Goal: Task Accomplishment & Management: Manage account settings

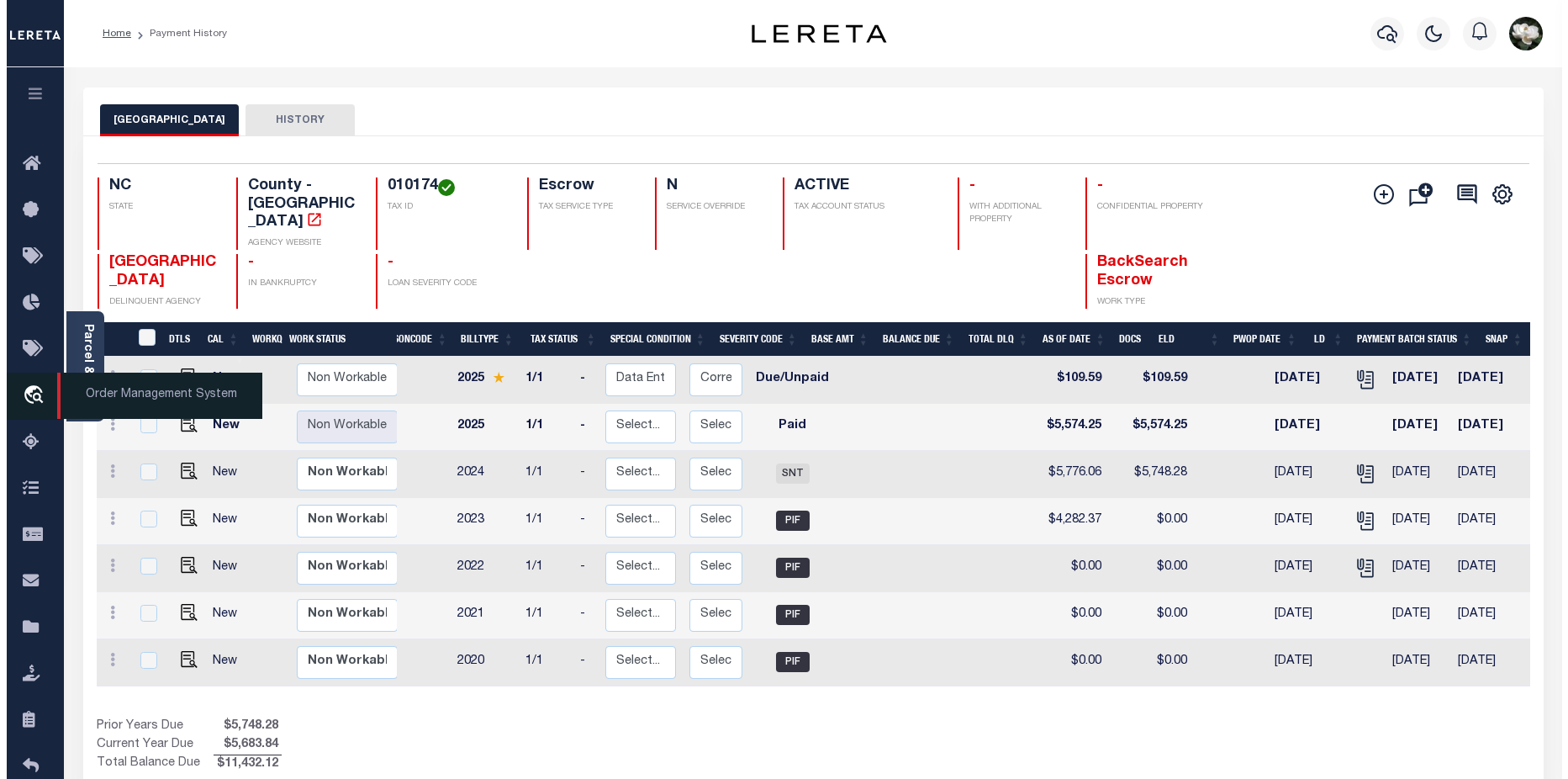
scroll to position [0, 224]
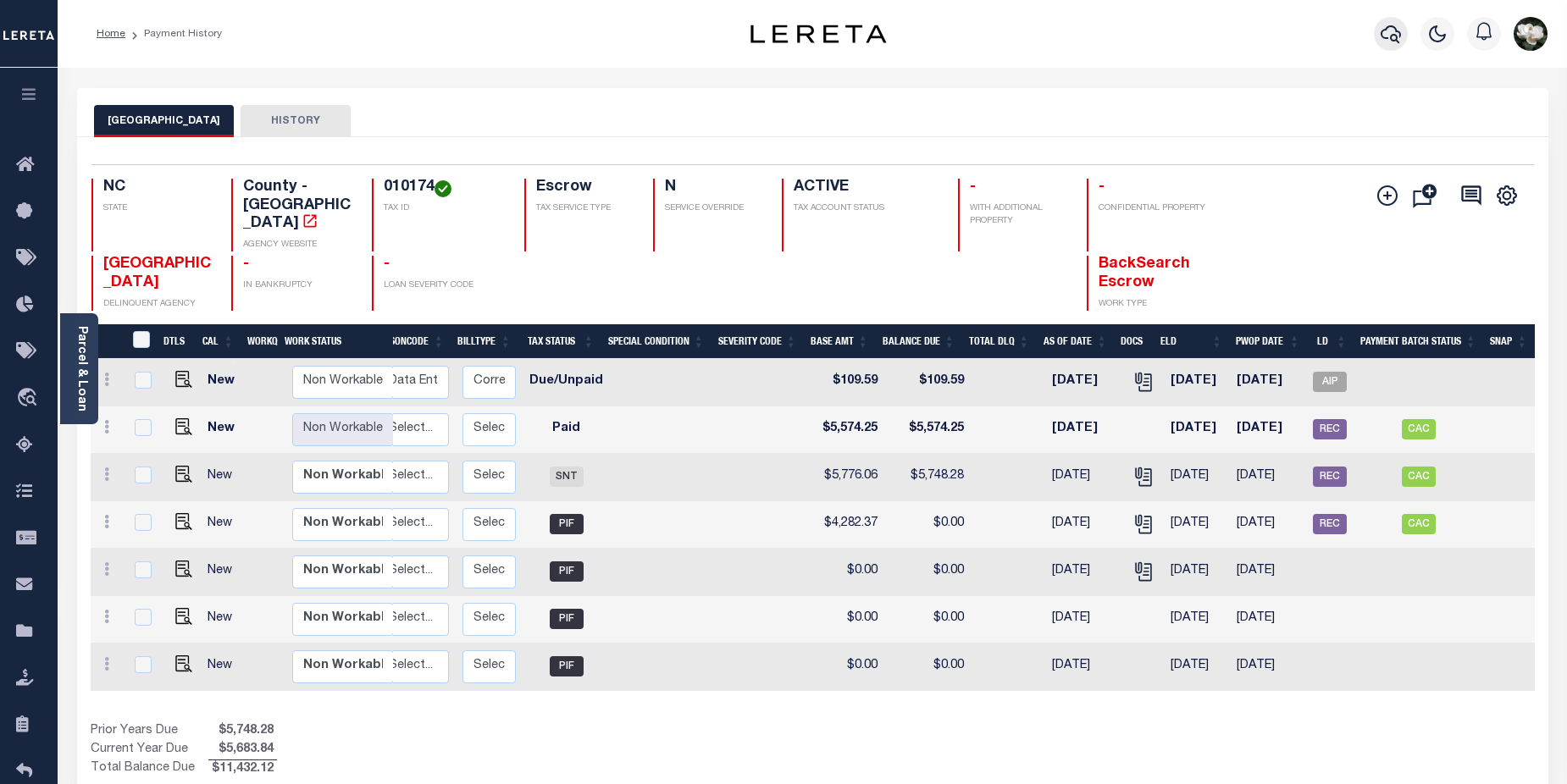
click at [1379, 33] on button "button" at bounding box center [1391, 33] width 33 height 33
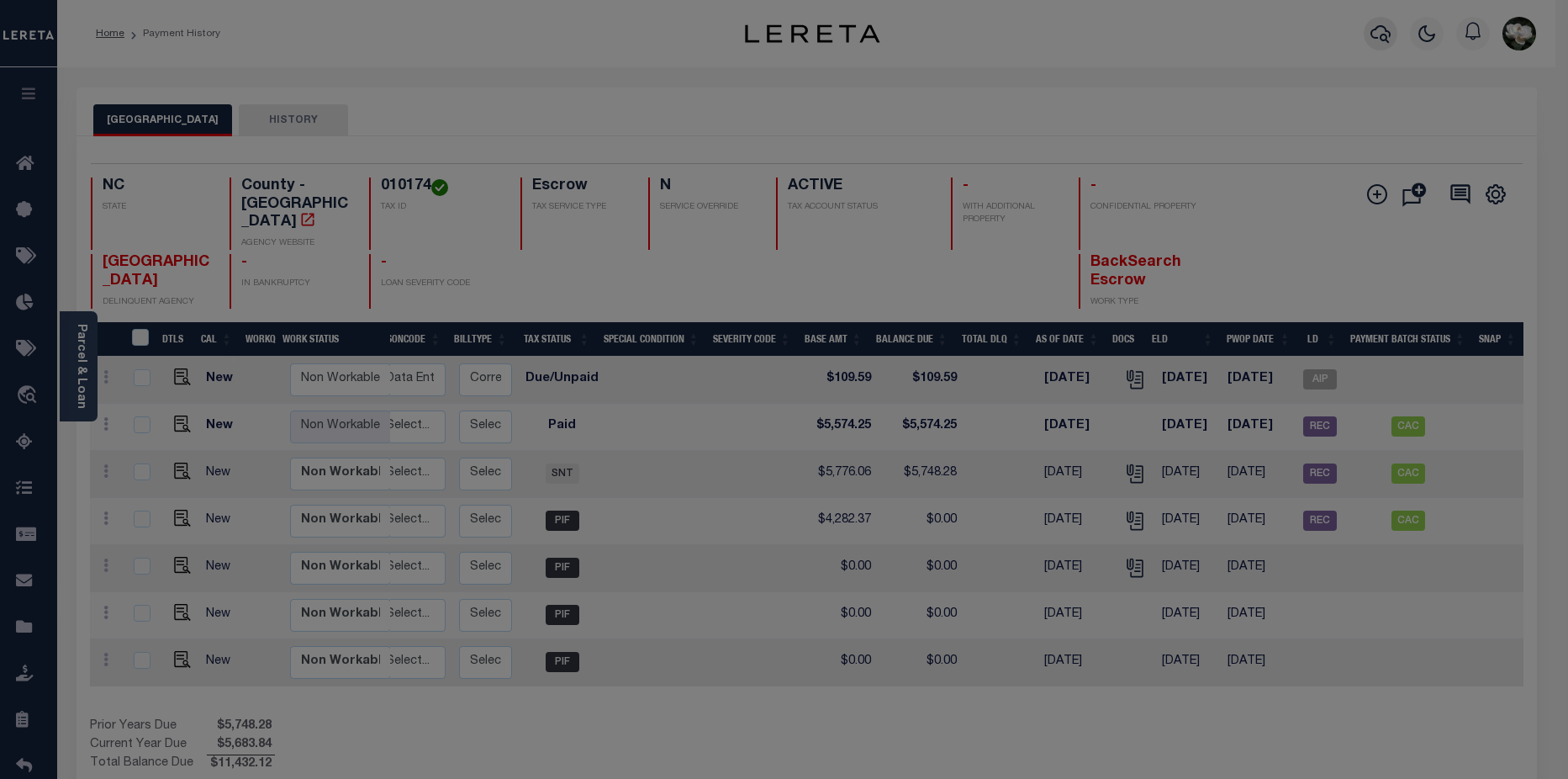
scroll to position [0, 211]
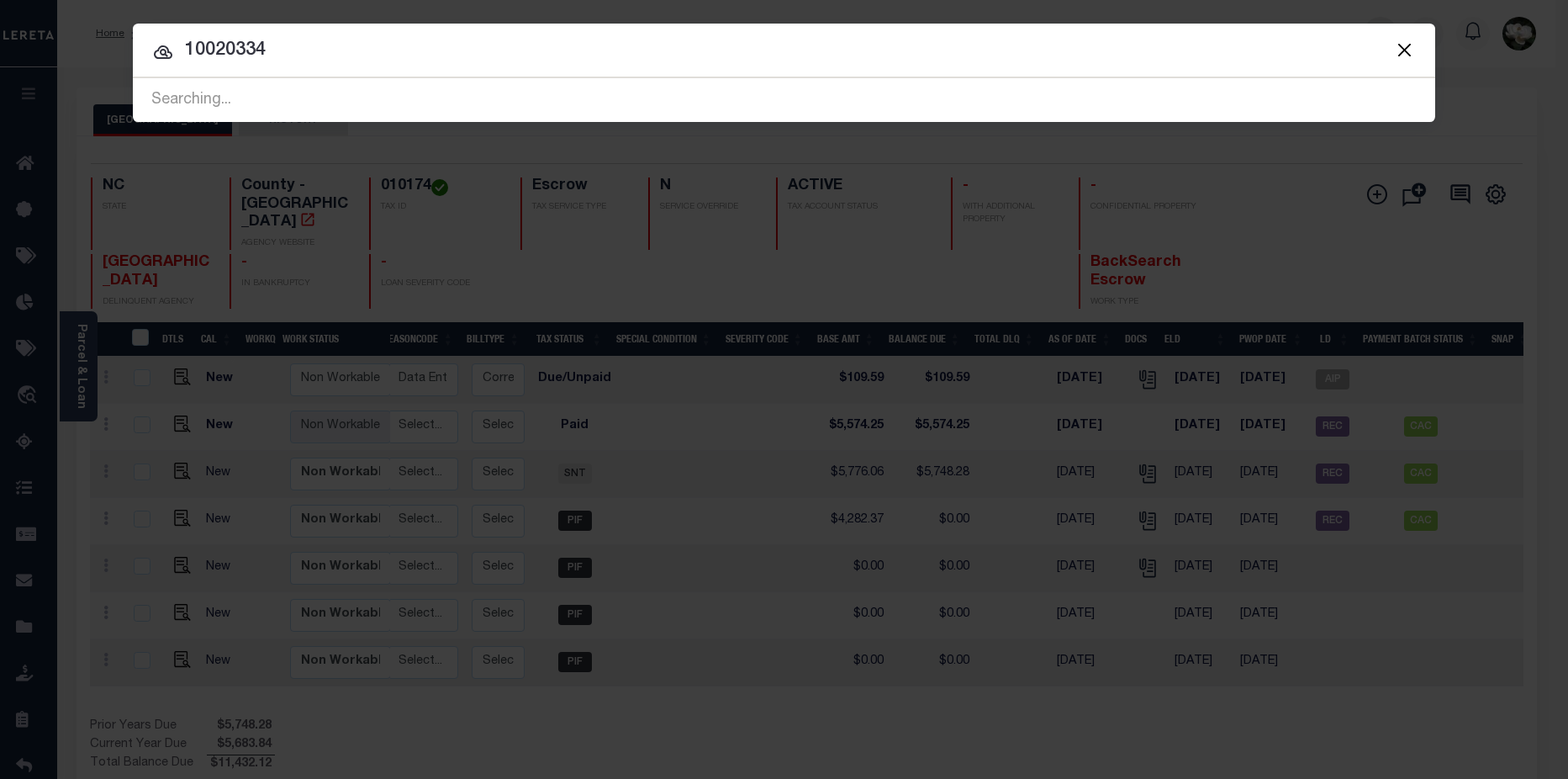
type input "10020334"
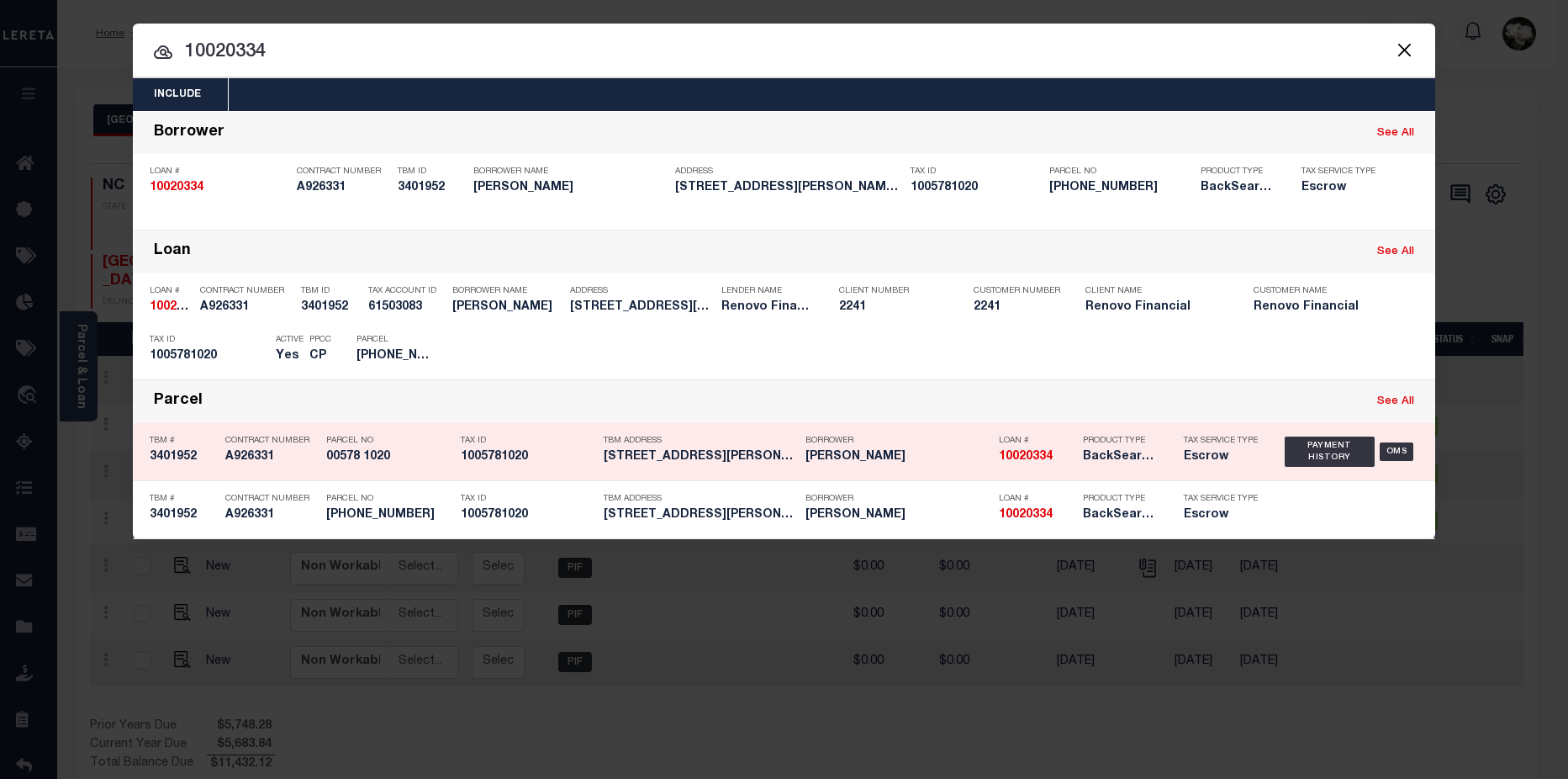
click at [1211, 457] on h5 "Escrow" at bounding box center [1221, 457] width 75 height 14
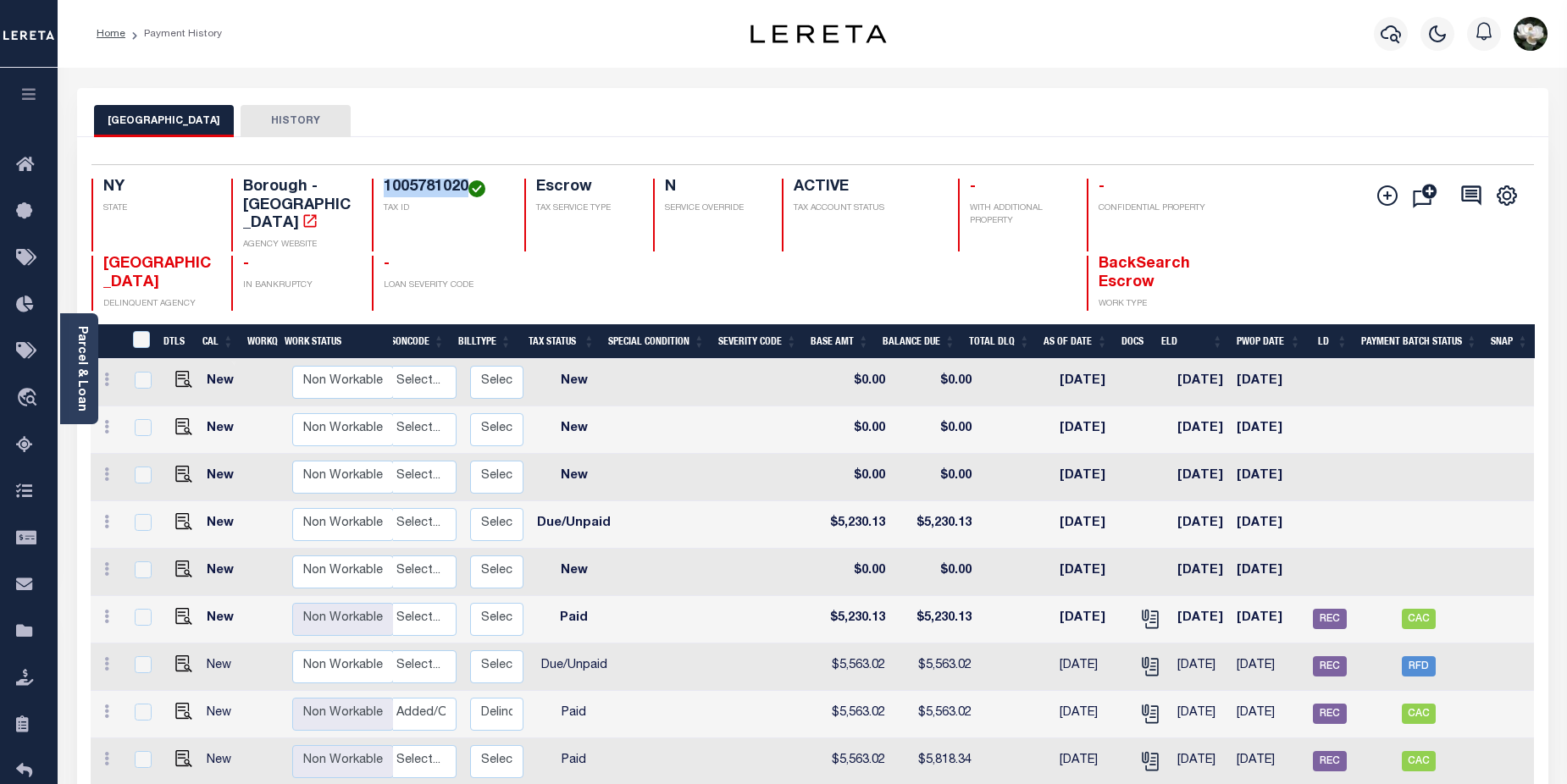
drag, startPoint x: 383, startPoint y: 187, endPoint x: 470, endPoint y: 185, distance: 87.0
click at [470, 185] on div "1005781020 TAX ID" at bounding box center [438, 215] width 132 height 73
copy h4 "1005781020"
click at [77, 364] on link "Parcel & Loan" at bounding box center [81, 369] width 12 height 86
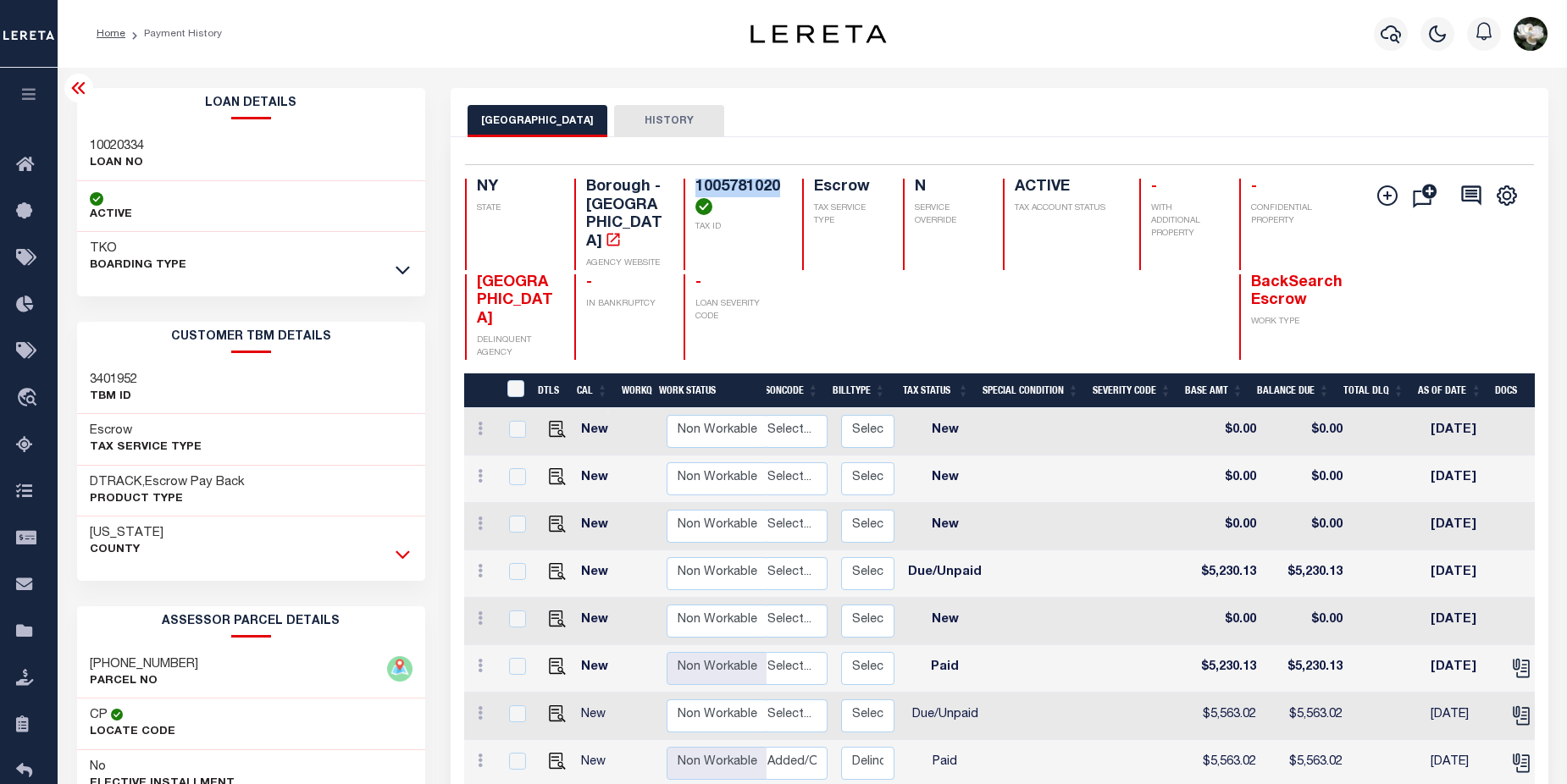
click at [400, 560] on icon at bounding box center [403, 554] width 14 height 18
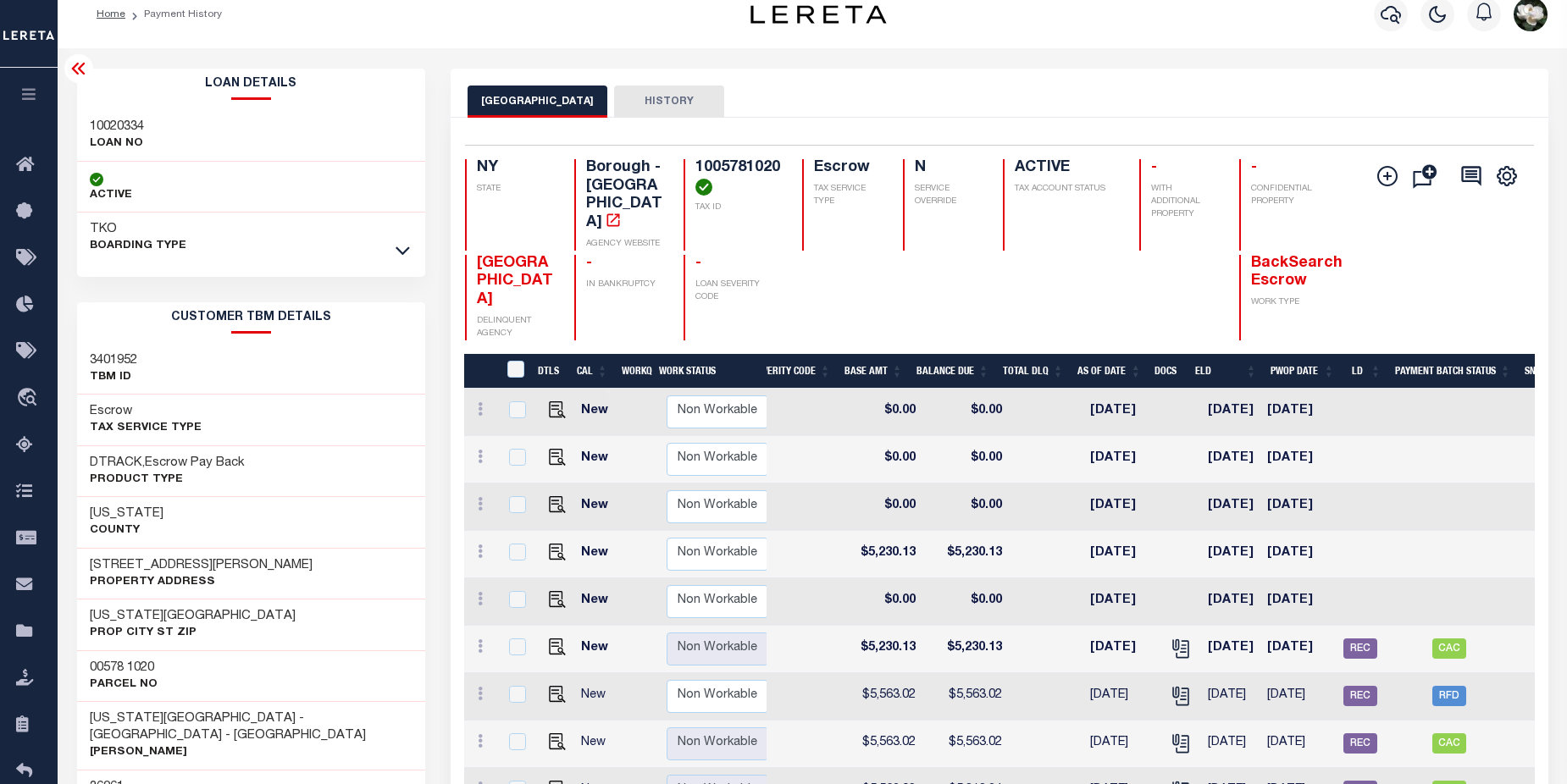
scroll to position [12, 0]
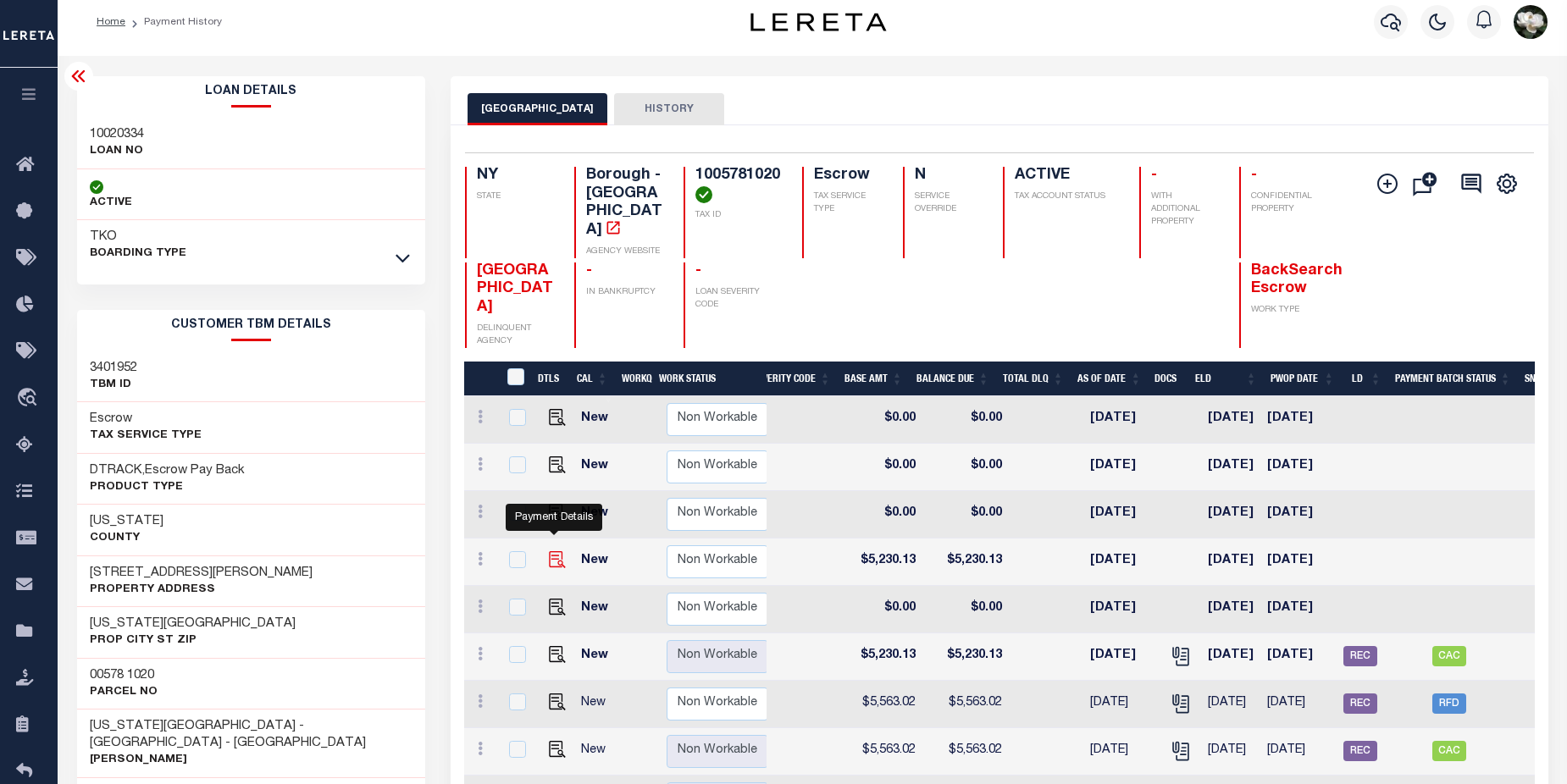
click at [557, 552] on img "" at bounding box center [557, 560] width 17 height 17
checkbox input "true"
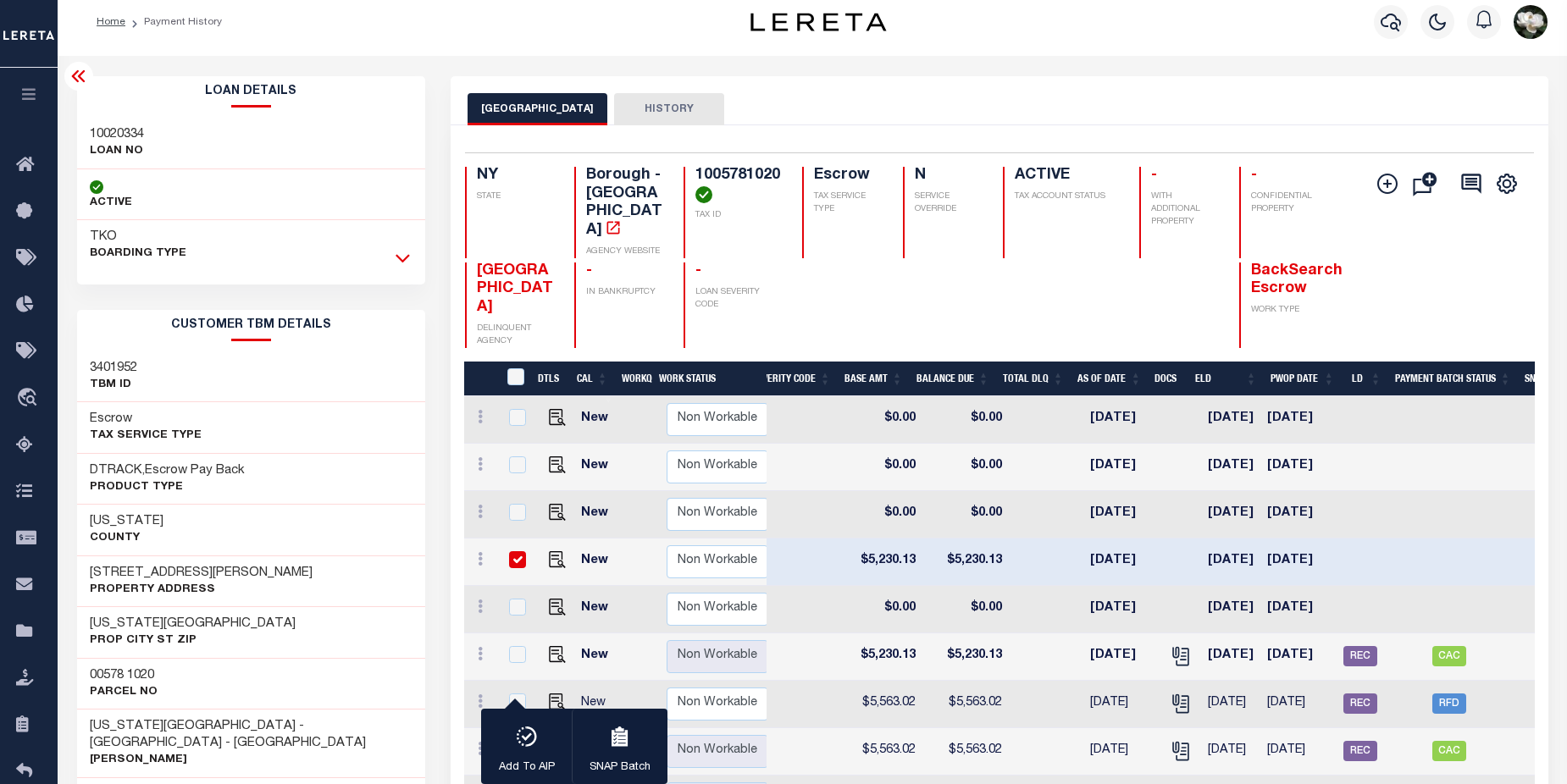
click at [400, 257] on icon at bounding box center [403, 258] width 14 height 18
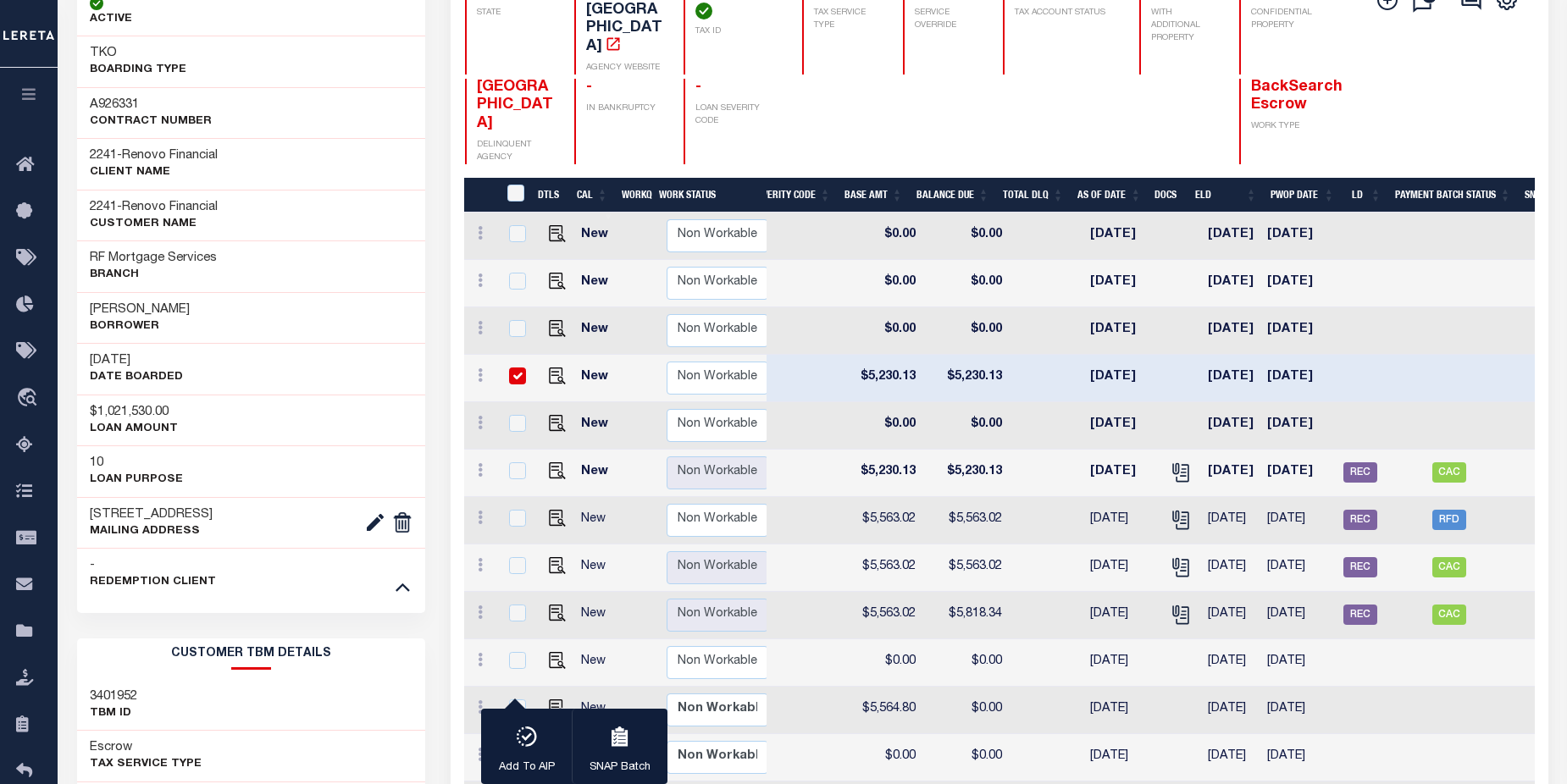
scroll to position [254, 0]
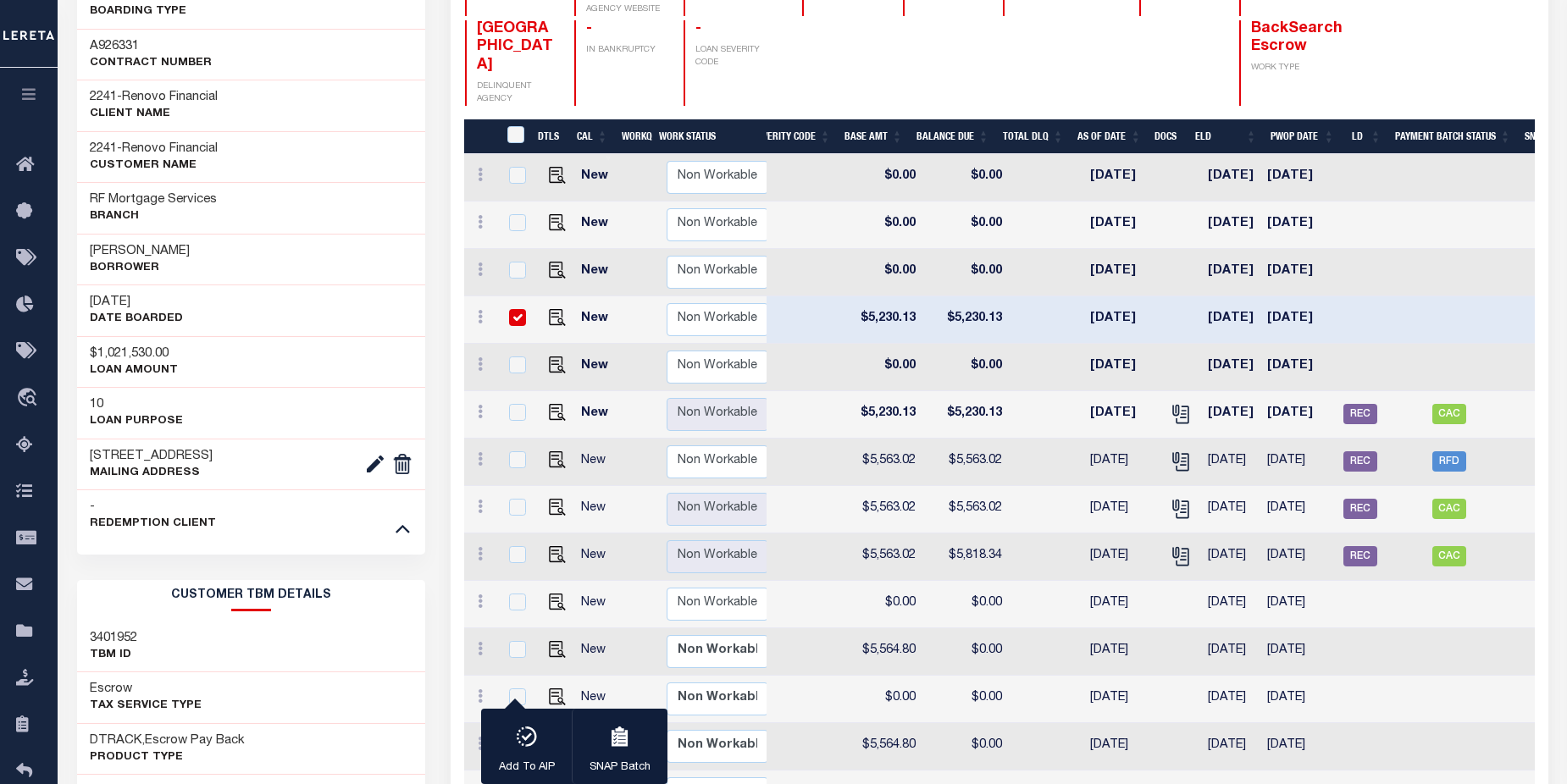
click at [391, 647] on div "3401952 TBM ID" at bounding box center [252, 647] width 349 height 52
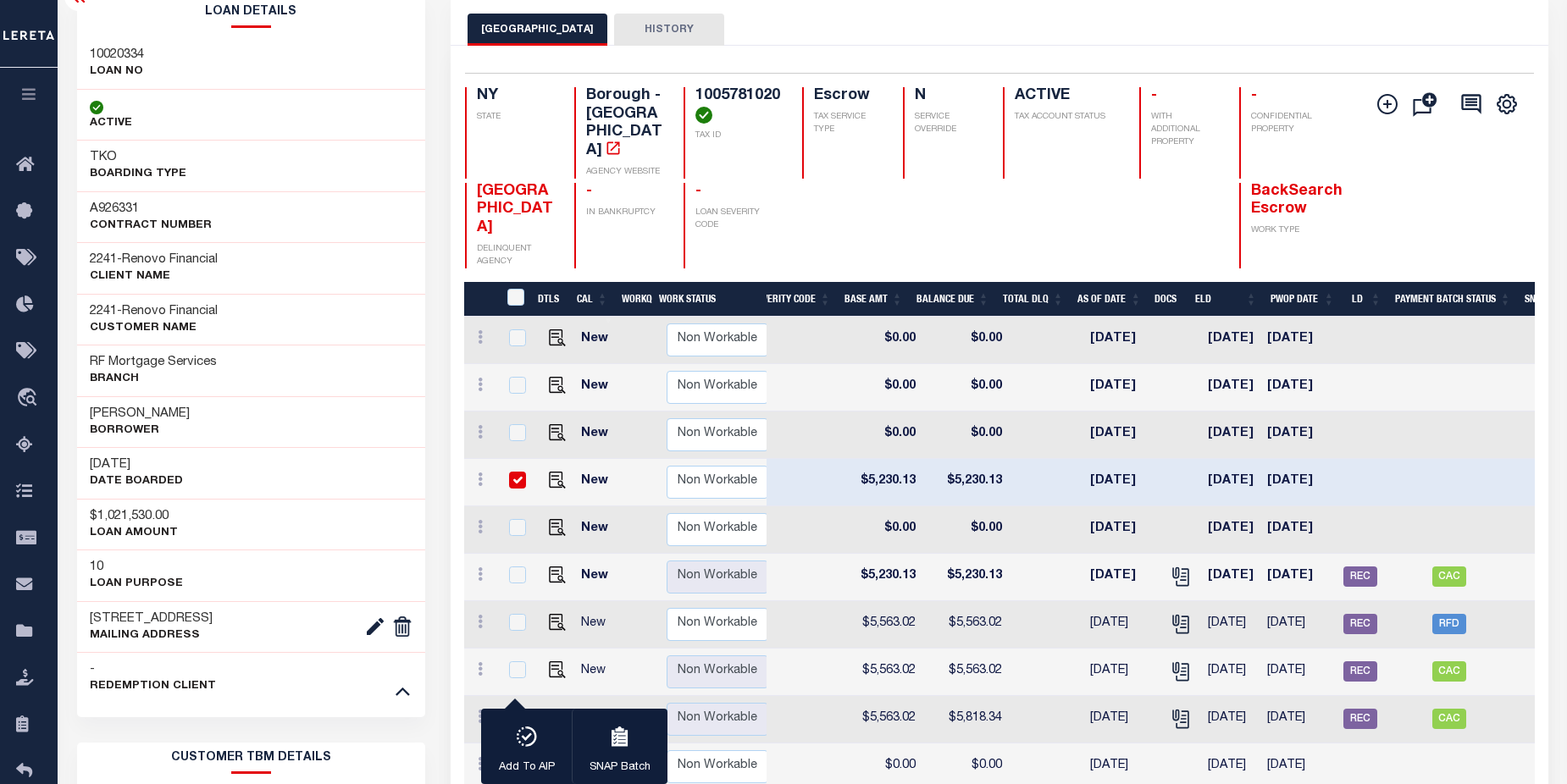
scroll to position [41, 0]
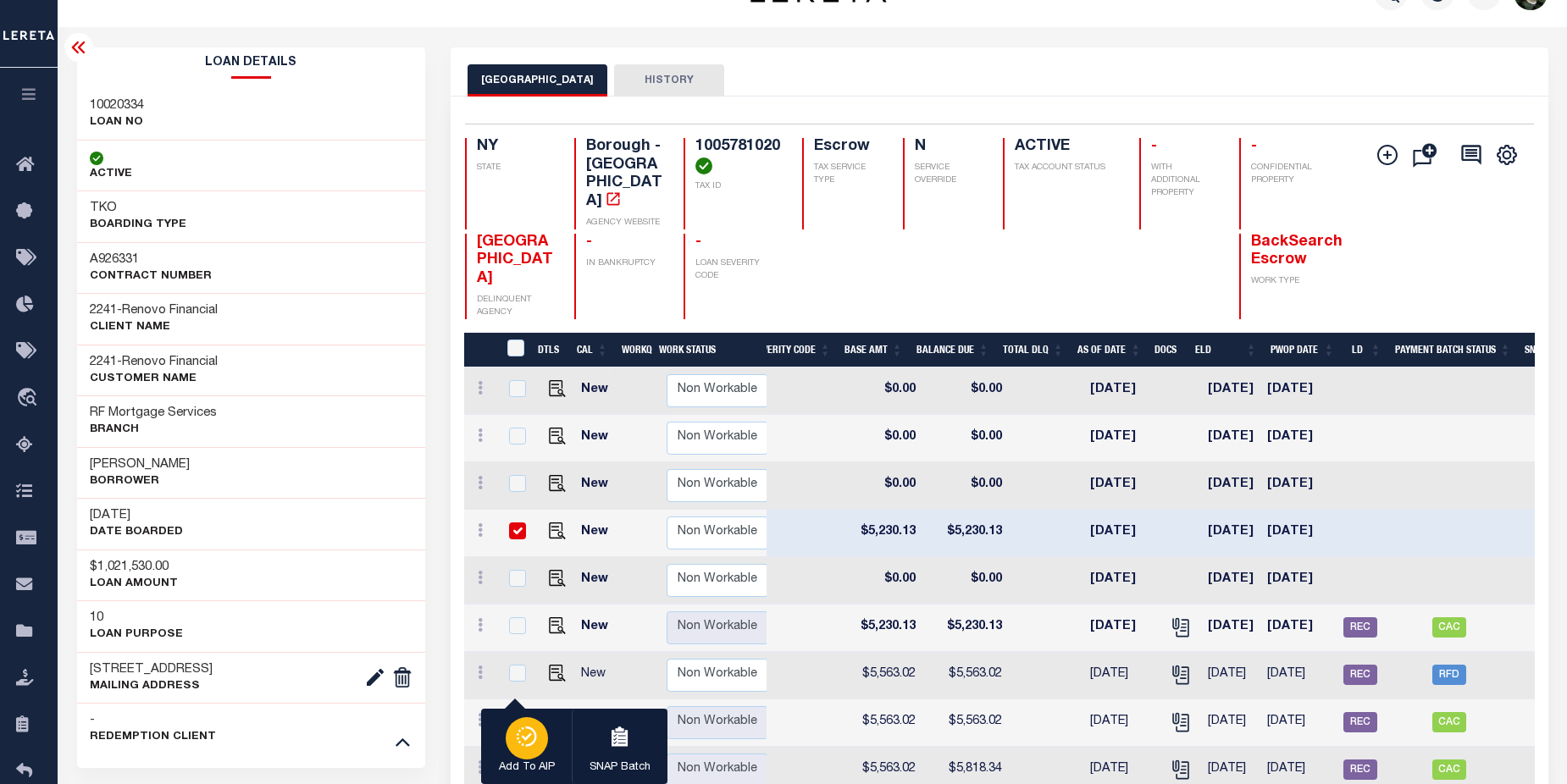
click at [530, 737] on icon "button" at bounding box center [528, 736] width 7 height 7
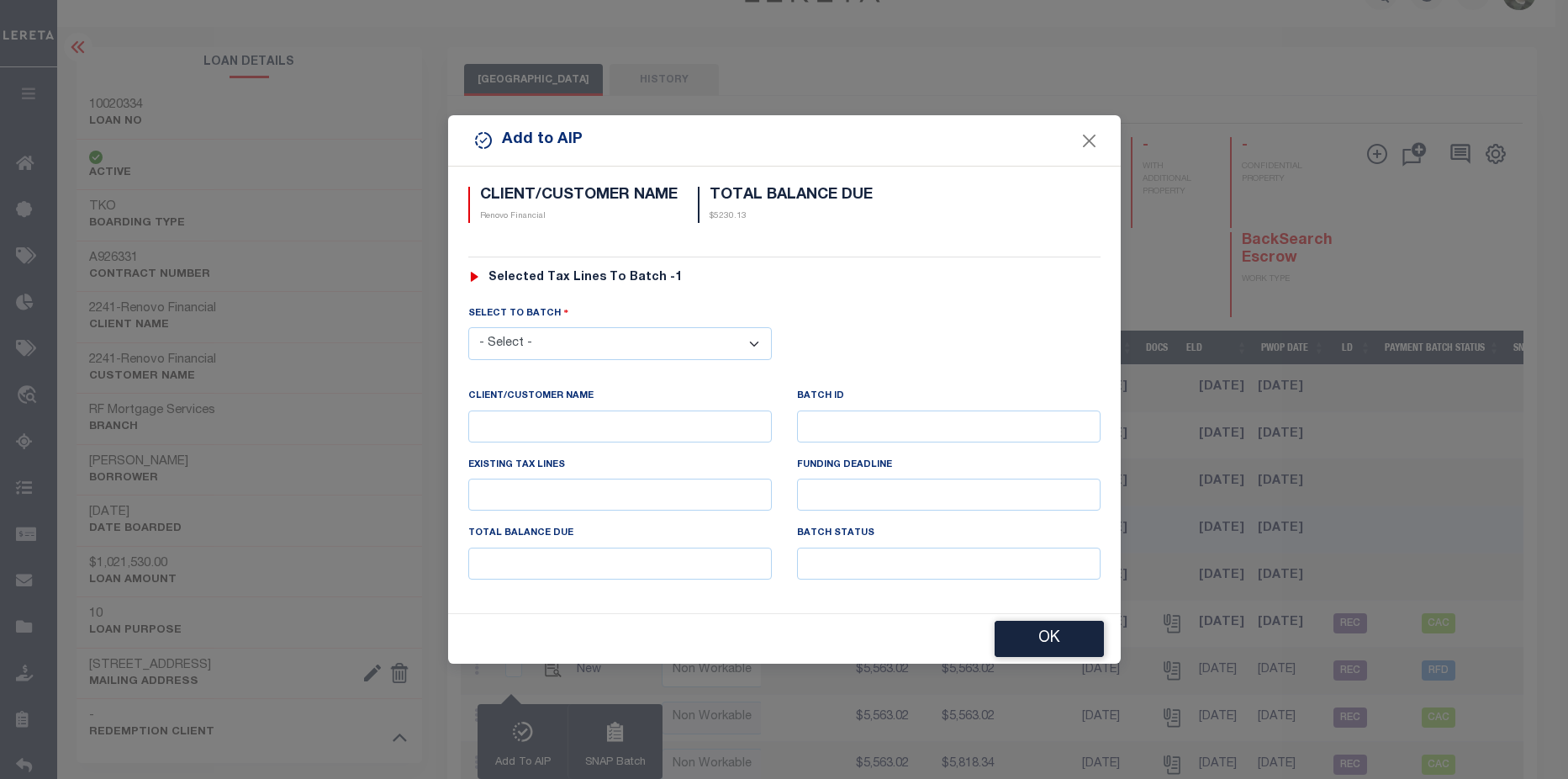
click at [652, 337] on select "- Select - 42380 42965 43235 43299 43683 44436 44450 44938 45028 45180 45253 45…" at bounding box center [621, 343] width 304 height 33
select select "46169"
click at [469, 327] on select "- Select - 42380 42965 43235 43299 43683 44436 44450 44938 45028 45180 45253 45…" at bounding box center [621, 343] width 304 height 33
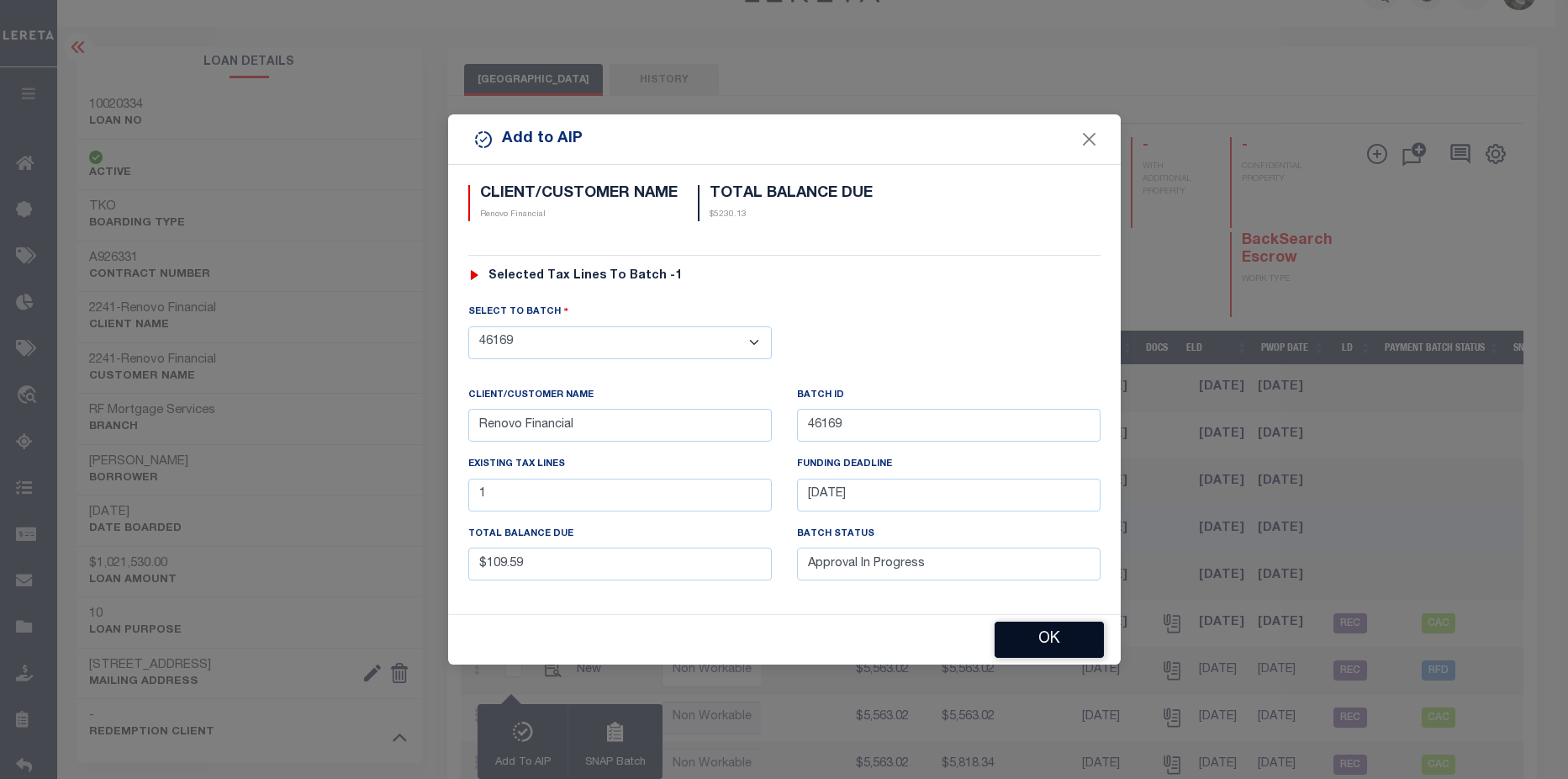
click at [1089, 633] on button "OK" at bounding box center [1050, 640] width 110 height 36
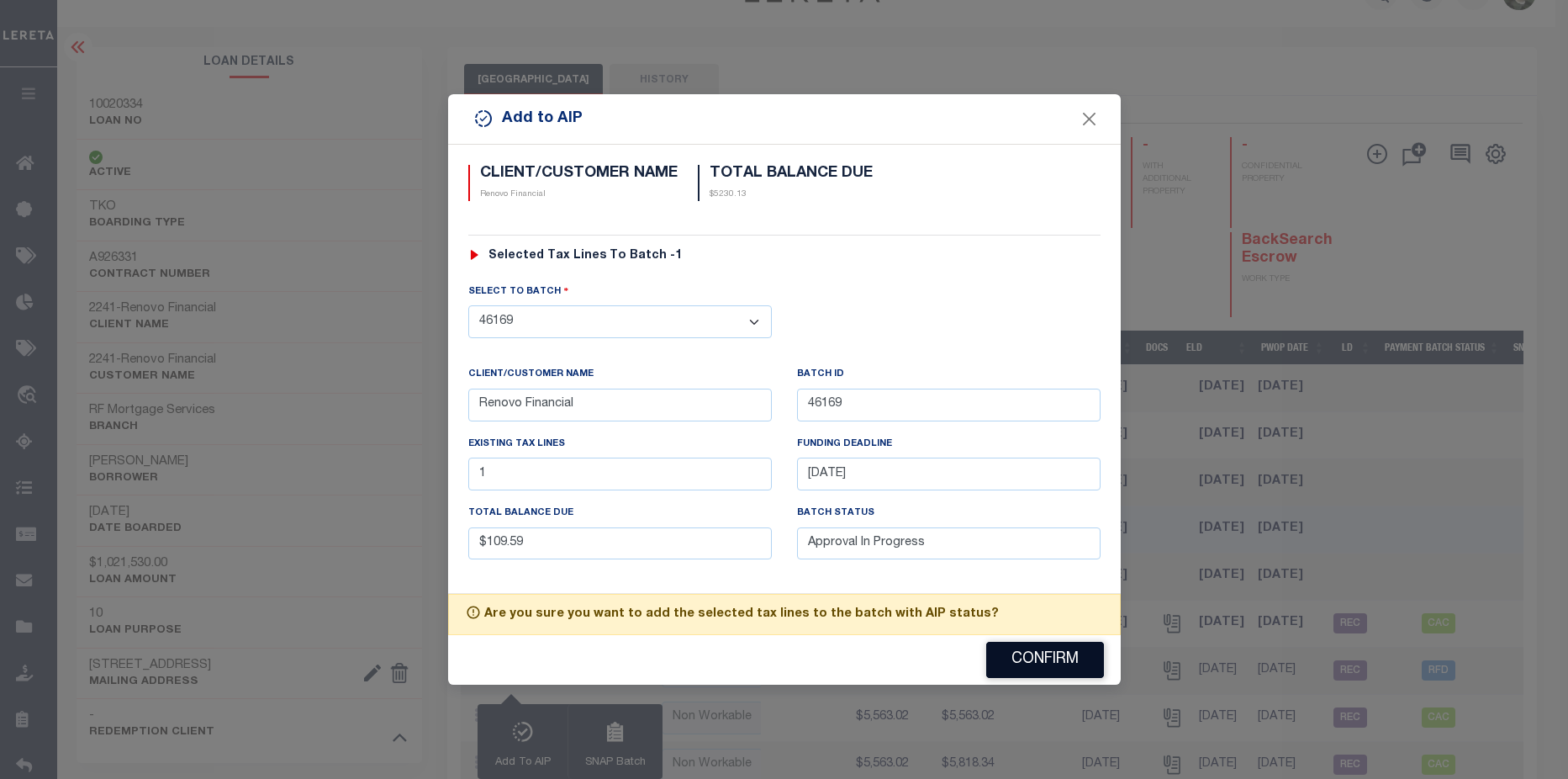
drag, startPoint x: 1038, startPoint y: 660, endPoint x: 1041, endPoint y: 648, distance: 12.4
click at [1039, 660] on button "Confirm" at bounding box center [1044, 659] width 118 height 36
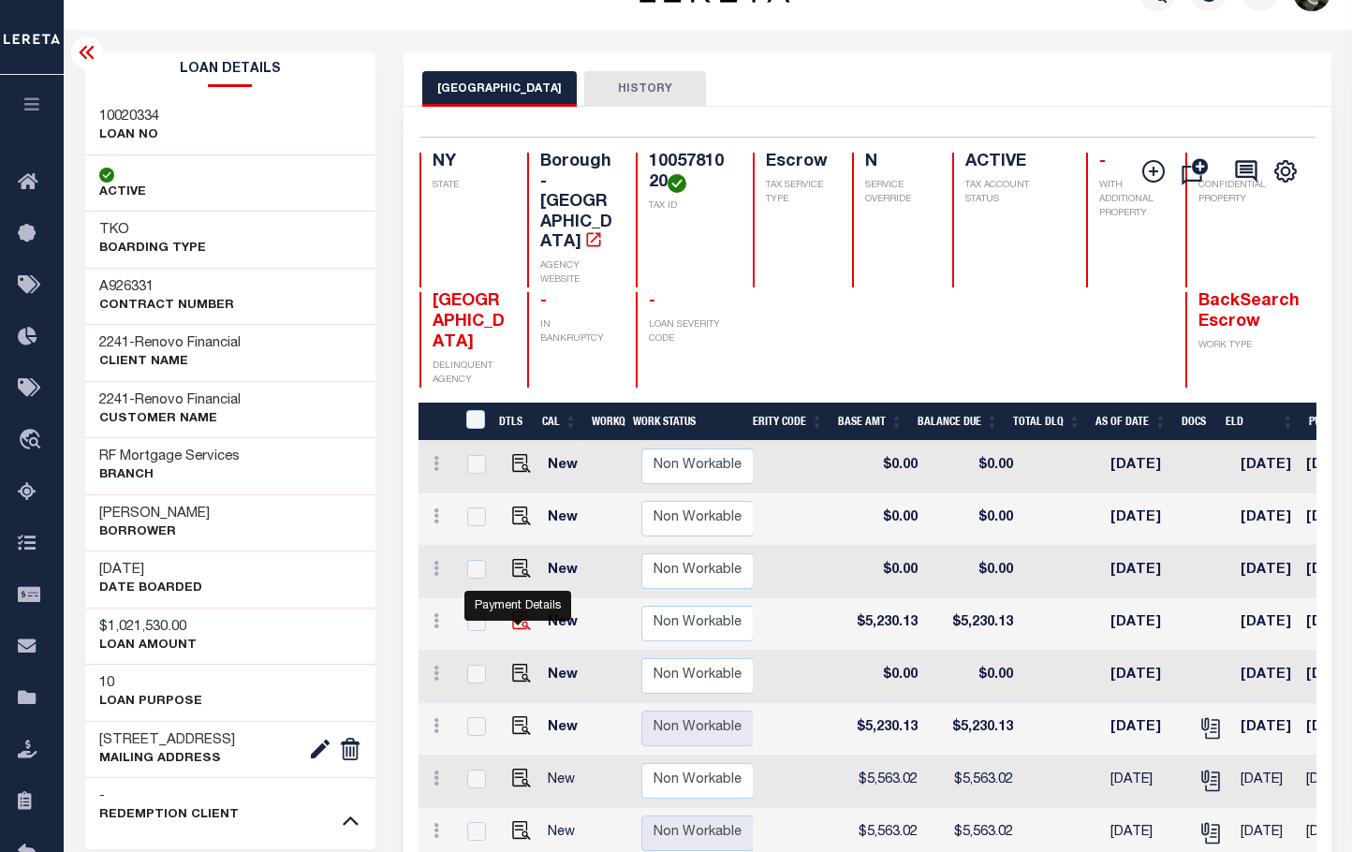
click at [512, 611] on img at bounding box center [521, 620] width 19 height 19
checkbox input "true"
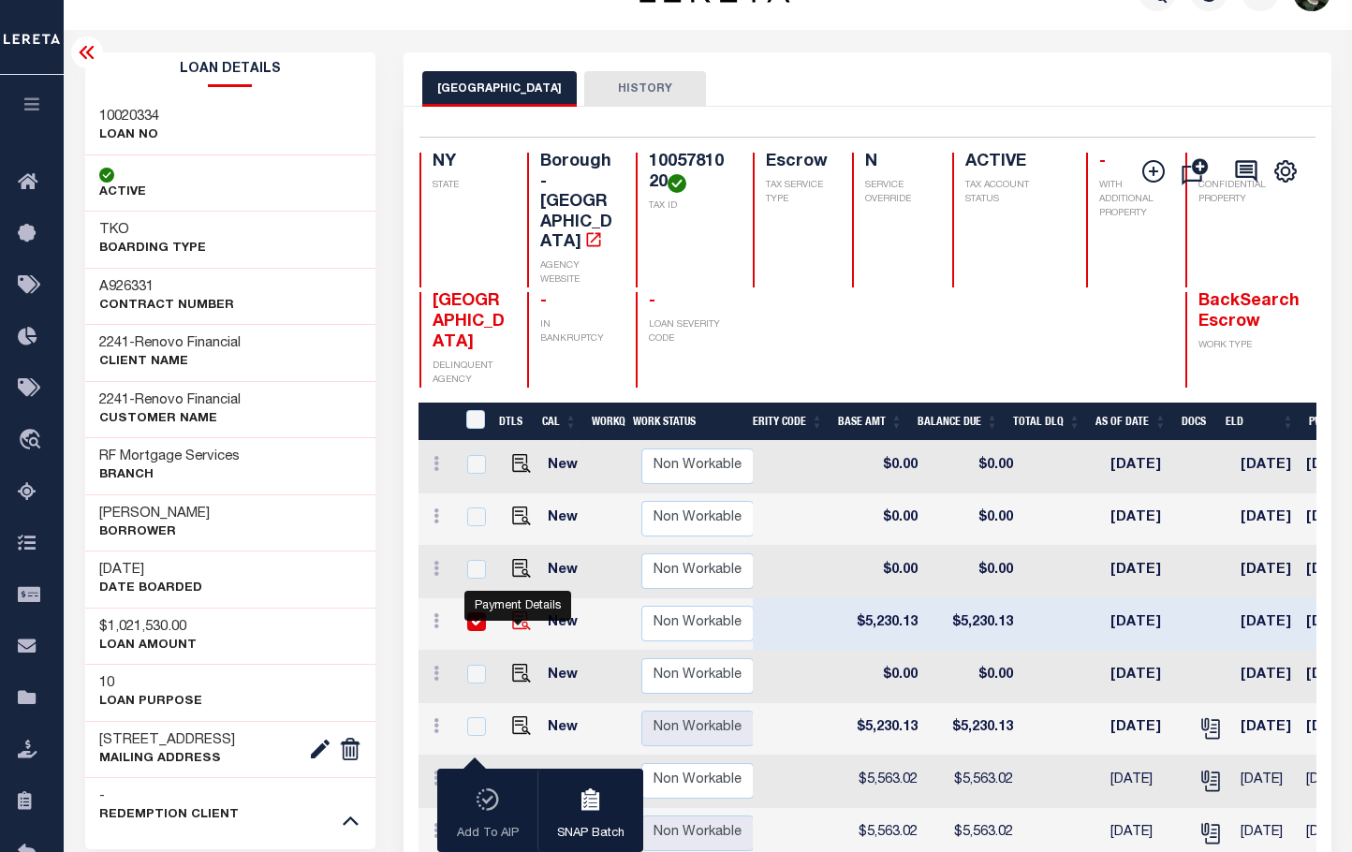
click at [518, 611] on img at bounding box center [521, 620] width 19 height 19
checkbox input "false"
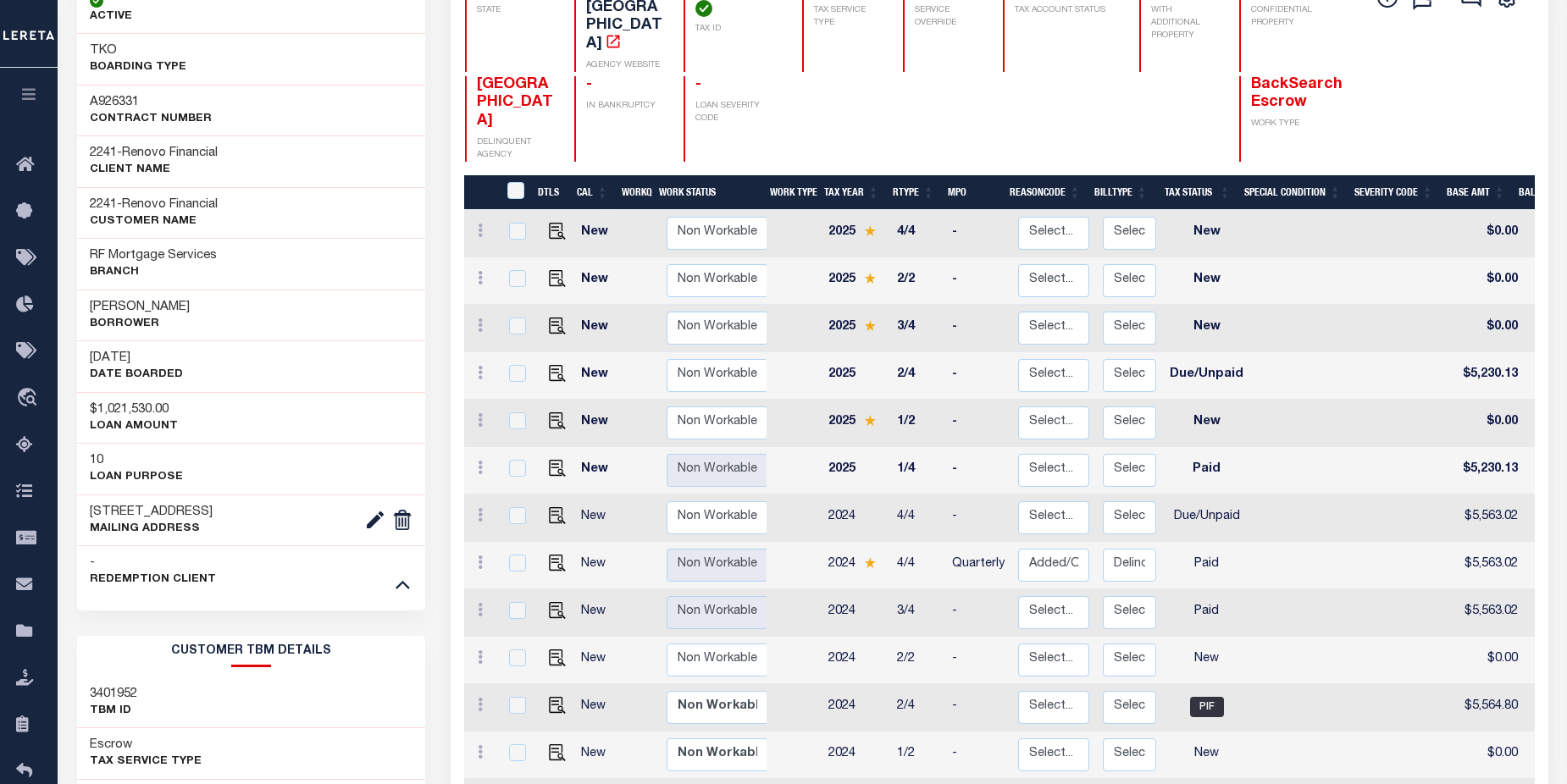
scroll to position [177, 0]
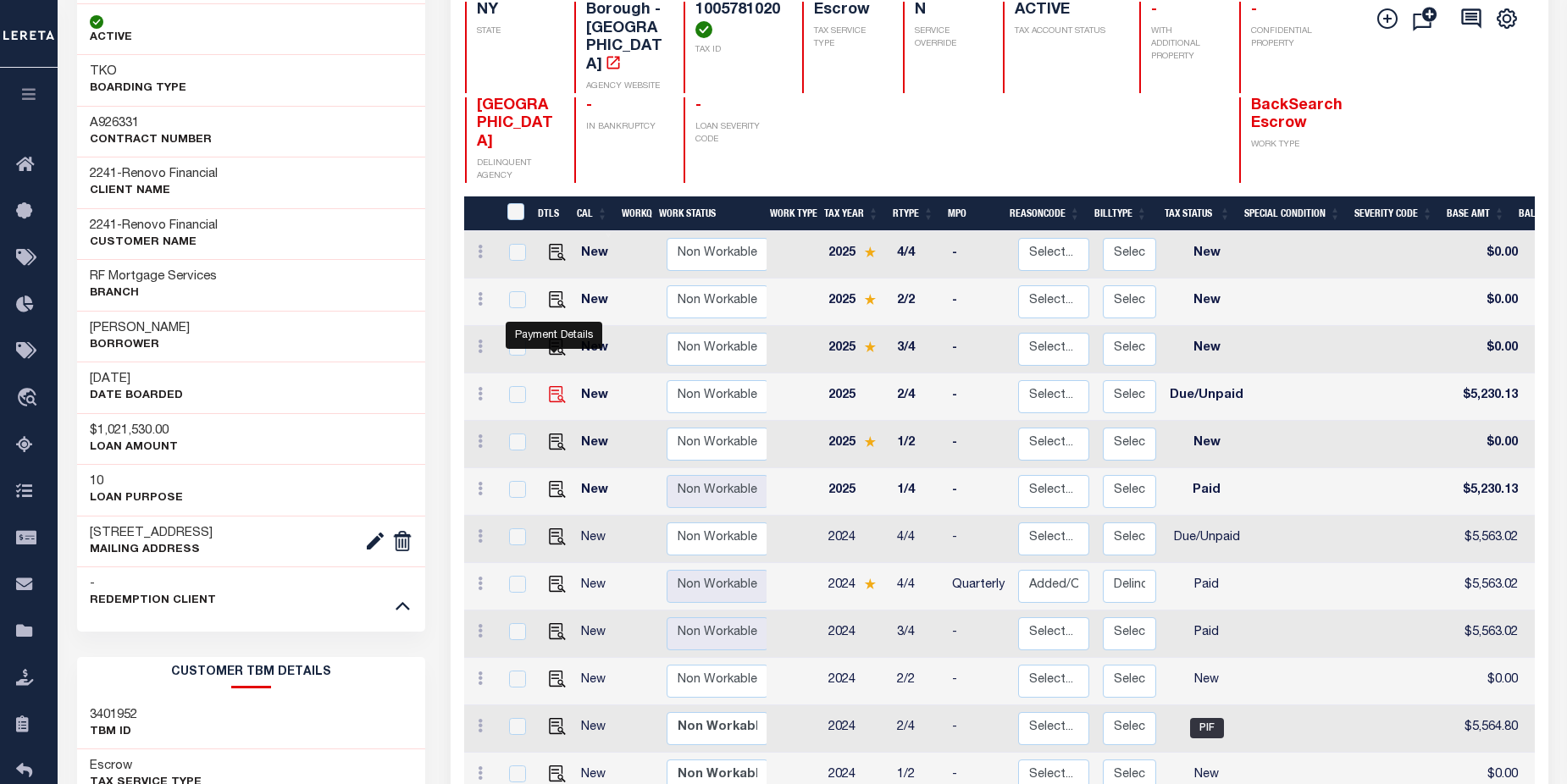
click at [557, 386] on img at bounding box center [557, 394] width 17 height 17
checkbox input "true"
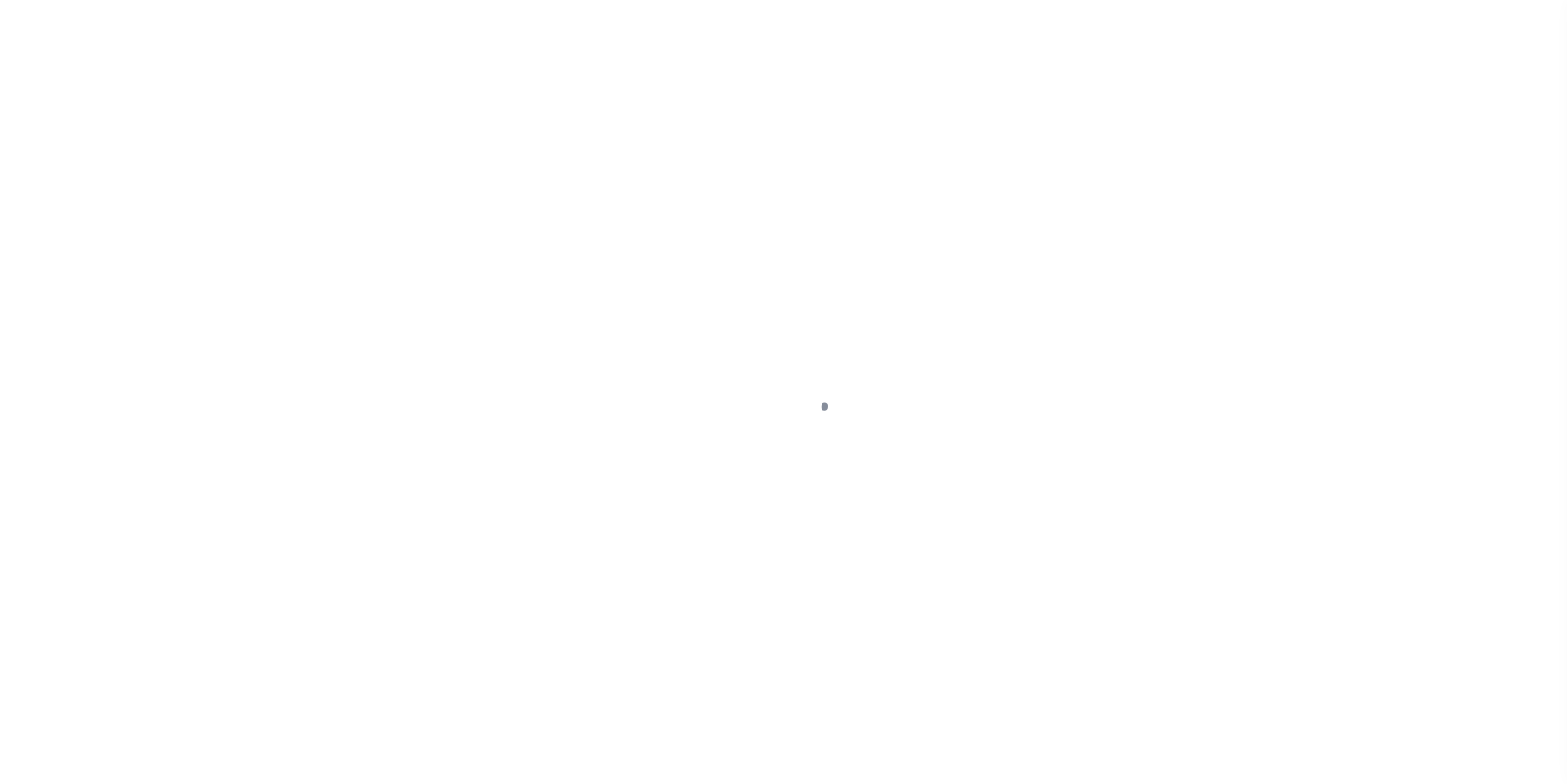
select select "DUE"
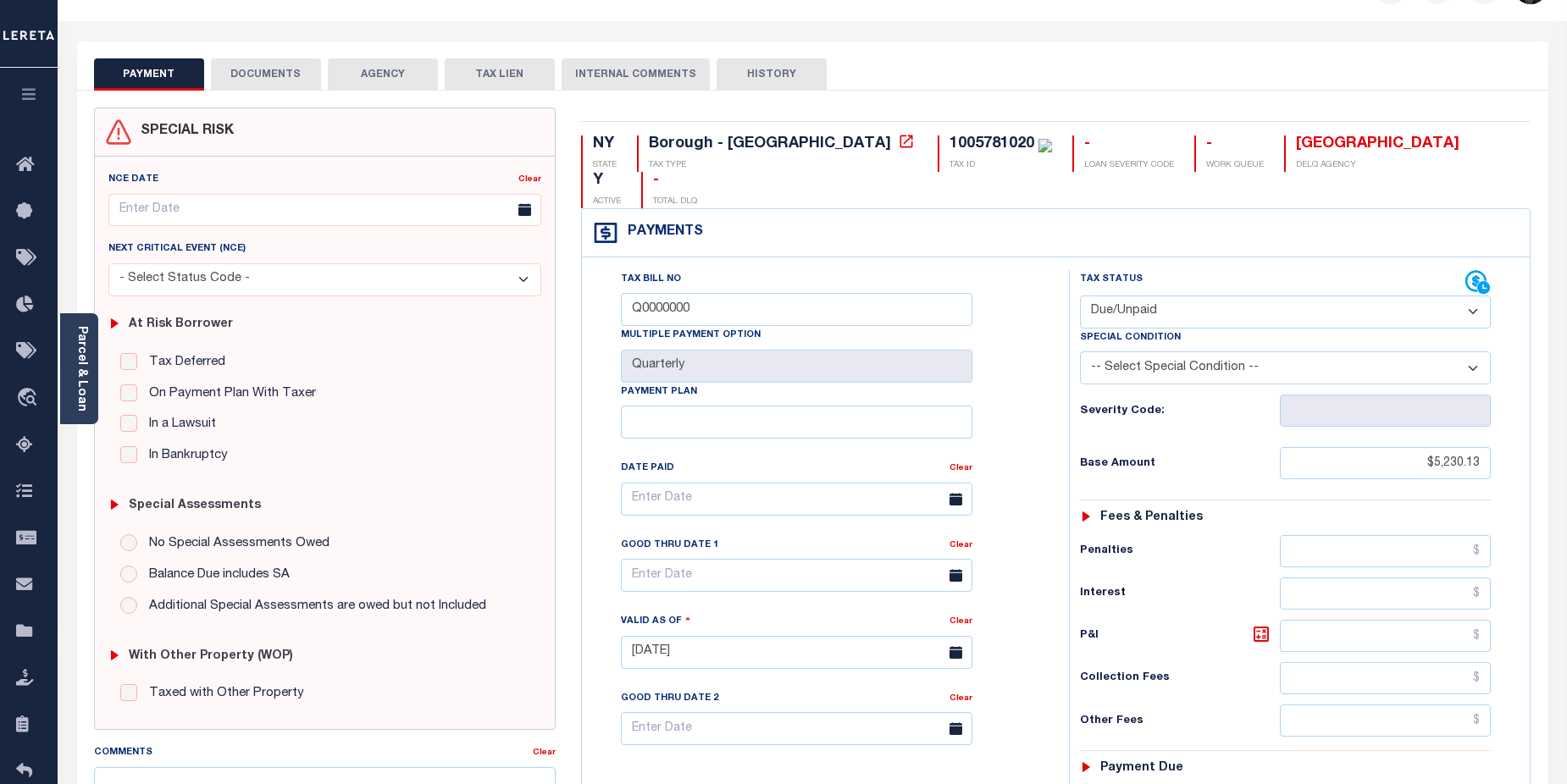
scroll to position [42, 0]
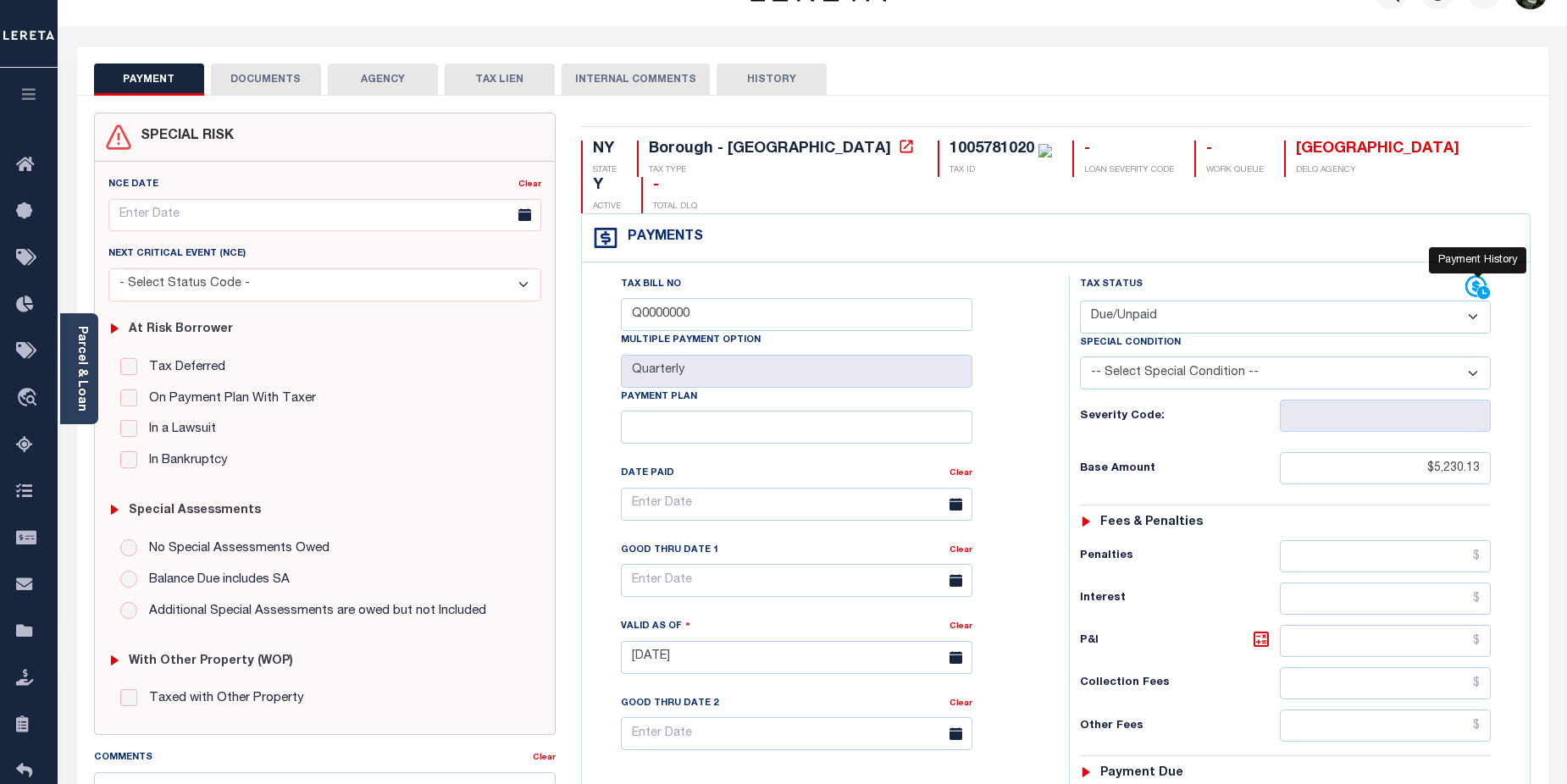
click at [1484, 286] on icon at bounding box center [1485, 293] width 14 height 14
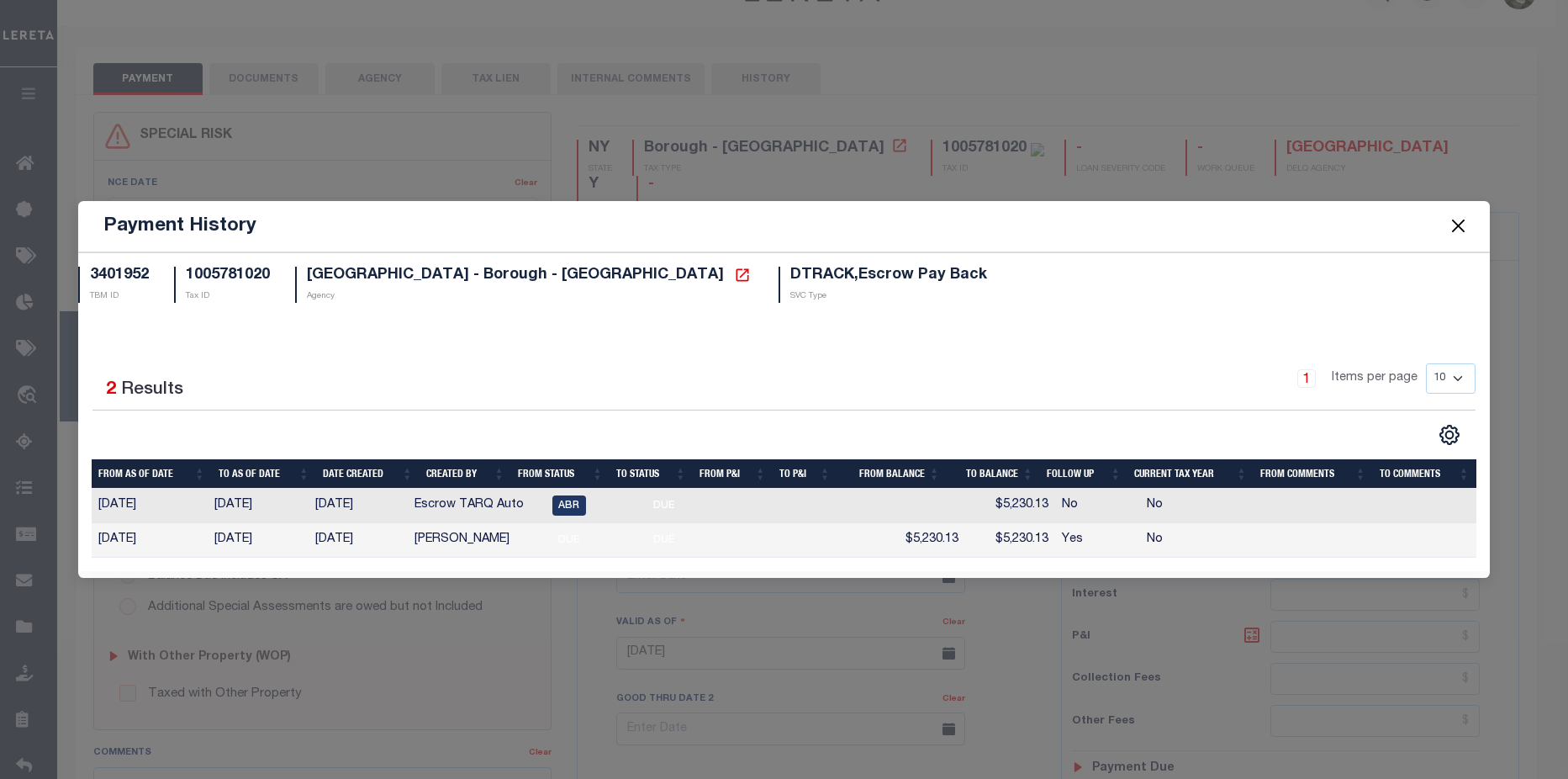
click at [1290, 45] on div "Payment History 3401952 TBM ID 1005781020 Tax ID MANHATTAN CITY - Borough - NY …" at bounding box center [784, 389] width 1568 height 779
click at [1463, 226] on button "Close" at bounding box center [1458, 226] width 22 height 22
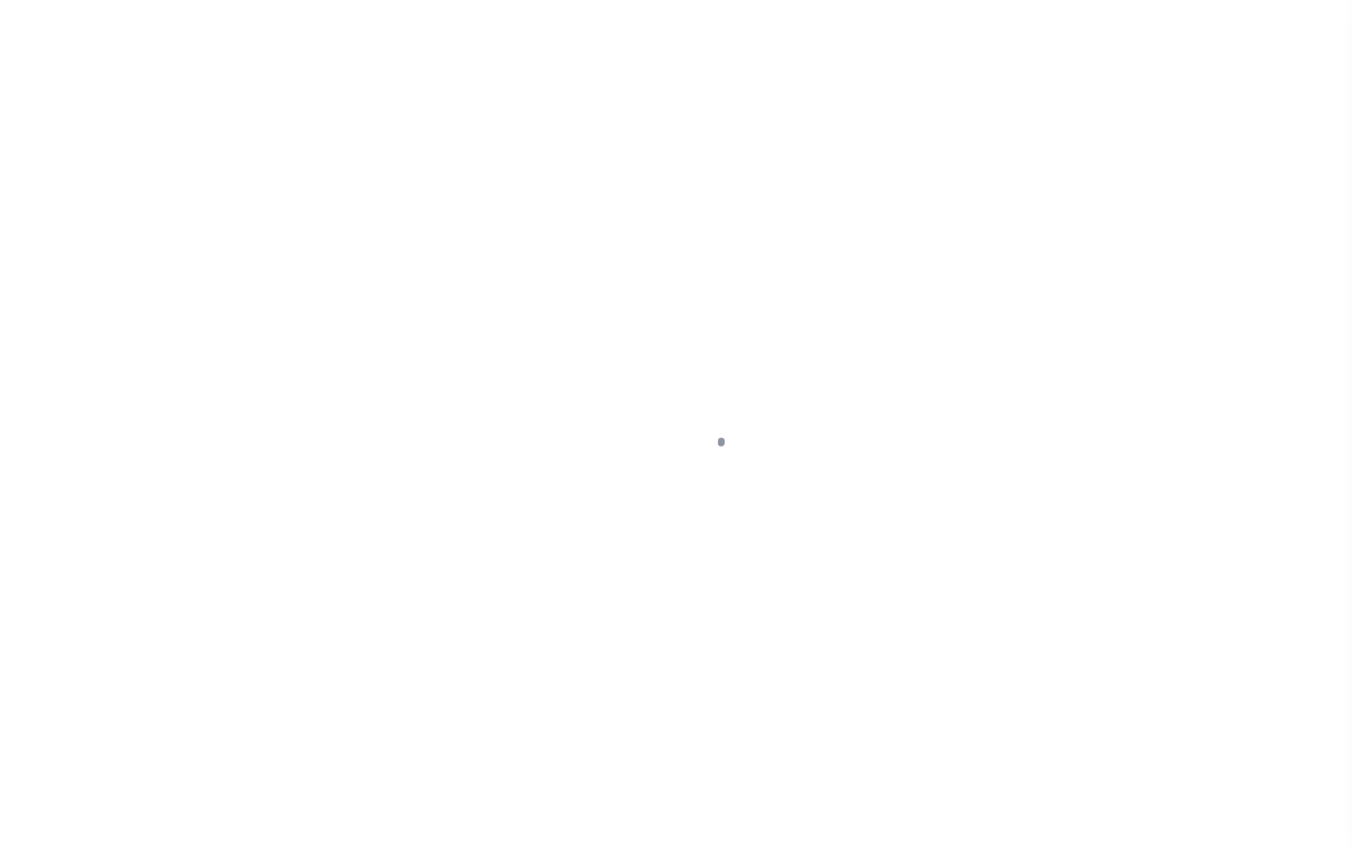
select select "DUE"
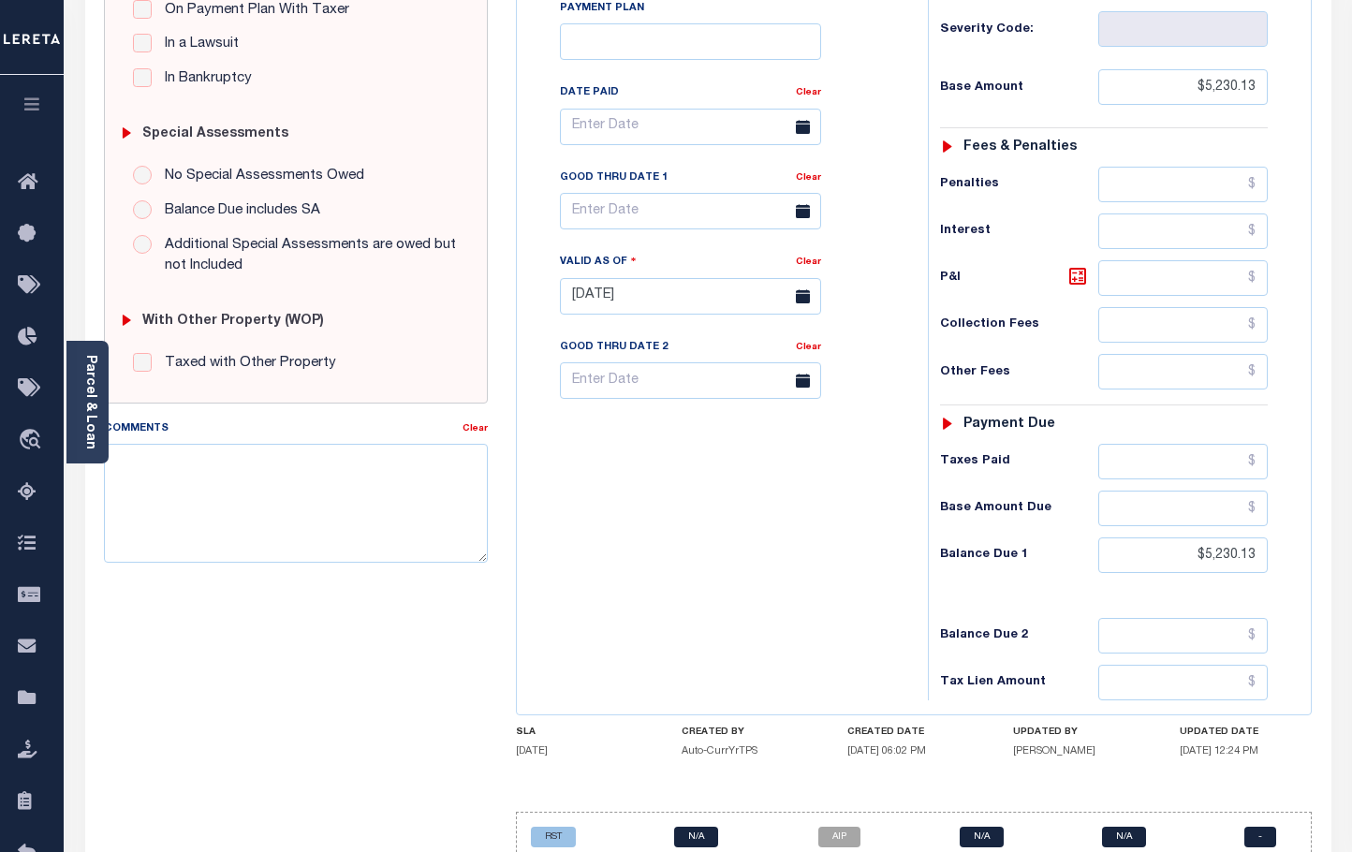
scroll to position [567, 0]
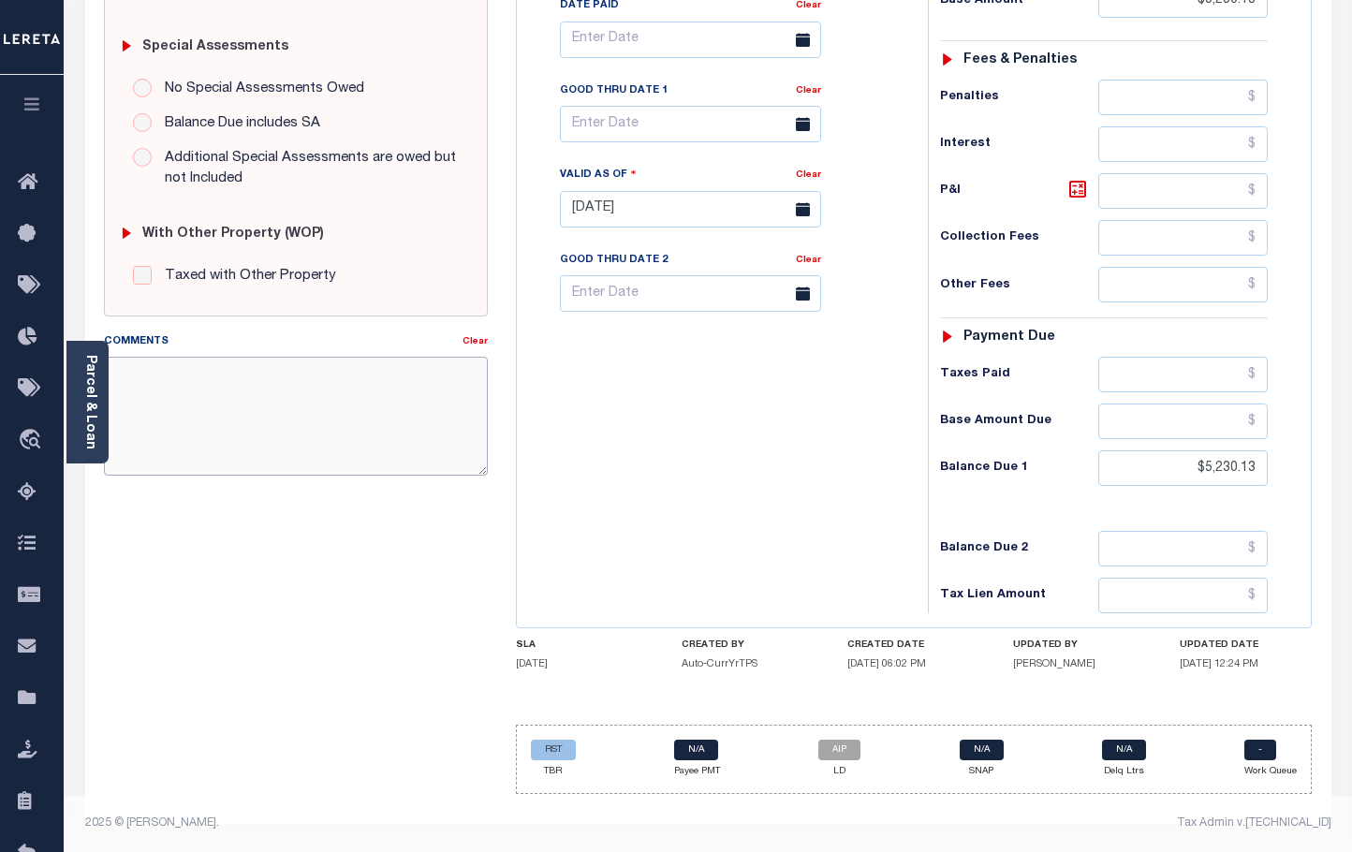
click at [276, 383] on textarea "Comments" at bounding box center [296, 416] width 384 height 118
paste textarea "CAS-474377 2025/annual dlq Base $3,323.80 P/I $568.57-Lender Responsibility Tot…"
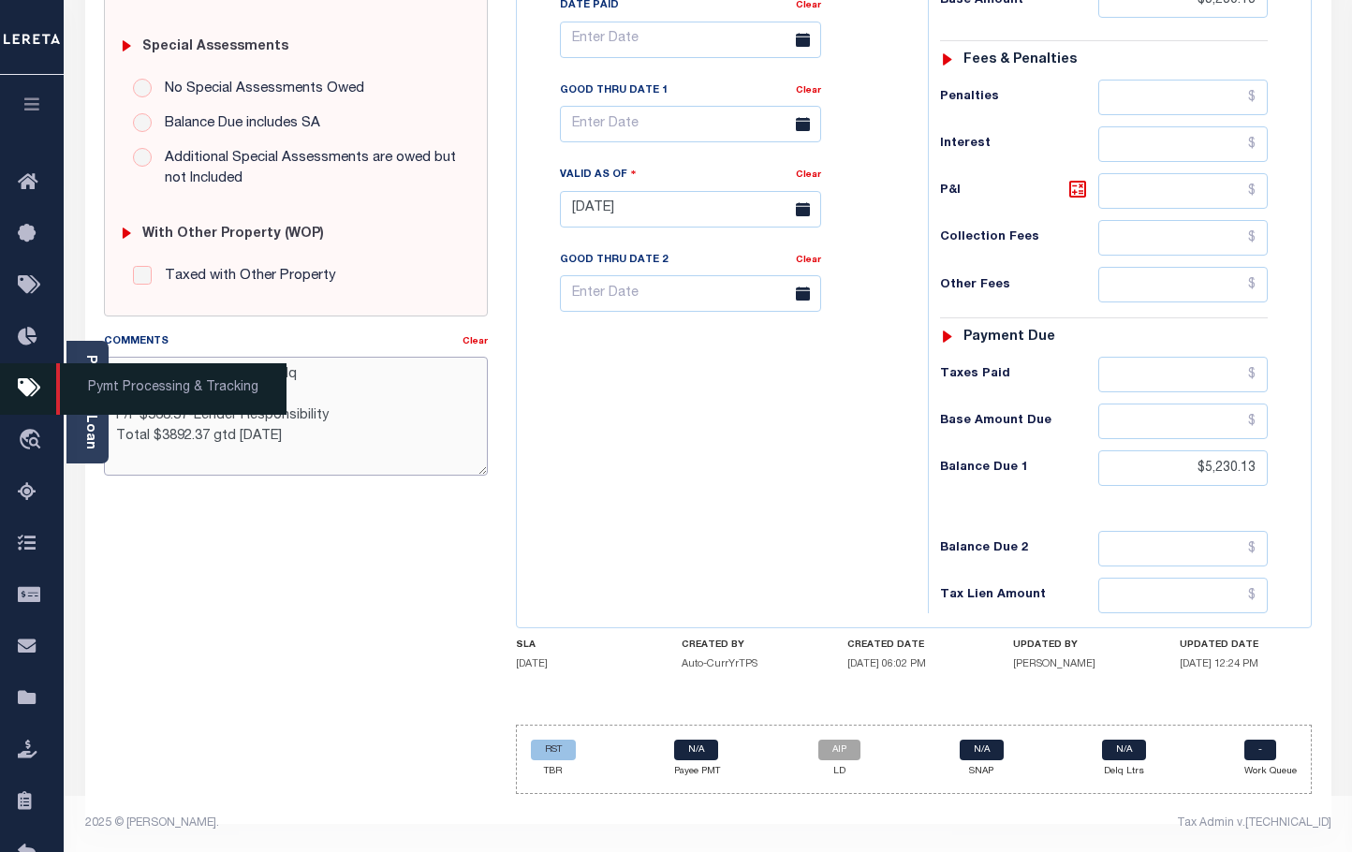
type textarea "CAS-474377 2025/annual dlq Base $3,323.80 P/I $568.57-Lender Responsibility Tot…"
type input "[DATE]"
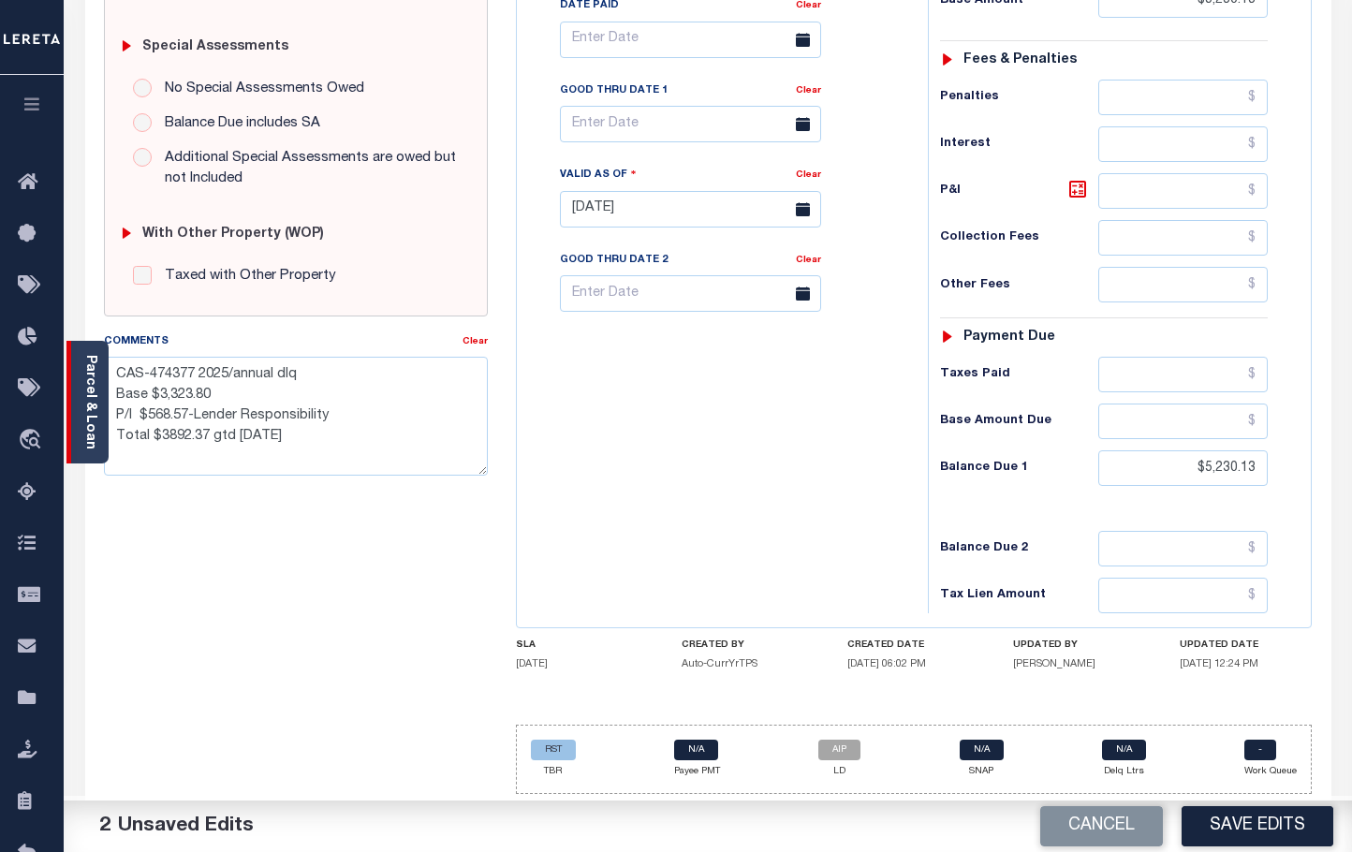
click at [83, 413] on link "Parcel & Loan" at bounding box center [89, 402] width 13 height 95
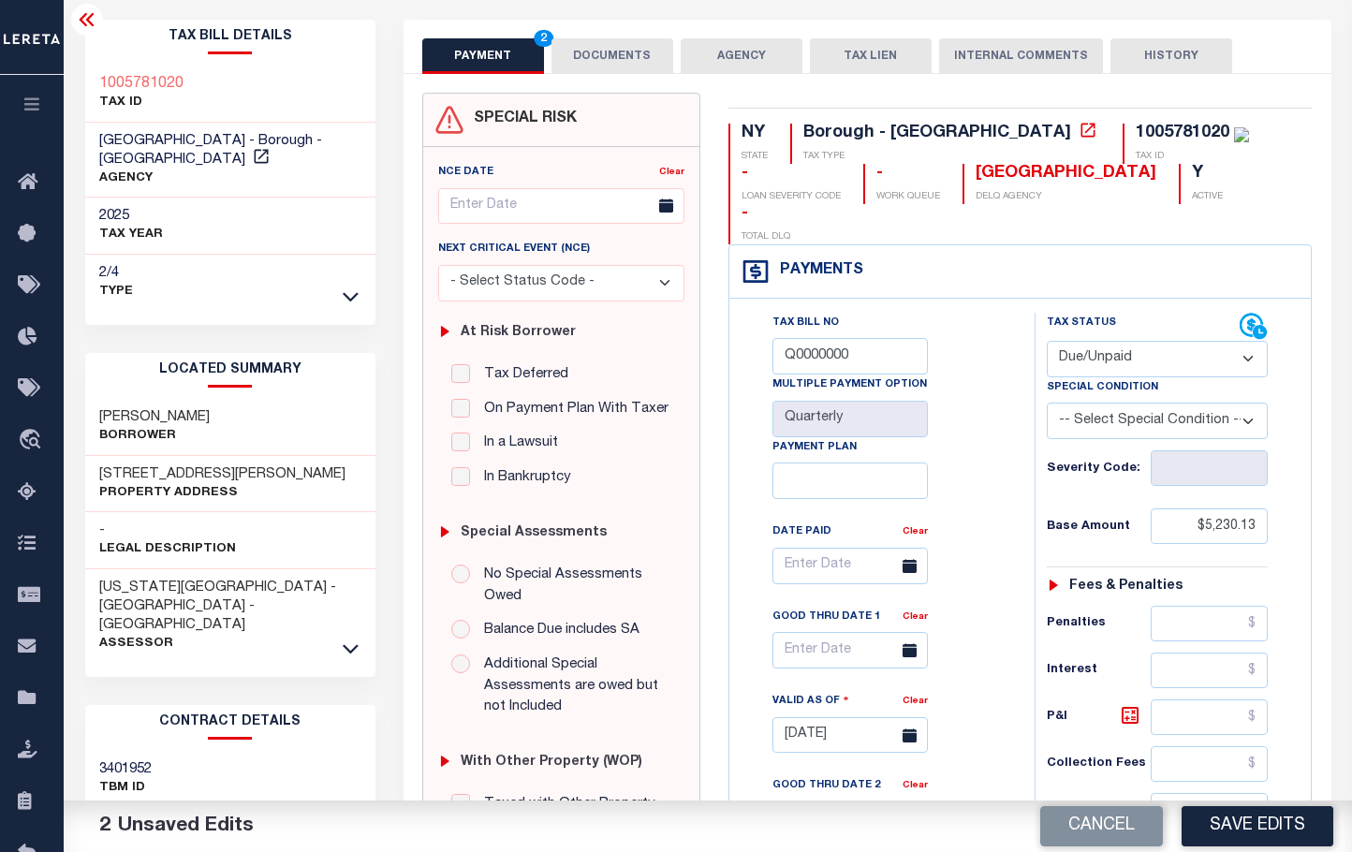
scroll to position [48, 0]
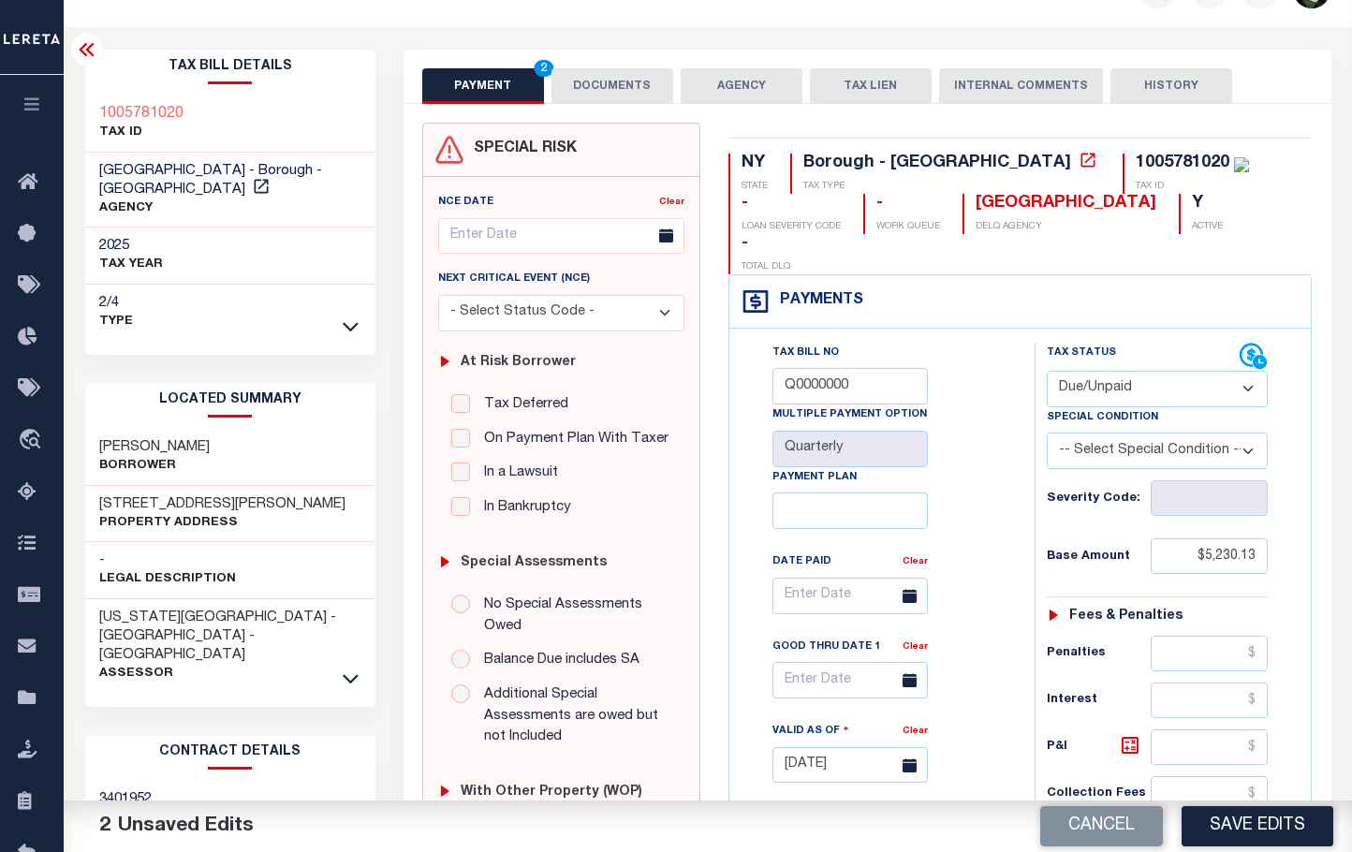
click at [88, 59] on icon at bounding box center [87, 49] width 22 height 22
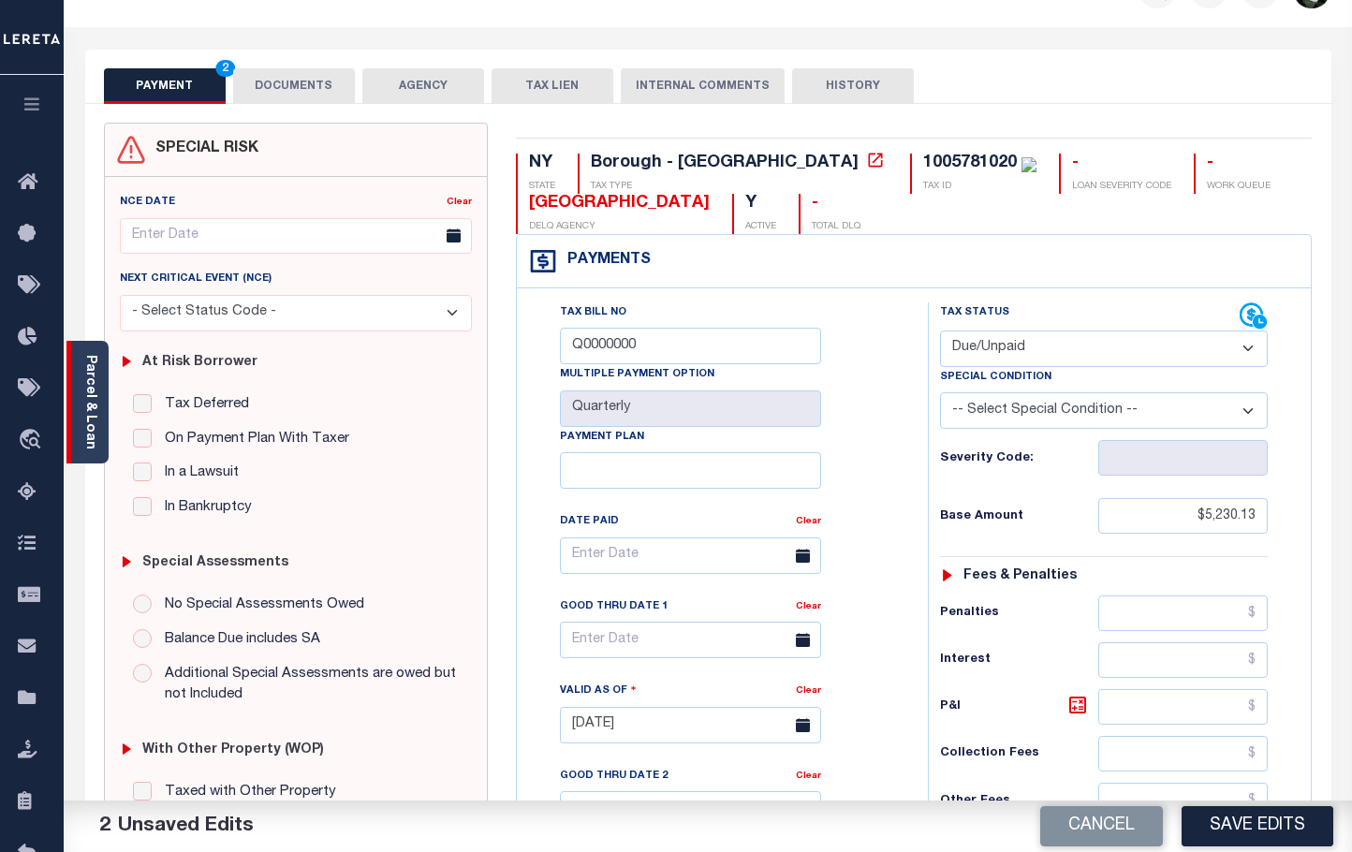
click at [86, 379] on link "Parcel & Loan" at bounding box center [89, 402] width 13 height 95
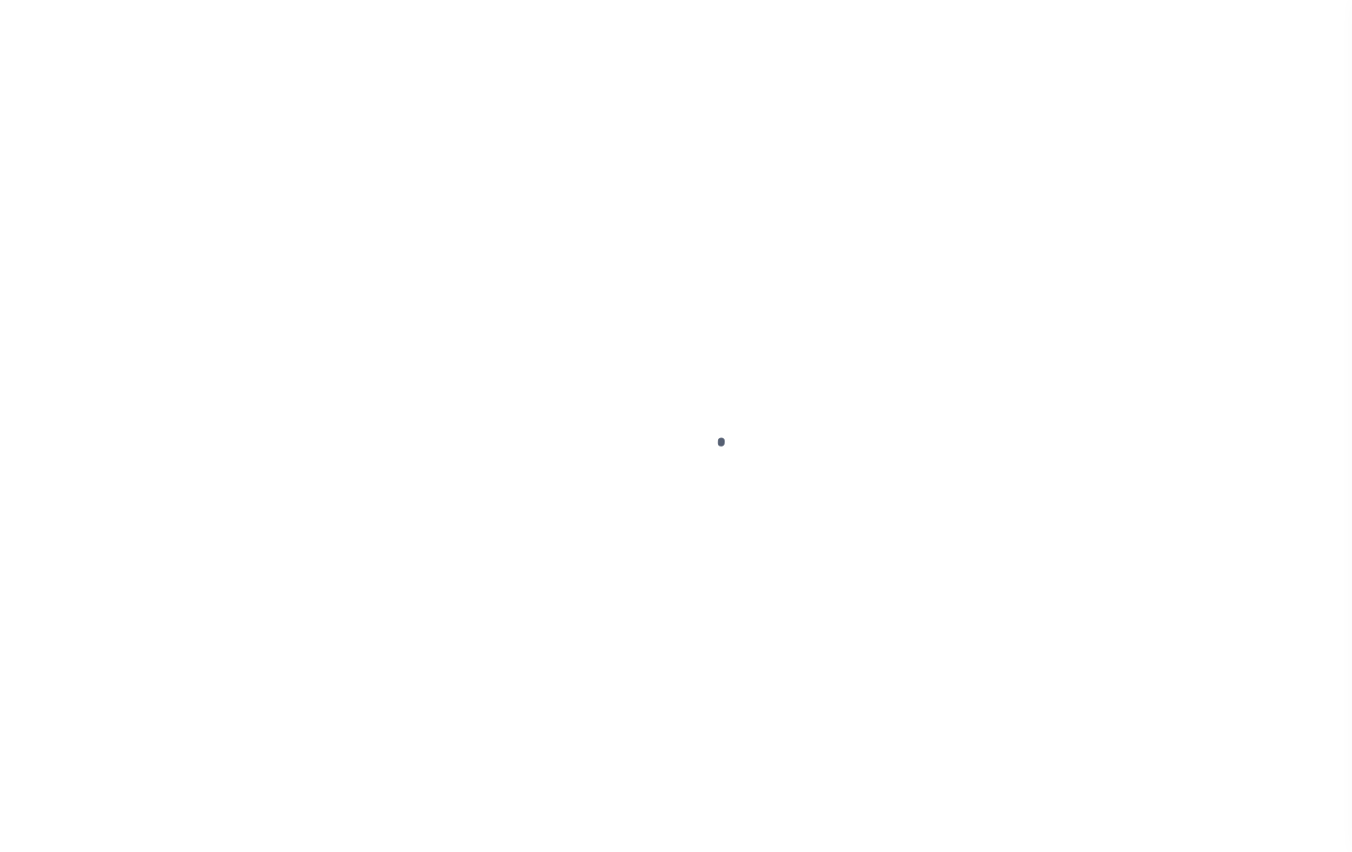
select select "DUE"
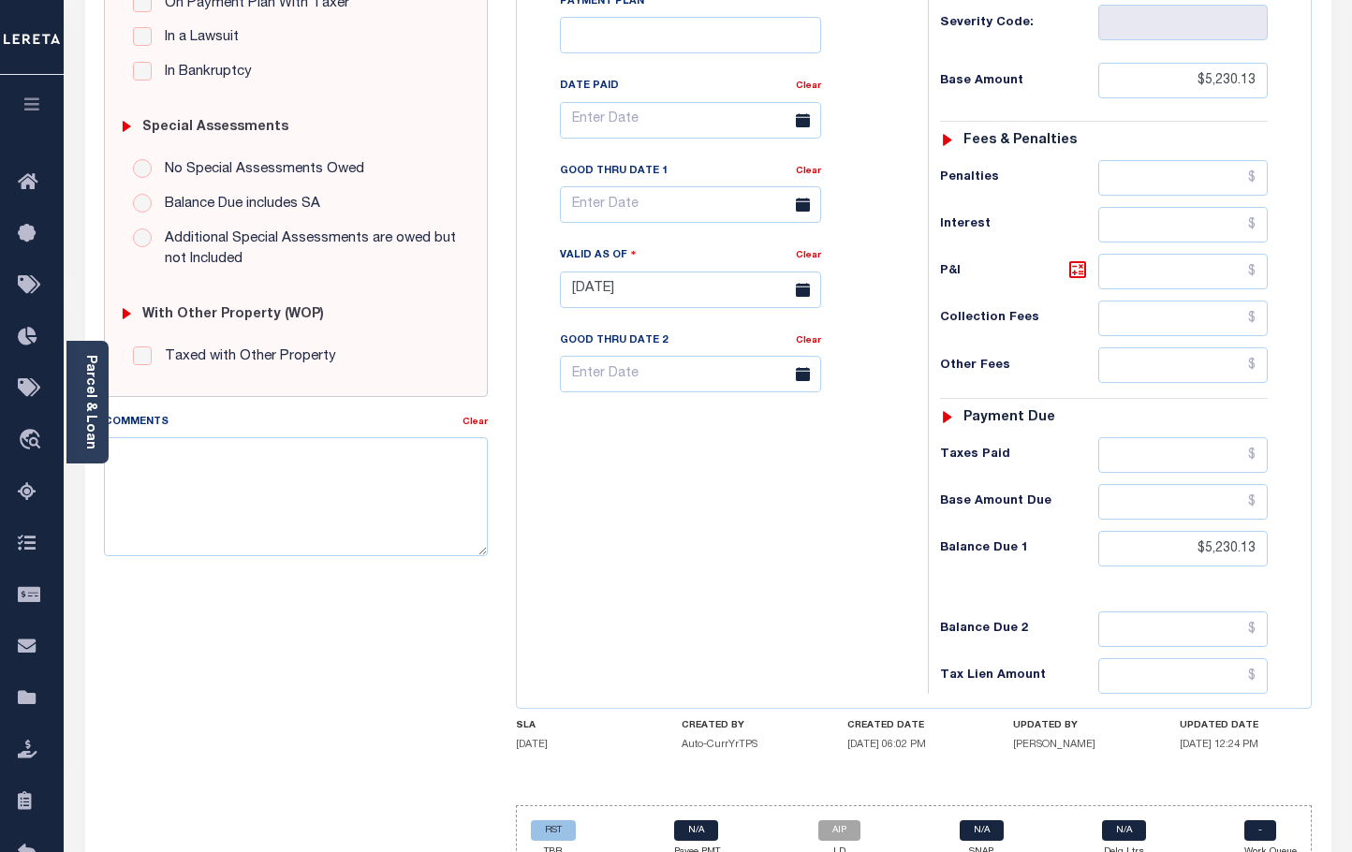
scroll to position [567, 0]
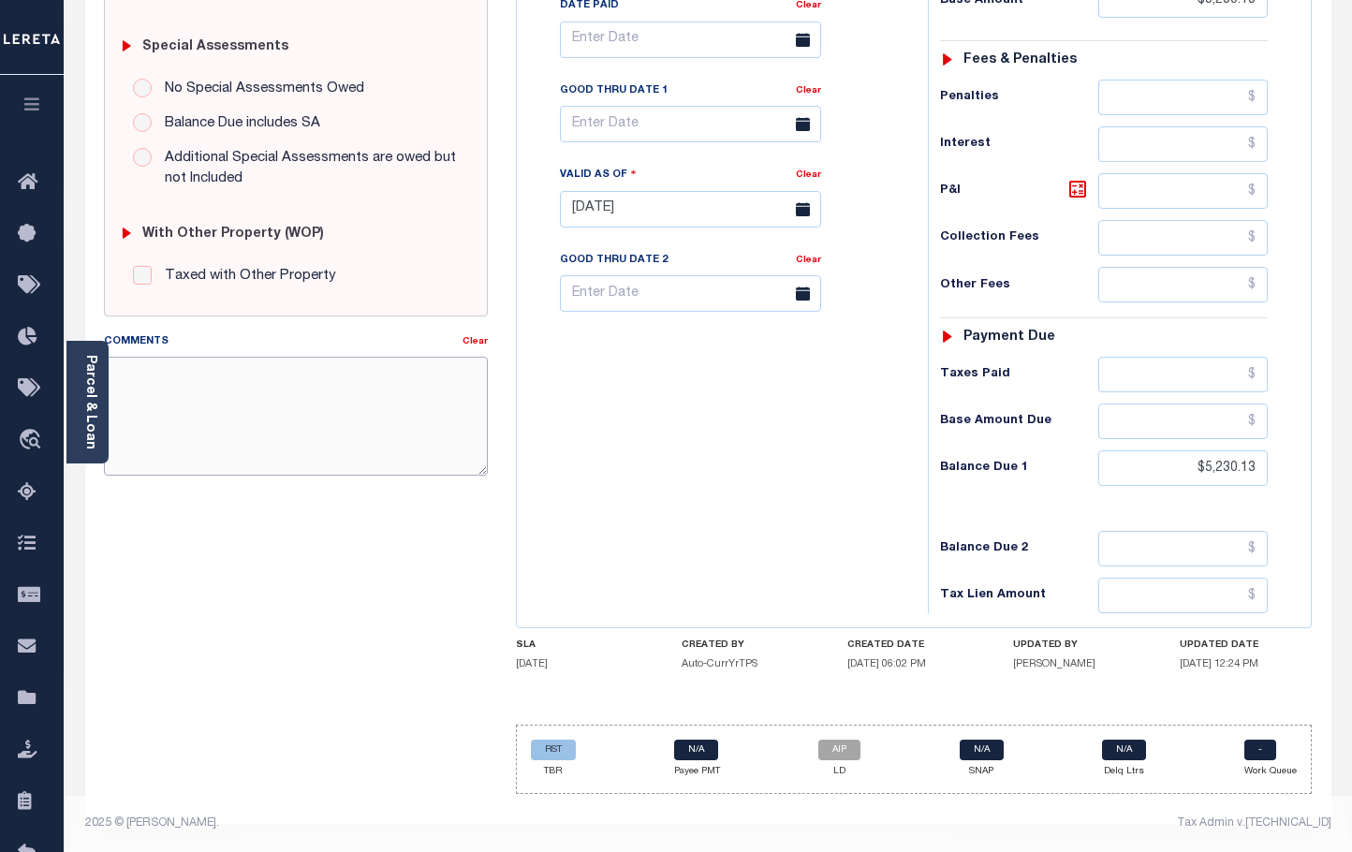
click at [163, 382] on textarea "Comments" at bounding box center [296, 416] width 384 height 118
paste textarea "CAS-474377 2025/annual dlq Base $3,323.80 P/I $568.57-Lender Responsibility Tot…"
drag, startPoint x: 236, startPoint y: 369, endPoint x: 278, endPoint y: 263, distance: 113.9
click at [302, 369] on textarea "CAS-474377 2025/annual dlq Base $3,323.80 P/I $568.57-Lender Responsibility Tot…" at bounding box center [296, 416] width 384 height 118
type textarea "CAS-474377 2025/ Base $3,323.80 P/I $568.57-Lender Responsibility Total $3892.3…"
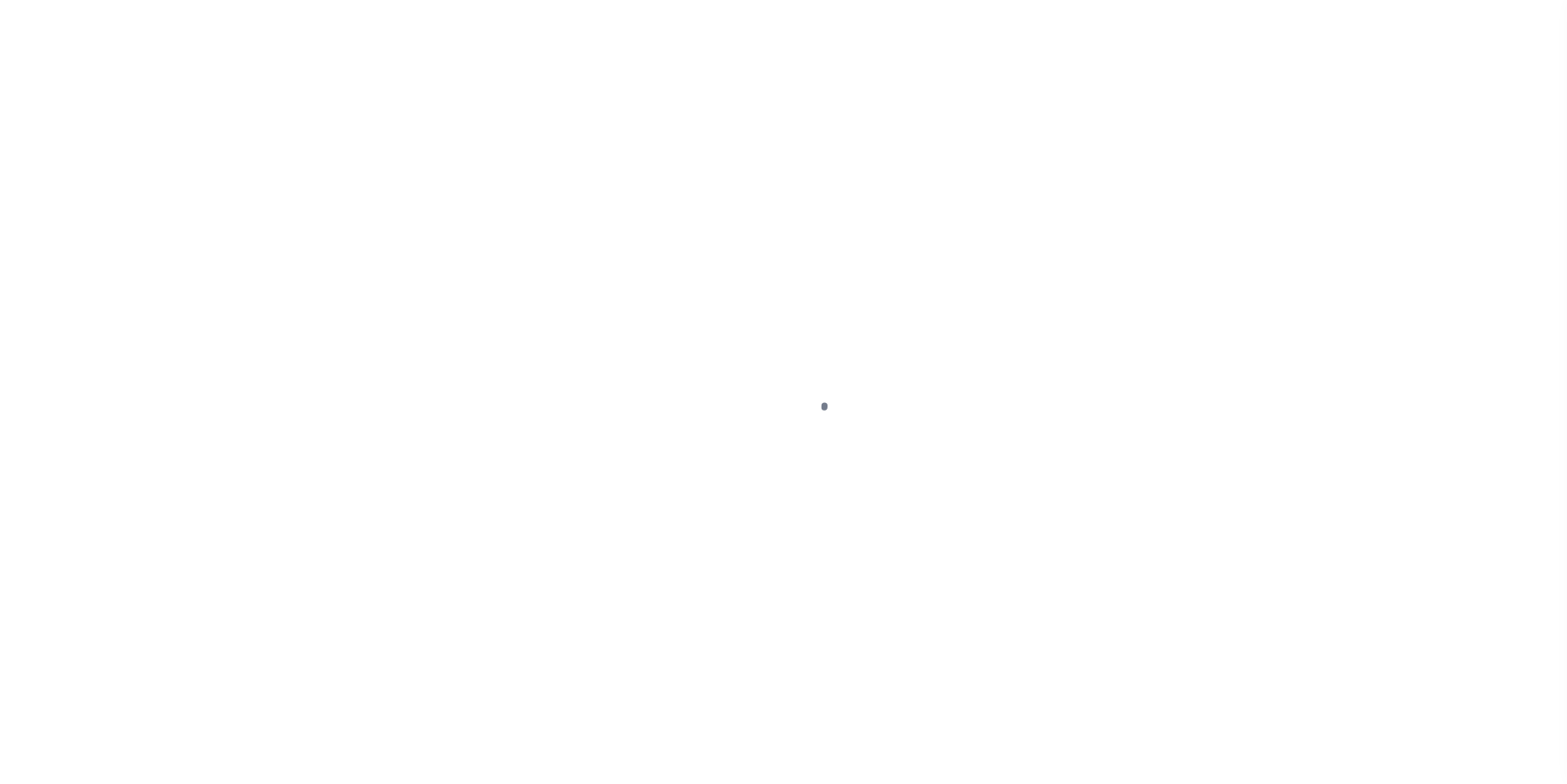
select select "DUE"
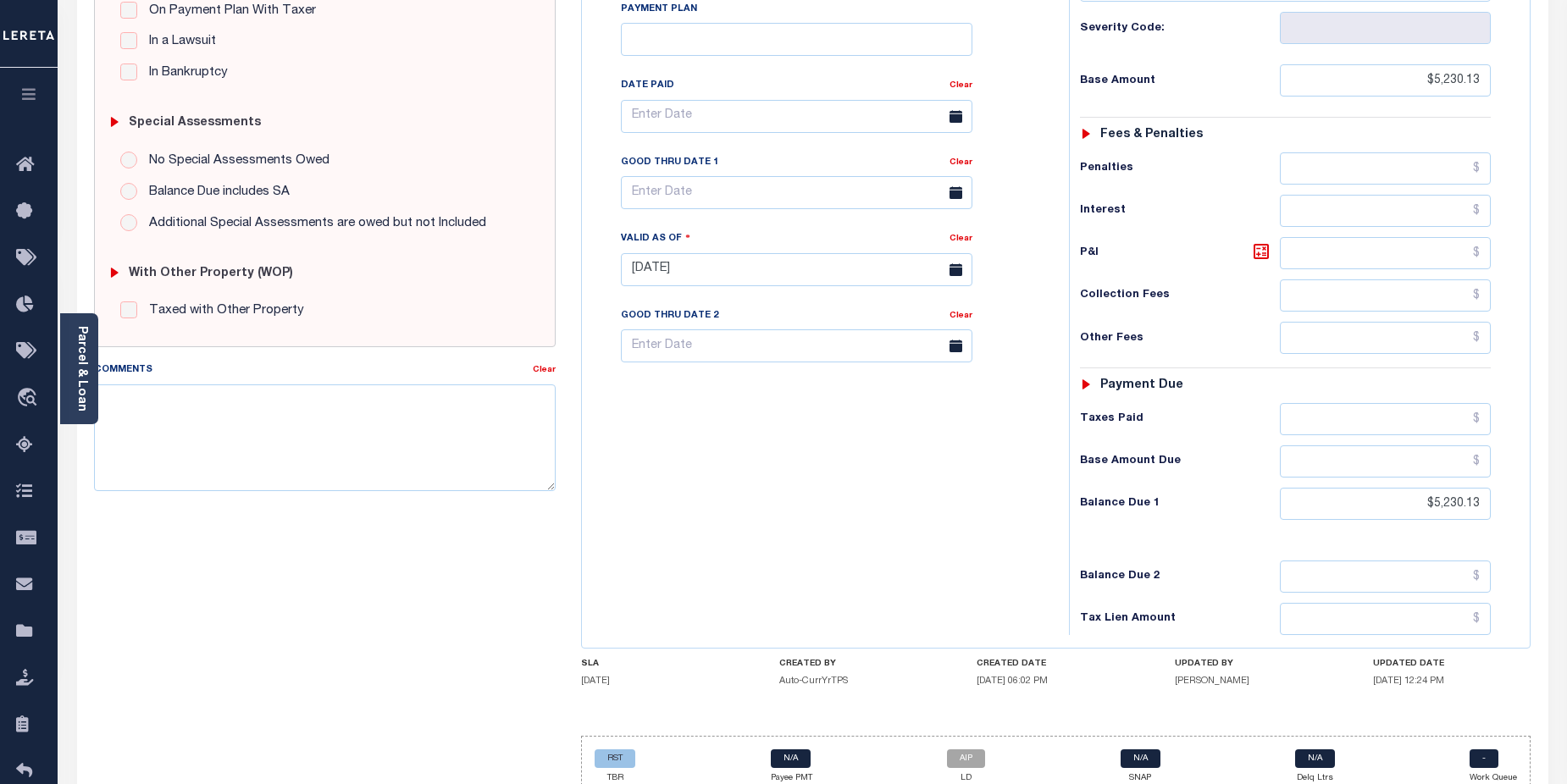
scroll to position [462, 0]
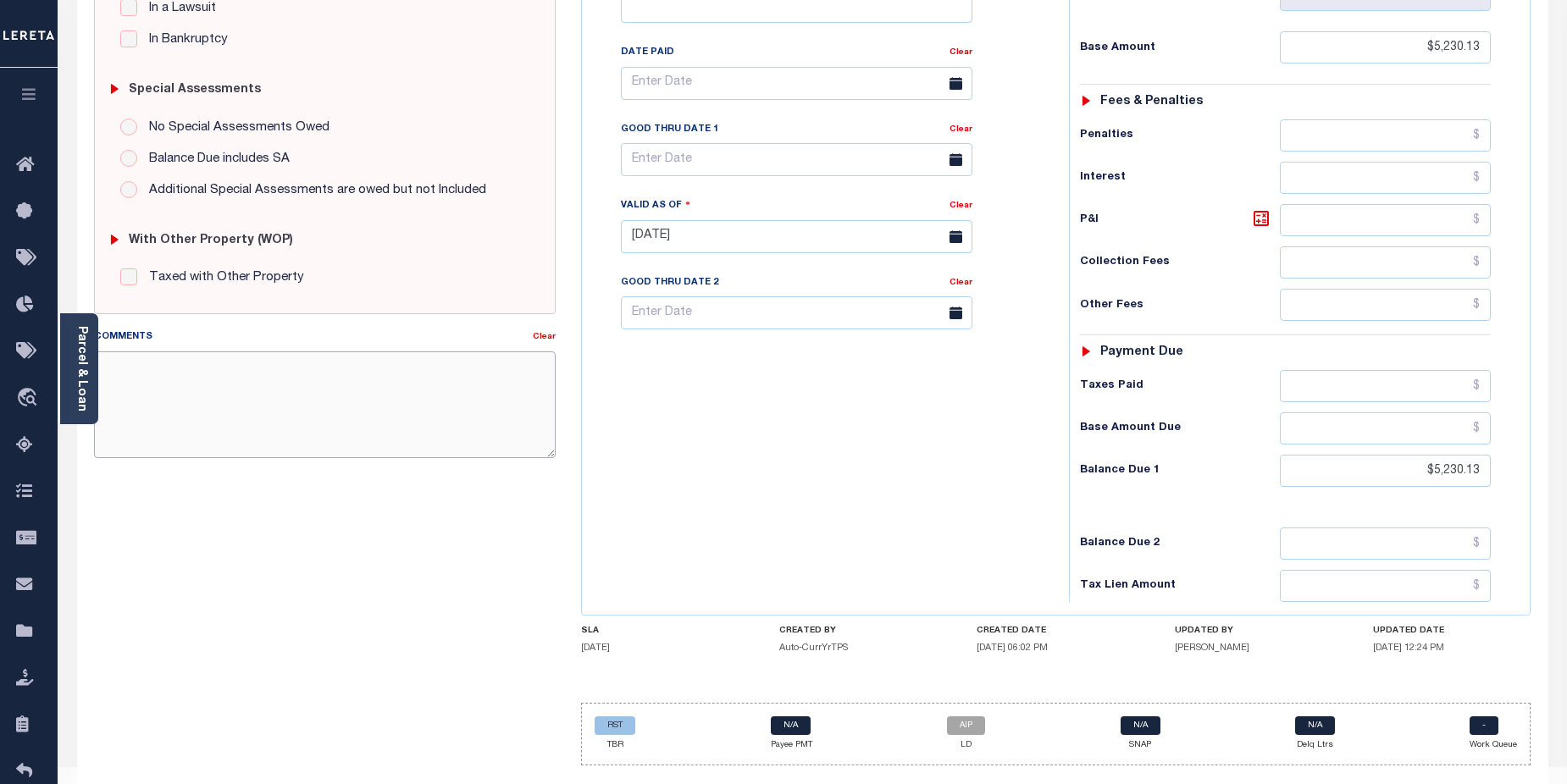
click at [171, 374] on textarea "Comments" at bounding box center [325, 405] width 462 height 107
paste textarea "CAS-474377 2025/annual dlq Base $3,323.80 P/I $568.57-Lender Responsibility Tot…"
drag, startPoint x: 213, startPoint y: 367, endPoint x: 286, endPoint y: 365, distance: 73.0
click at [286, 365] on textarea "CAS-474377 2025/annual dlq Base $3,323.80 P/I $568.57-Lender Responsibility Tot…" at bounding box center [325, 405] width 462 height 107
drag, startPoint x: 138, startPoint y: 368, endPoint x: 175, endPoint y: 367, distance: 37.0
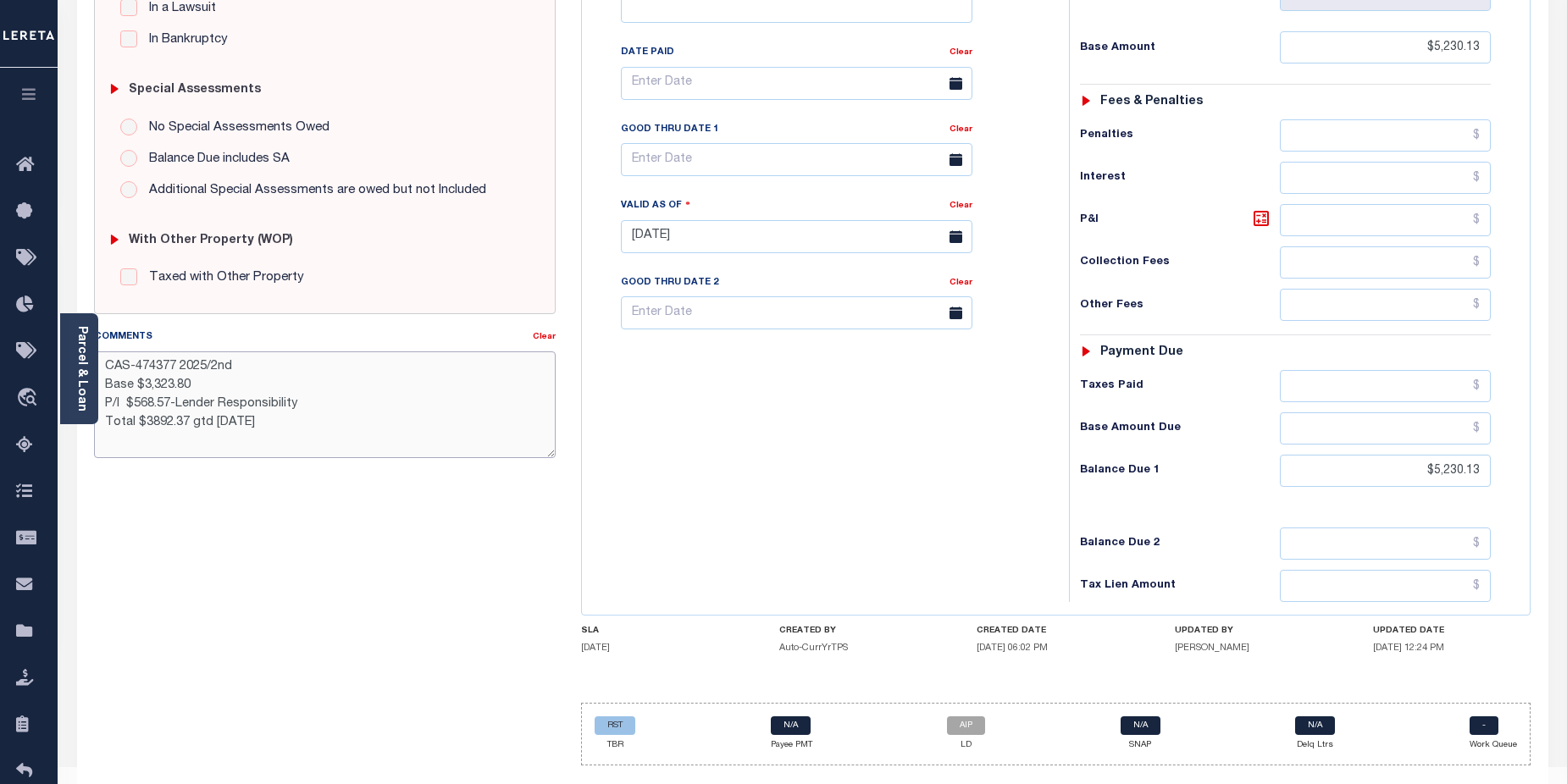
click at [175, 367] on textarea "CAS-474377 2025/2nd Base $3,323.80 P/I $568.57-Lender Responsibility Total $389…" at bounding box center [325, 405] width 462 height 107
drag, startPoint x: 141, startPoint y: 400, endPoint x: 213, endPoint y: 403, distance: 72.1
click at [213, 403] on textarea "CAS-48466 2025/2nd Base $3,323.80 P/I $568.57-Lender Responsibility Total $3892…" at bounding box center [325, 405] width 462 height 107
drag, startPoint x: 103, startPoint y: 427, endPoint x: 295, endPoint y: 425, distance: 192.0
click at [311, 421] on textarea "CAS-48466 2025/2nd Base $5,230.13 P/I $568.57-Lender Responsibility Total $3892…" at bounding box center [325, 405] width 462 height 107
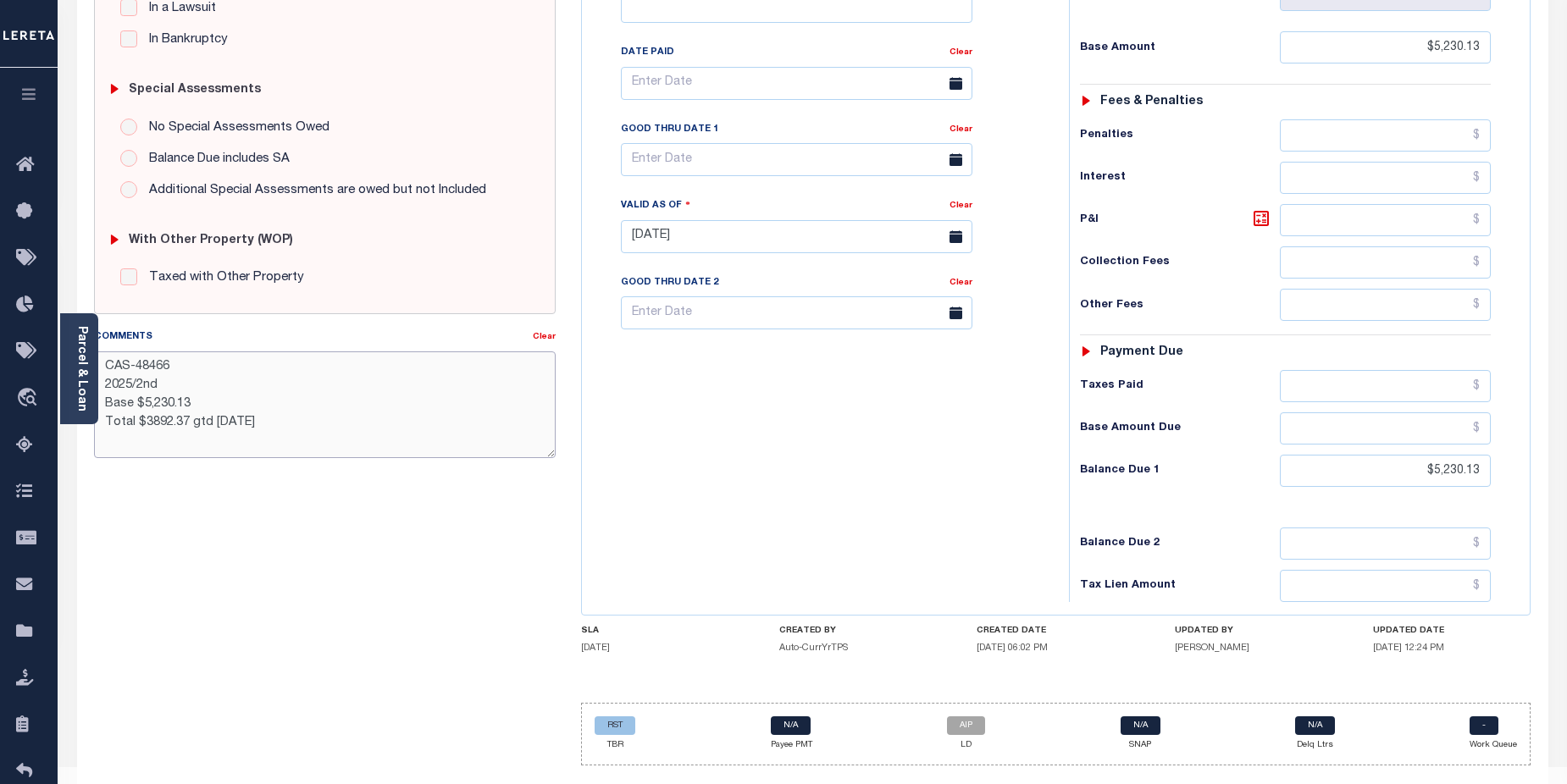
drag, startPoint x: 139, startPoint y: 426, endPoint x: 193, endPoint y: 408, distance: 56.9
click at [189, 420] on textarea "CAS-48466 2025/2nd Base $5,230.13 Total $3892.37 gtd [DATE]" at bounding box center [325, 405] width 462 height 107
drag, startPoint x: 128, startPoint y: 441, endPoint x: 159, endPoint y: 443, distance: 31.1
click at [159, 443] on textarea "CAS-48466 2025/2nd Base $5,230.13 Total 5,230.13 Gtd [DATE]" at bounding box center [325, 405] width 462 height 107
type textarea "CAS-48466 2025/2nd Base $5,230.13 Total 5,230.13 Gtd [DATE]"
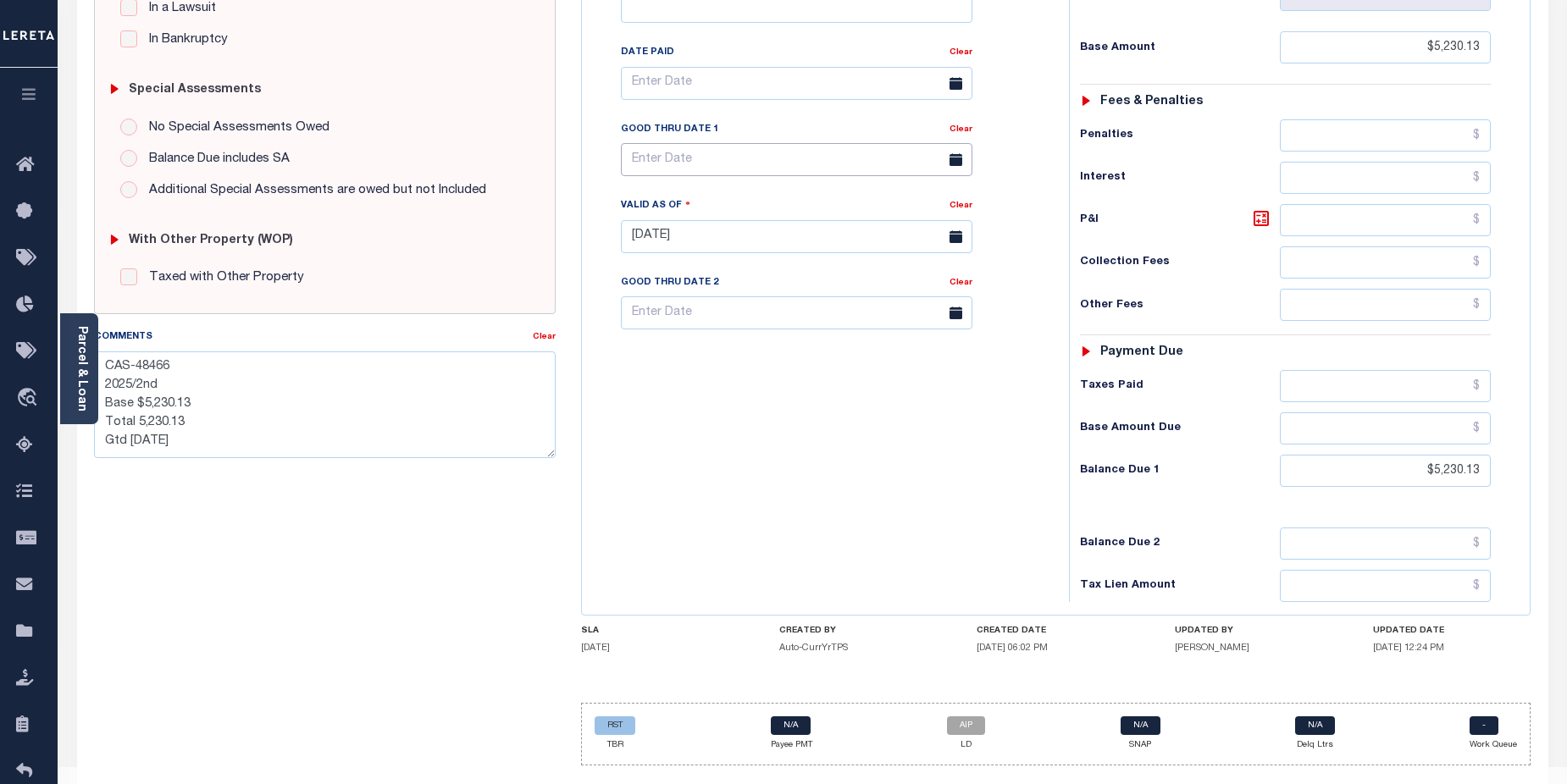
type input "[DATE]"
click at [732, 143] on input "text" at bounding box center [796, 159] width 352 height 33
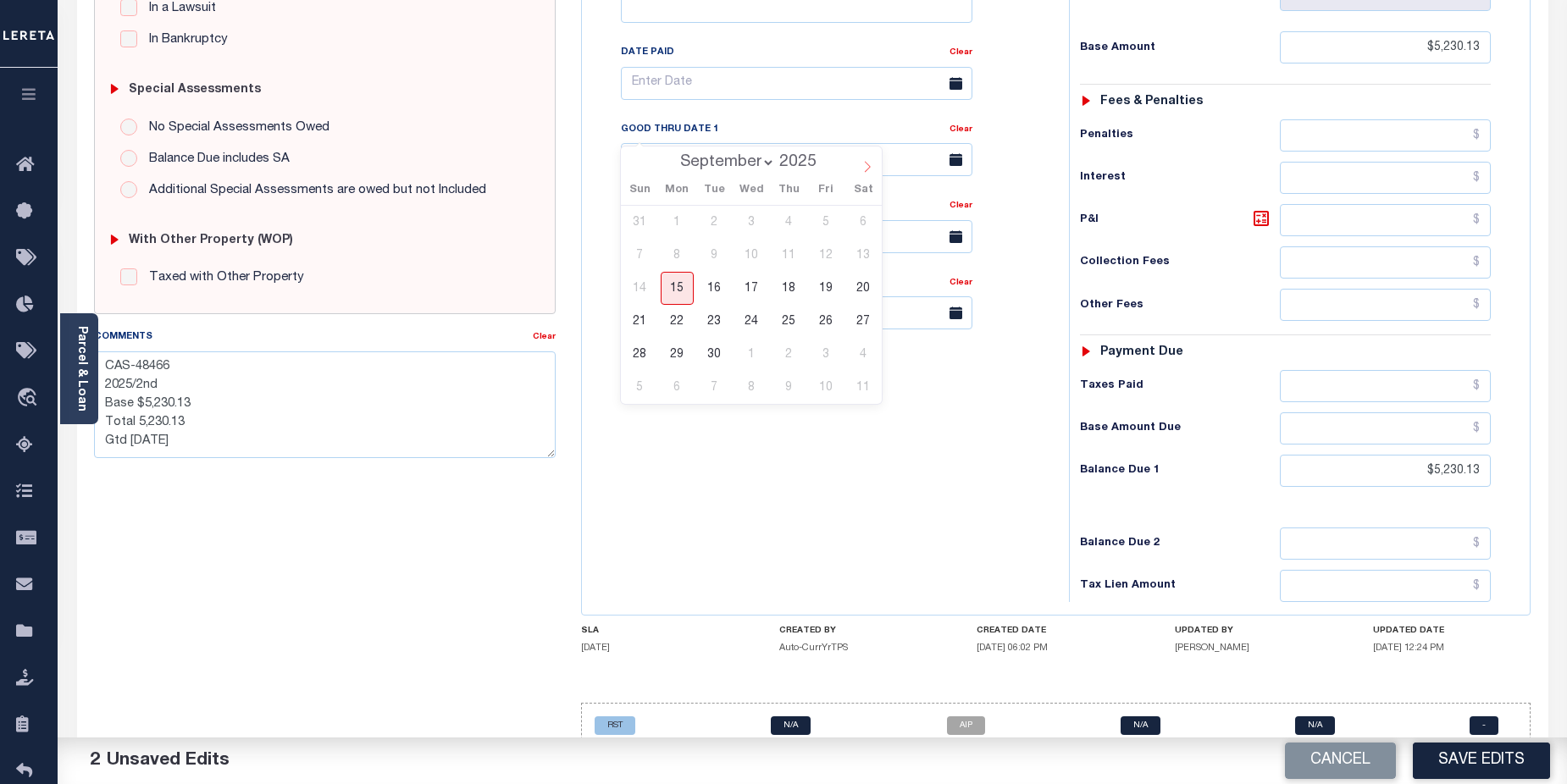
click at [862, 163] on icon at bounding box center [867, 166] width 12 height 12
select select "9"
click at [753, 219] on span "1" at bounding box center [752, 222] width 33 height 33
type input "[DATE]"
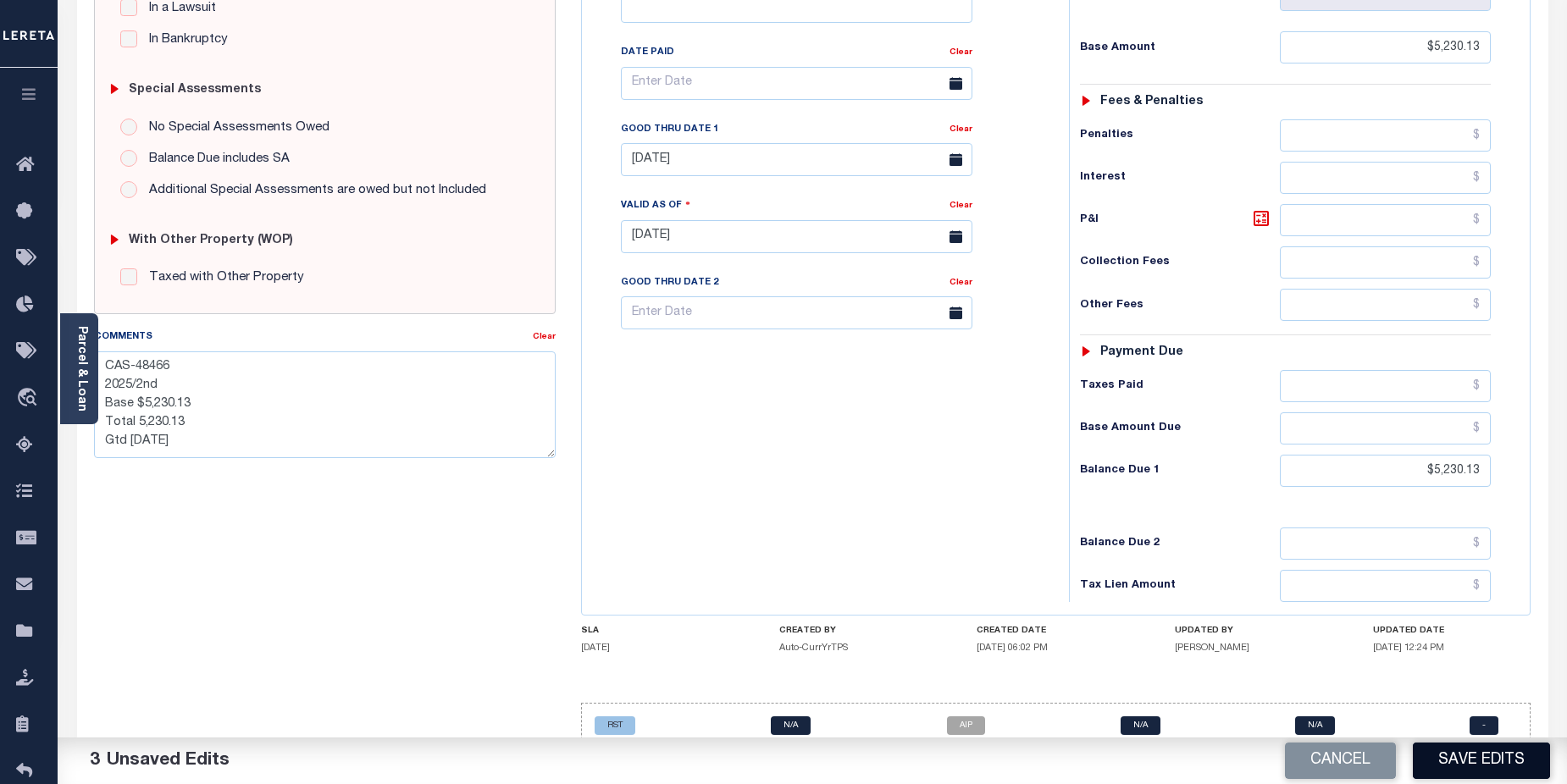
click at [1458, 753] on button "Save Edits" at bounding box center [1482, 760] width 138 height 36
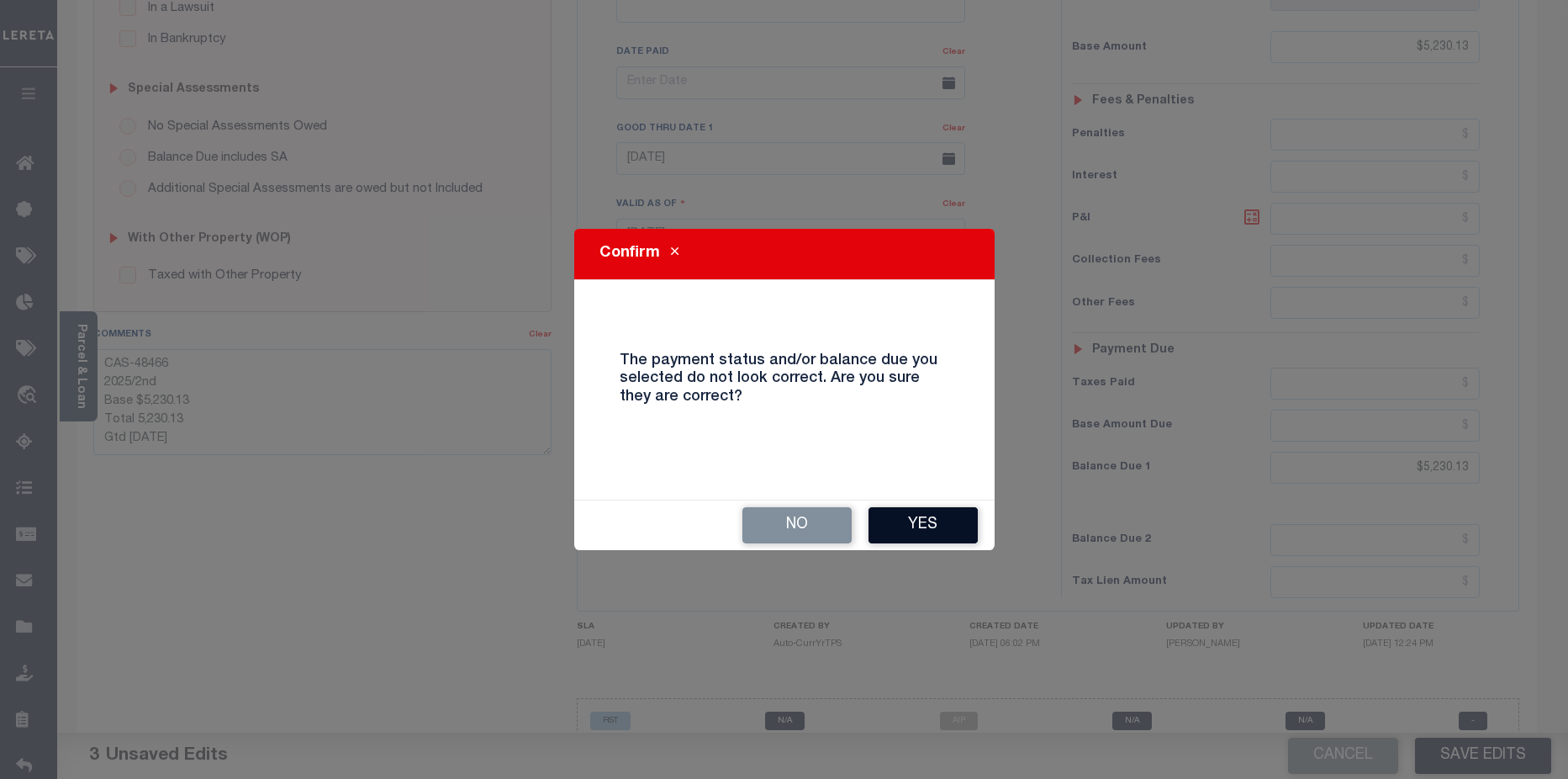
click at [929, 519] on button "Yes" at bounding box center [923, 526] width 110 height 36
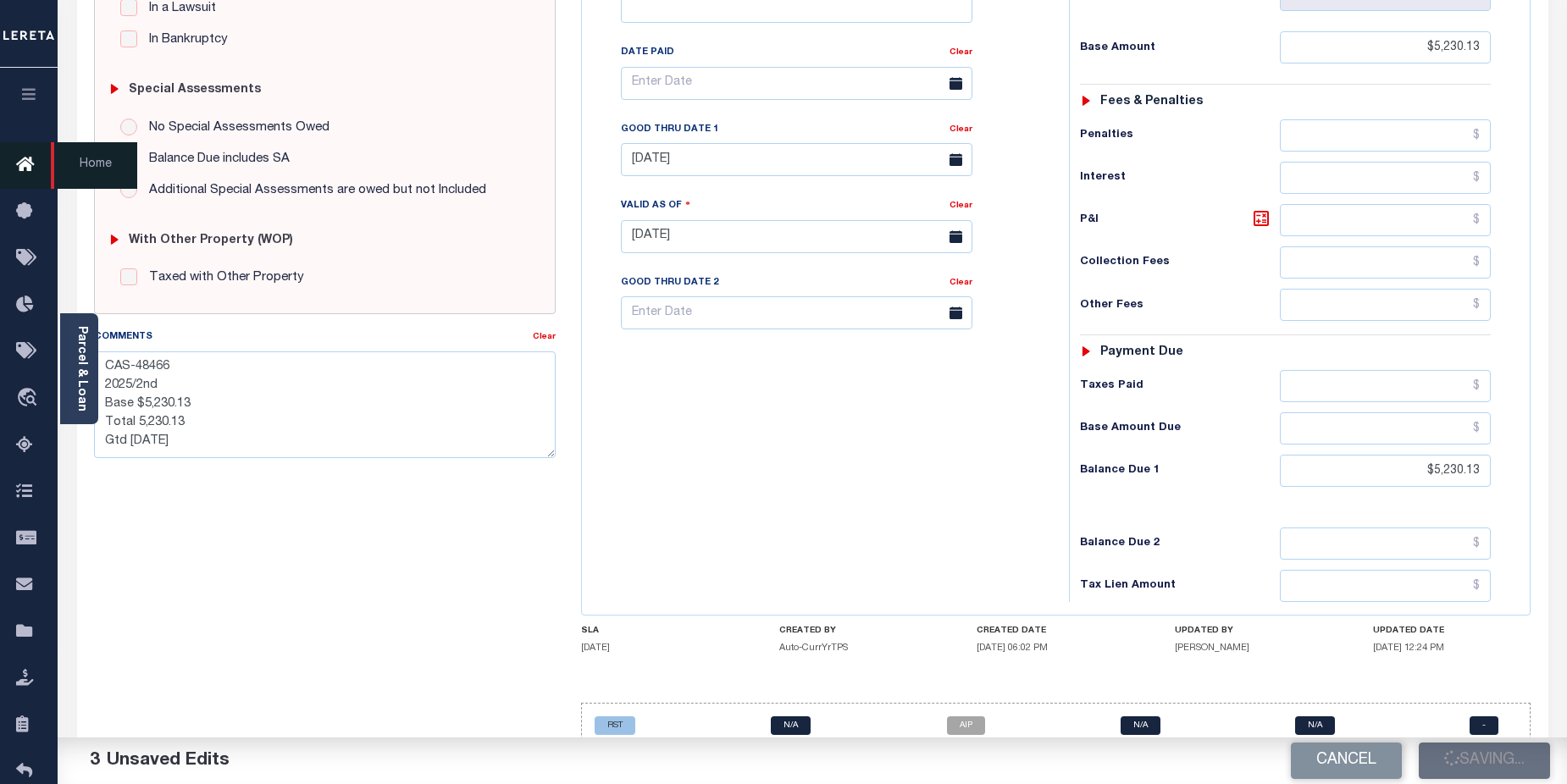
checkbox input "false"
type textarea "CAS-48466 2025/2nd Base $5,230.13 Total 5,230.13 Gtd [DATE]"
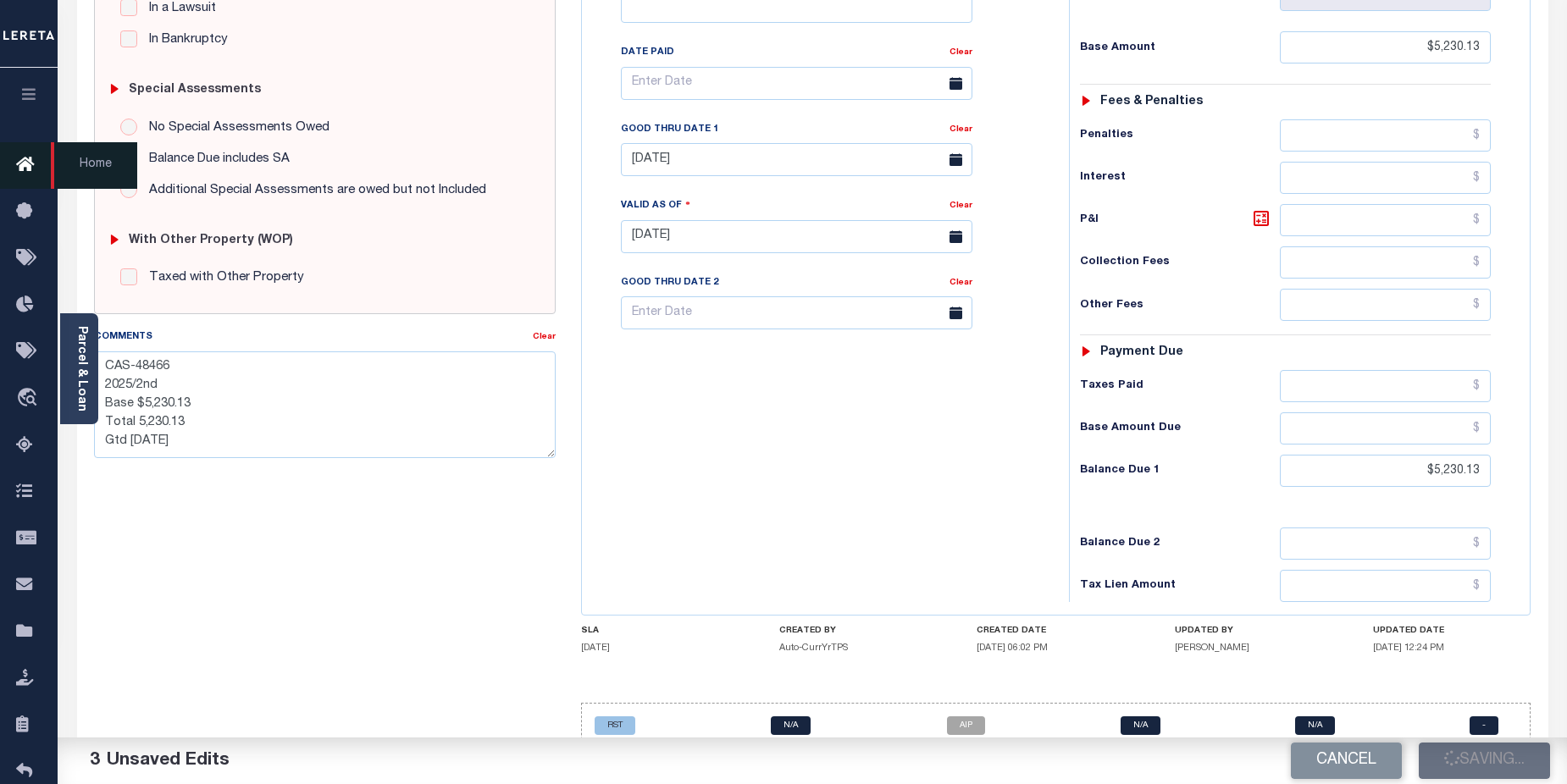
type input "$5,230.13"
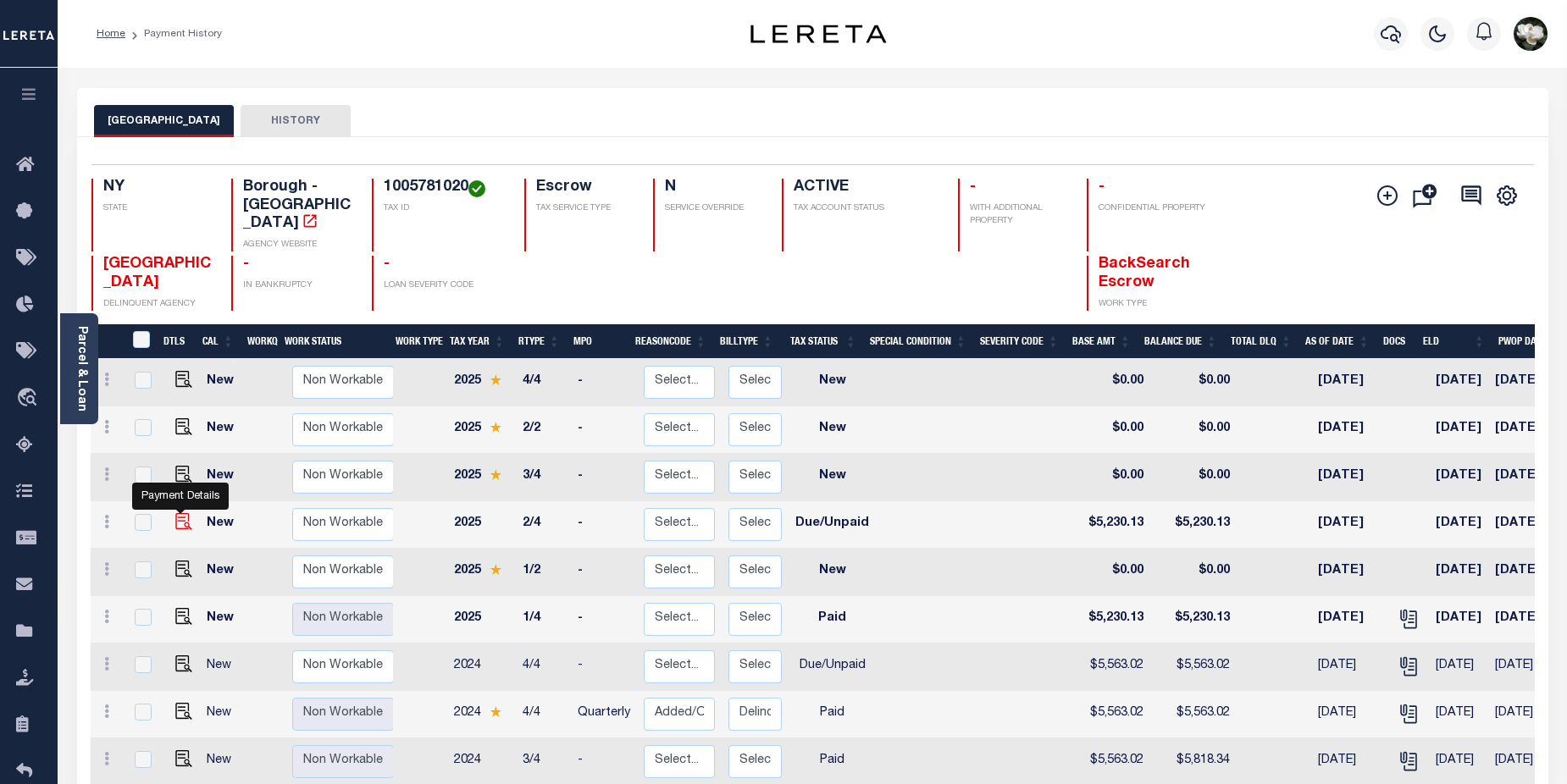
click at [184, 513] on img "" at bounding box center [184, 521] width 17 height 17
checkbox input "true"
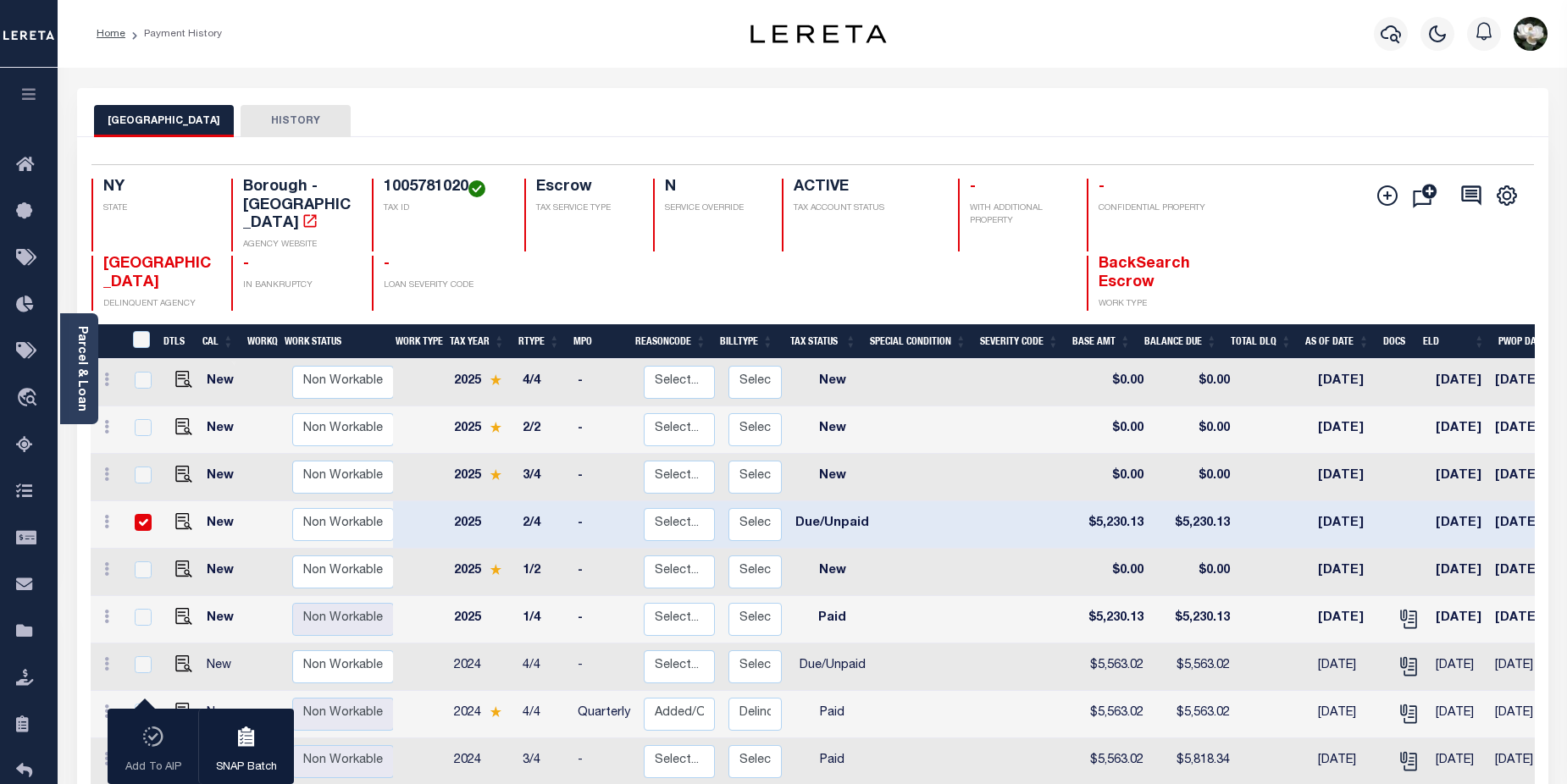
click at [146, 514] on input "checkbox" at bounding box center [143, 522] width 17 height 17
checkbox input "false"
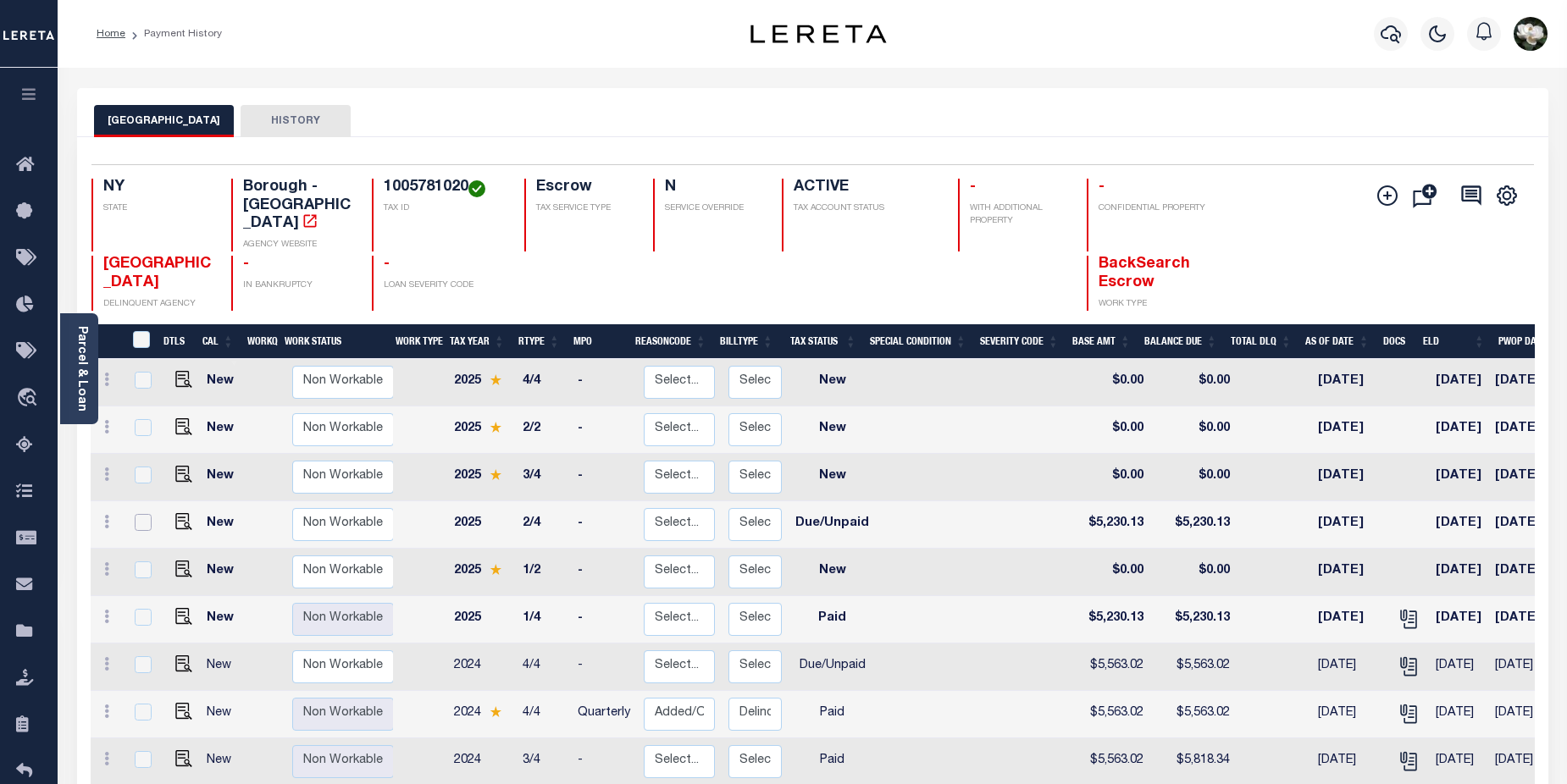
click at [135, 514] on input "checkbox" at bounding box center [143, 522] width 17 height 17
checkbox input "true"
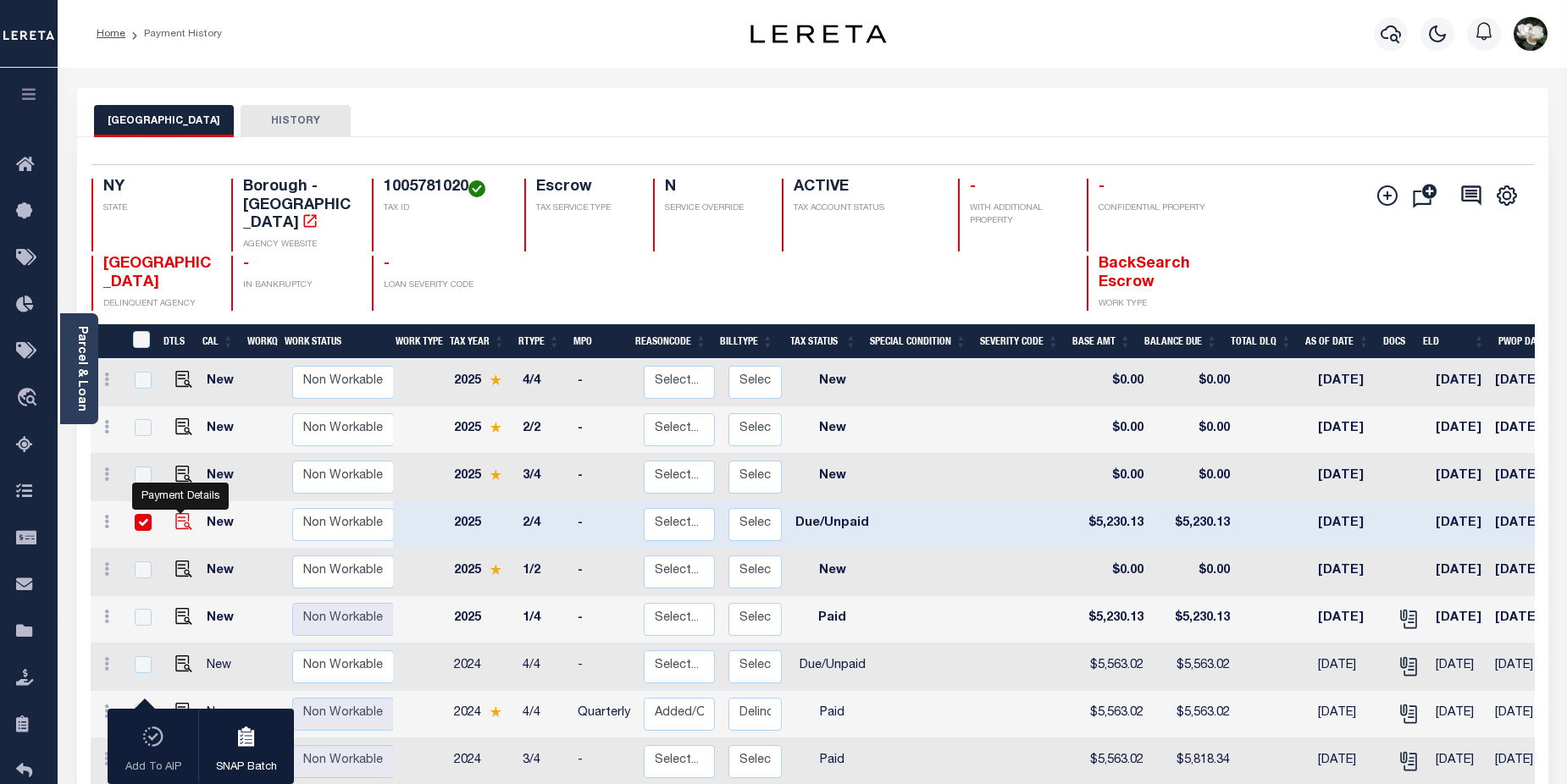
click at [177, 513] on img "" at bounding box center [184, 521] width 17 height 17
checkbox input "false"
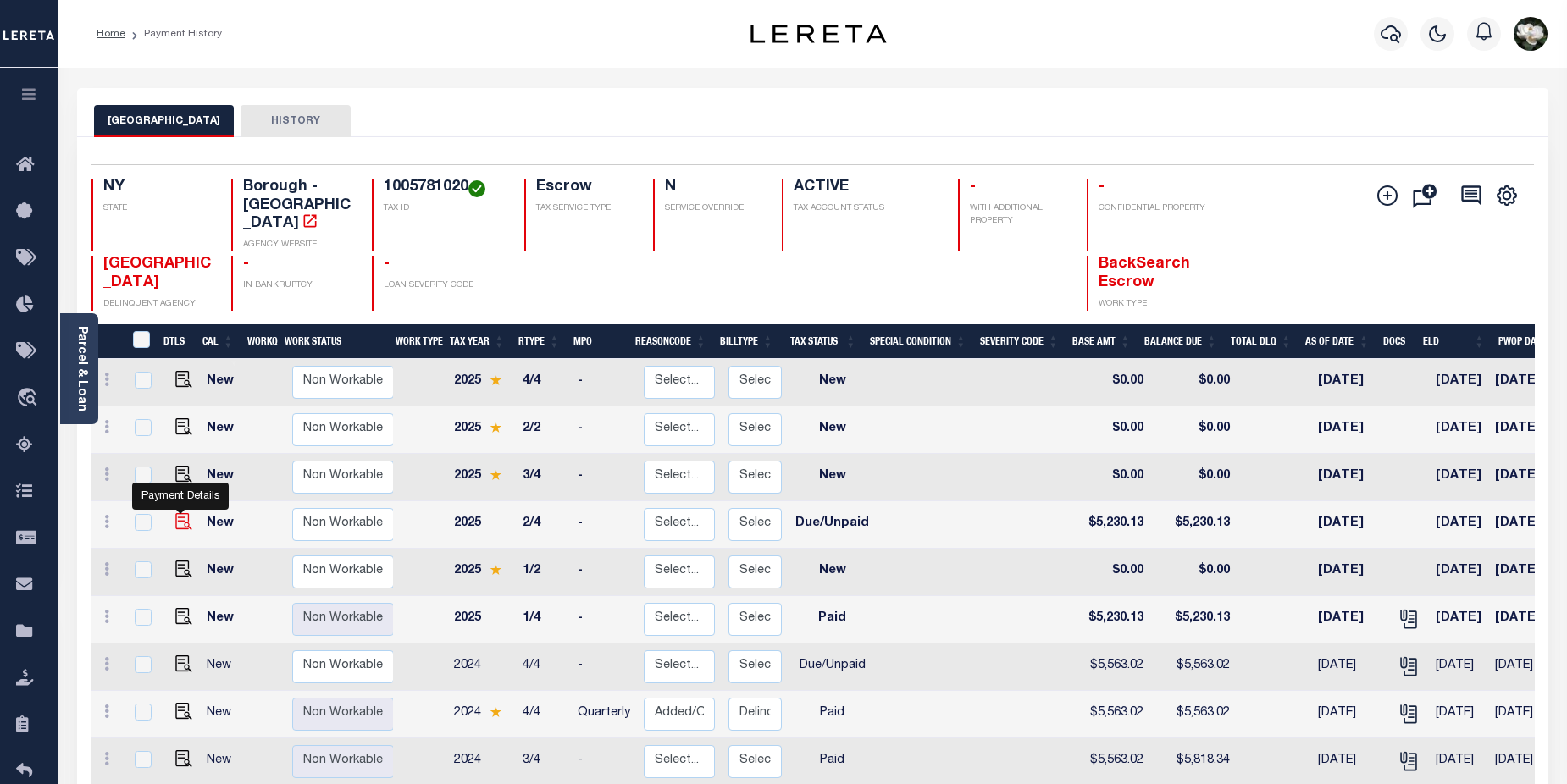
click at [182, 513] on img "" at bounding box center [184, 521] width 17 height 17
checkbox input "true"
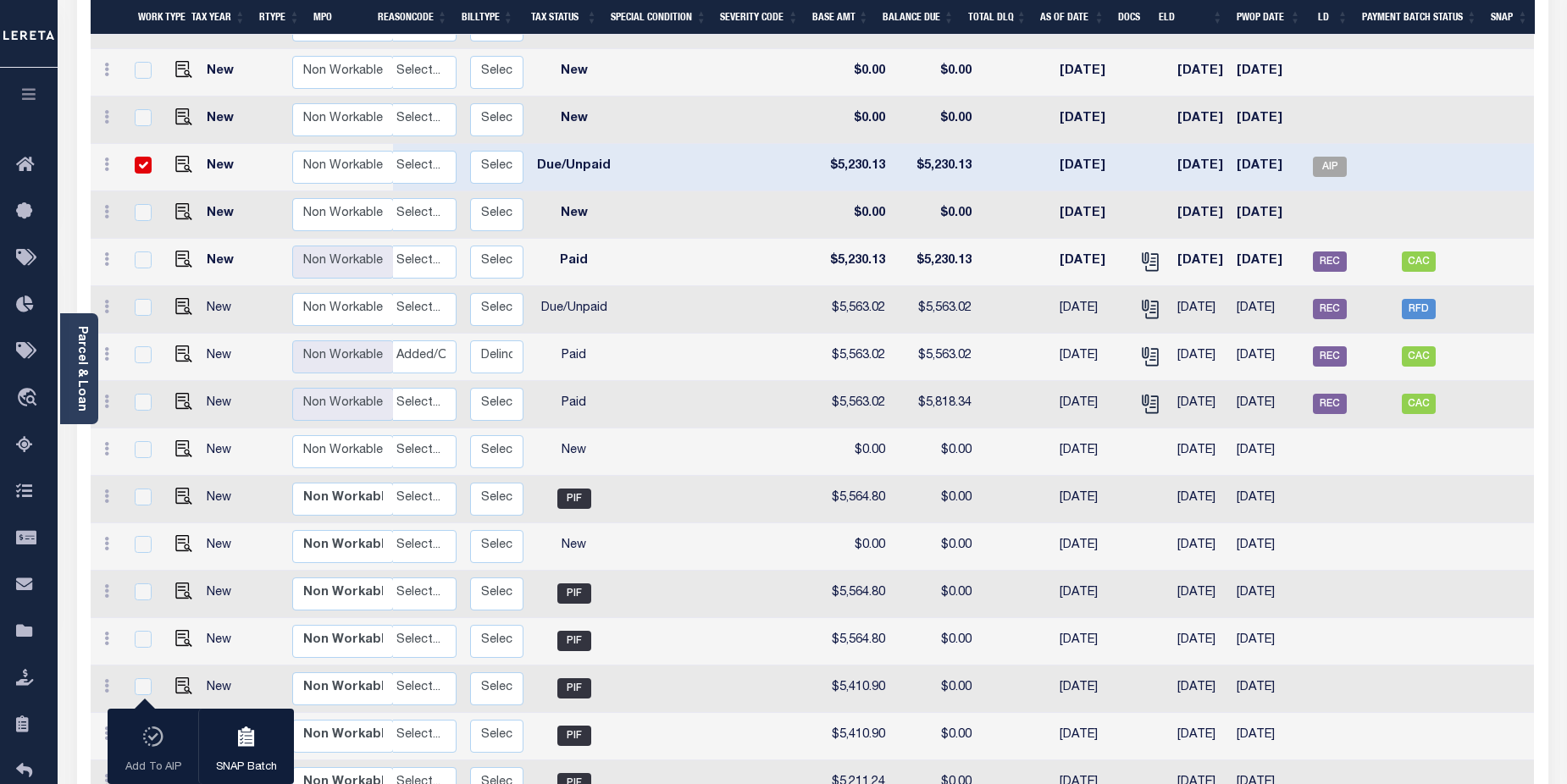
scroll to position [315, 0]
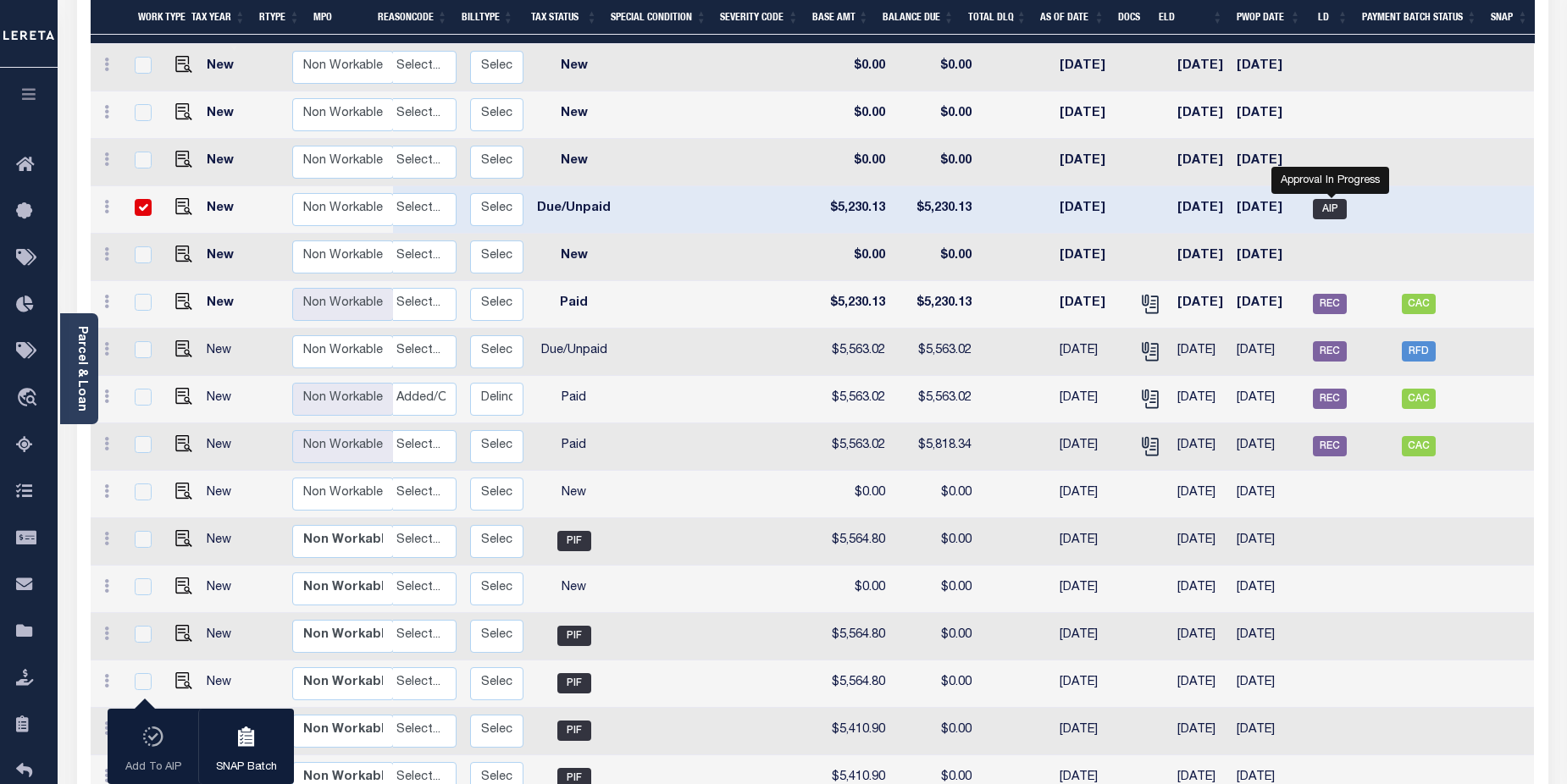
click at [1322, 199] on span "AIP" at bounding box center [1329, 209] width 33 height 20
checkbox input "false"
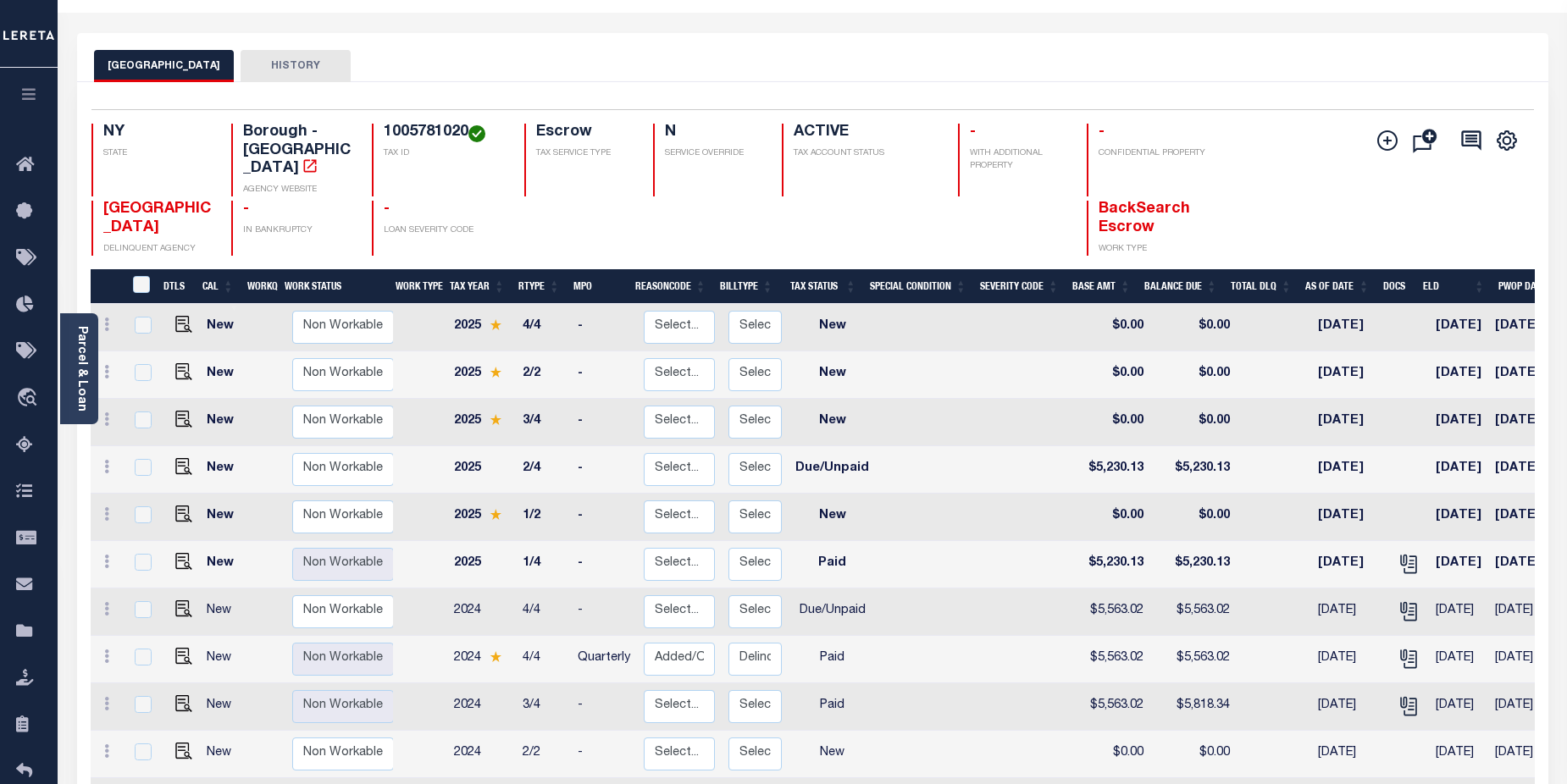
scroll to position [0, 0]
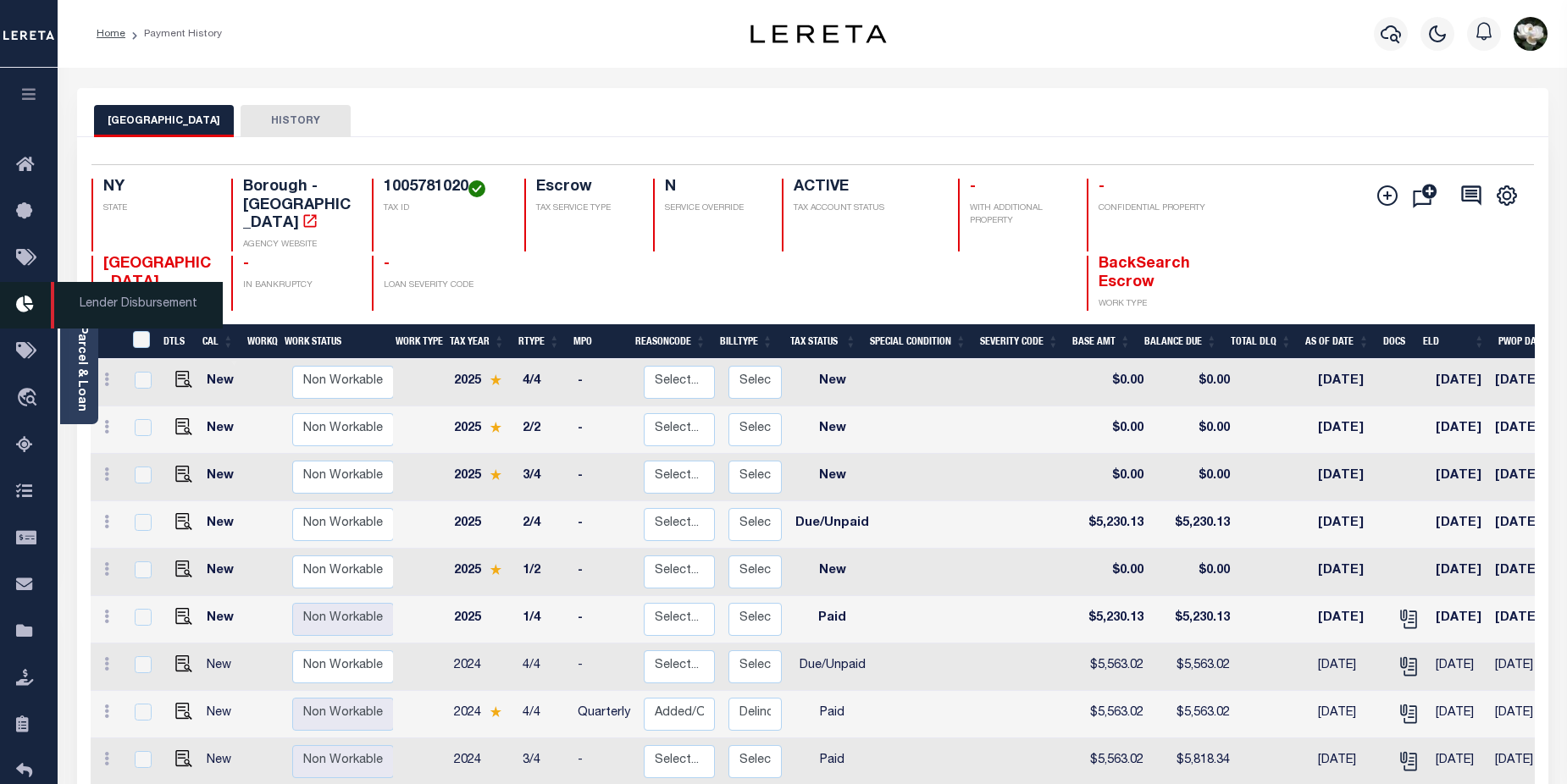
click at [32, 310] on icon at bounding box center [30, 305] width 27 height 21
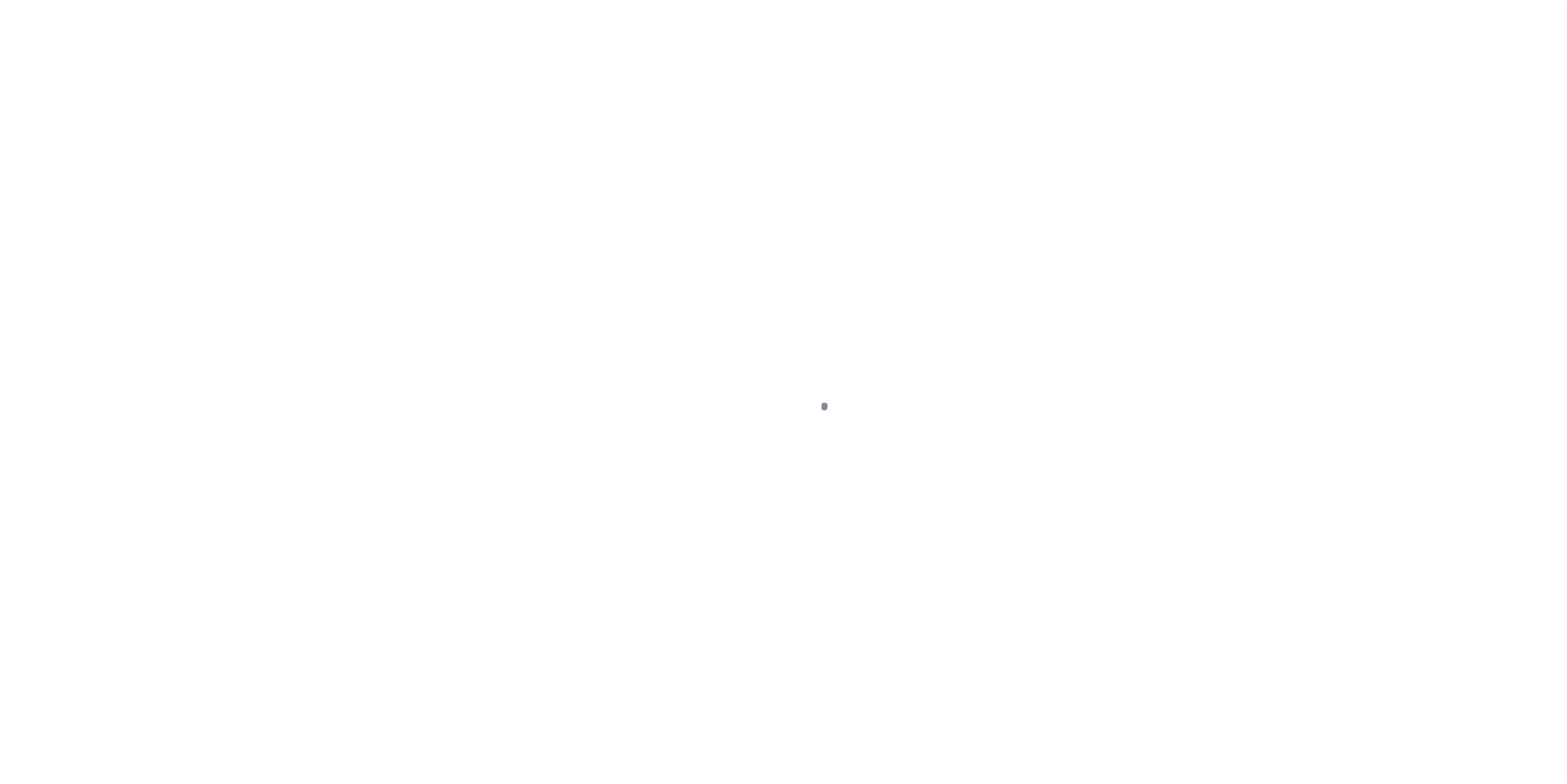
select select "DUE"
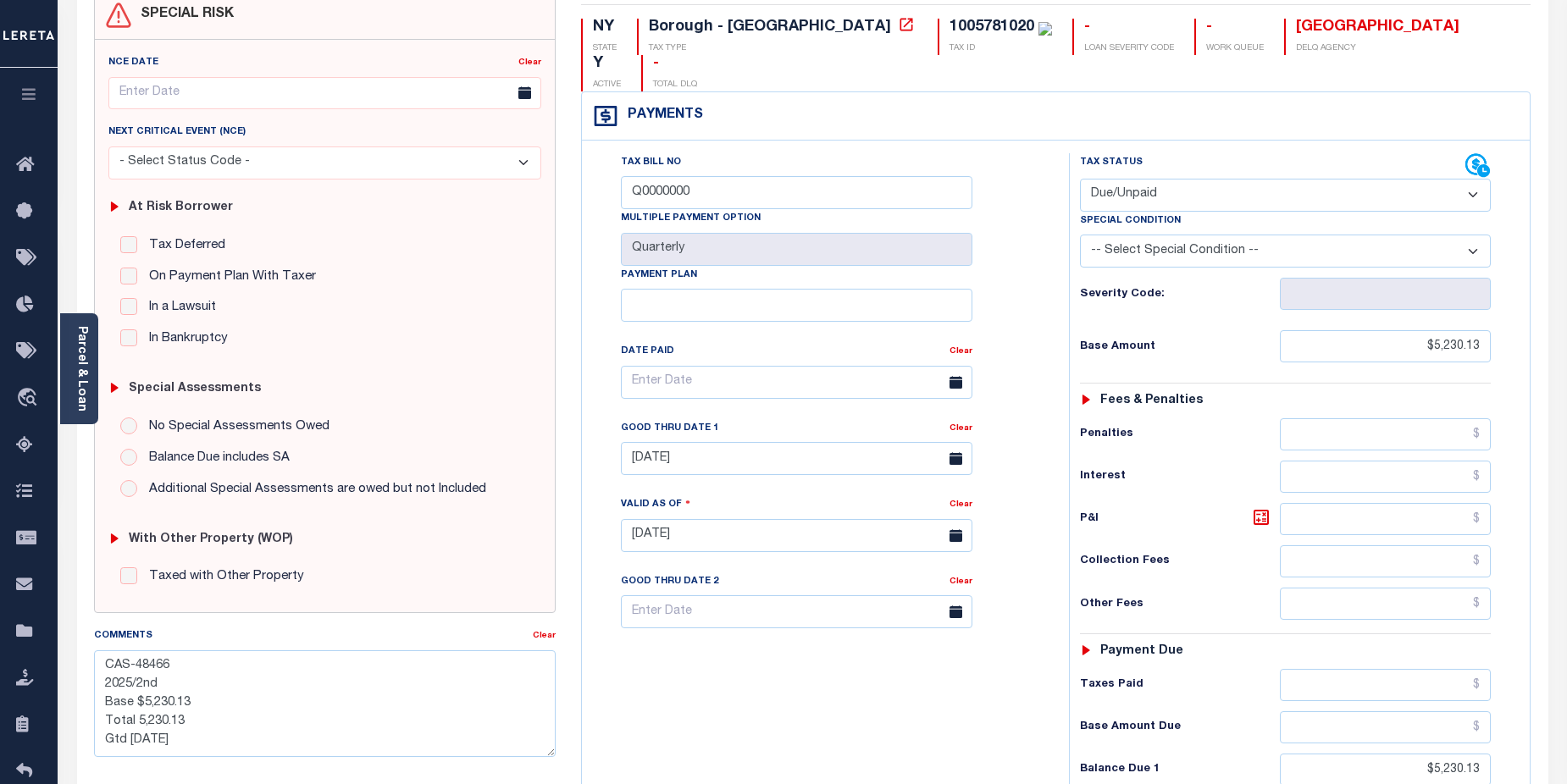
scroll to position [145, 0]
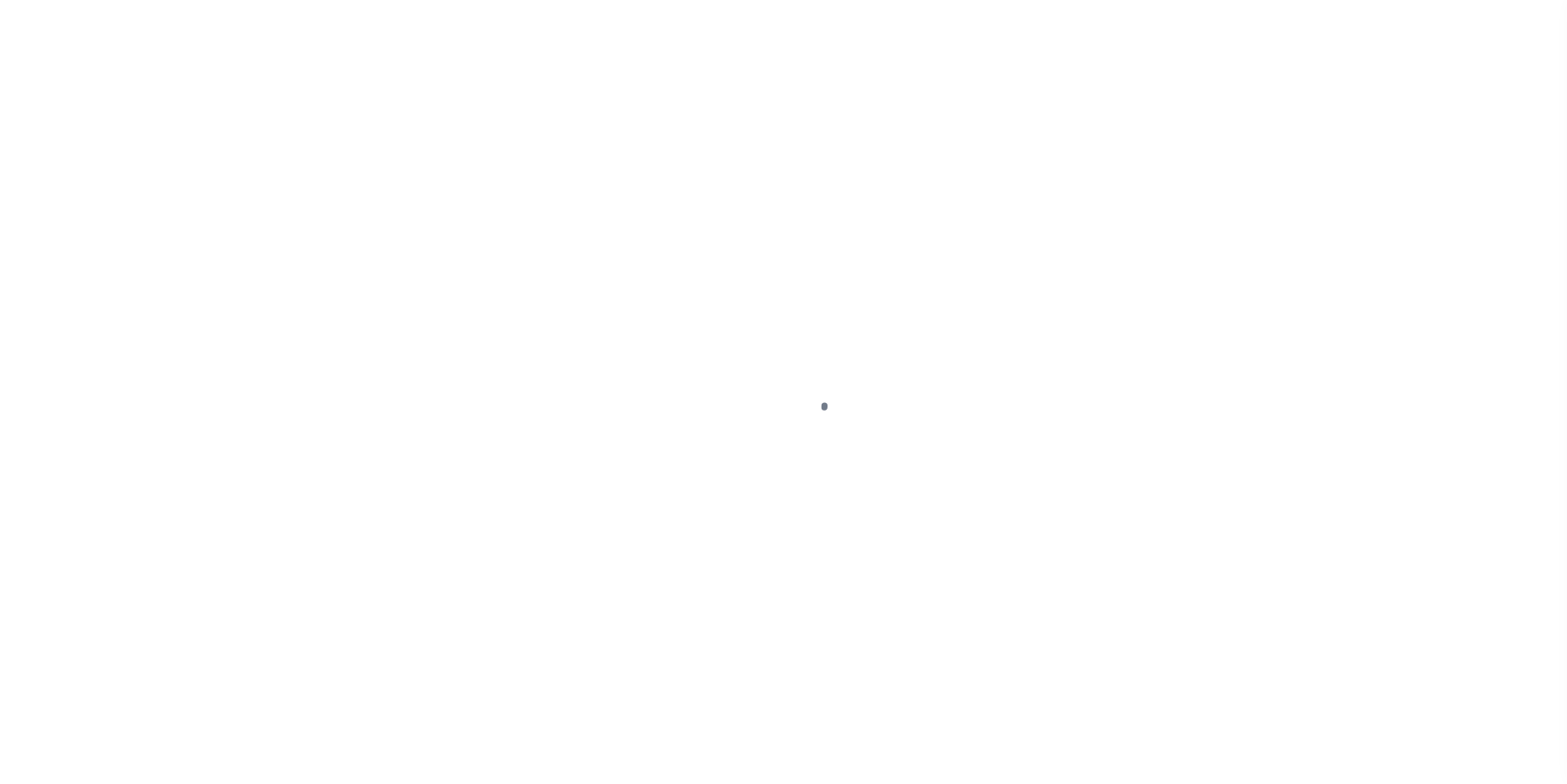
select select "DUE"
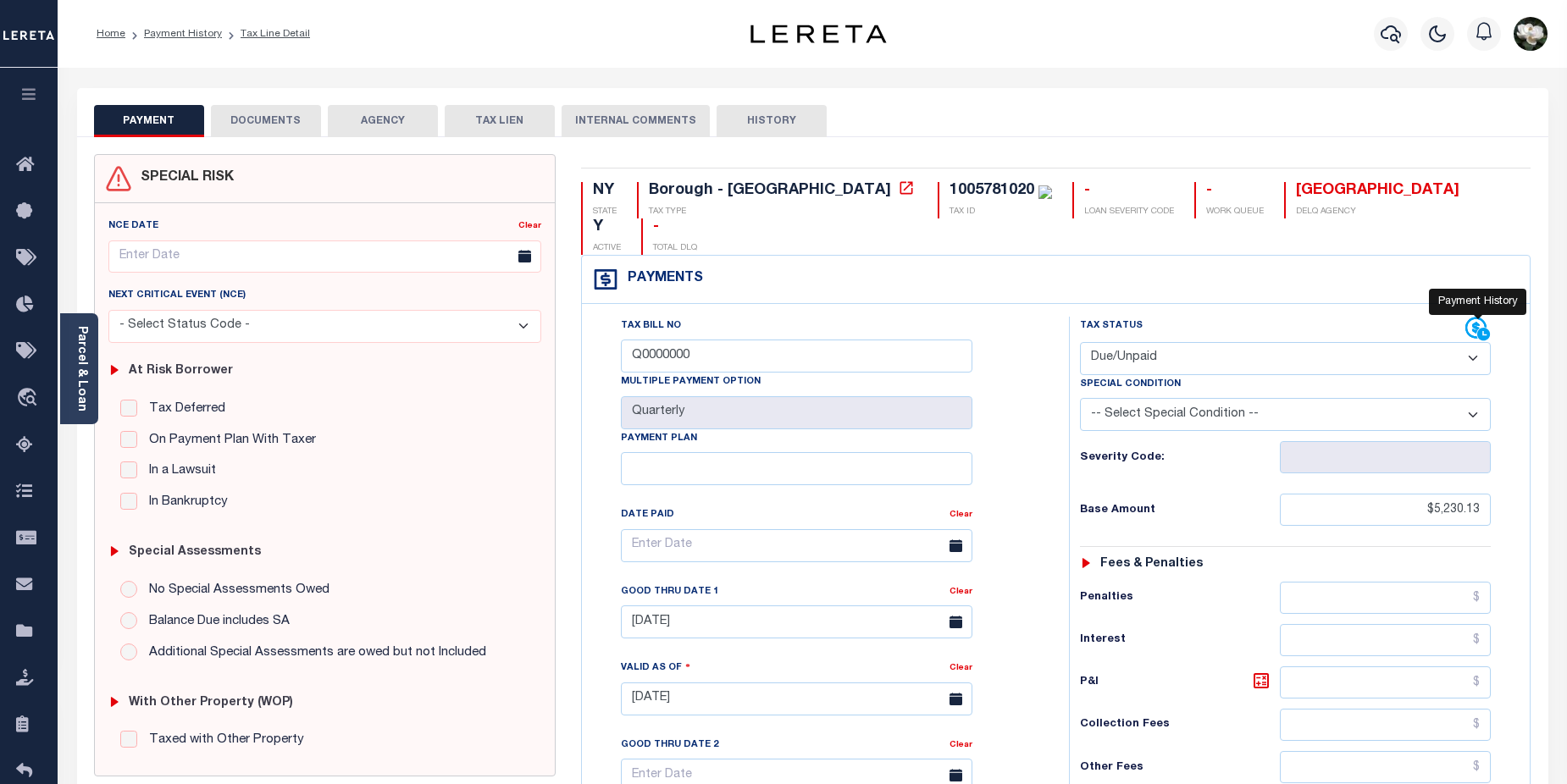
click at [1485, 327] on icon at bounding box center [1484, 334] width 13 height 13
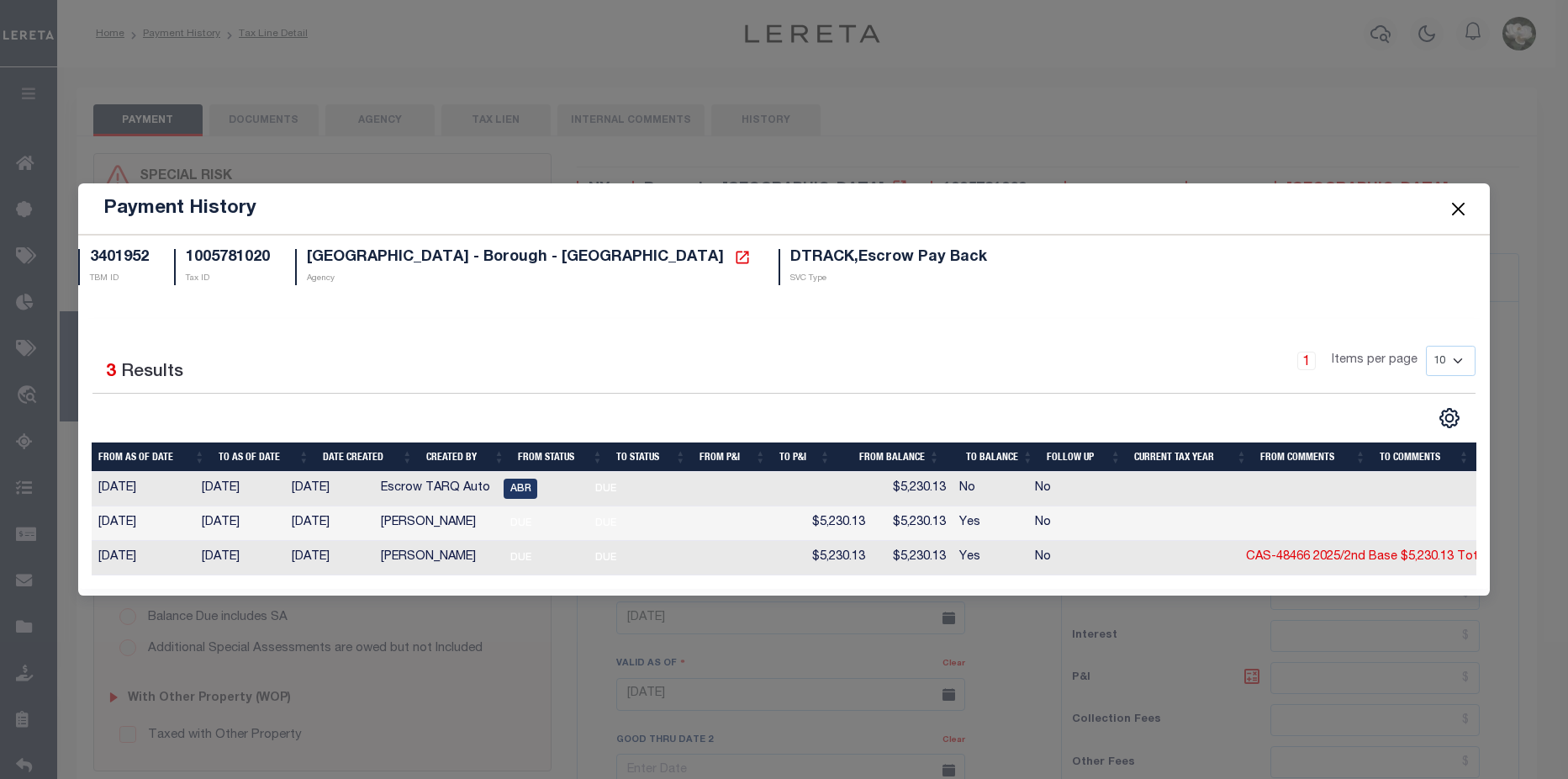
click at [1464, 206] on button "Close" at bounding box center [1458, 208] width 22 height 22
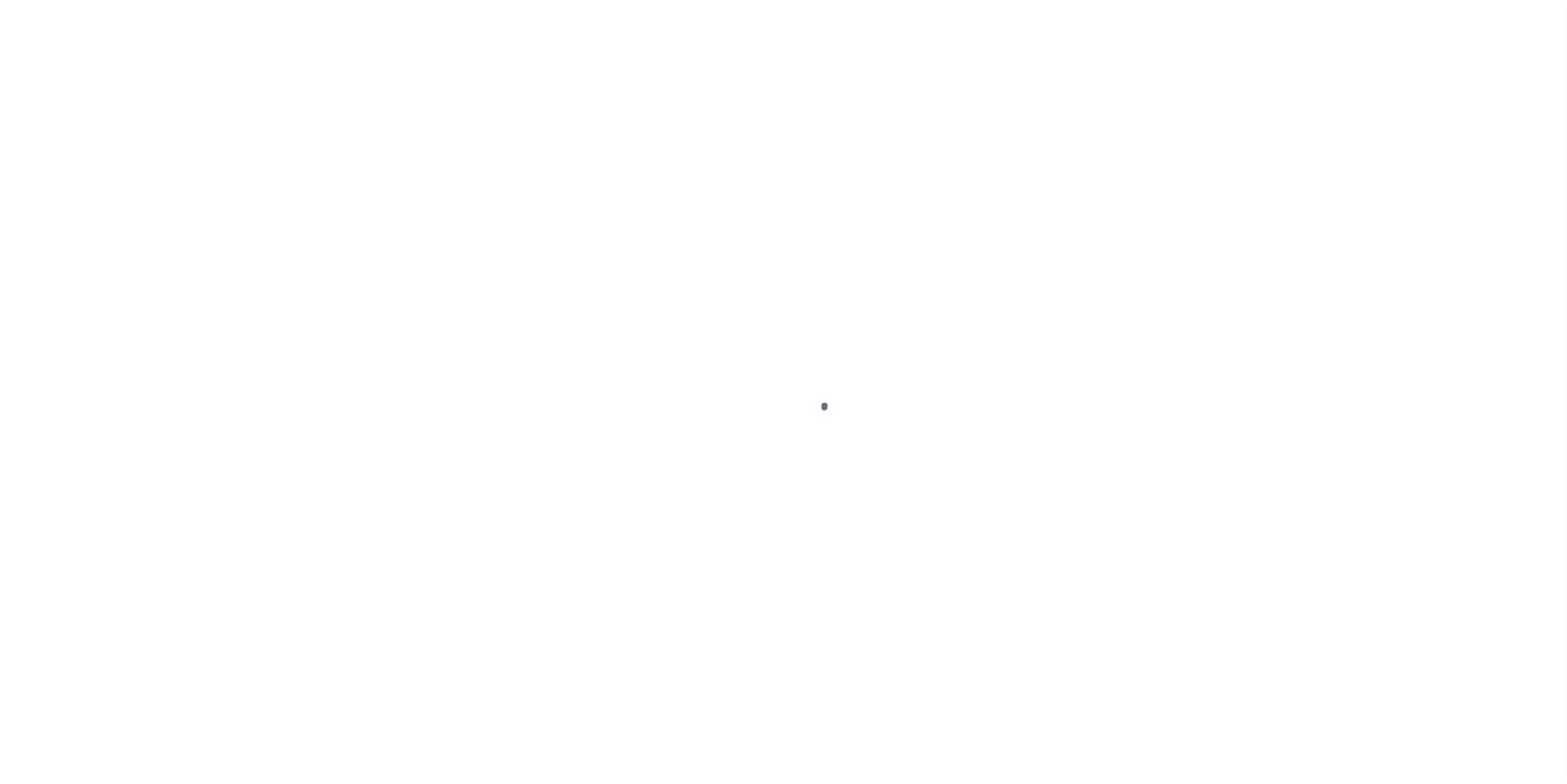
select select "DUE"
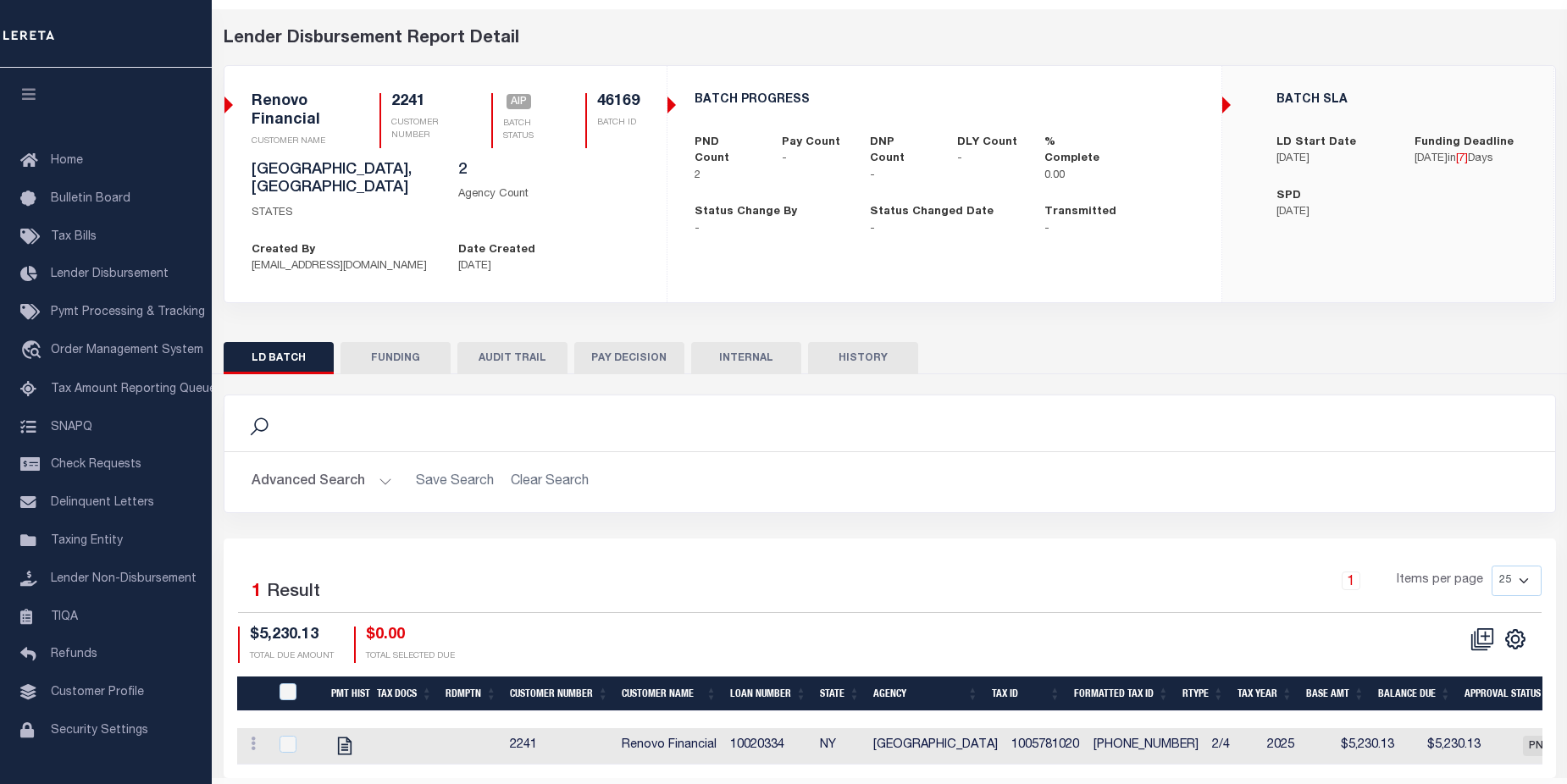
scroll to position [98, 0]
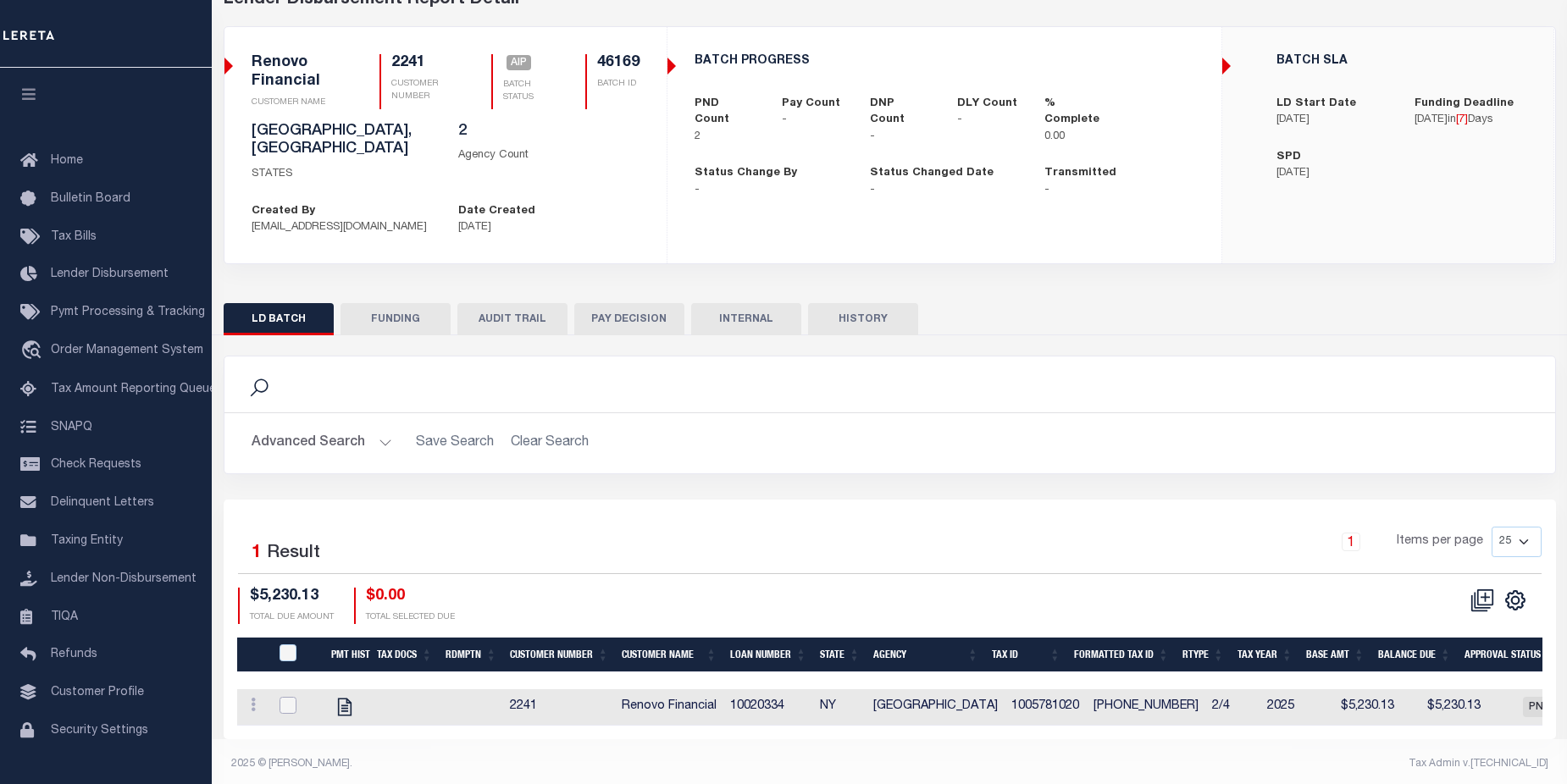
click at [291, 697] on input "checkbox" at bounding box center [288, 705] width 17 height 17
checkbox input "true"
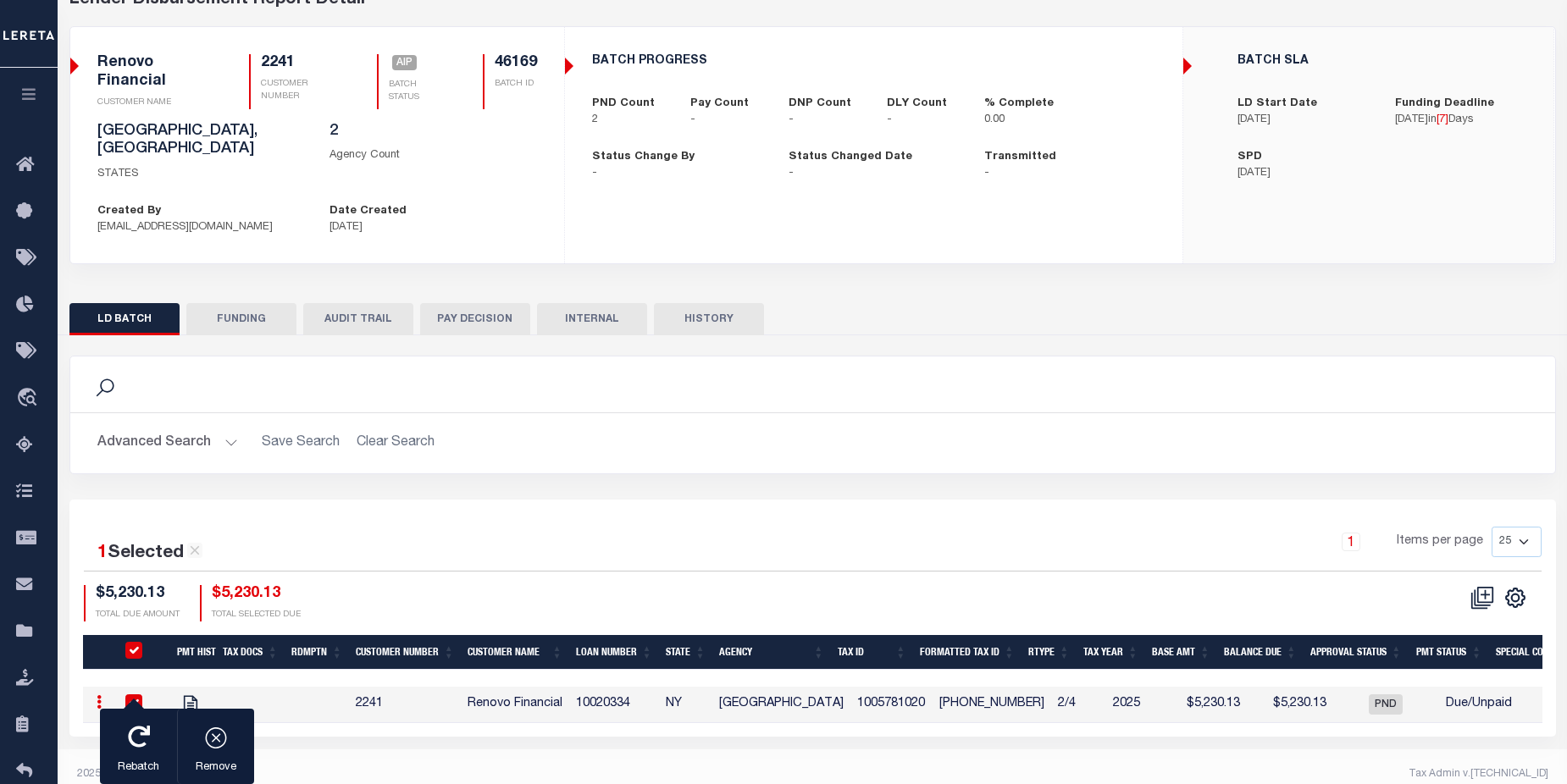
scroll to position [94, 0]
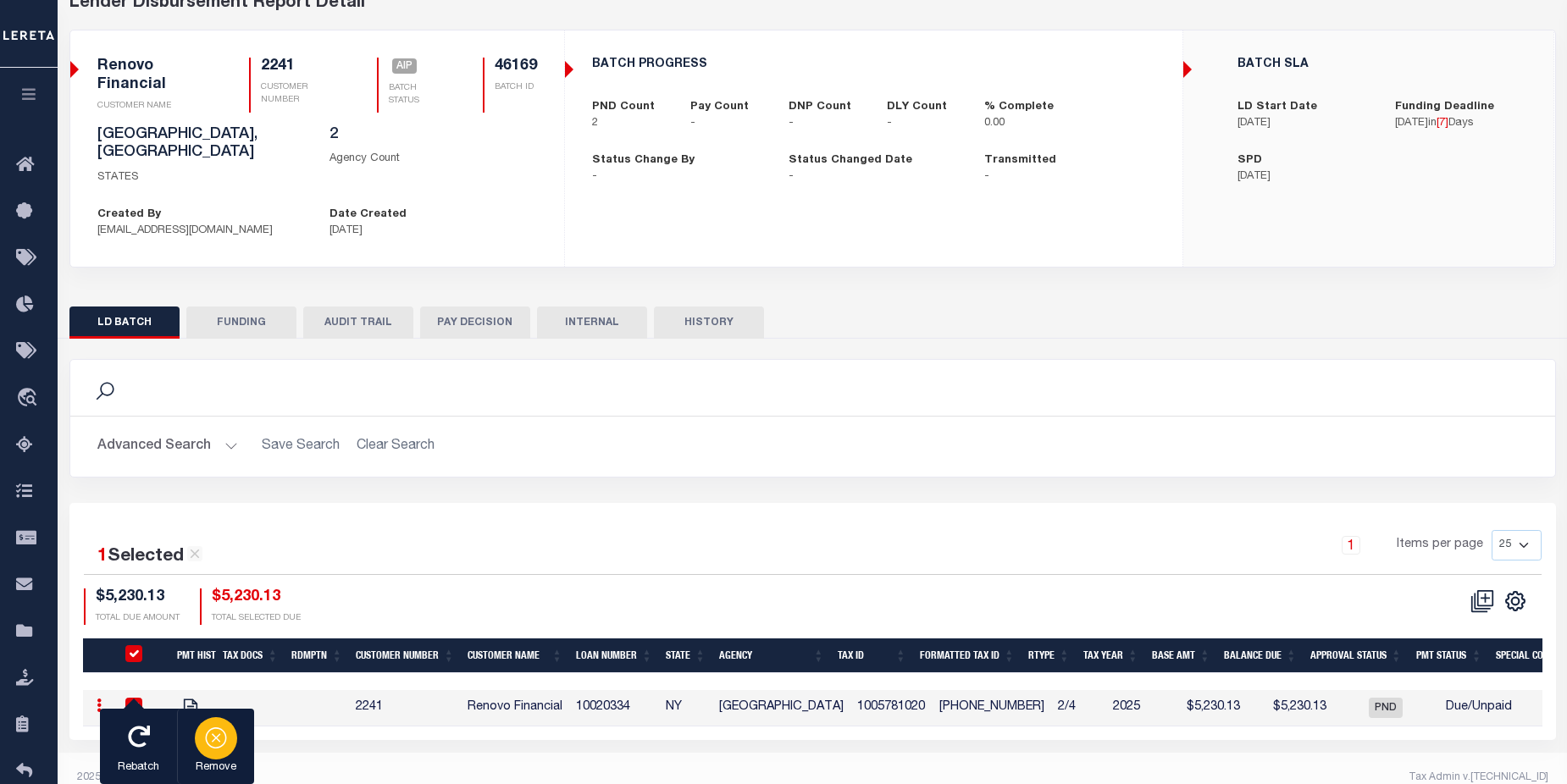
click at [229, 737] on div "button" at bounding box center [215, 738] width 43 height 43
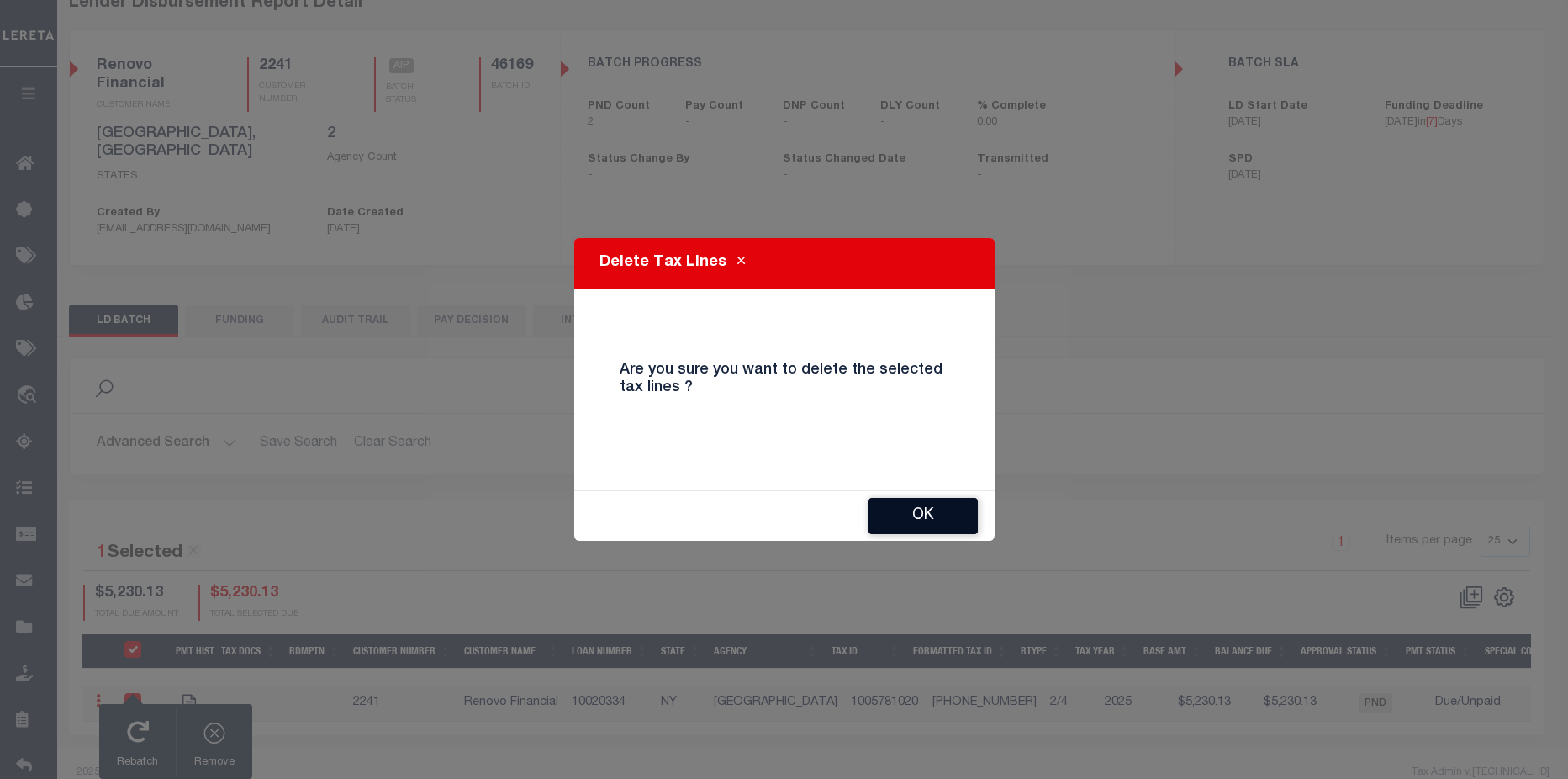
click at [956, 516] on button "OK" at bounding box center [923, 516] width 110 height 36
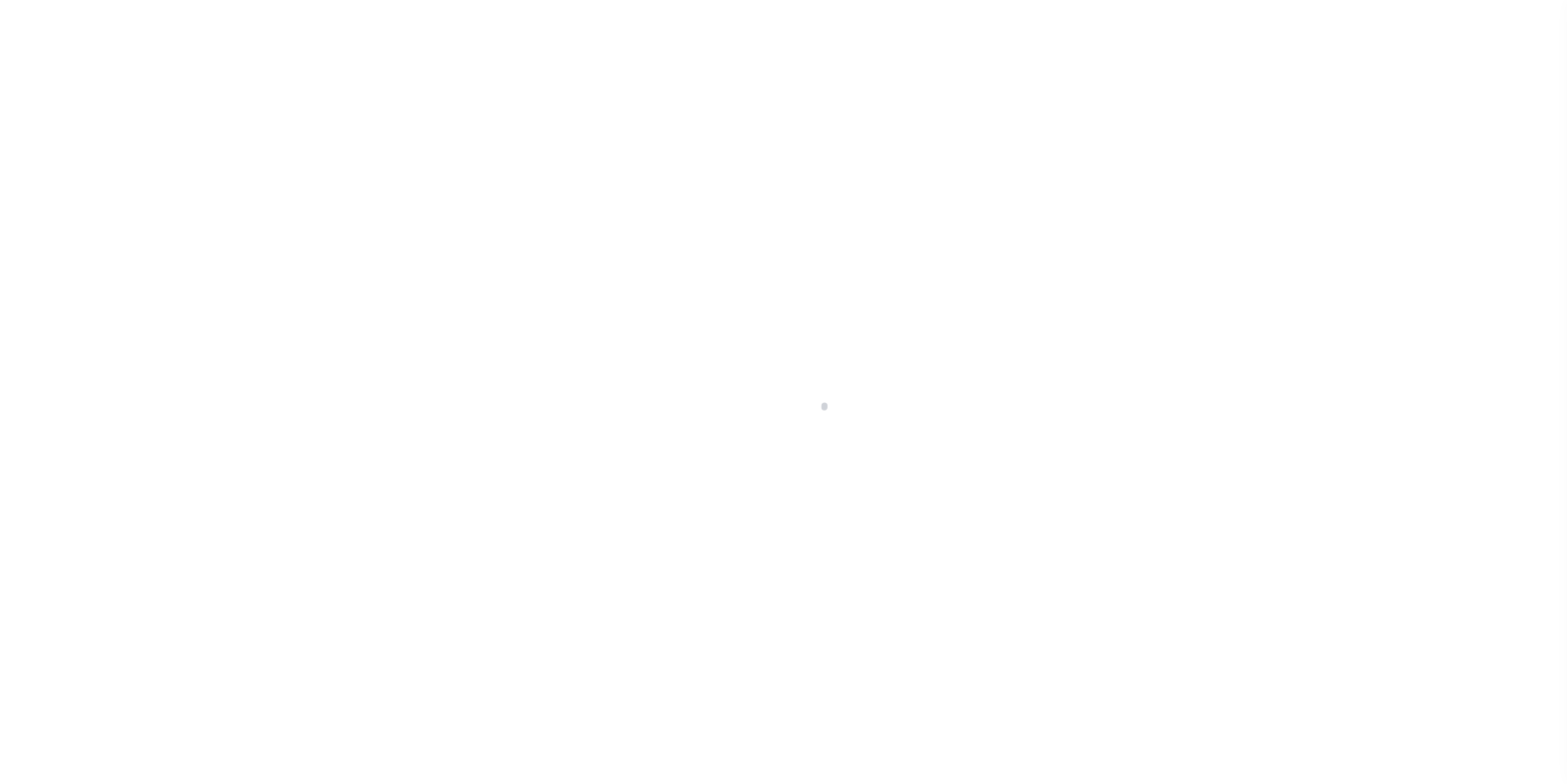
scroll to position [30, 0]
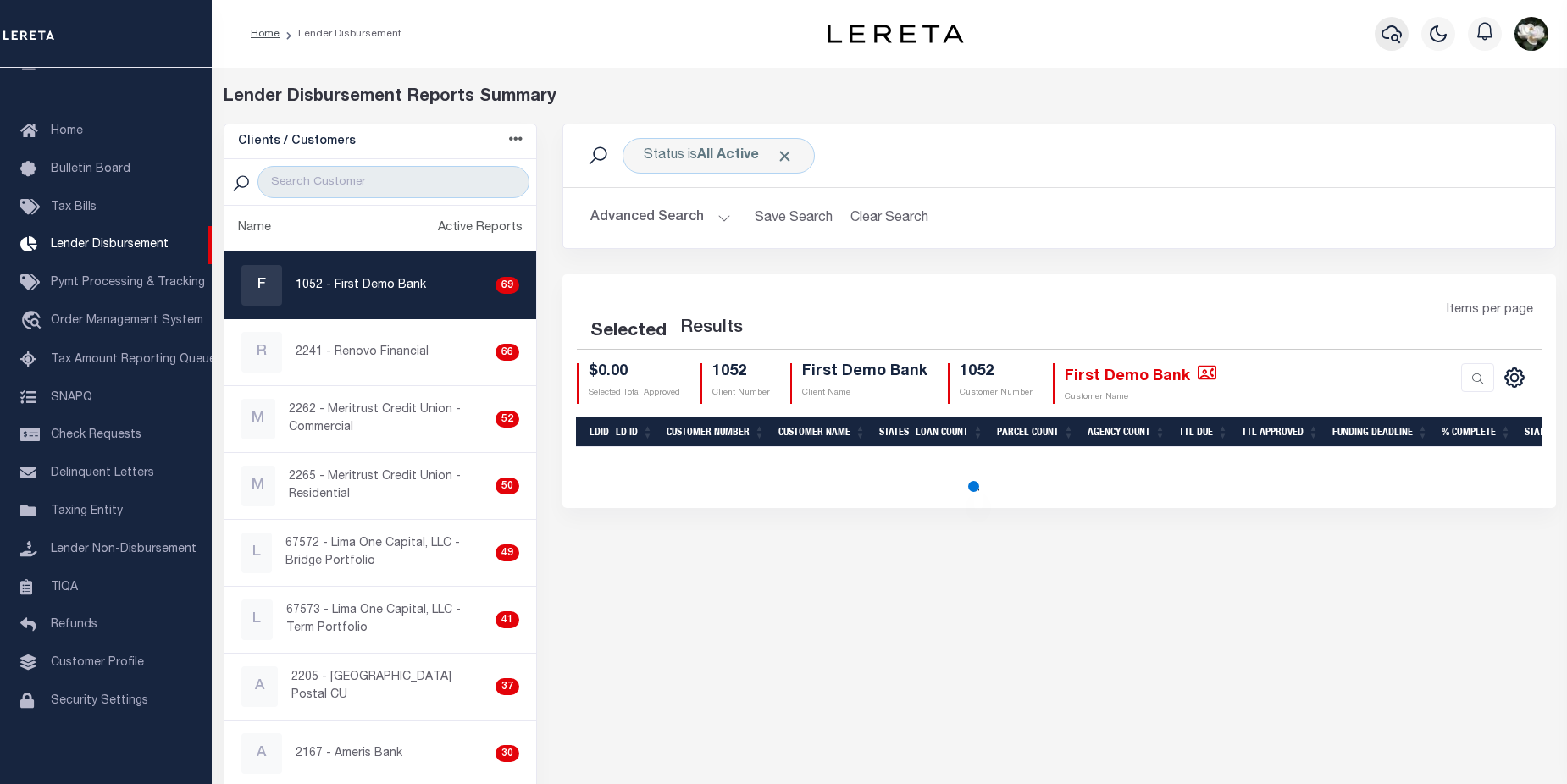
click at [1382, 47] on button "button" at bounding box center [1391, 33] width 33 height 33
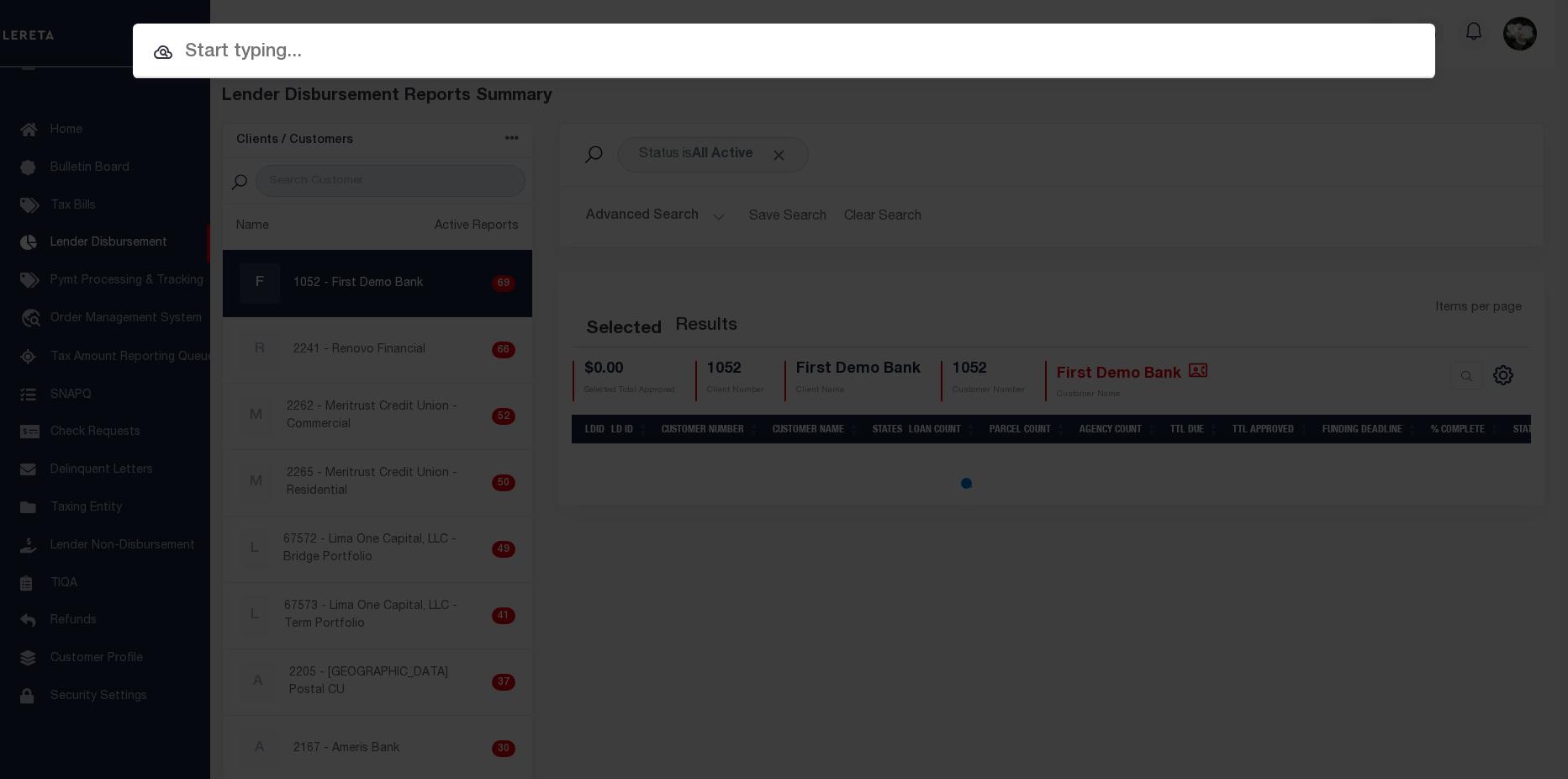
select select "200"
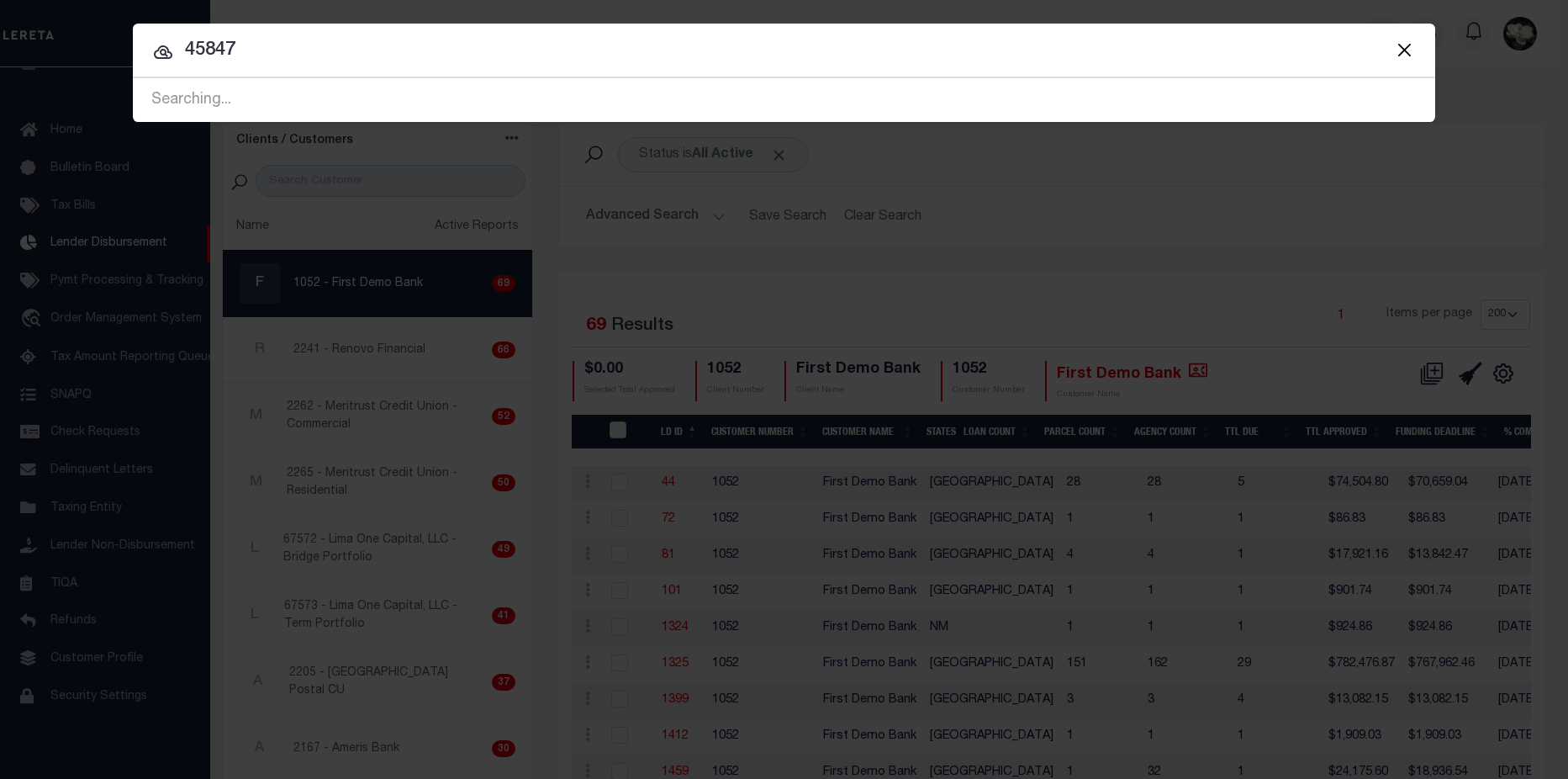
type input "45847"
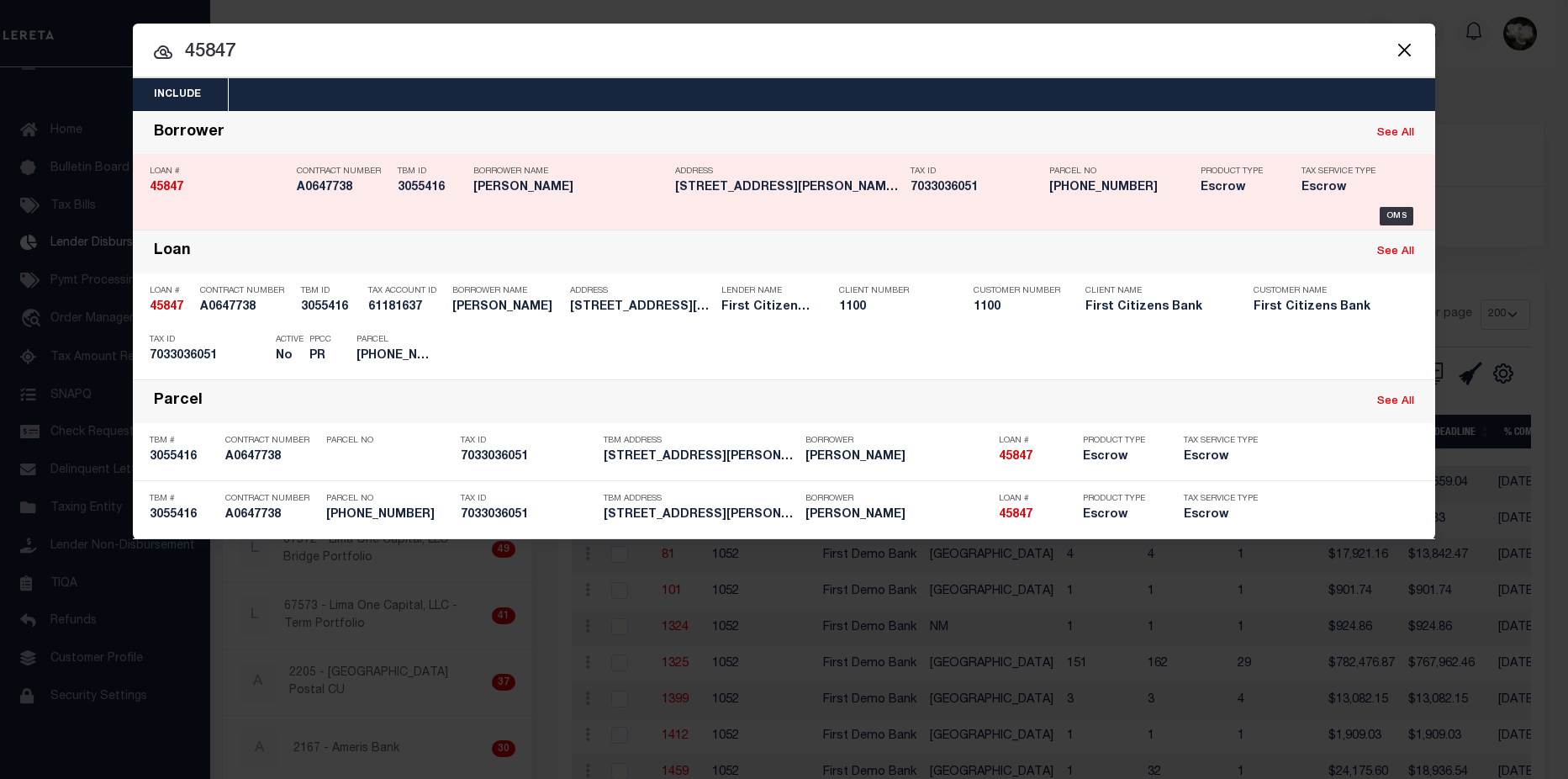
drag, startPoint x: 1404, startPoint y: 50, endPoint x: 1067, endPoint y: 164, distance: 355.8
click at [1404, 52] on button "Close" at bounding box center [1405, 49] width 22 height 22
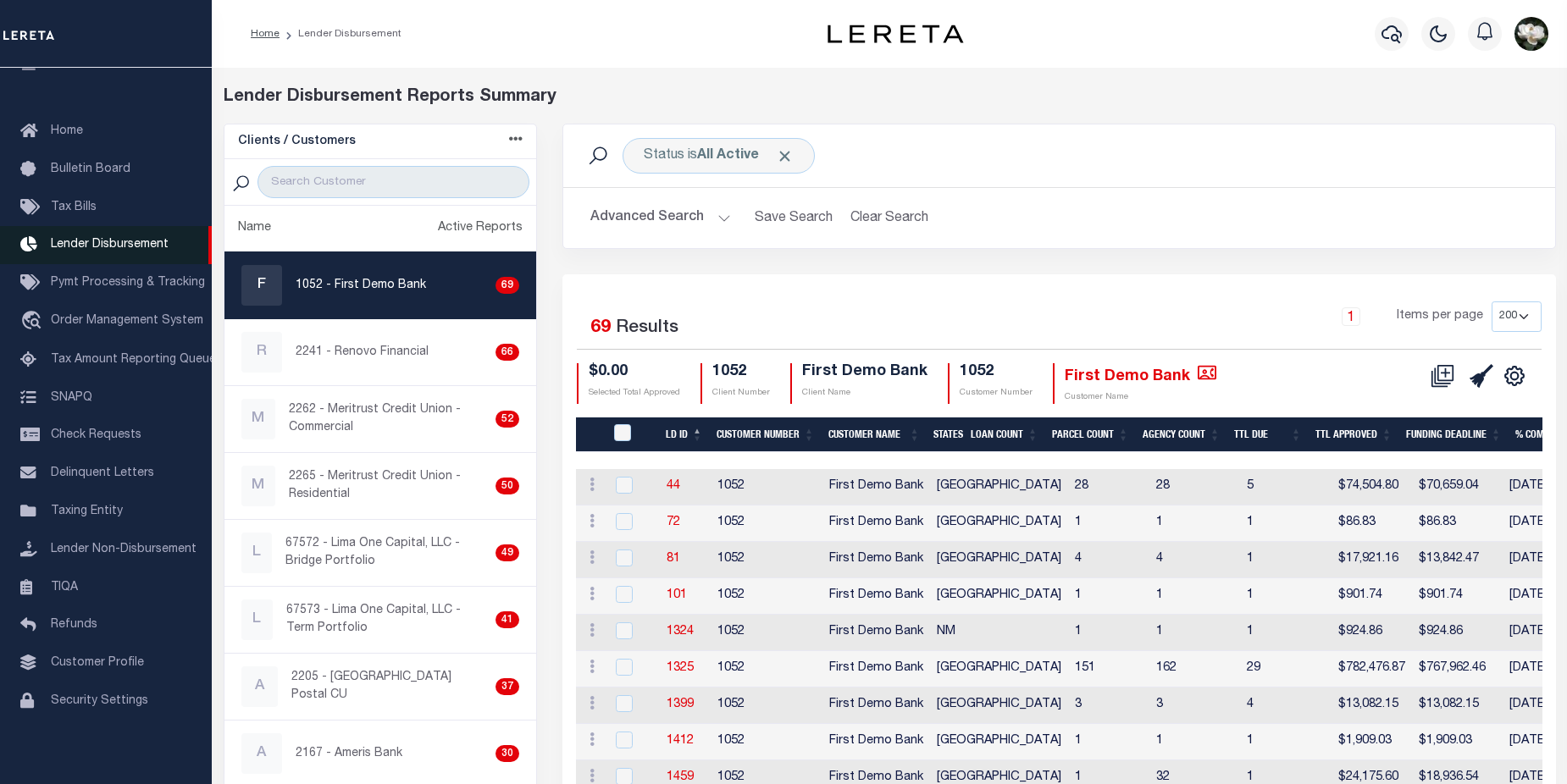
click at [123, 247] on span "Lender Disbursement" at bounding box center [109, 244] width 118 height 12
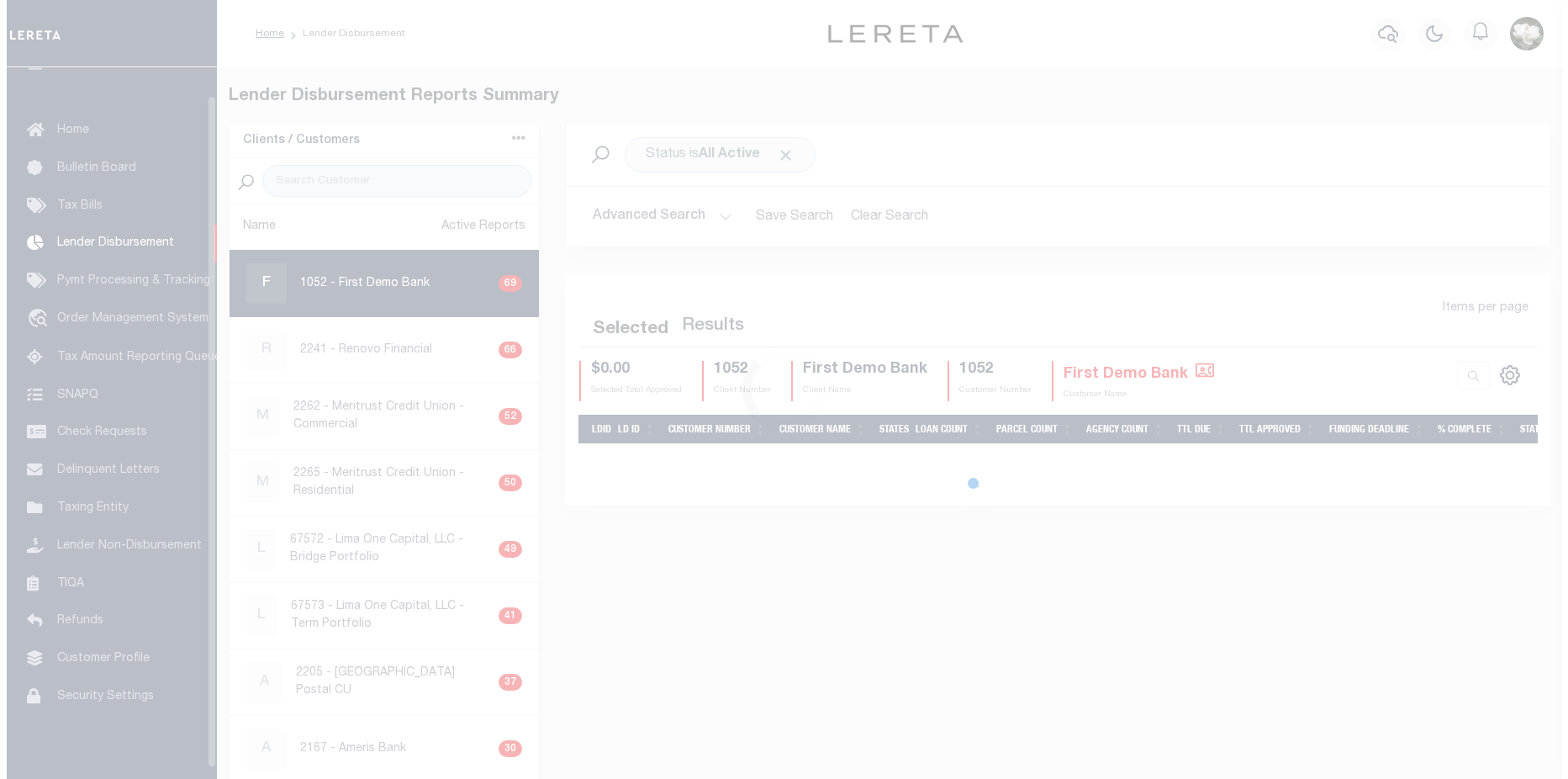
scroll to position [30, 0]
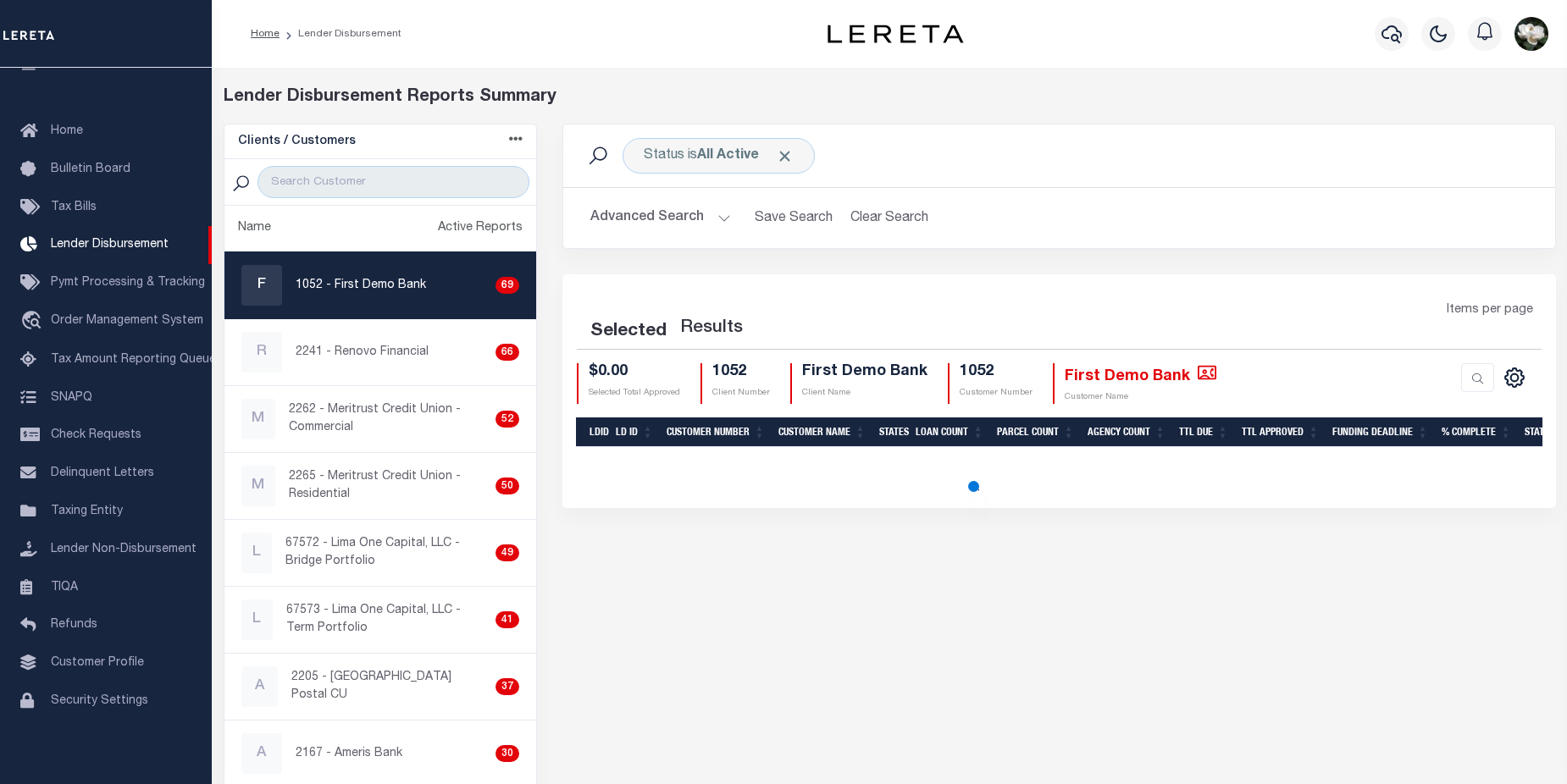
click at [679, 217] on button "Advanced Search" at bounding box center [660, 218] width 140 height 33
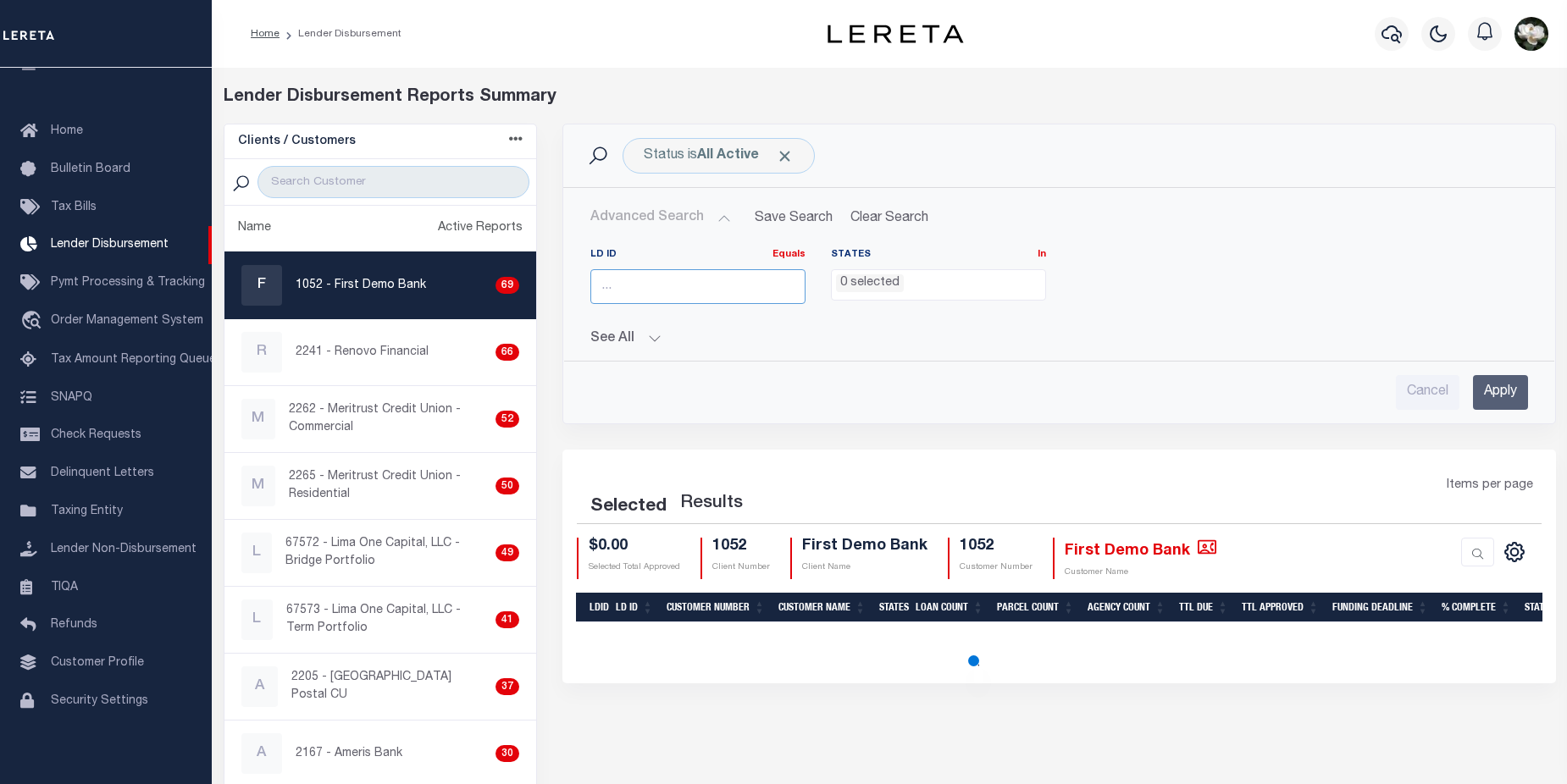
click at [680, 288] on input "number" at bounding box center [698, 287] width 215 height 34
select select "200"
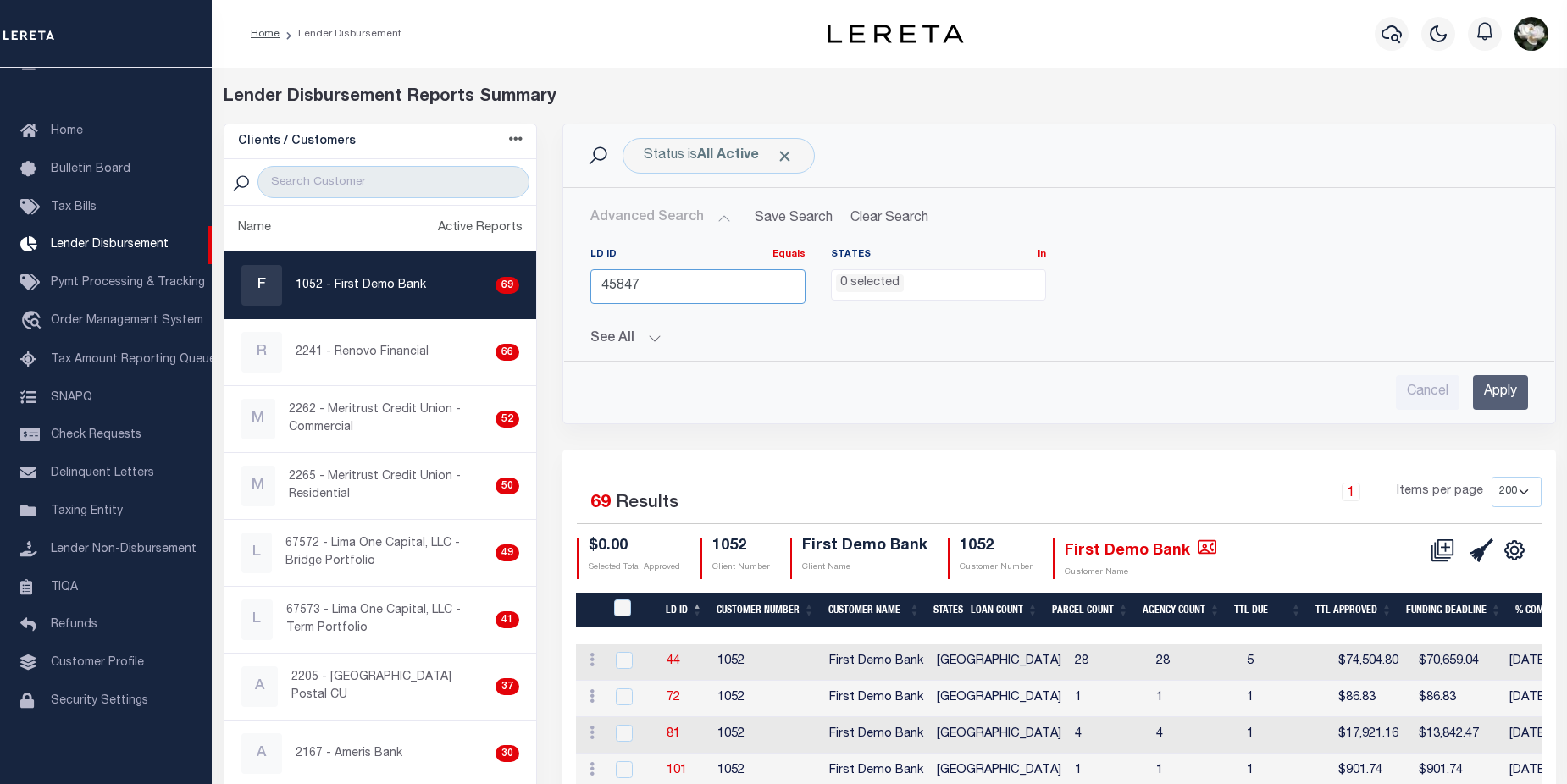
type input "45847"
click at [1515, 392] on input "Apply" at bounding box center [1500, 392] width 55 height 34
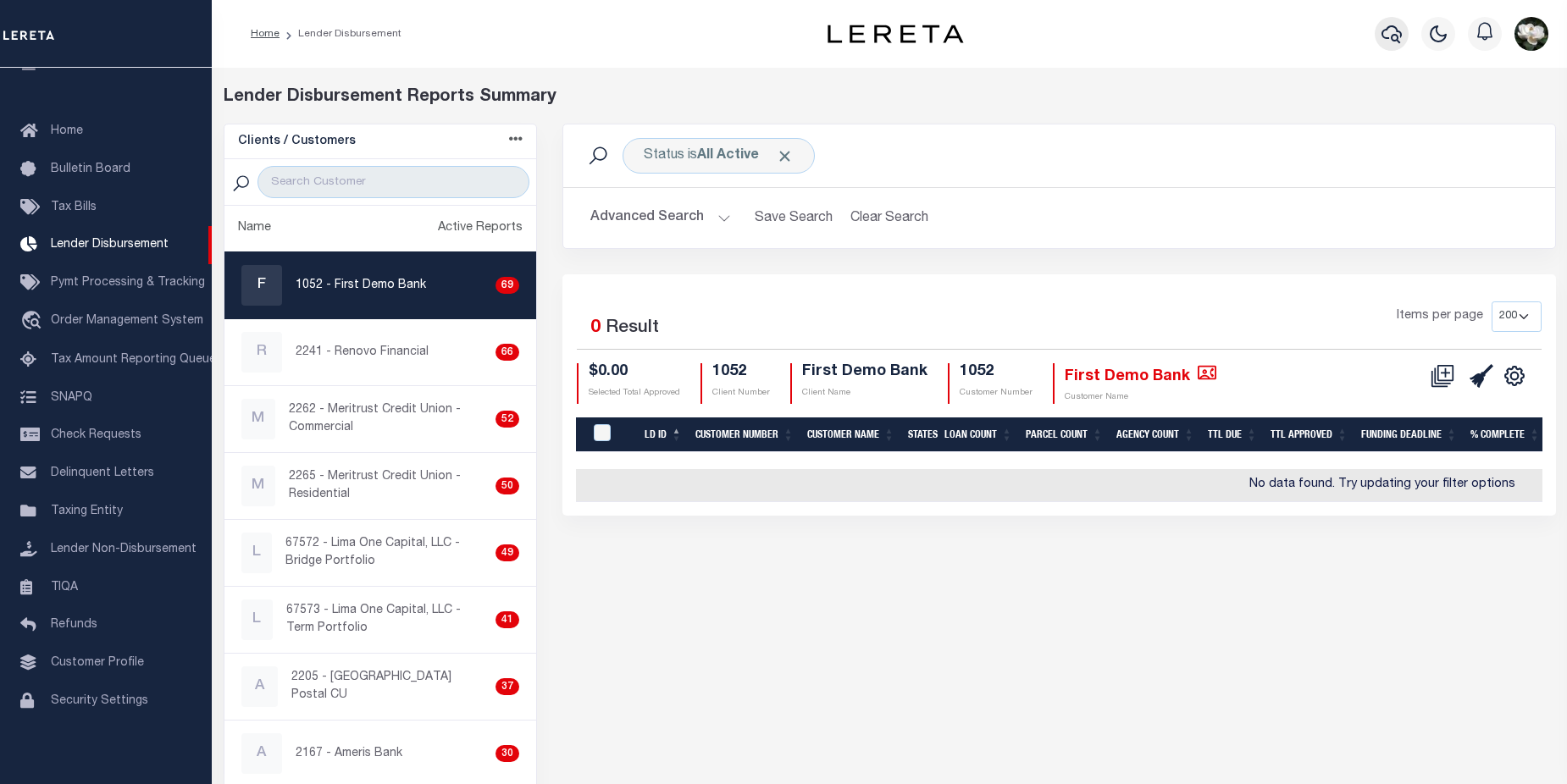
click at [1389, 37] on icon "button" at bounding box center [1391, 33] width 20 height 20
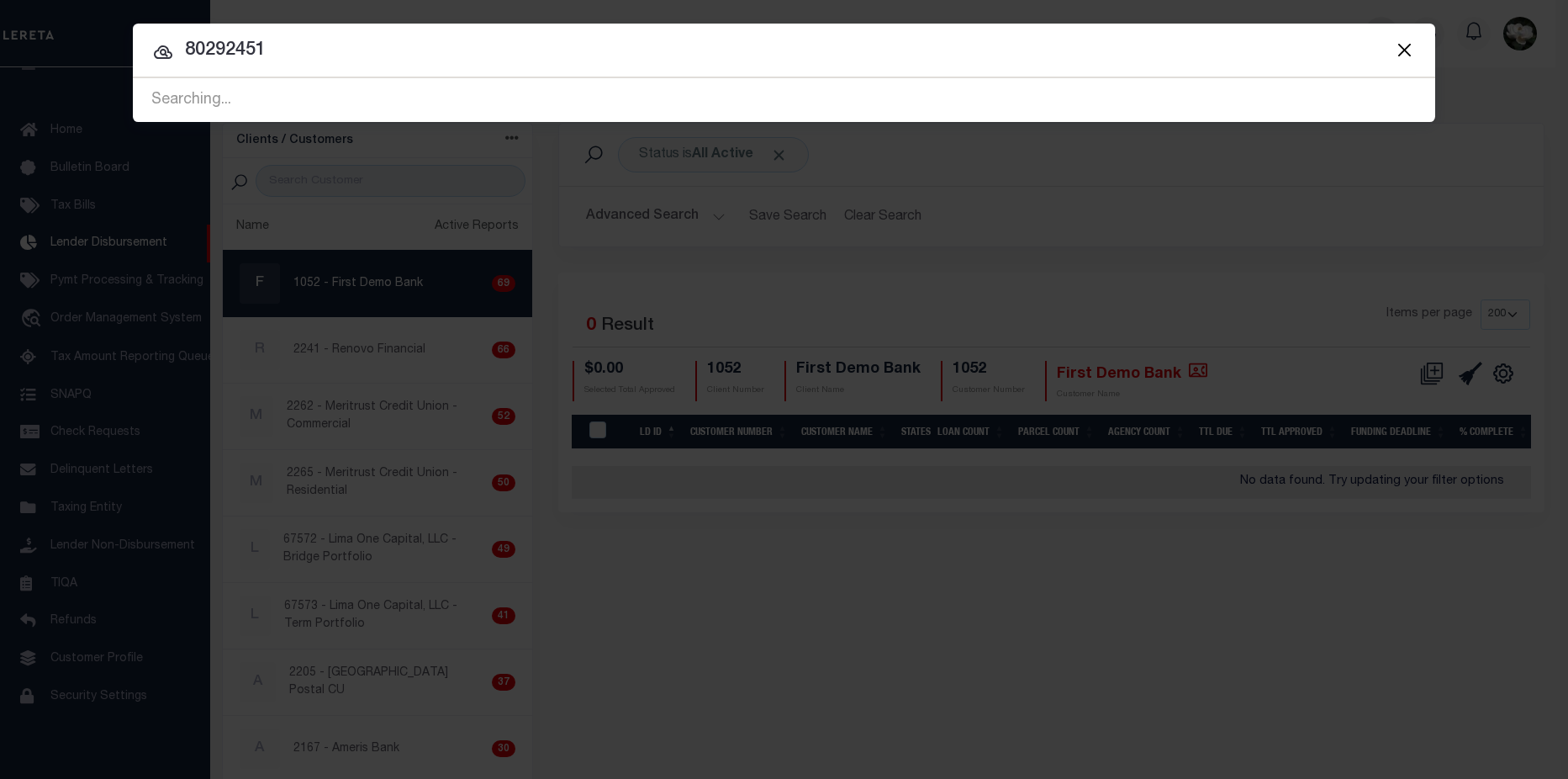
type input "80292451"
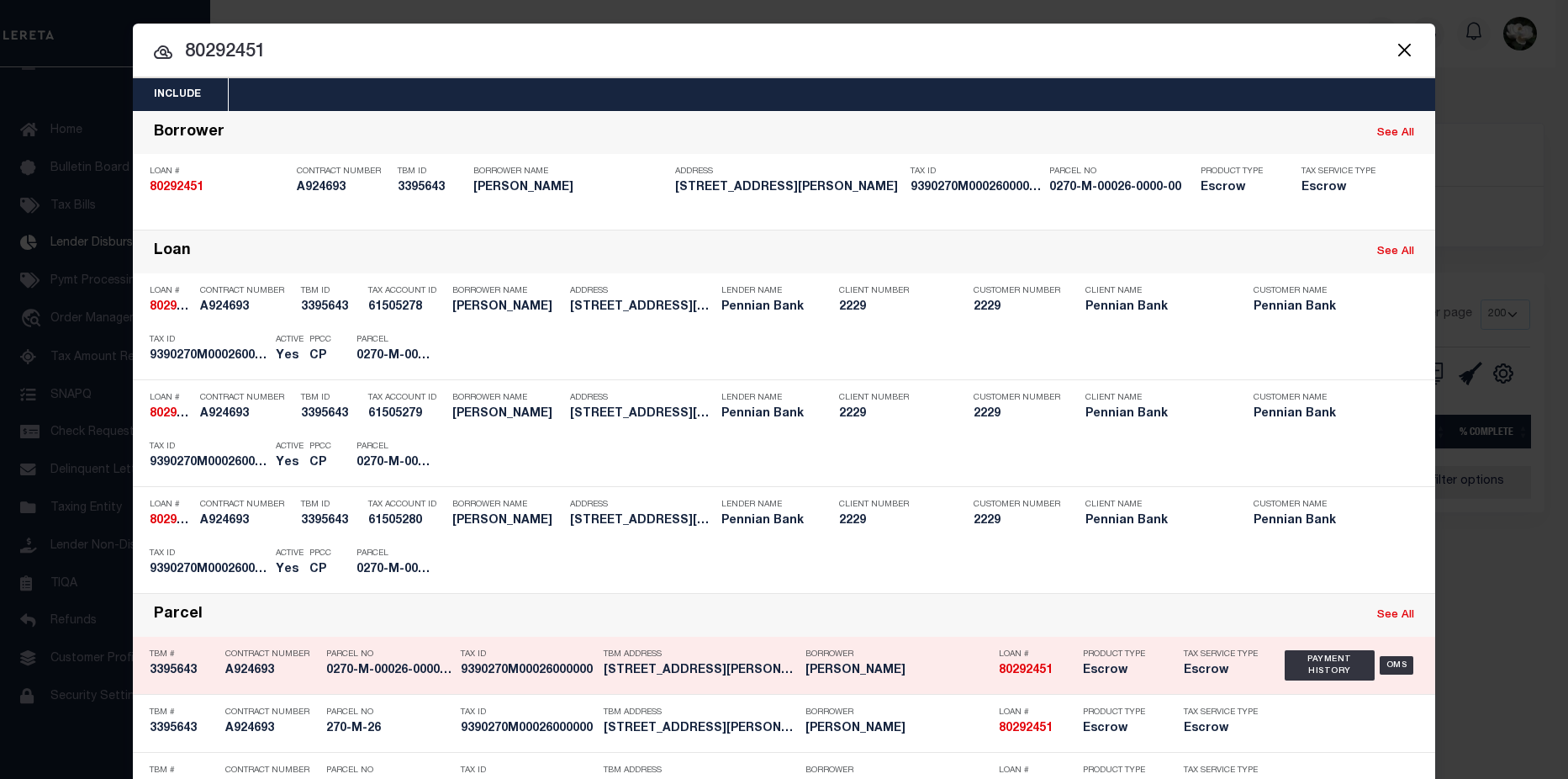
click at [1070, 672] on div "Product Type Escrow" at bounding box center [1121, 666] width 101 height 49
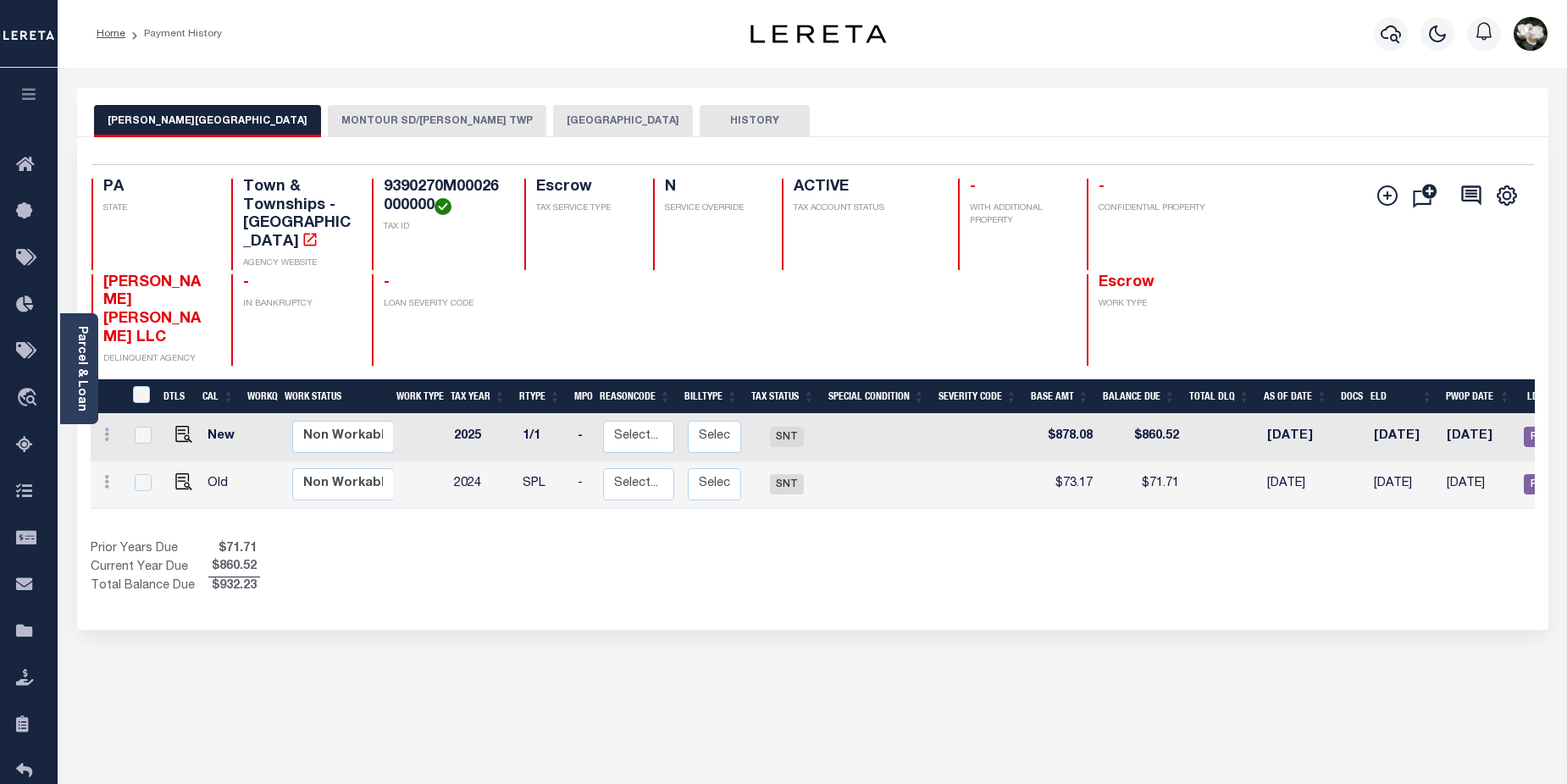
click at [328, 128] on button "MONTOUR SD/[PERSON_NAME] TWP" at bounding box center [437, 121] width 219 height 33
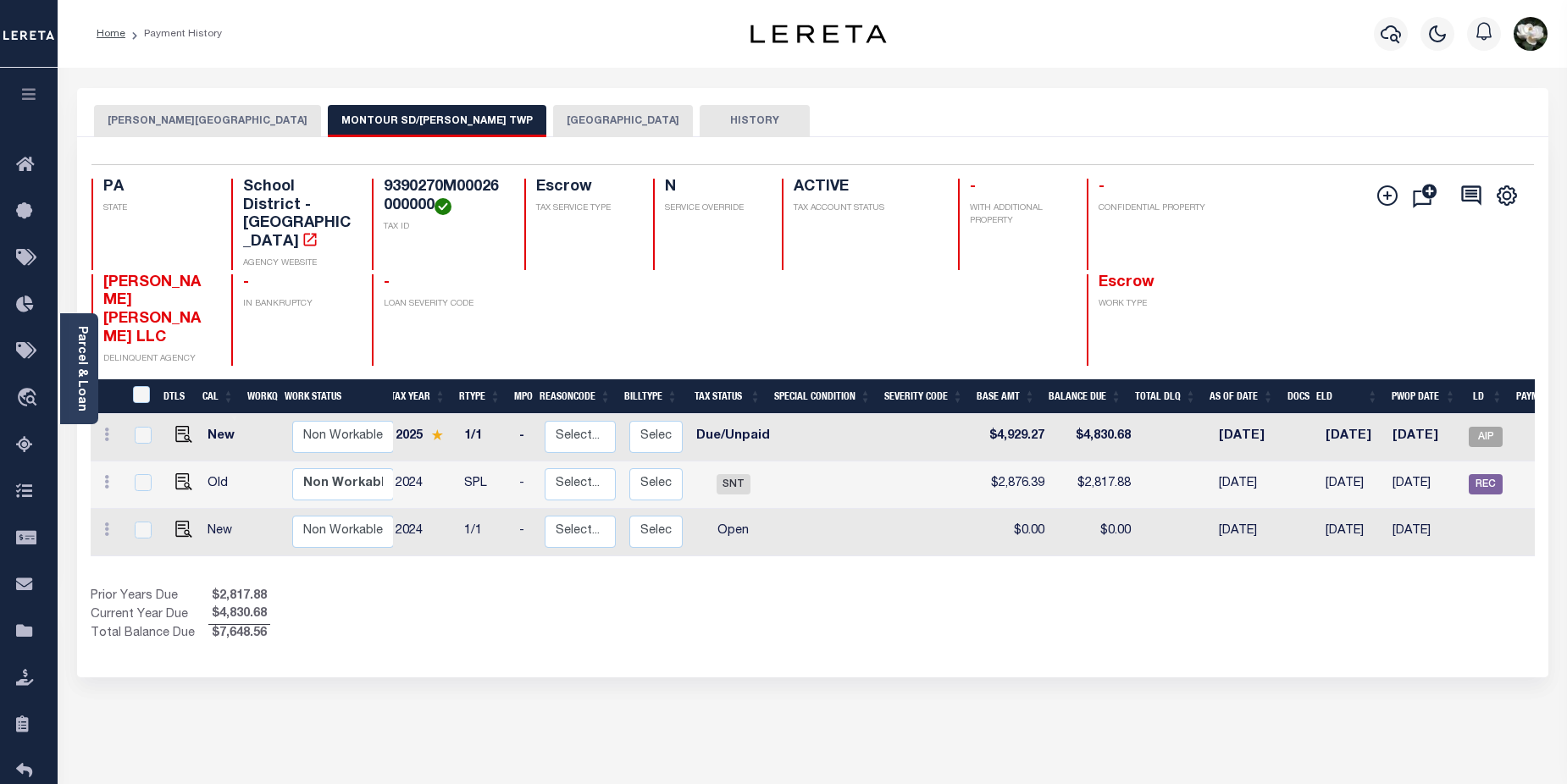
scroll to position [0, 214]
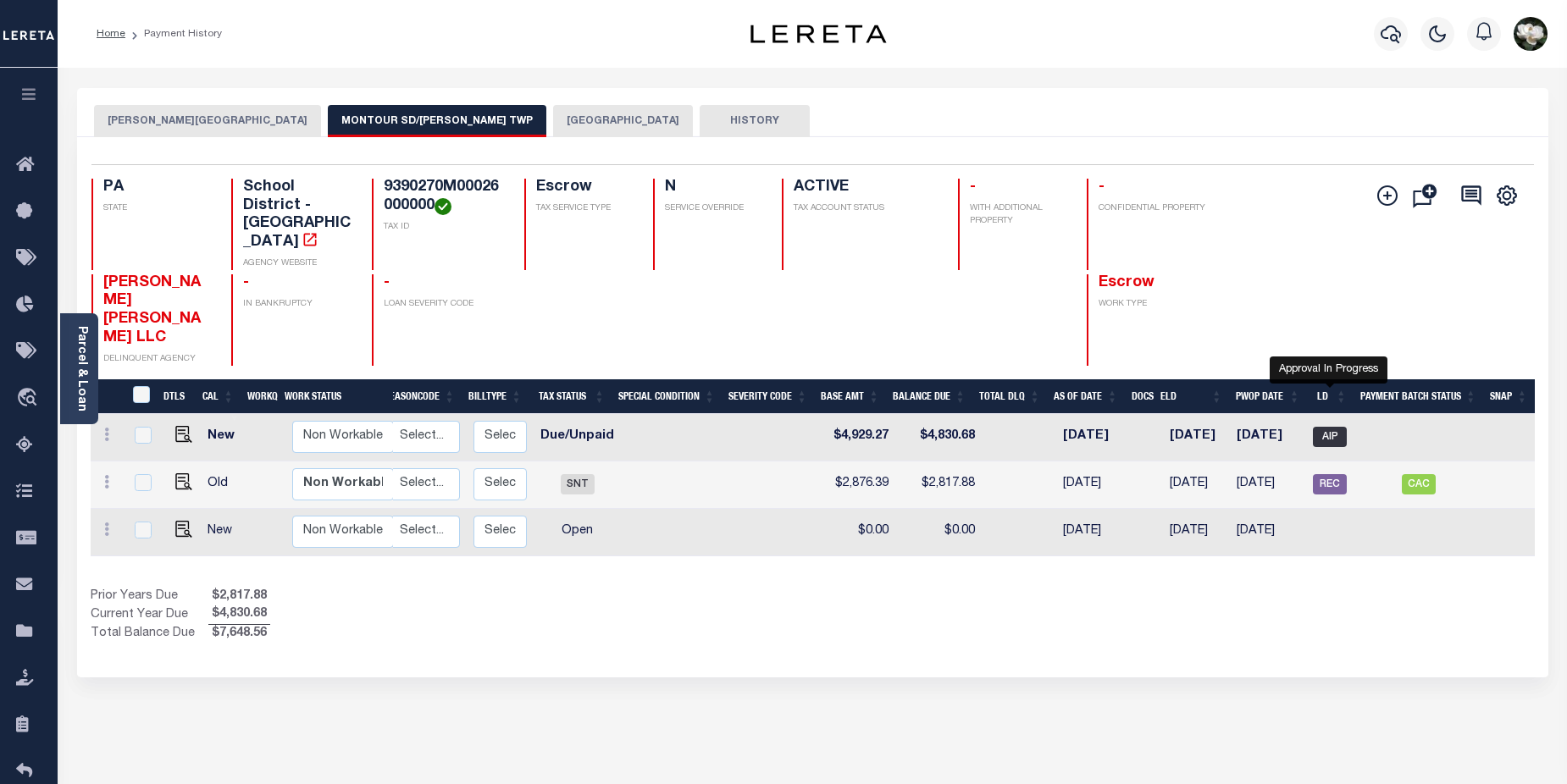
click at [1330, 427] on span "AIP" at bounding box center [1329, 437] width 33 height 20
checkbox input "true"
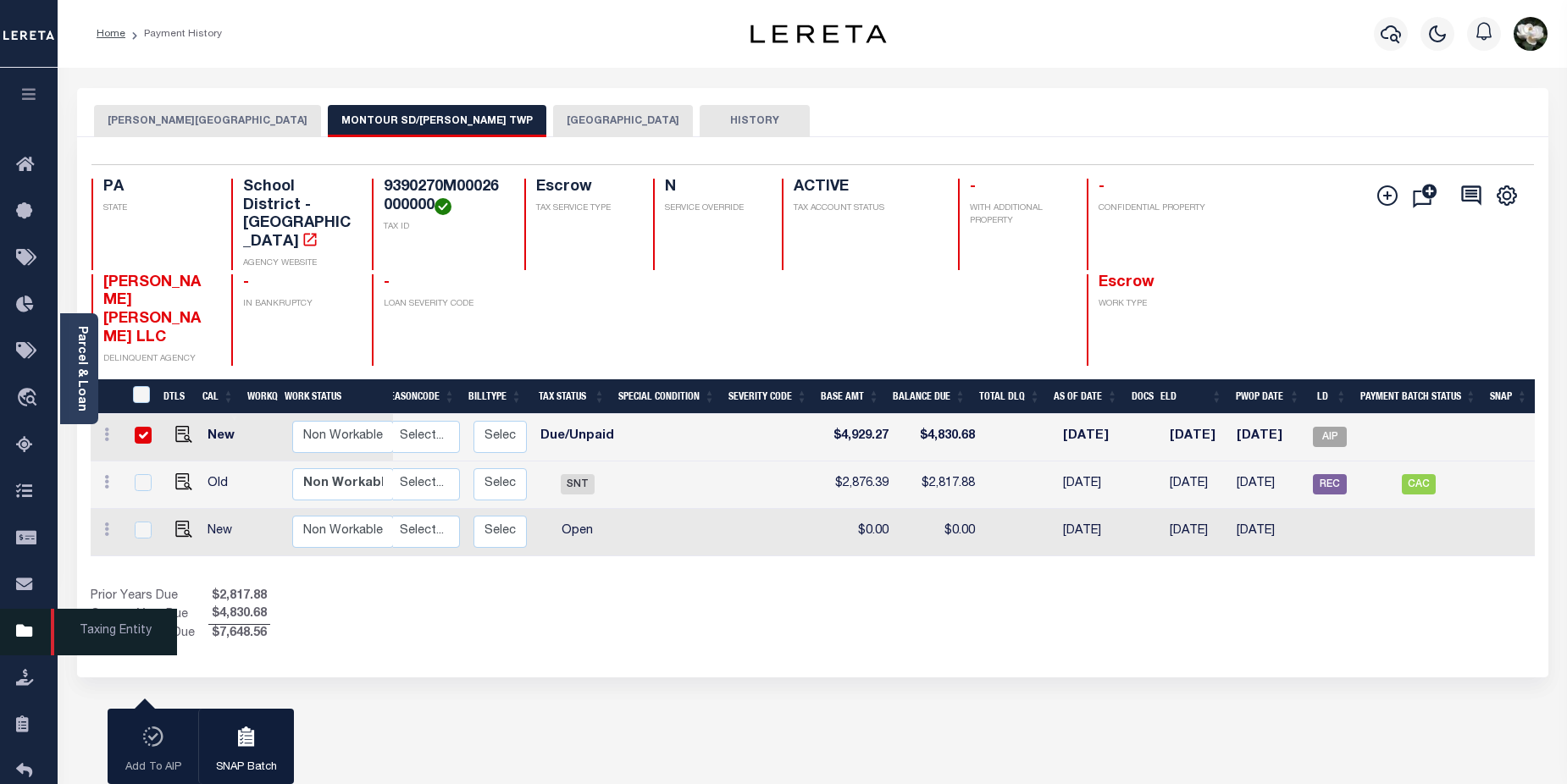
click at [21, 641] on icon at bounding box center [30, 631] width 27 height 21
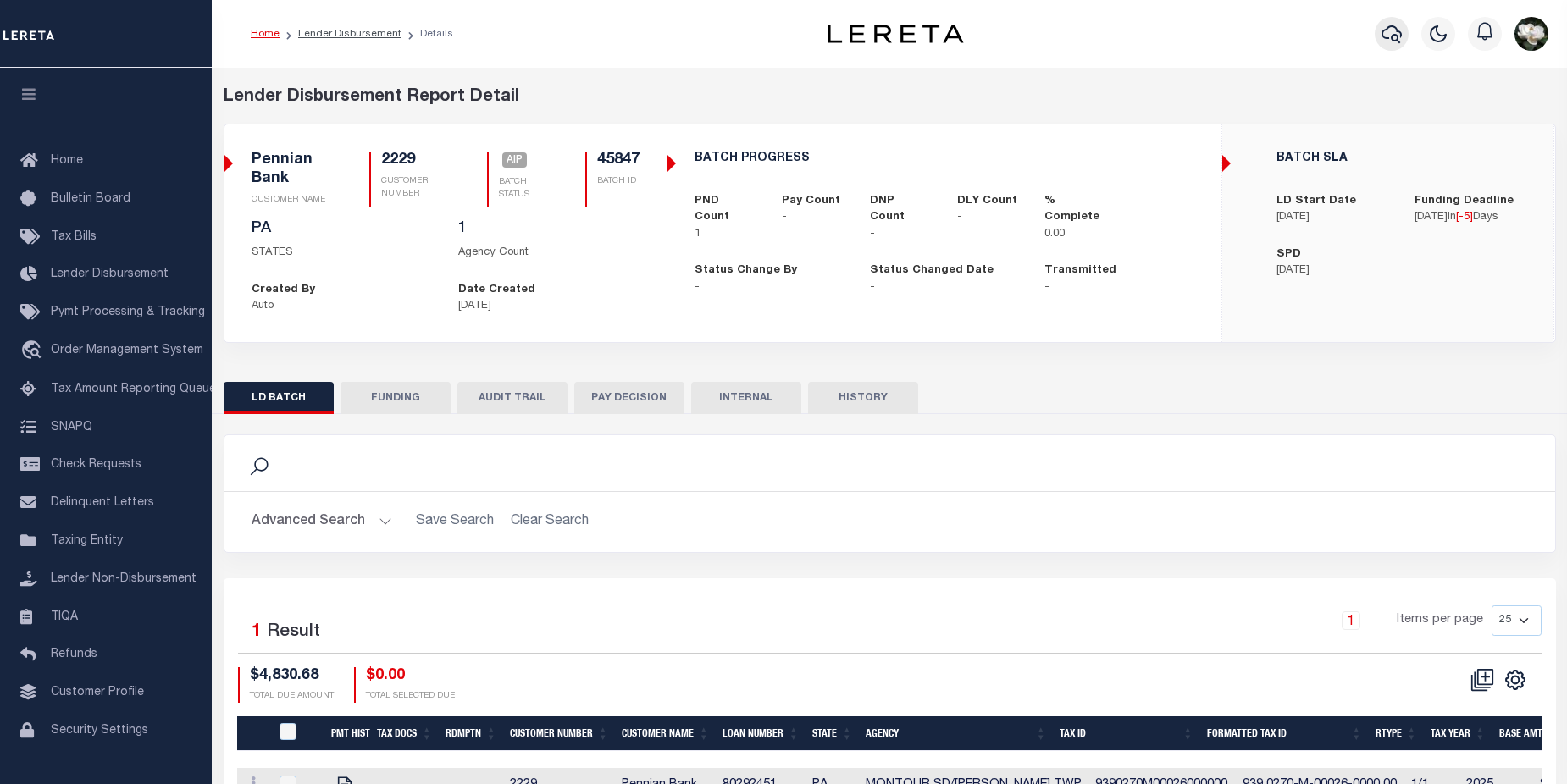
click at [1383, 33] on icon "button" at bounding box center [1391, 34] width 20 height 18
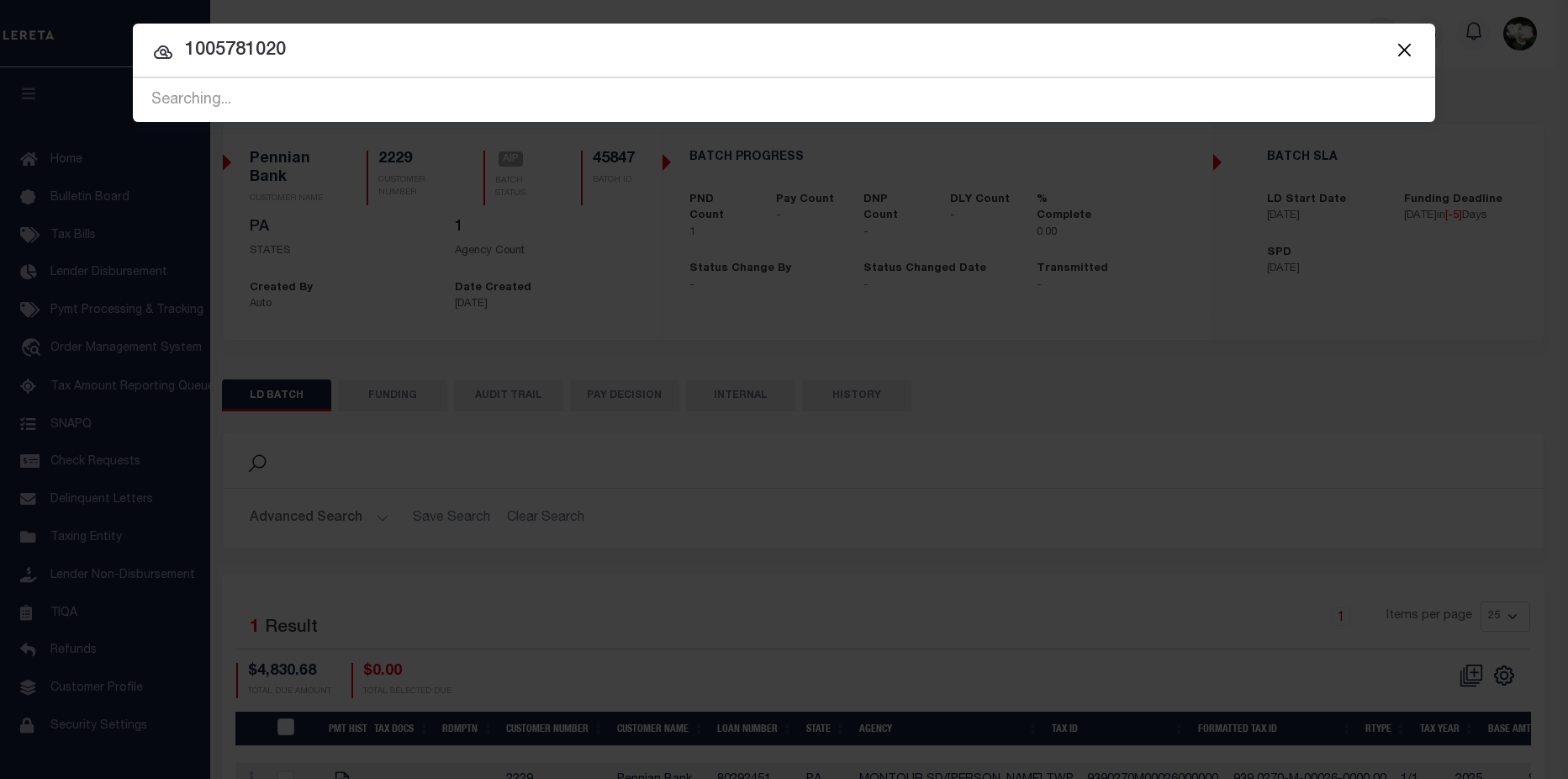
type input "1005781020"
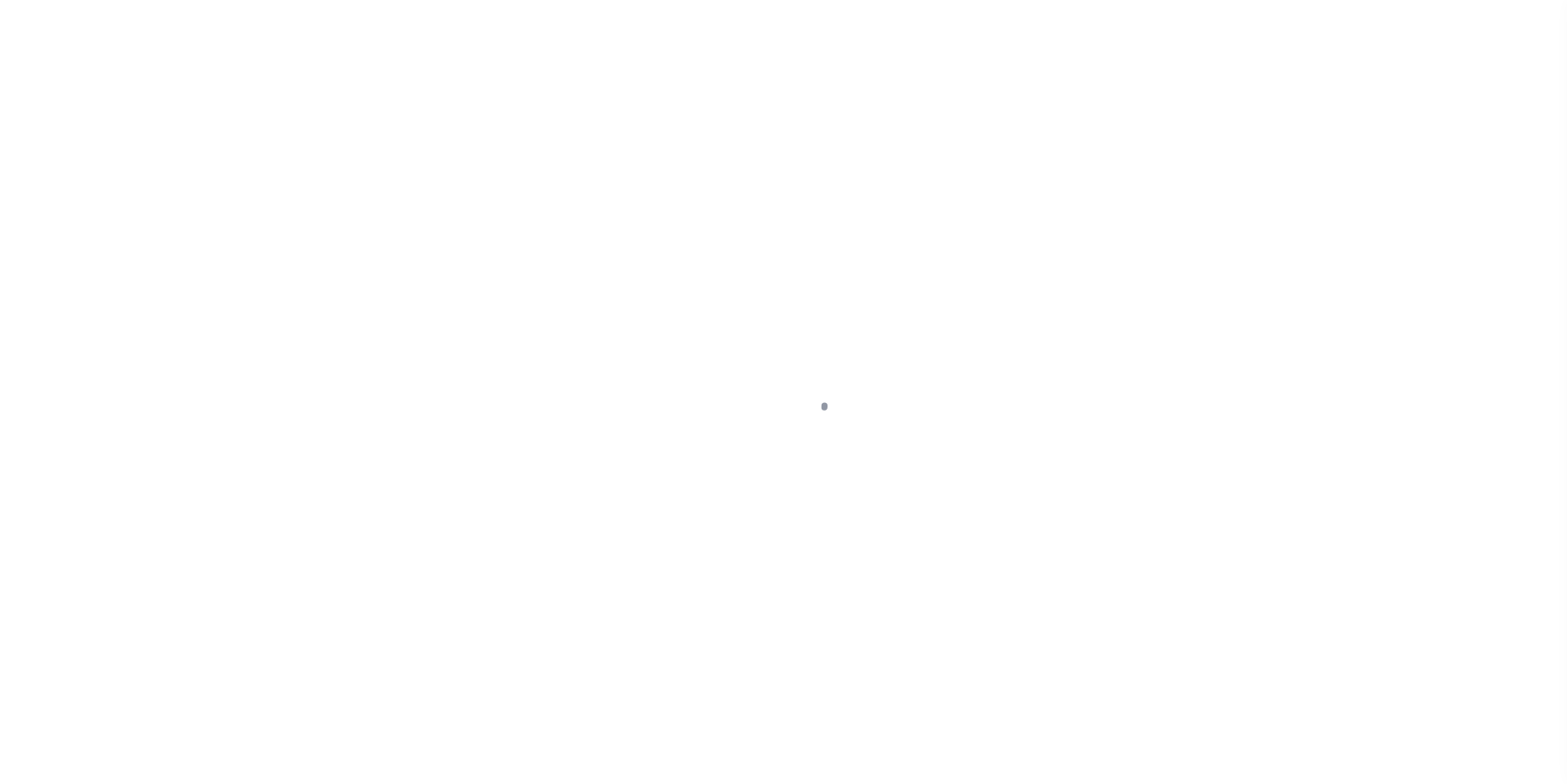
select select "PA"
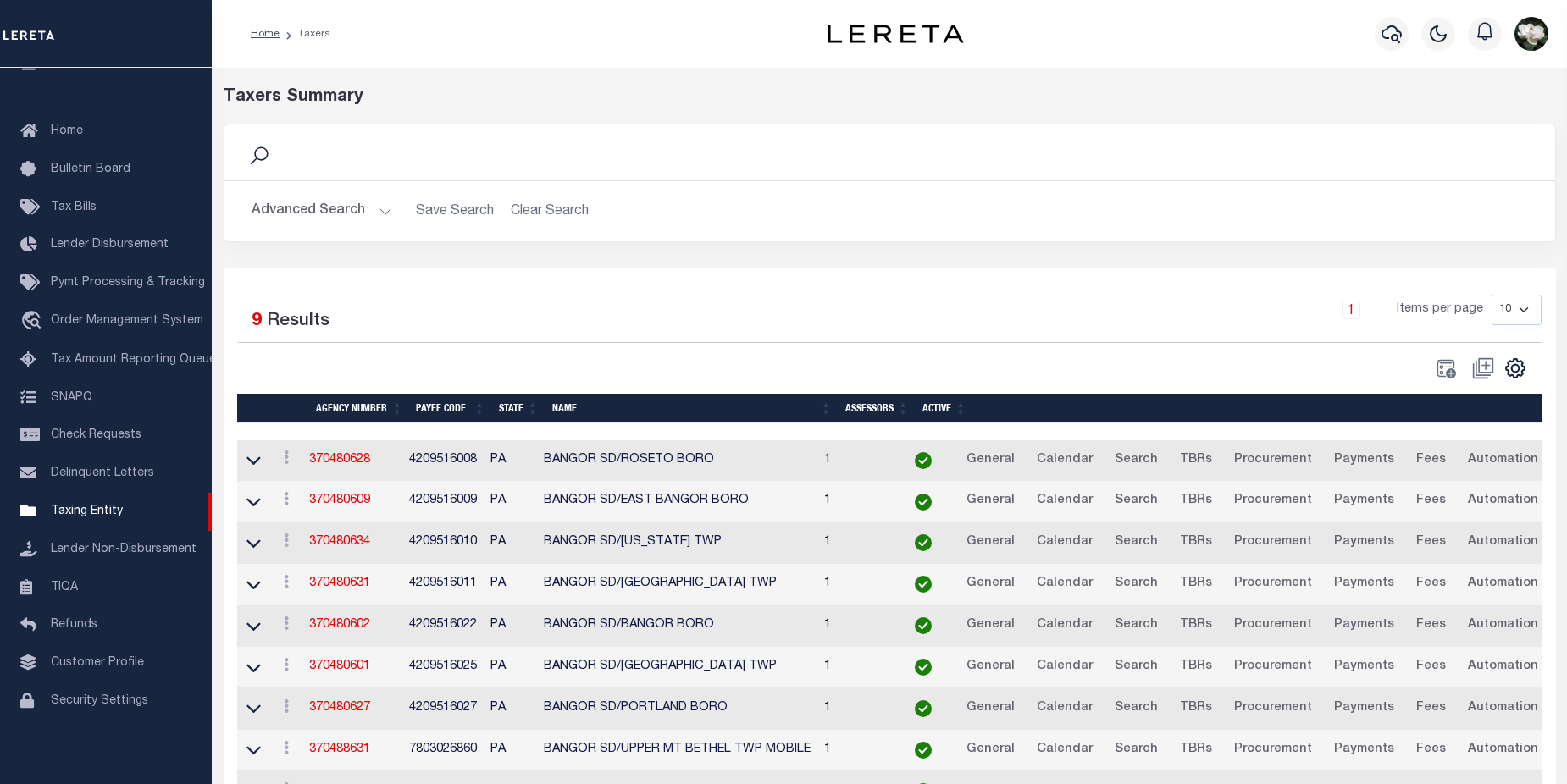
click at [302, 214] on button "Advanced Search" at bounding box center [321, 211] width 140 height 33
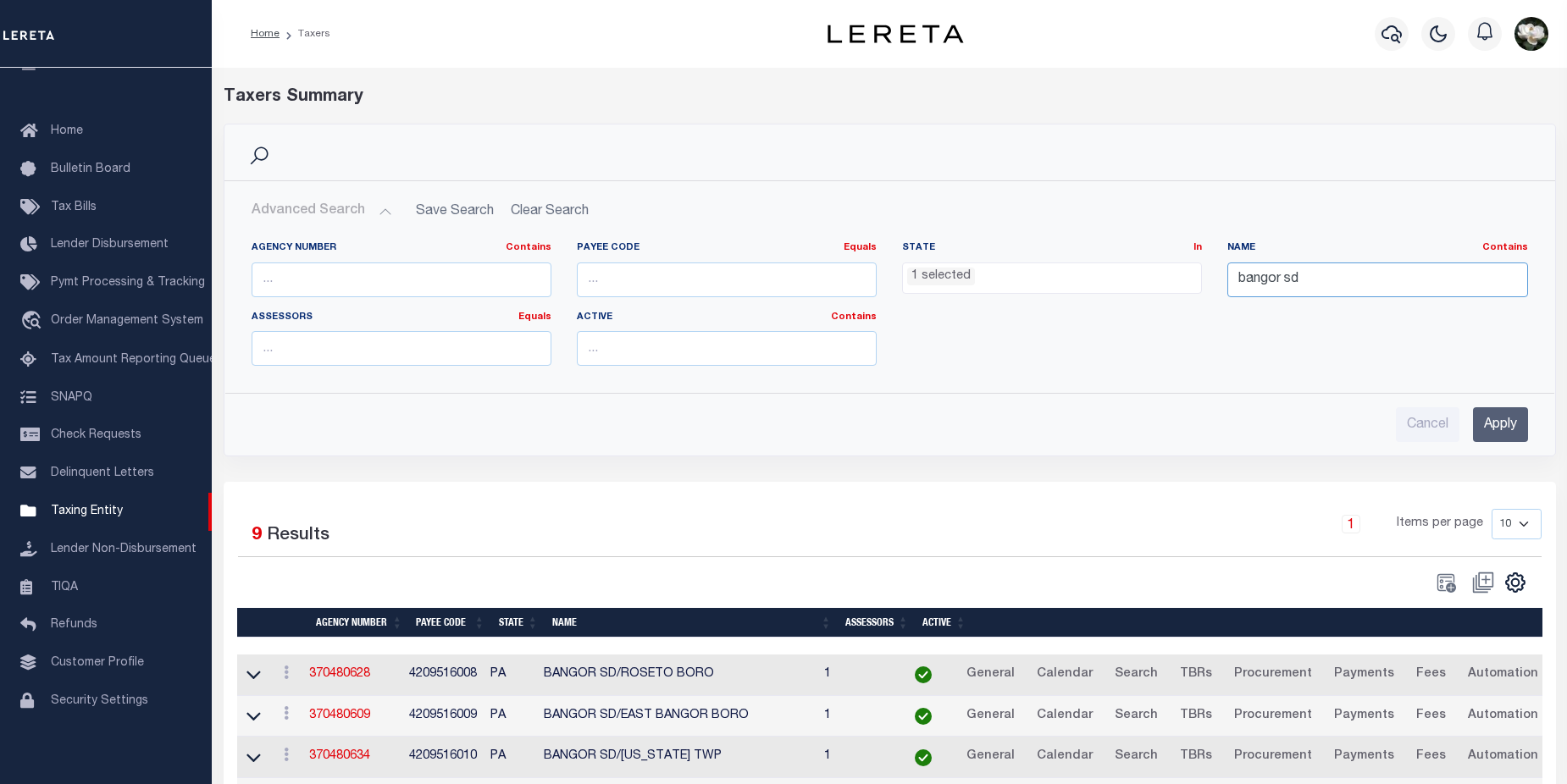
drag, startPoint x: 1319, startPoint y: 282, endPoint x: 1140, endPoint y: 261, distance: 180.2
click at [1122, 285] on div "Agency Number Contains Contains Is Payee Code Equals Equals Is Not Equal To Is …" at bounding box center [889, 310] width 1302 height 138
click at [1498, 421] on input "Apply" at bounding box center [1500, 424] width 55 height 34
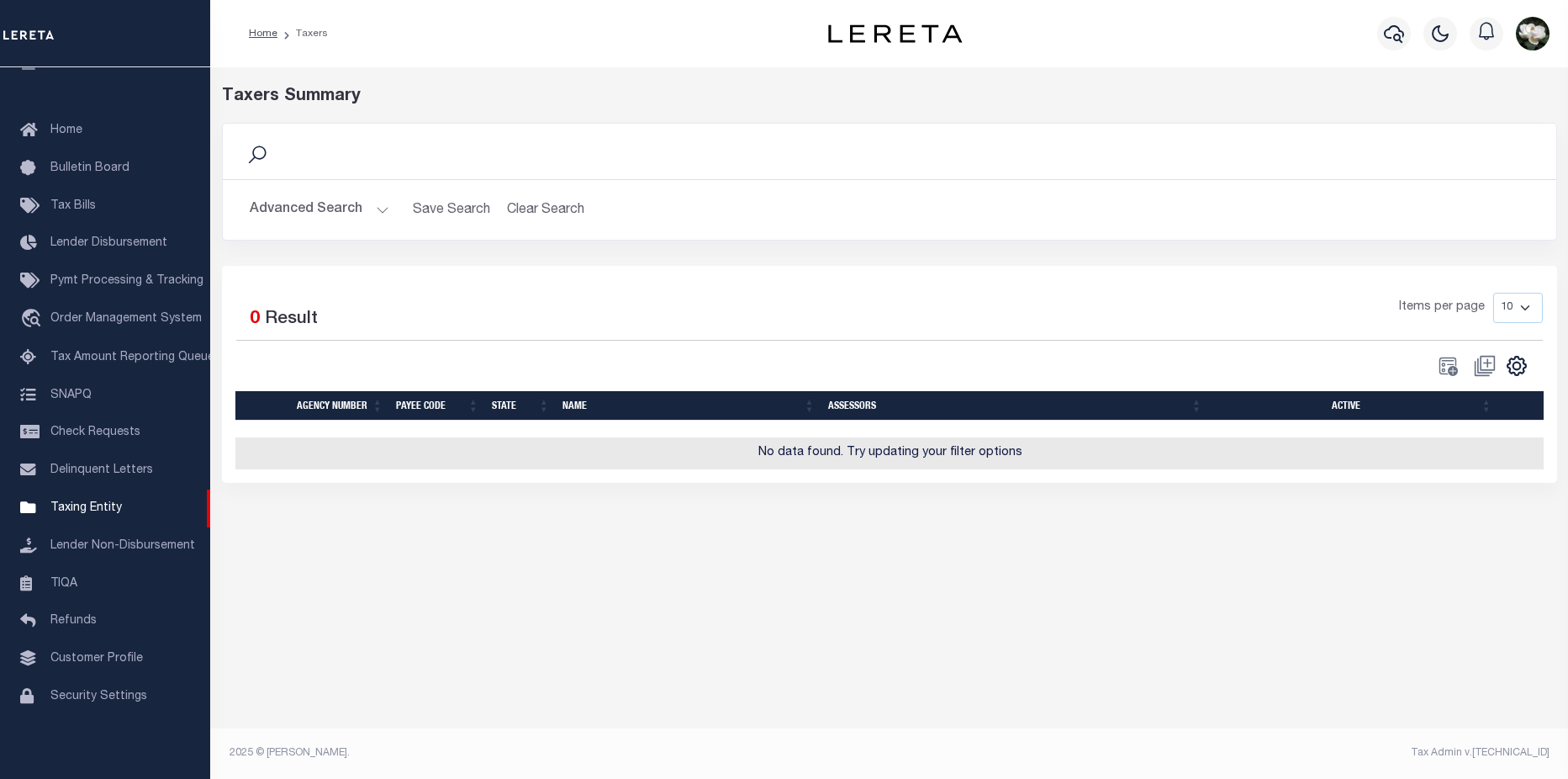
drag, startPoint x: 284, startPoint y: 206, endPoint x: 1123, endPoint y: 215, distance: 839.0
click at [285, 206] on button "Advanced Search" at bounding box center [319, 209] width 139 height 33
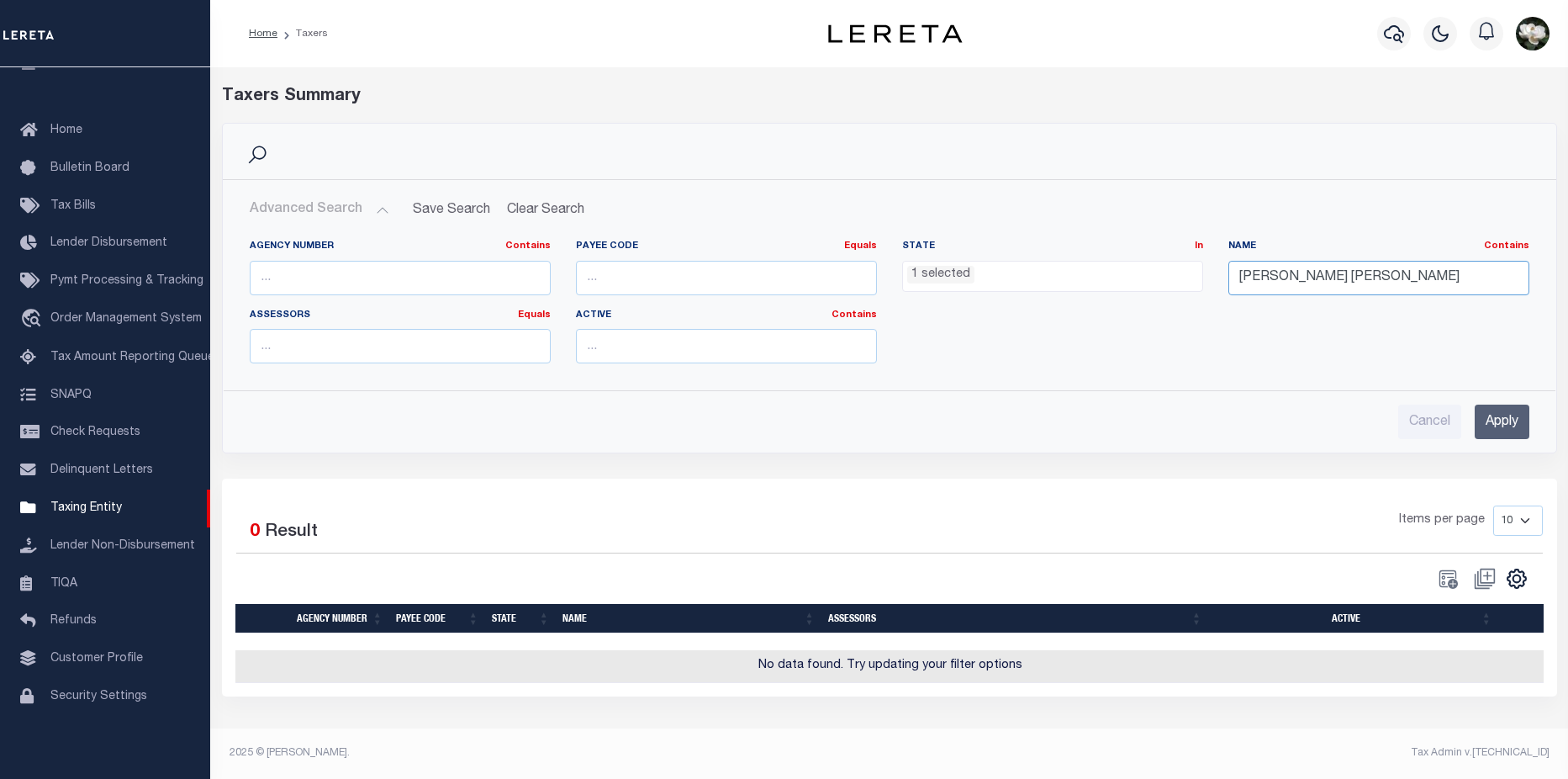
drag, startPoint x: 1290, startPoint y: 280, endPoint x: 1496, endPoint y: 279, distance: 206.0
click at [1495, 280] on input "montour robinson" at bounding box center [1379, 278] width 301 height 34
type input "montour"
click at [1023, 276] on ul "1 selected" at bounding box center [1053, 272] width 299 height 22
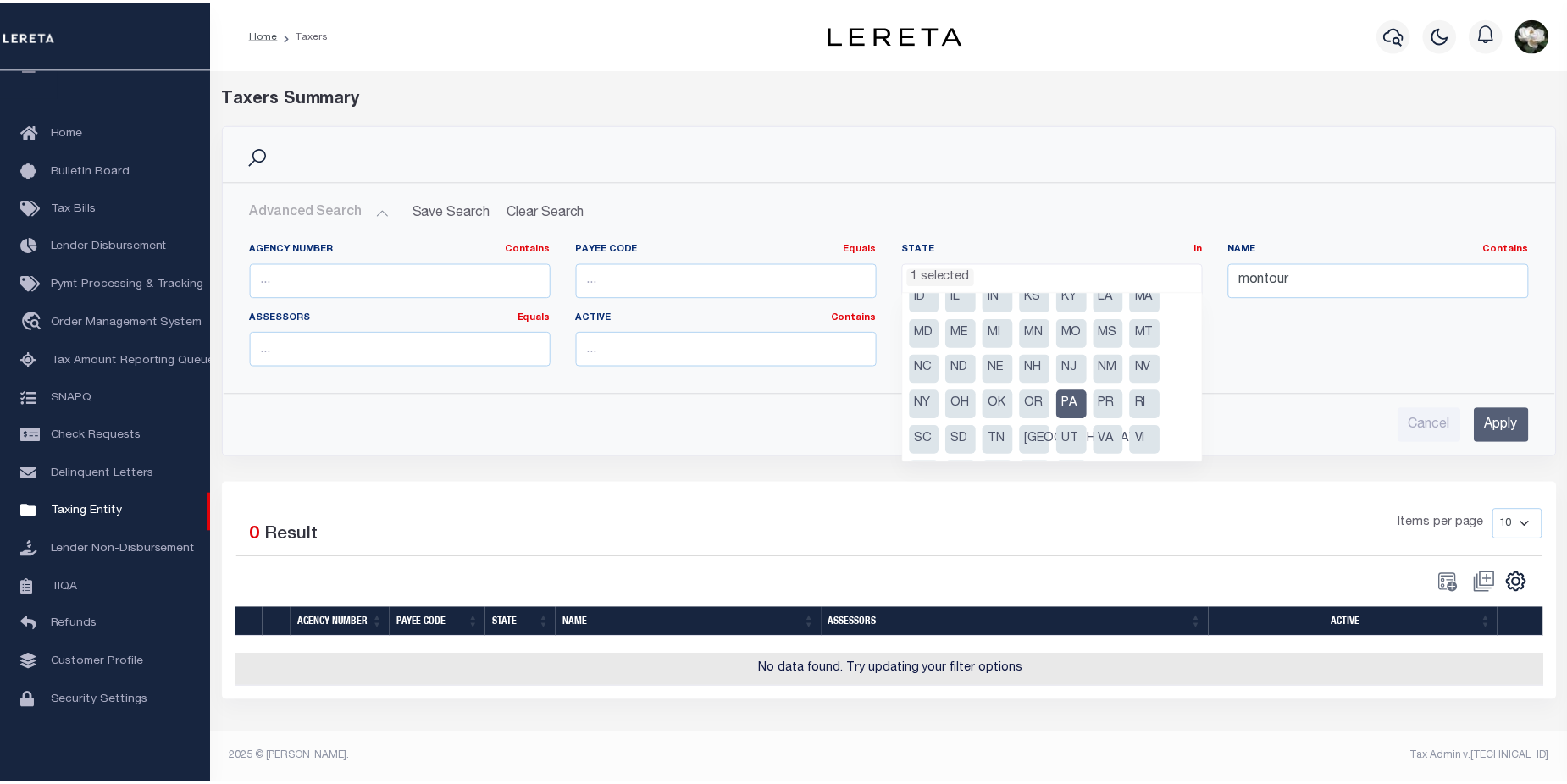
scroll to position [121, 0]
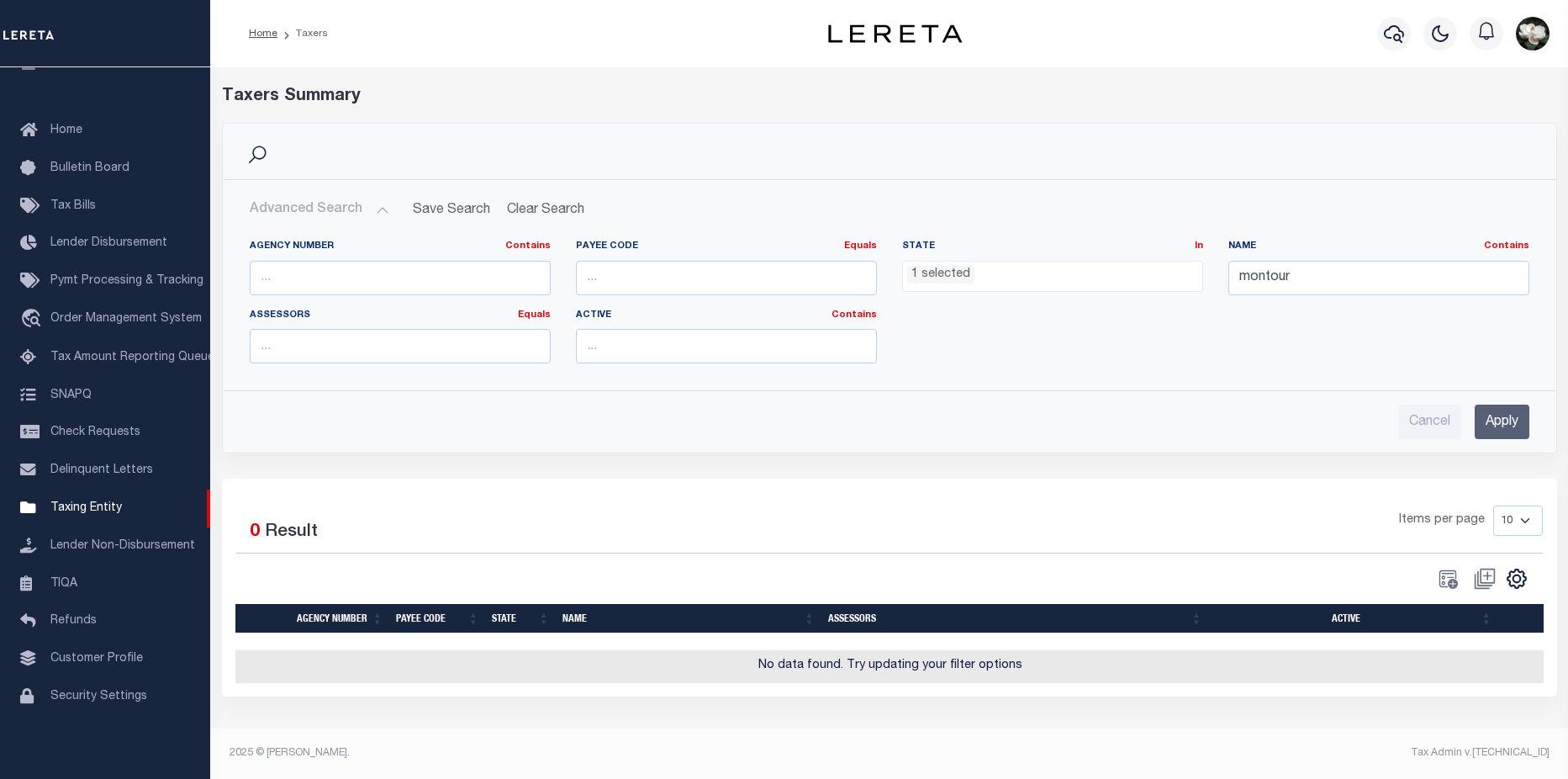
click at [1541, 418] on div "Cancel Apply" at bounding box center [889, 414] width 1307 height 48
click at [1487, 417] on input "Apply" at bounding box center [1502, 421] width 55 height 34
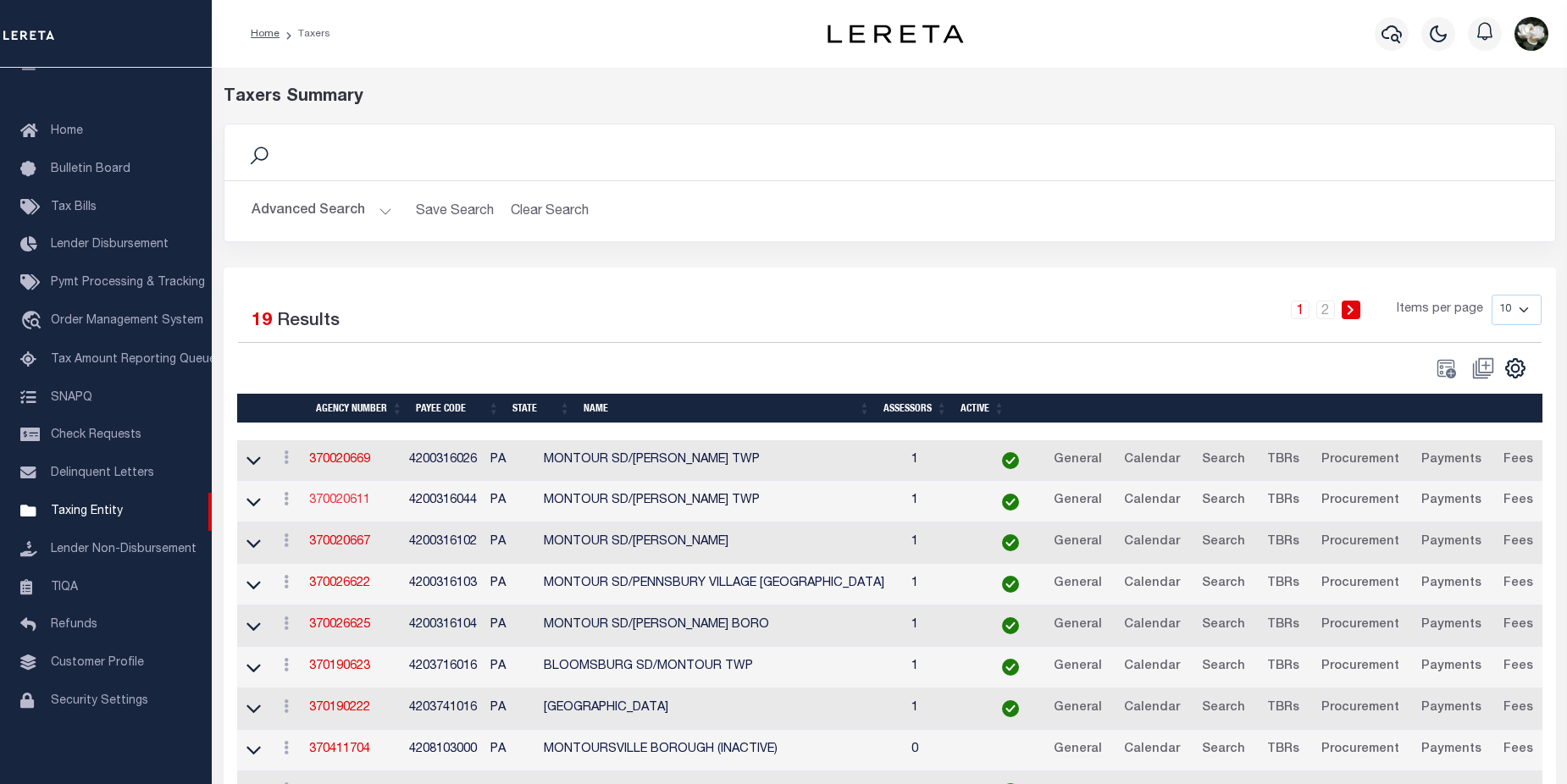
click at [329, 506] on link "370020611" at bounding box center [339, 500] width 61 height 12
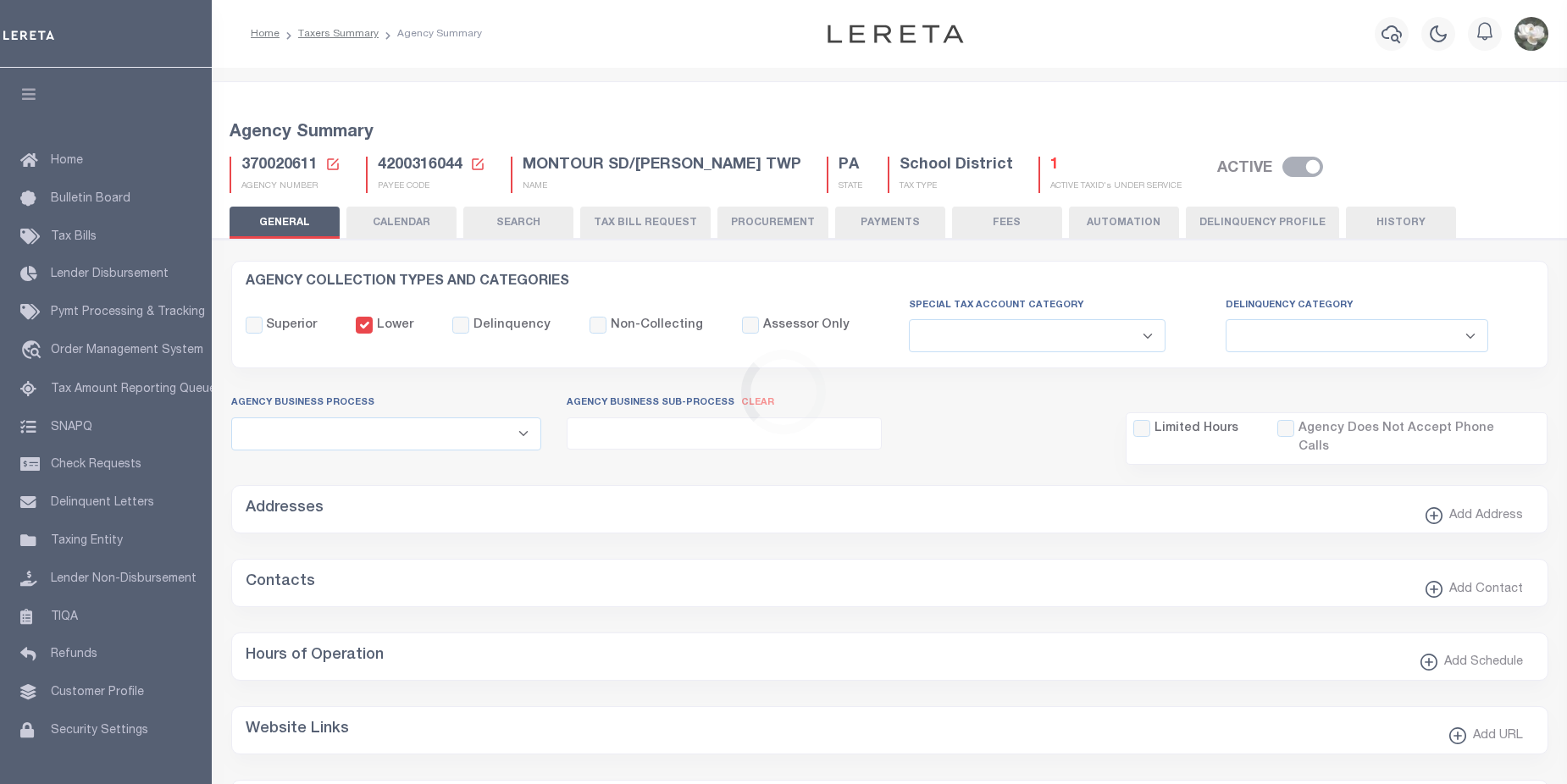
select select
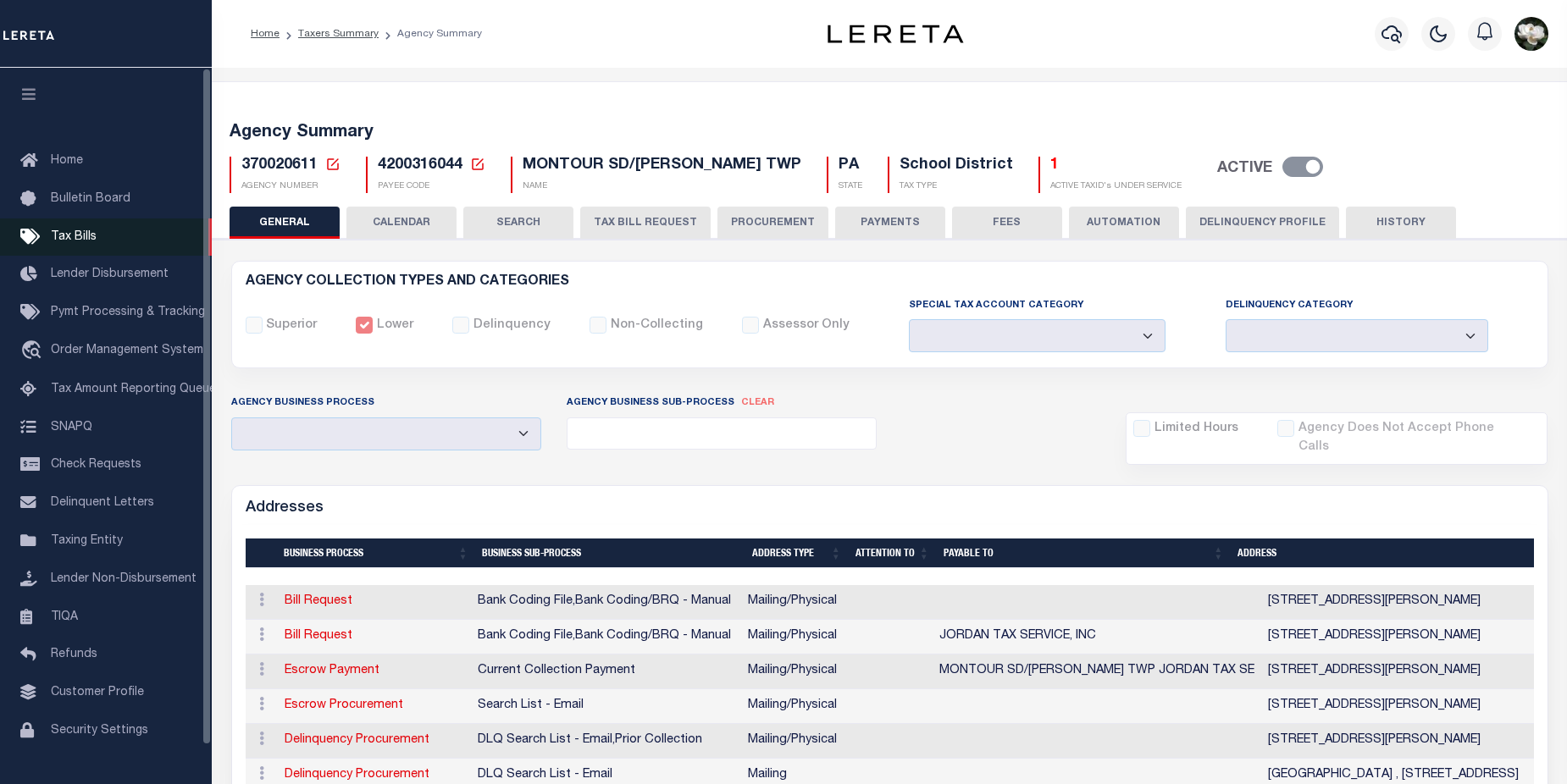
click at [81, 239] on span "Tax Bills" at bounding box center [73, 237] width 46 height 12
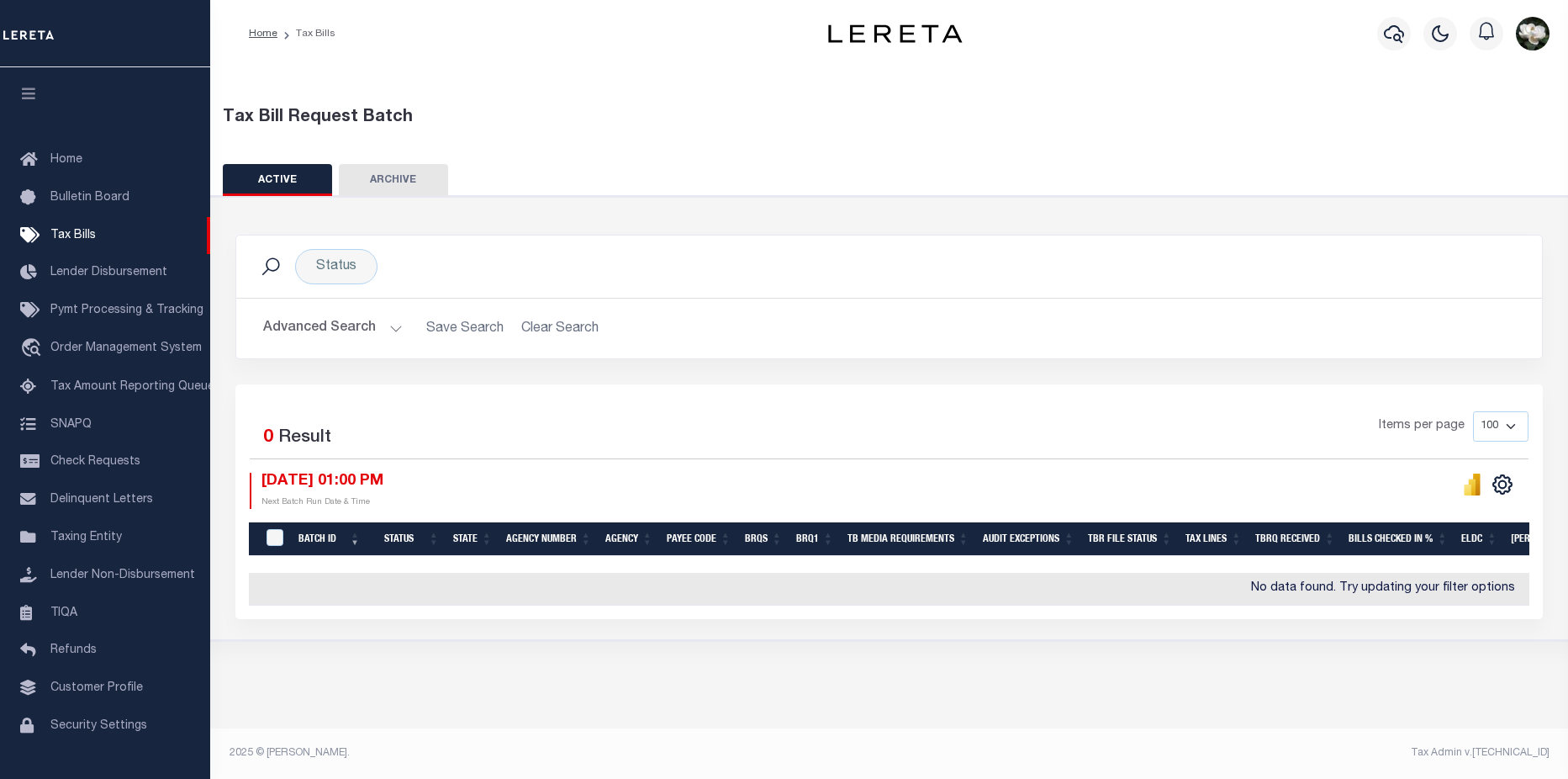
click at [1371, 25] on div at bounding box center [1394, 34] width 47 height 59
click at [1395, 36] on icon "button" at bounding box center [1394, 34] width 20 height 18
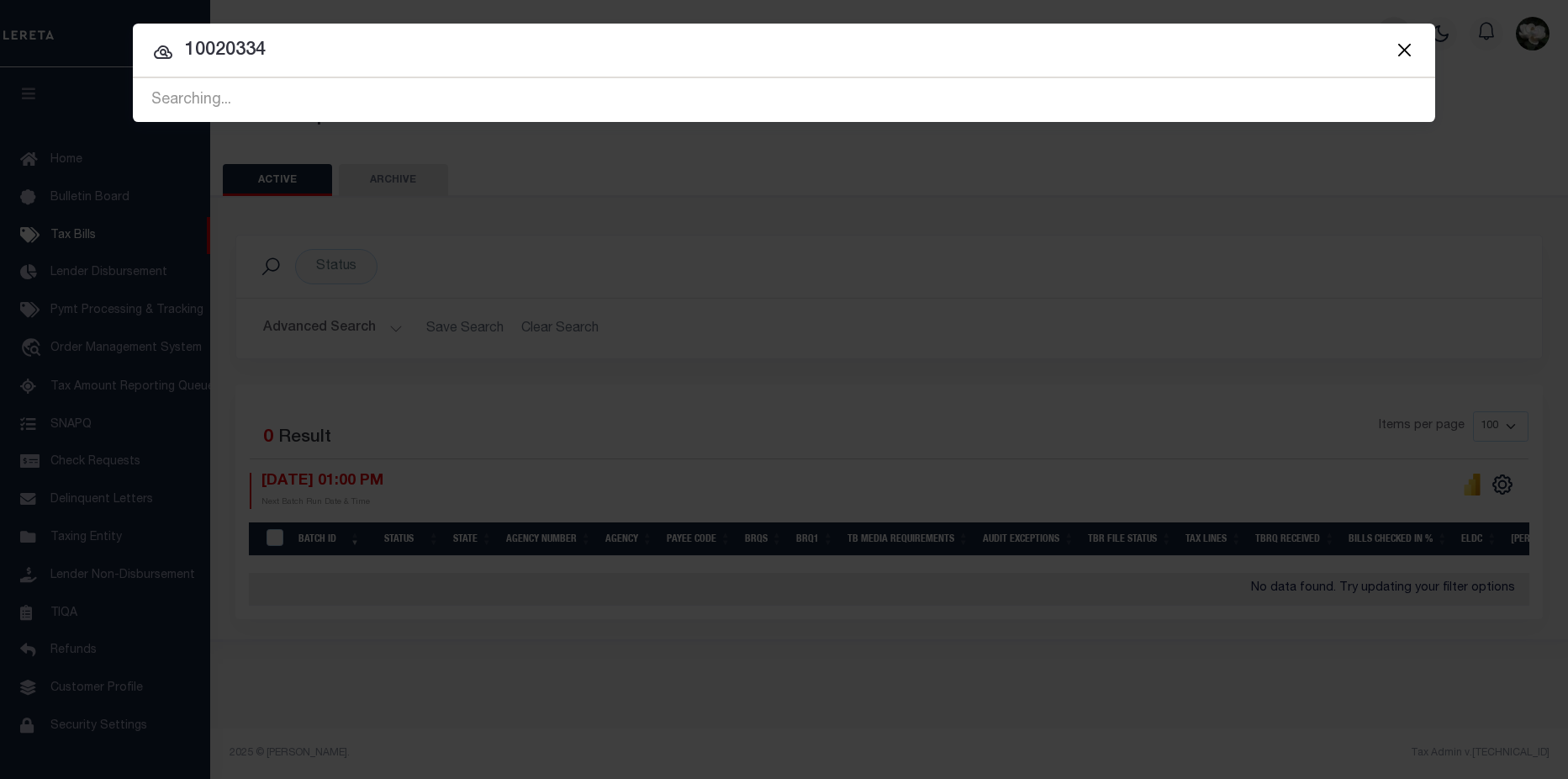
type input "10020334"
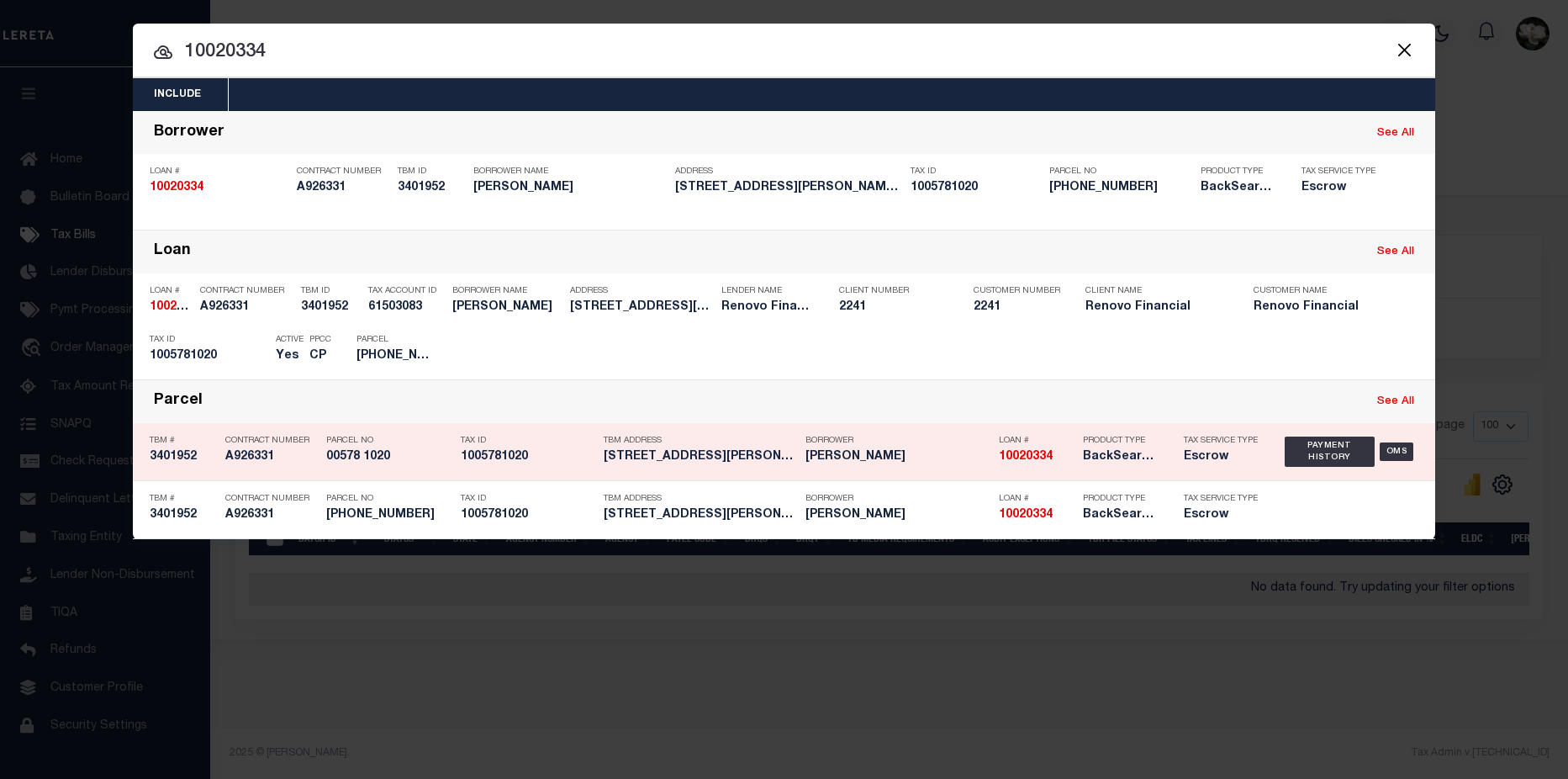
click at [1017, 456] on strong "10020334" at bounding box center [1026, 456] width 54 height 12
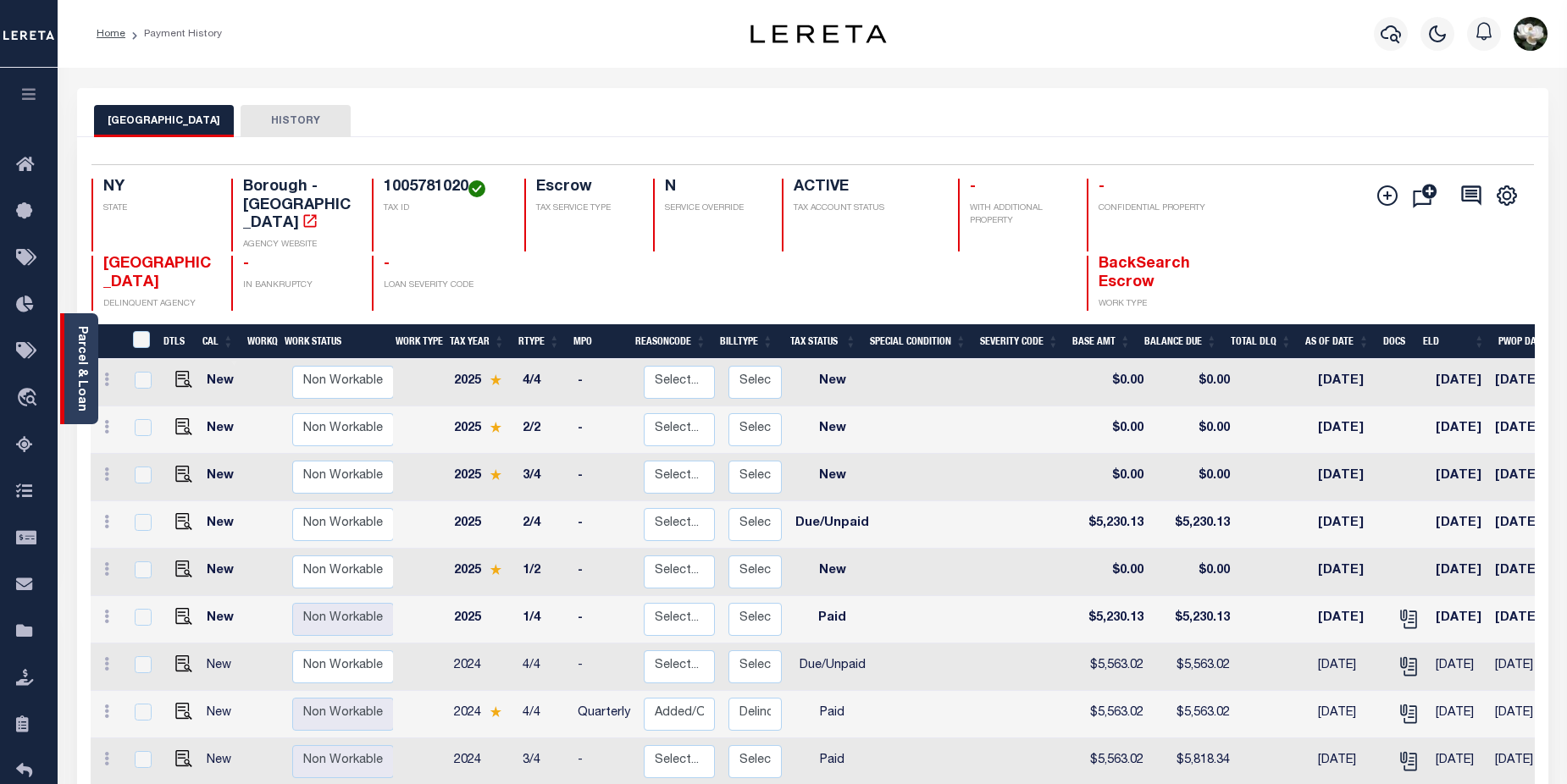
click at [73, 351] on div "Parcel & Loan" at bounding box center [79, 368] width 38 height 111
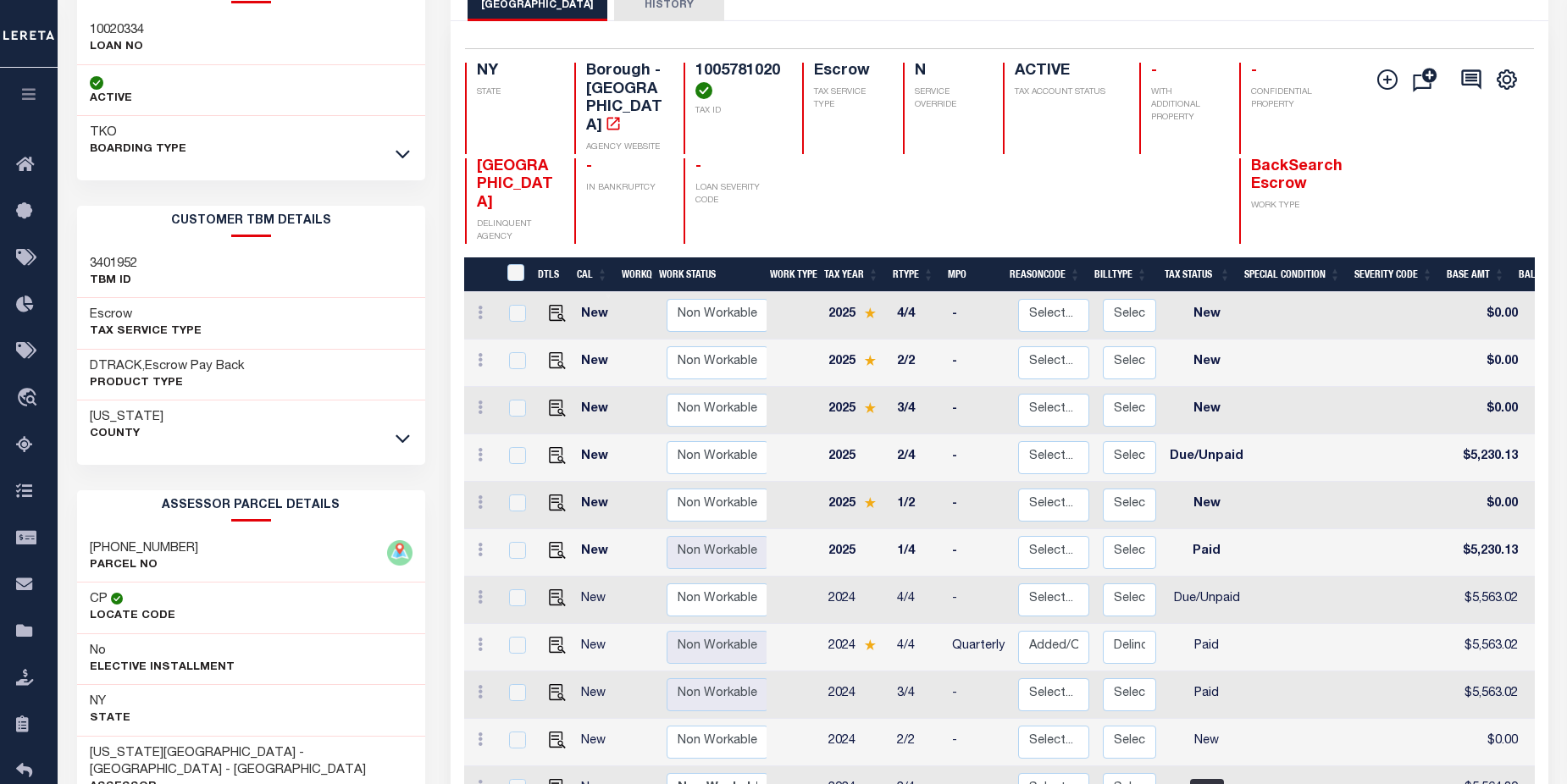
scroll to position [85, 0]
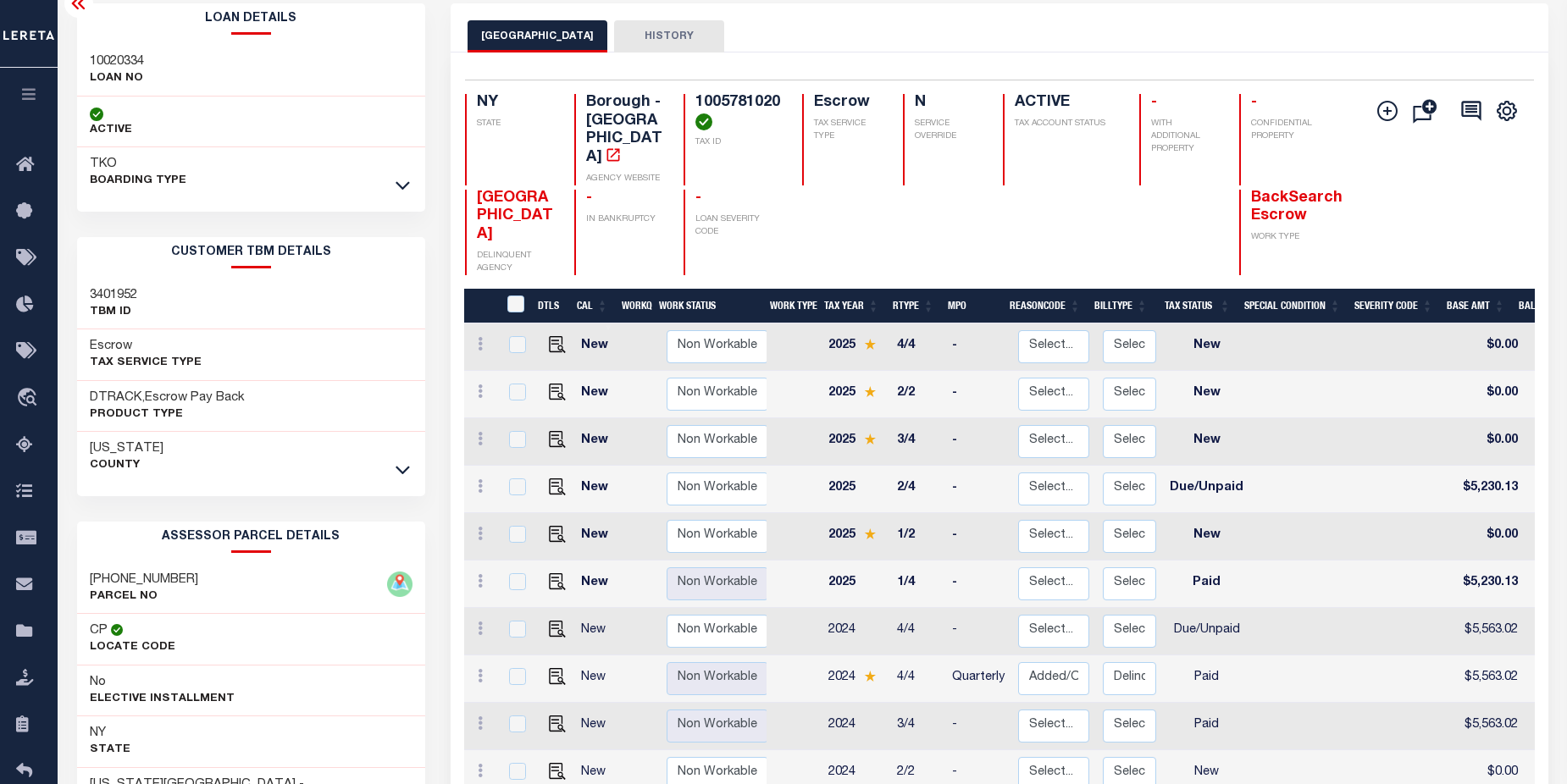
click at [397, 463] on link at bounding box center [403, 468] width 20 height 12
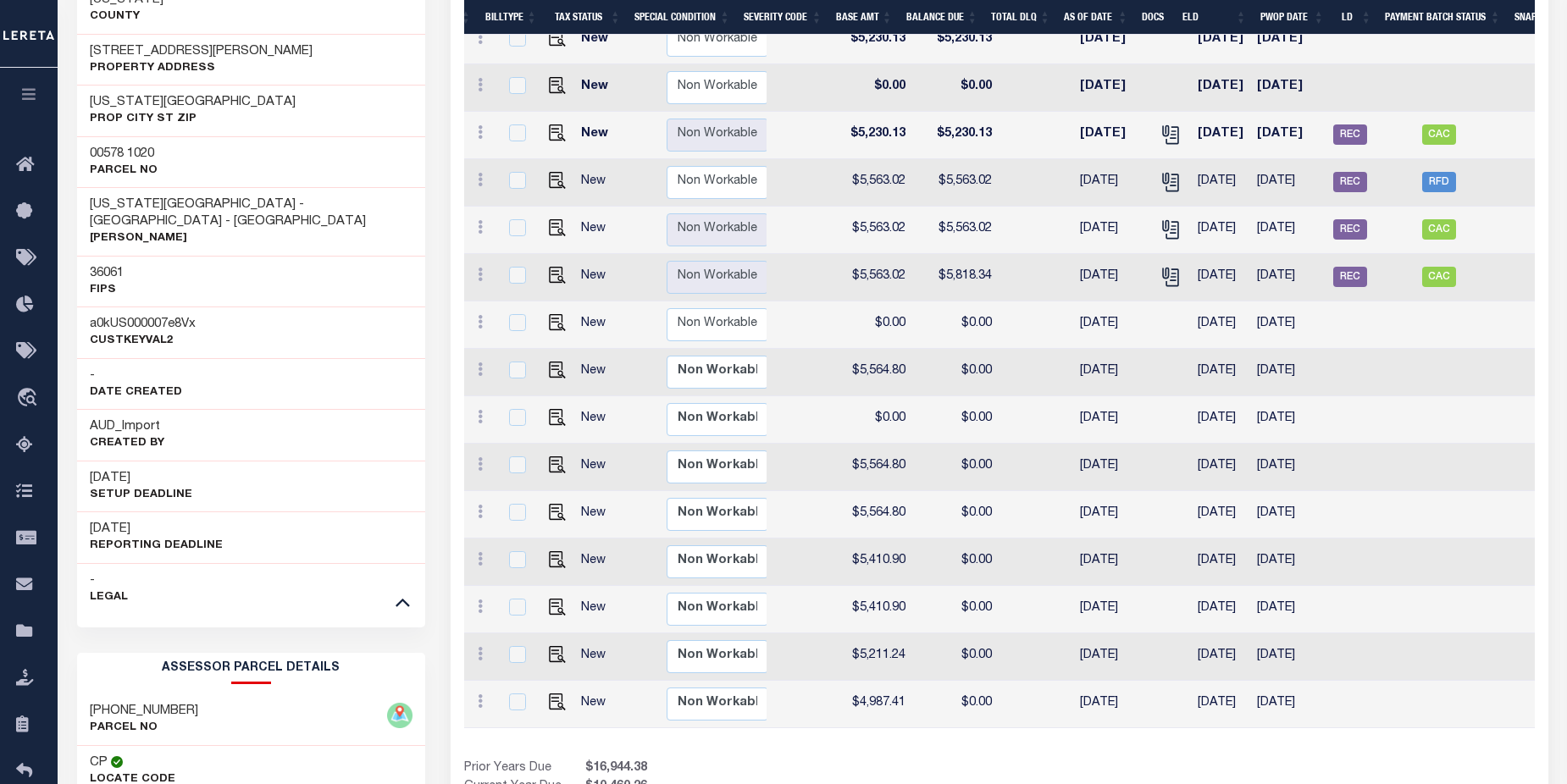
scroll to position [0, 0]
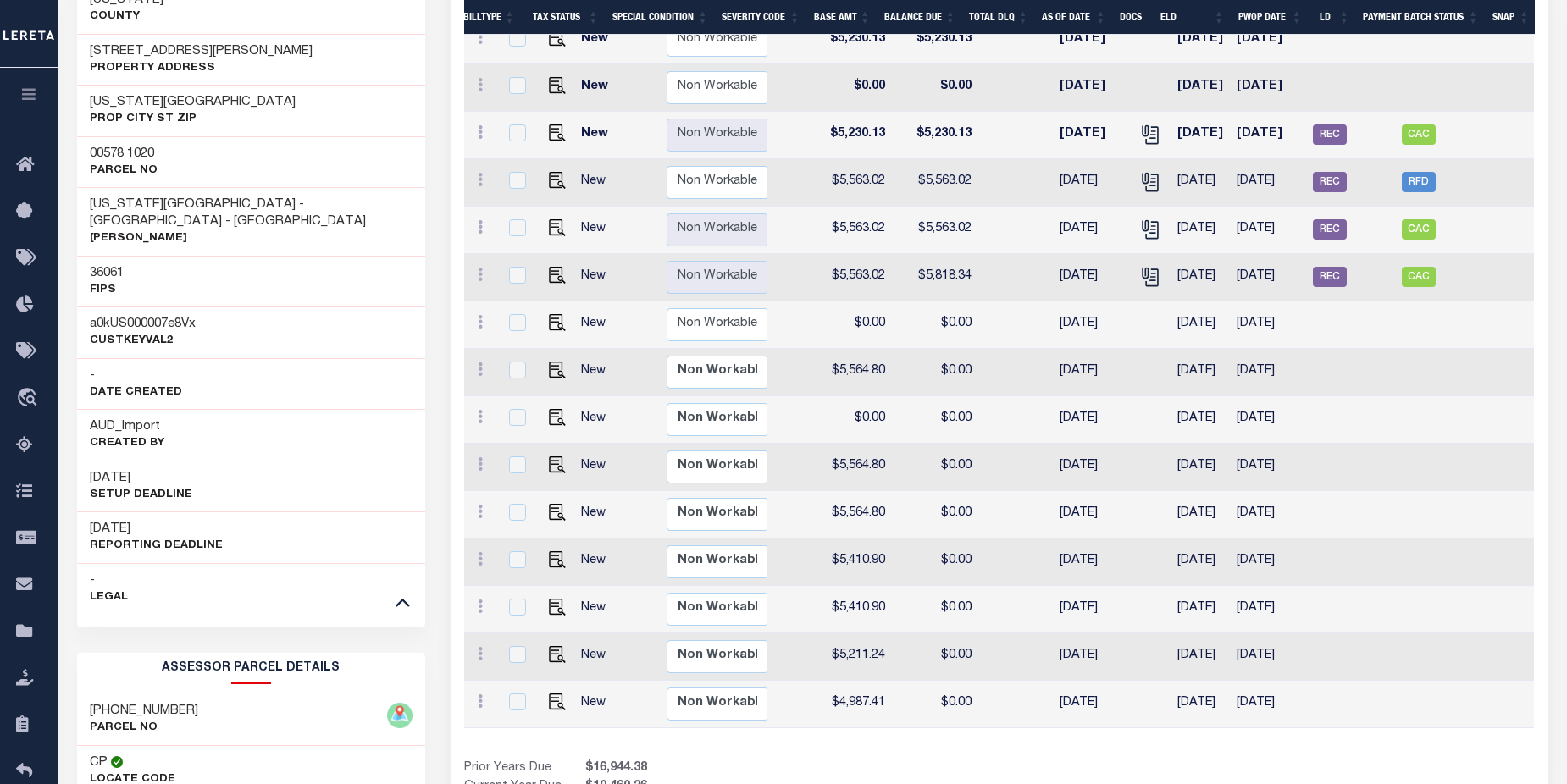
drag, startPoint x: 1562, startPoint y: 375, endPoint x: 1549, endPoint y: 270, distance: 105.8
click at [1549, 270] on div "Parcel & Loan Loan Details 10020334 LOAN NO ACTIVE TKO BOARDING TYPE 2241" at bounding box center [812, 321] width 1510 height 1573
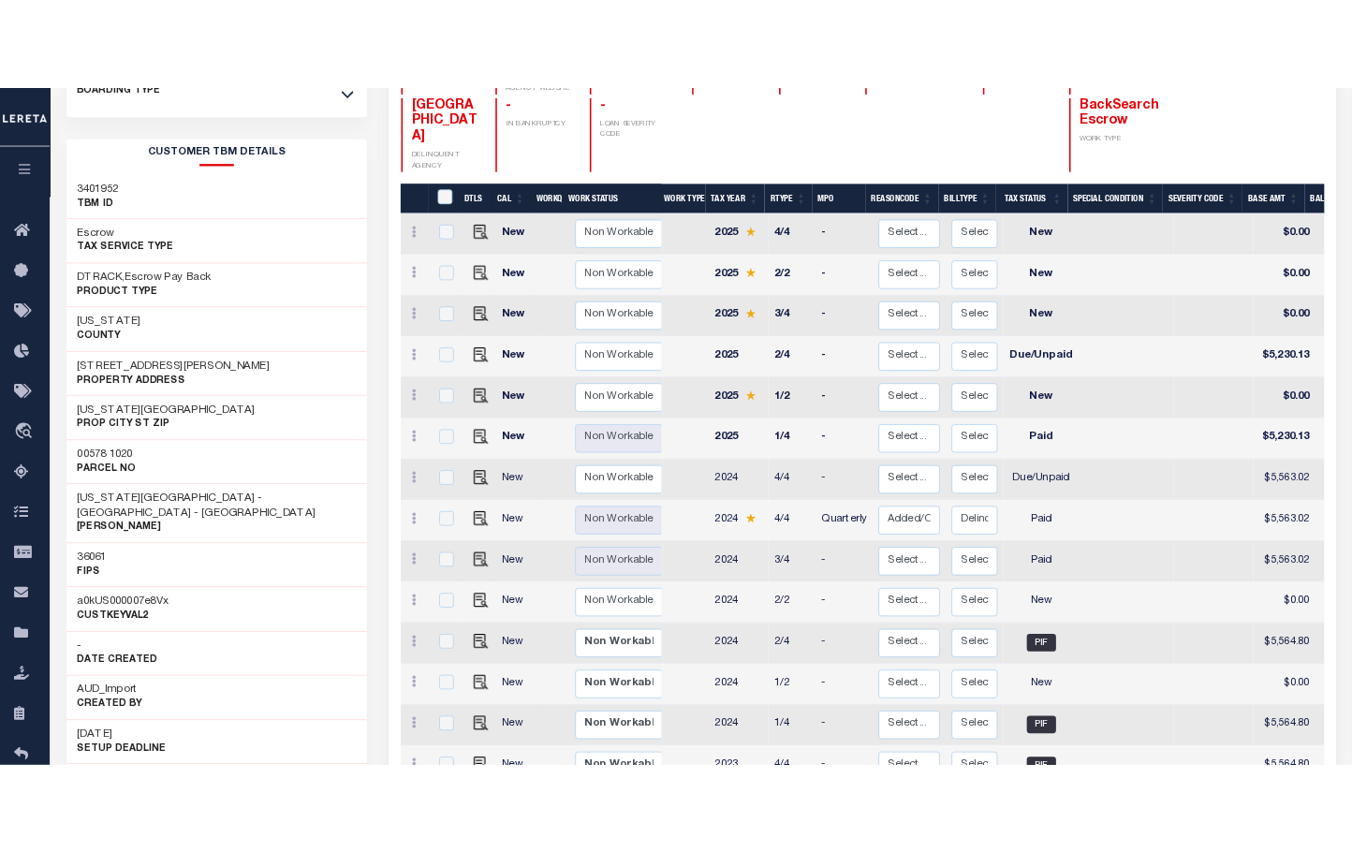
scroll to position [236, 0]
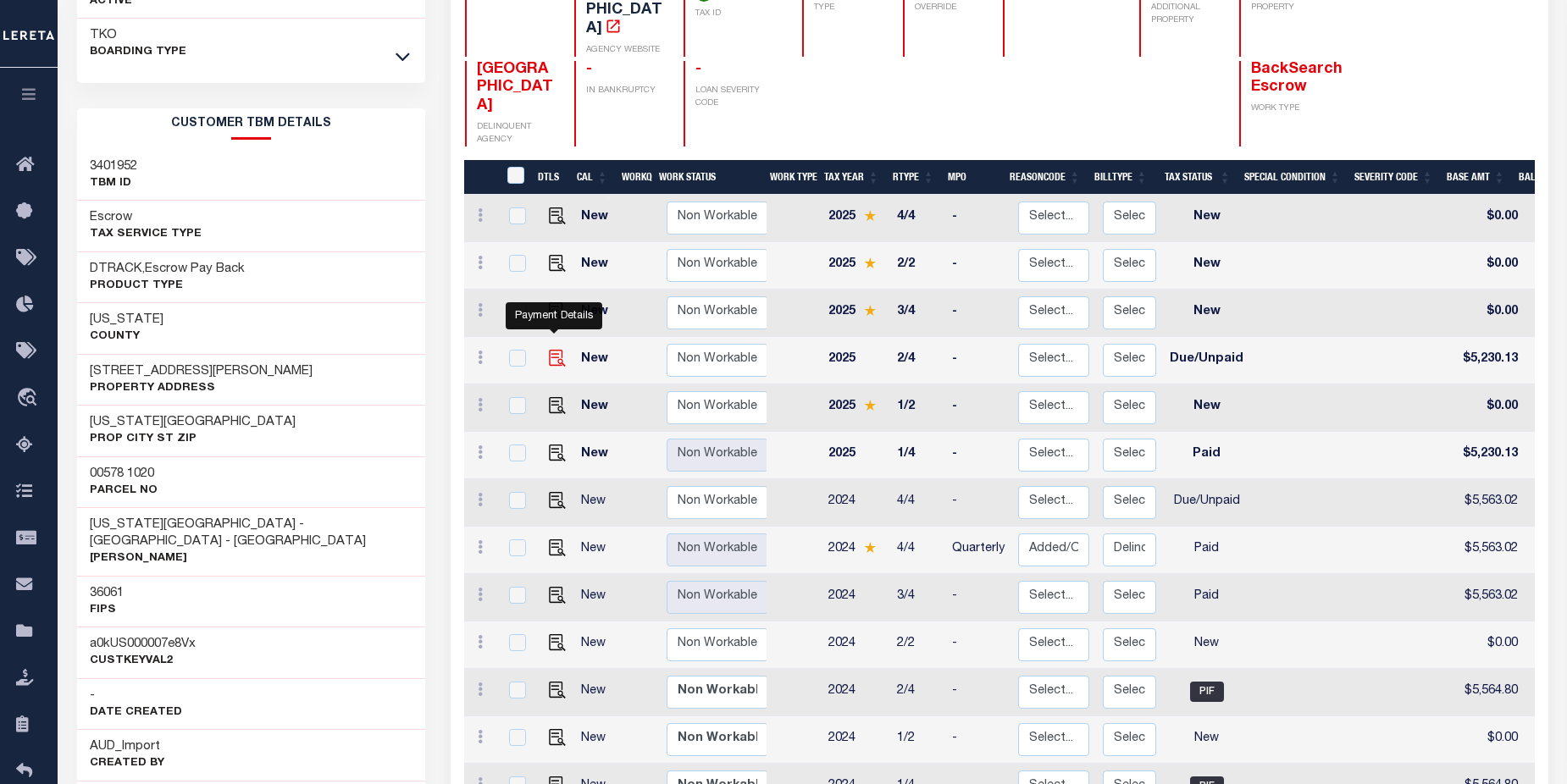
click at [552, 350] on img "" at bounding box center [557, 358] width 17 height 17
checkbox input "true"
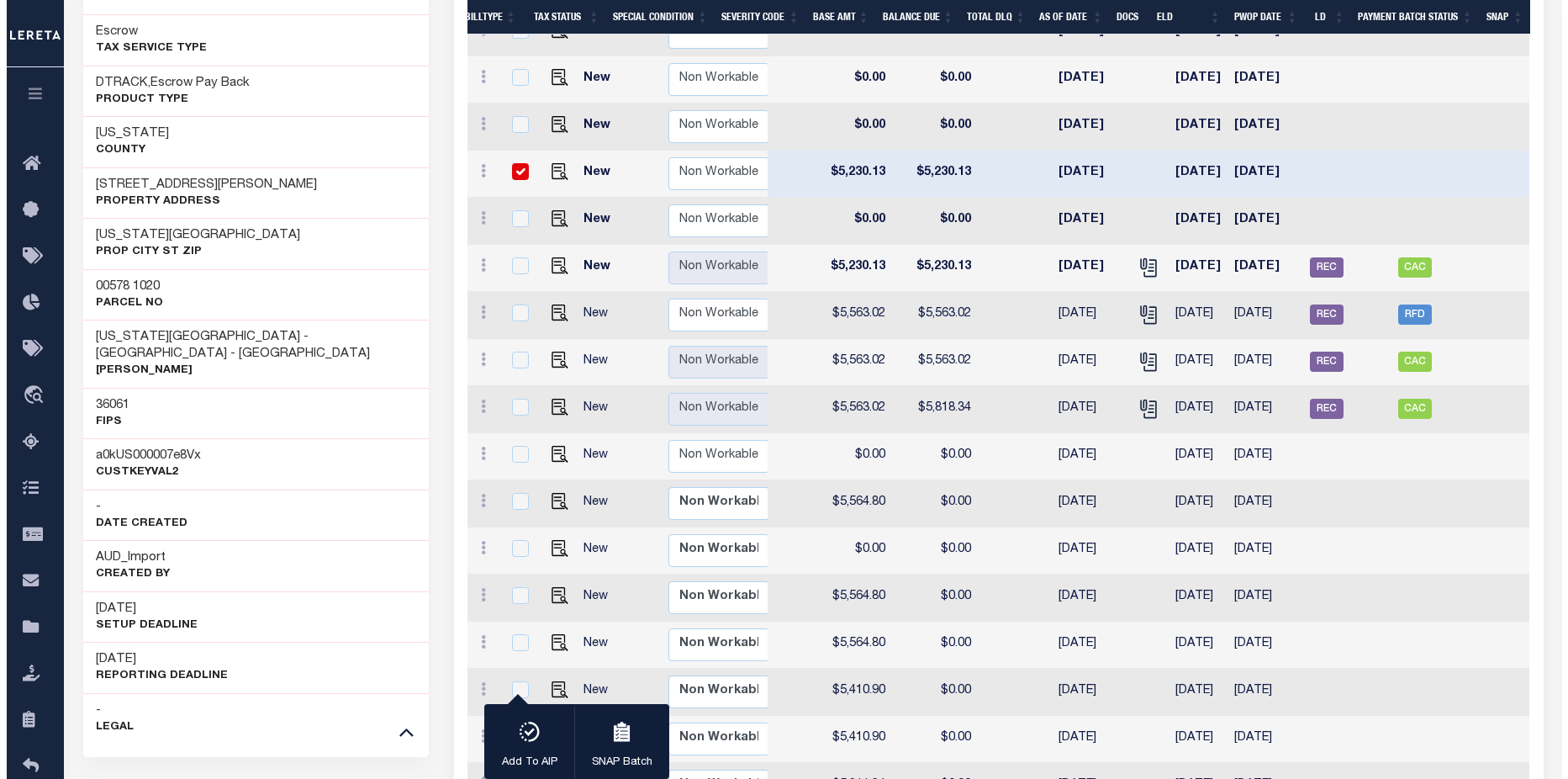
scroll to position [367, 0]
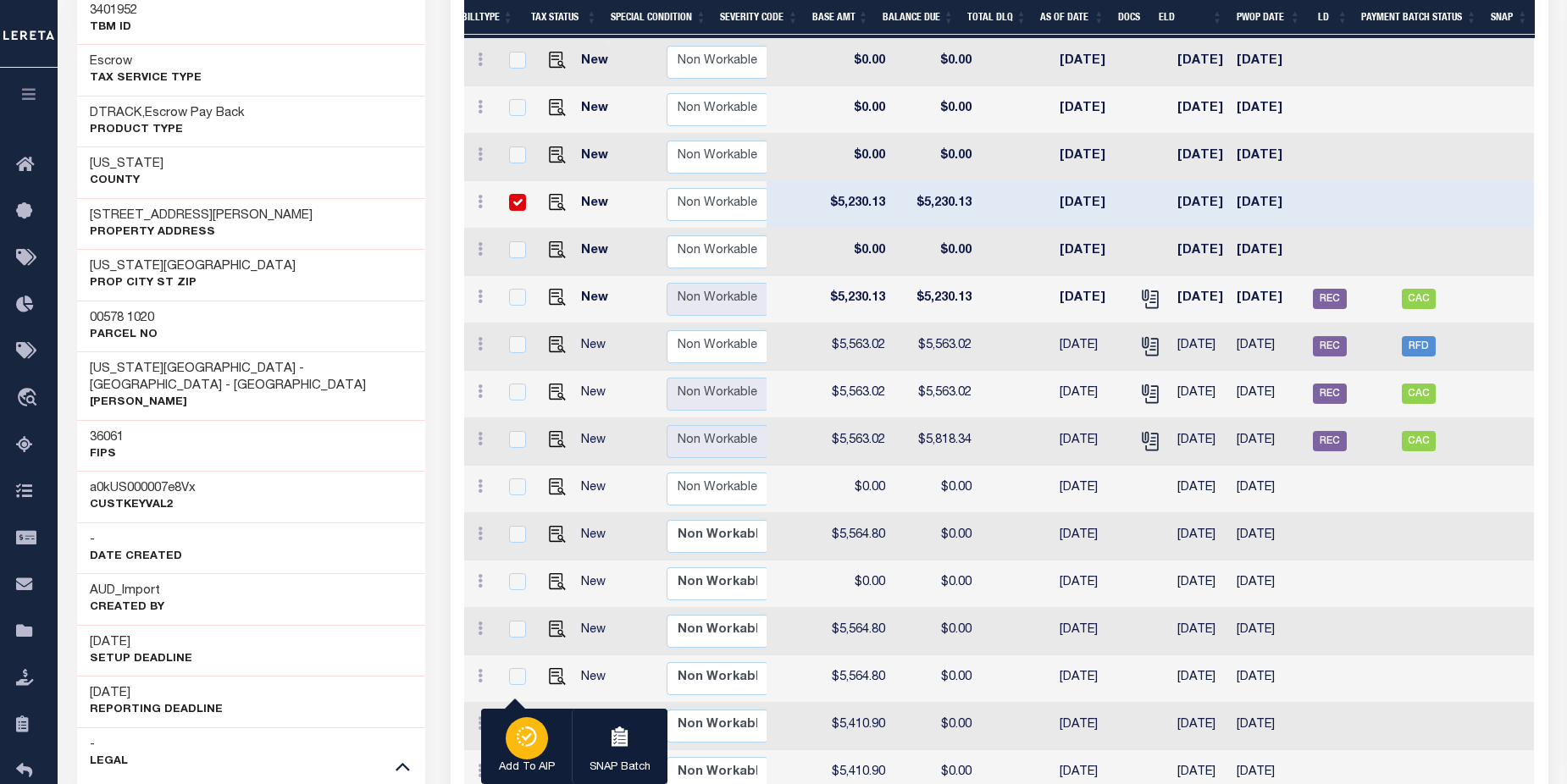
click at [526, 732] on icon "button" at bounding box center [527, 736] width 24 height 20
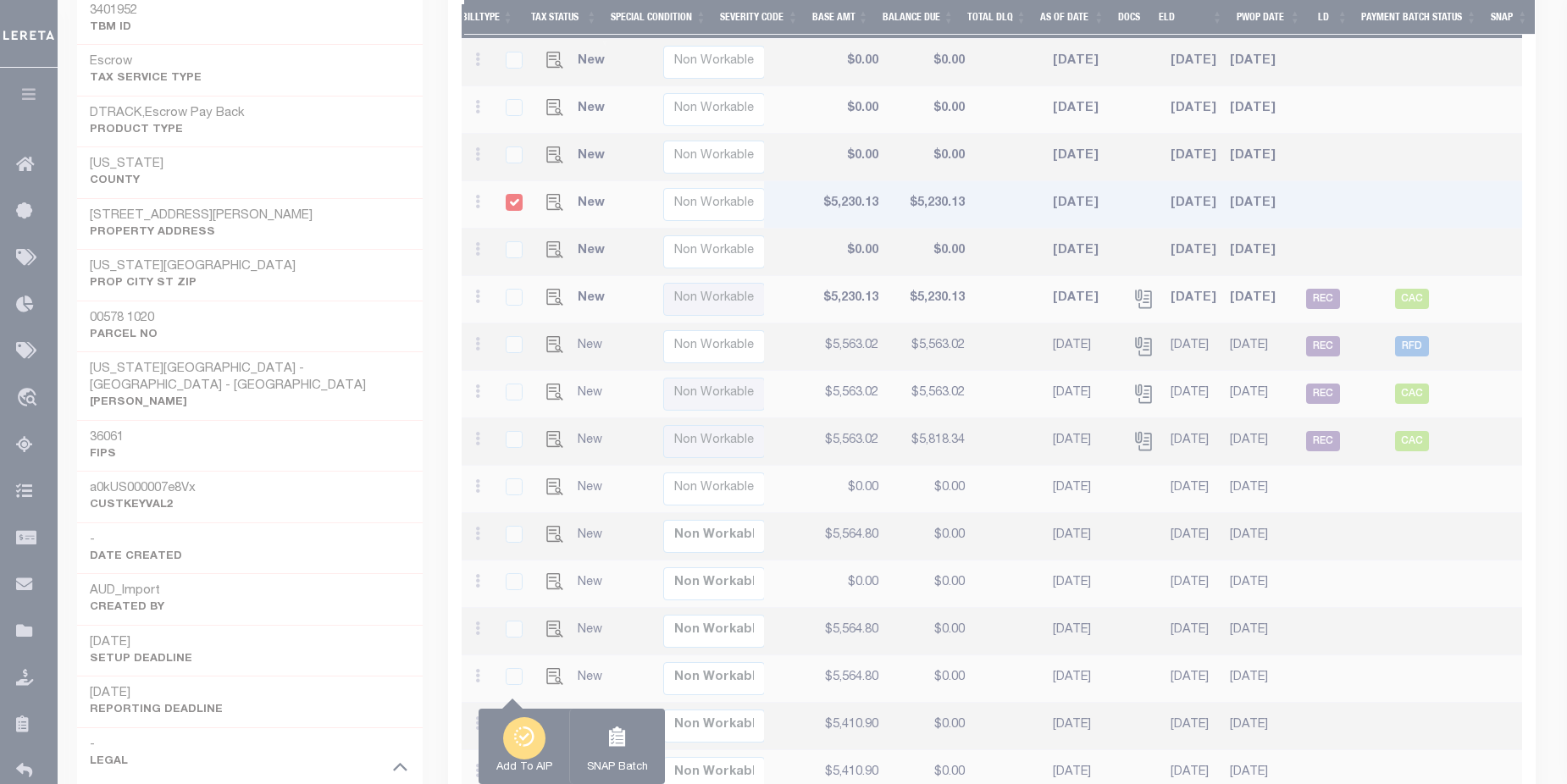
scroll to position [0, 627]
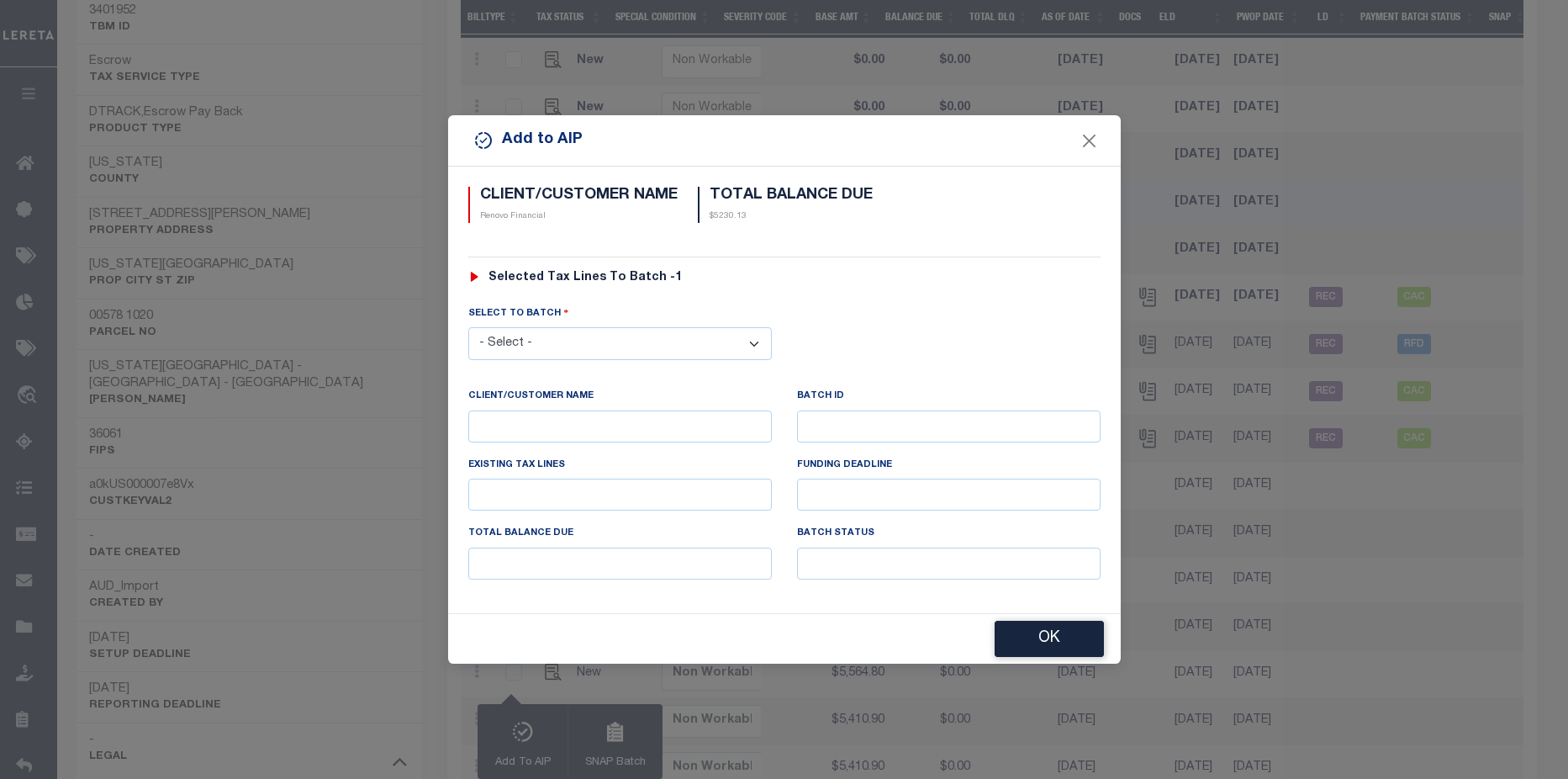
click at [752, 335] on select "- Select - 42380 42965 43235 43299 43683 44436 44450 44938 45028 45180 45253 45…" at bounding box center [621, 343] width 304 height 33
select select "46169"
click at [469, 327] on select "- Select - 42380 42965 43235 43299 43683 44436 44450 44938 45028 45180 45253 45…" at bounding box center [621, 343] width 304 height 33
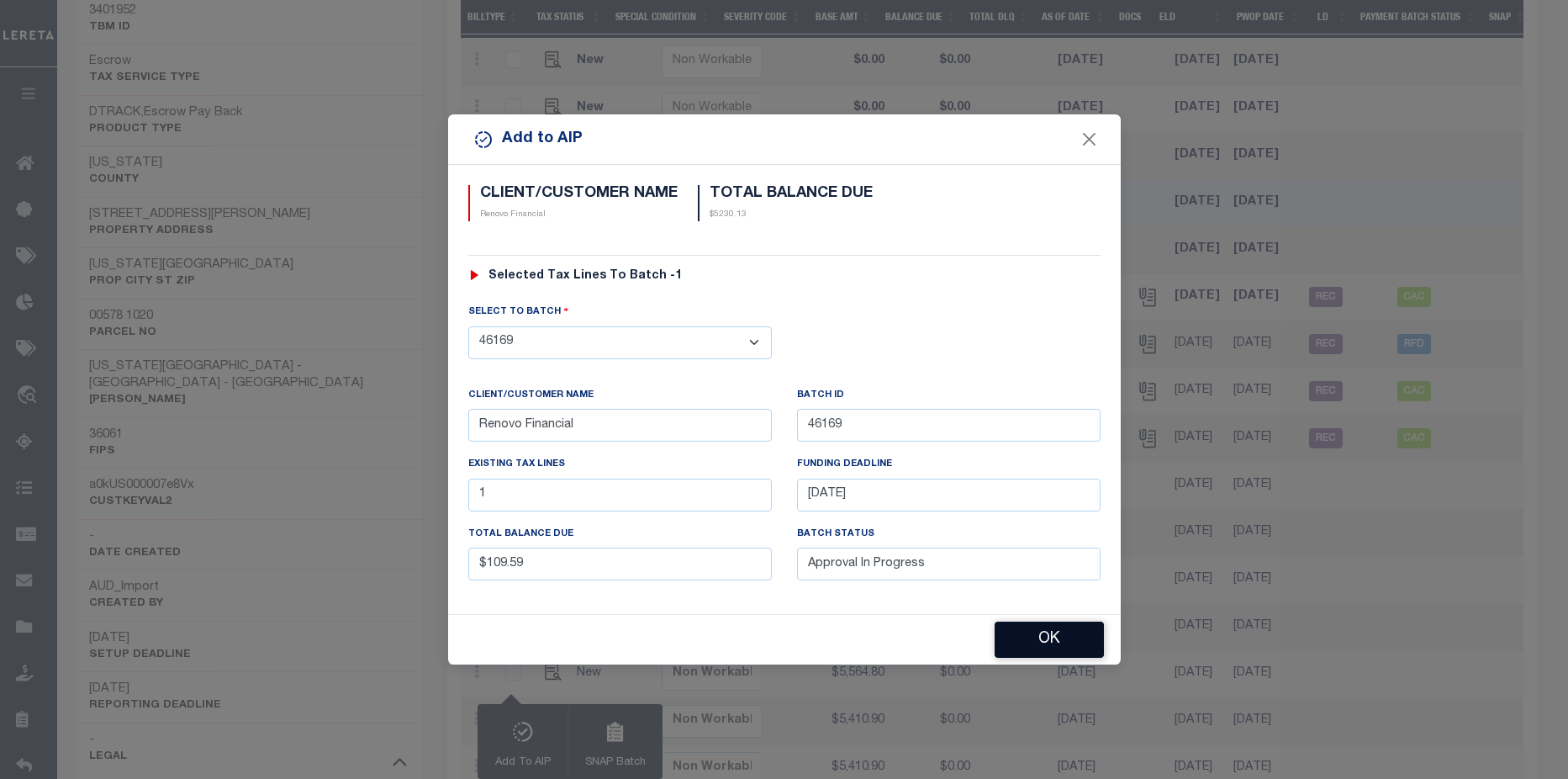
click at [1024, 625] on button "OK" at bounding box center [1050, 640] width 110 height 36
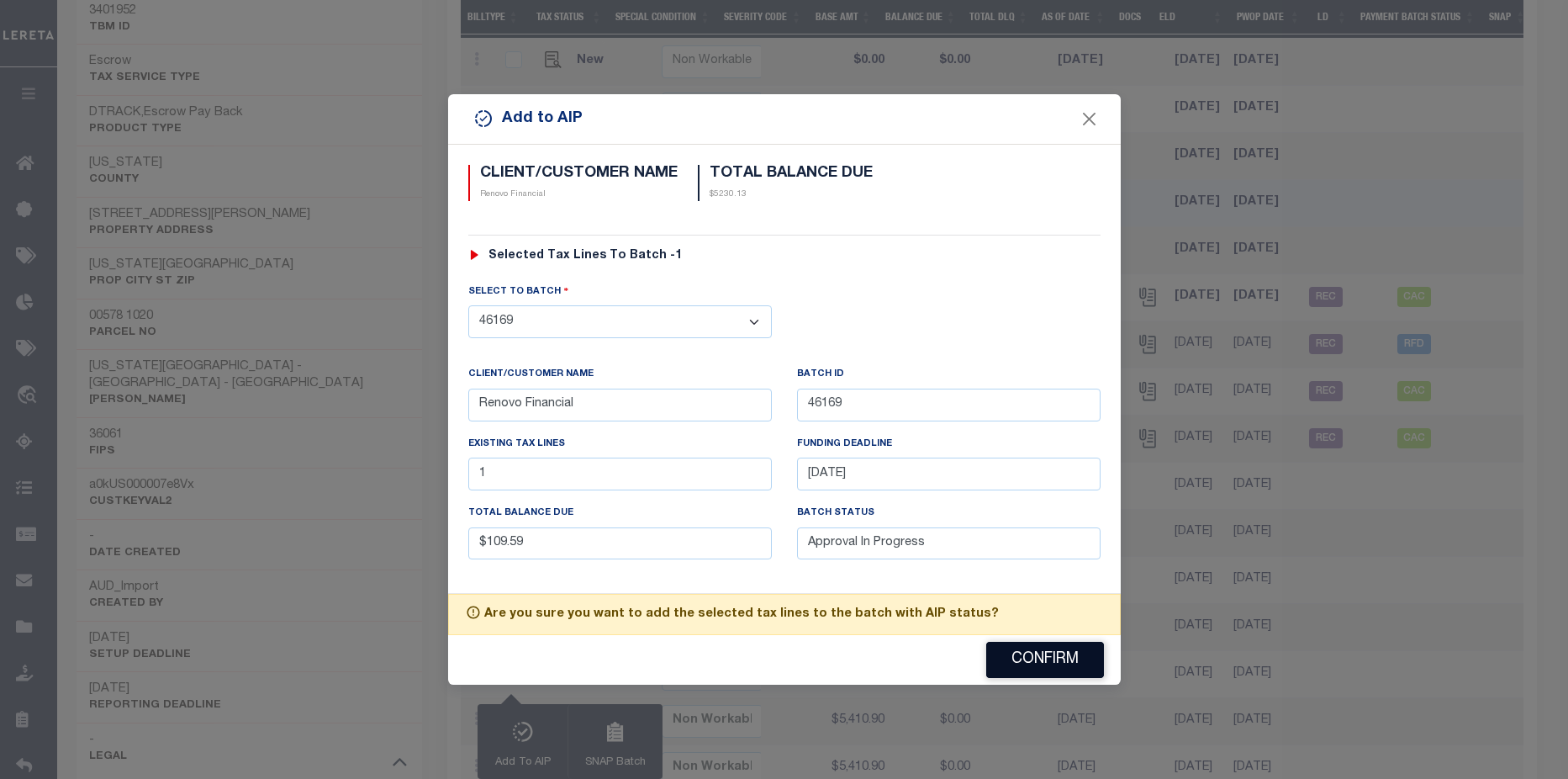
click at [1068, 661] on button "Confirm" at bounding box center [1044, 659] width 118 height 36
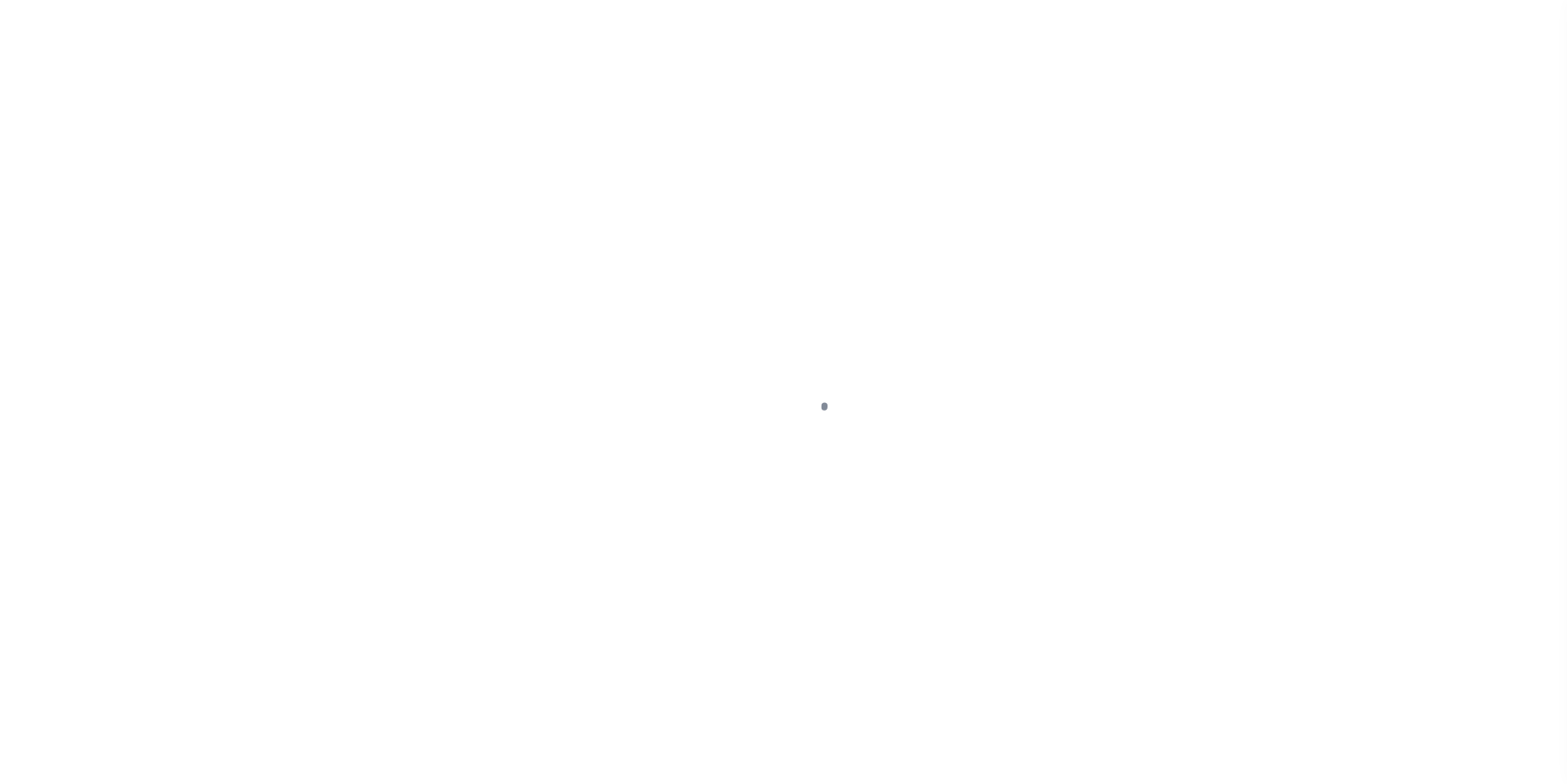
select select "DUE"
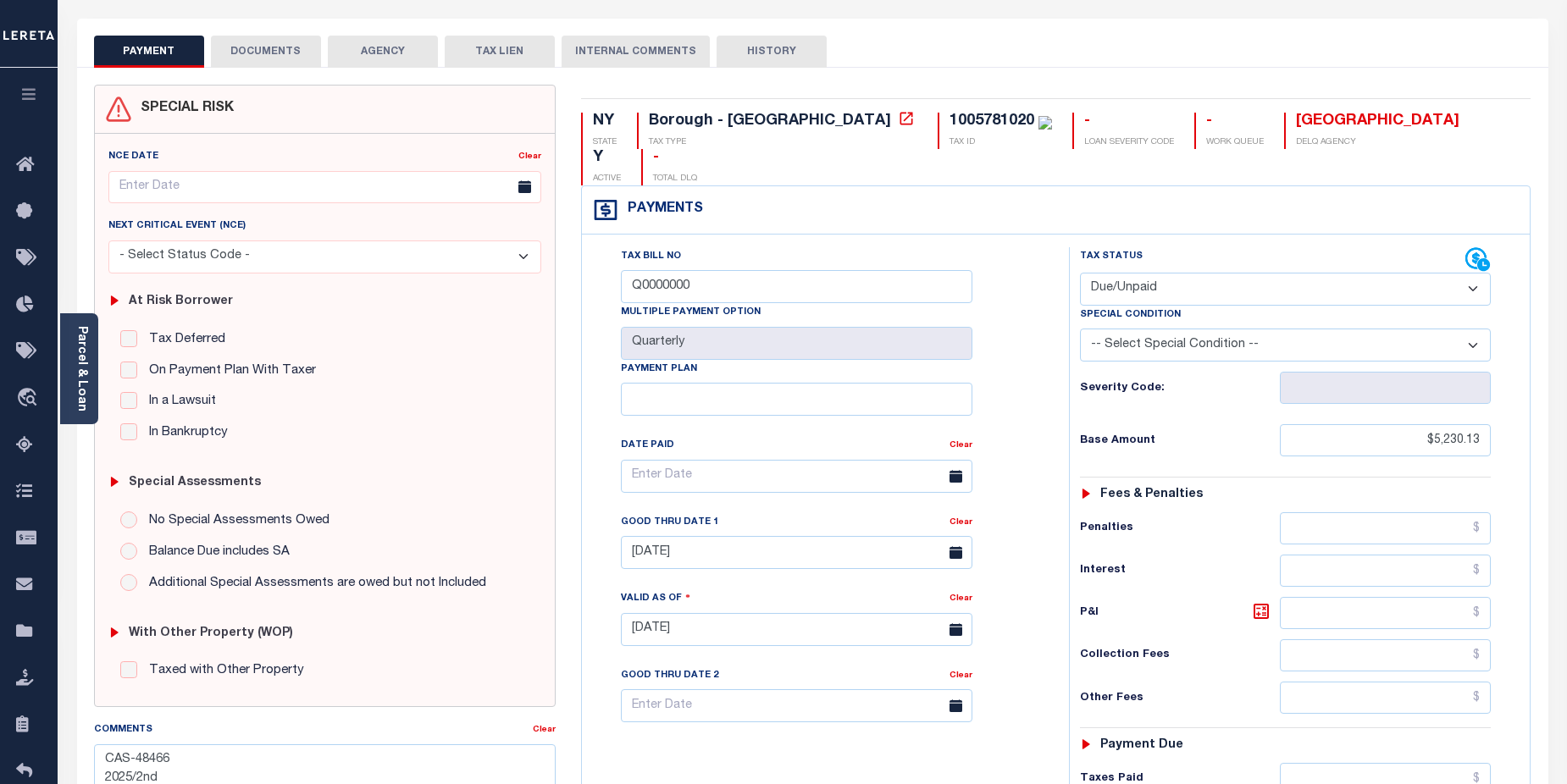
scroll to position [63, 0]
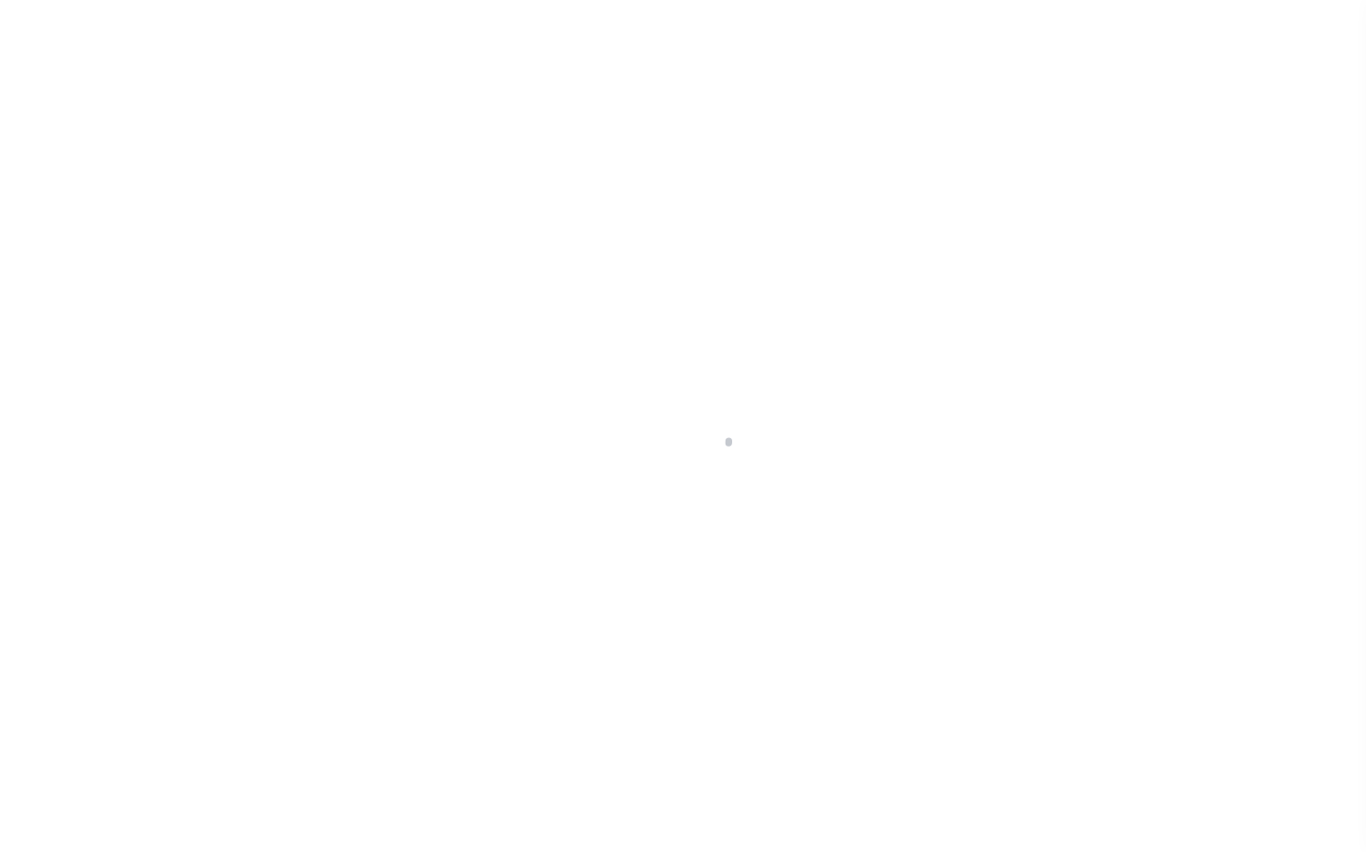
select select
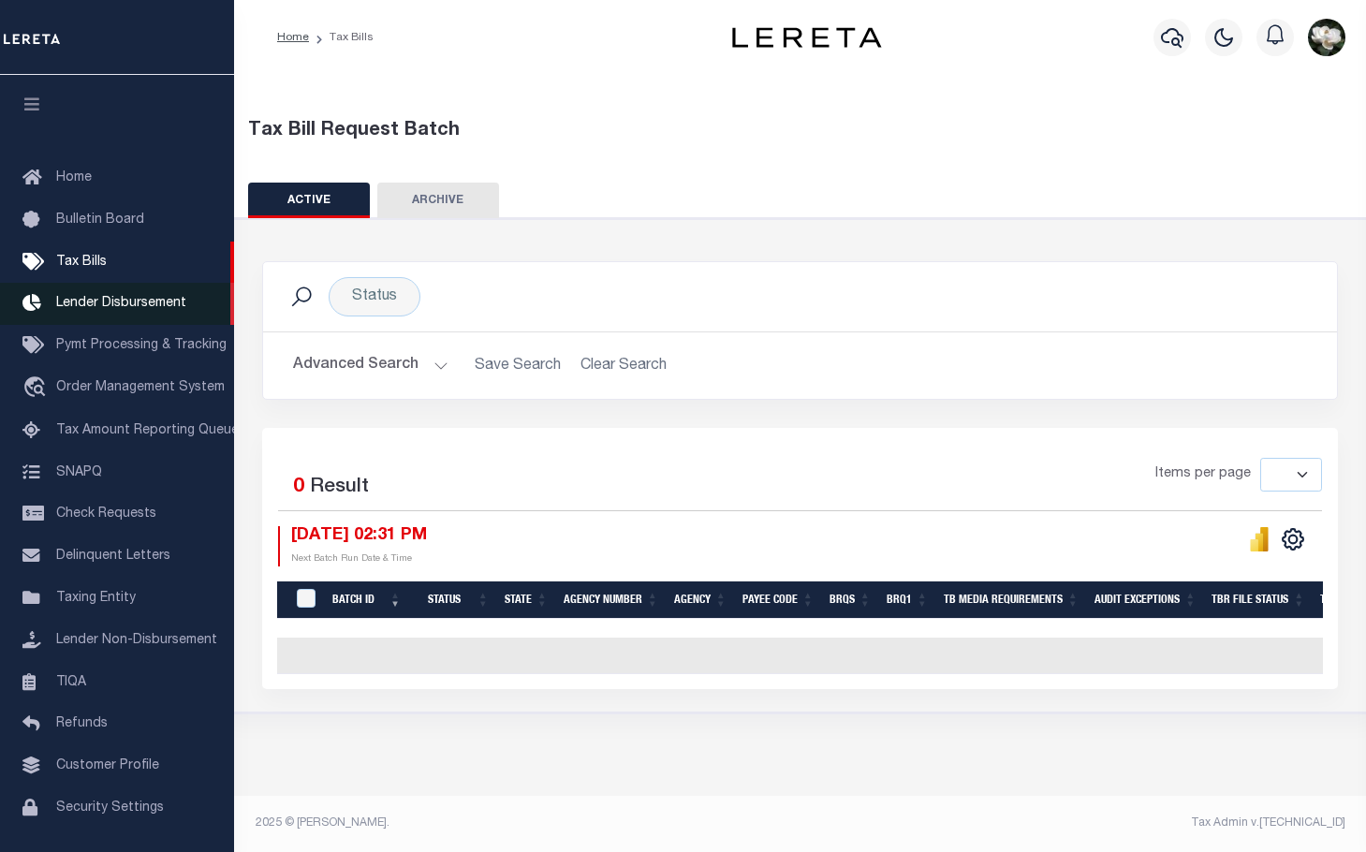
click at [102, 302] on span "Lender Disbursement" at bounding box center [121, 303] width 130 height 13
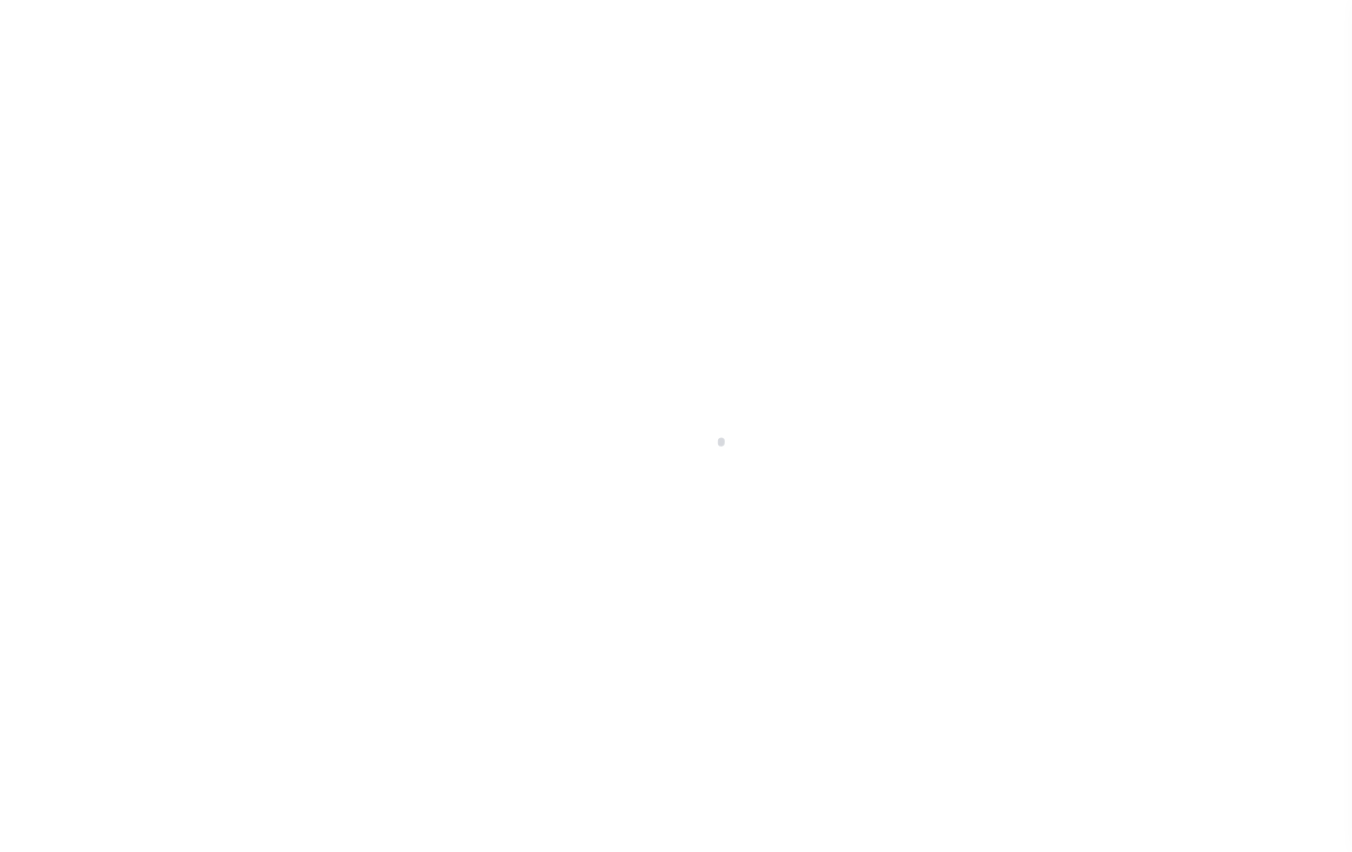
select select "200"
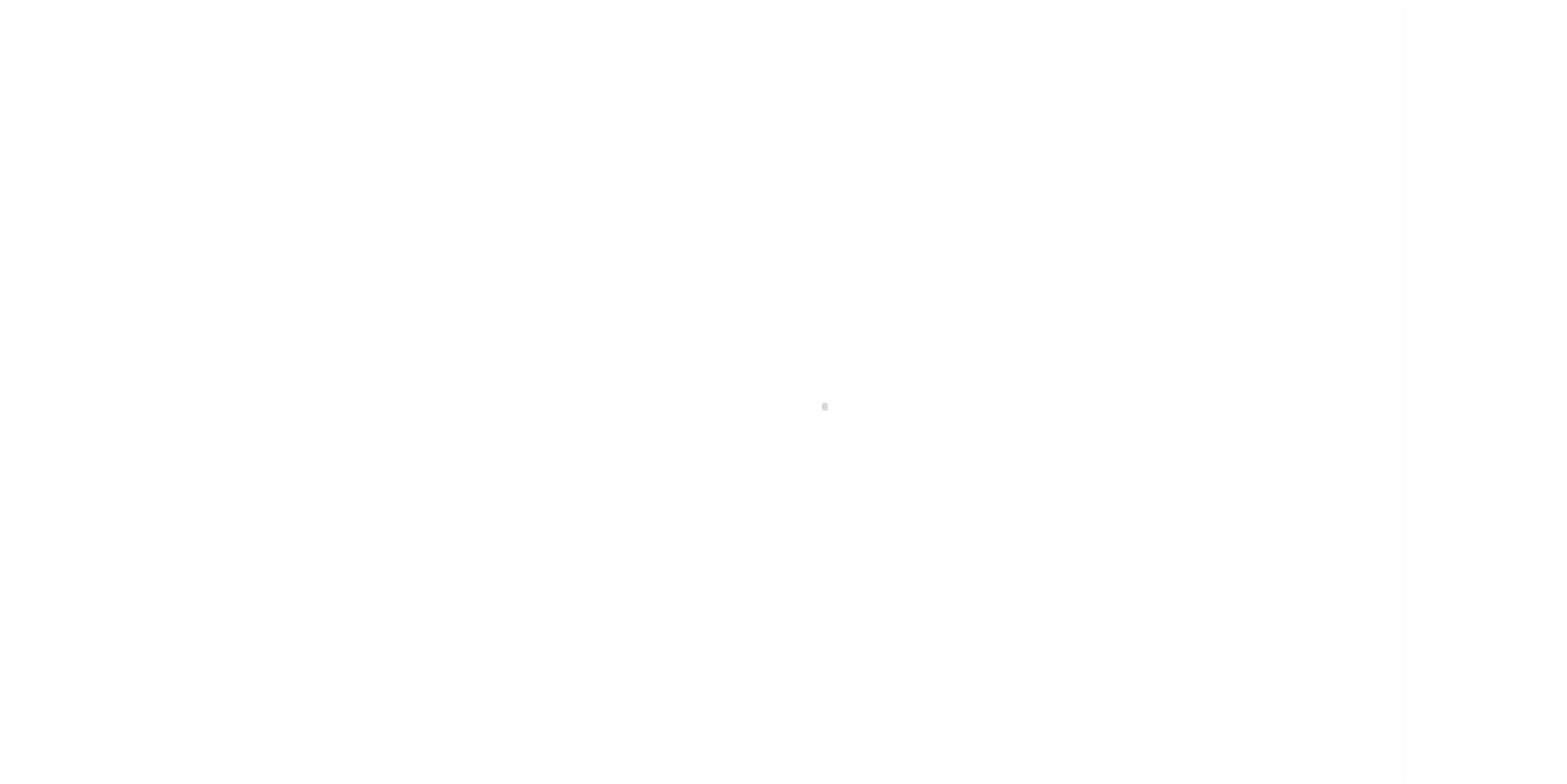
scroll to position [30, 0]
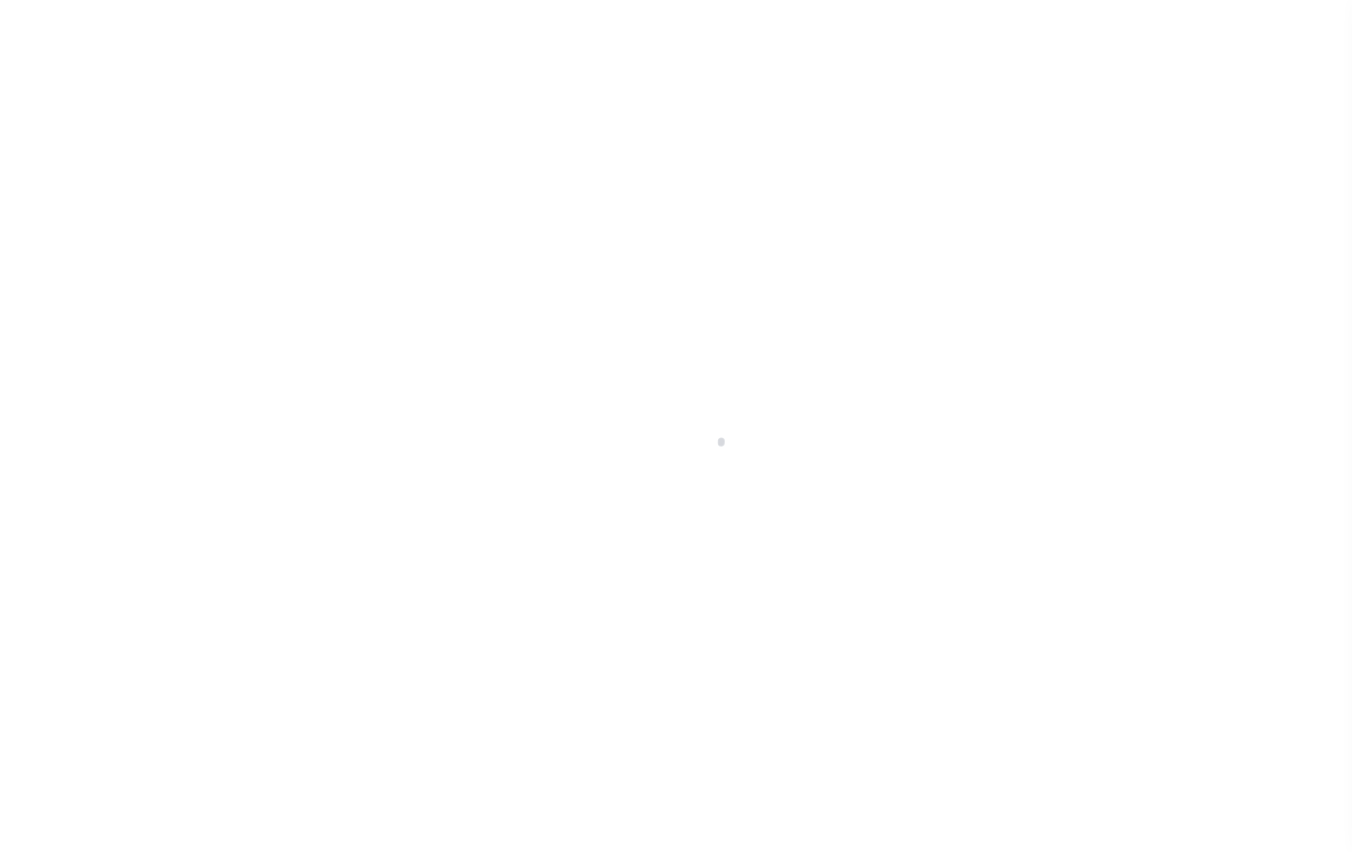
select select "200"
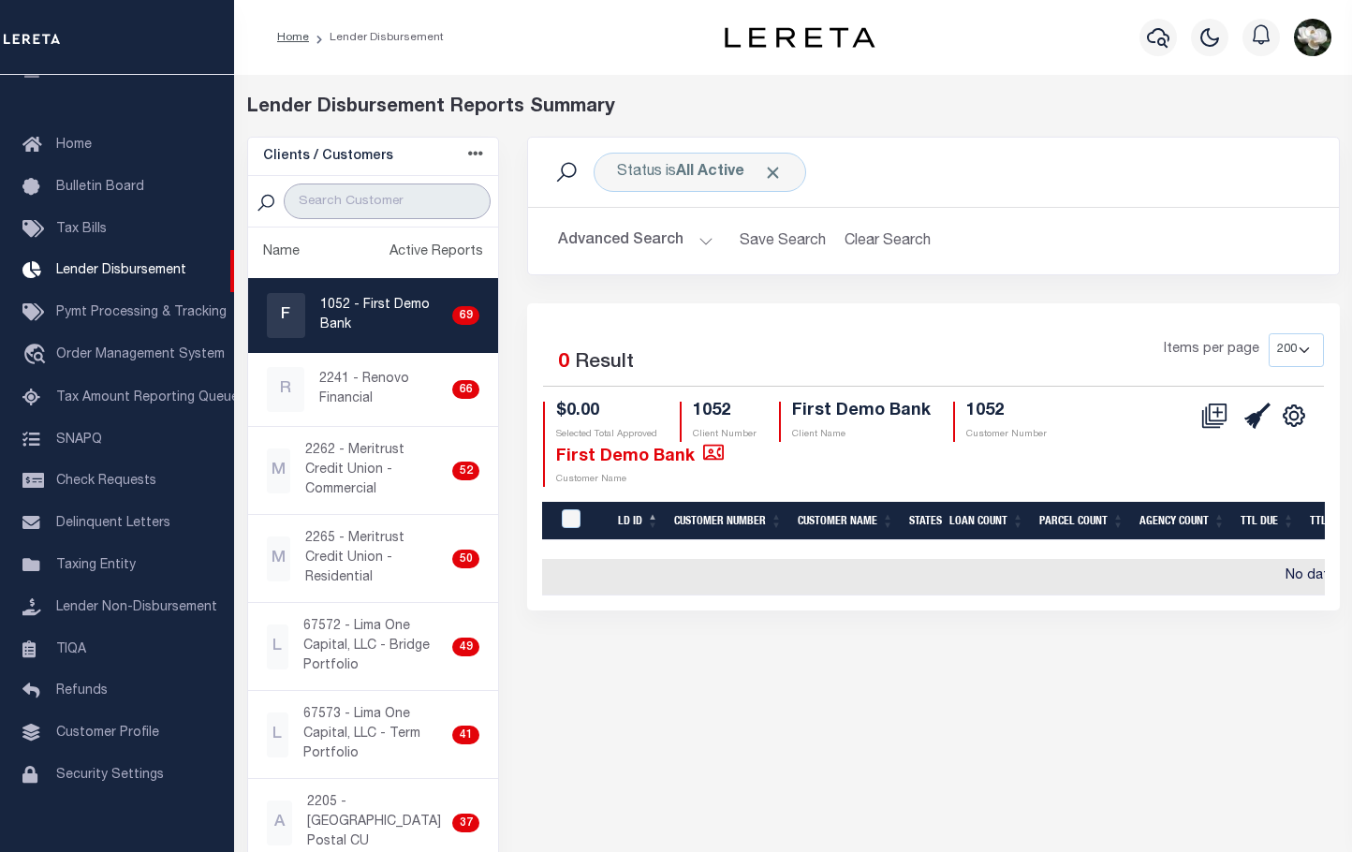
click at [402, 194] on input "search" at bounding box center [387, 202] width 207 height 36
type input "pen"
select select "200"
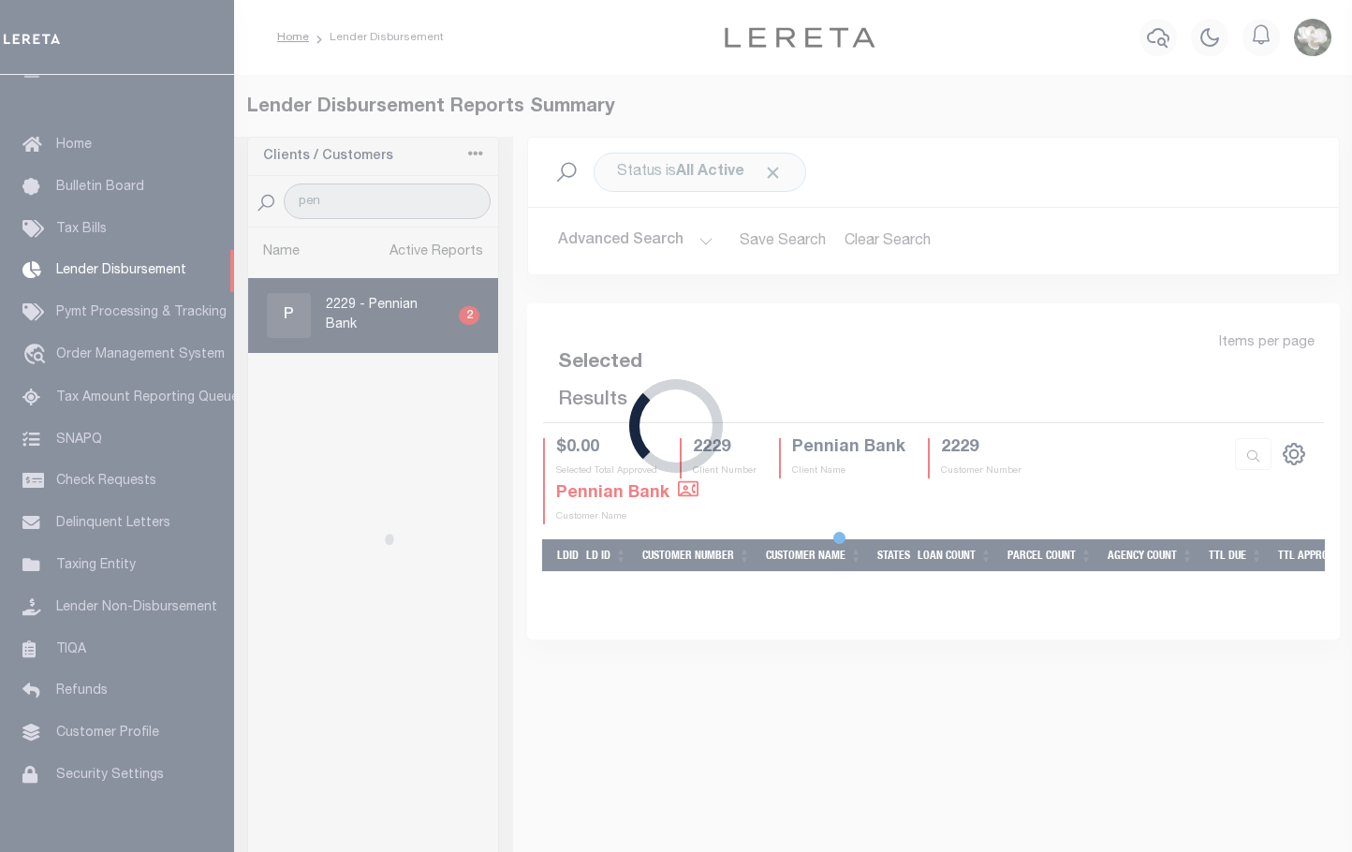
select select "200"
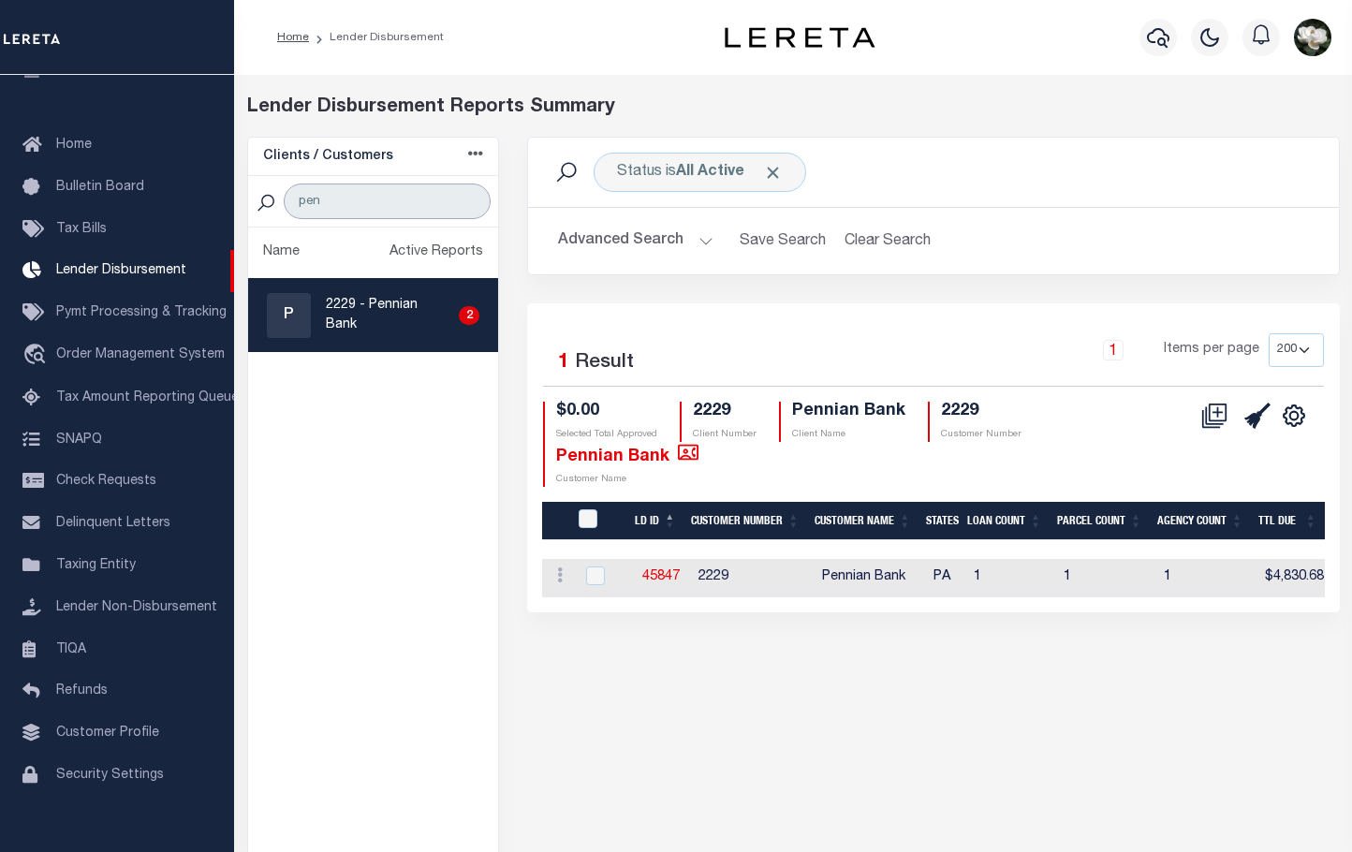
type input "pen"
click at [389, 324] on p "2229 - Pennian Bank" at bounding box center [388, 315] width 125 height 39
checkbox input "true"
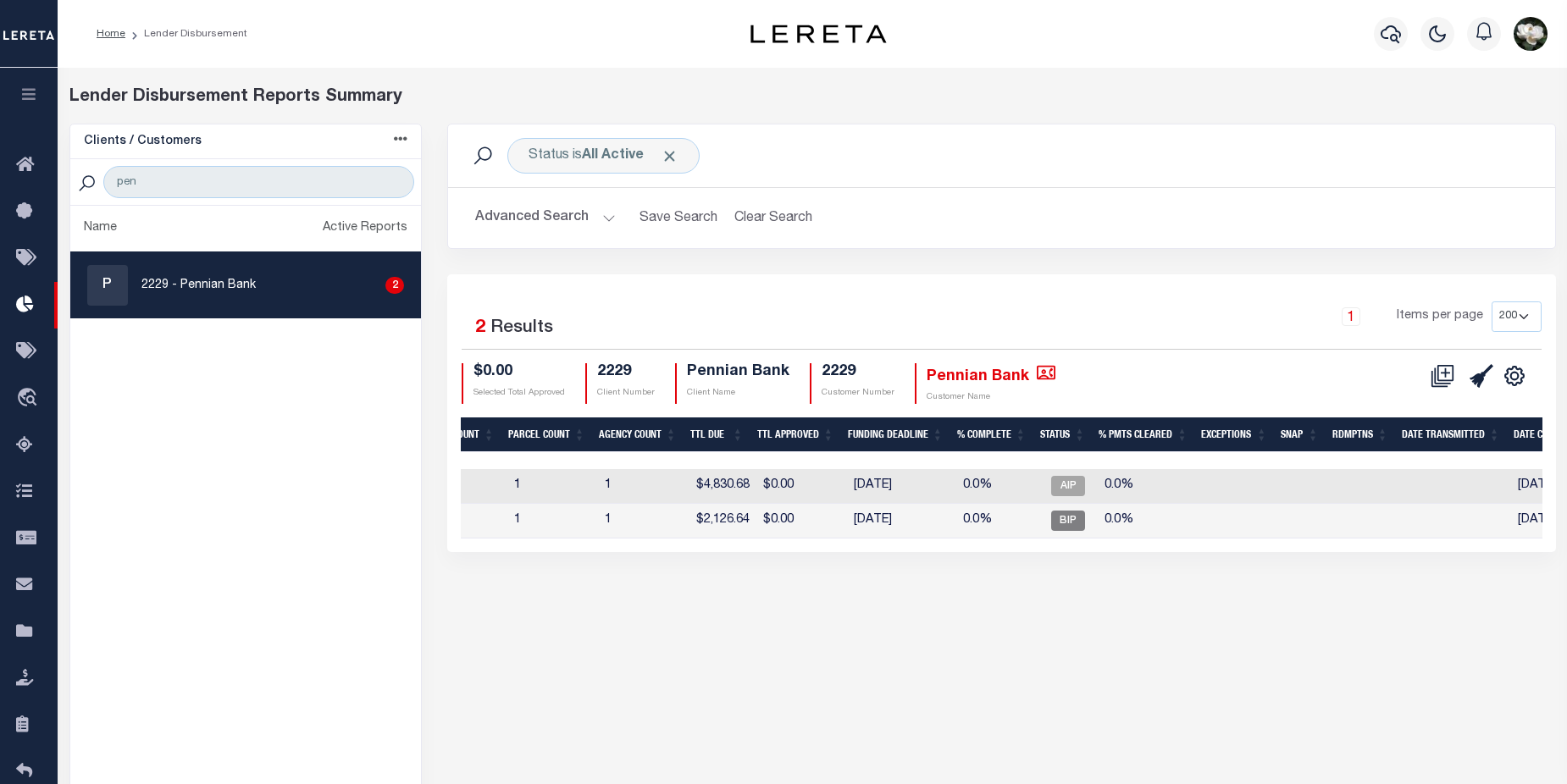
scroll to position [0, 553]
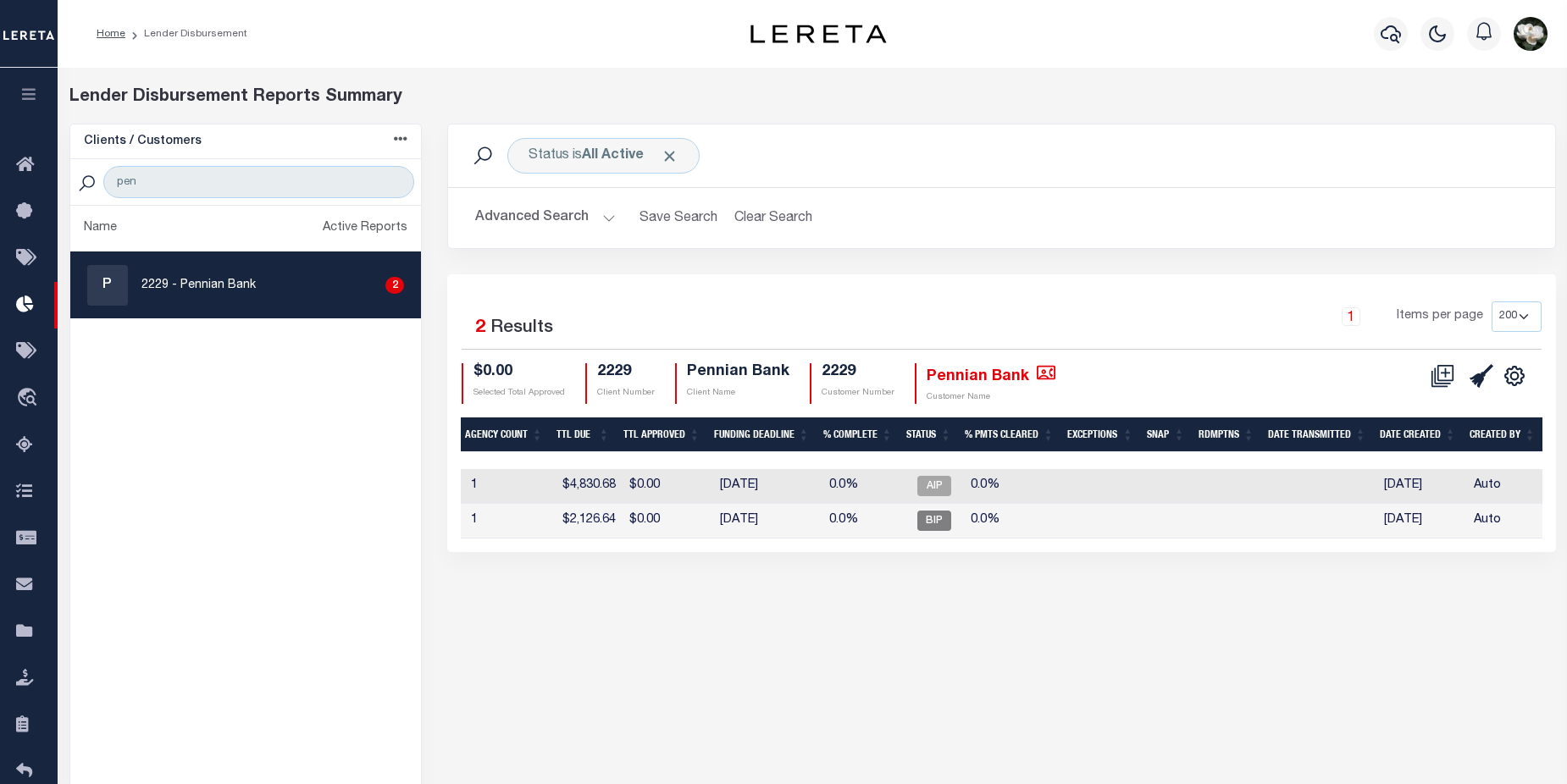
click at [545, 220] on button "Advanced Search" at bounding box center [545, 218] width 140 height 33
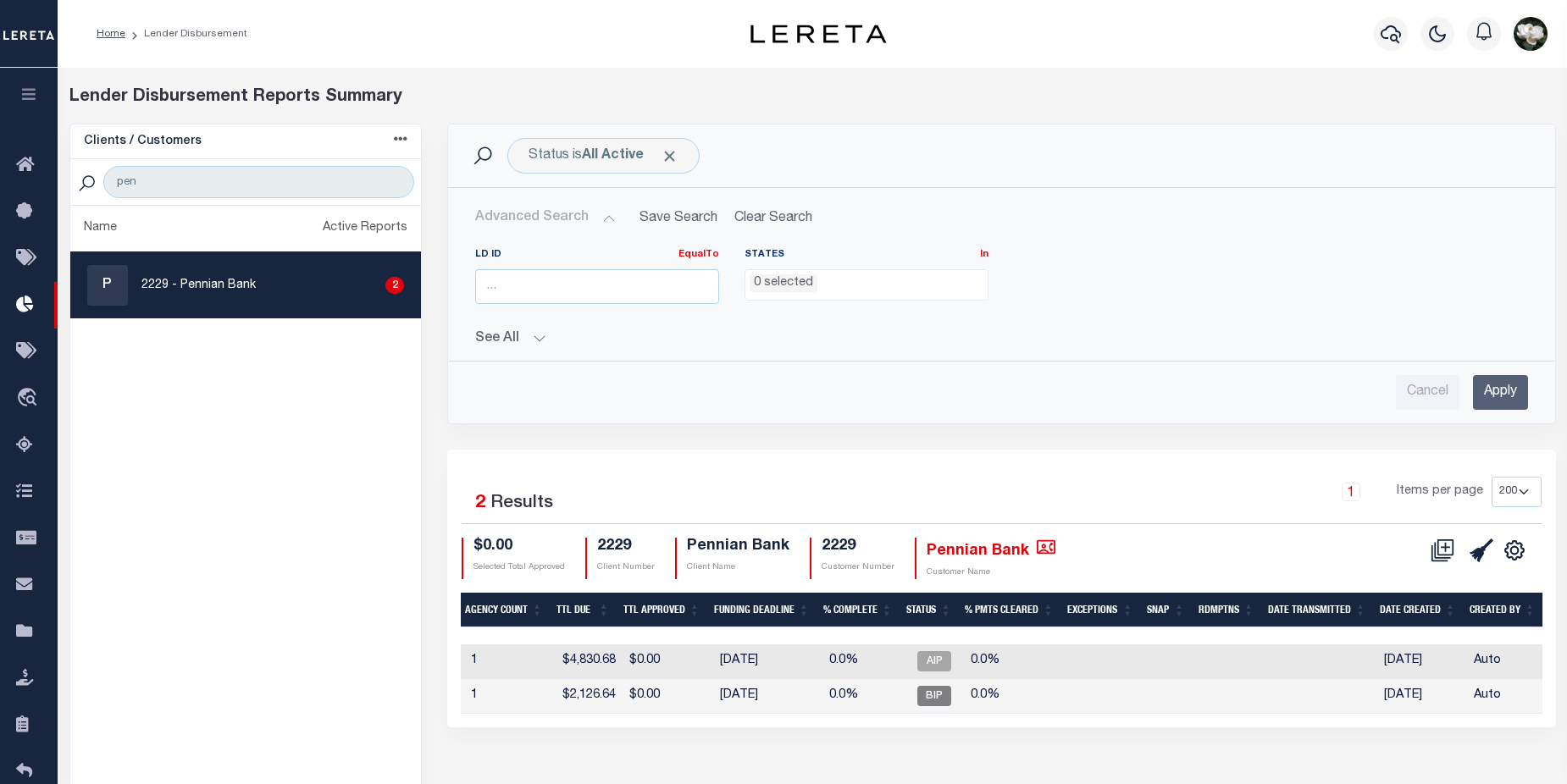
click at [863, 287] on ul "0 selected" at bounding box center [867, 281] width 242 height 23
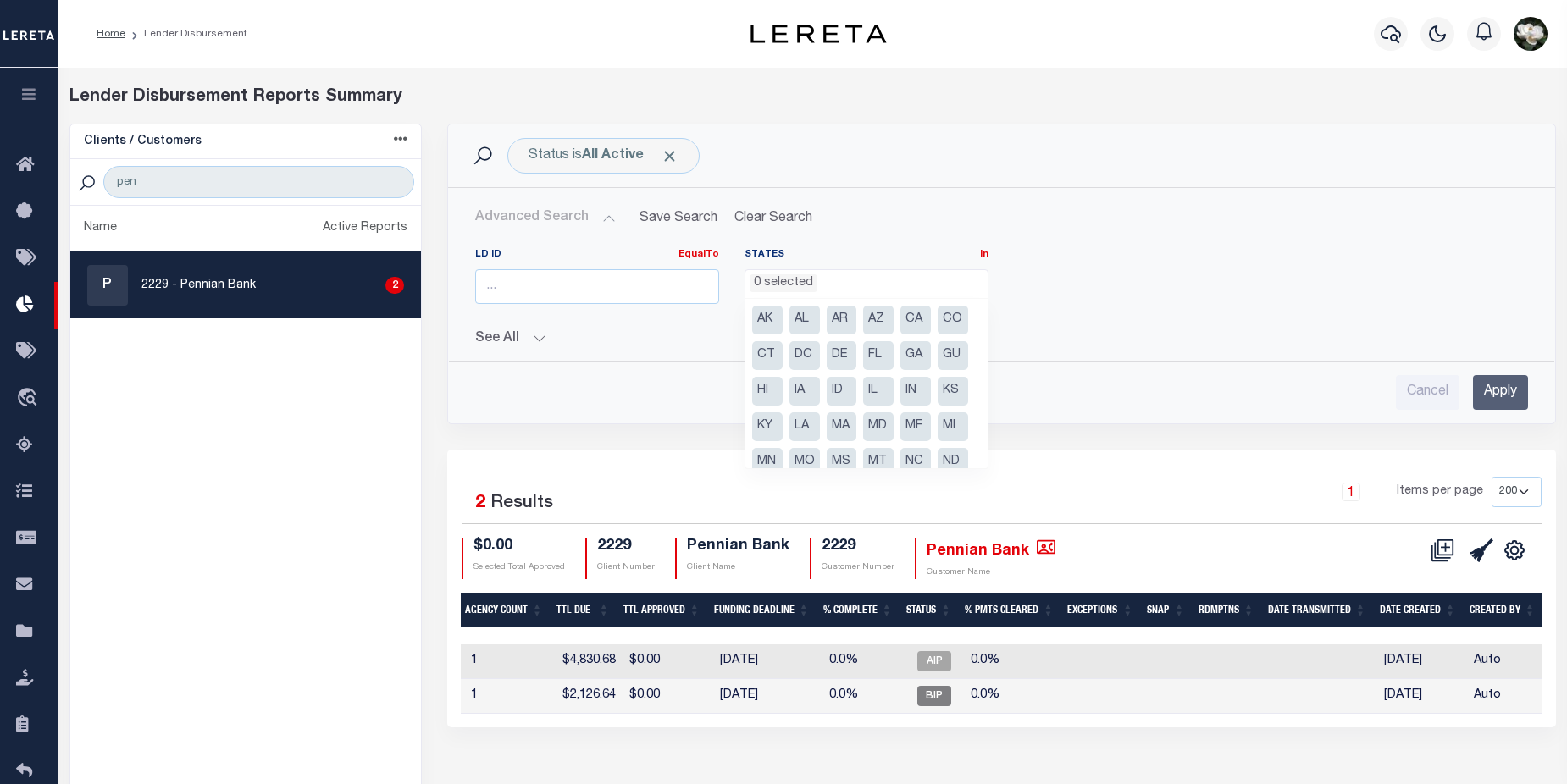
checkbox input "true"
select select
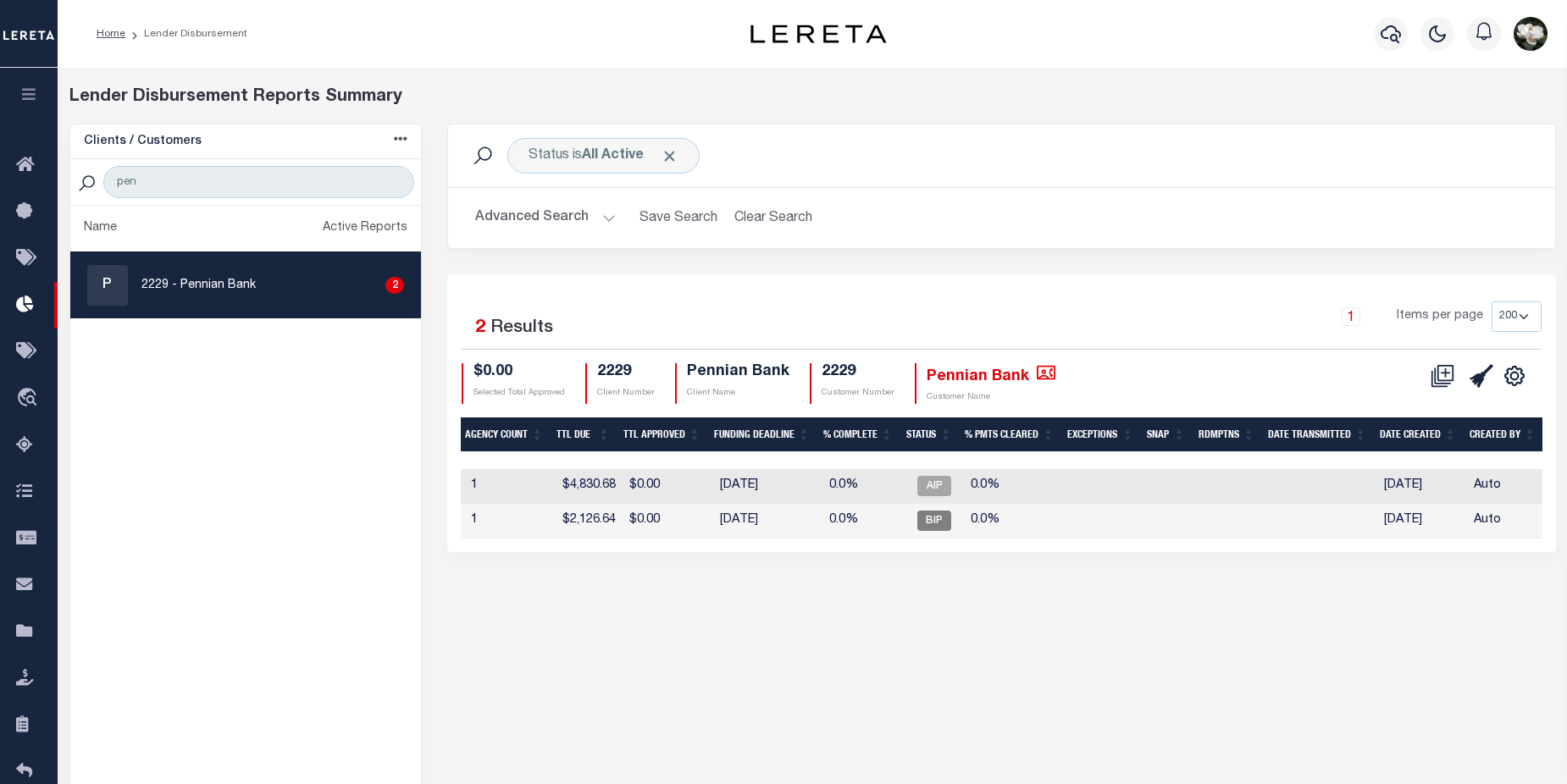
click at [536, 214] on button "Advanced Search" at bounding box center [545, 218] width 140 height 33
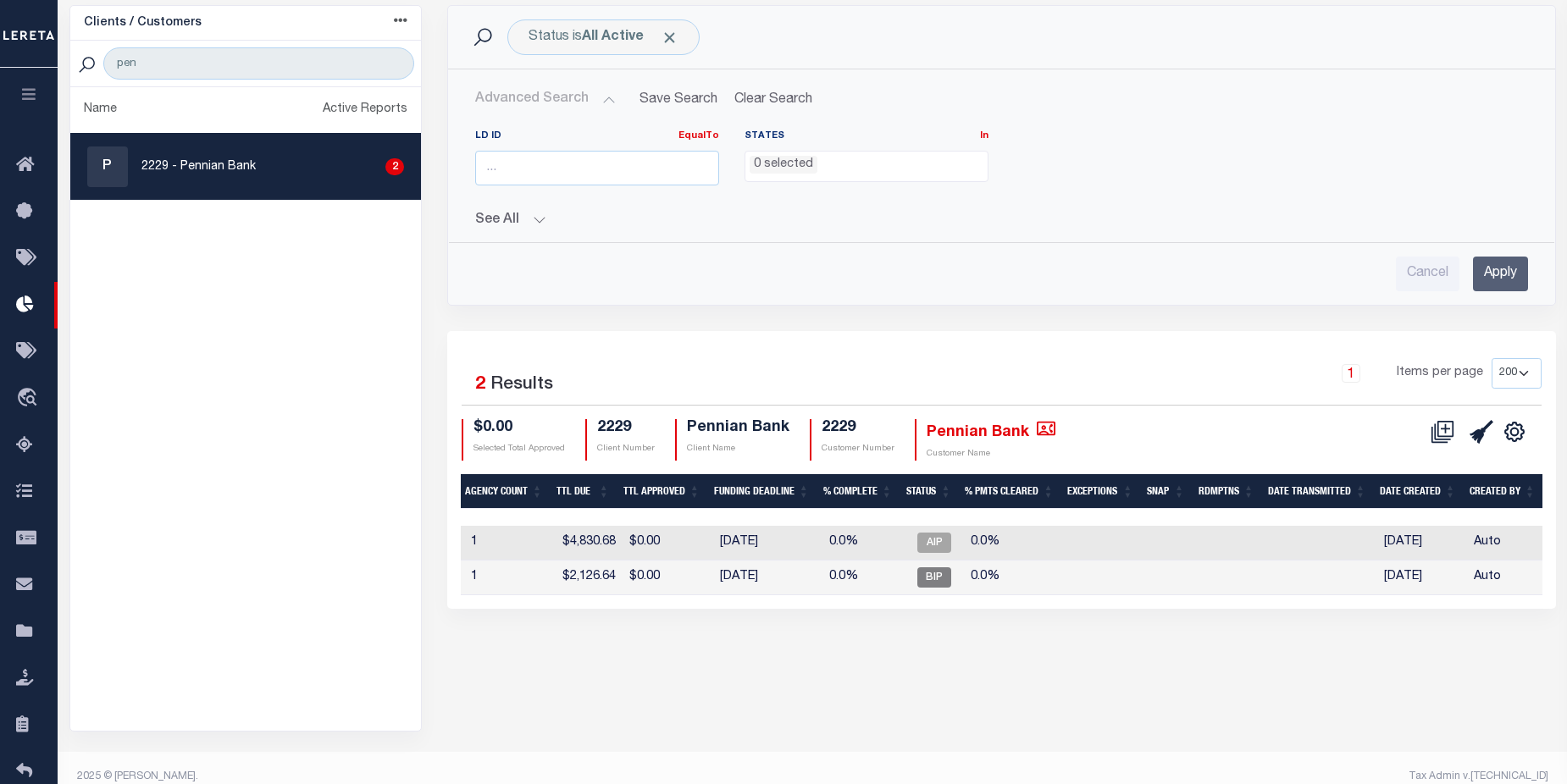
scroll to position [127, 0]
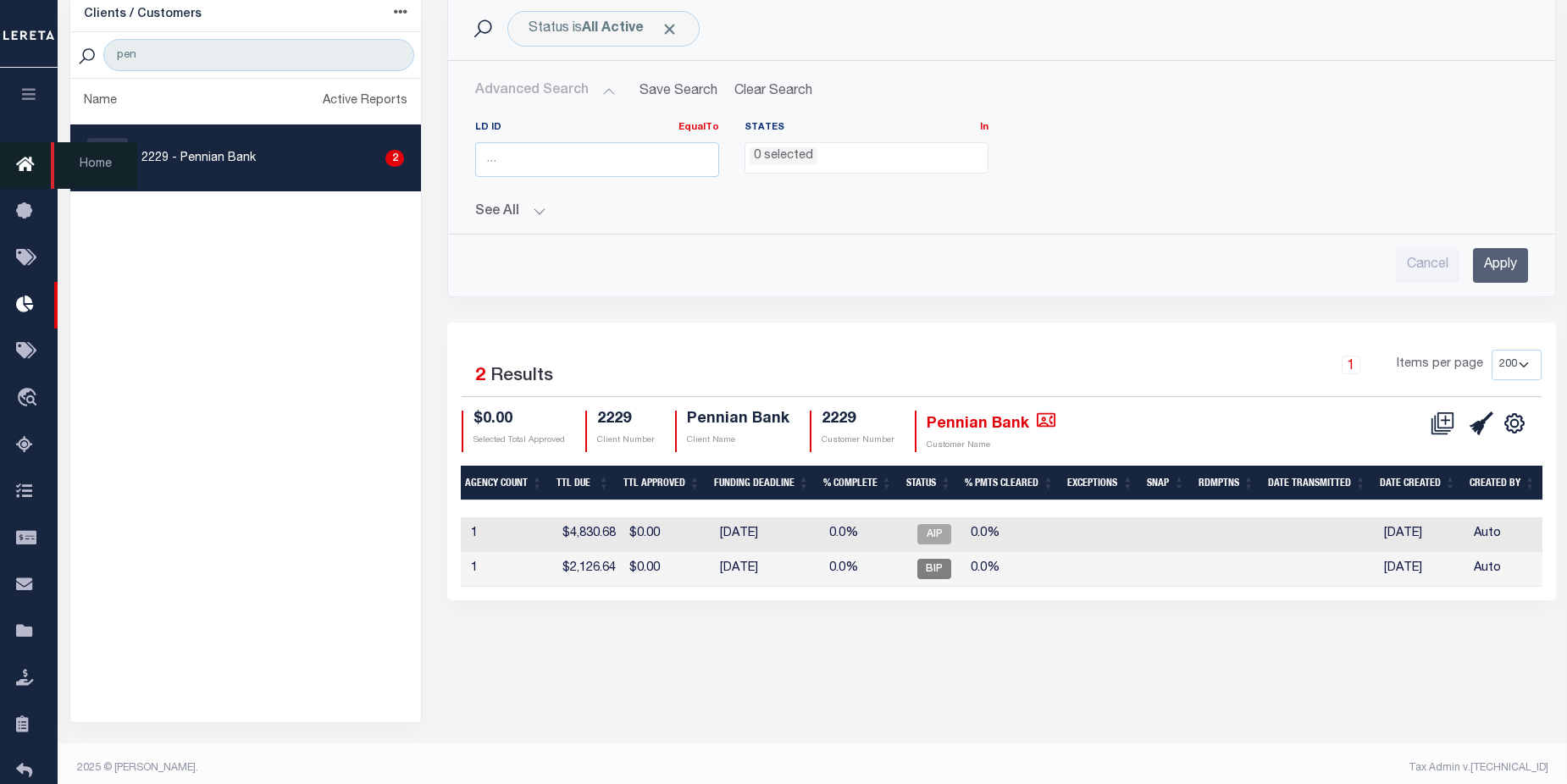
click at [16, 154] on link "Home" at bounding box center [29, 165] width 58 height 47
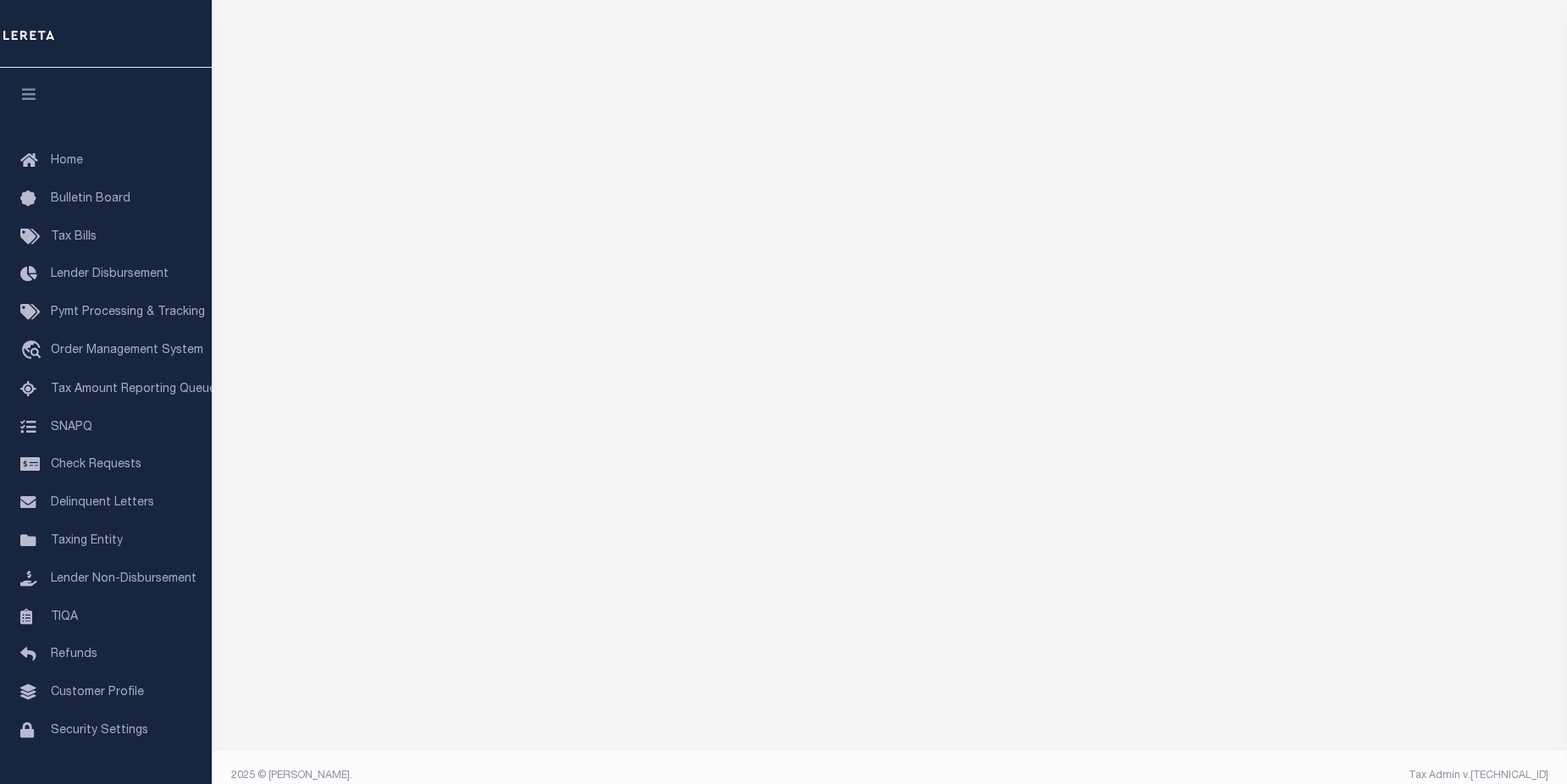
scroll to position [260, 0]
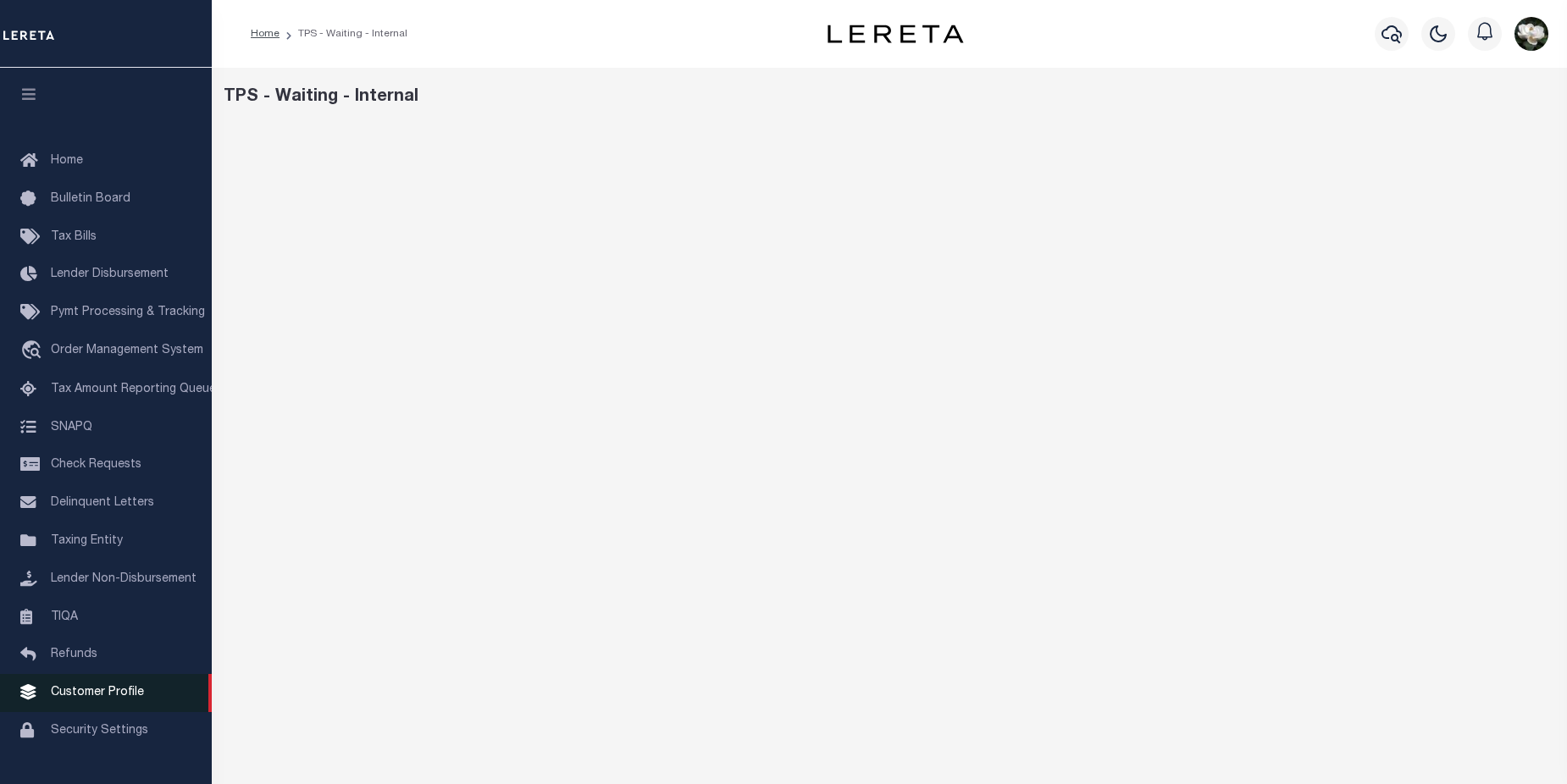
click at [128, 698] on span "Customer Profile" at bounding box center [97, 692] width 93 height 12
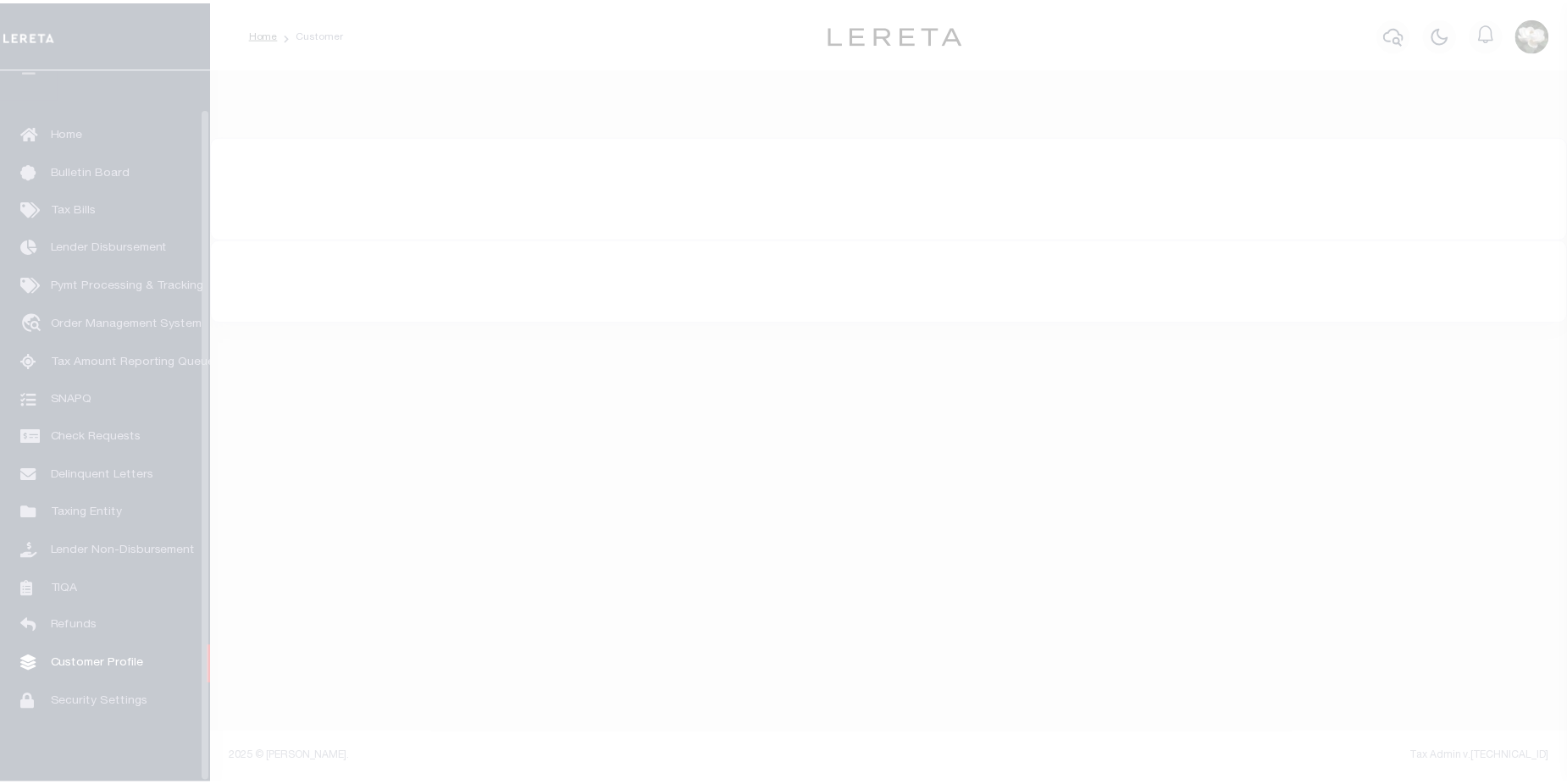
scroll to position [41, 0]
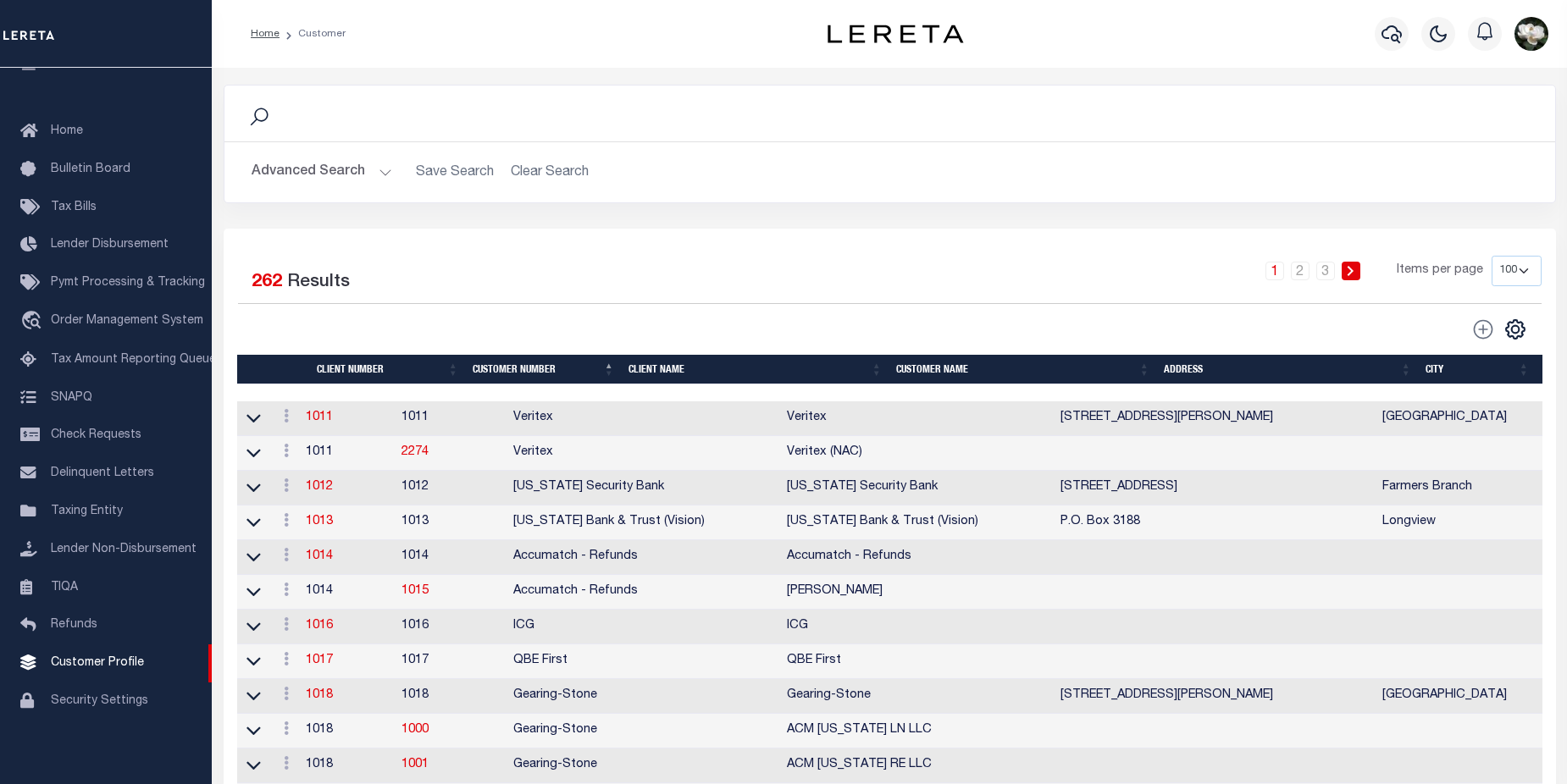
click at [295, 172] on button "Advanced Search" at bounding box center [321, 172] width 140 height 33
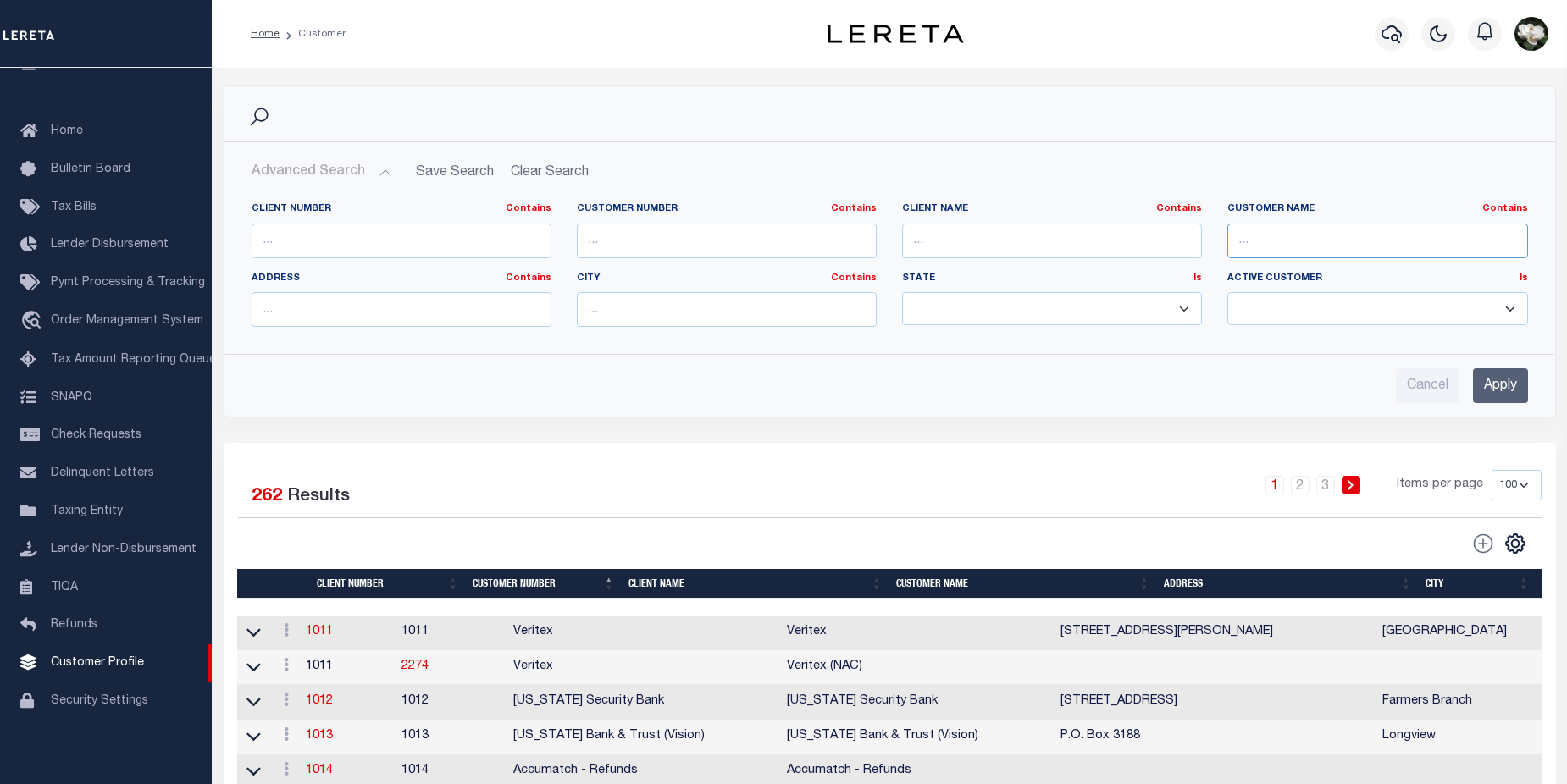
click at [1414, 239] on input "text" at bounding box center [1377, 241] width 299 height 34
type input "pennian"
click at [1491, 383] on input "Apply" at bounding box center [1500, 385] width 55 height 34
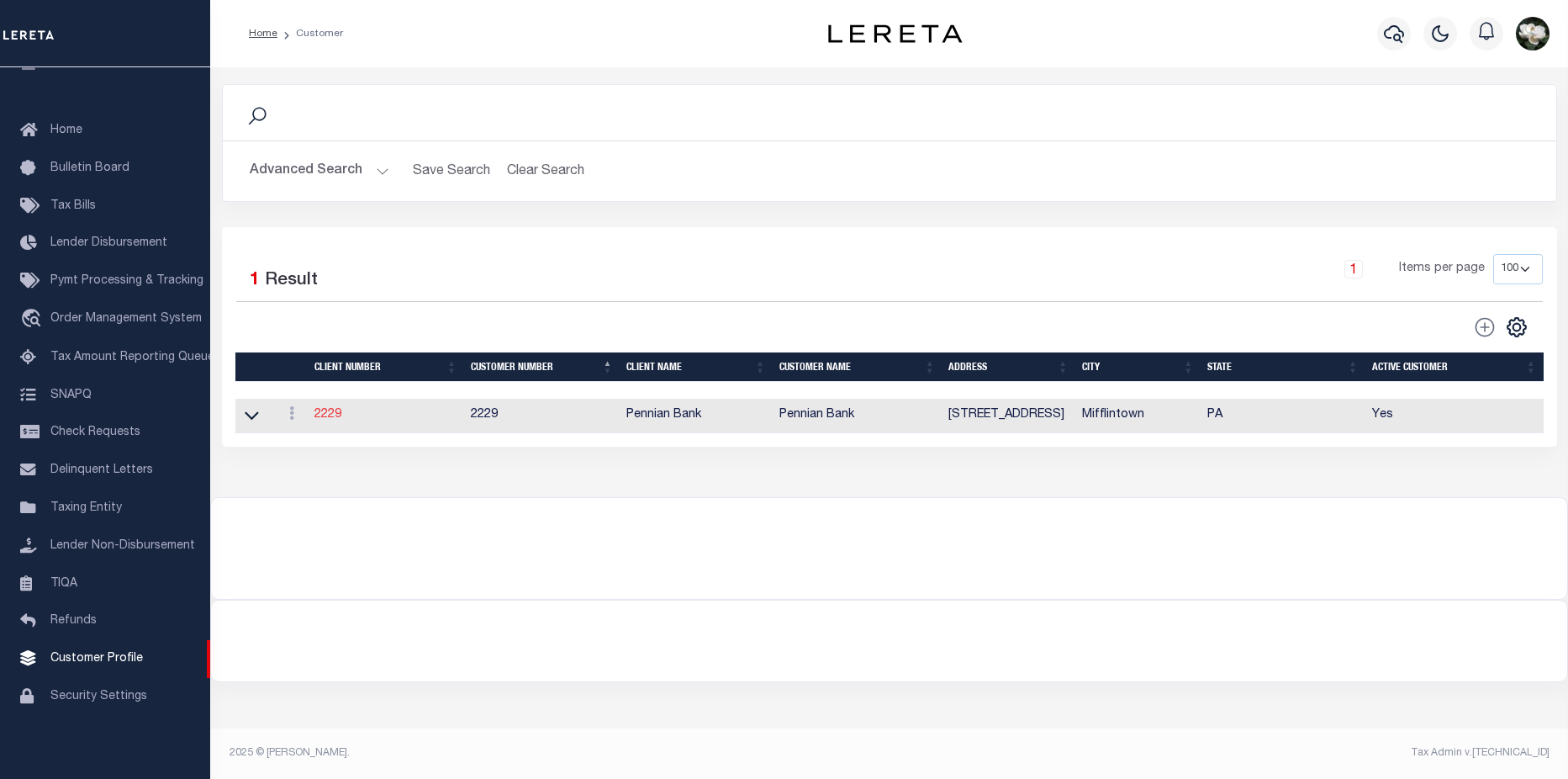
click at [327, 420] on link "2229" at bounding box center [328, 414] width 27 height 12
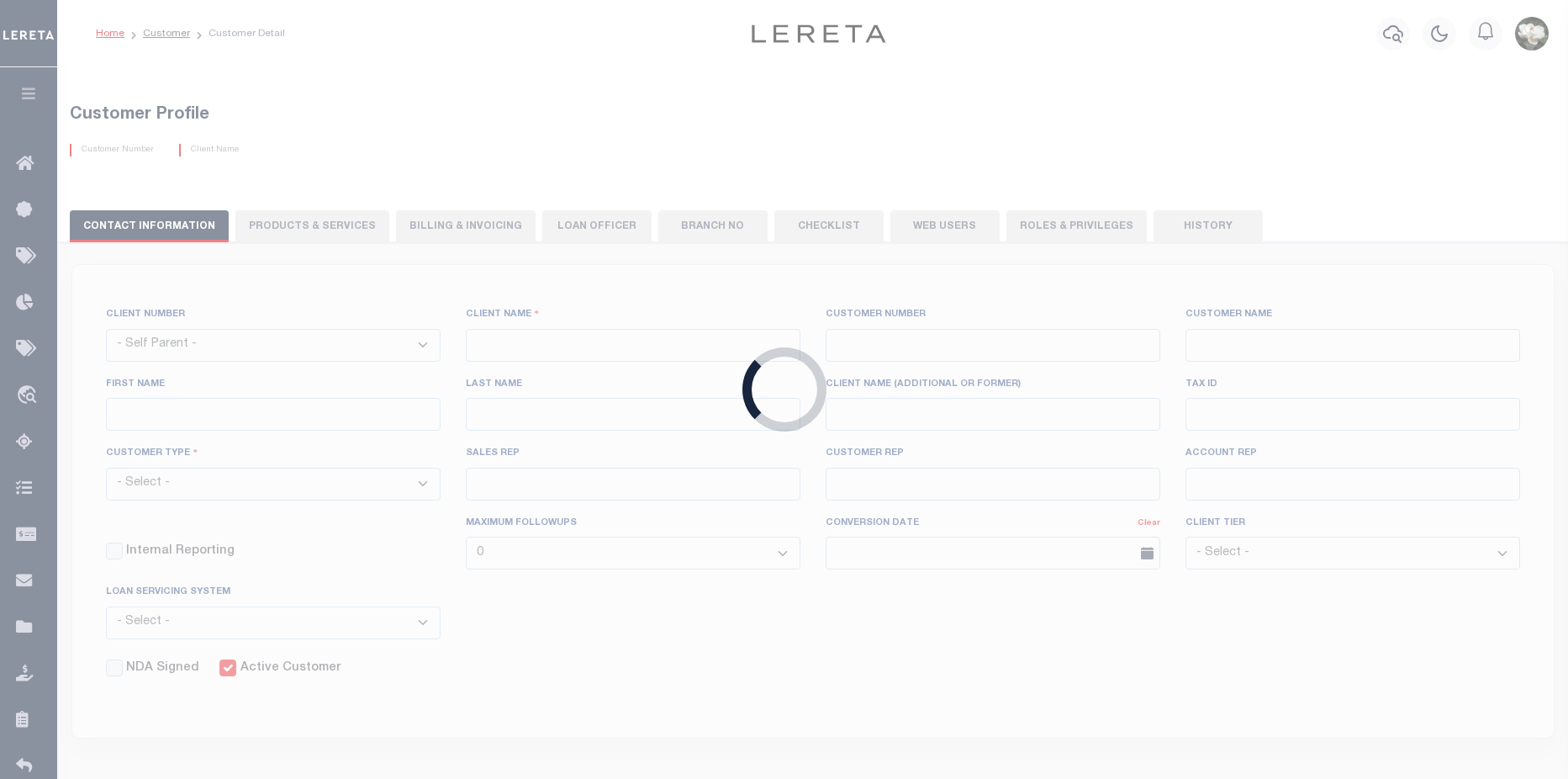
select select
type input "Pennian Bank"
type input "2229"
type input "Pennian Bank"
type input "Neal"
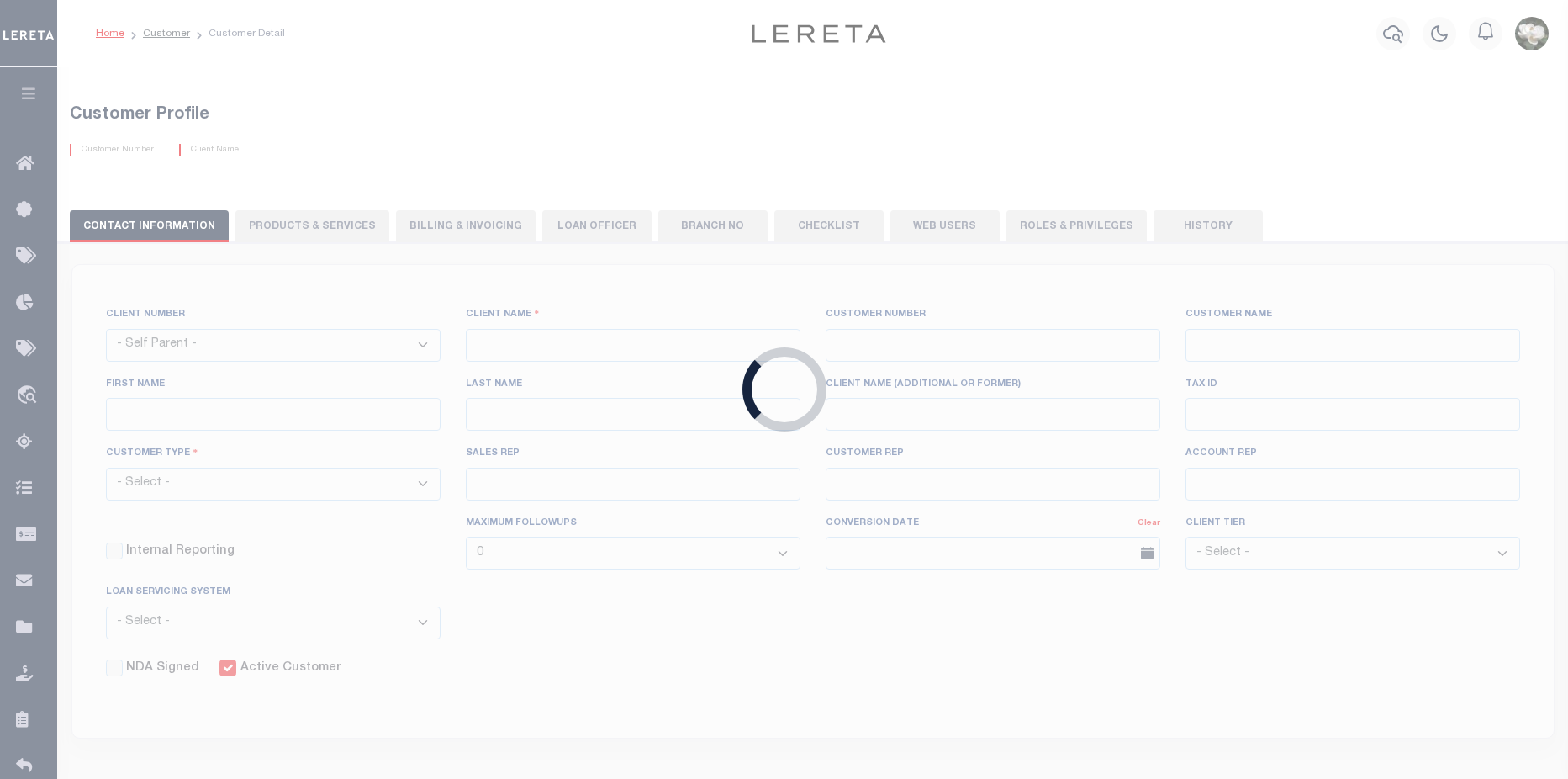
type input "Shawver"
select select "Mixed Portfolio"
type input "Adam Villaneda"
type input "Barbara Kendrick"
type input "Tony Targhetta"
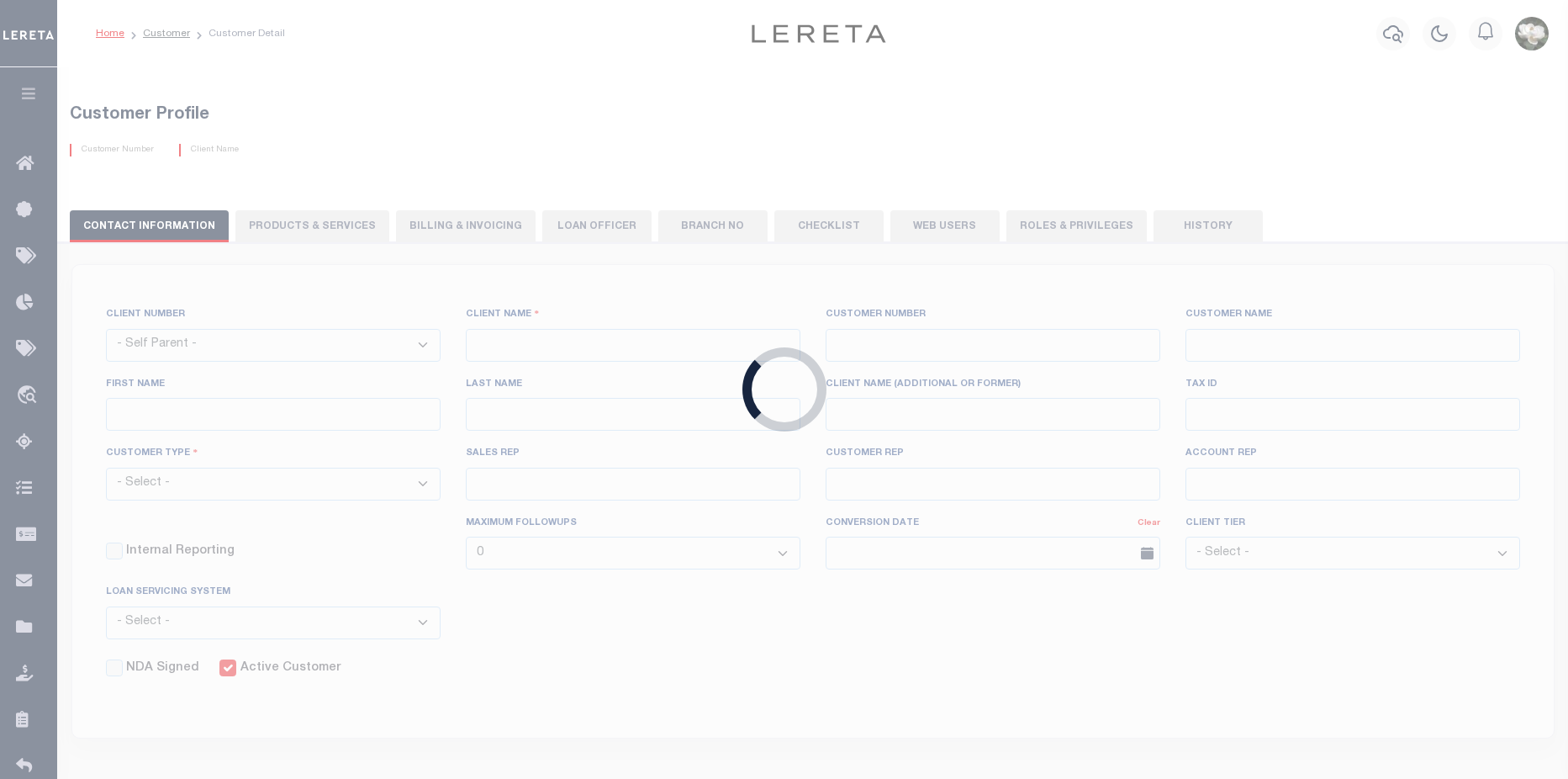
checkbox input "true"
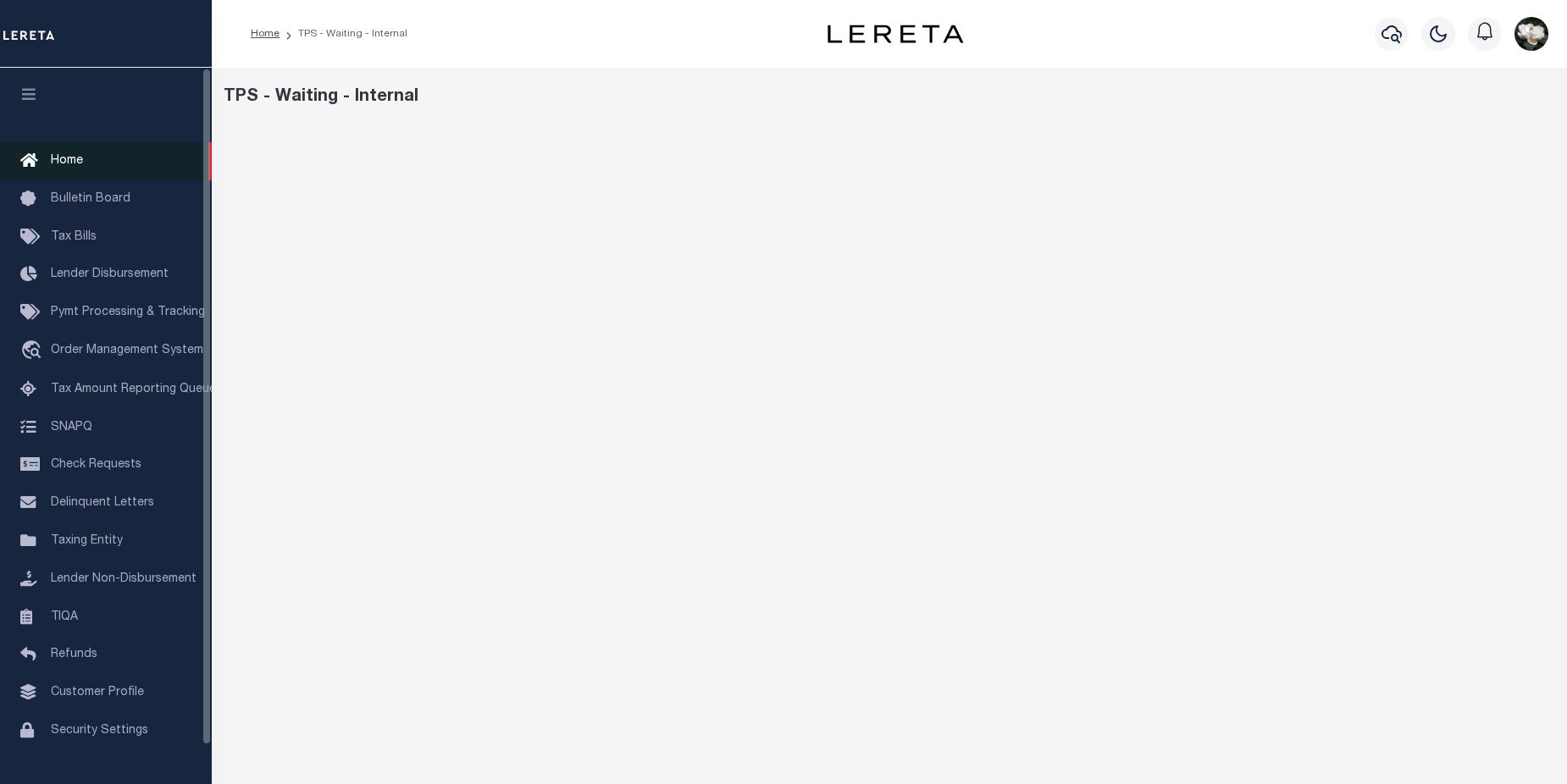
click at [70, 163] on span "Home" at bounding box center [67, 160] width 33 height 12
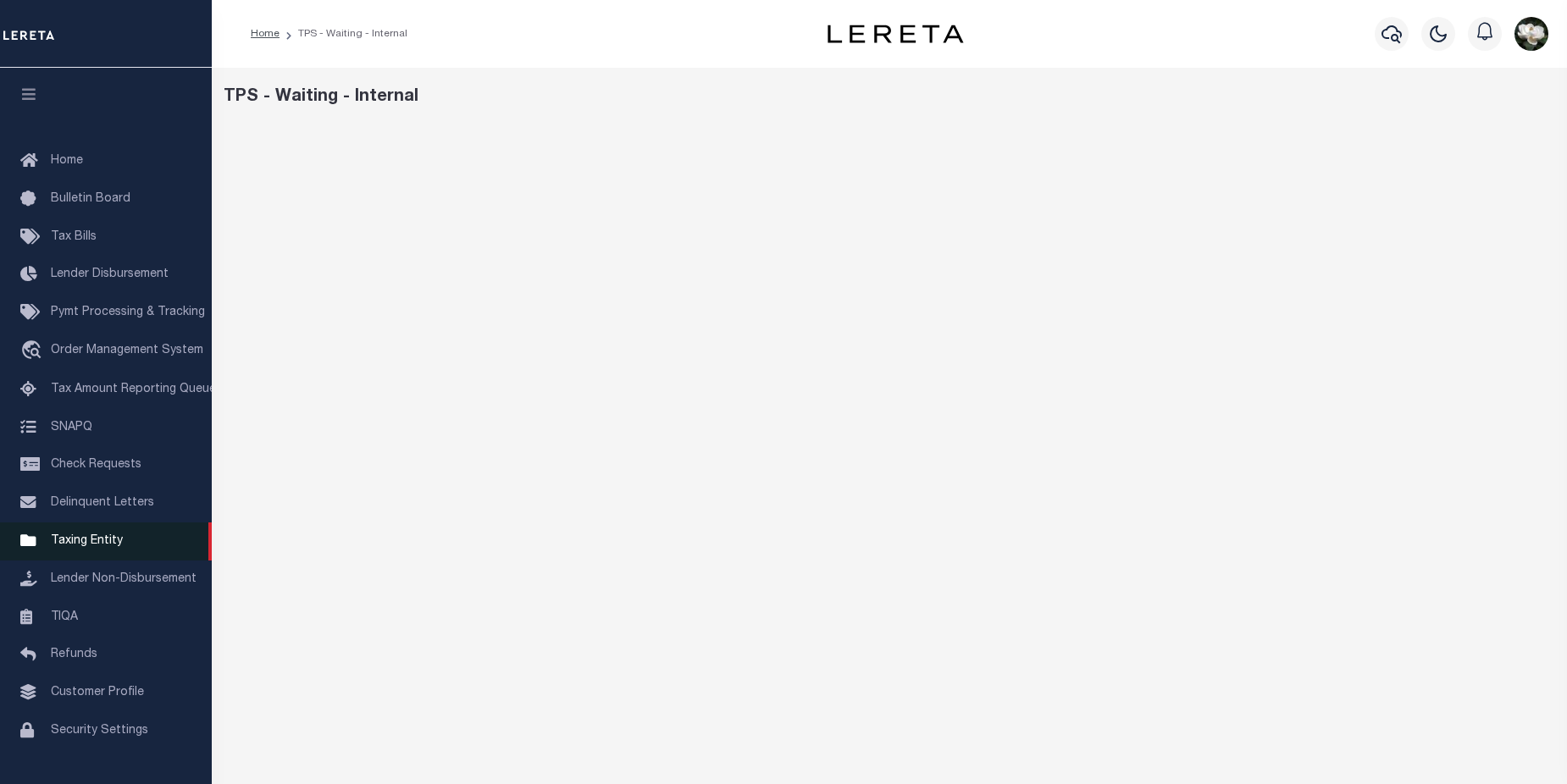
click at [84, 544] on span "Taxing Entity" at bounding box center [87, 541] width 72 height 12
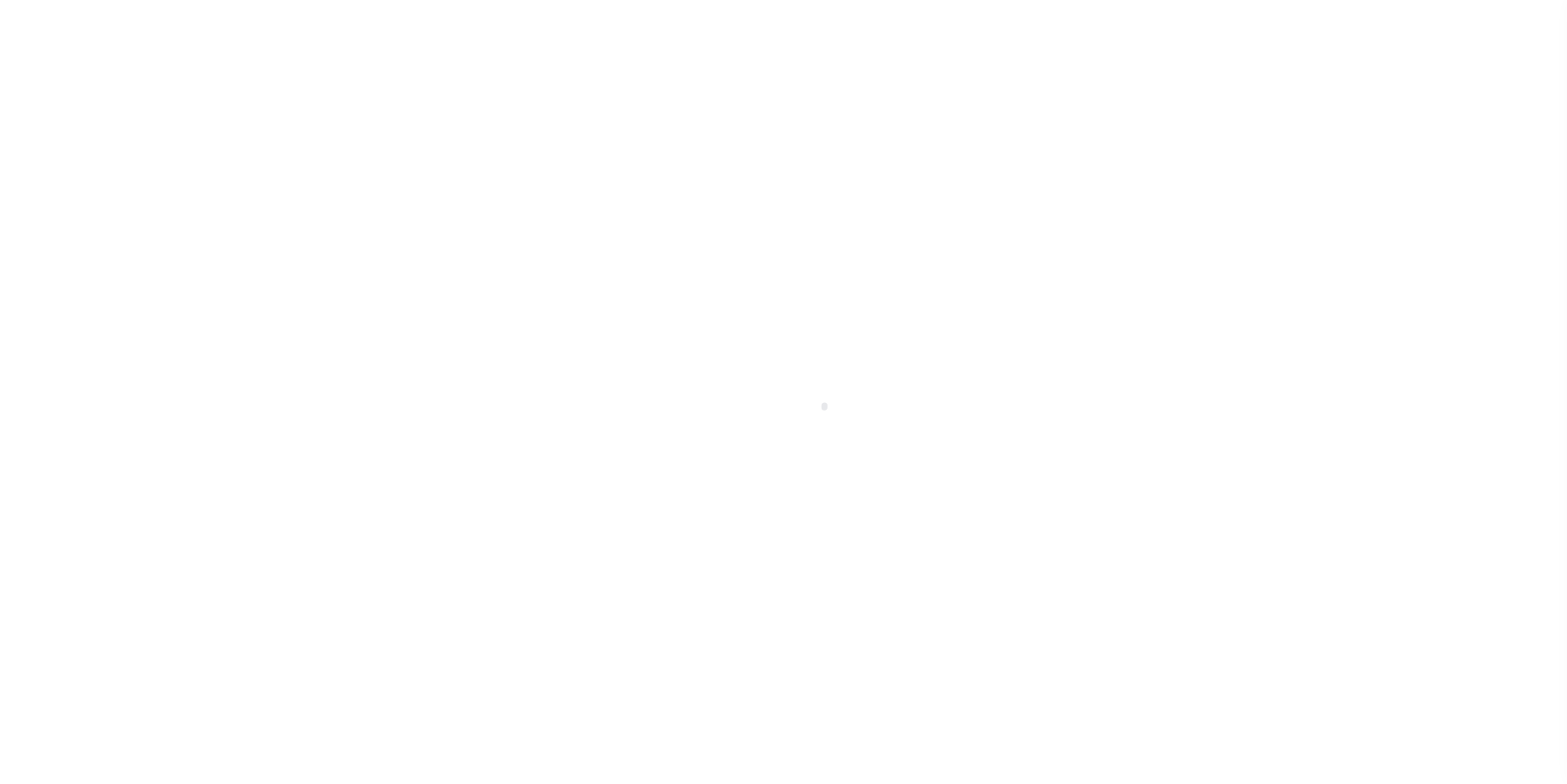
scroll to position [41, 0]
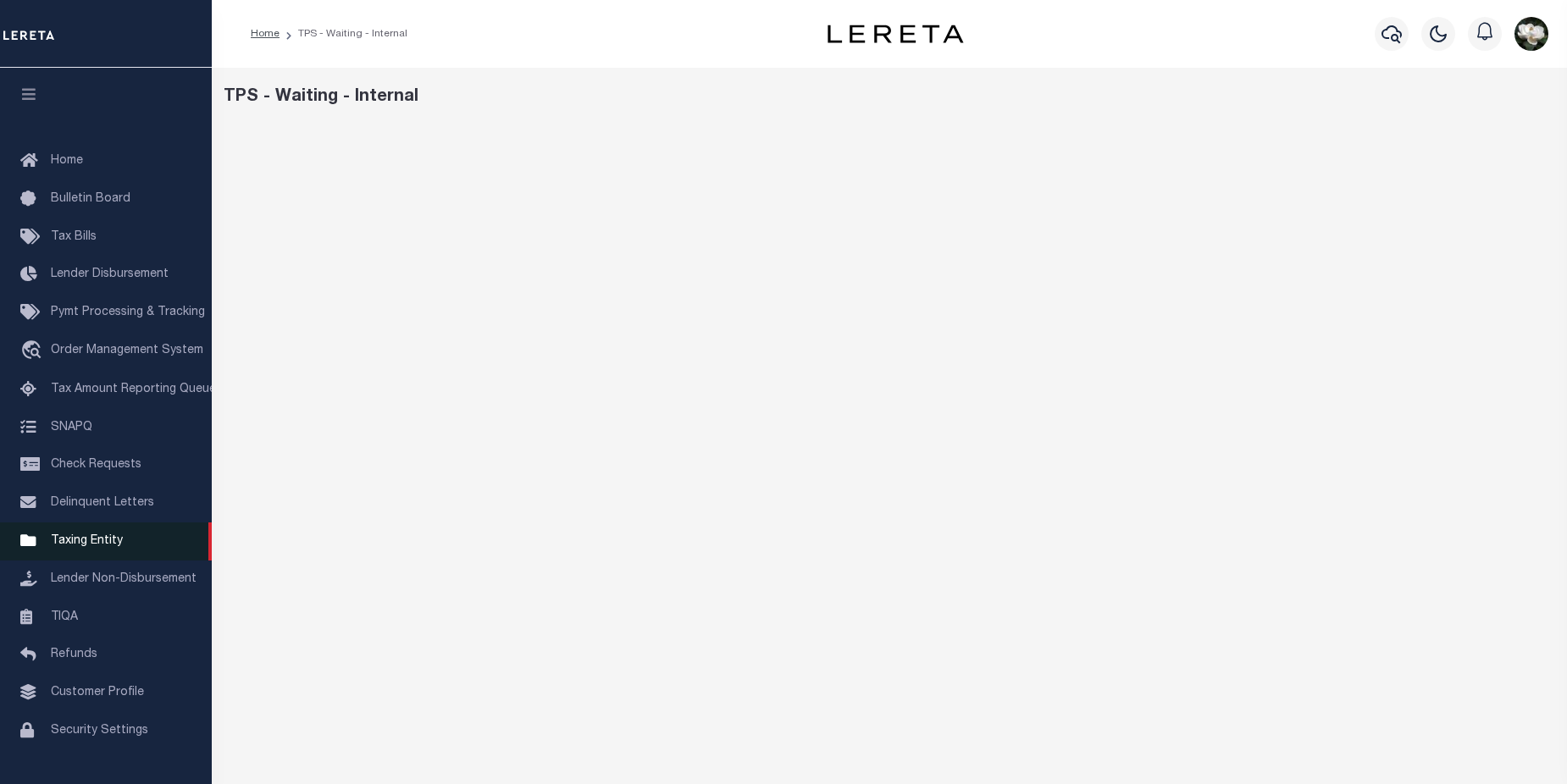
click at [67, 546] on span "Taxing Entity" at bounding box center [87, 541] width 72 height 12
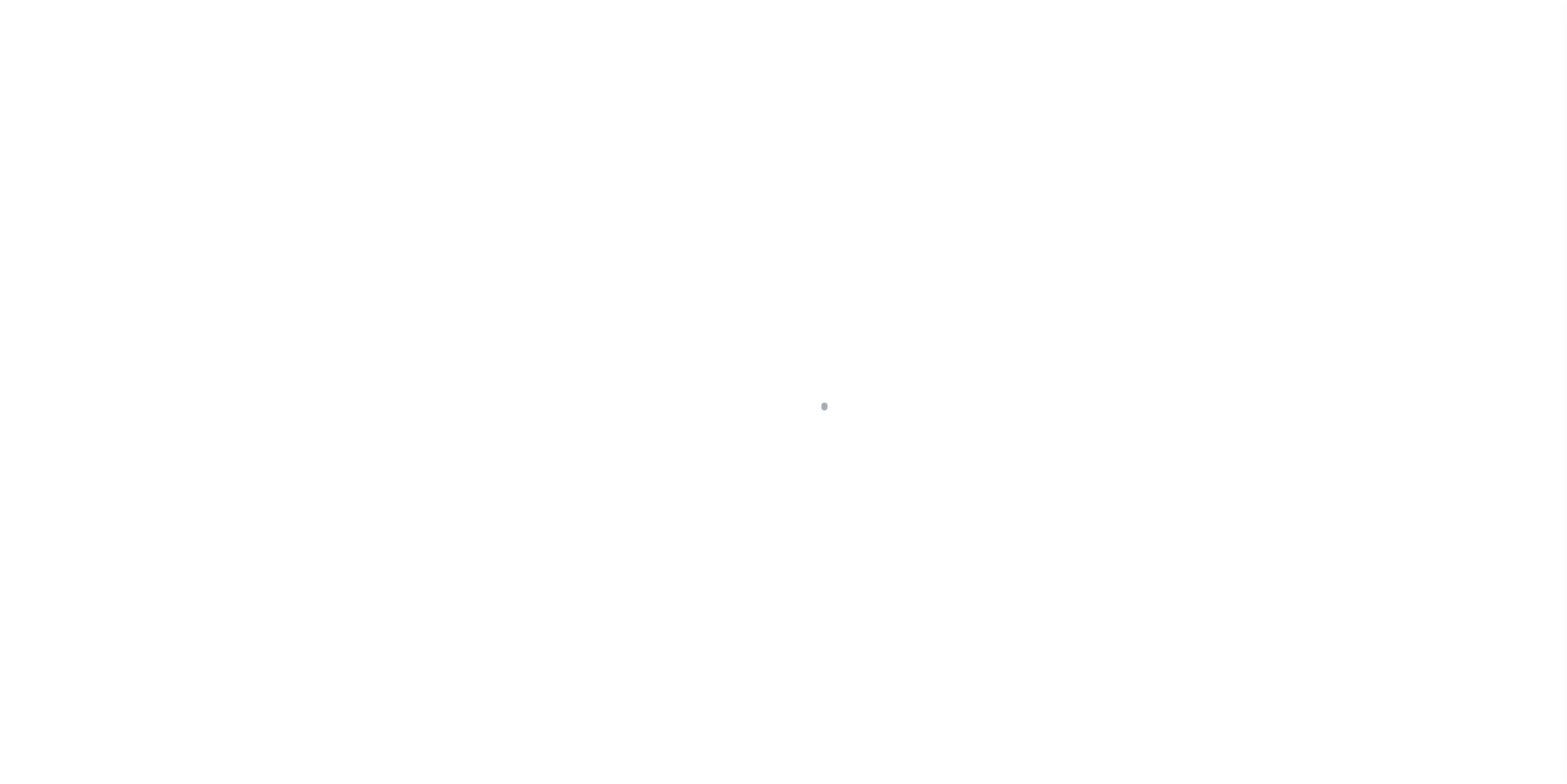
scroll to position [41, 0]
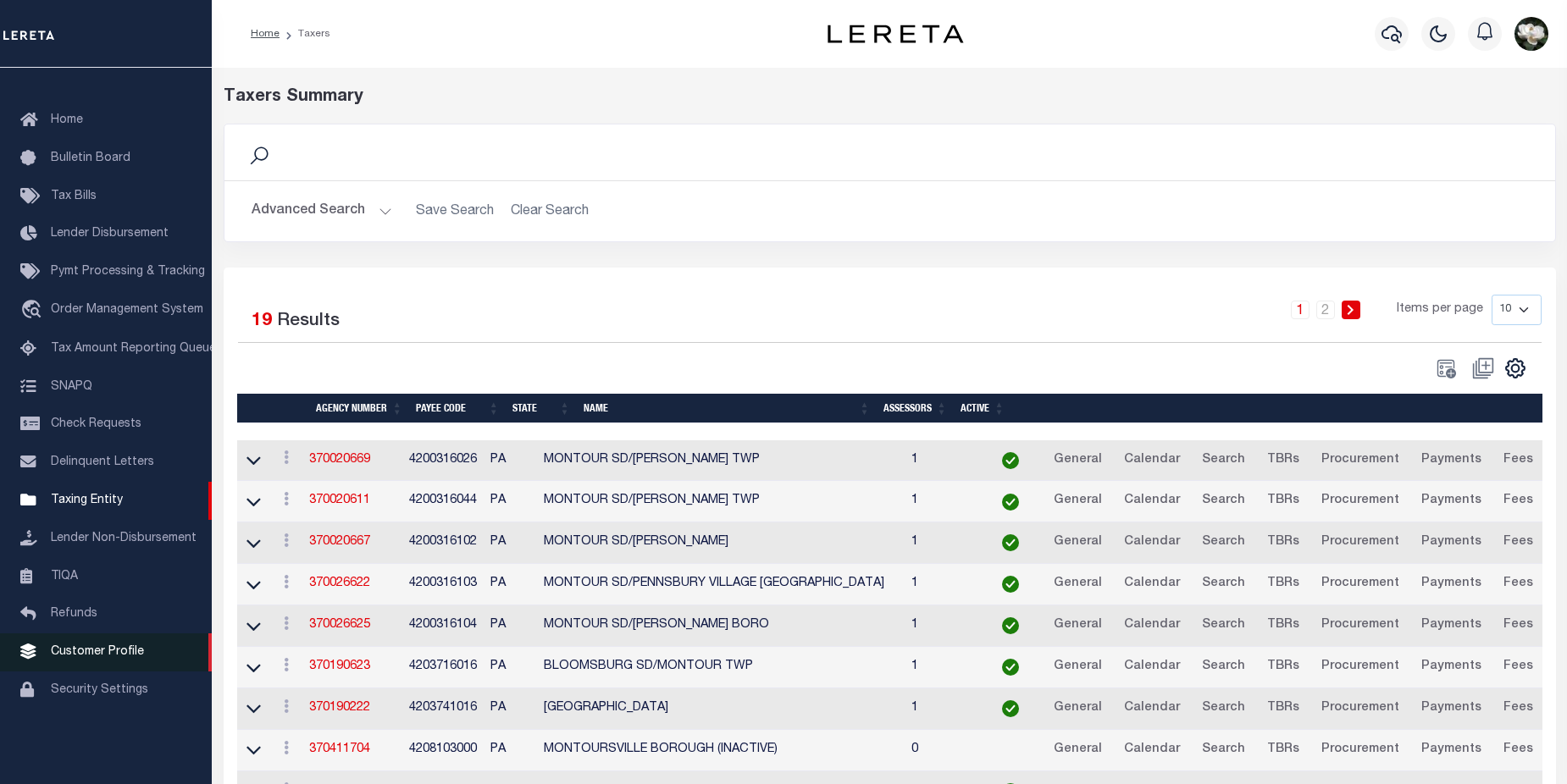
click at [87, 658] on span "Customer Profile" at bounding box center [97, 651] width 93 height 12
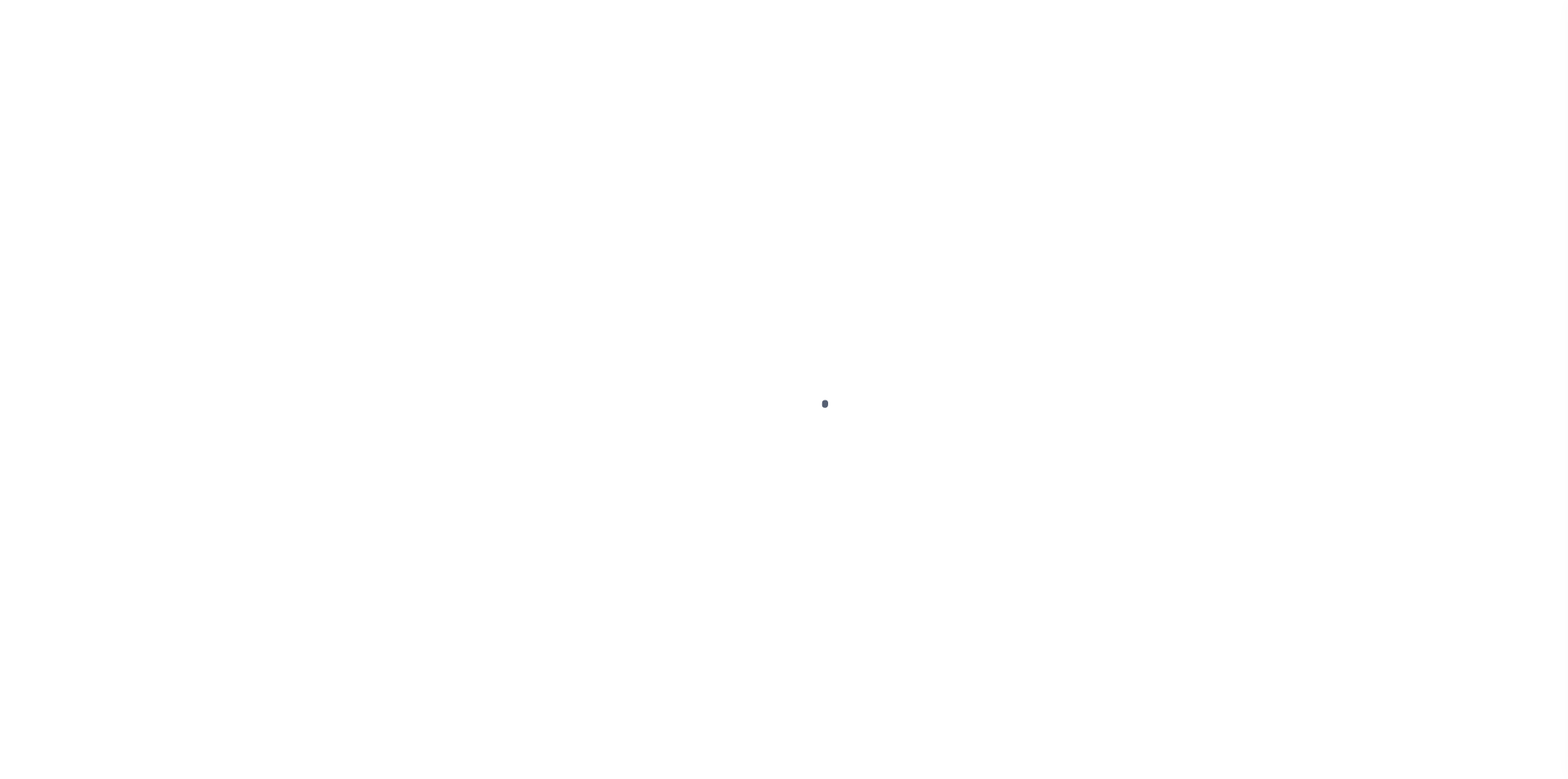
scroll to position [40, 0]
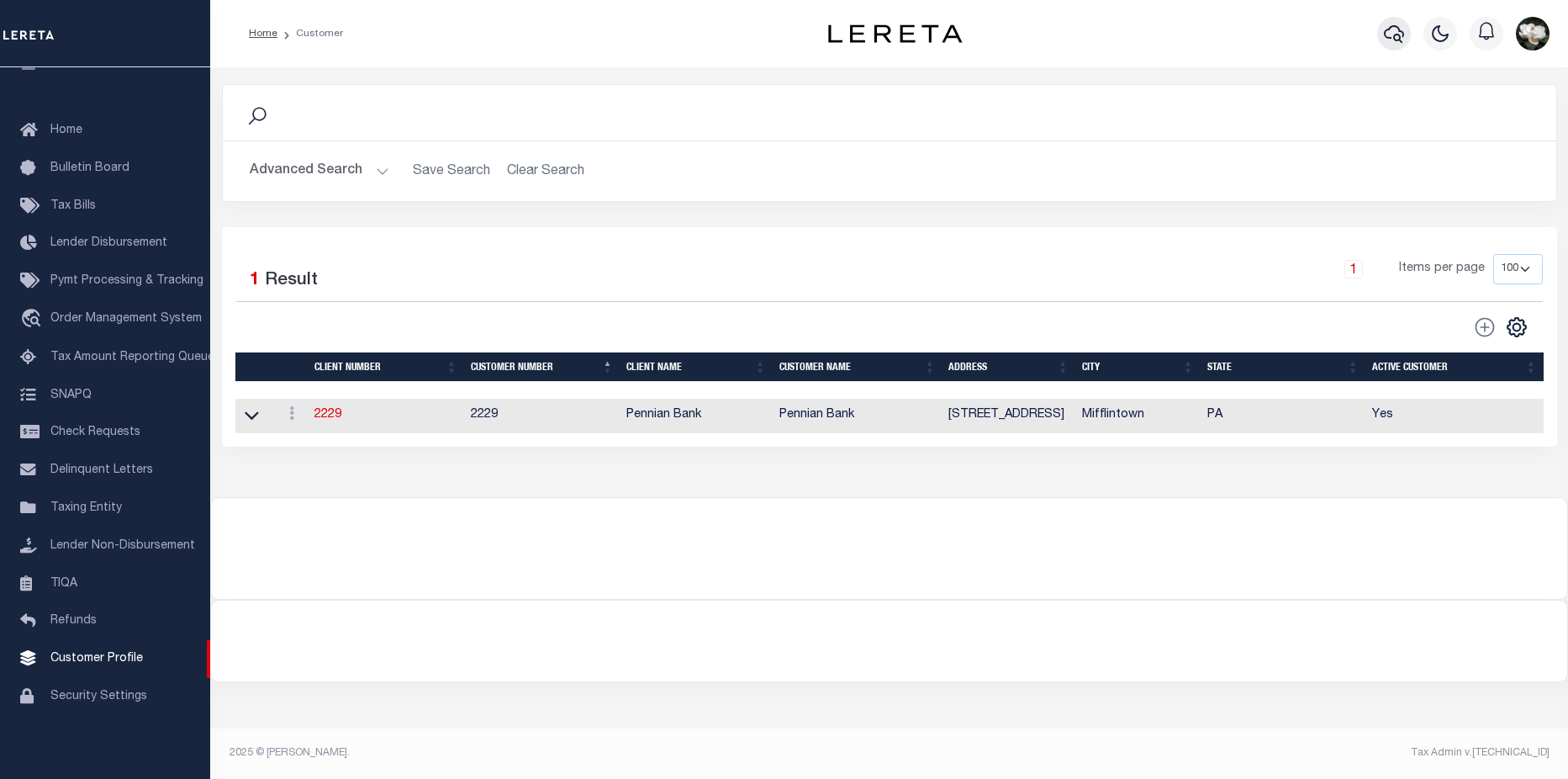
click at [1394, 24] on icon "button" at bounding box center [1394, 33] width 20 height 20
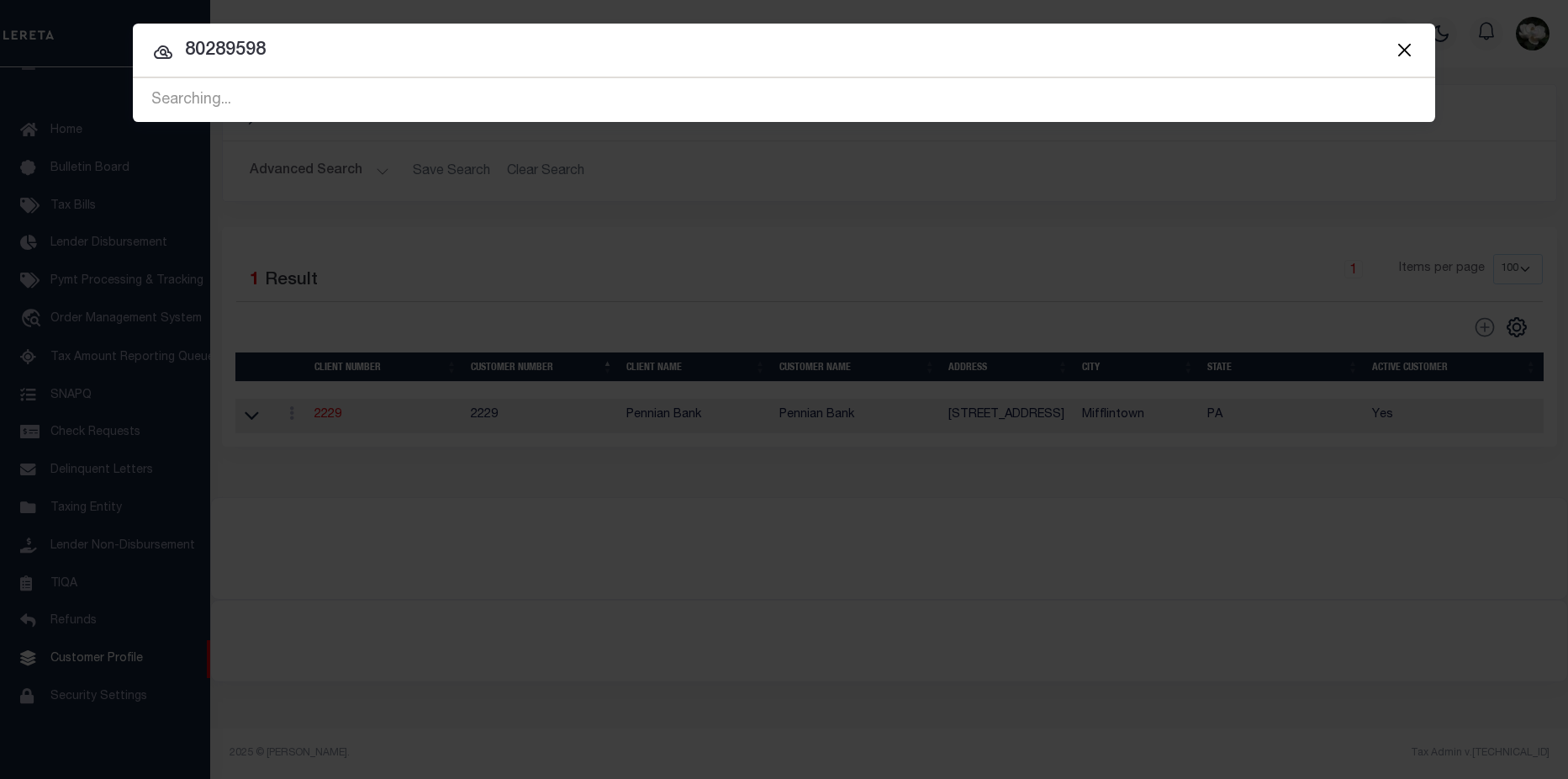
type input "80289598"
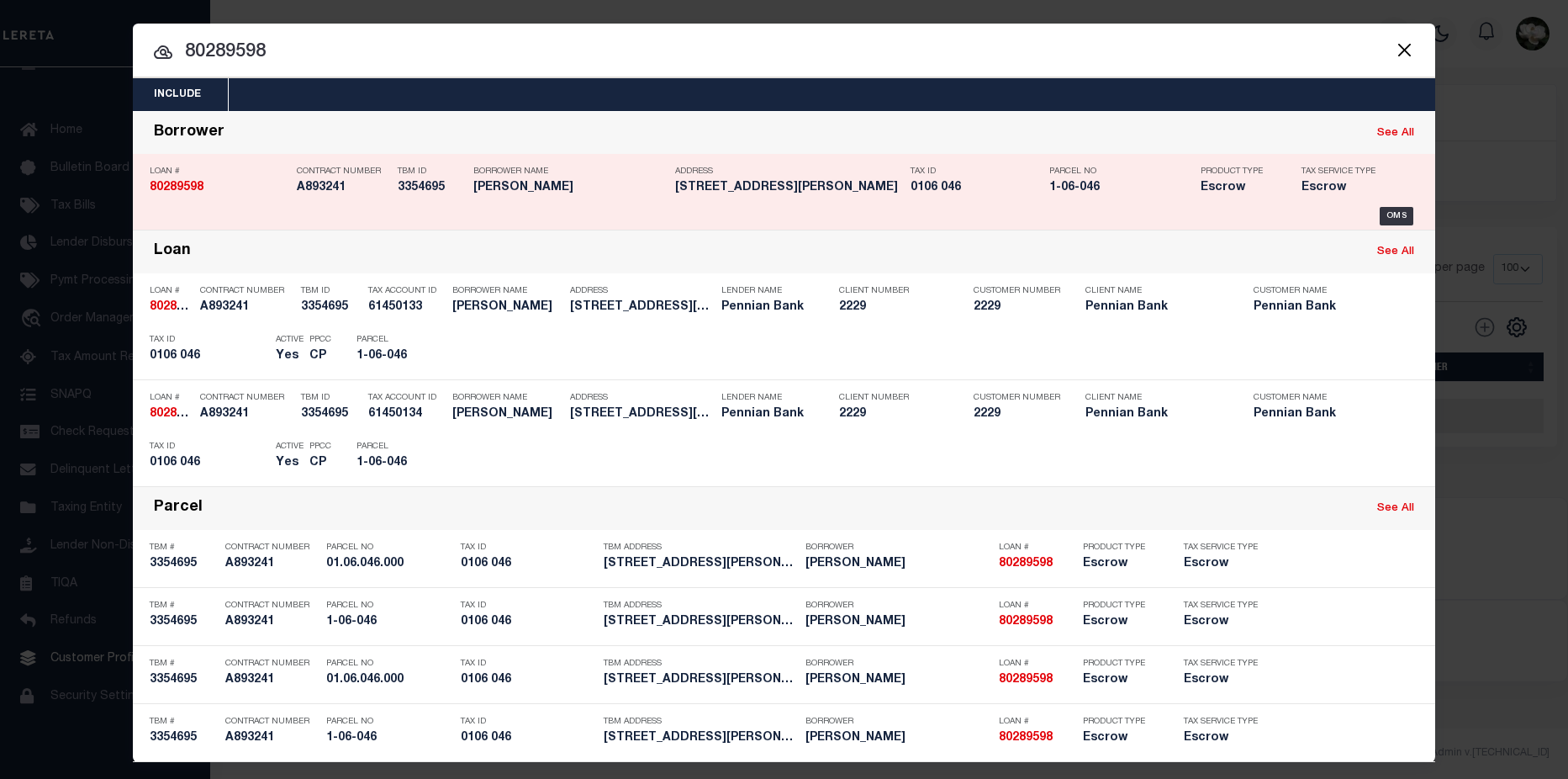
click at [1215, 176] on p "Product Type" at bounding box center [1238, 171] width 75 height 10
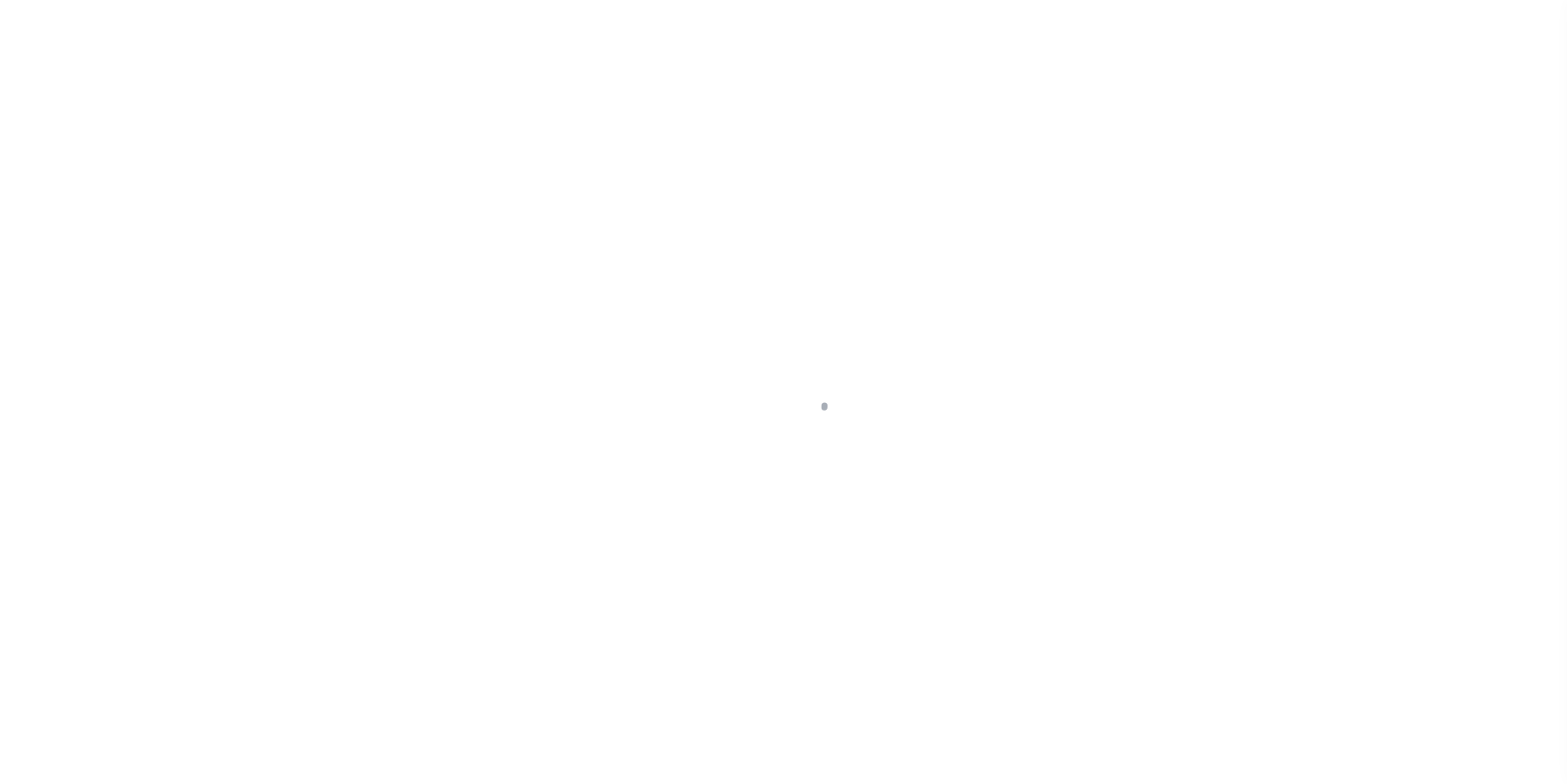
select select "10"
select select "Escrow"
type input "36 [PERSON_NAME]"
type input "01.06.046.000"
select select
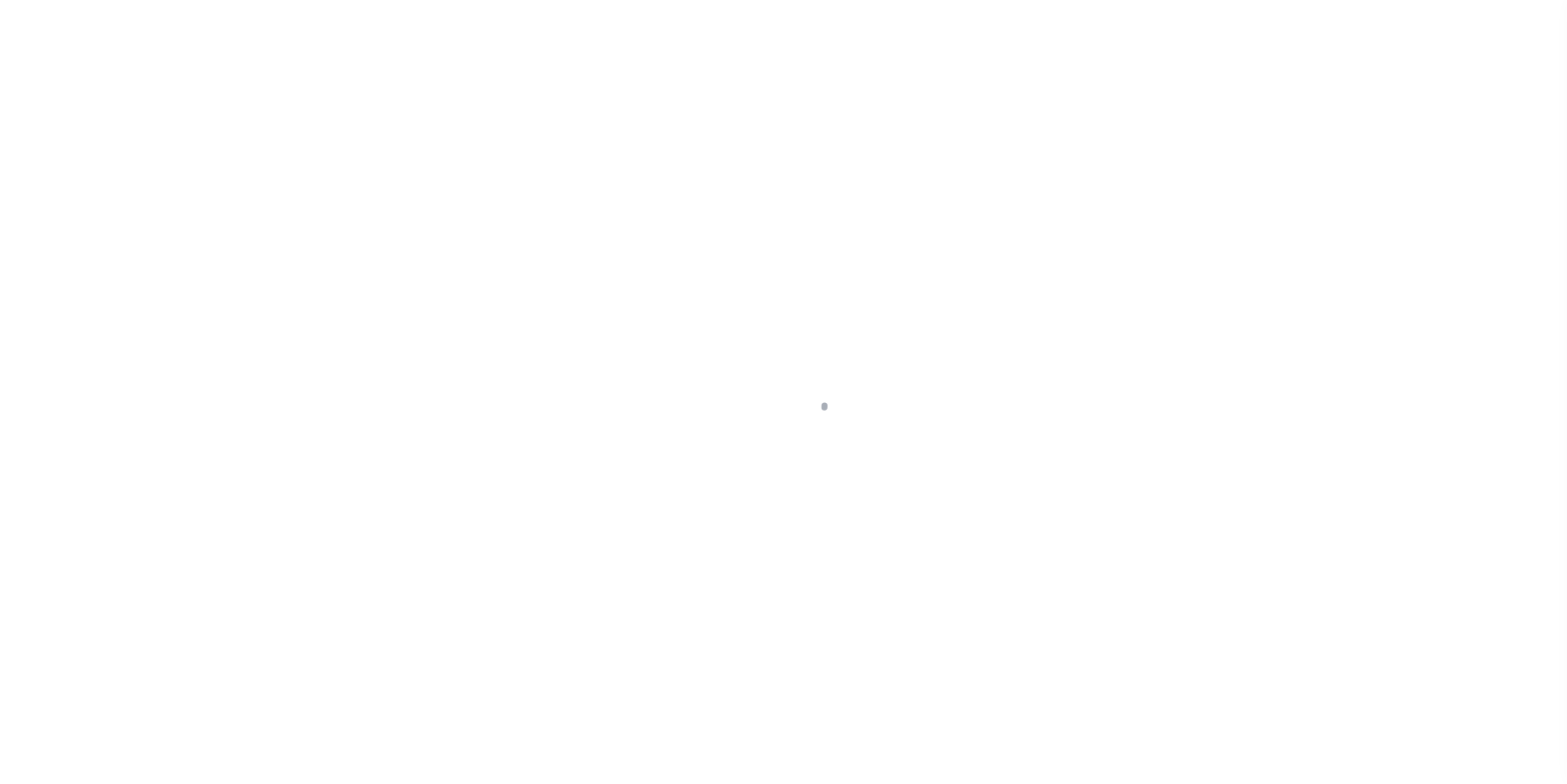
type input "Mifflin, PA 17058-7087"
type input "PA"
select select
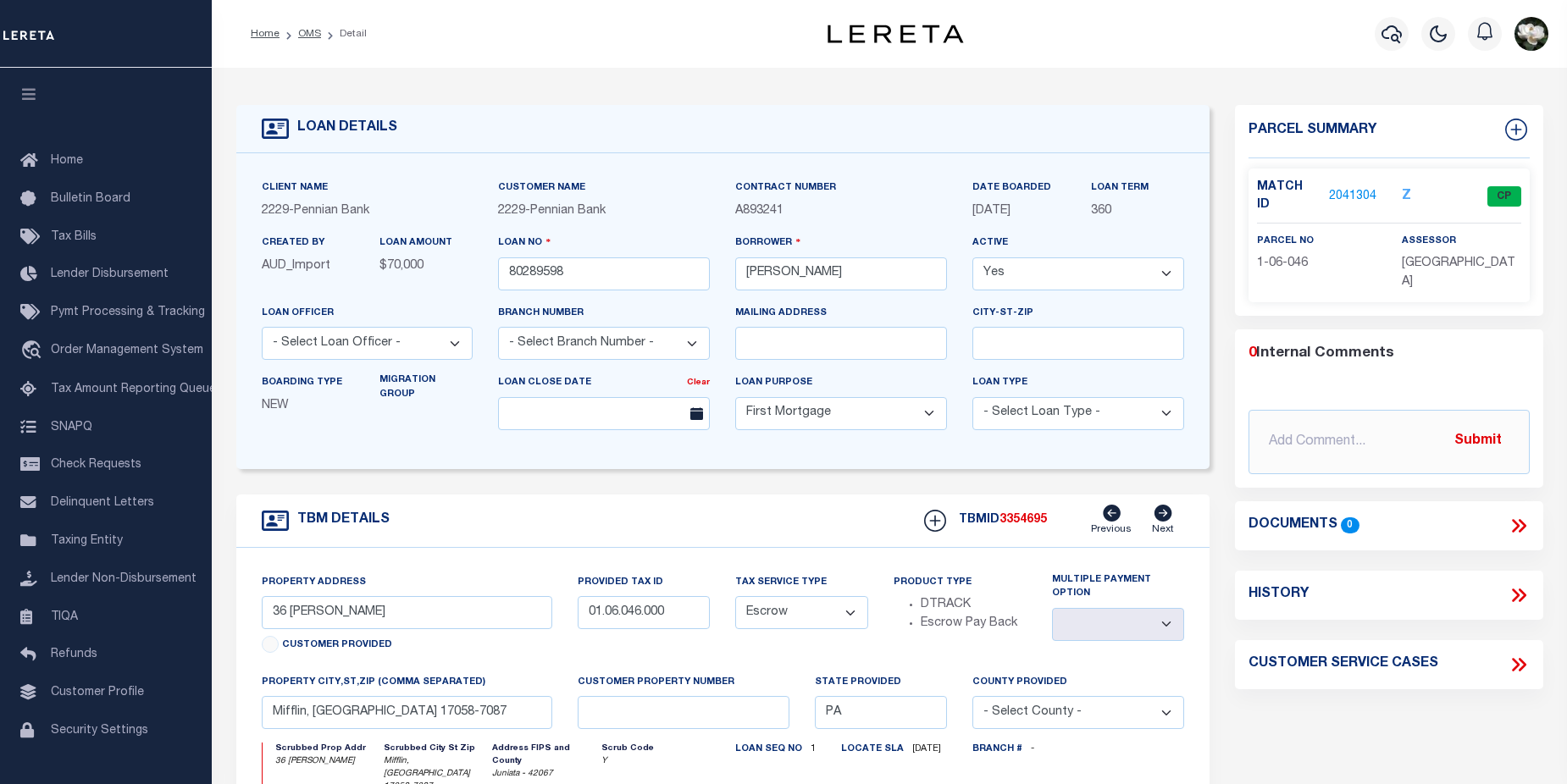
click at [1367, 190] on link "2041304" at bounding box center [1353, 197] width 47 height 18
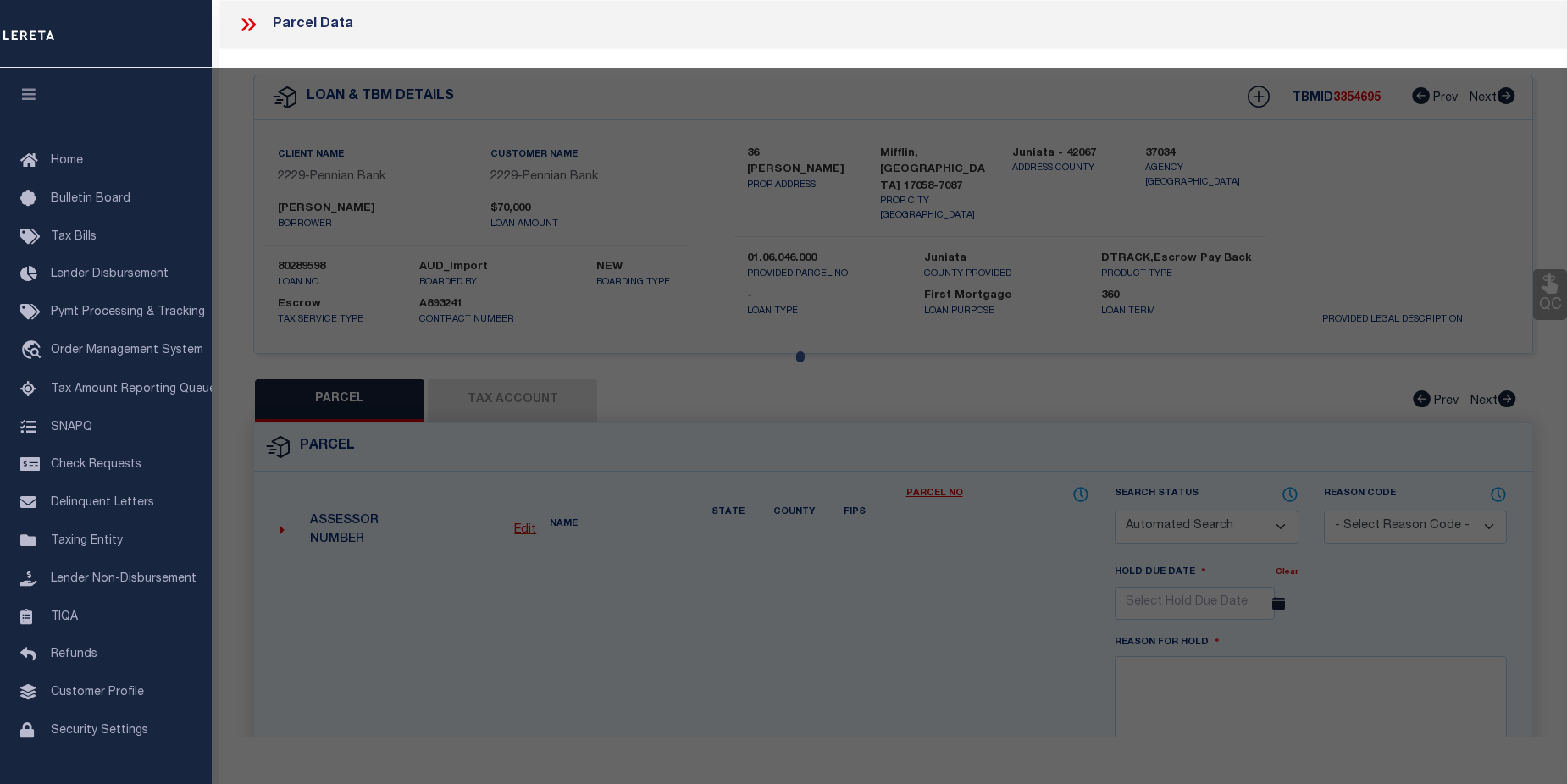
checkbox input "false"
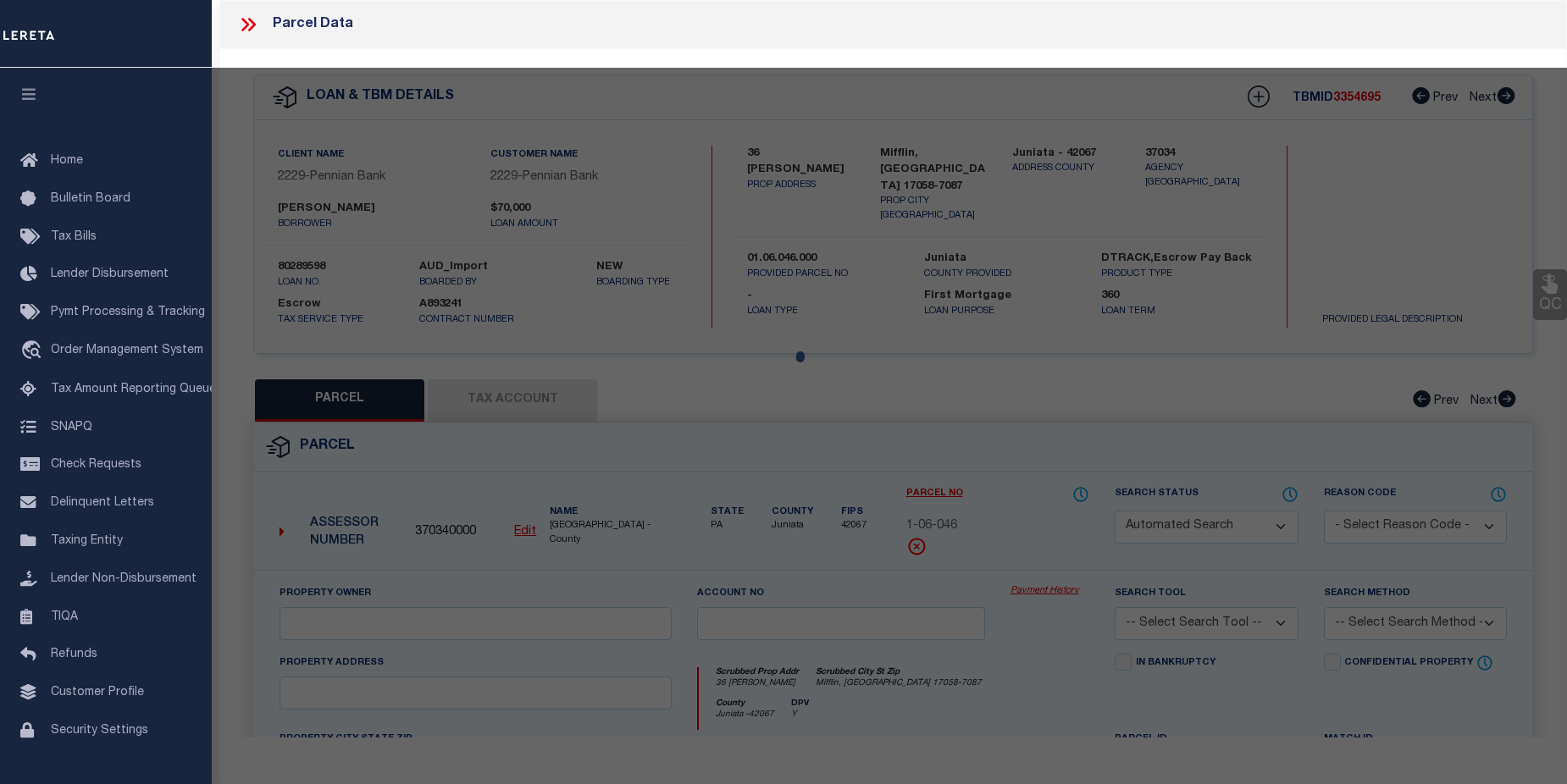
select select "CP"
type input "ARENTZ CHARLES &"
select select "AGW"
select select
type input "36 Baum Ln"
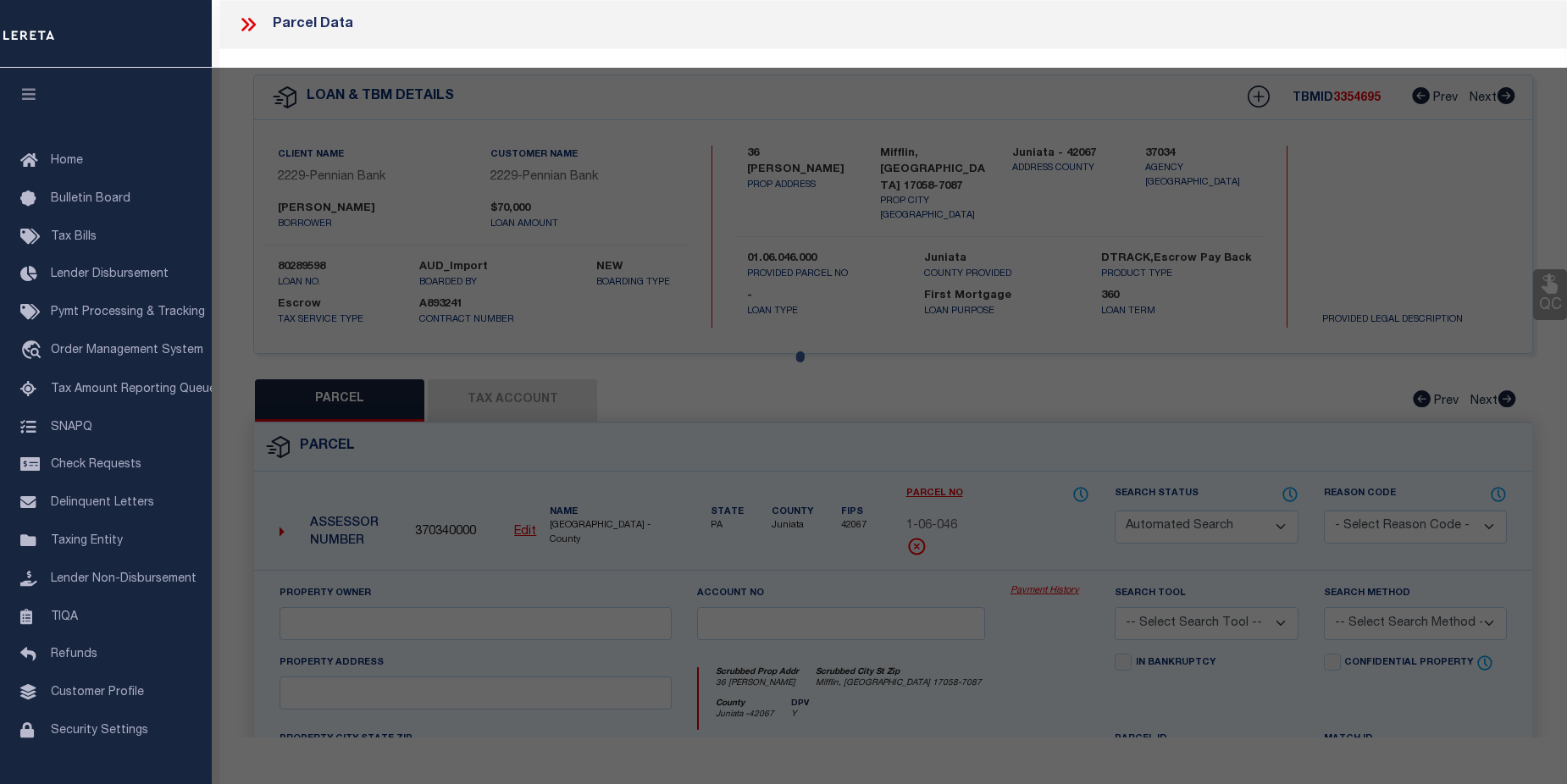
checkbox input "false"
type input "Mifflin, PA 17058-7087"
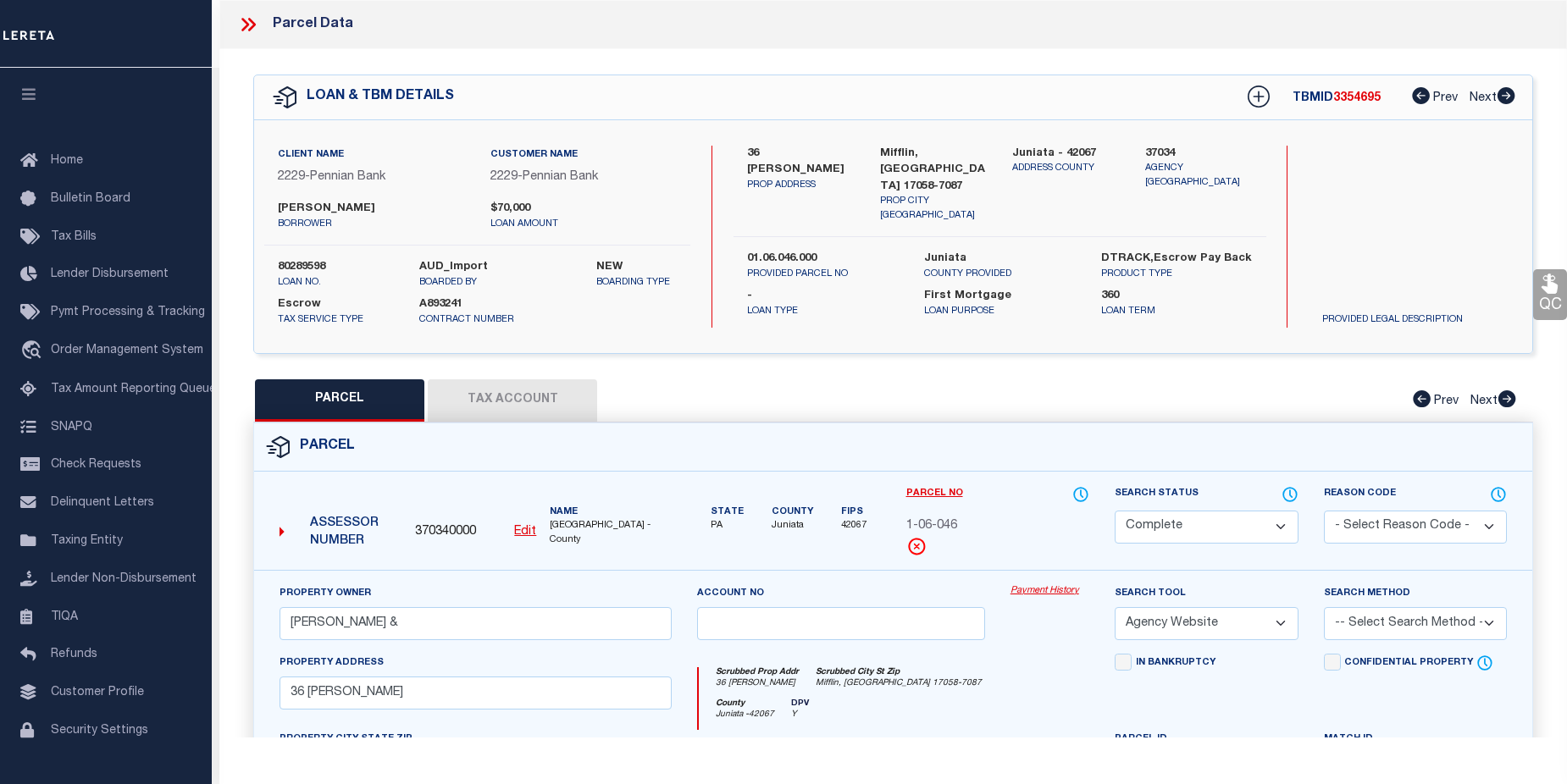
click at [1040, 587] on link "Payment History" at bounding box center [1049, 591] width 79 height 14
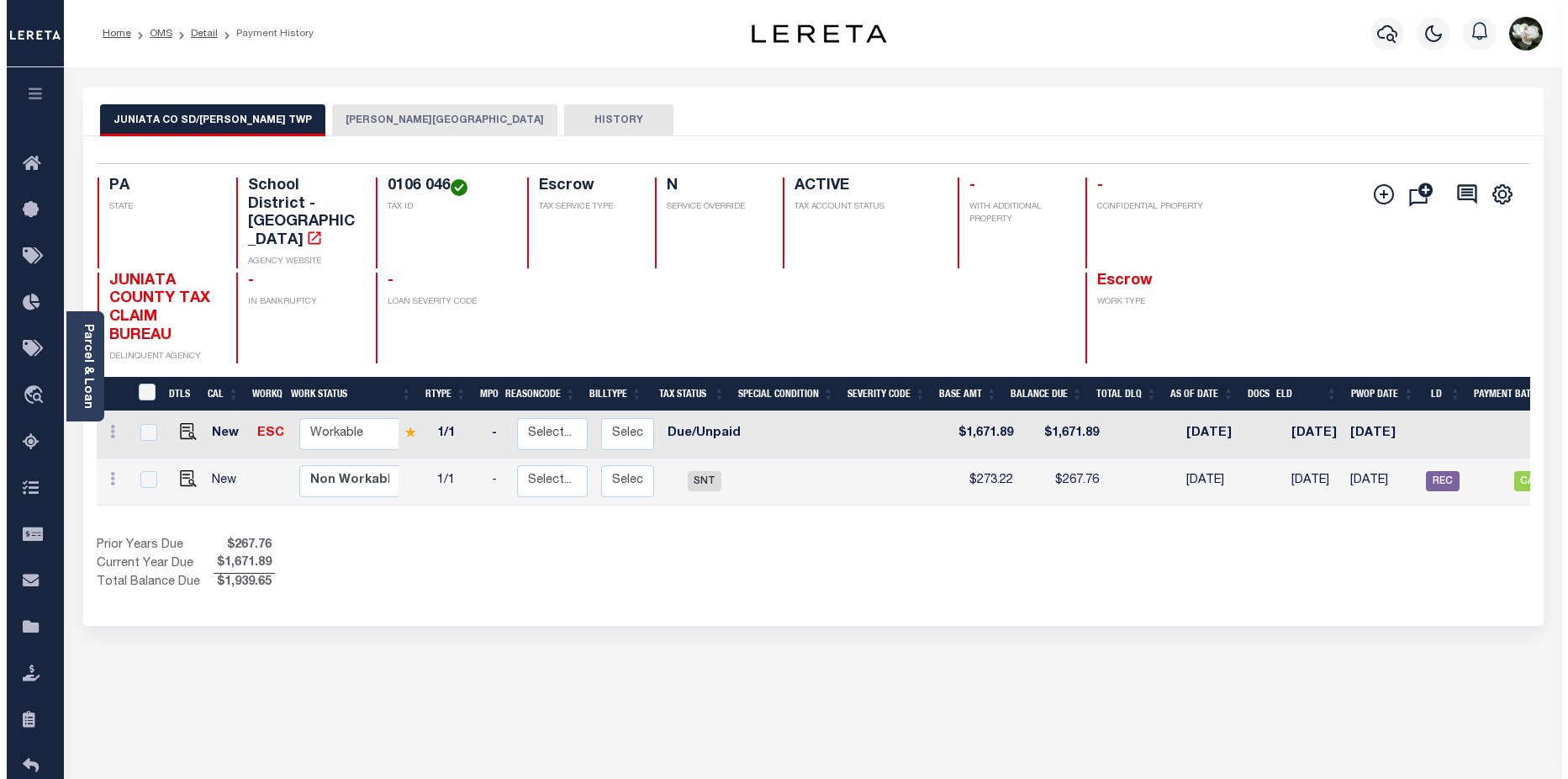
scroll to position [0, 216]
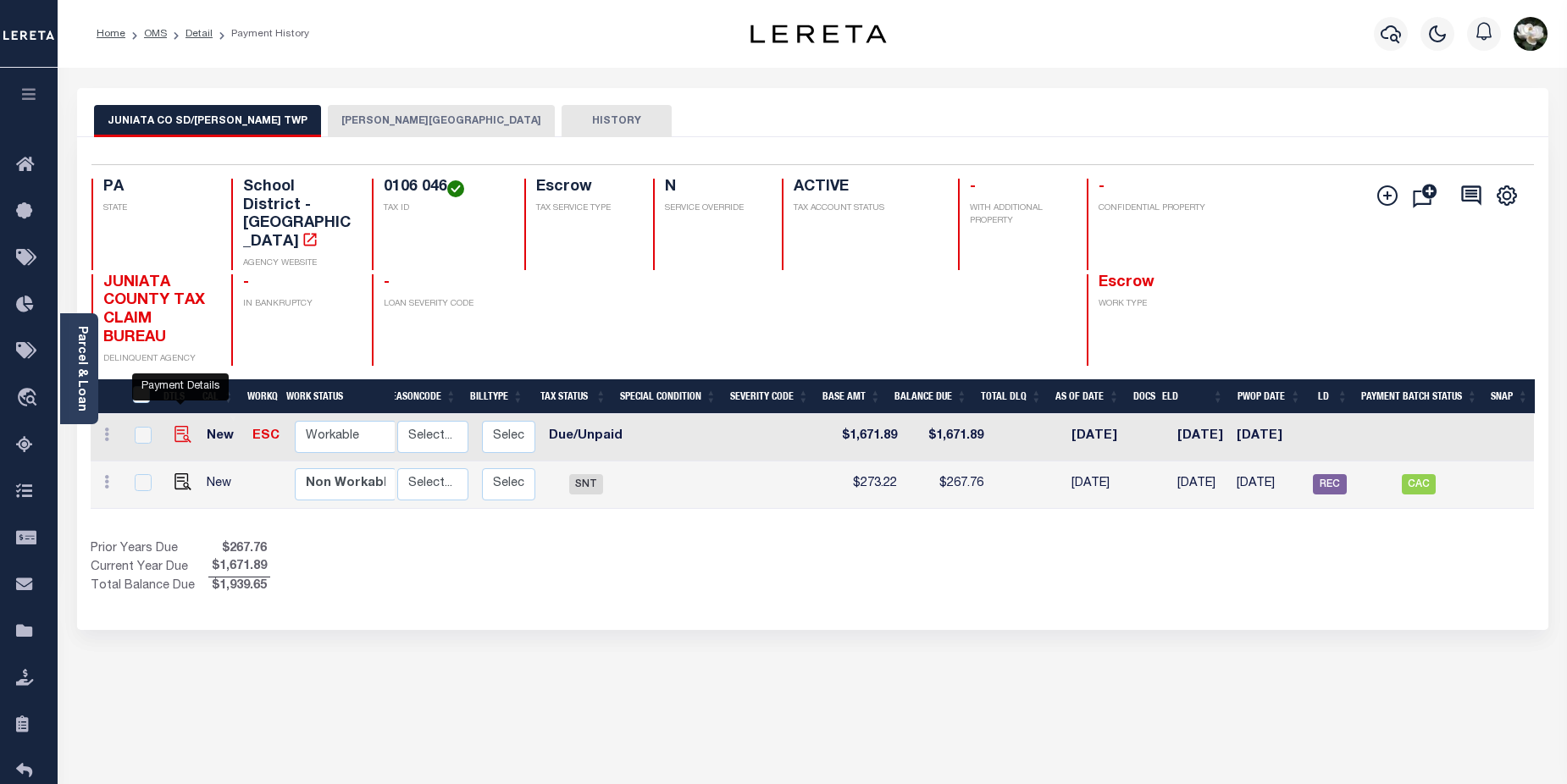
click at [180, 426] on img "" at bounding box center [183, 434] width 17 height 17
checkbox input "true"
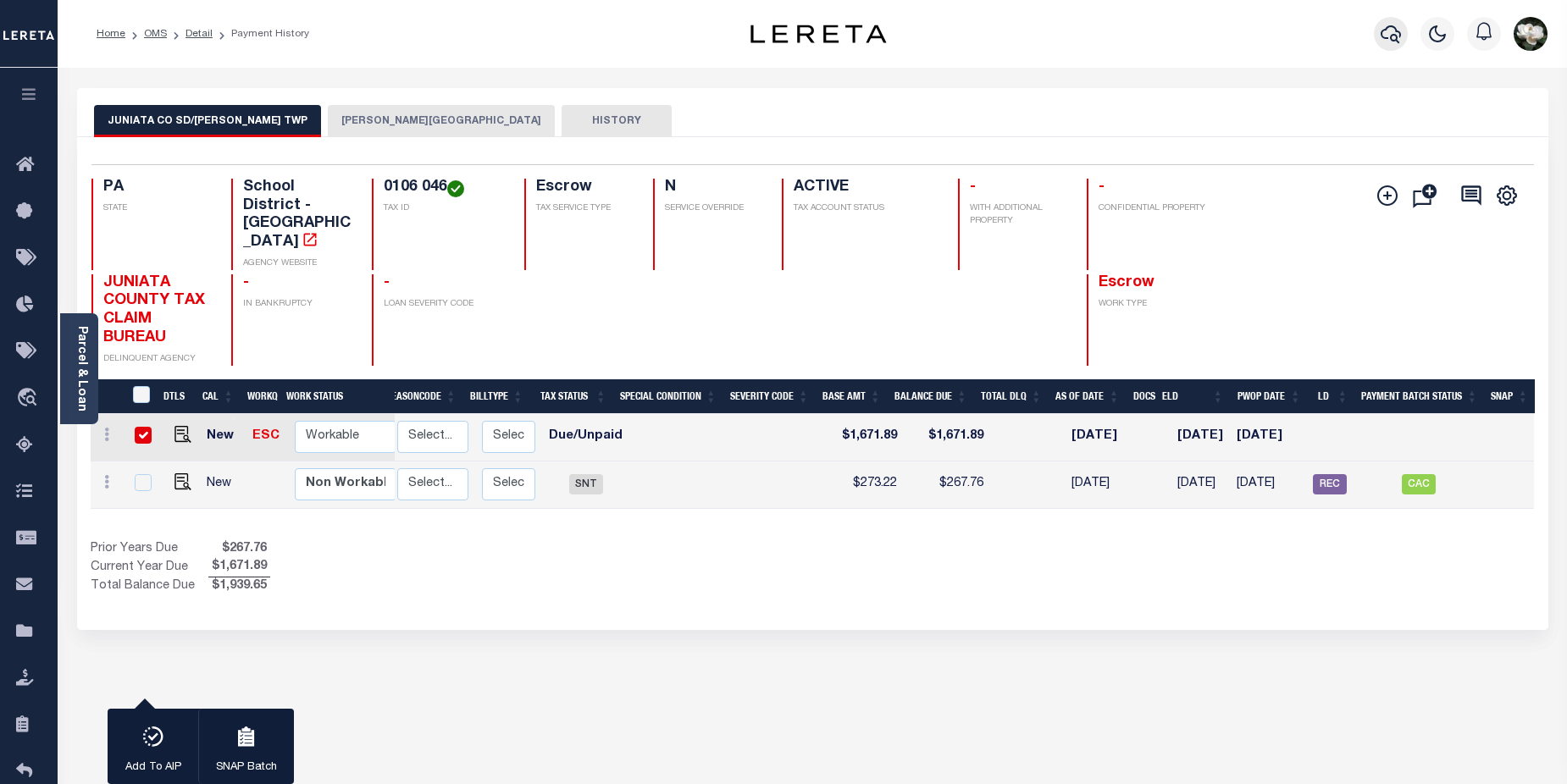
click at [1398, 40] on icon "button" at bounding box center [1391, 34] width 20 height 18
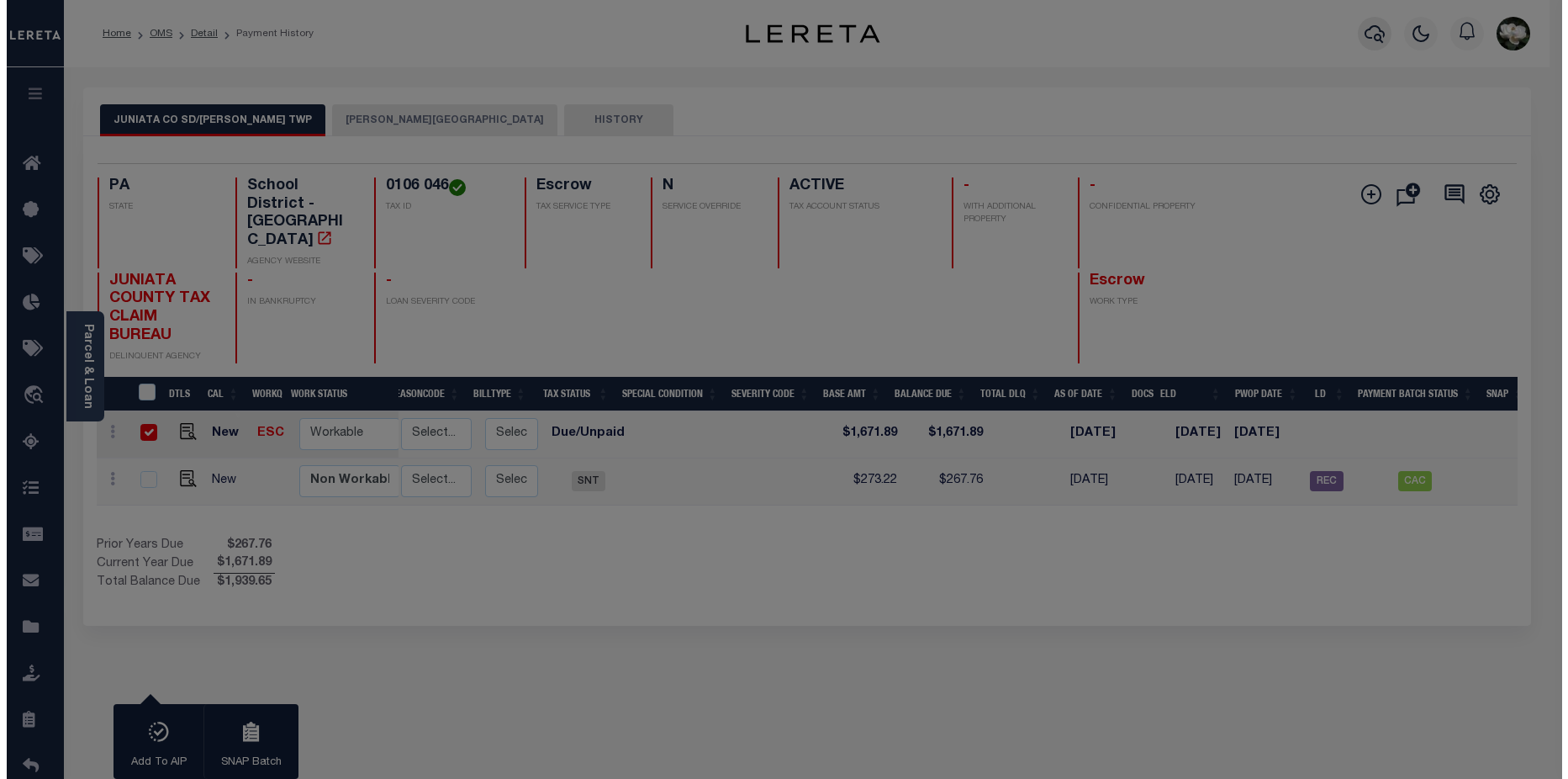
scroll to position [0, 204]
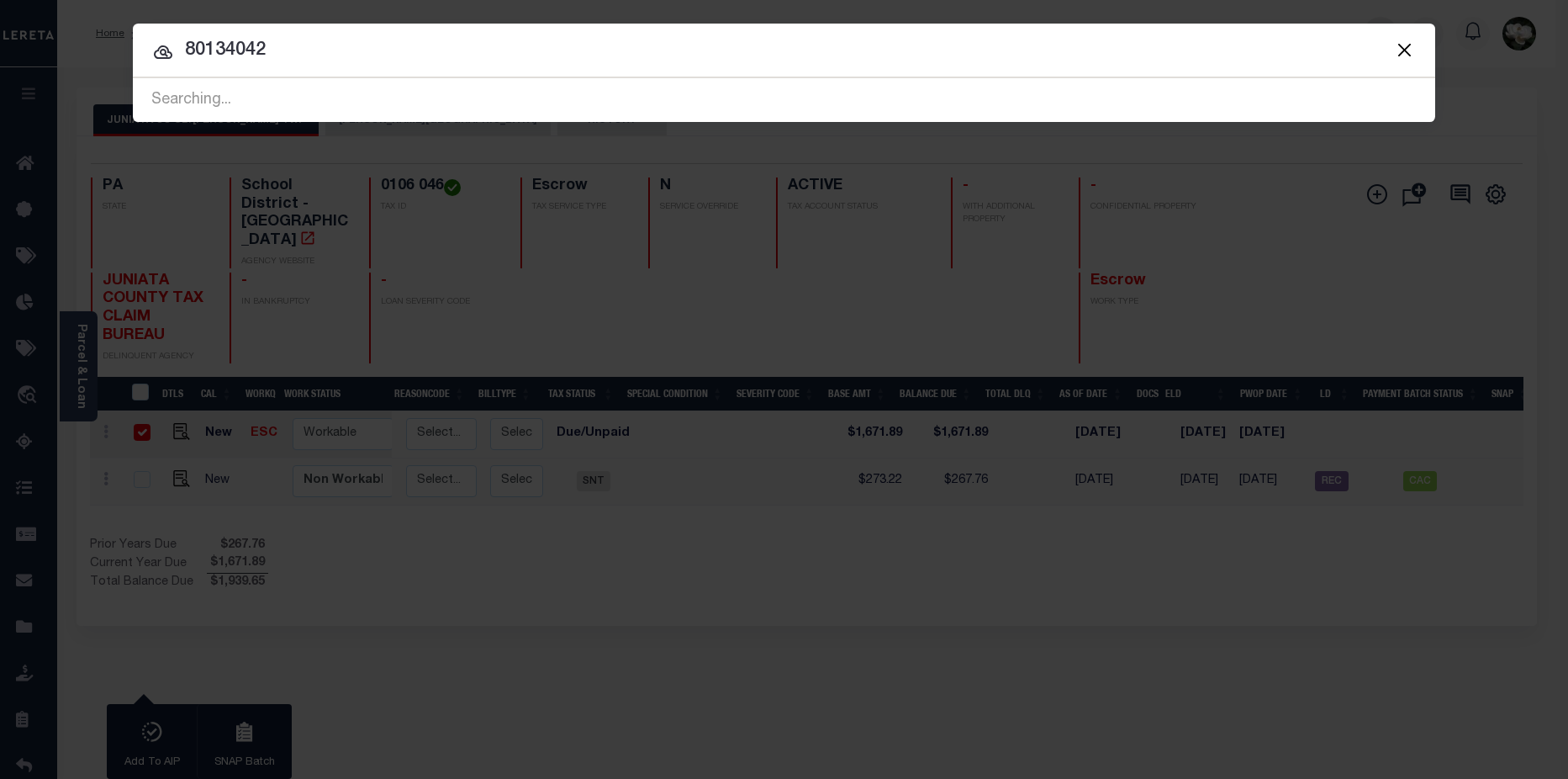
type input "80134042"
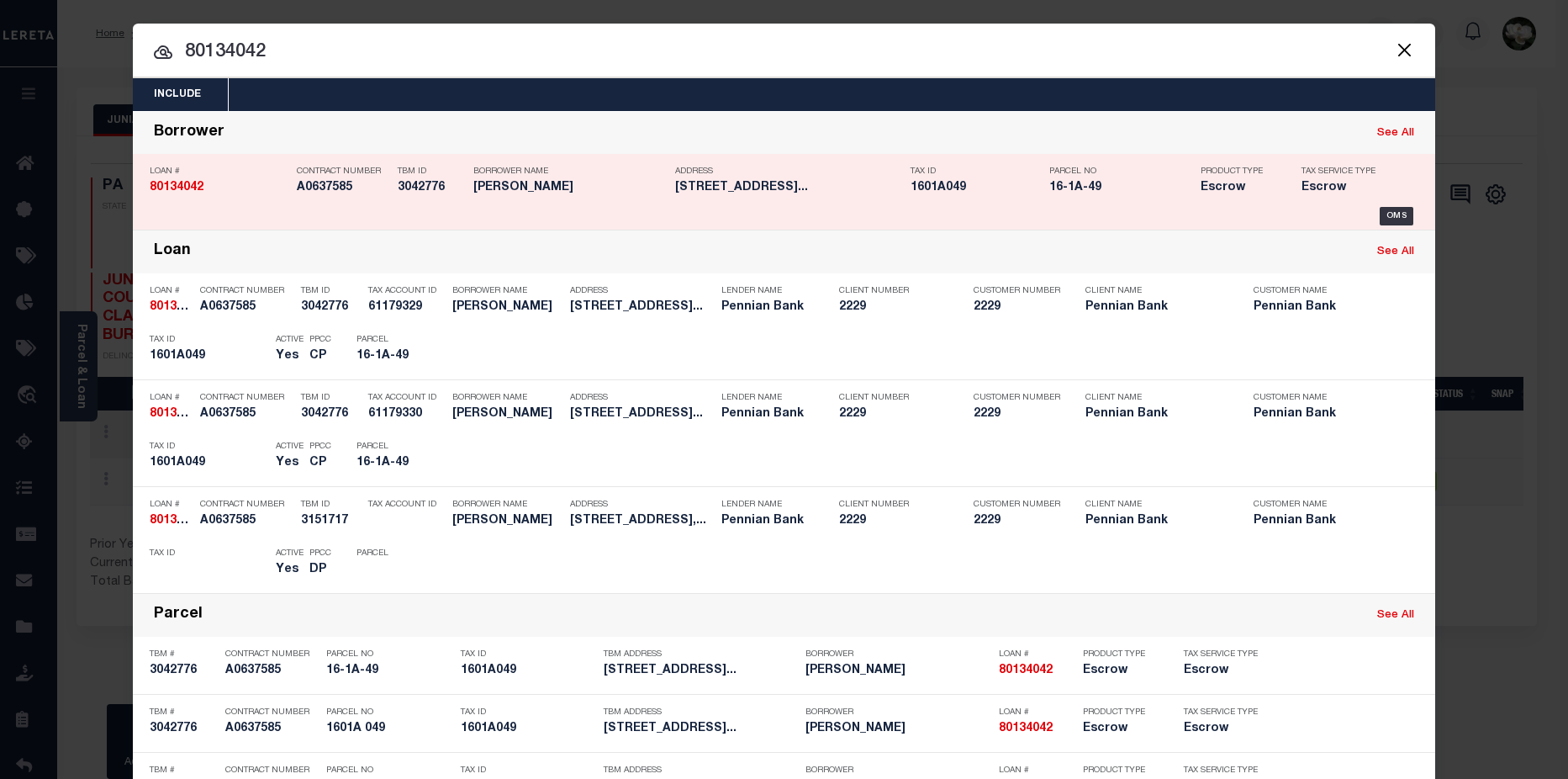
click at [771, 195] on h5 "9728 Route 75 South East Waterf..." at bounding box center [788, 188] width 227 height 14
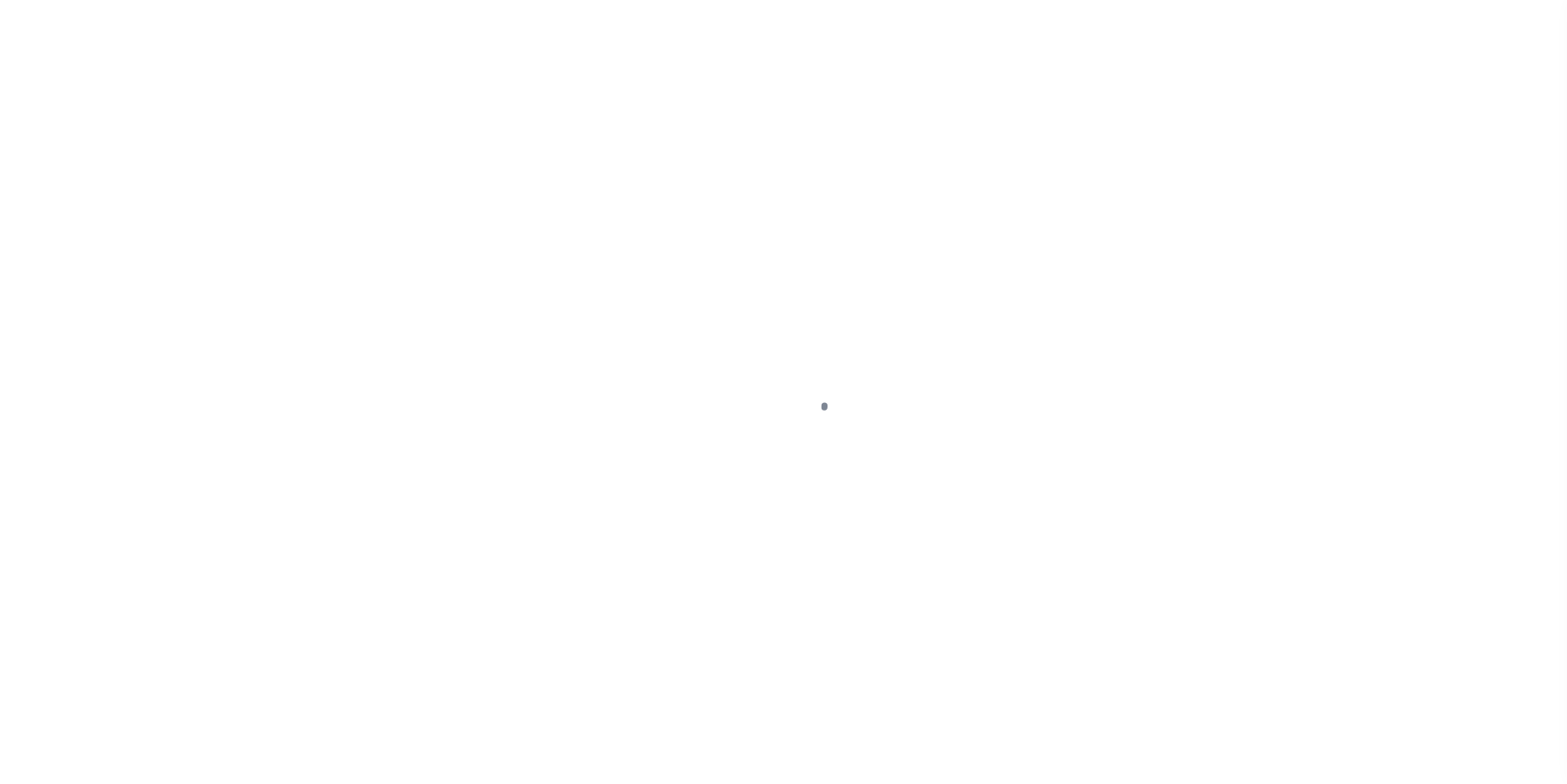
select select "DUE"
select select "Escrow"
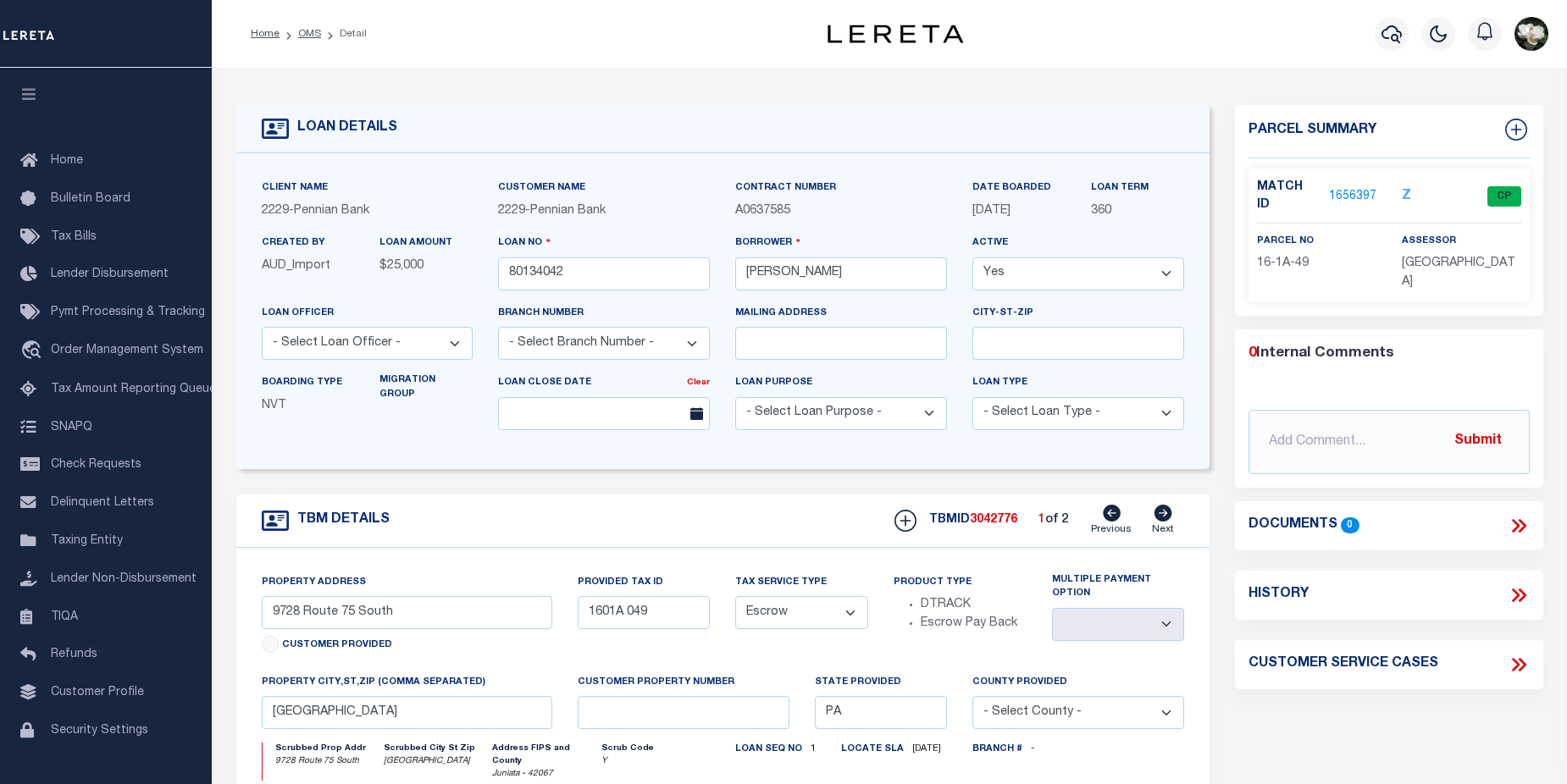
click at [1363, 188] on link "1656397" at bounding box center [1353, 197] width 47 height 18
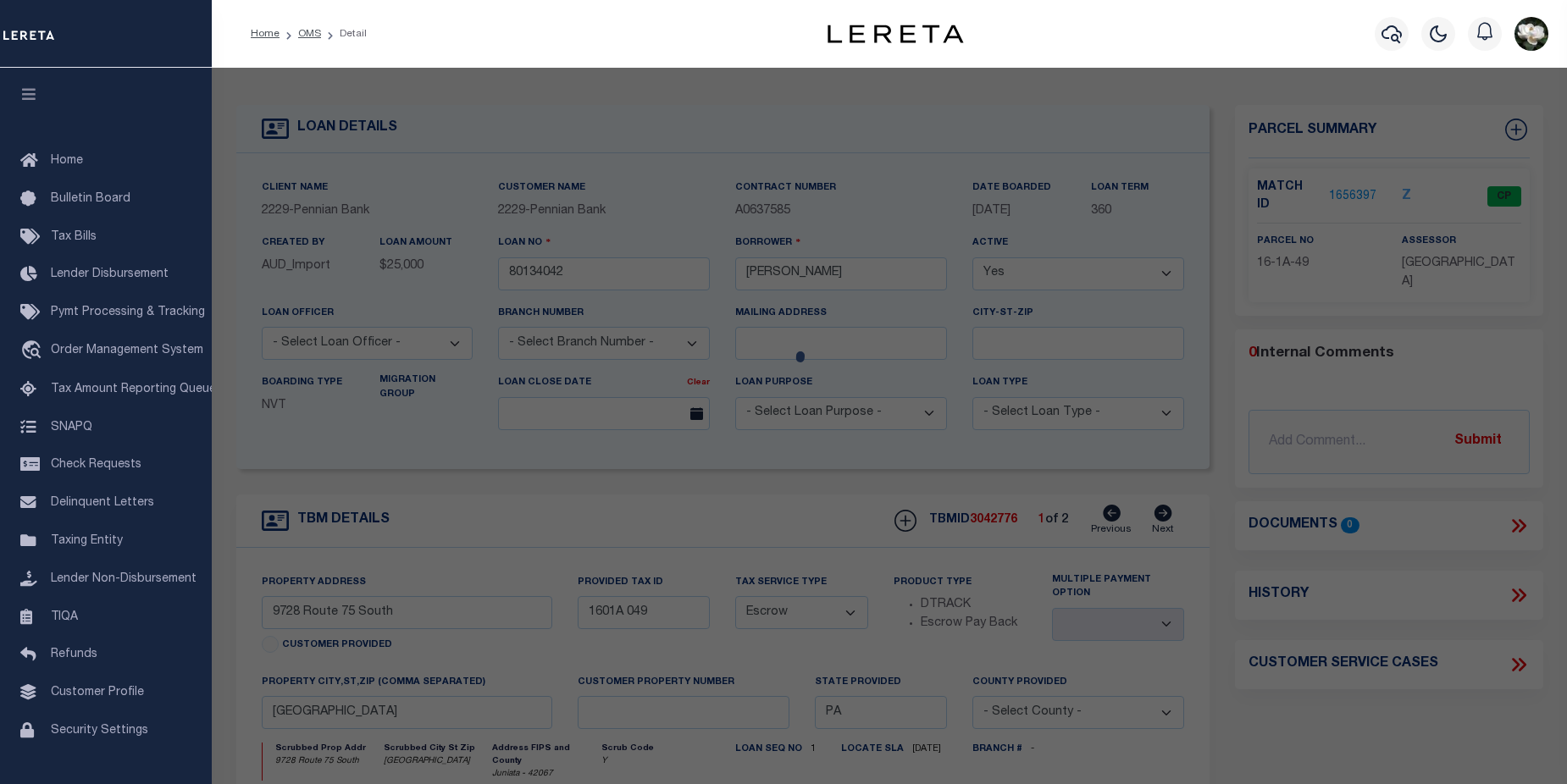
checkbox input "false"
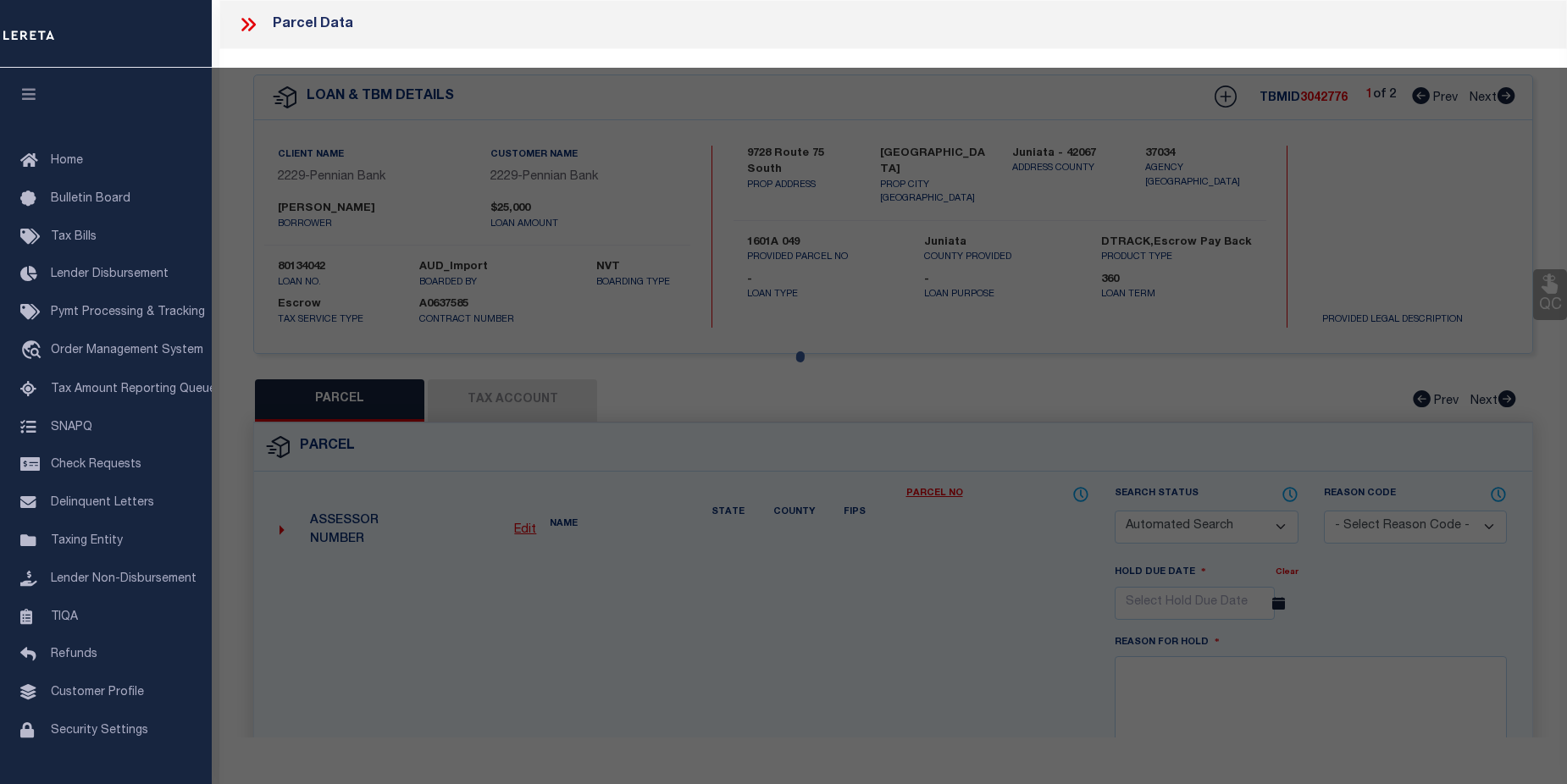
select select "CP"
type input "[GEOGRAPHIC_DATA]"
select select
checkbox input "false"
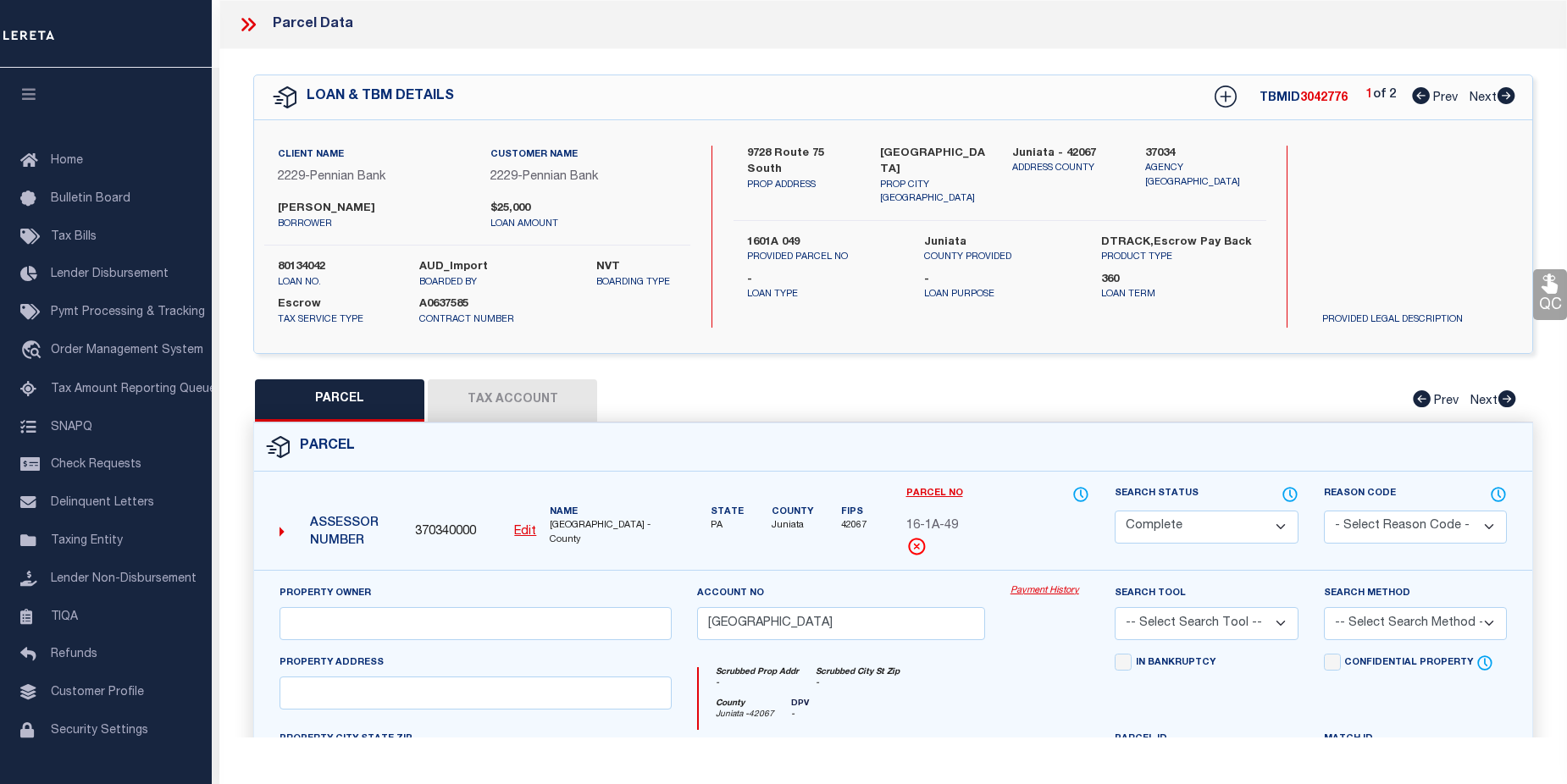
click at [1046, 592] on link "Payment History" at bounding box center [1049, 591] width 79 height 14
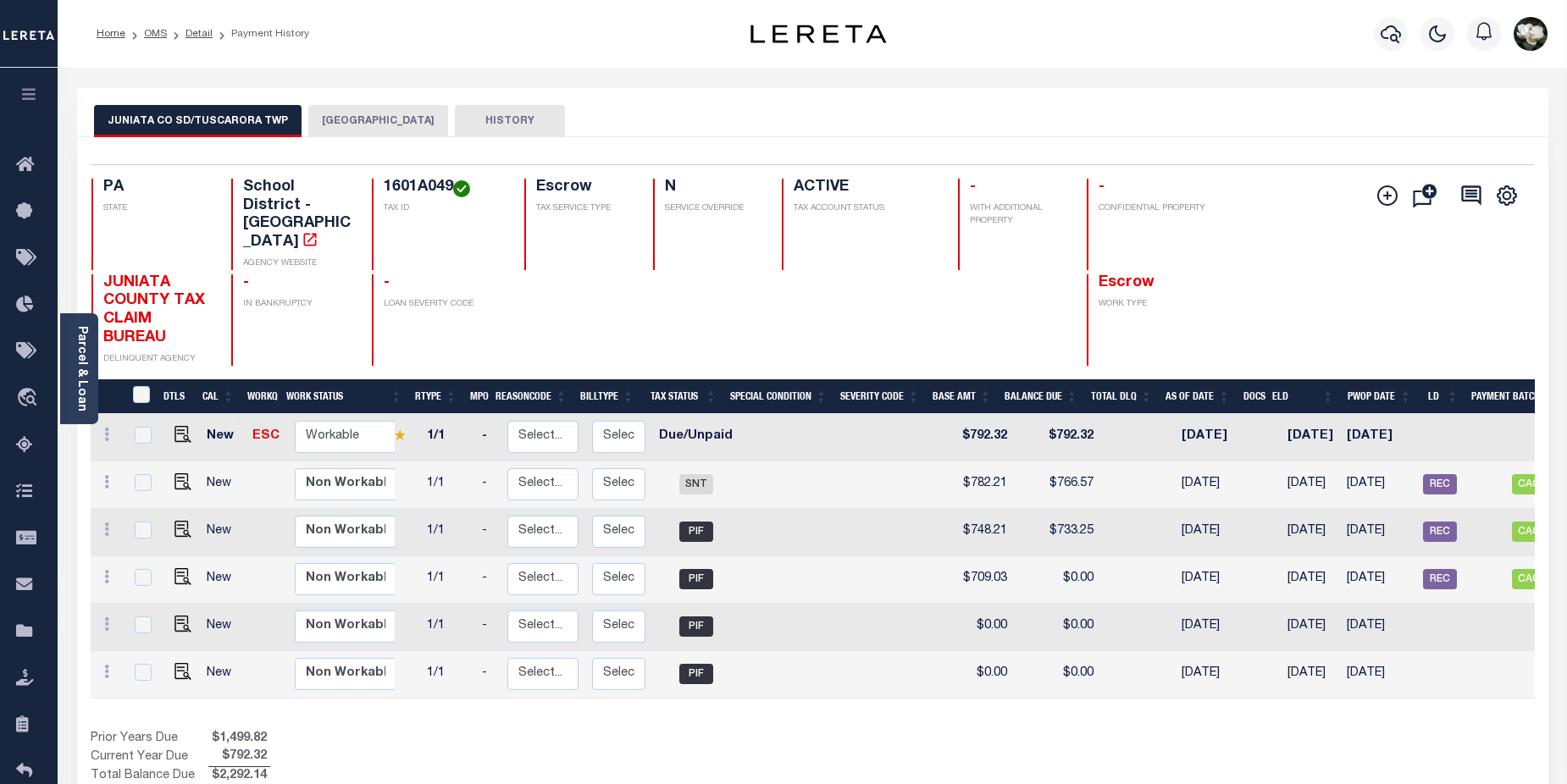
scroll to position [0, 217]
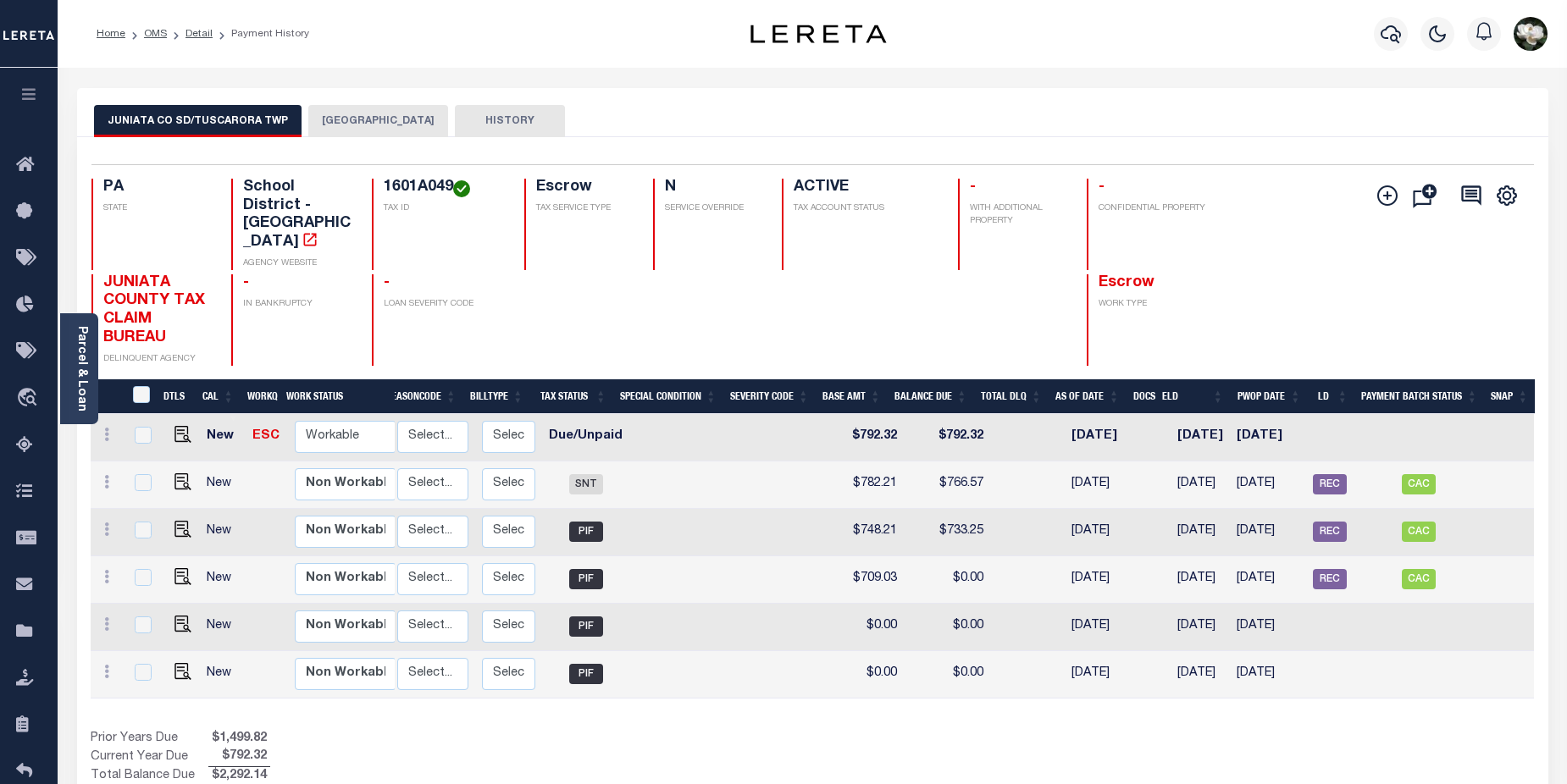
click at [366, 112] on button "[GEOGRAPHIC_DATA]" at bounding box center [378, 121] width 140 height 33
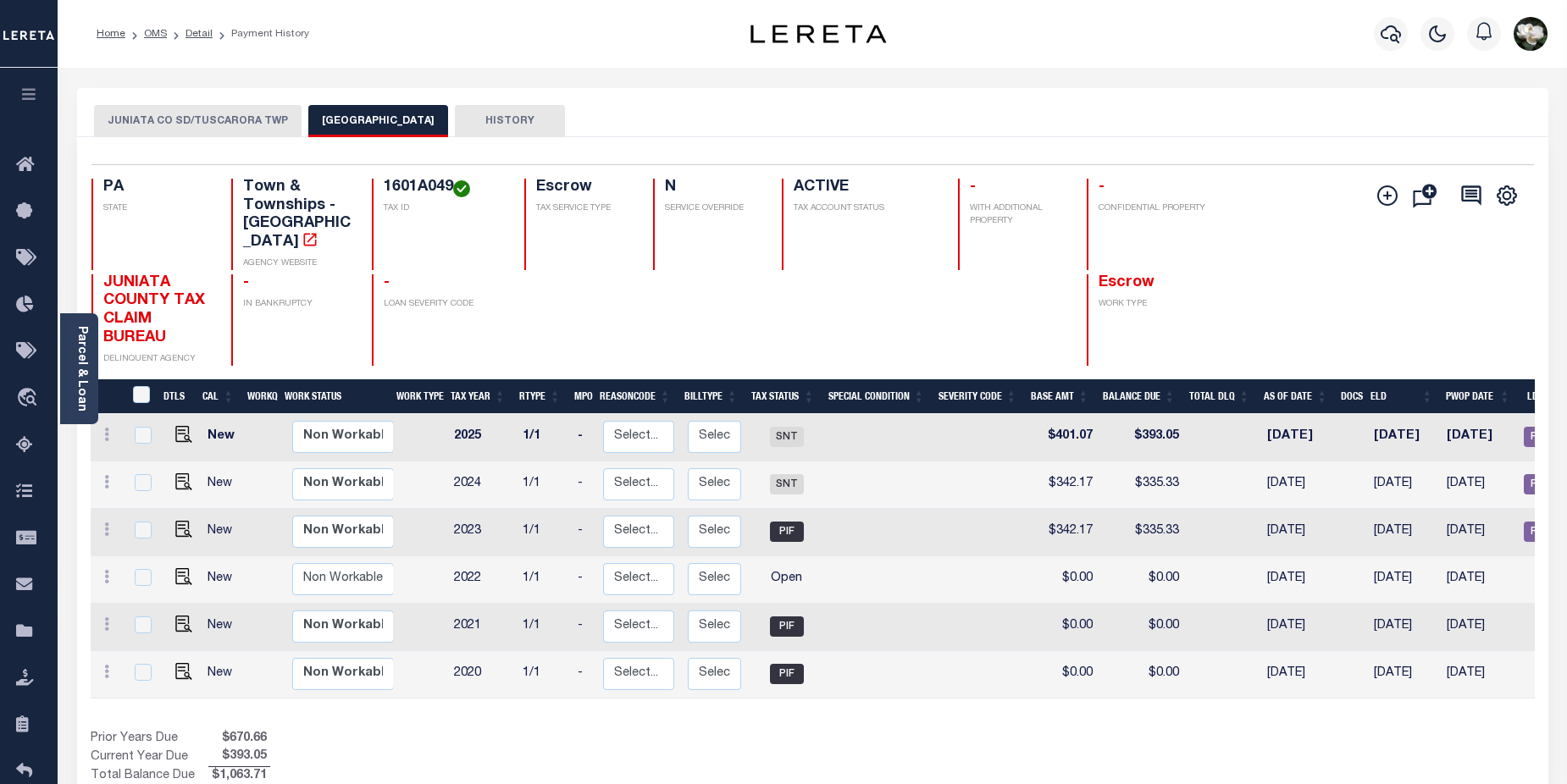
scroll to position [0, 176]
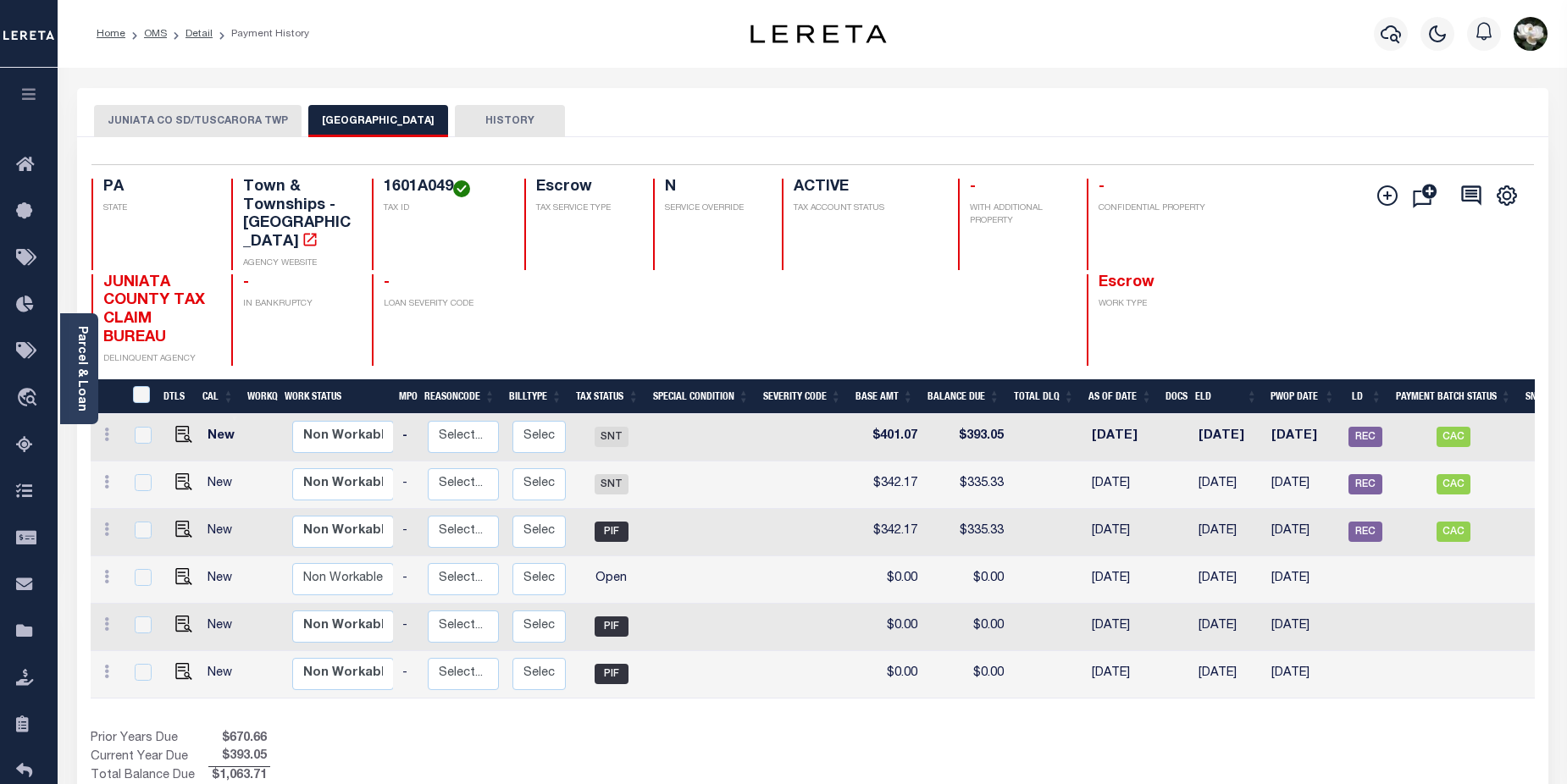
click at [235, 117] on button "JUNIATA CO SD/TUSCARORA TWP" at bounding box center [197, 121] width 207 height 33
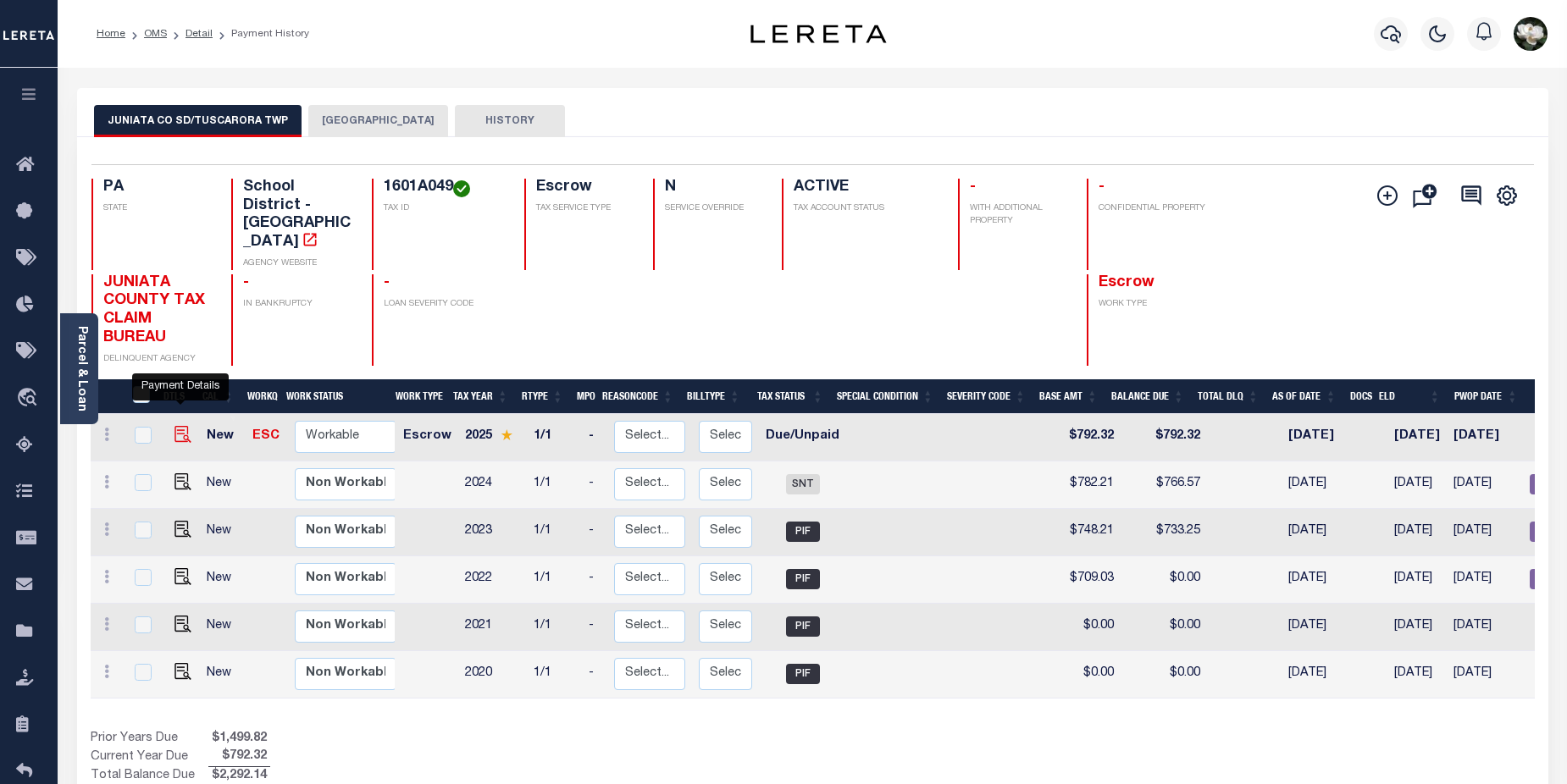
click at [178, 426] on img "" at bounding box center [183, 434] width 17 height 17
checkbox input "true"
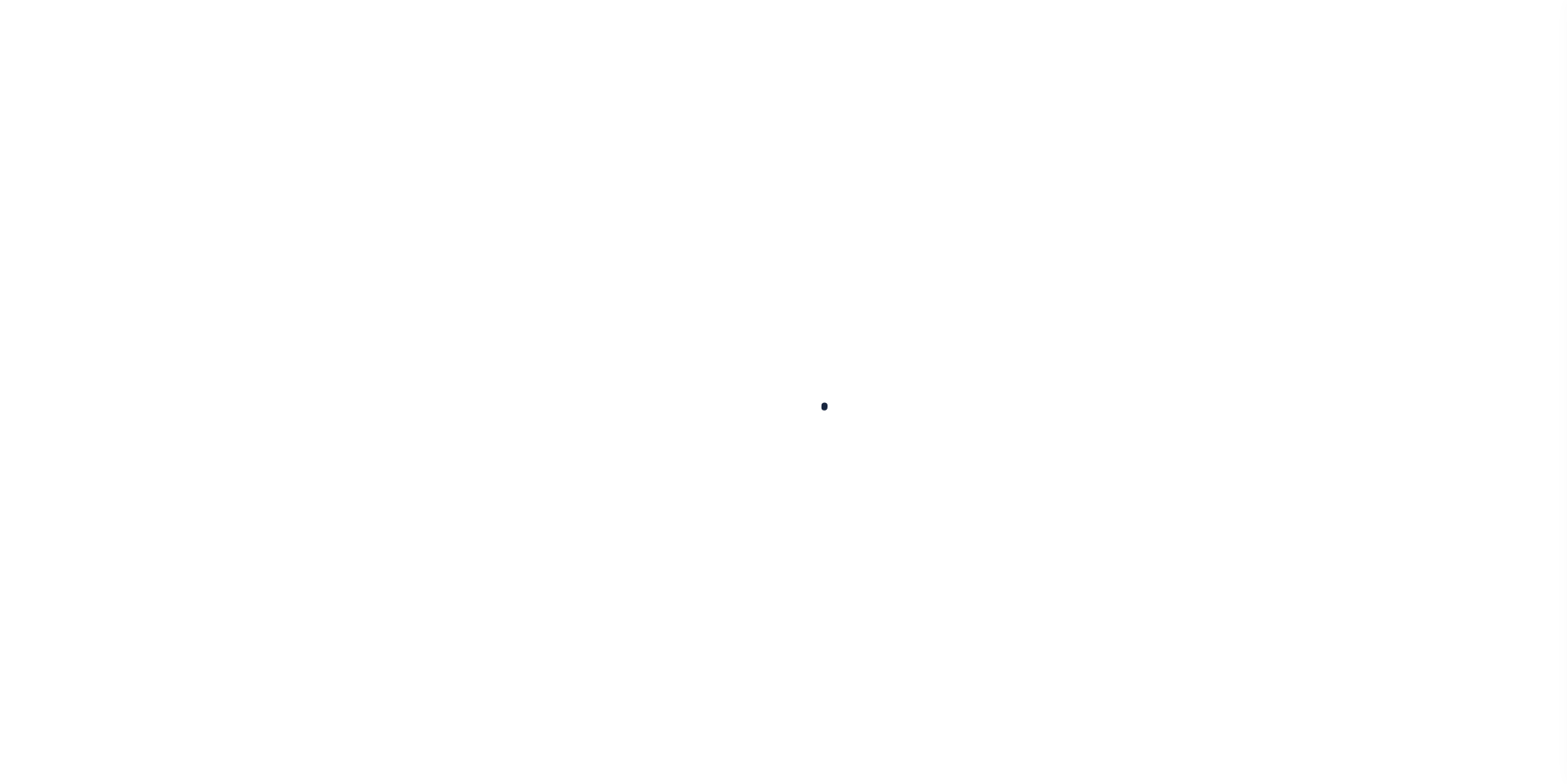
select select "DUE"
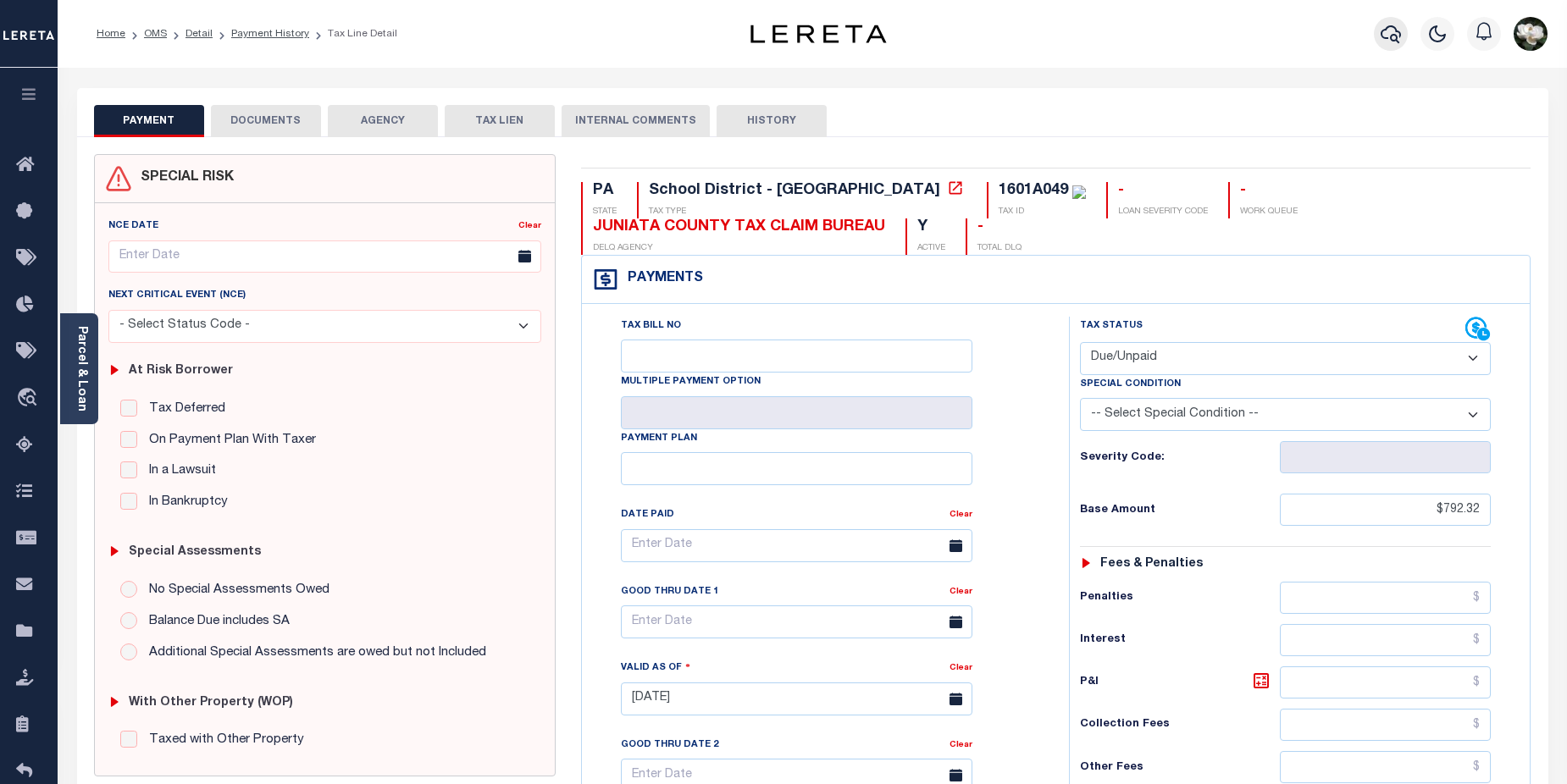
click at [1381, 30] on icon "button" at bounding box center [1391, 33] width 20 height 20
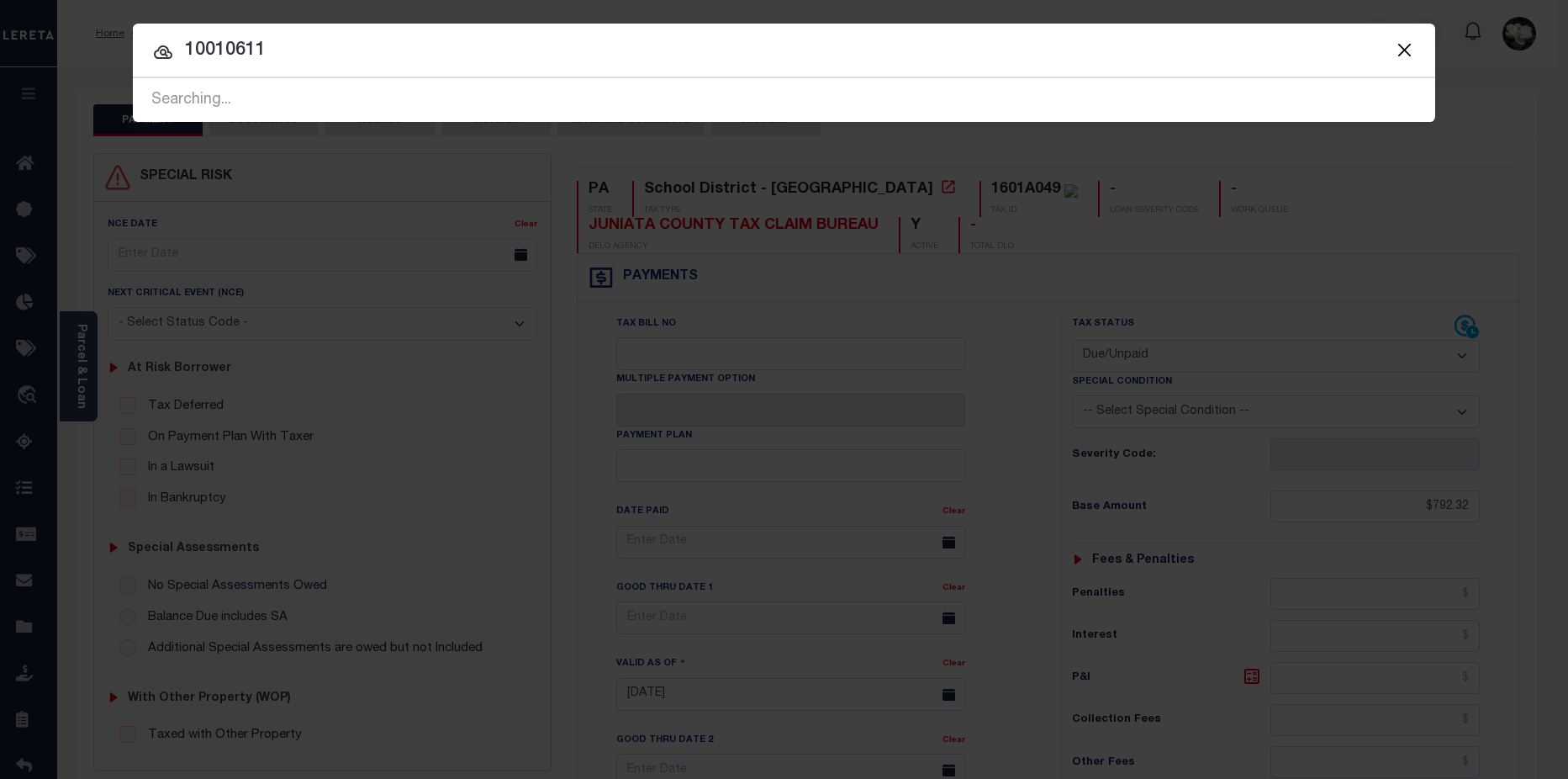
type input "10010611"
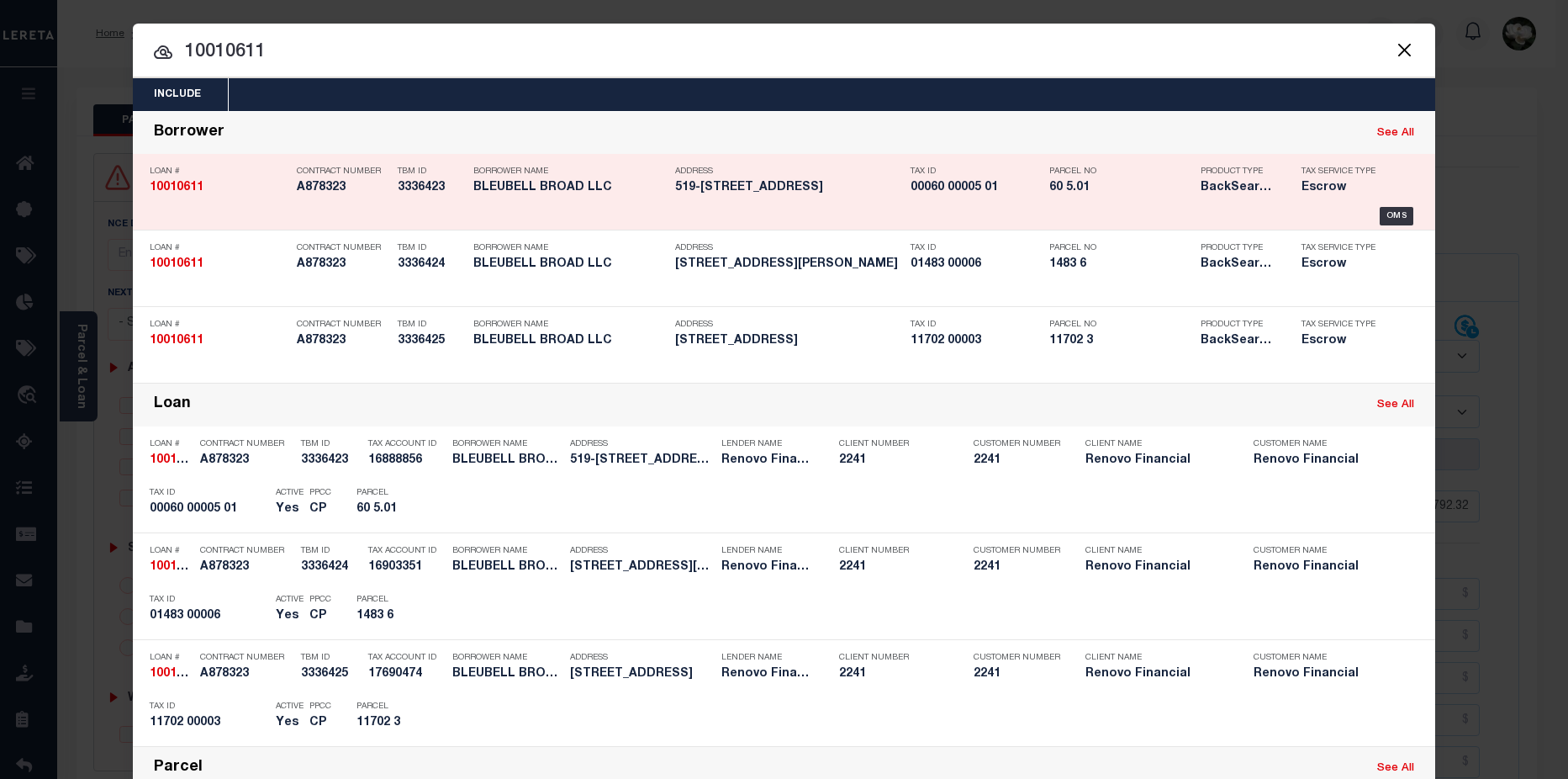
click at [650, 195] on h5 "BLEUBELL BROAD LLC" at bounding box center [569, 188] width 193 height 14
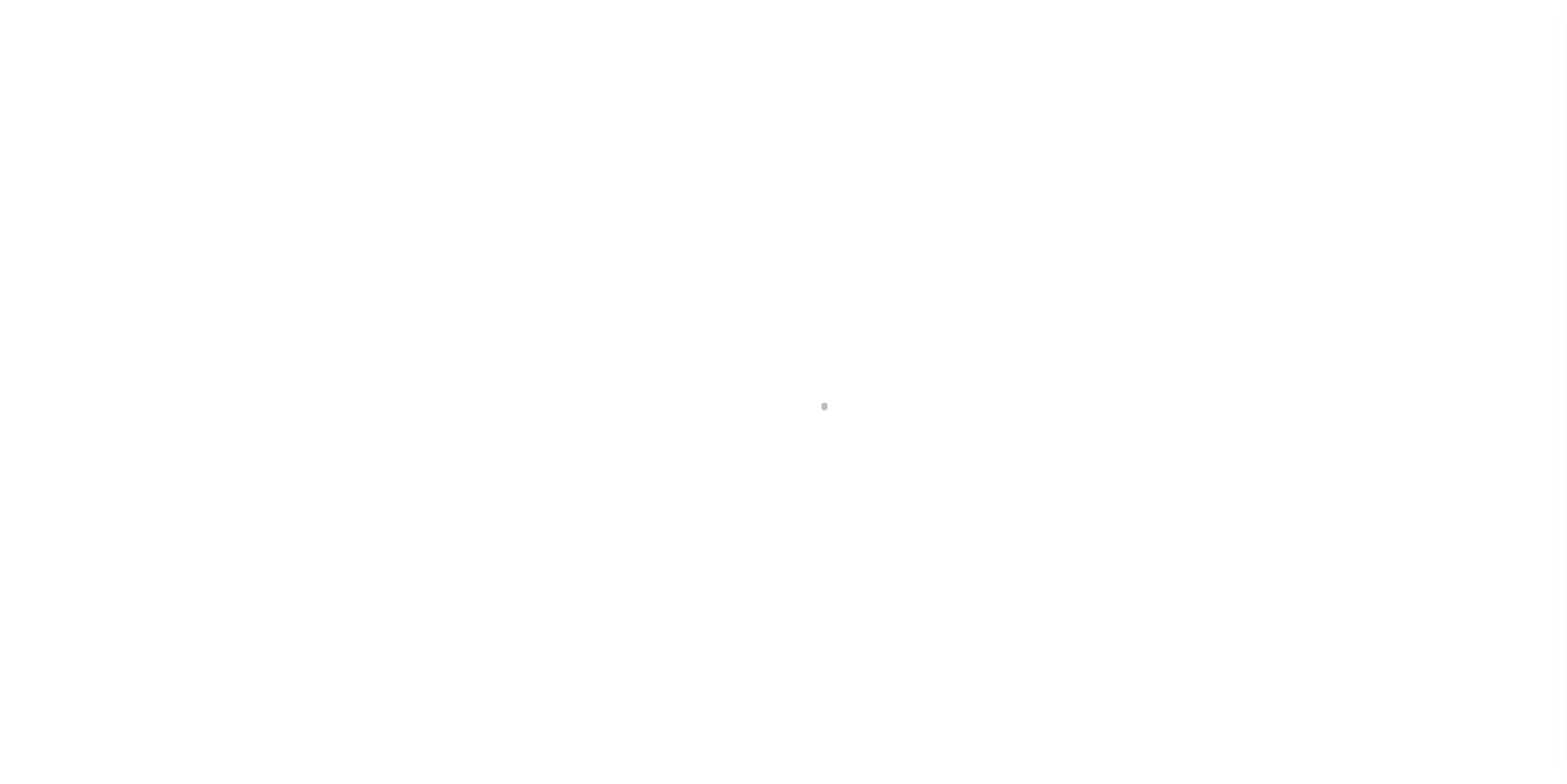
select select "10"
select select "Escrow"
type input "519-521 W"
type input "00060 00005 01"
select select
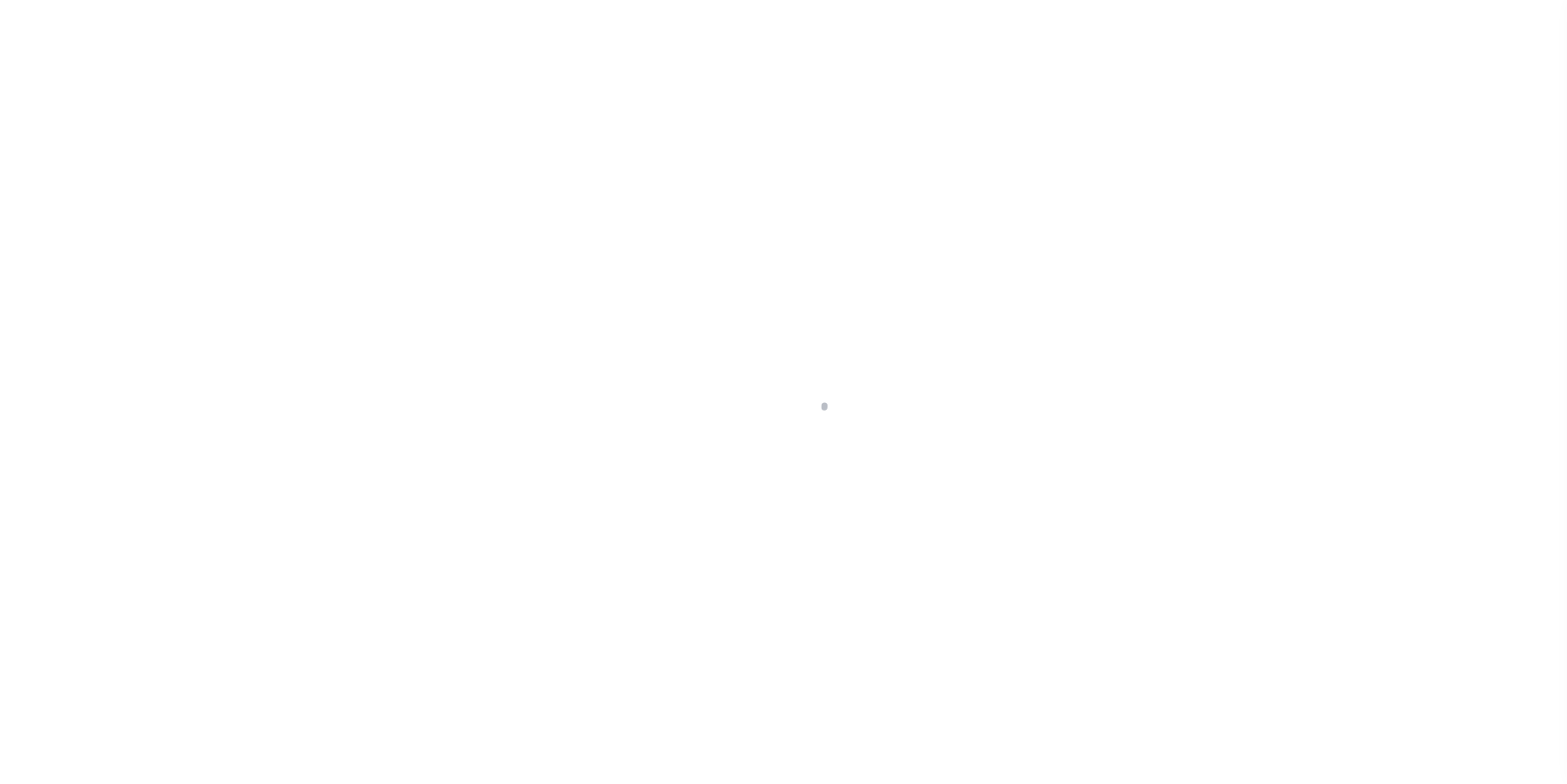
type input "PALMYRA NJ 08065"
type input "a0kUS0000018A1h"
type input "NJ"
select select
select select "25067"
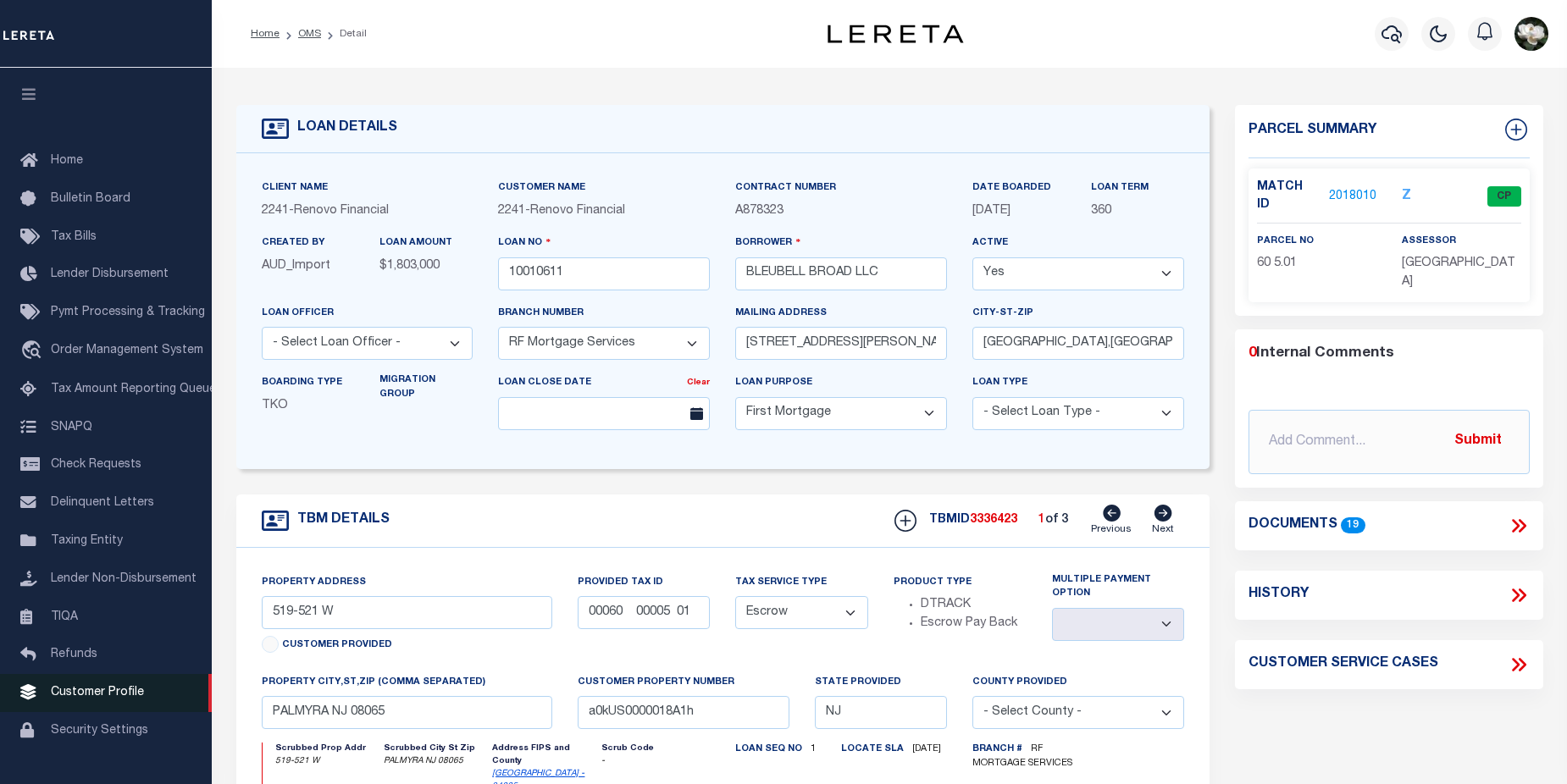
click at [120, 710] on link "Customer Profile" at bounding box center [106, 693] width 212 height 38
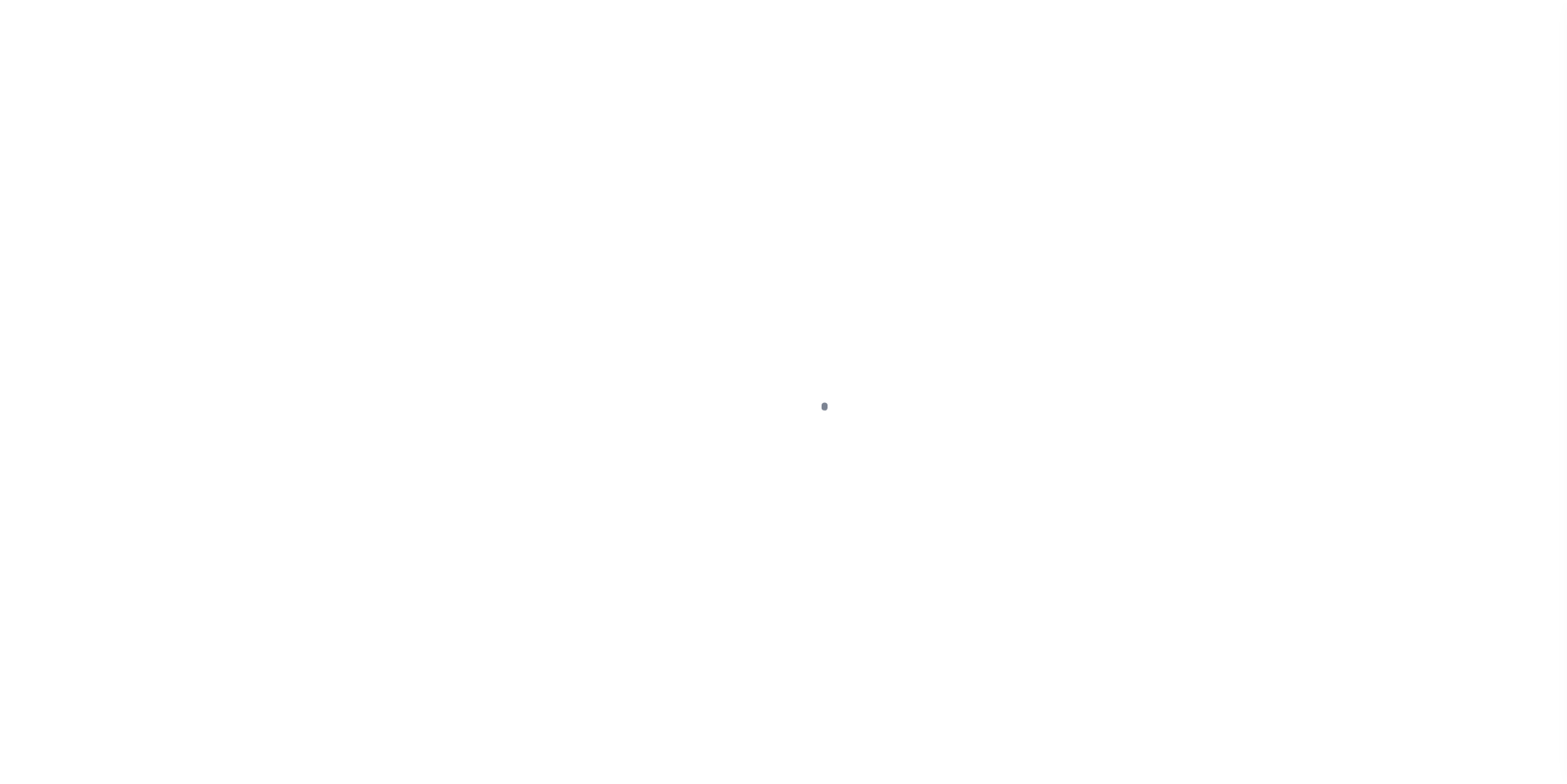
scroll to position [41, 0]
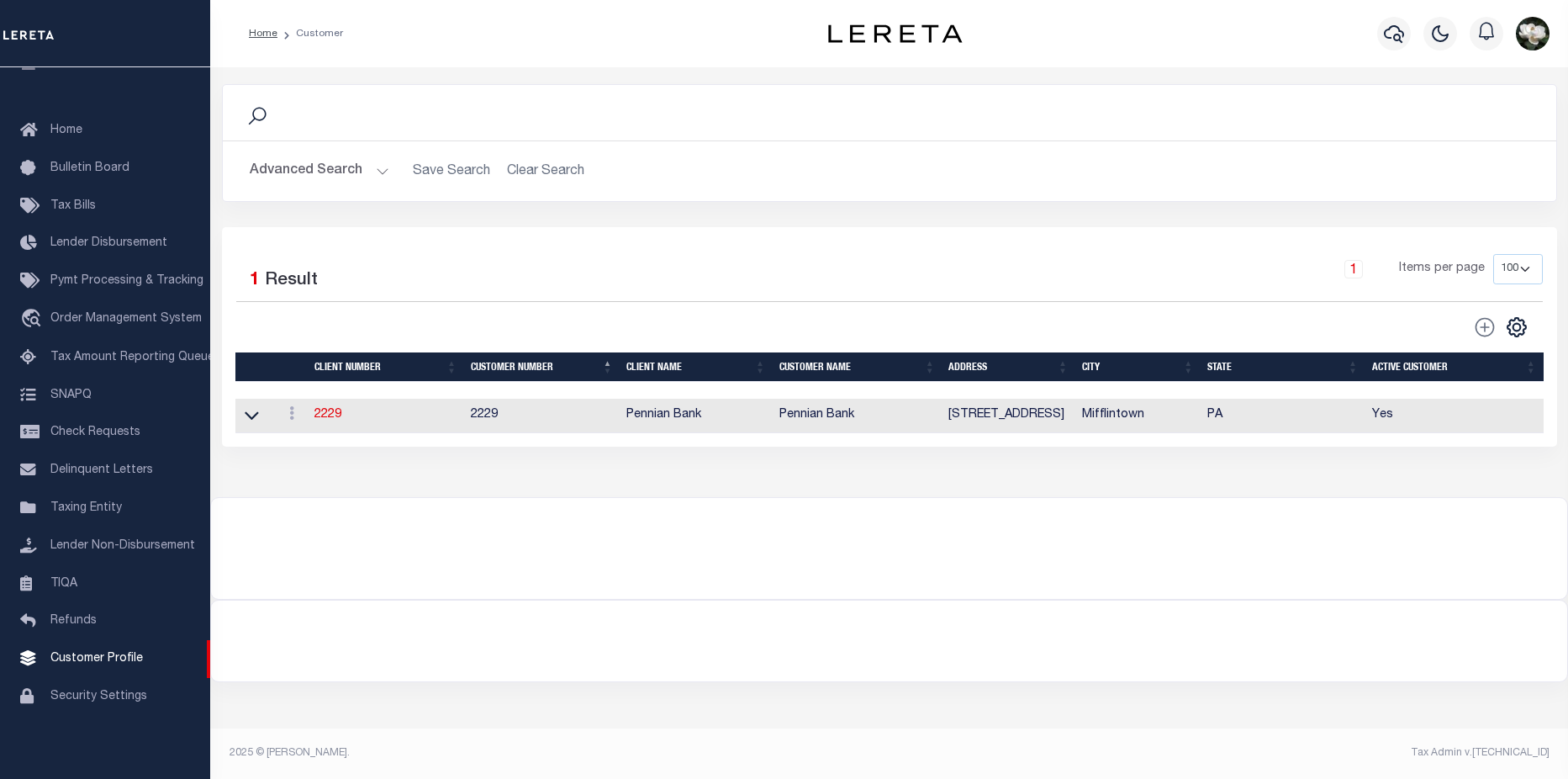
click at [286, 170] on button "Advanced Search" at bounding box center [319, 171] width 139 height 33
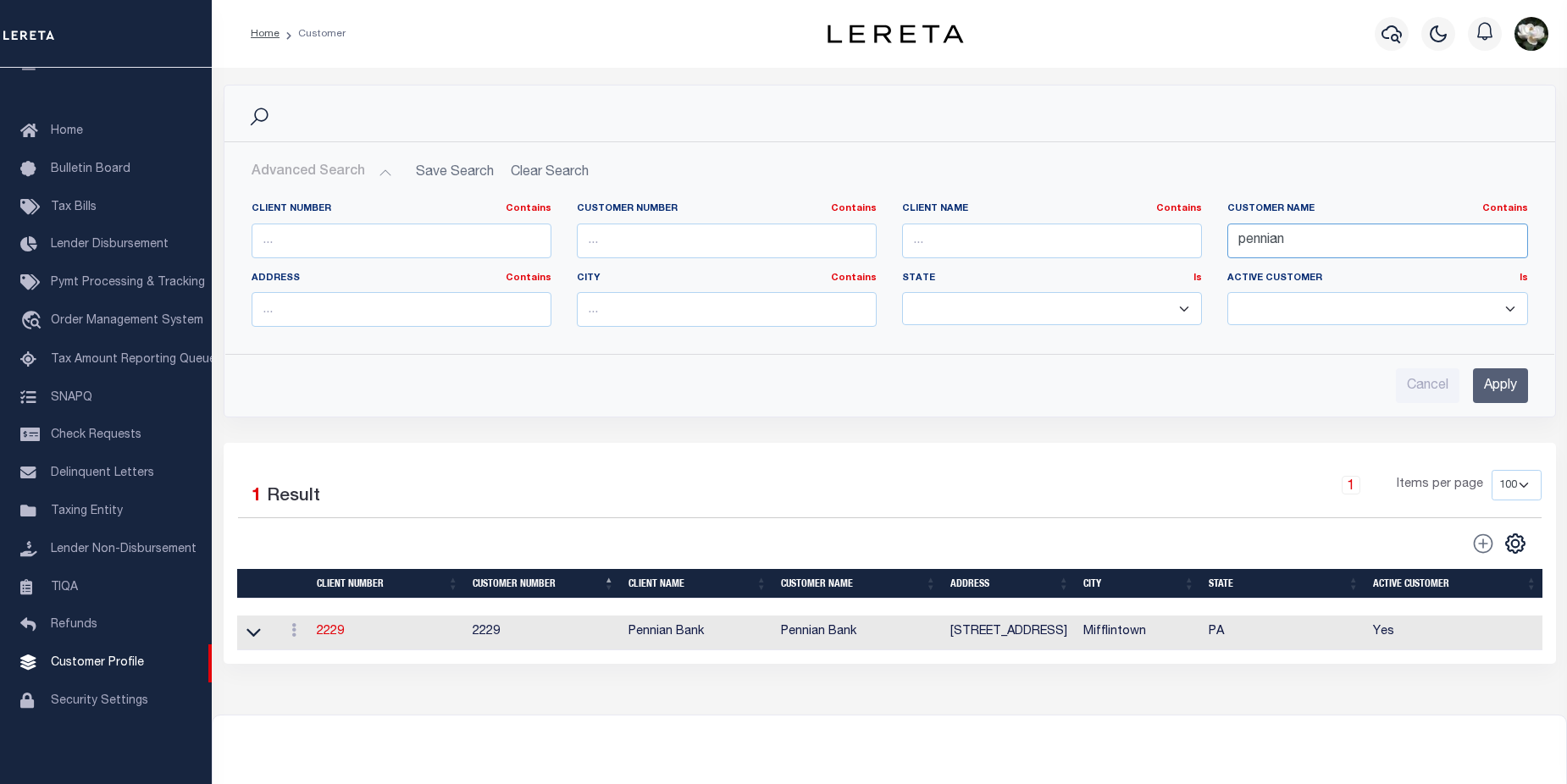
drag, startPoint x: 1317, startPoint y: 236, endPoint x: 954, endPoint y: 203, distance: 364.5
click at [954, 203] on div "Client Number Contains Contains Is Customer Number Contains Contains Is Contains" at bounding box center [889, 271] width 1302 height 138
type input "renovo"
click at [1491, 384] on input "Apply" at bounding box center [1500, 385] width 55 height 34
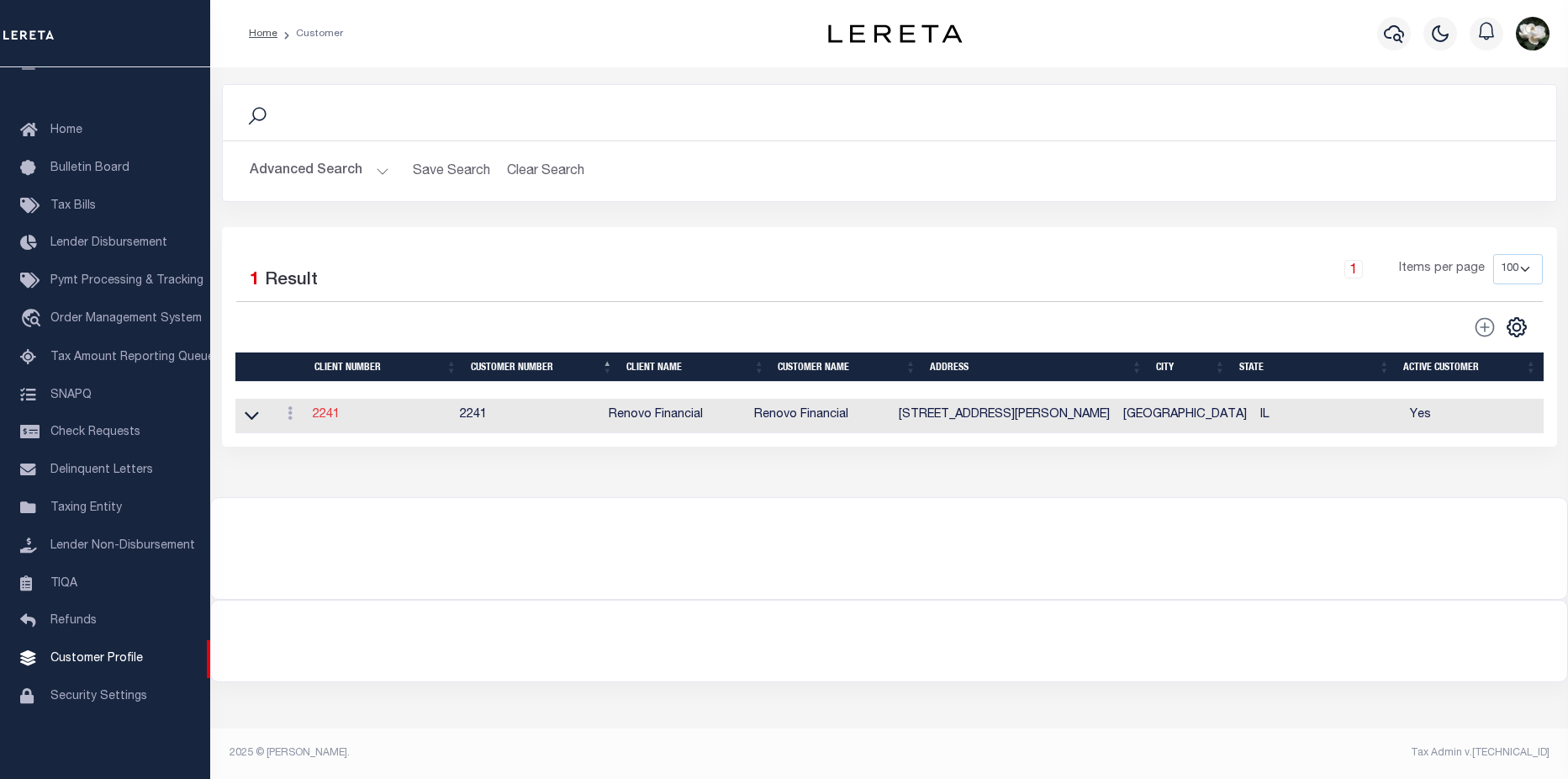
click at [334, 417] on link "2241" at bounding box center [326, 414] width 27 height 12
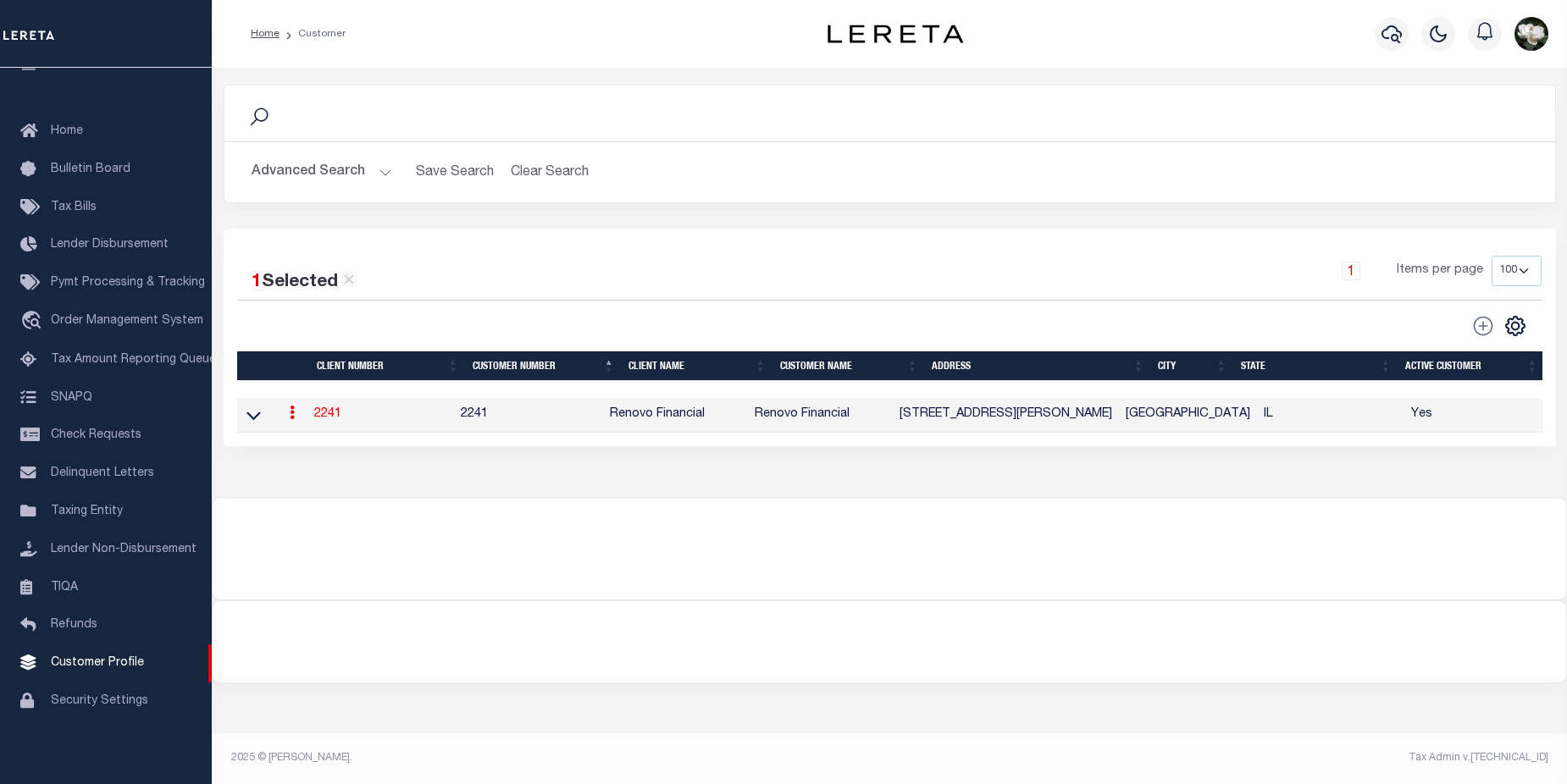
select select
type input "Renovo Financial"
type input "2241"
type input "Renovo Financial"
type input "Steven"
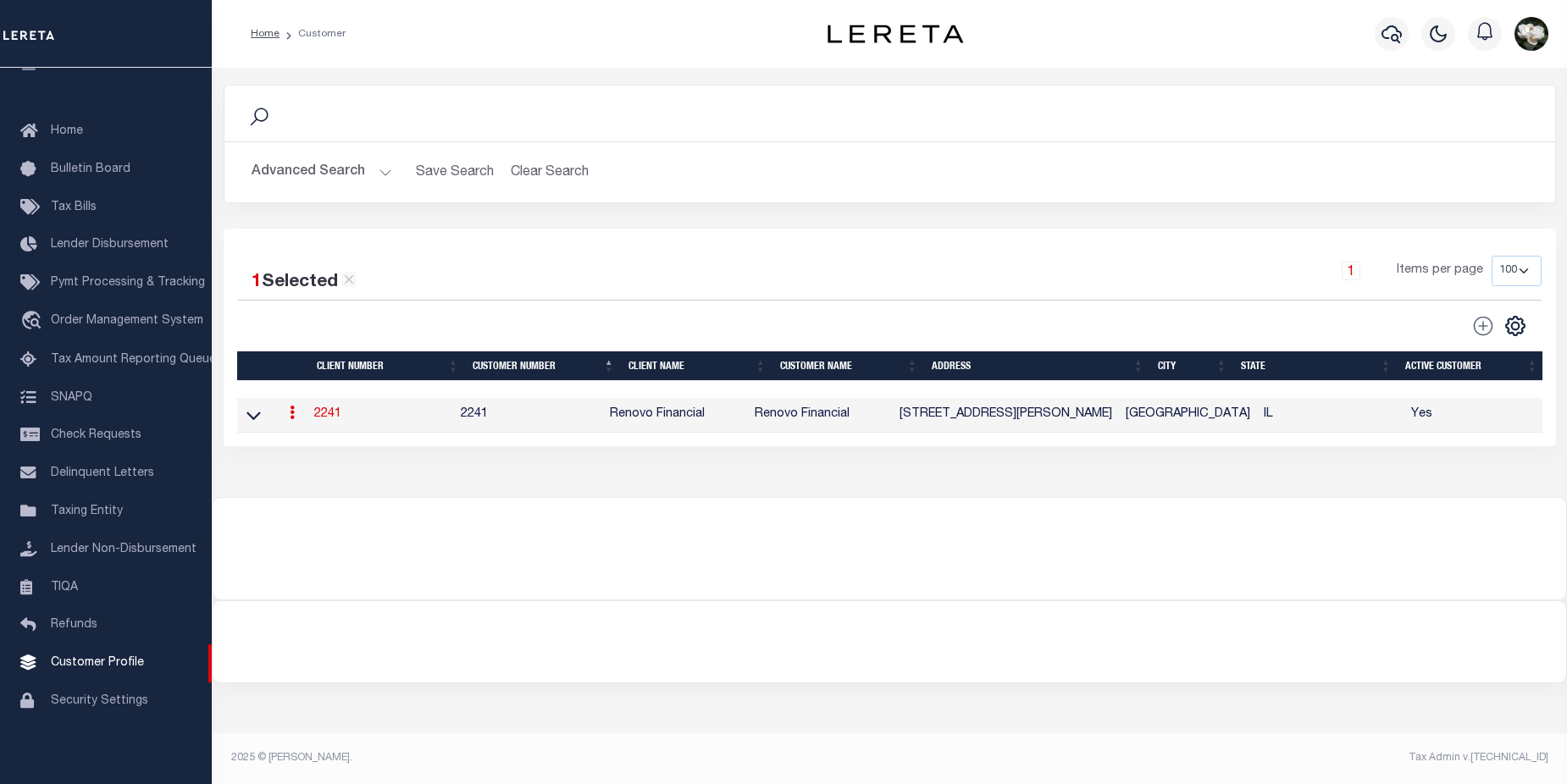
type input "Klemp"
select select "Mixed Portfolio"
type input "Tiffany Stringfellow"
type input "Barbara Kendrick"
type input "Debbie Vecellio"
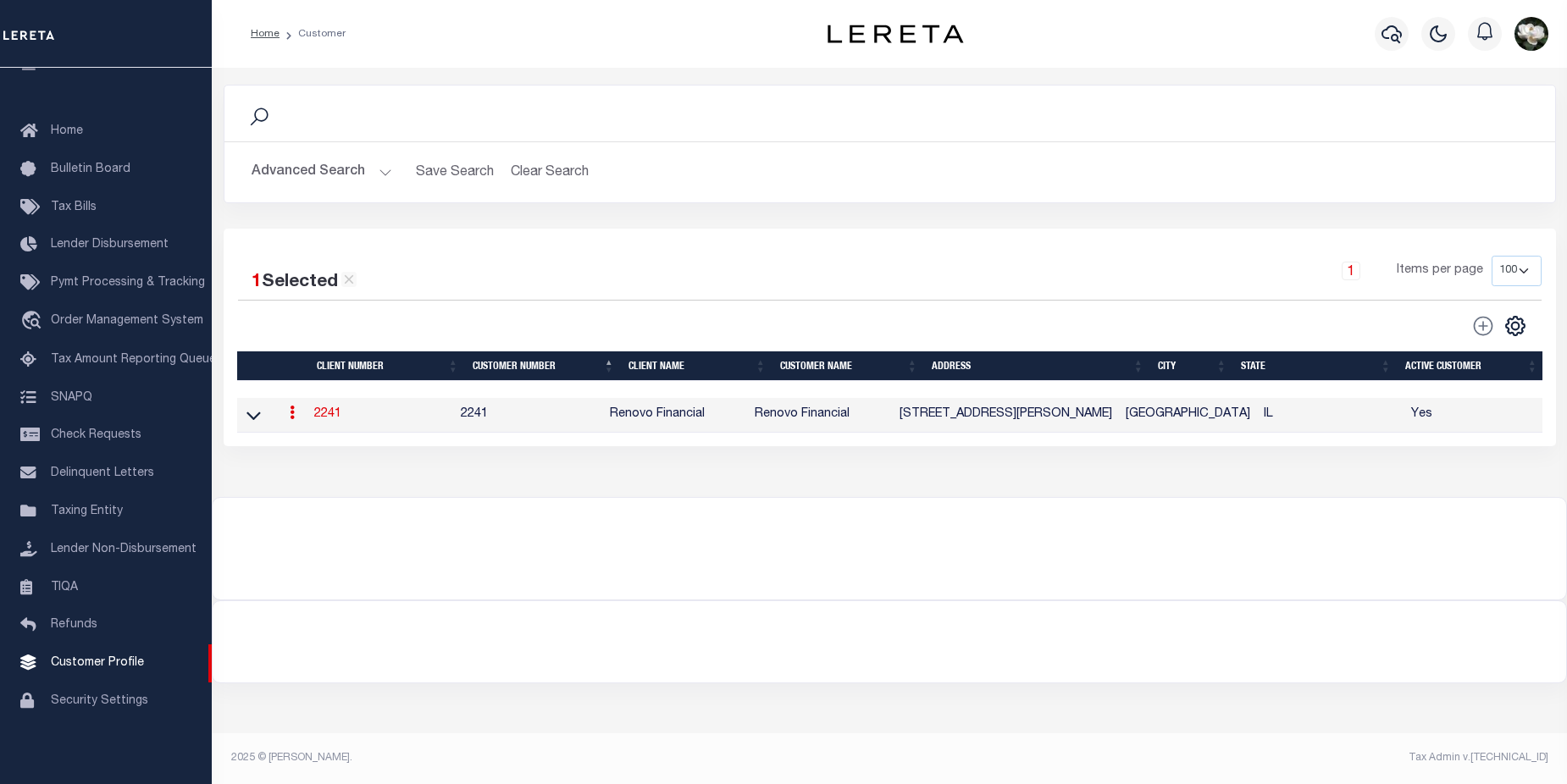
checkbox input "true"
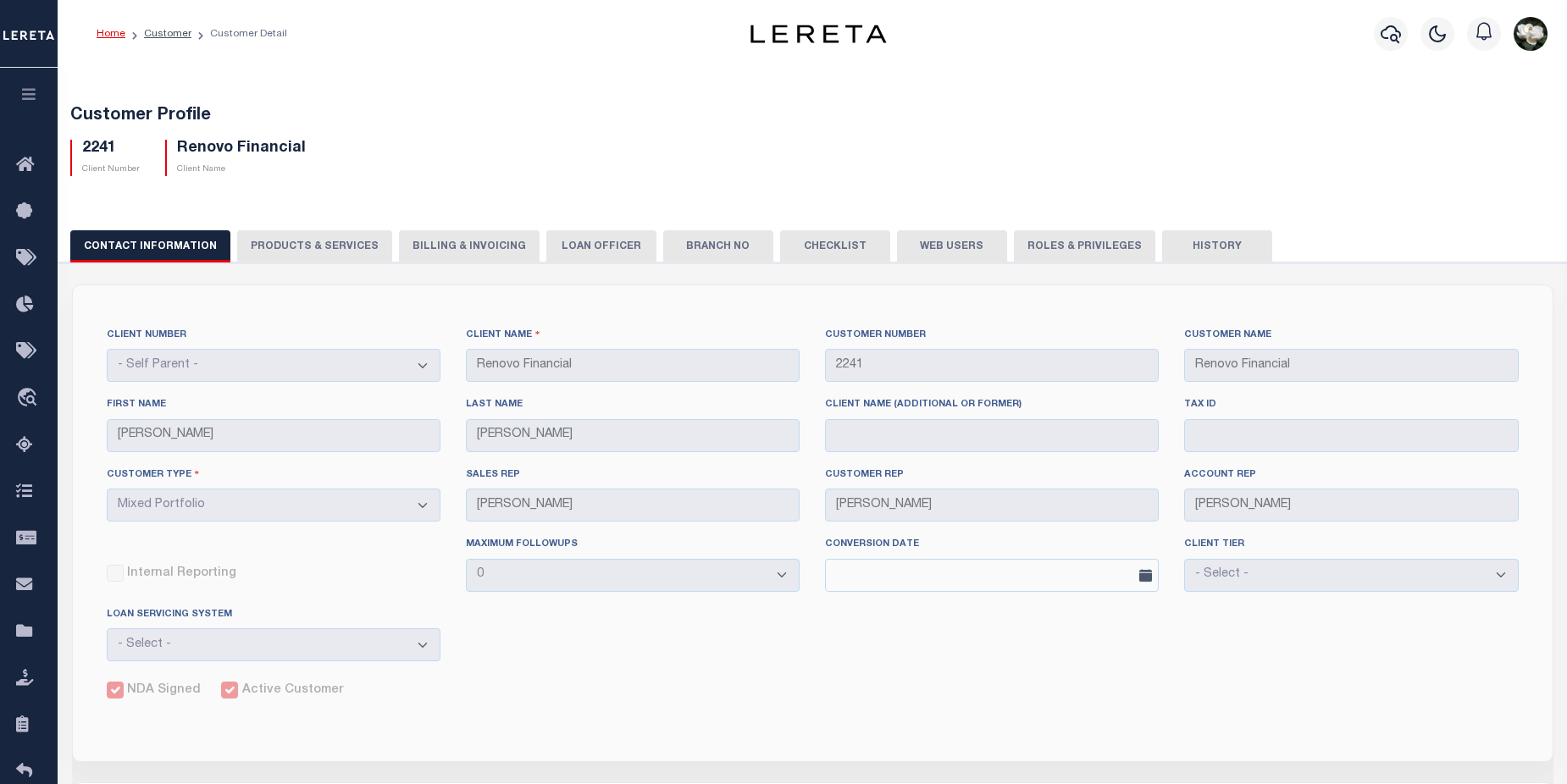
click at [473, 247] on button "Billing & Invoicing" at bounding box center [469, 247] width 140 height 33
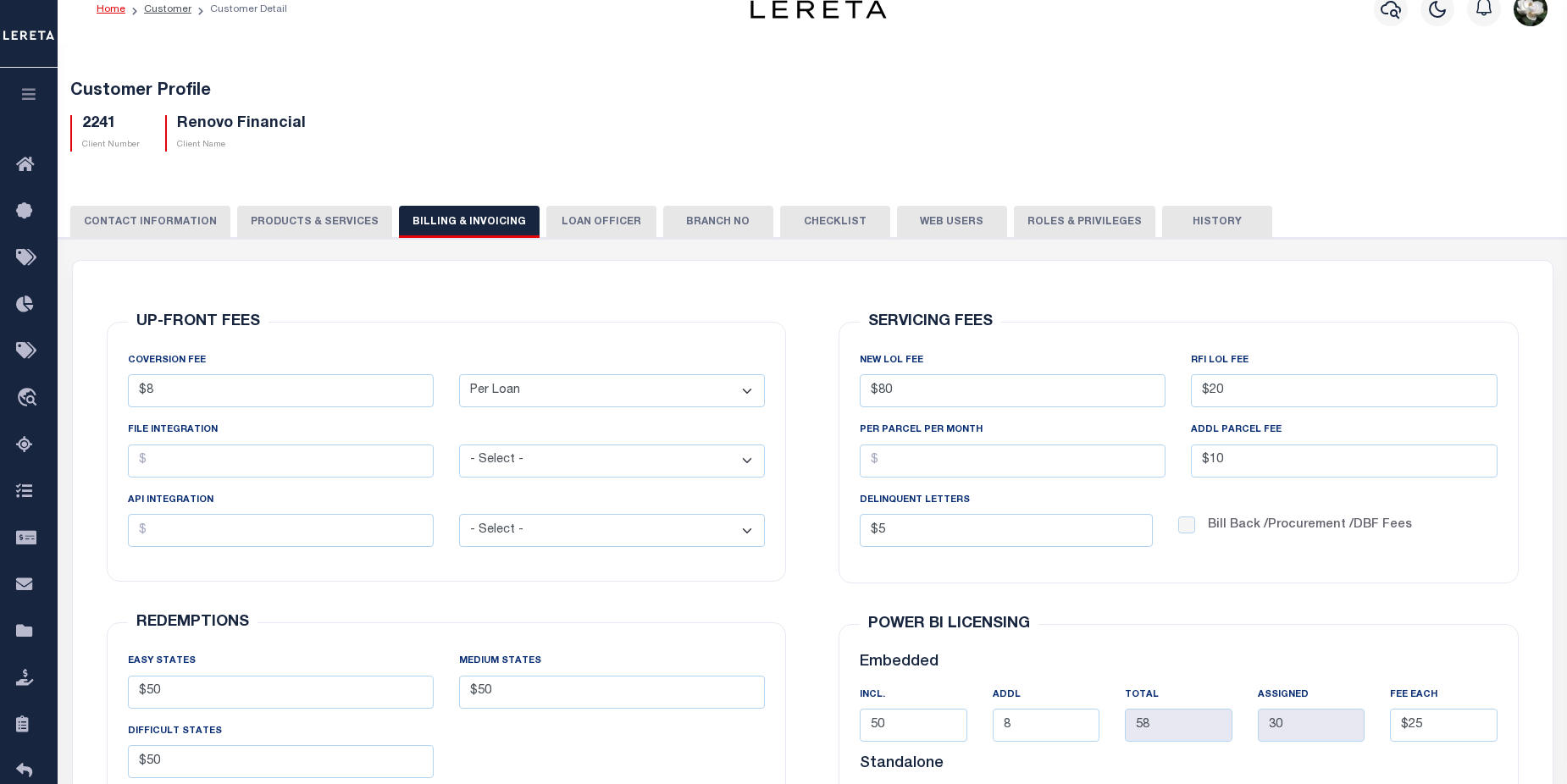
scroll to position [33, 0]
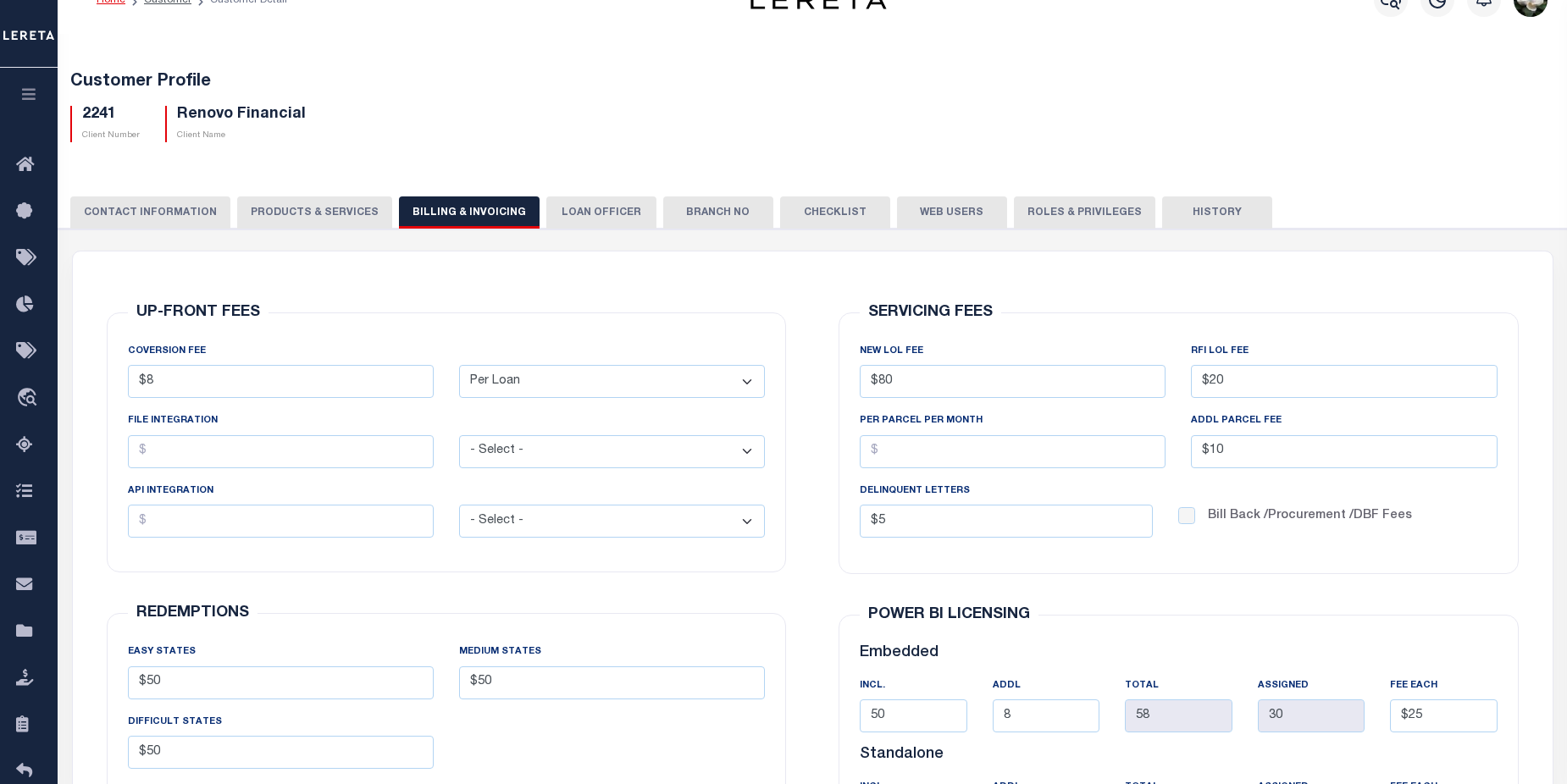
click at [138, 217] on button "CONTACT INFORMATION" at bounding box center [150, 213] width 160 height 33
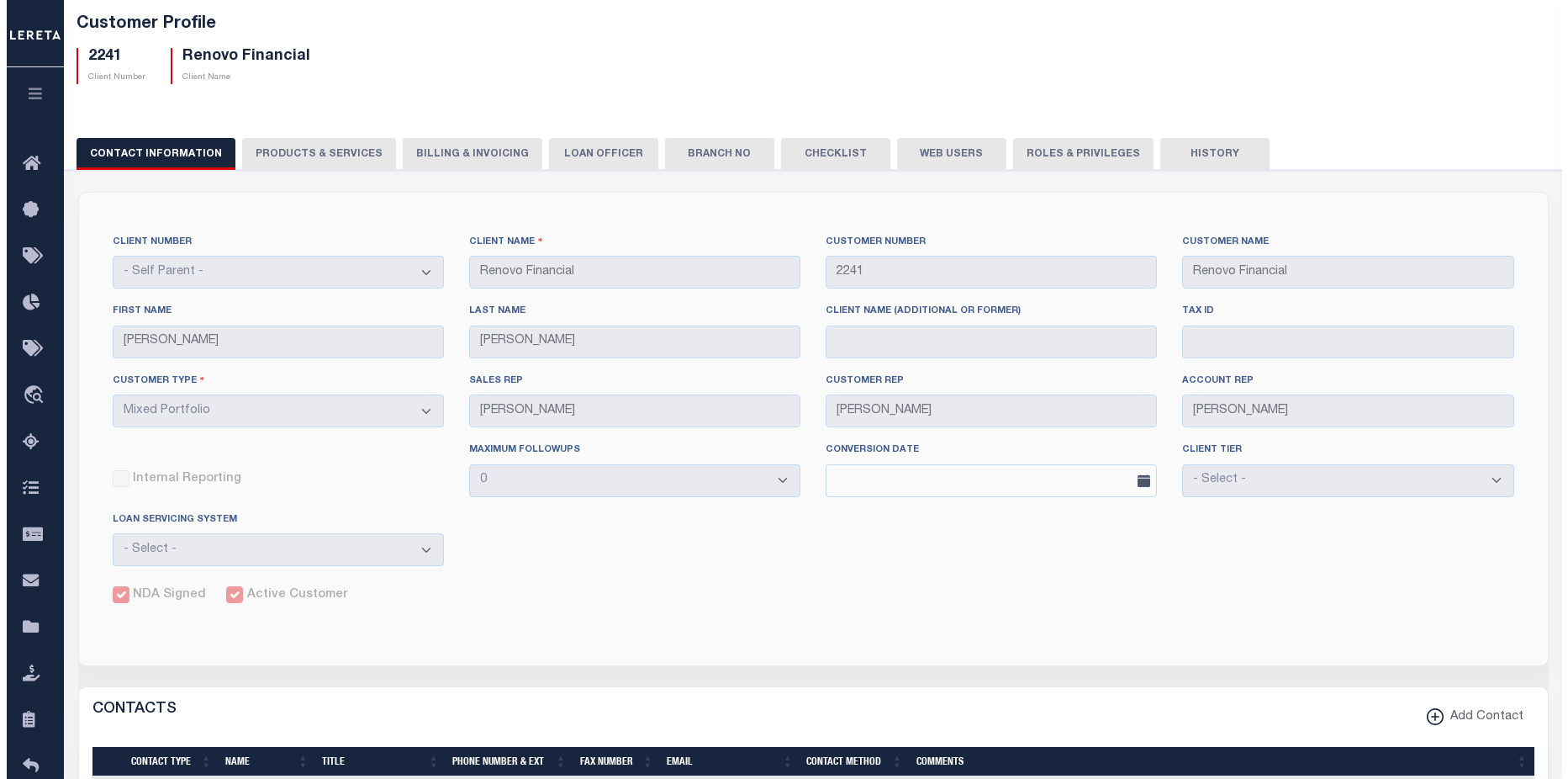
scroll to position [0, 0]
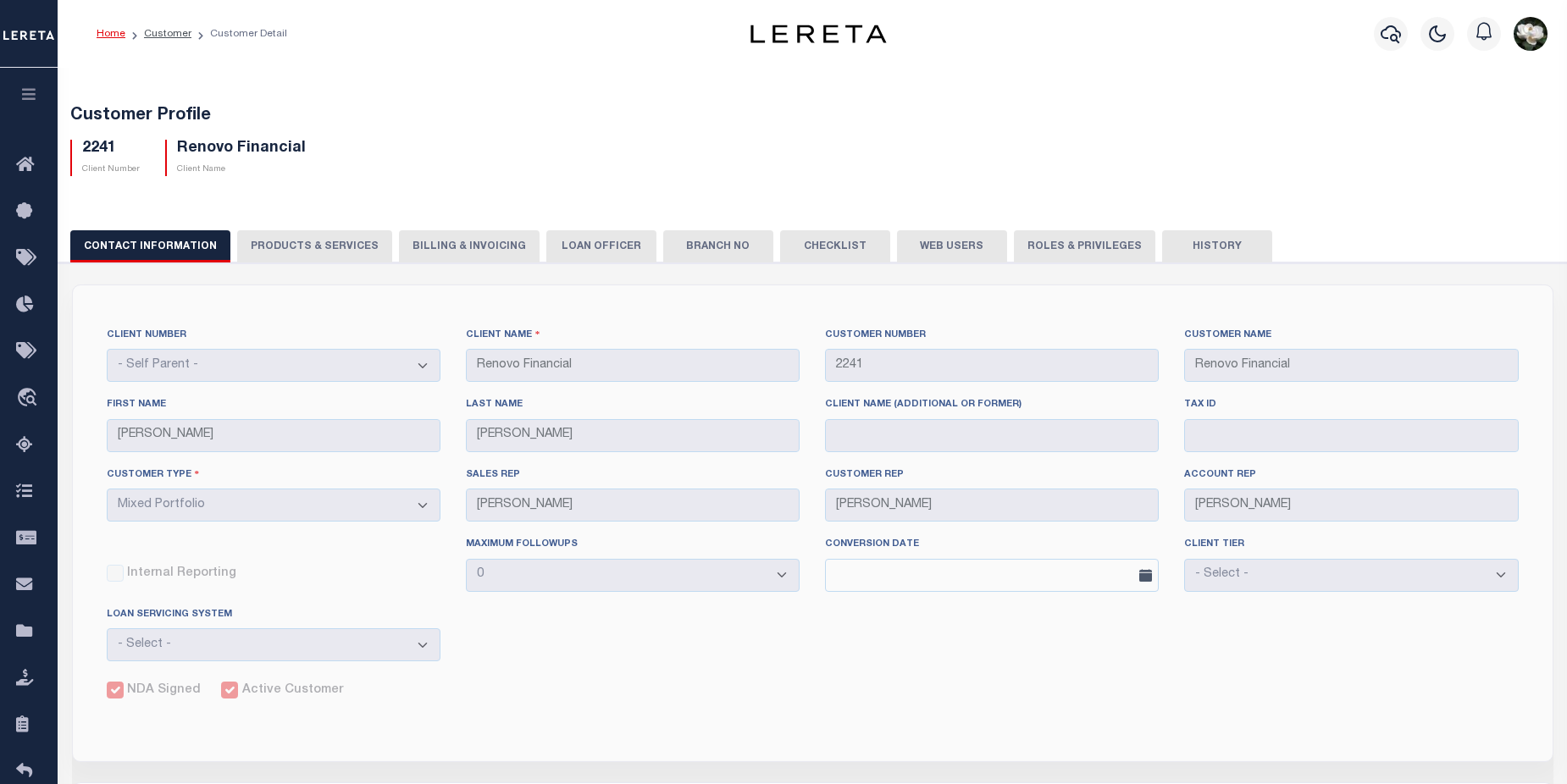
click at [1365, 33] on div "Profile Sign out" at bounding box center [1458, 34] width 193 height 60
click at [1381, 38] on icon "button" at bounding box center [1391, 33] width 20 height 20
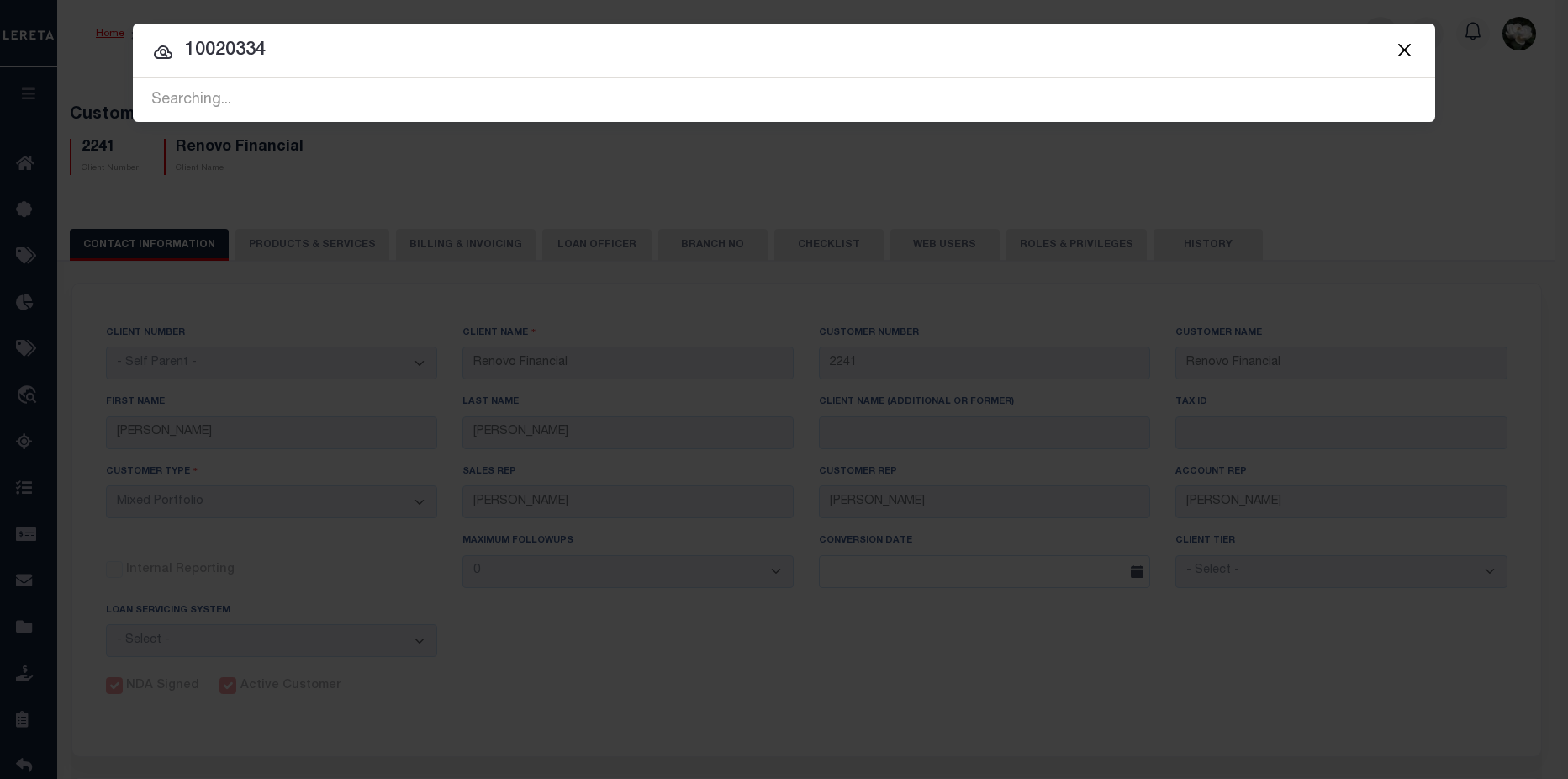
type input "10020334"
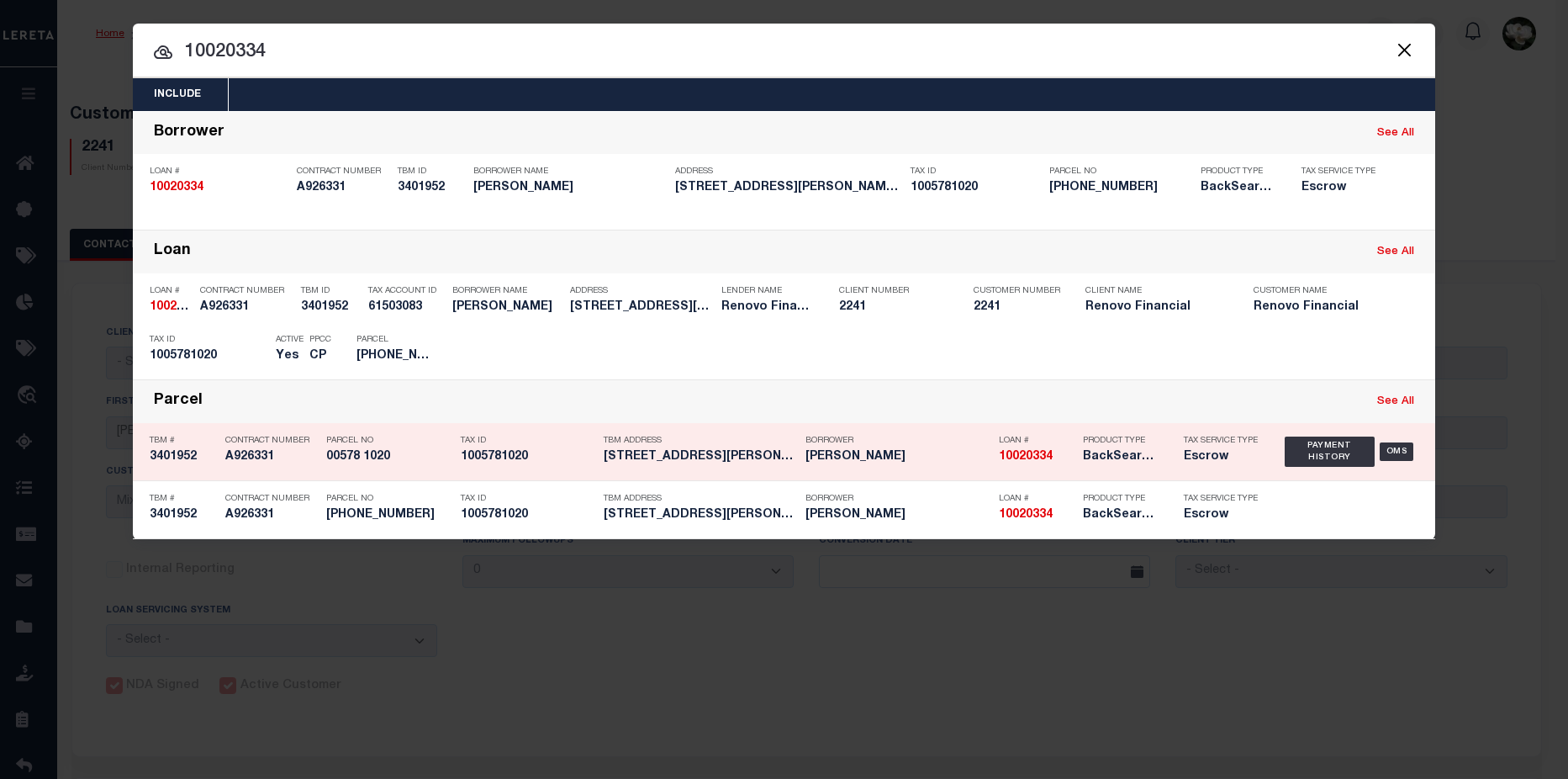
click at [949, 467] on div "Borrower ALI CUHRUK" at bounding box center [898, 452] width 185 height 49
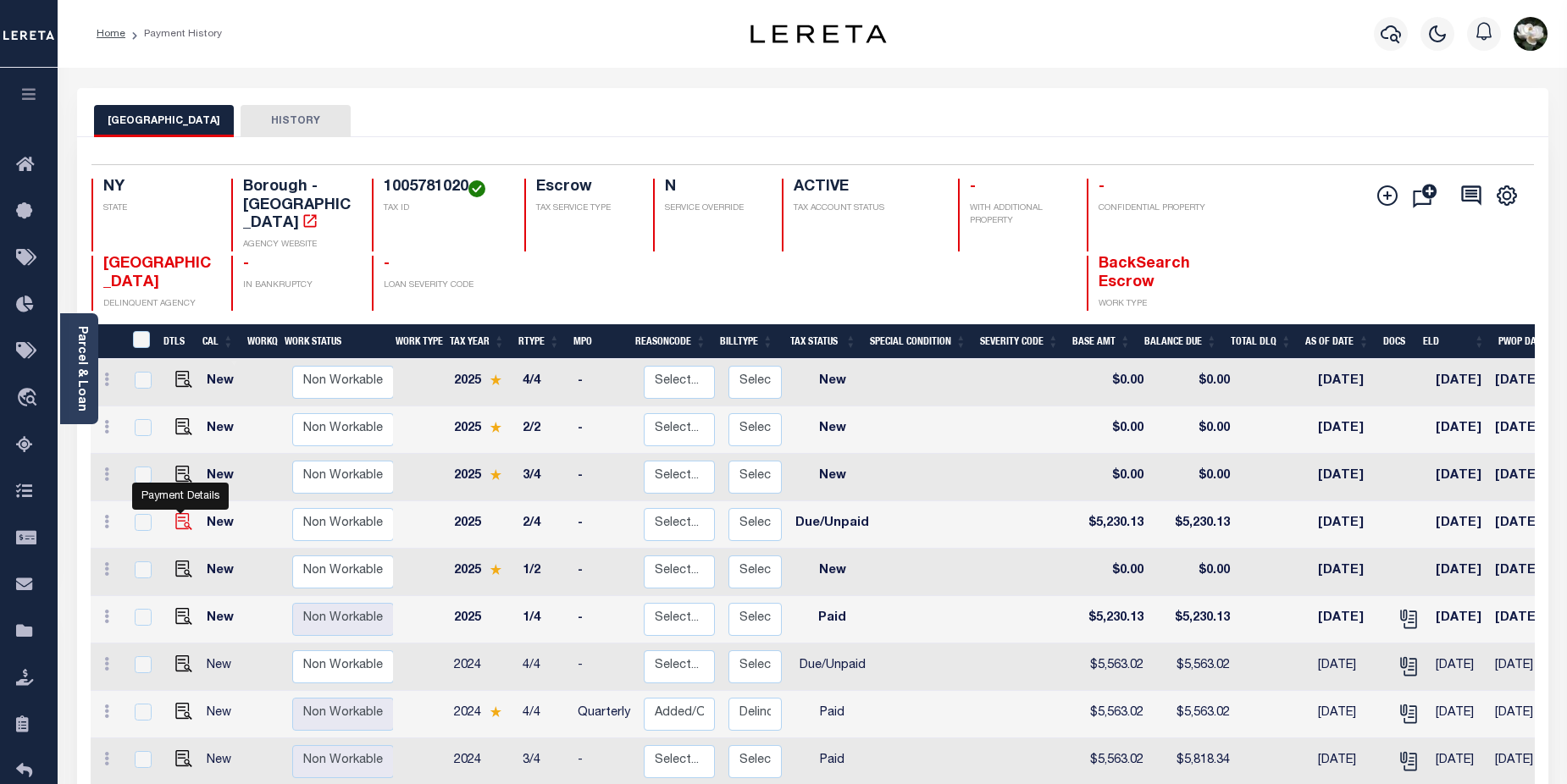
click at [182, 513] on img "" at bounding box center [184, 521] width 17 height 17
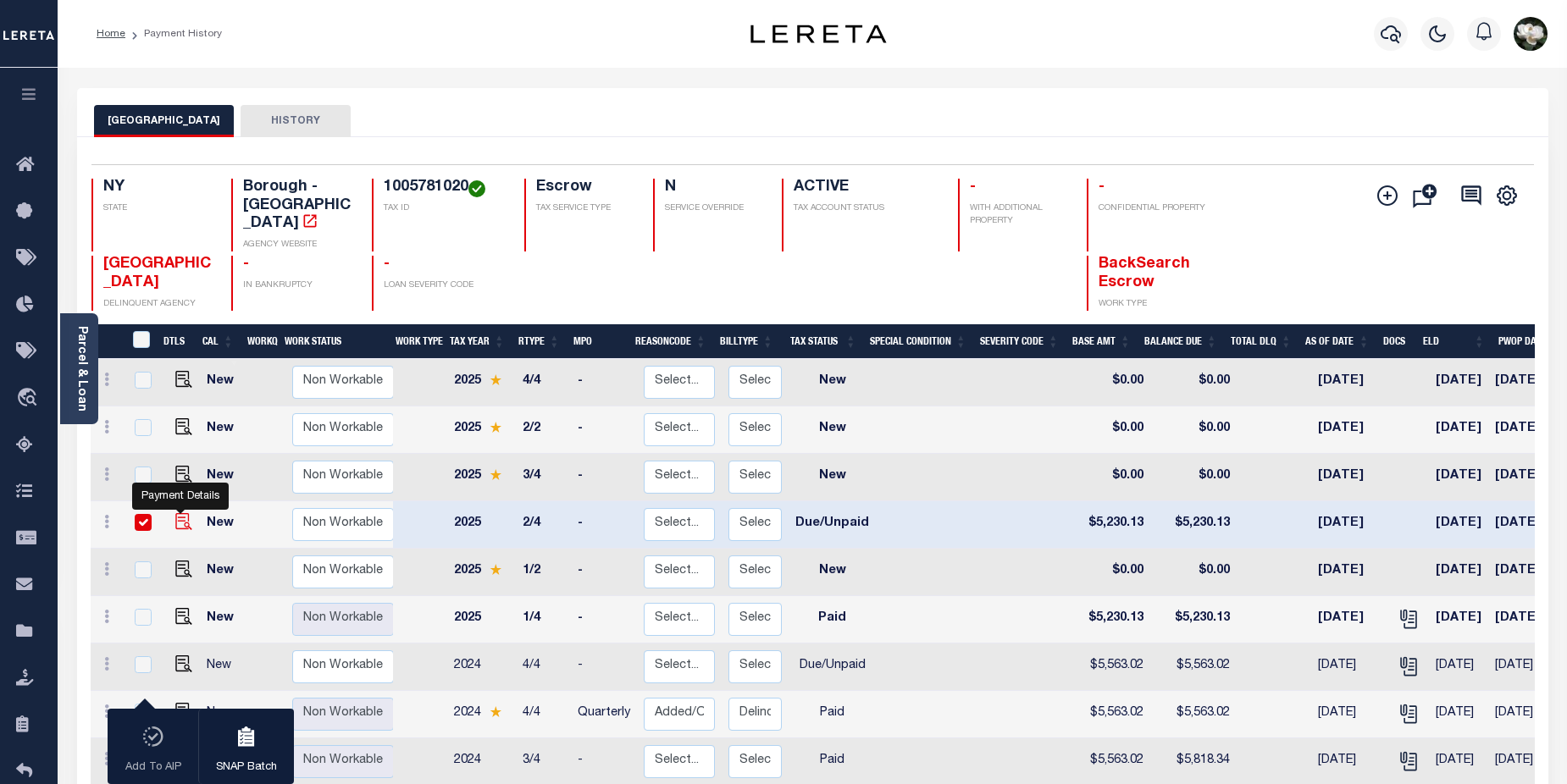
checkbox input "true"
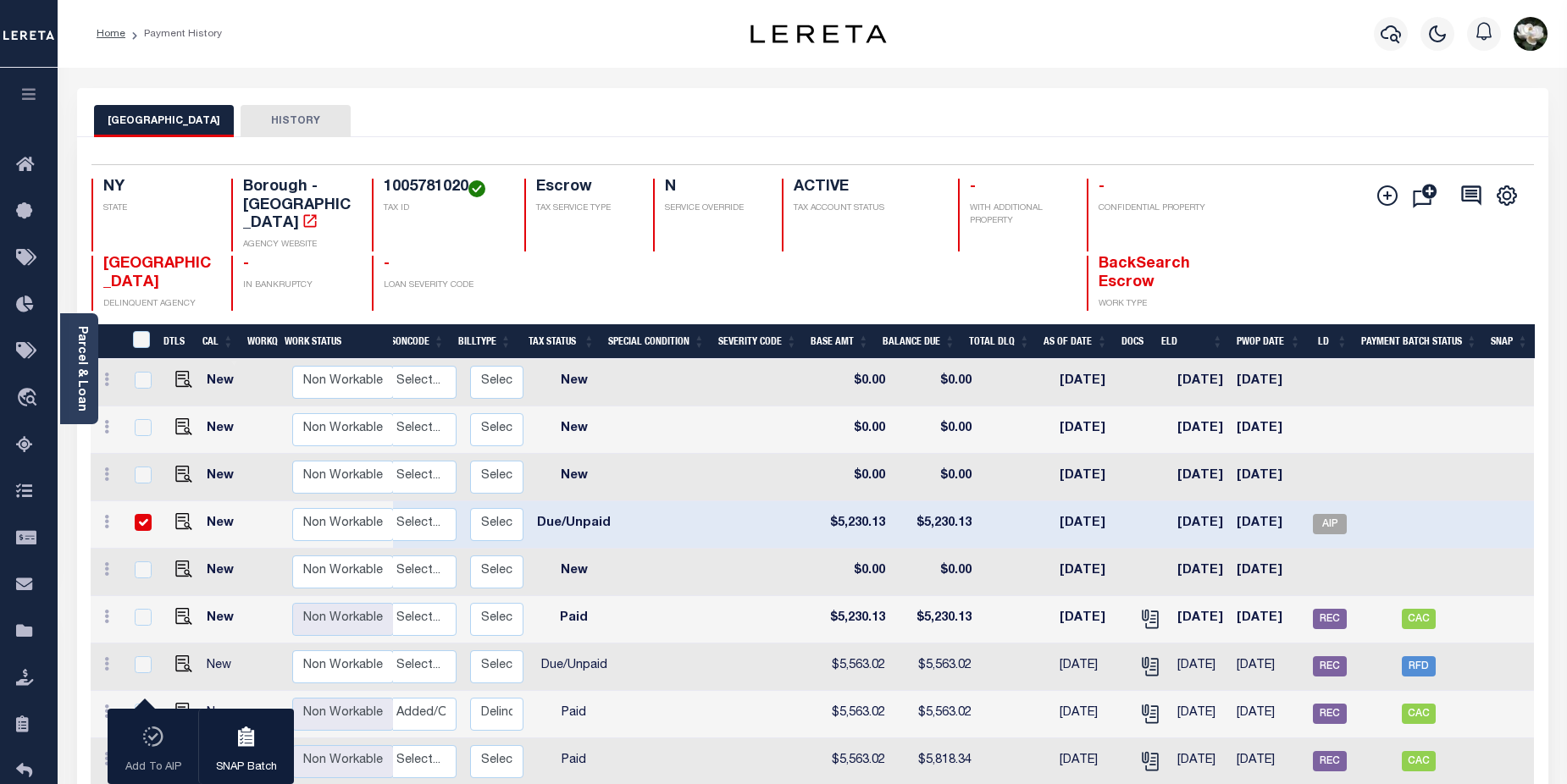
drag, startPoint x: 1381, startPoint y: 29, endPoint x: 1348, endPoint y: 43, distance: 35.8
click at [1370, 33] on div at bounding box center [1391, 34] width 47 height 60
click at [1392, 33] on icon "button" at bounding box center [1391, 33] width 20 height 20
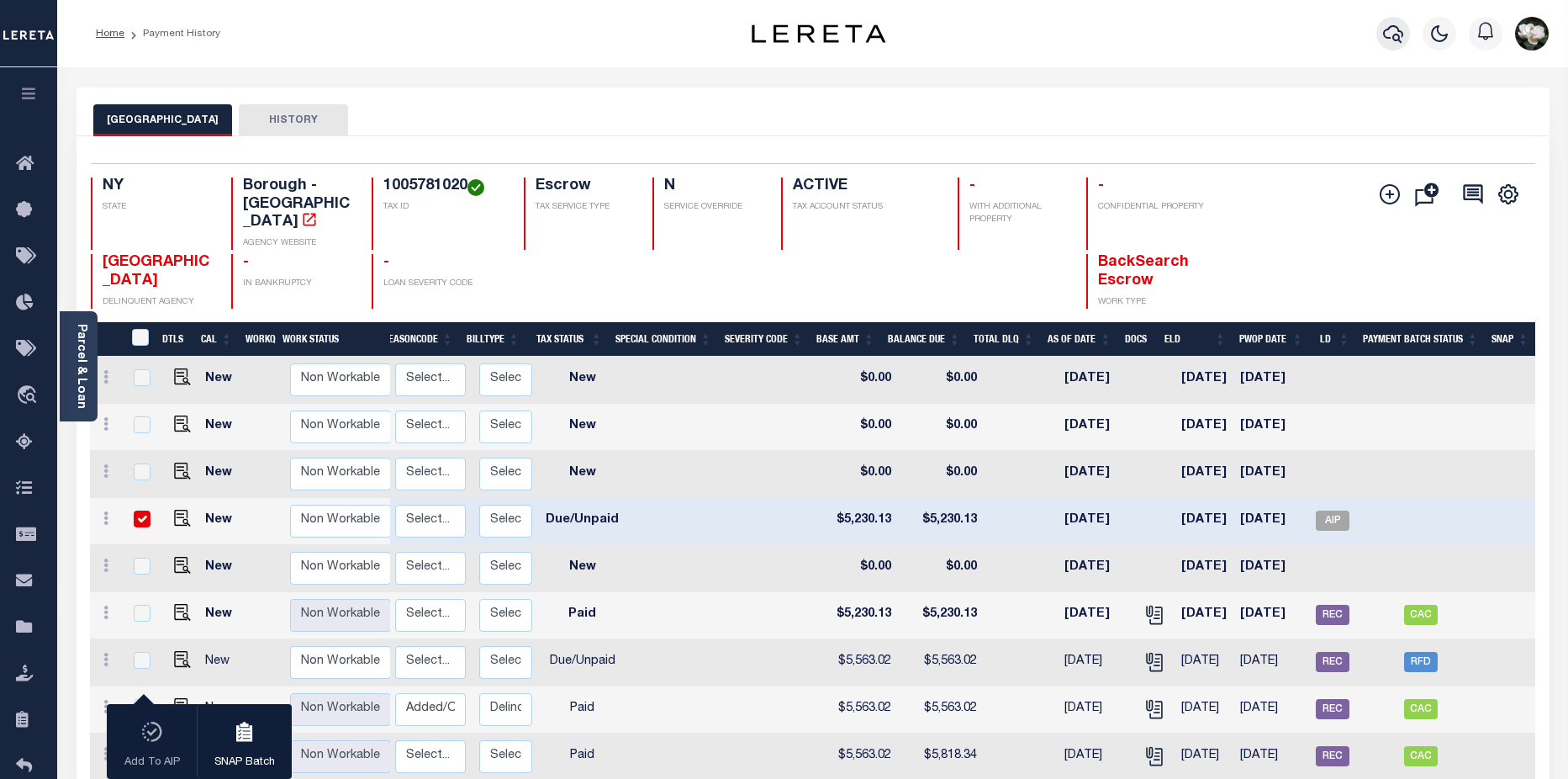
scroll to position [0, 248]
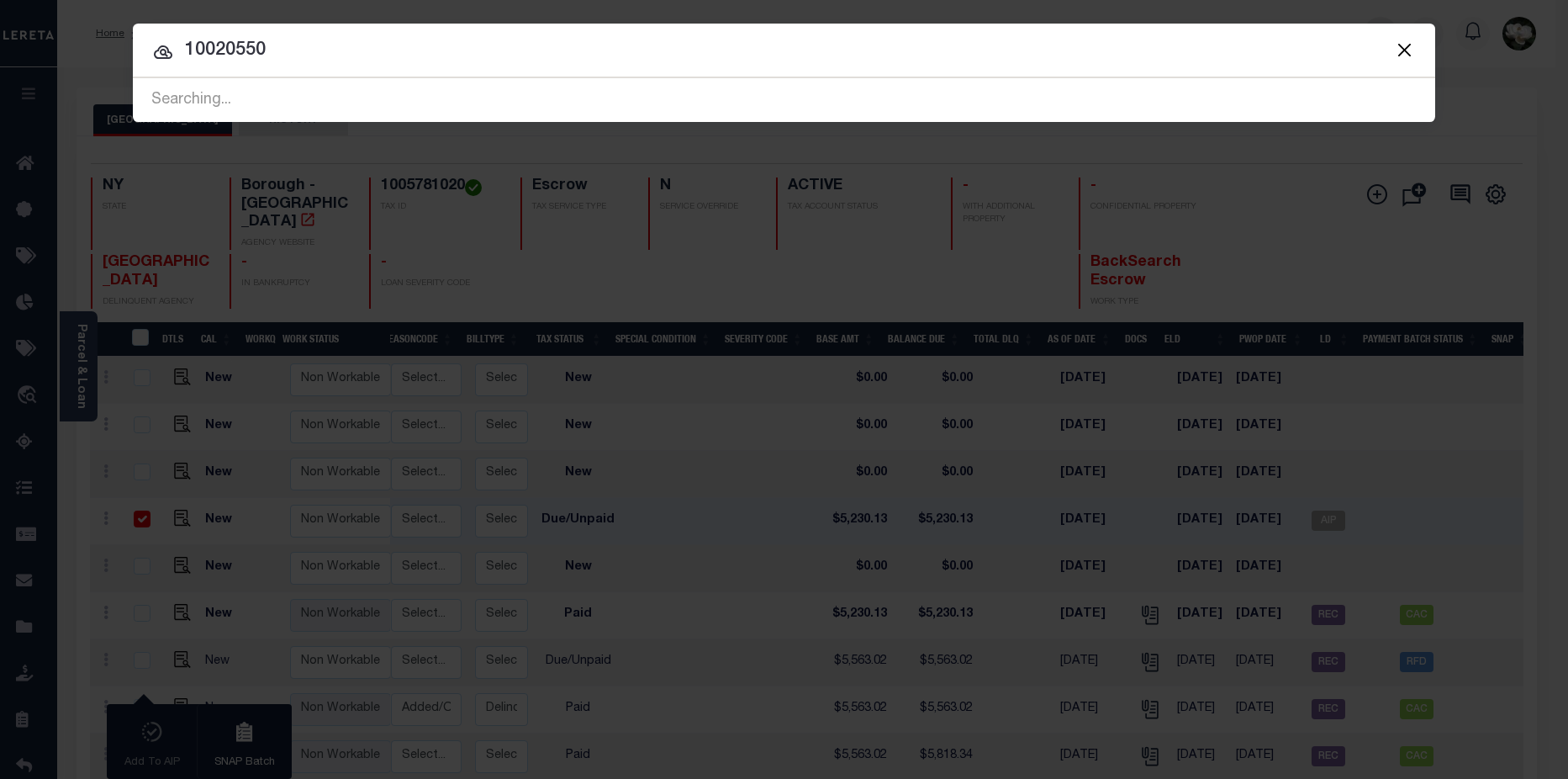
type input "10020550"
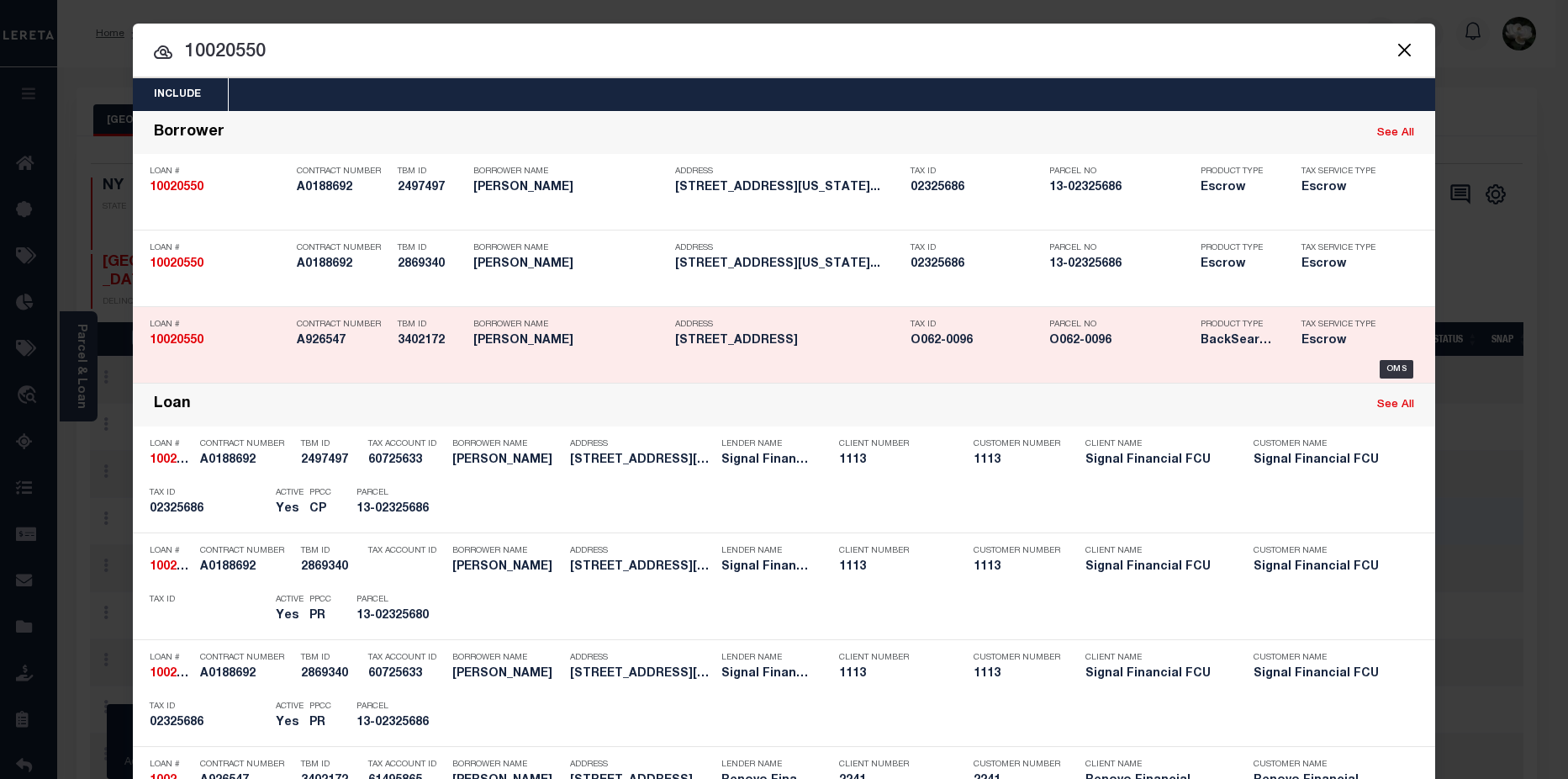
click at [751, 335] on h5 "[STREET_ADDRESS]" at bounding box center [788, 341] width 227 height 14
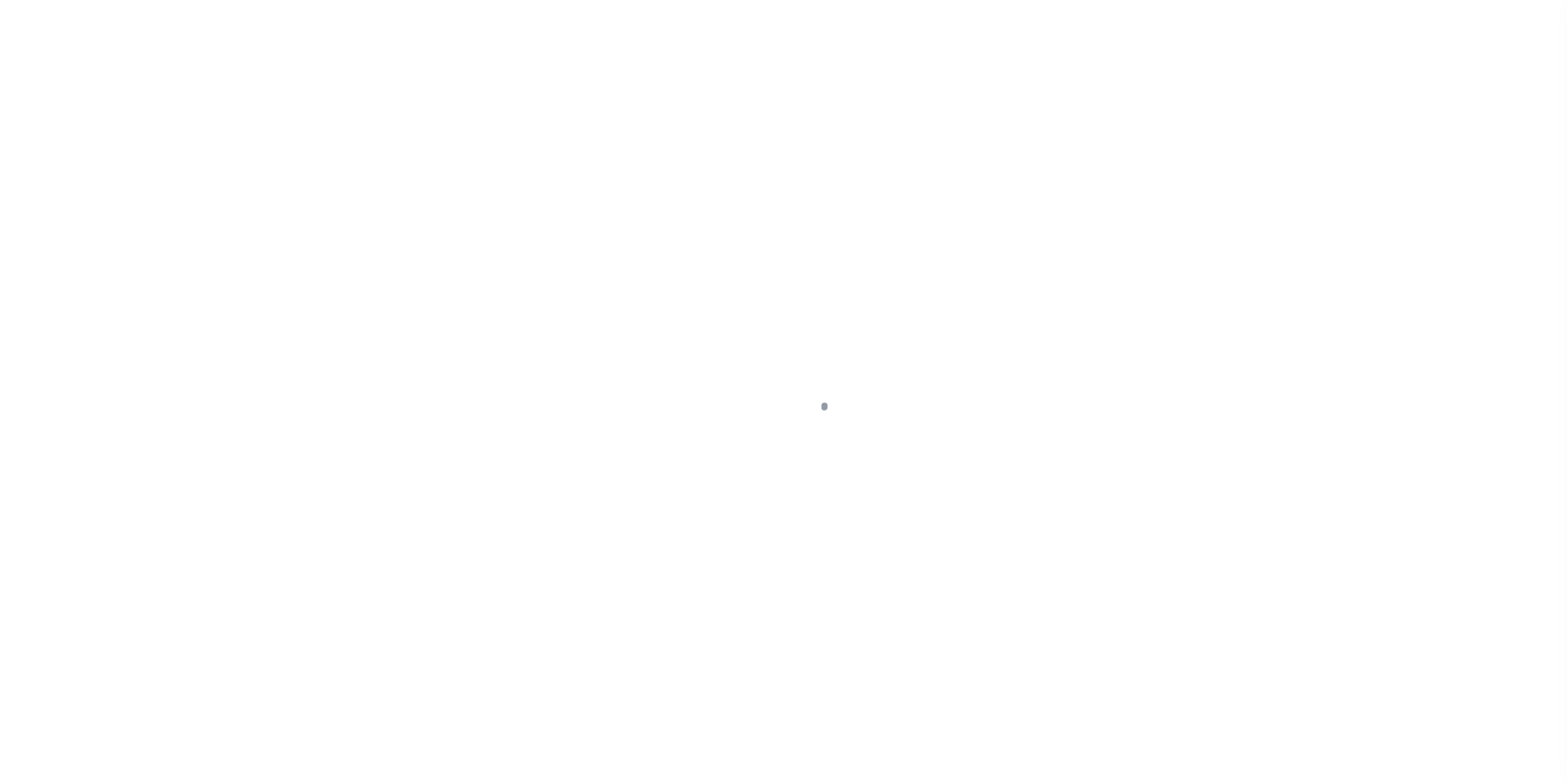
select select "DUE"
select select "25067"
select select "10"
select select "Escrow"
type input "[STREET_ADDRESS]"
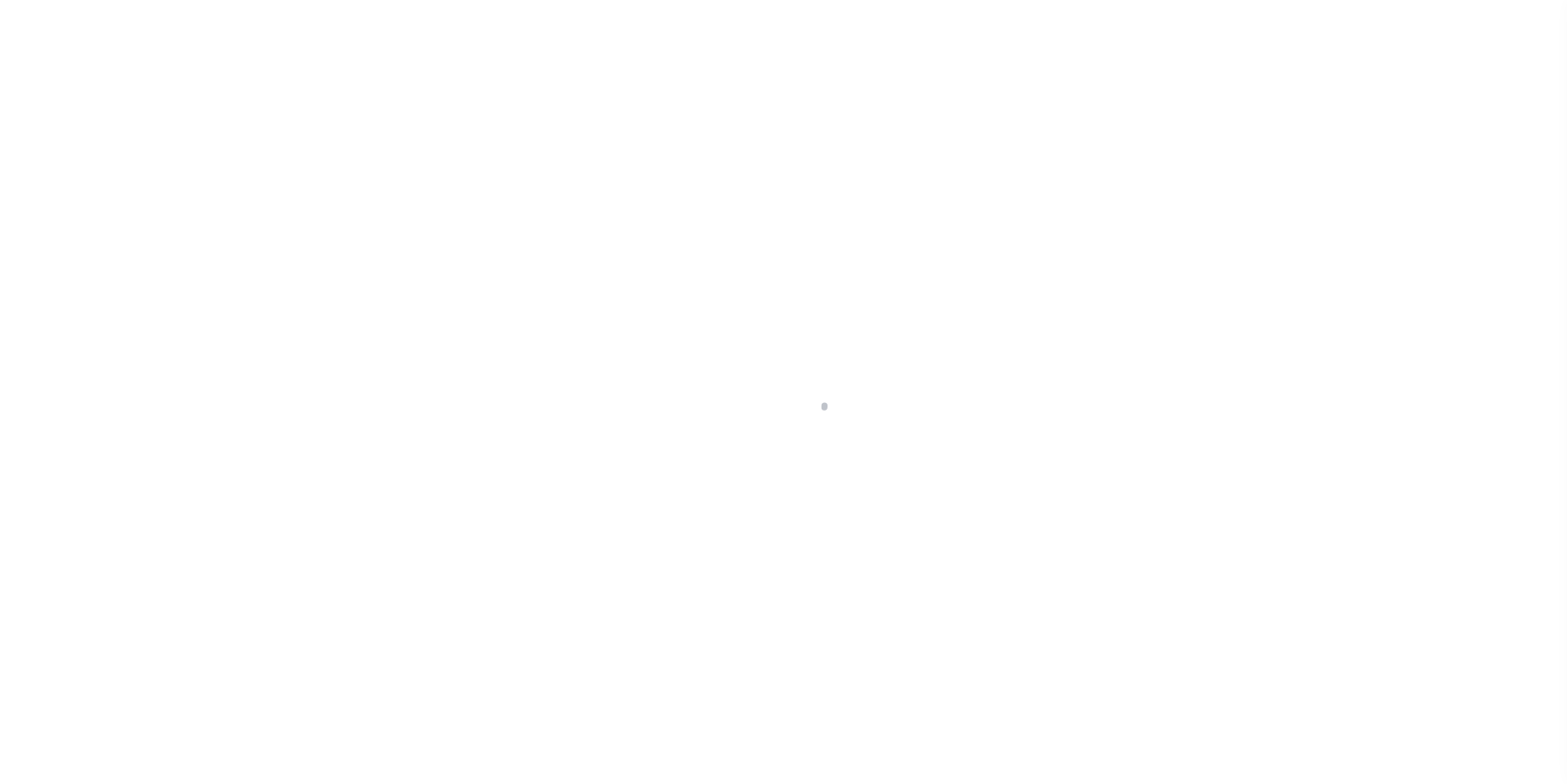
type input "O062-0096"
select select
type input "MACON, GA 31204"
type input "a0kUS000007eD2Y"
type input "GA"
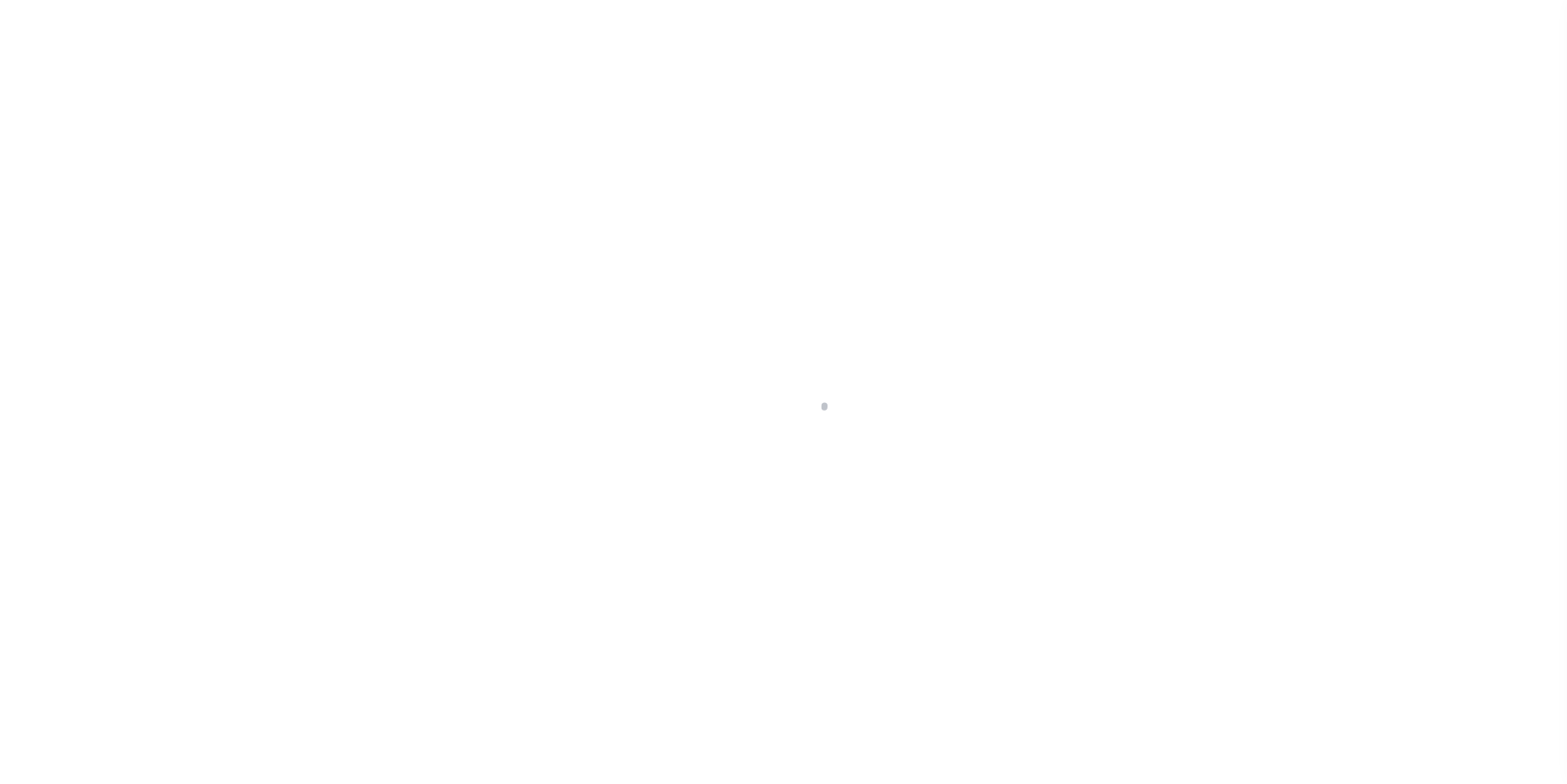
select select
type textarea "Liability Limited to Customer Provided Parcel"
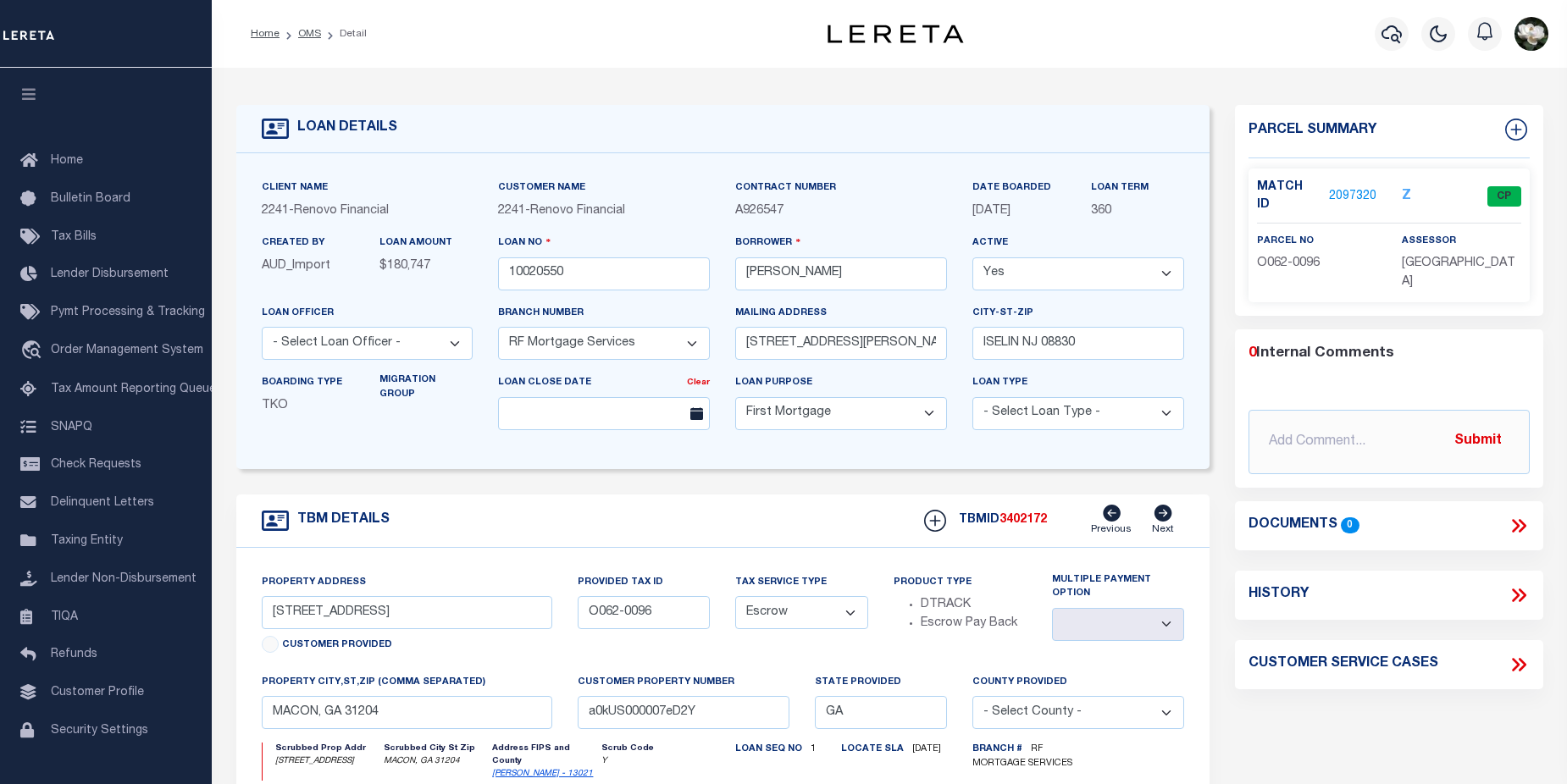
click at [1352, 188] on link "2097320" at bounding box center [1353, 197] width 47 height 18
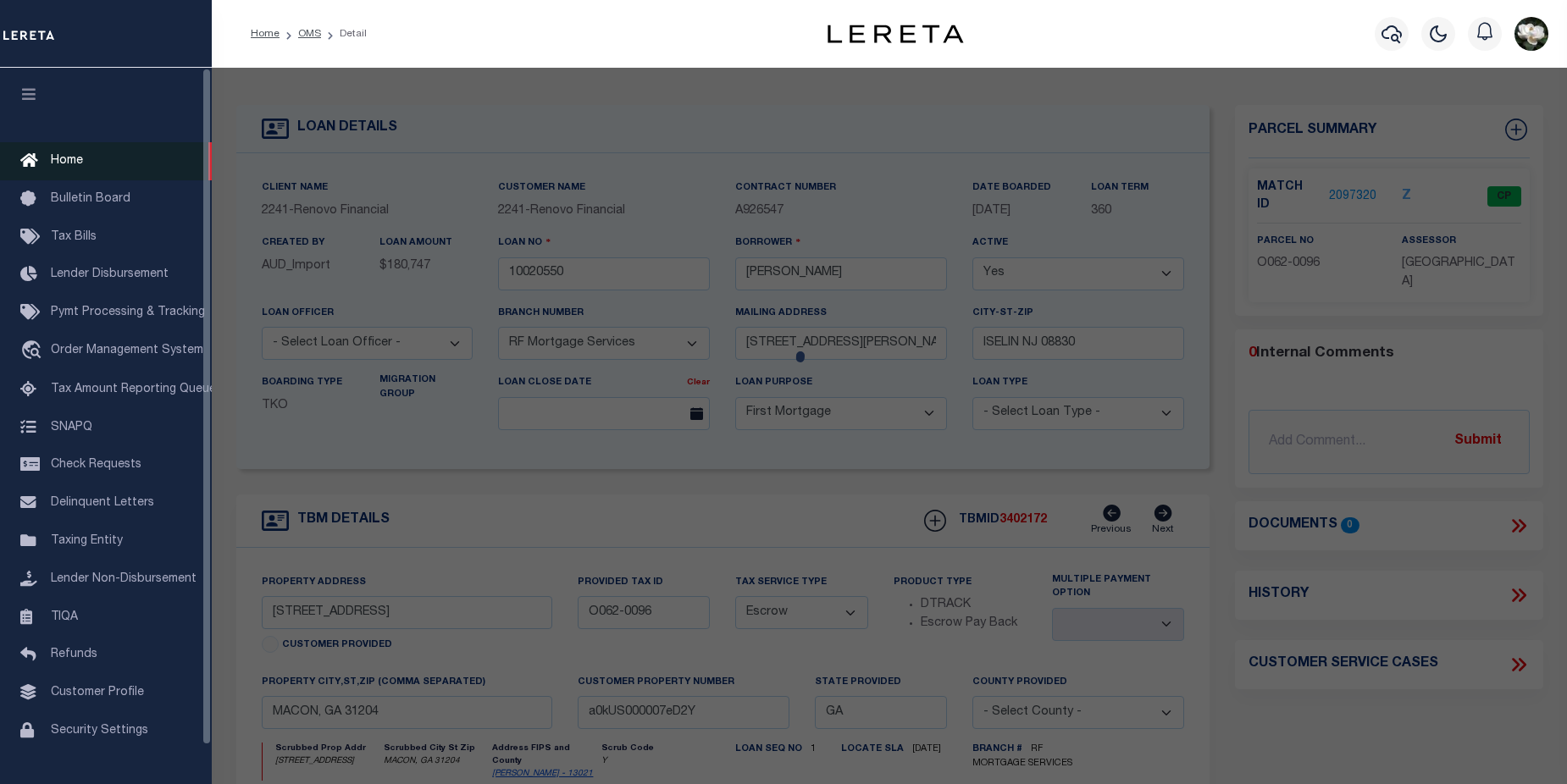
checkbox input "false"
select select "CP"
type input "[PERSON_NAME]"
select select "AGW"
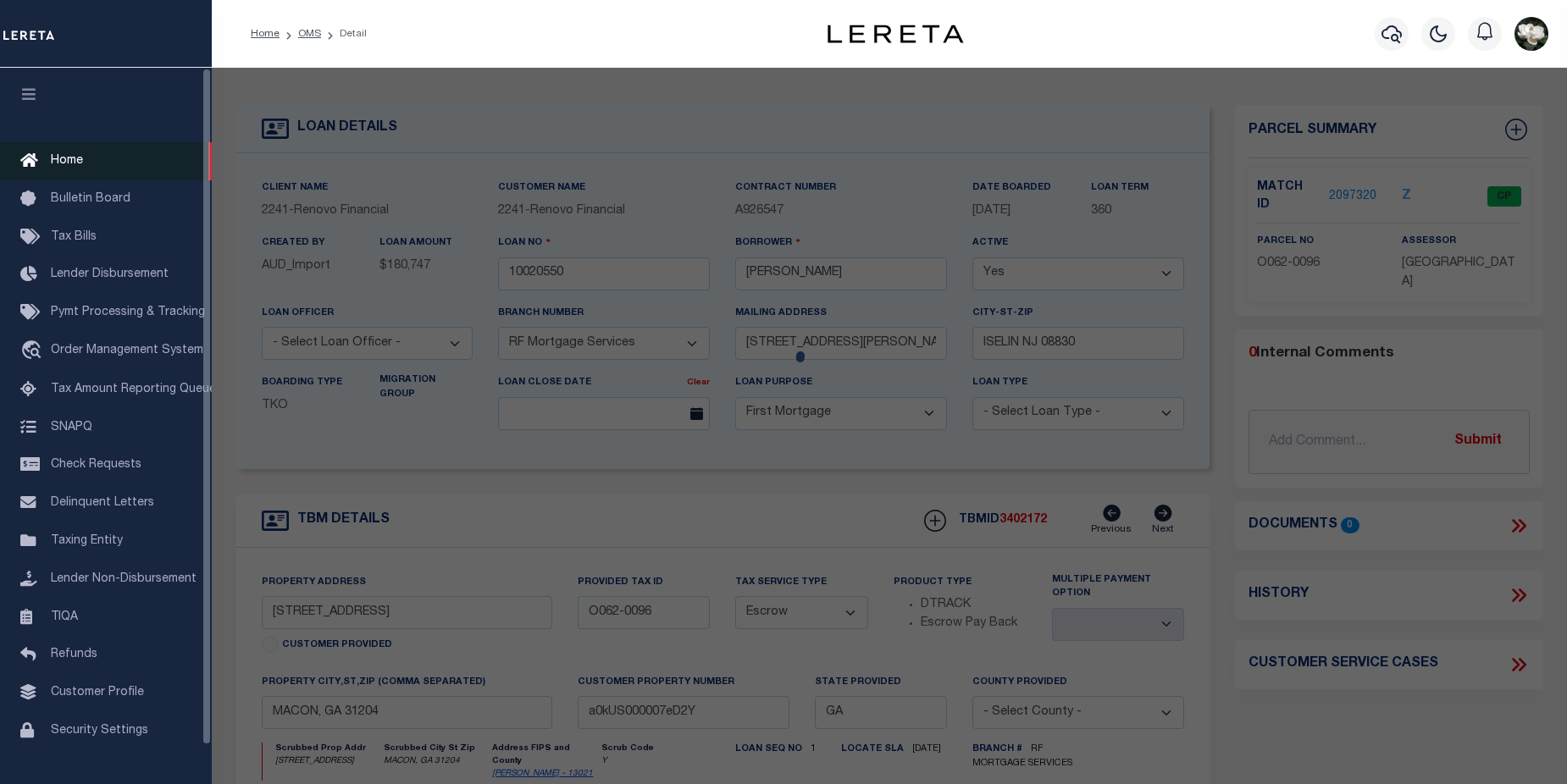
select select
type input "[STREET_ADDRESS]"
type input "MACON, GA 31204"
type textarea "Acres 0.15"
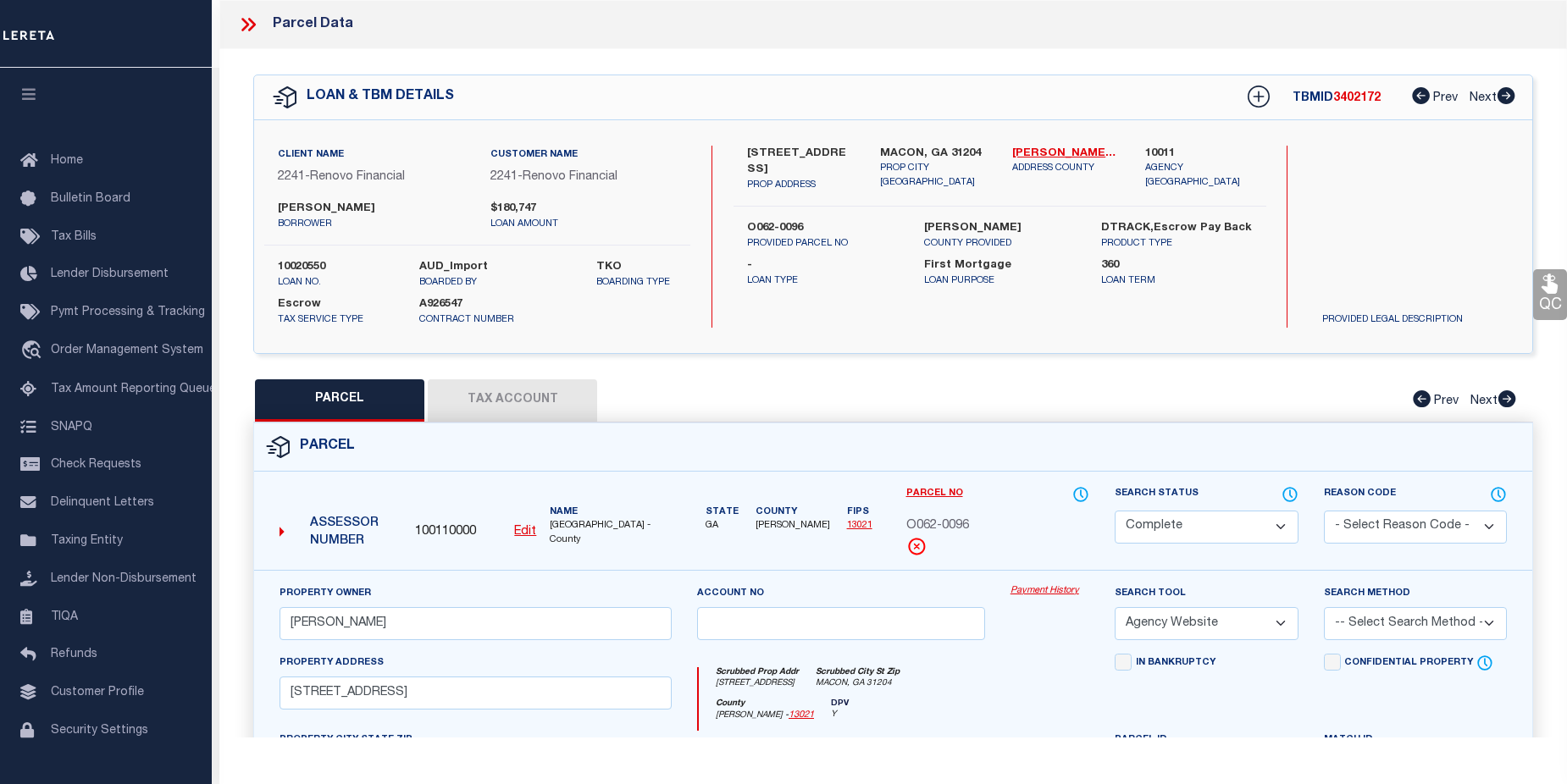
click at [1063, 590] on link "Payment History" at bounding box center [1049, 591] width 79 height 14
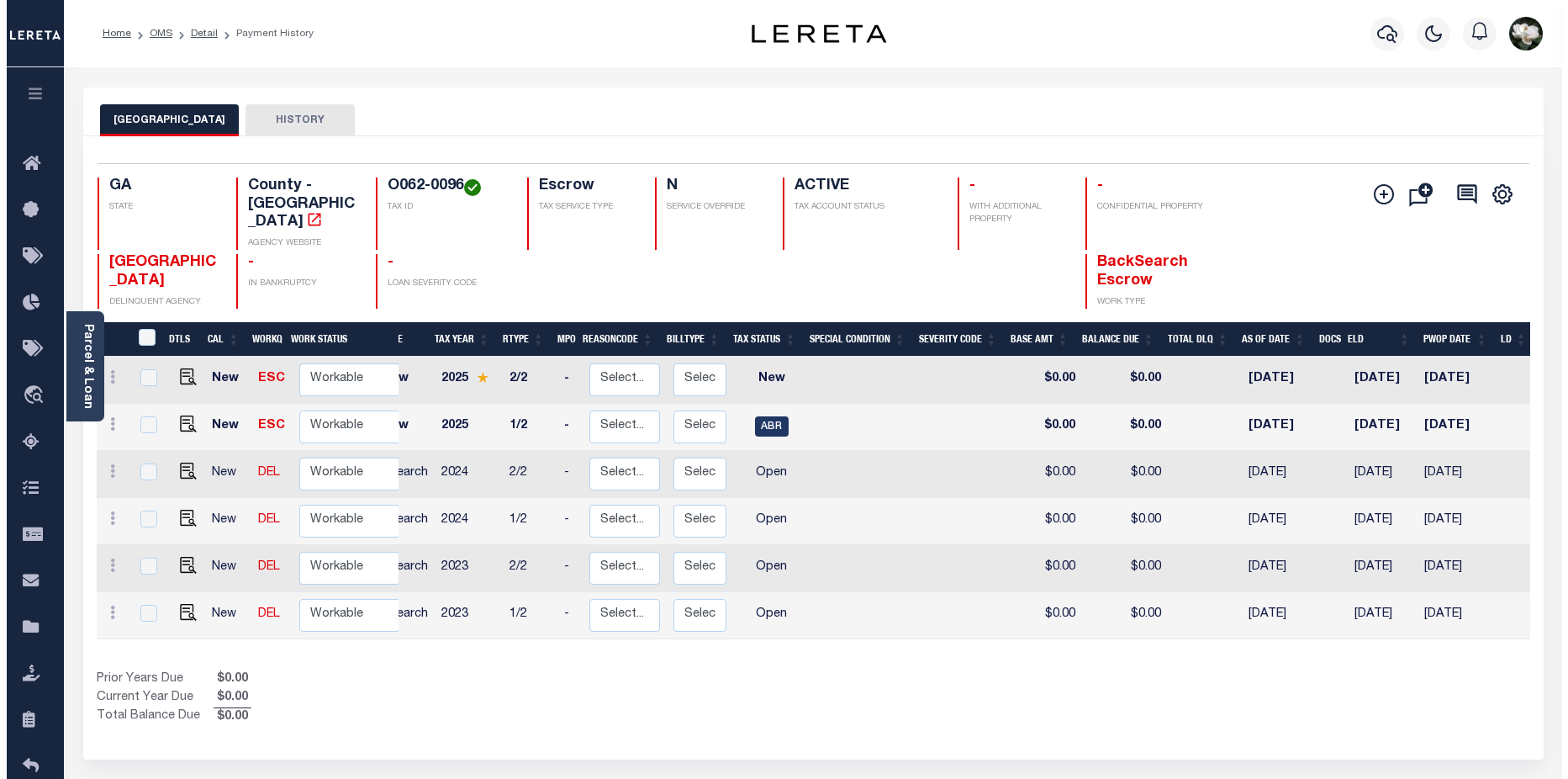
scroll to position [0, 73]
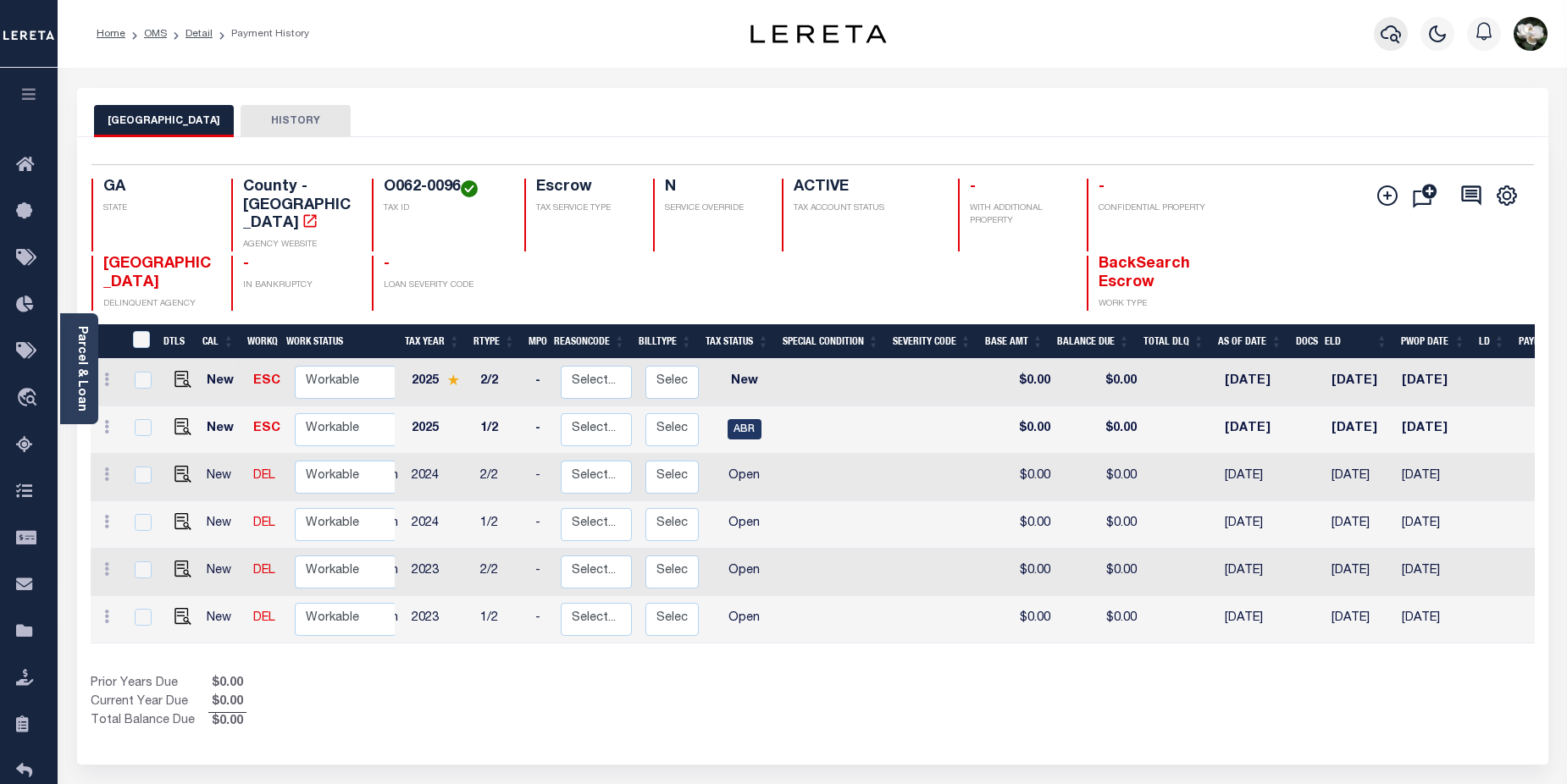
click at [1397, 28] on icon "button" at bounding box center [1391, 33] width 20 height 20
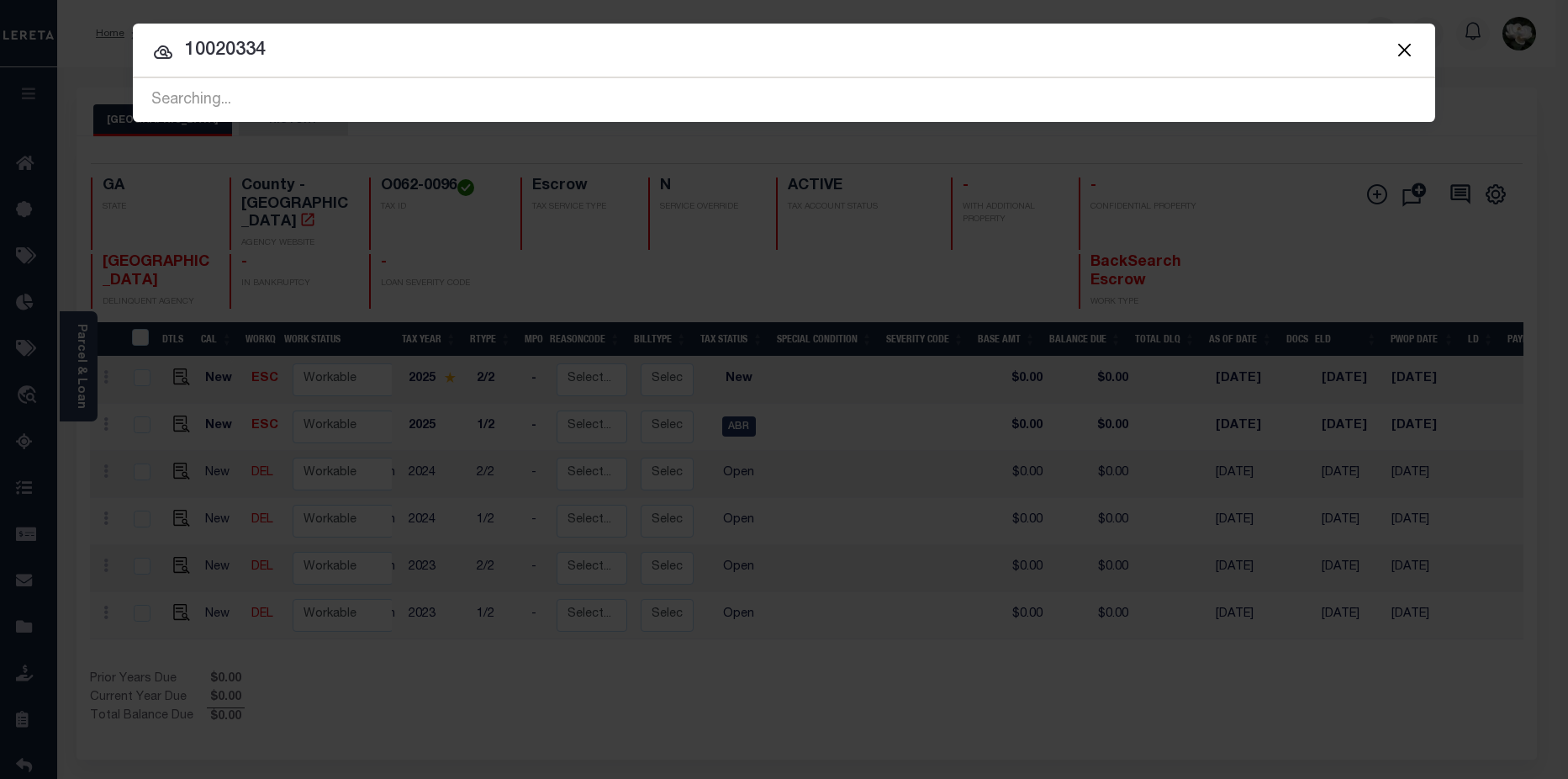
type input "10020334"
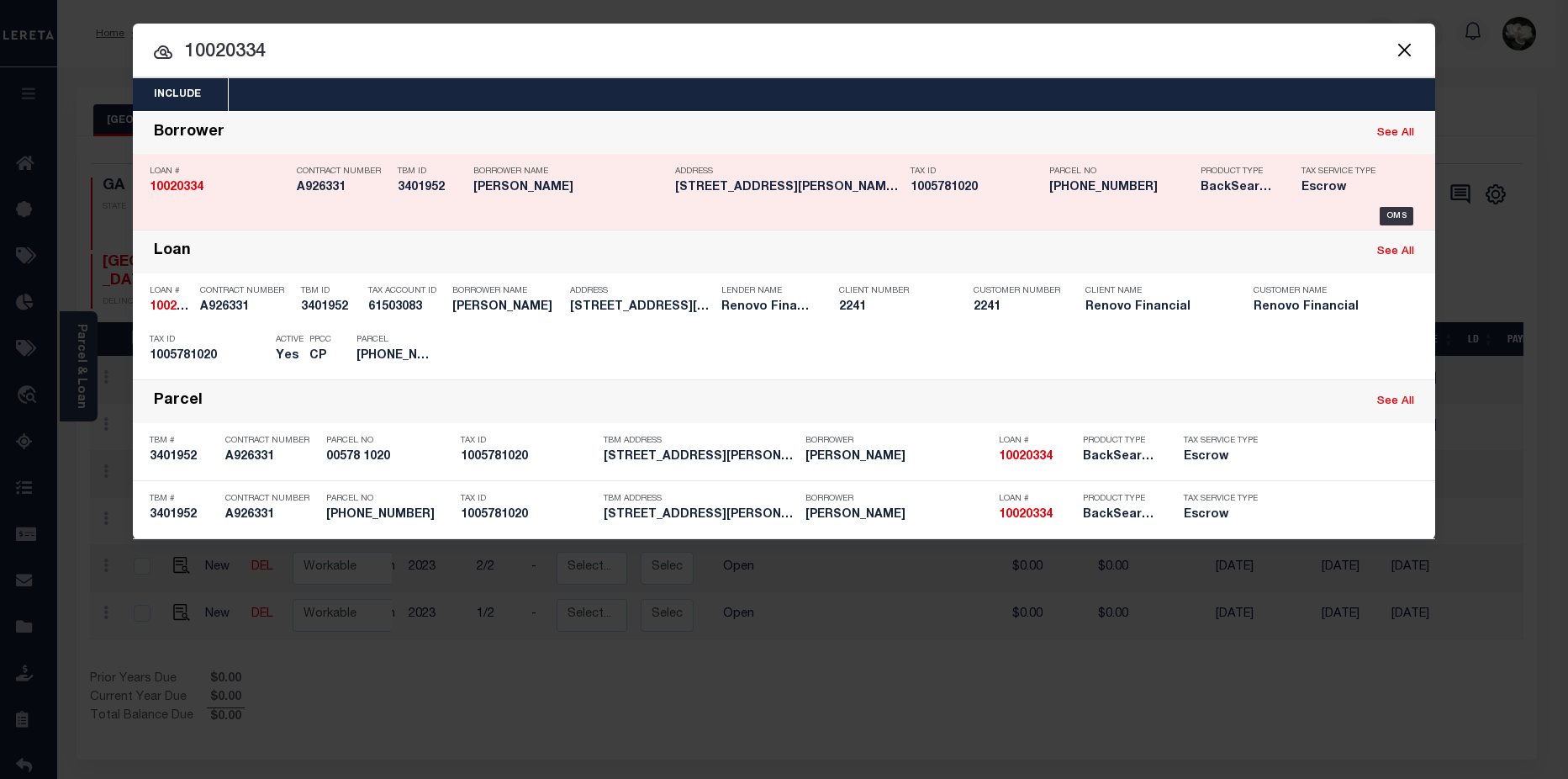
click at [548, 200] on div "Borrower Name [PERSON_NAME]" at bounding box center [569, 182] width 193 height 49
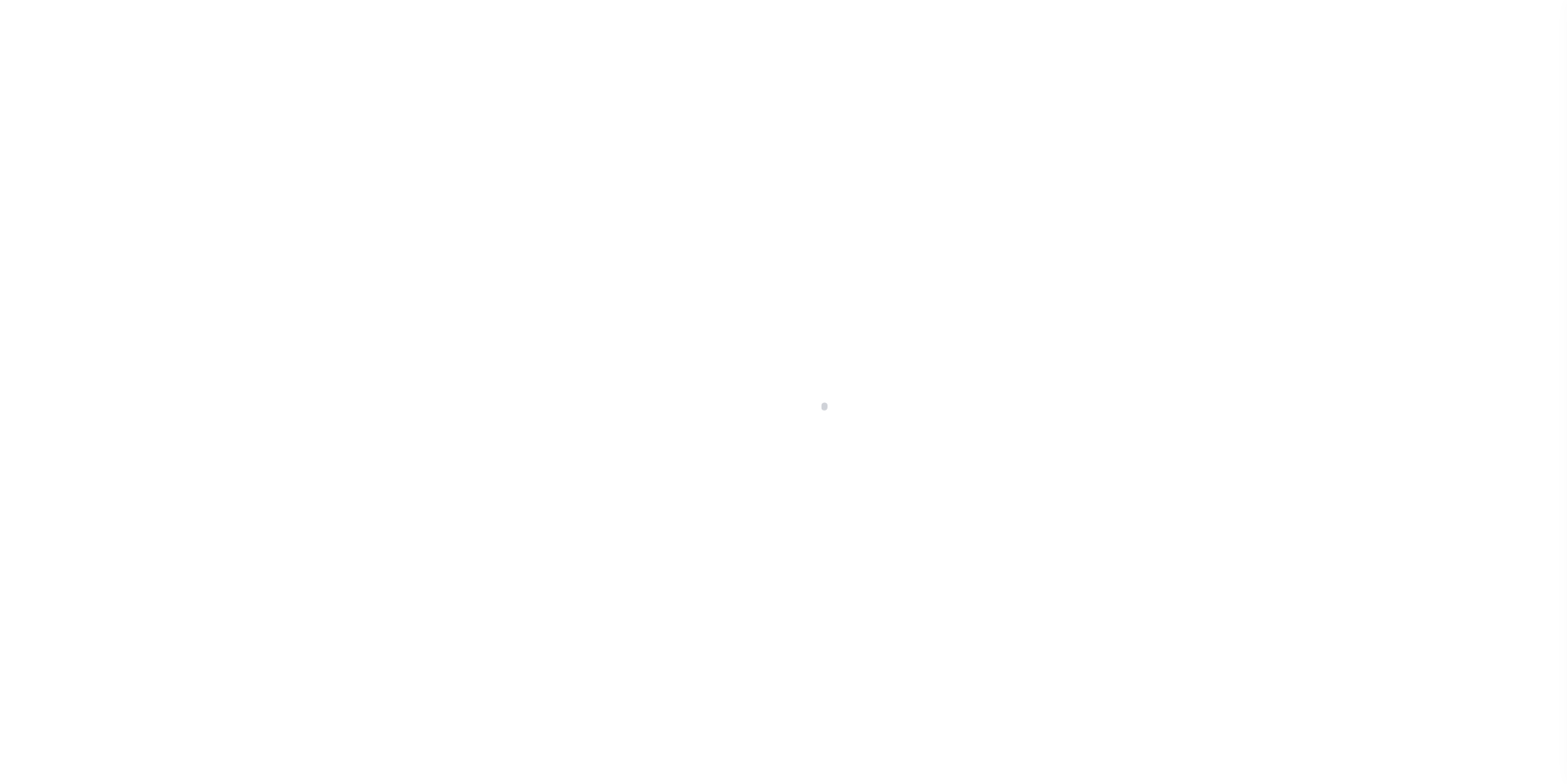
select select "10"
select select "Escrow"
type input "[STREET_ADDRESS][PERSON_NAME]"
type input "00578 1020"
type input "[US_STATE][GEOGRAPHIC_DATA]"
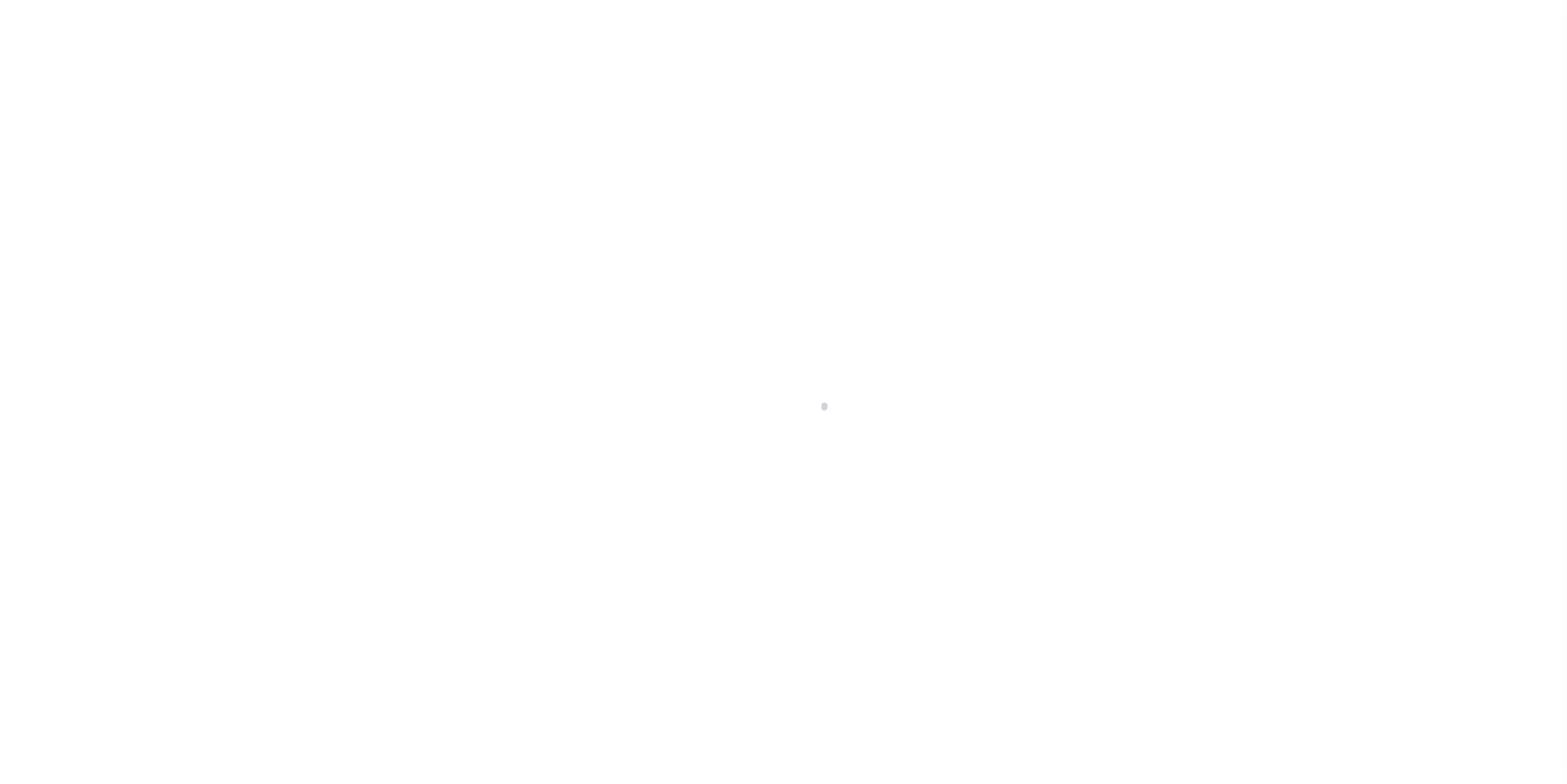
type input "a0kUS000007e8Vx"
type input "NY"
select select
type textarea "Liability Limited to Customer Provided Parcel"
select select "25067"
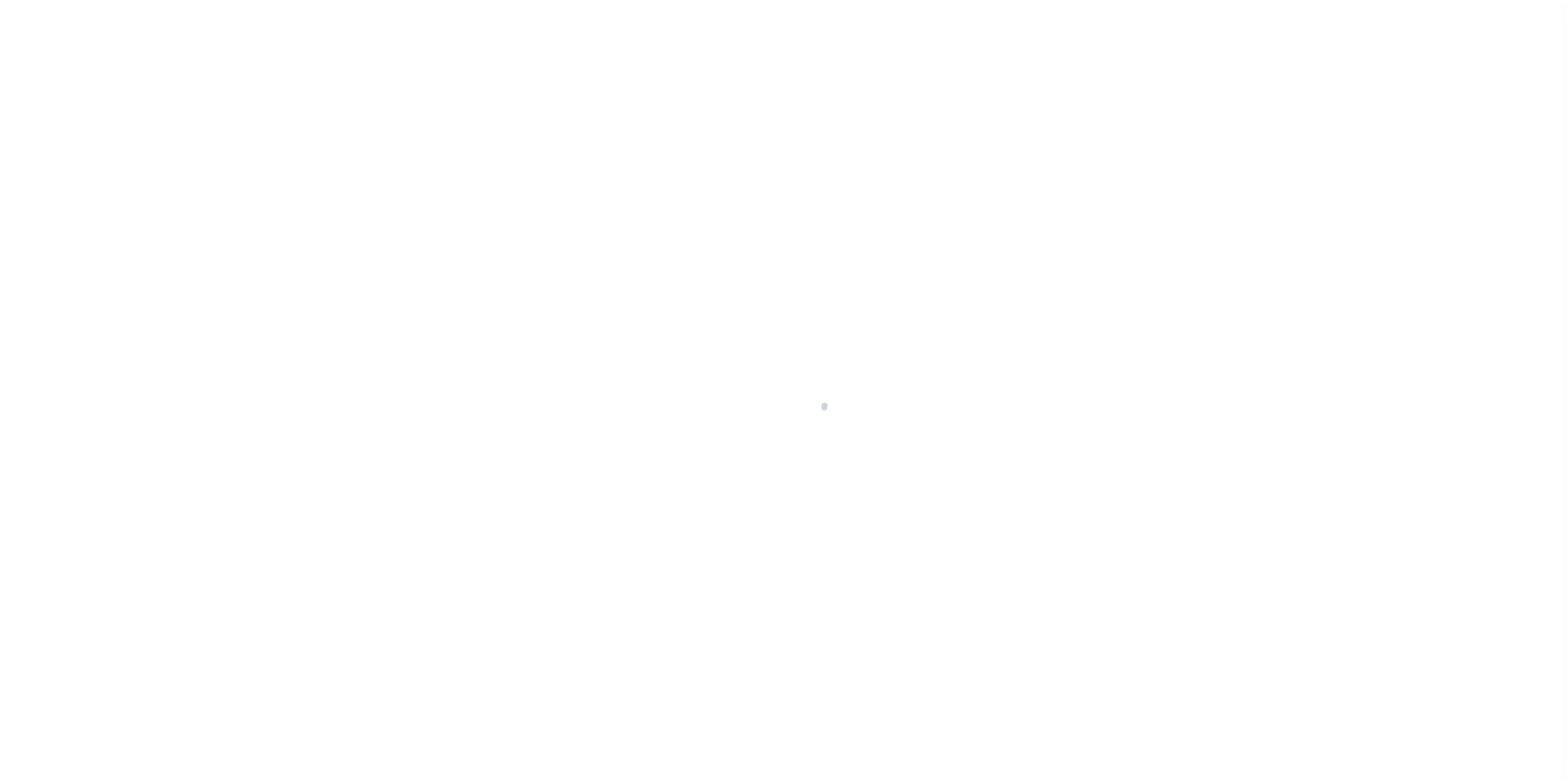
select select
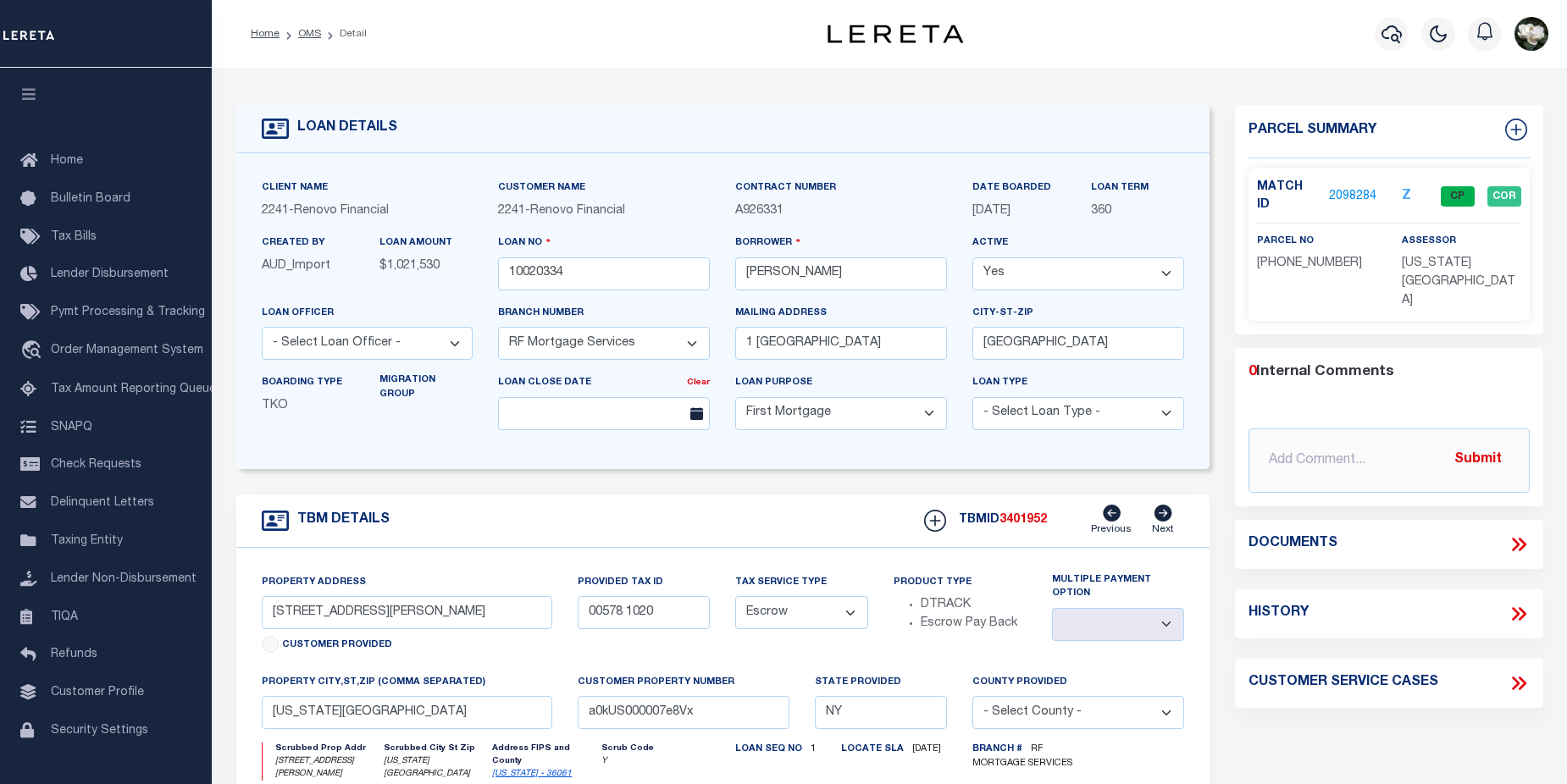
click at [1344, 188] on link "2098284" at bounding box center [1353, 197] width 47 height 18
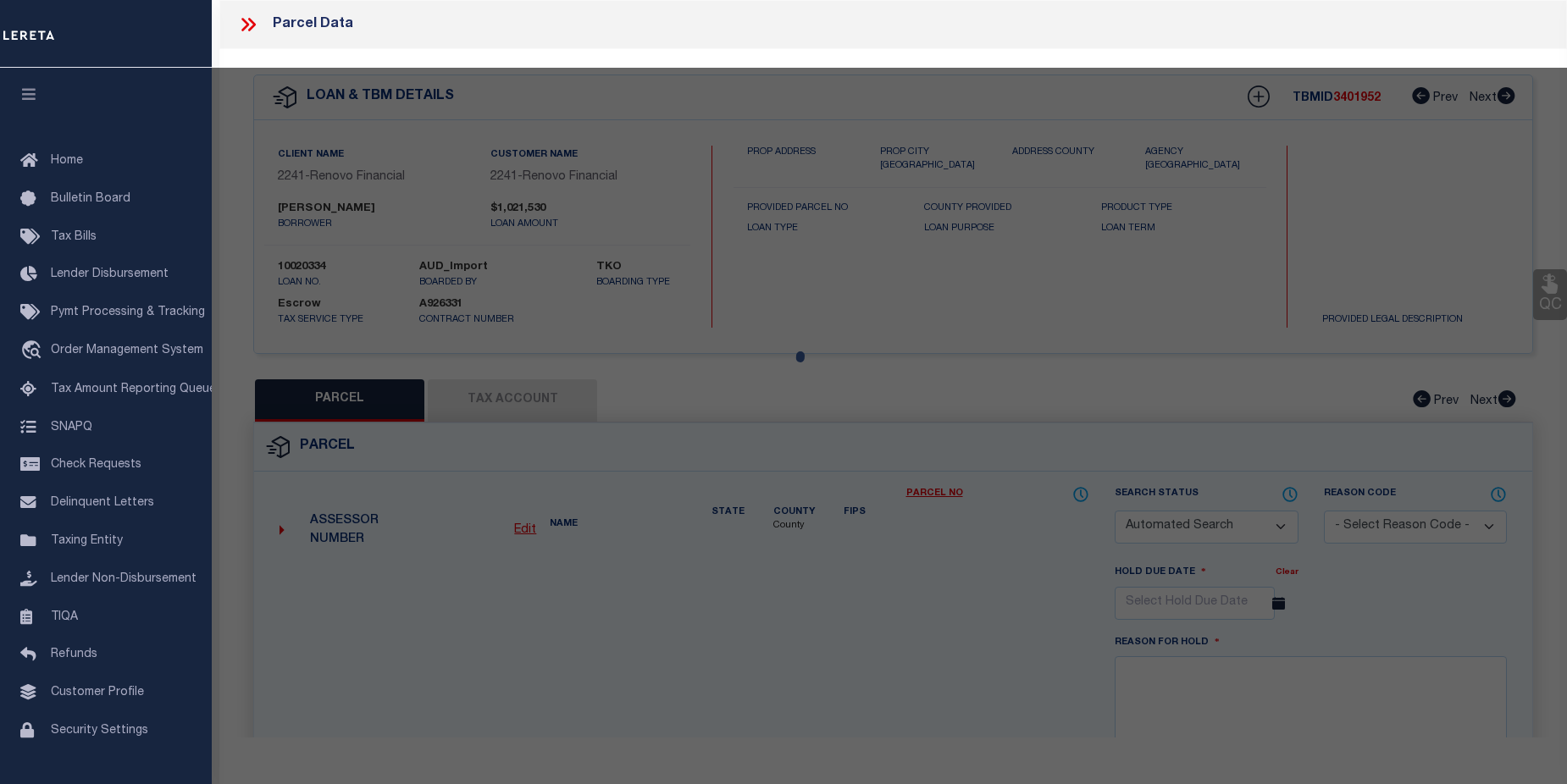
checkbox input "false"
select select "CP"
type input "[PERSON_NAME]"
select select "AGW"
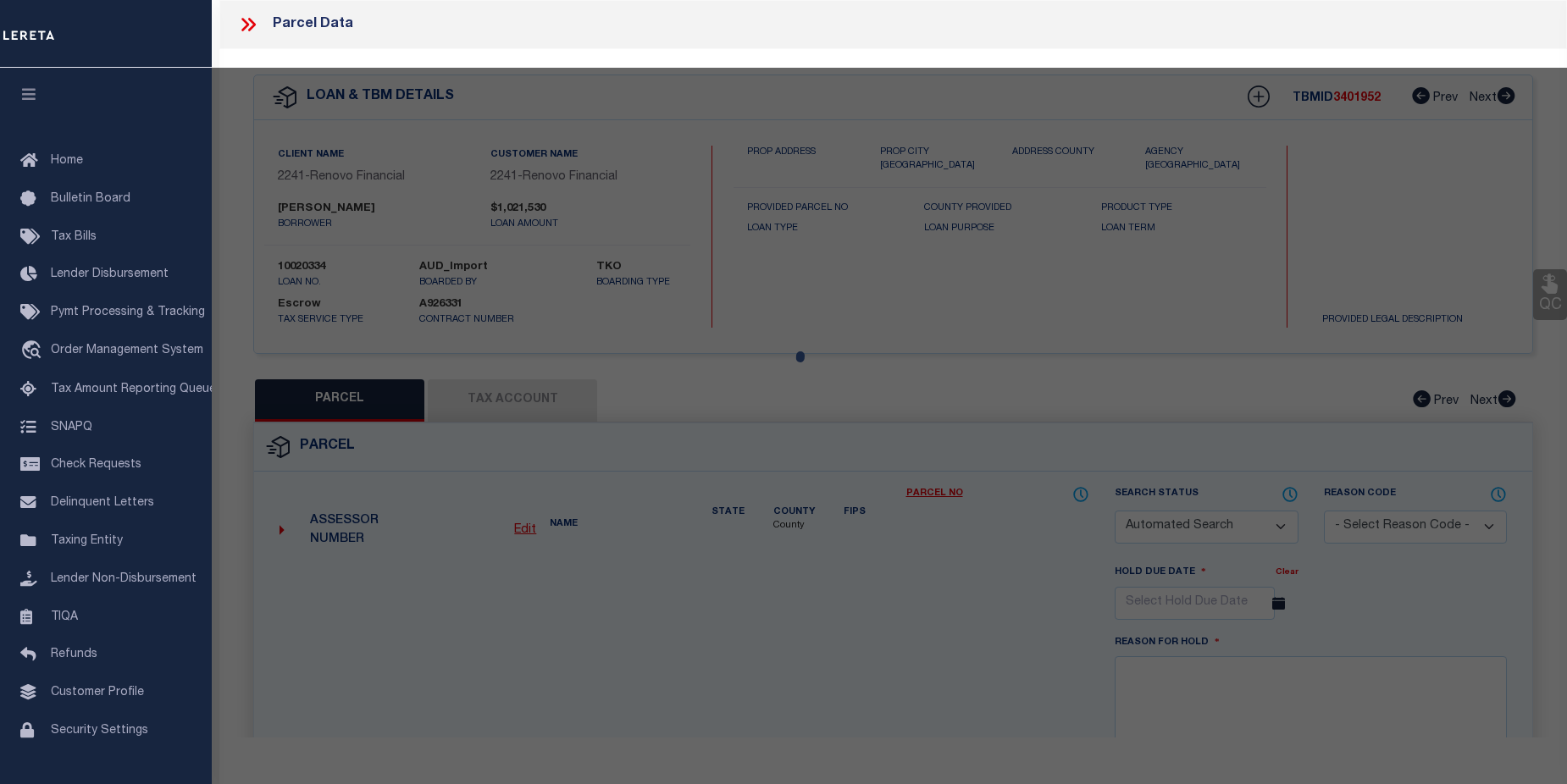
select select "ADD"
type input "[STREET_ADDRESS][PERSON_NAME]"
checkbox input "false"
type input "NEW YORK, NY 10013"
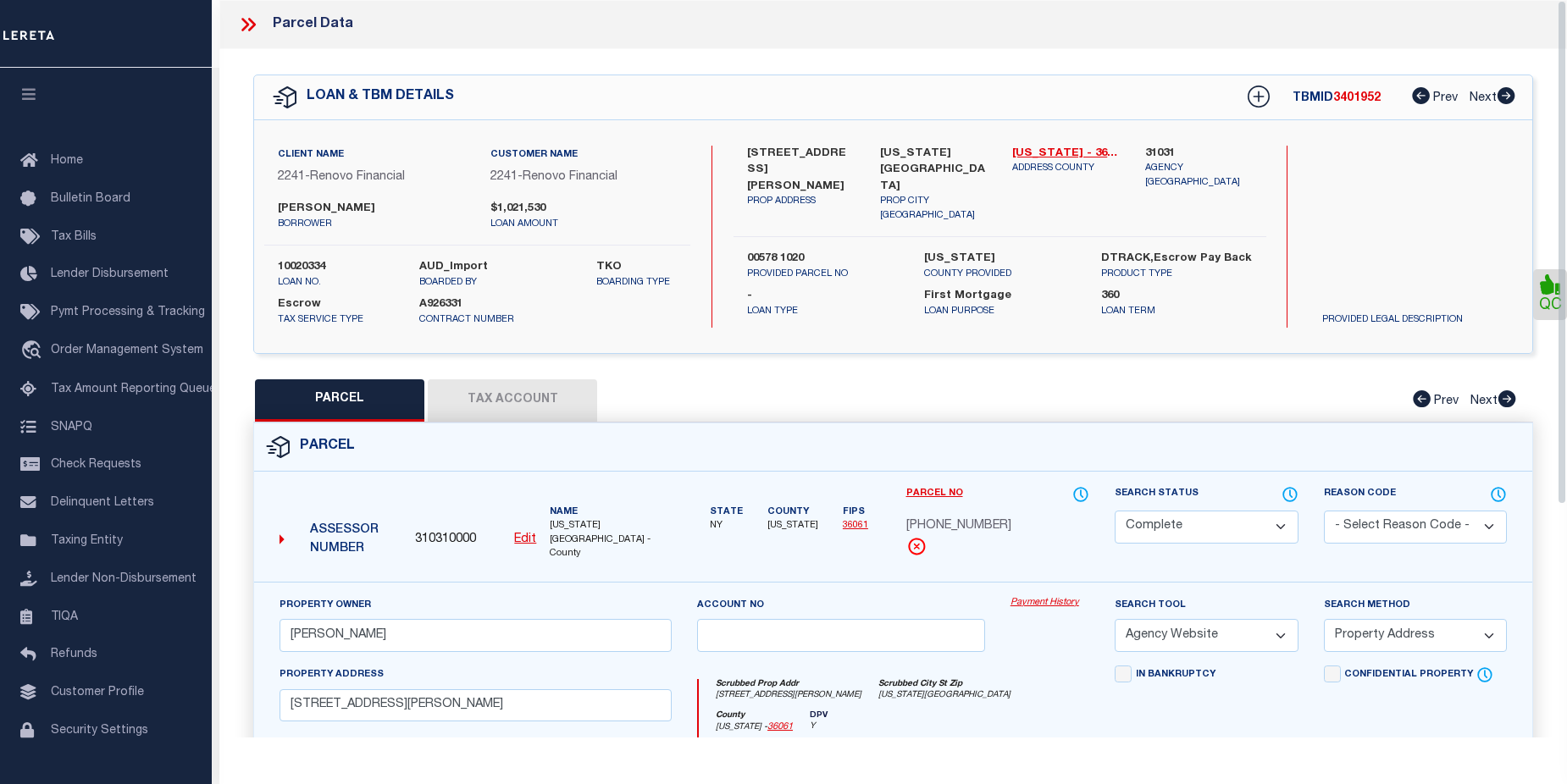
click at [1046, 596] on link "Payment History" at bounding box center [1049, 603] width 79 height 14
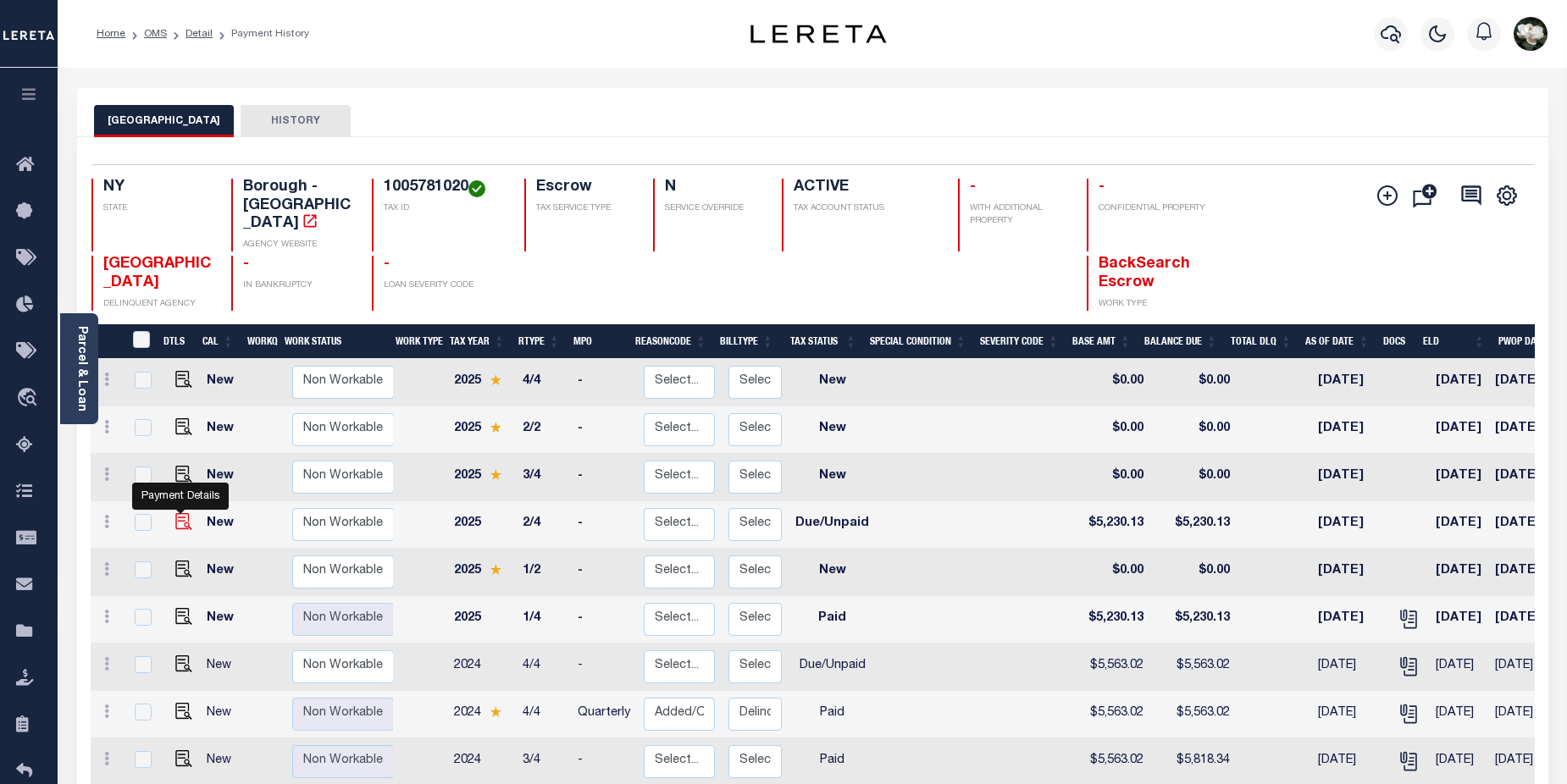
click at [178, 513] on img "" at bounding box center [184, 521] width 17 height 17
checkbox input "true"
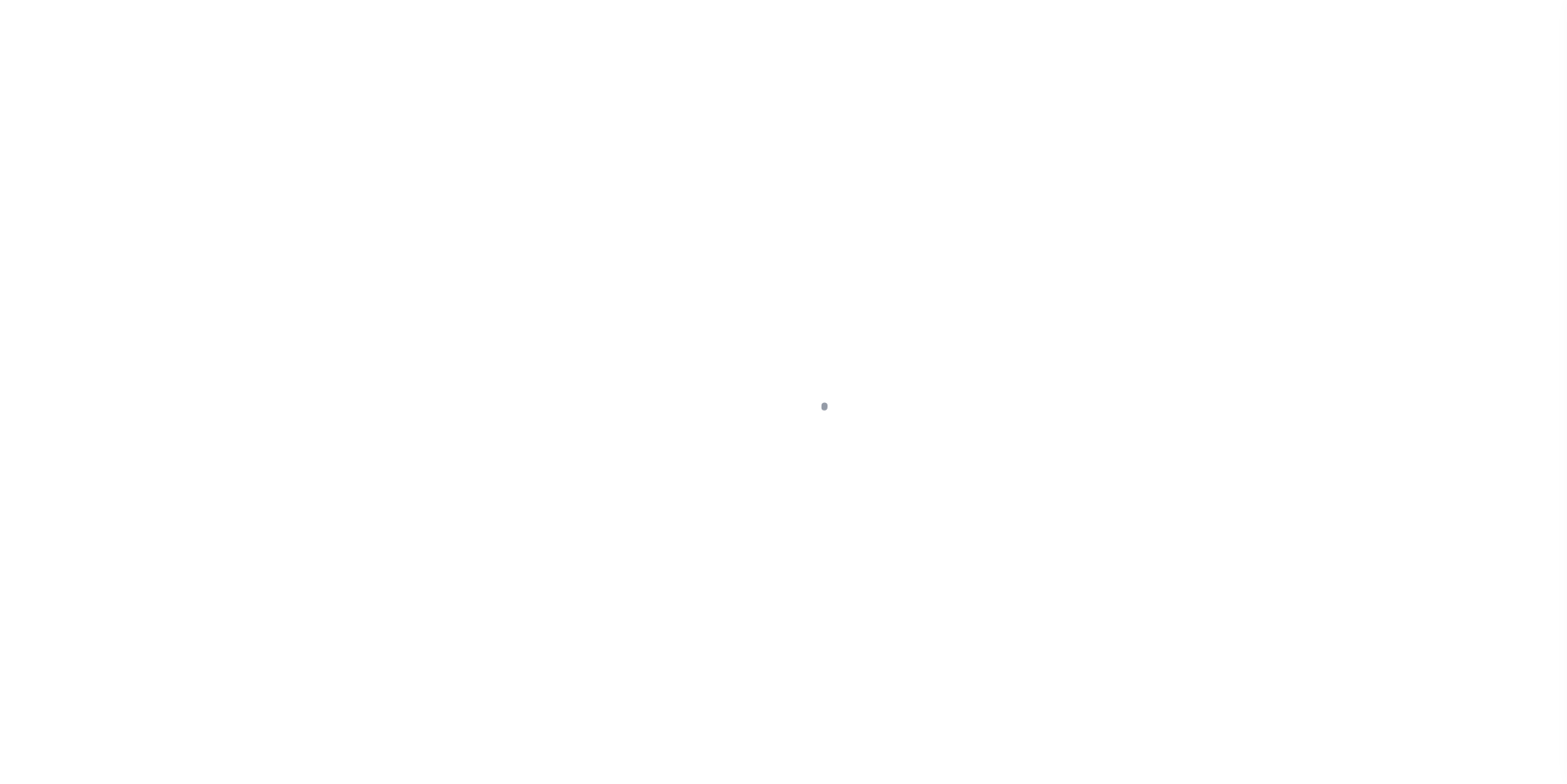
select select "DUE"
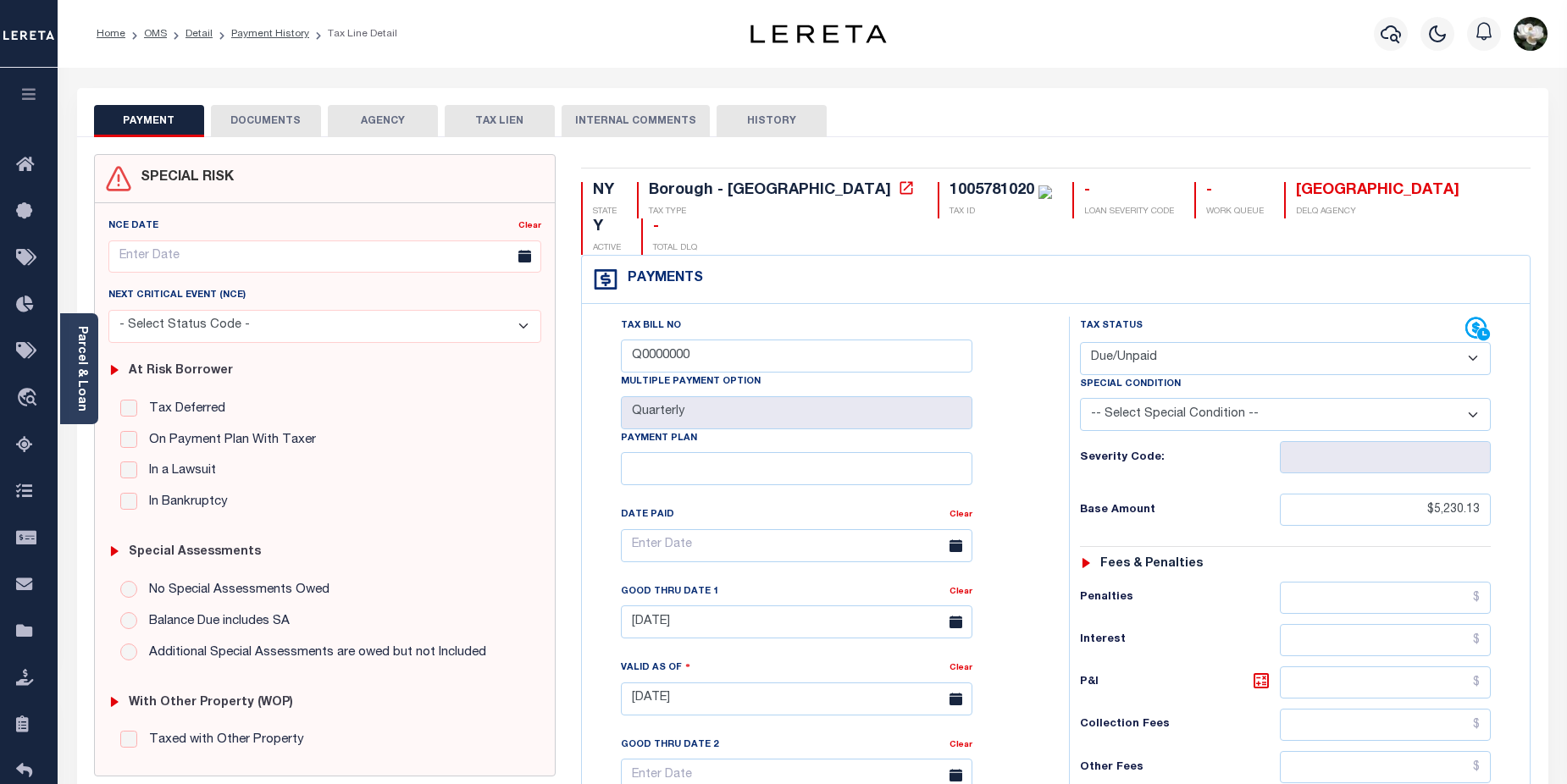
click at [262, 124] on button "DOCUMENTS" at bounding box center [266, 121] width 110 height 33
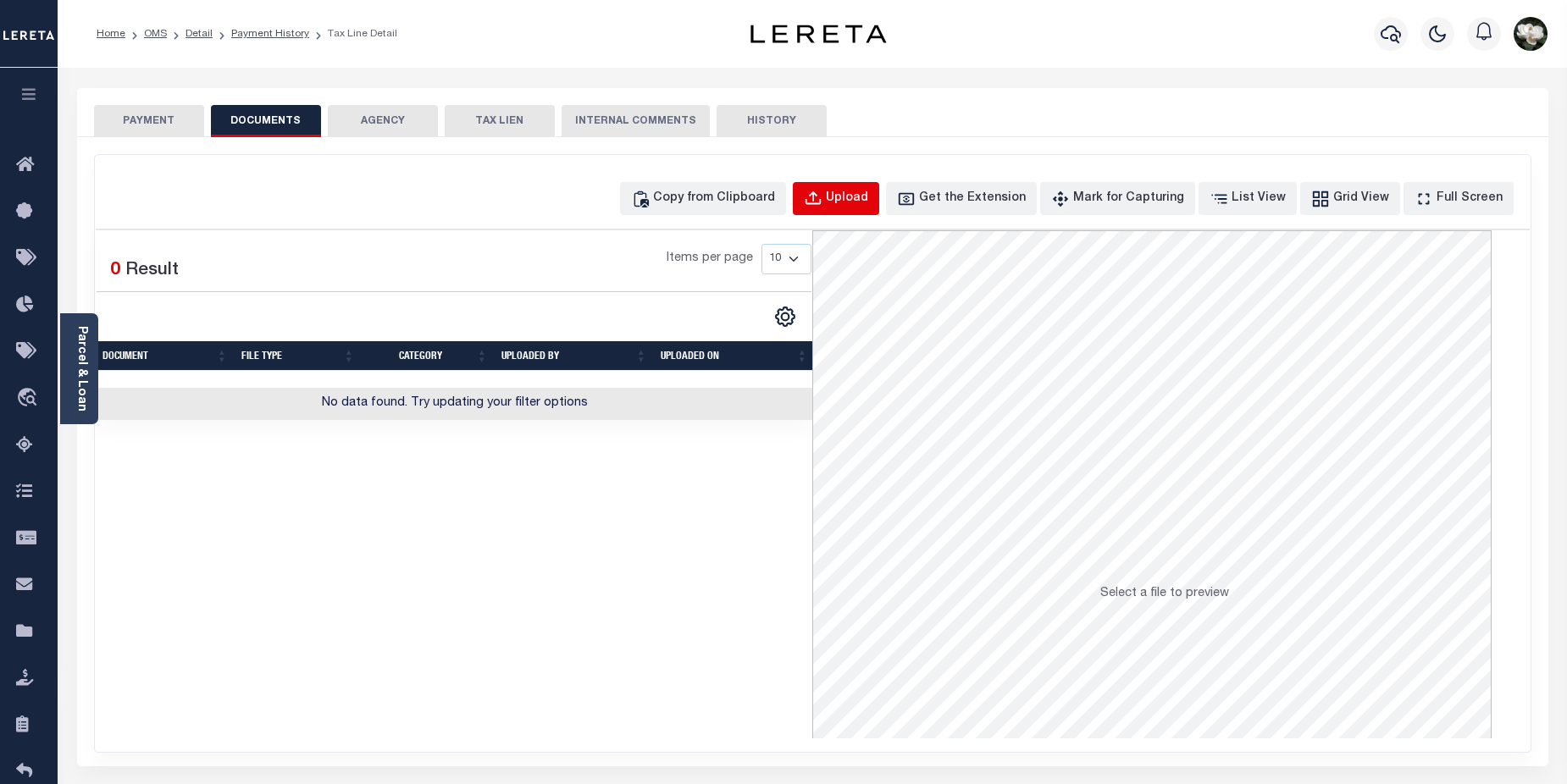
click at [869, 197] on div "Upload" at bounding box center [847, 199] width 43 height 19
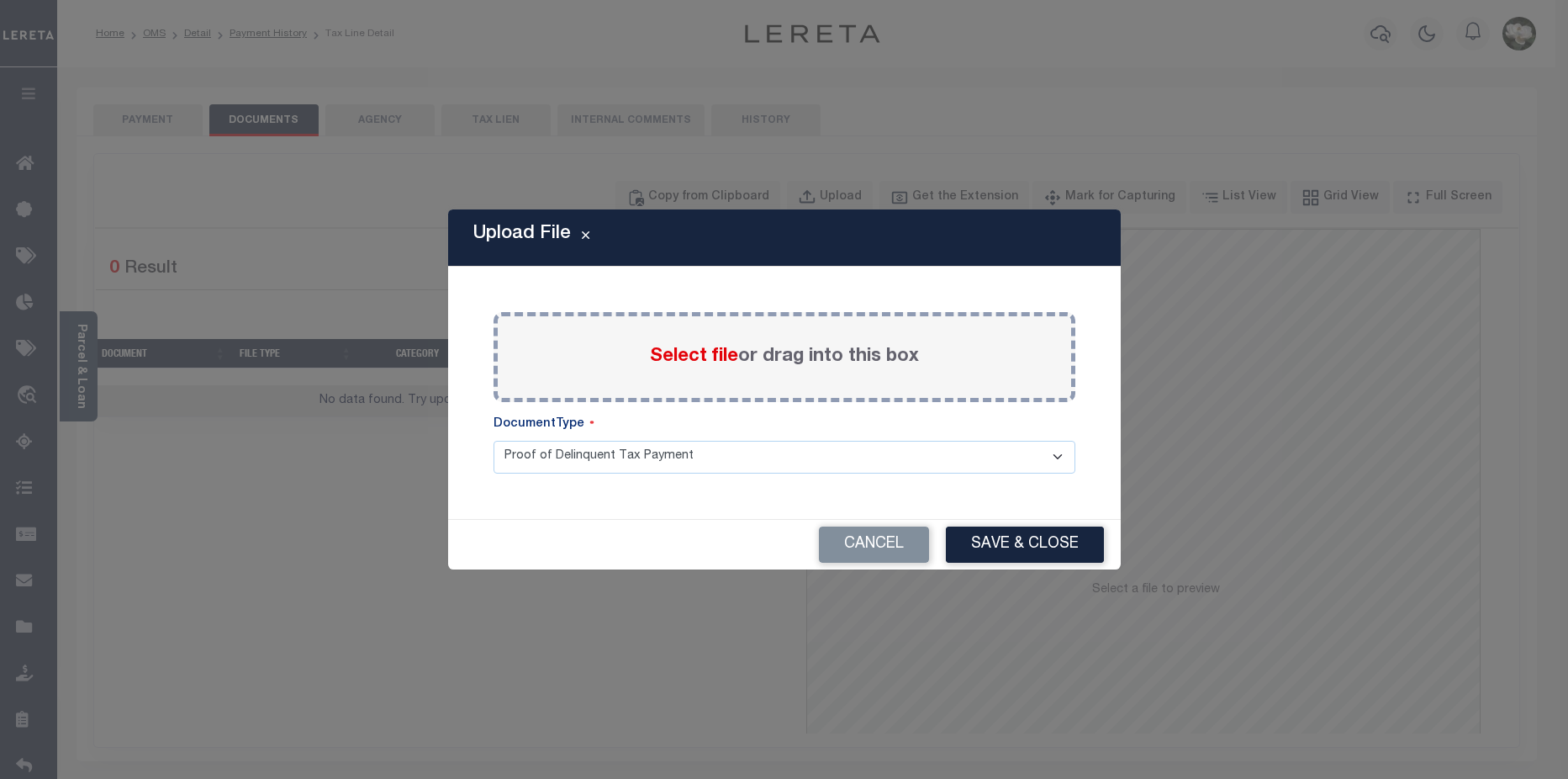
click at [679, 359] on span "Select file" at bounding box center [694, 357] width 88 height 19
click at [0, 0] on input "Select file or drag into this box" at bounding box center [0, 0] width 0 height 0
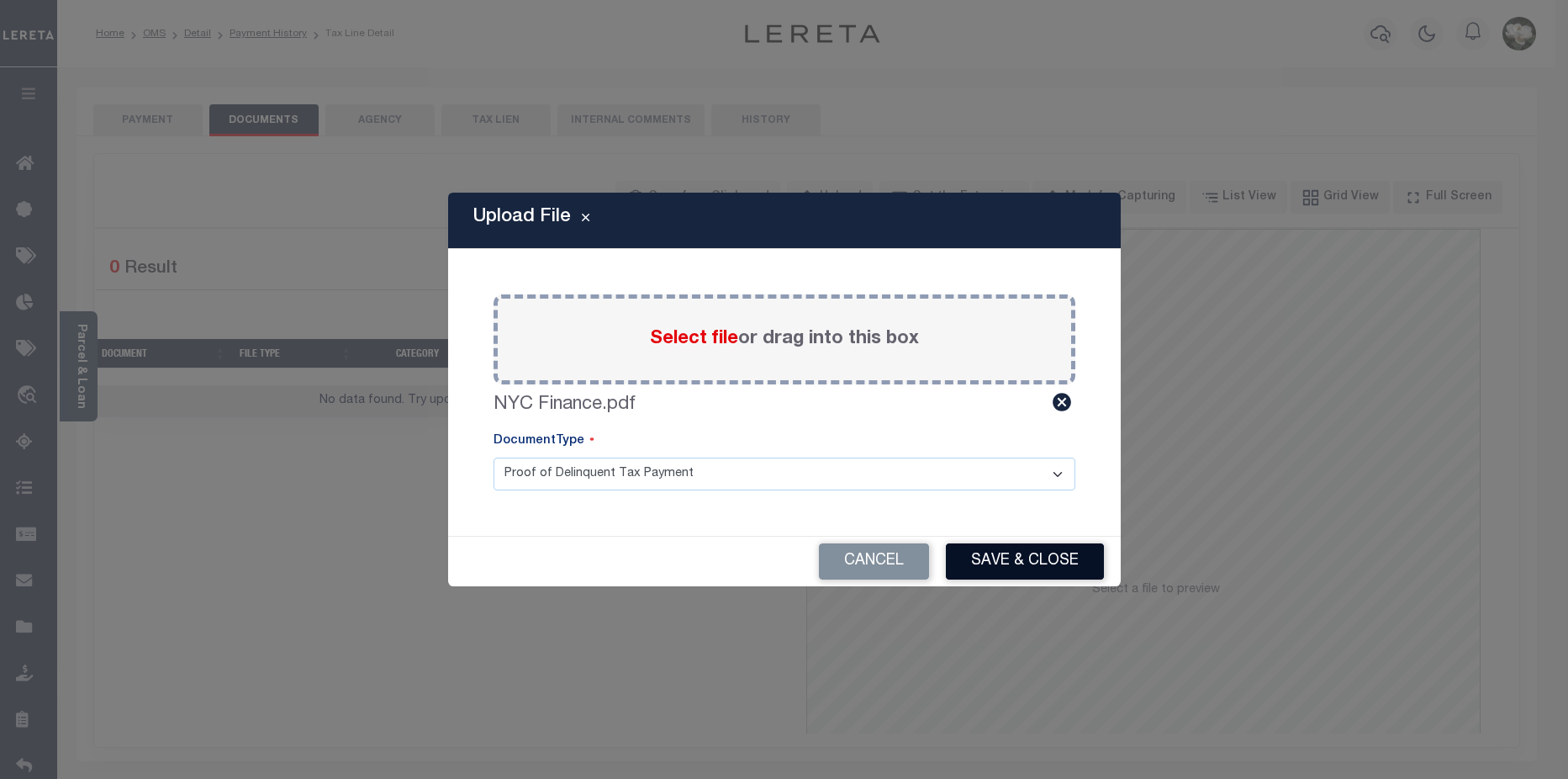
click at [1017, 559] on button "Save & Close" at bounding box center [1025, 562] width 158 height 36
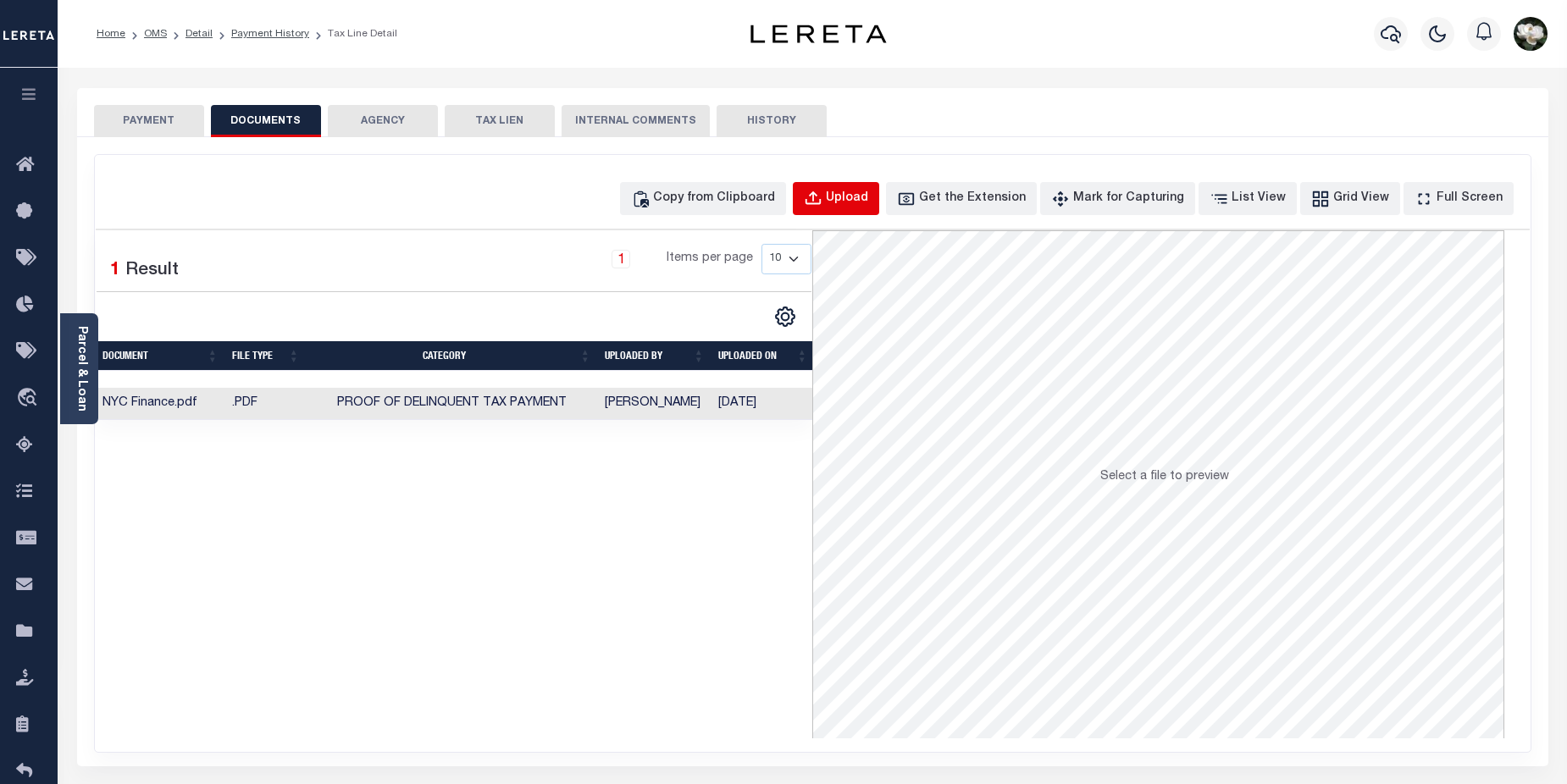
click at [864, 206] on div "Upload" at bounding box center [847, 199] width 43 height 19
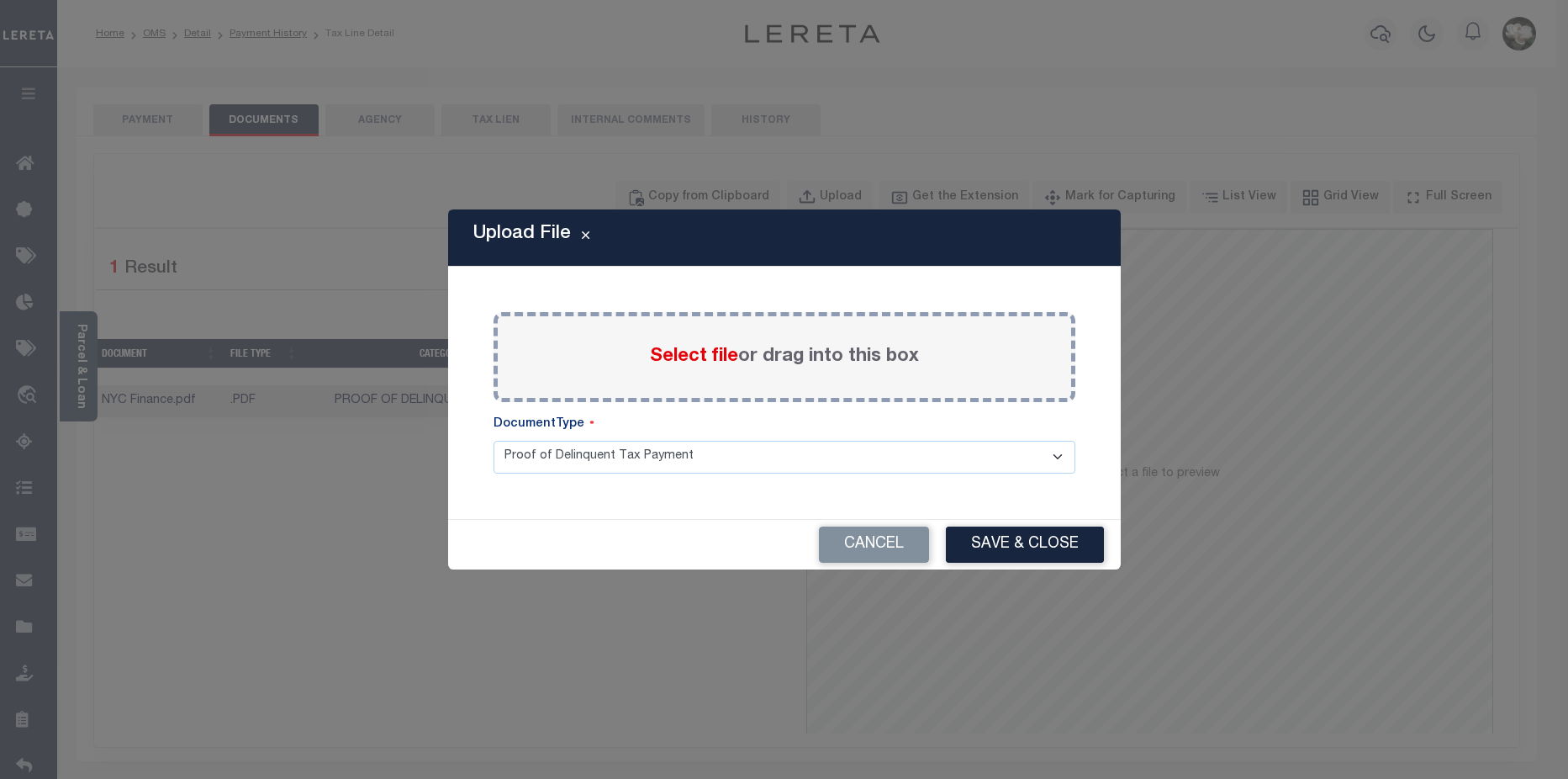
click at [611, 463] on select "Proof of Delinquent Tax Payment" at bounding box center [785, 457] width 582 height 33
click at [887, 543] on button "Cancel" at bounding box center [874, 544] width 110 height 36
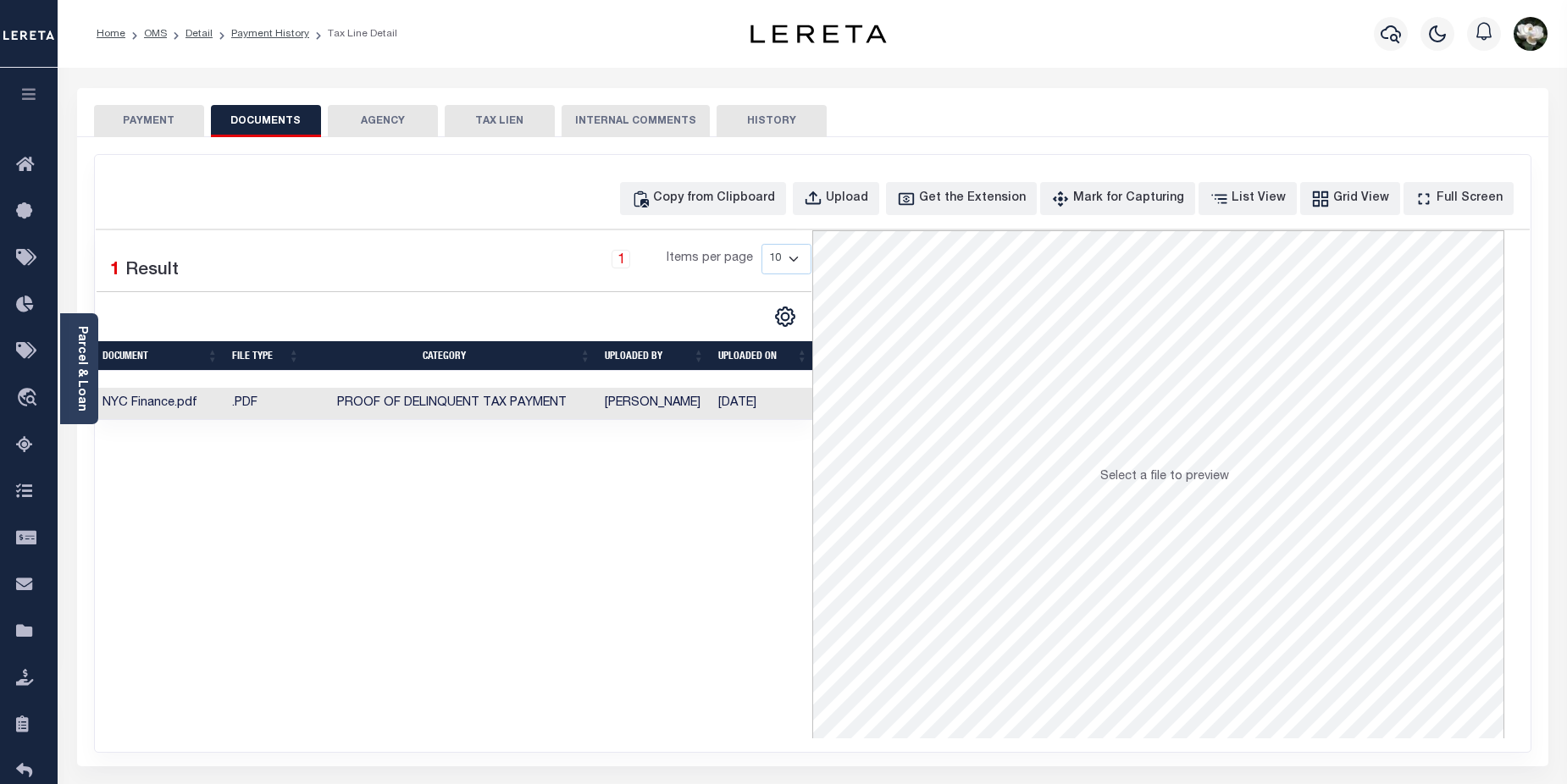
click at [661, 404] on td "[PERSON_NAME]" at bounding box center [654, 404] width 113 height 33
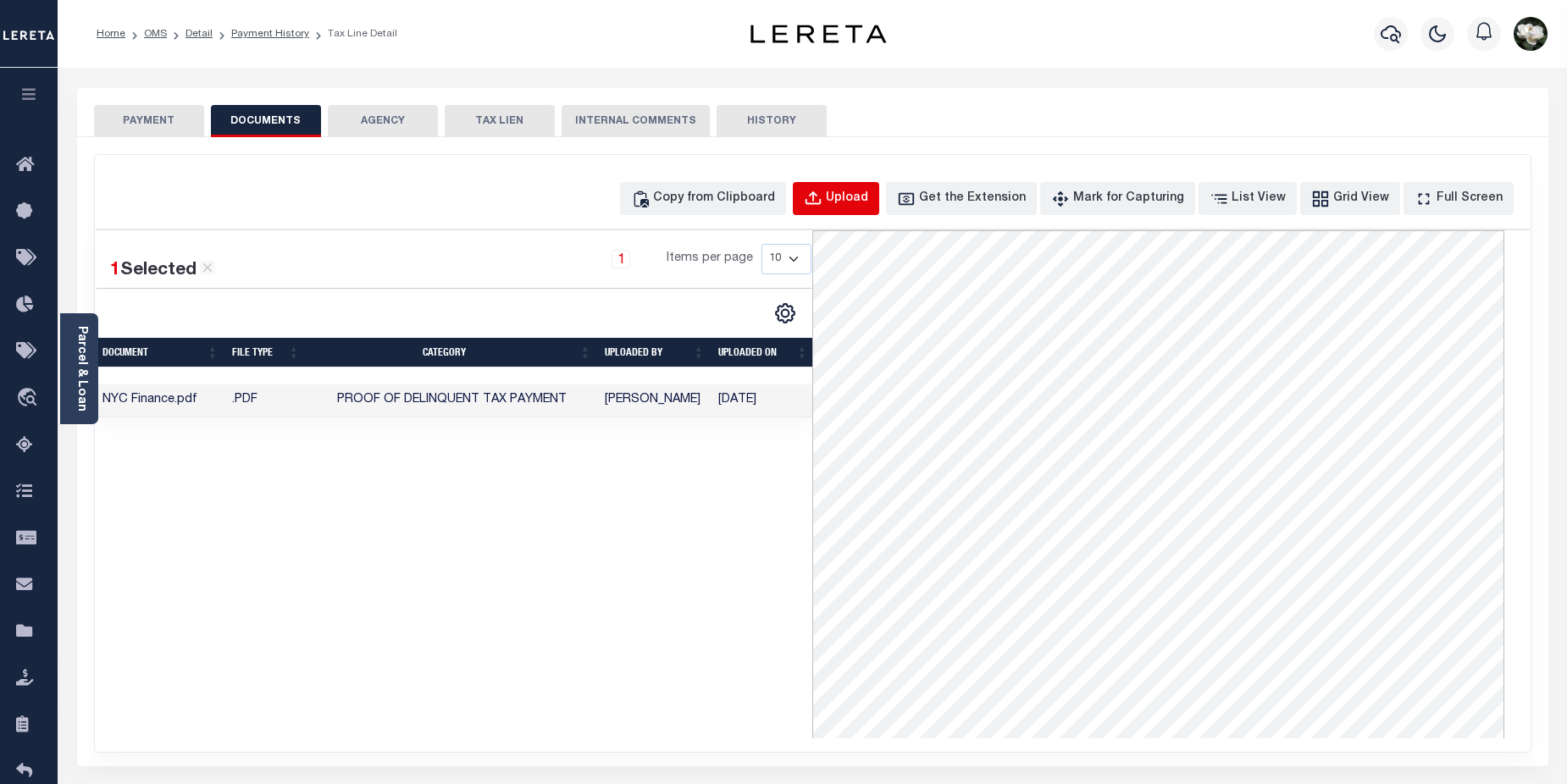
click at [863, 195] on div "Upload" at bounding box center [847, 199] width 43 height 19
select select "POP"
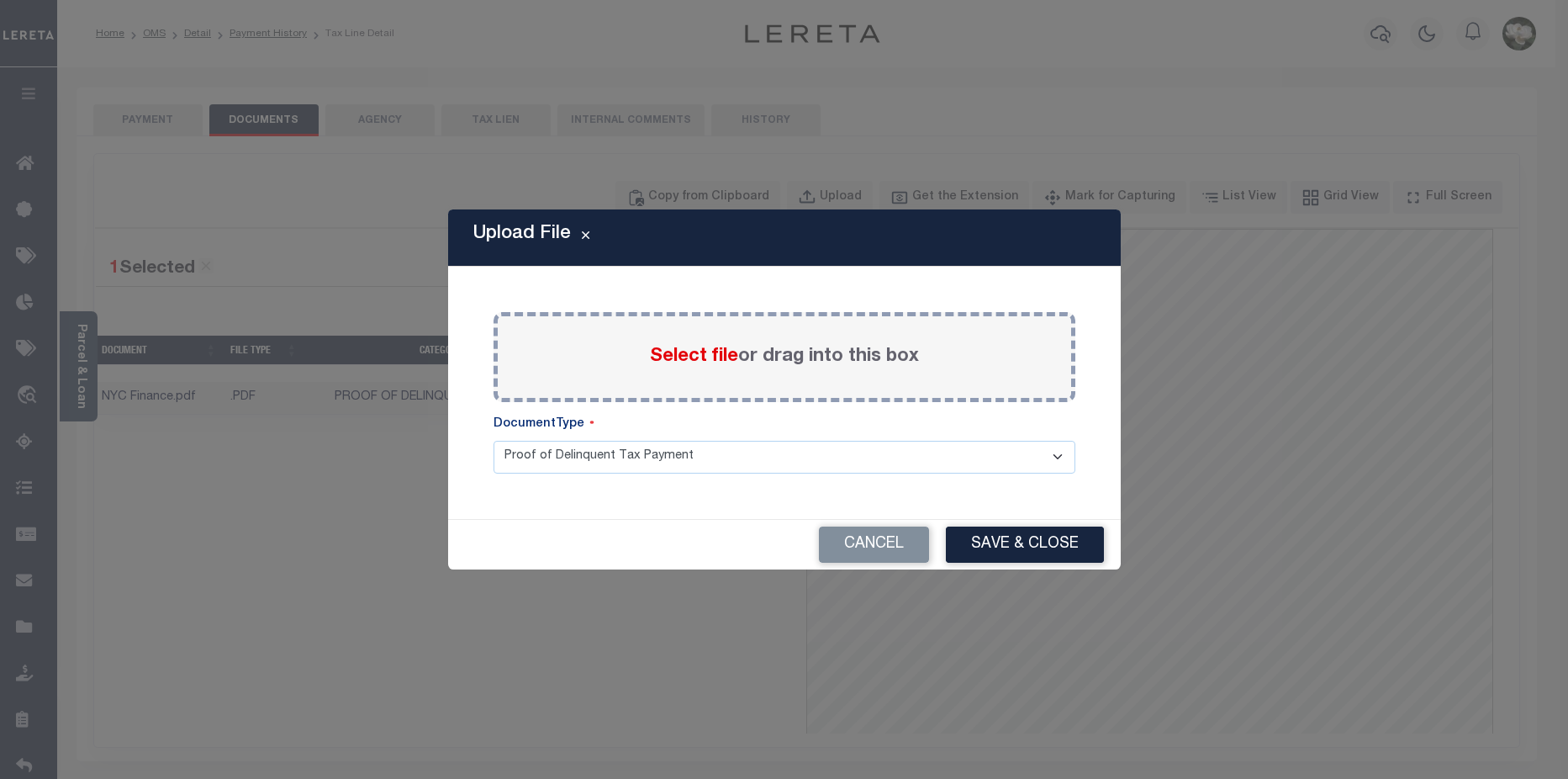
click at [703, 353] on span "Select file" at bounding box center [694, 357] width 88 height 19
click at [0, 0] on input "Select file or drag into this box" at bounding box center [0, 0] width 0 height 0
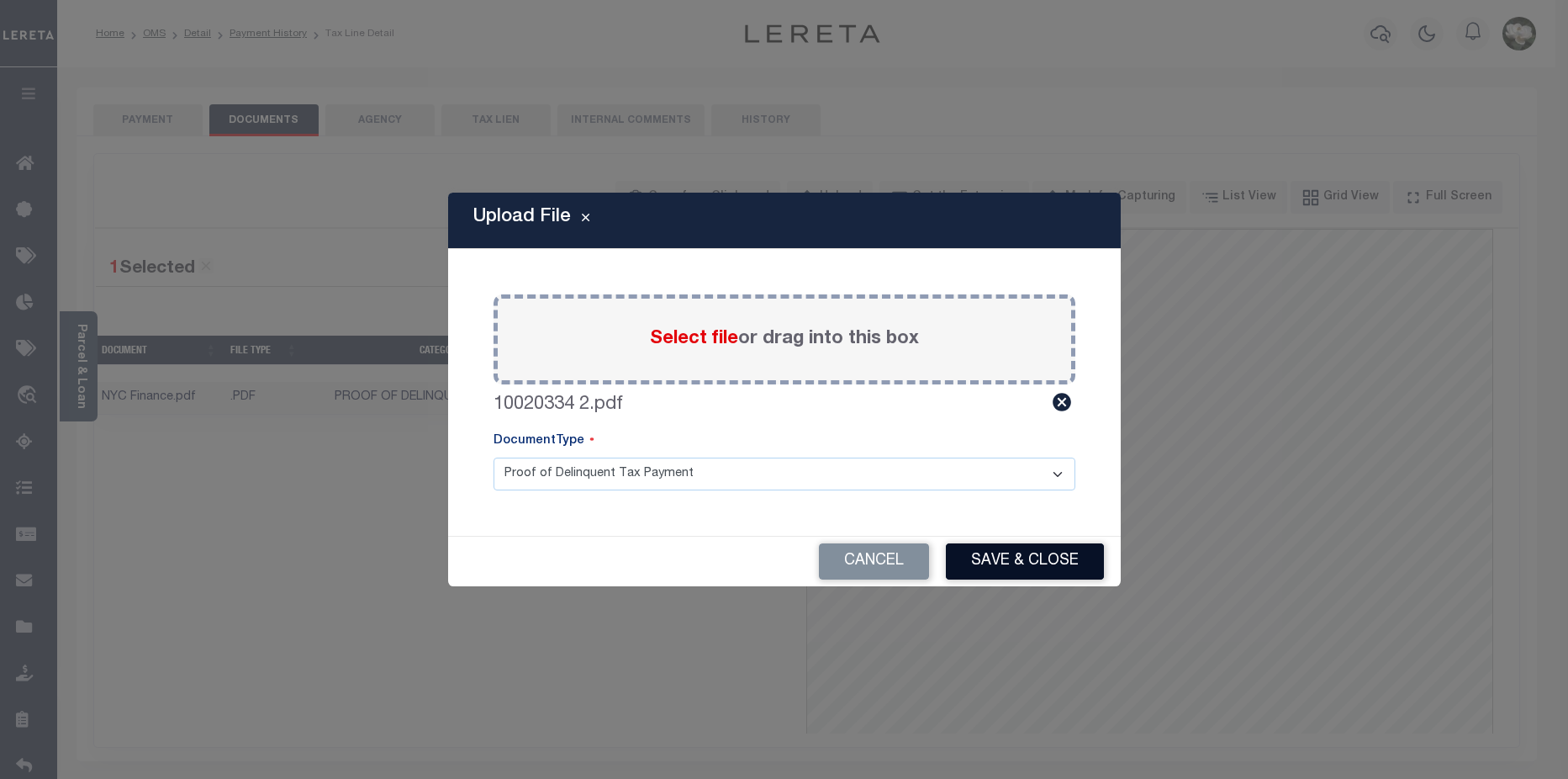
click at [1048, 563] on button "Save & Close" at bounding box center [1025, 562] width 158 height 36
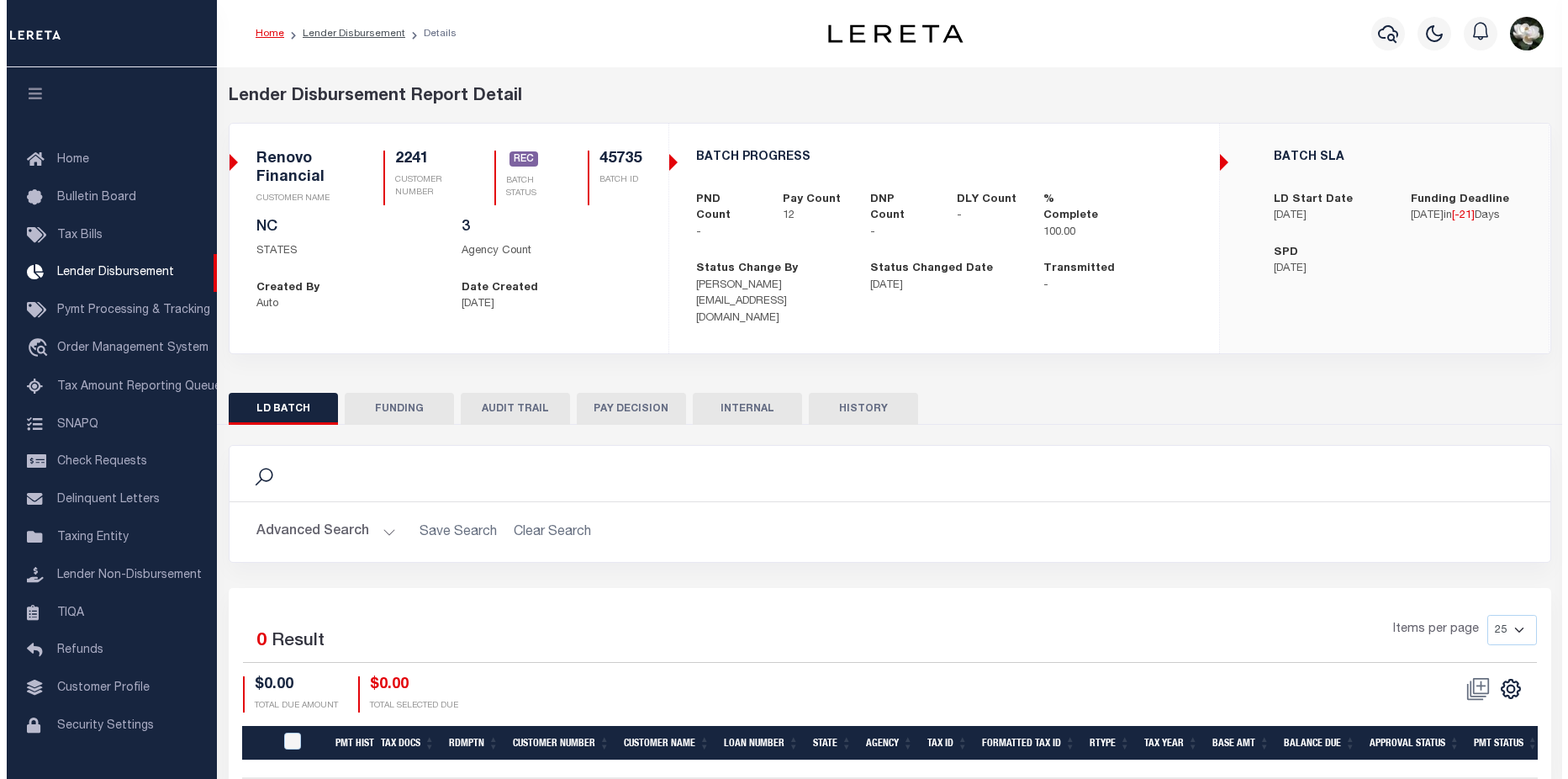
scroll to position [30, 0]
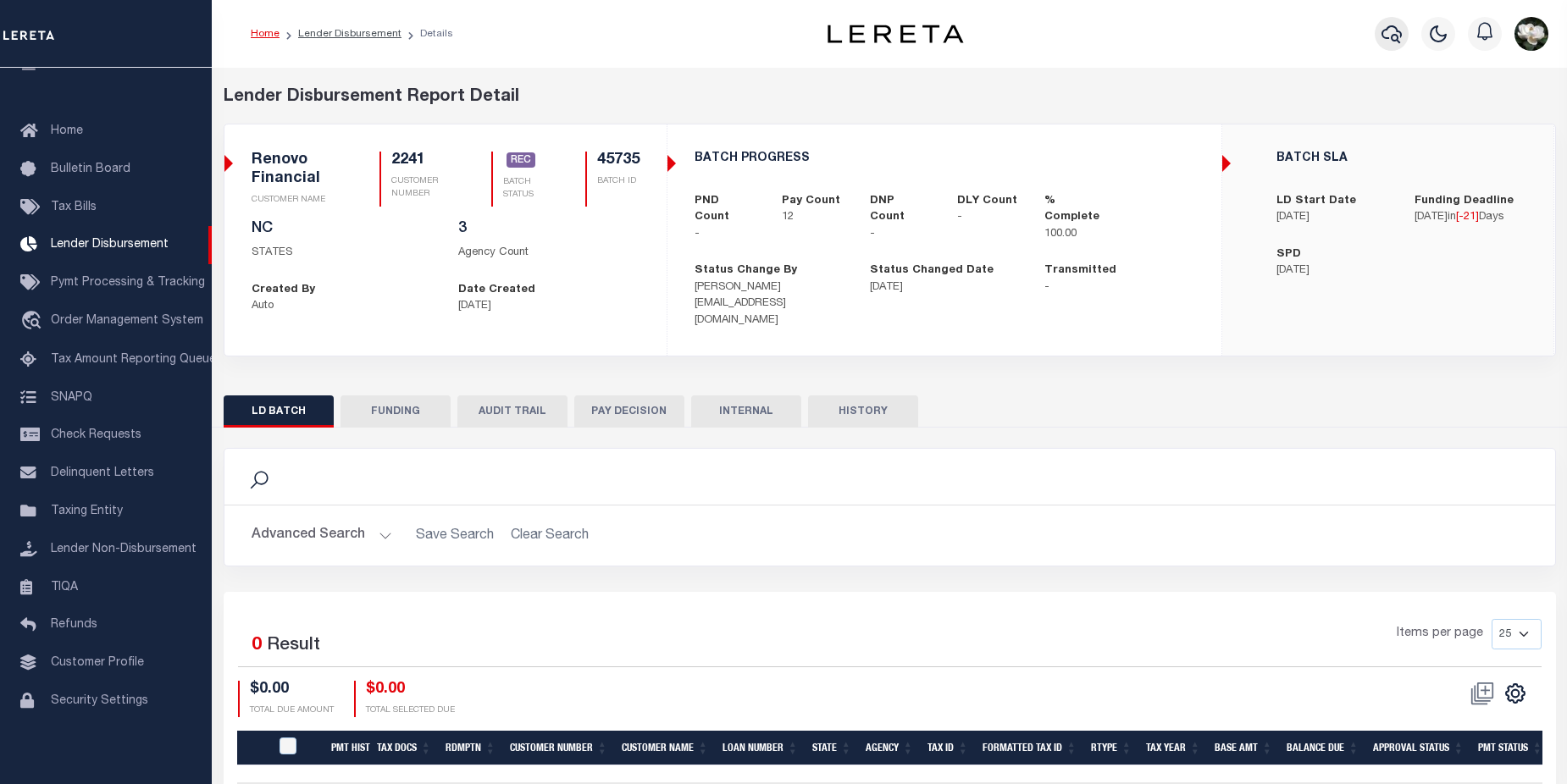
click at [1379, 37] on button "button" at bounding box center [1391, 33] width 33 height 33
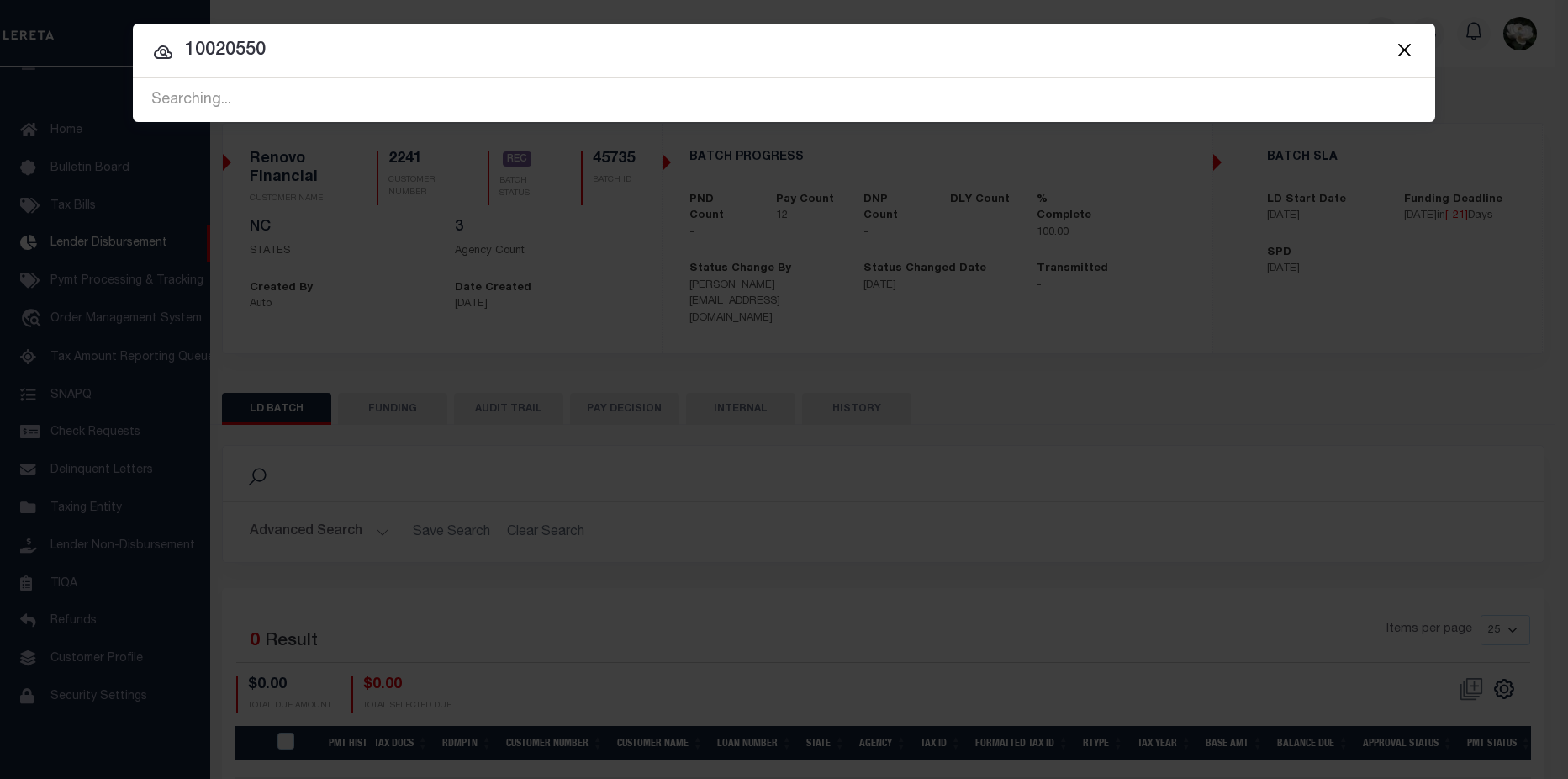
type input "10020550"
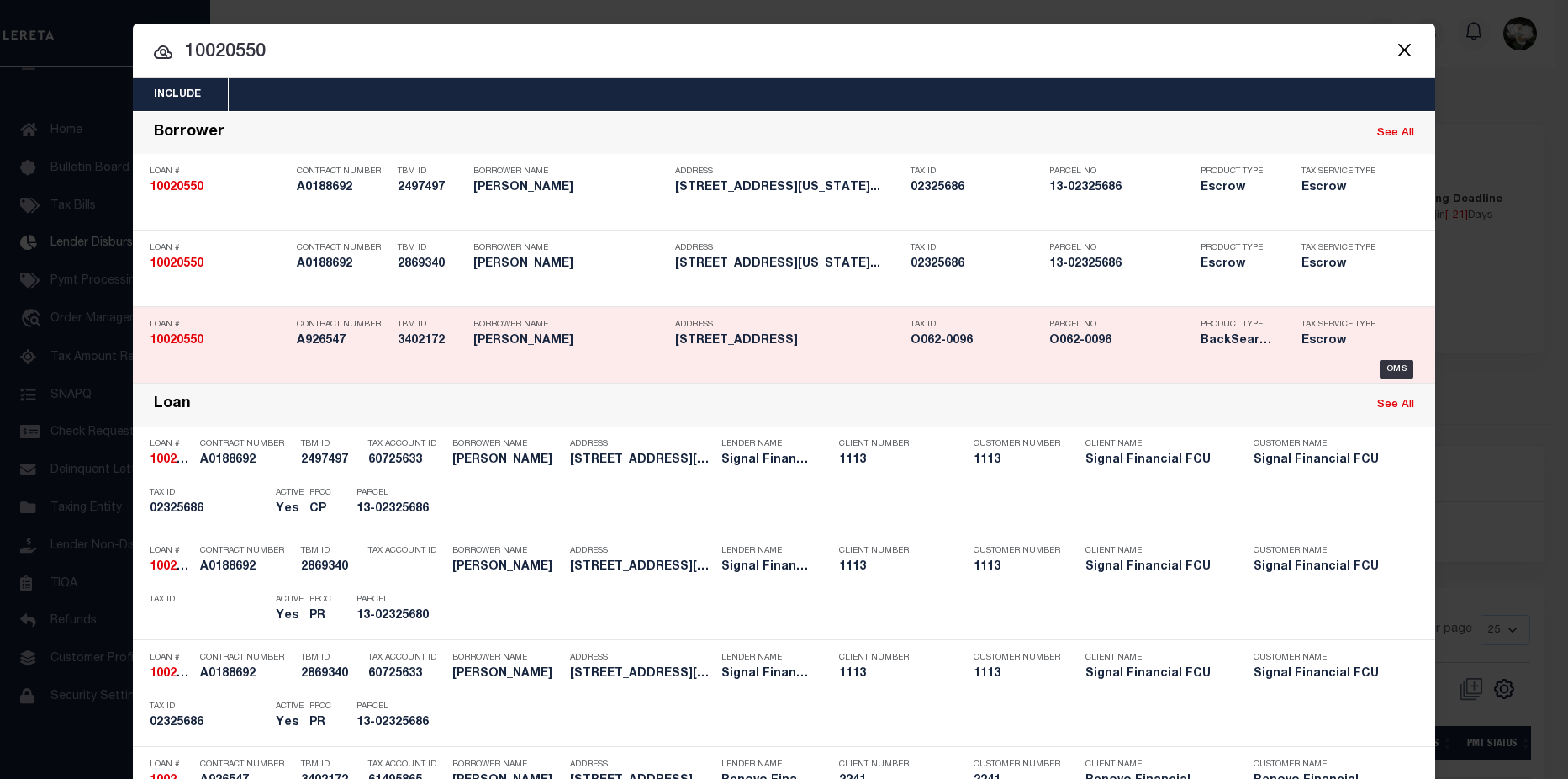
click at [698, 344] on h5 "789 PINEWOOD DRIVE MACON, GA 31204" at bounding box center [788, 341] width 227 height 14
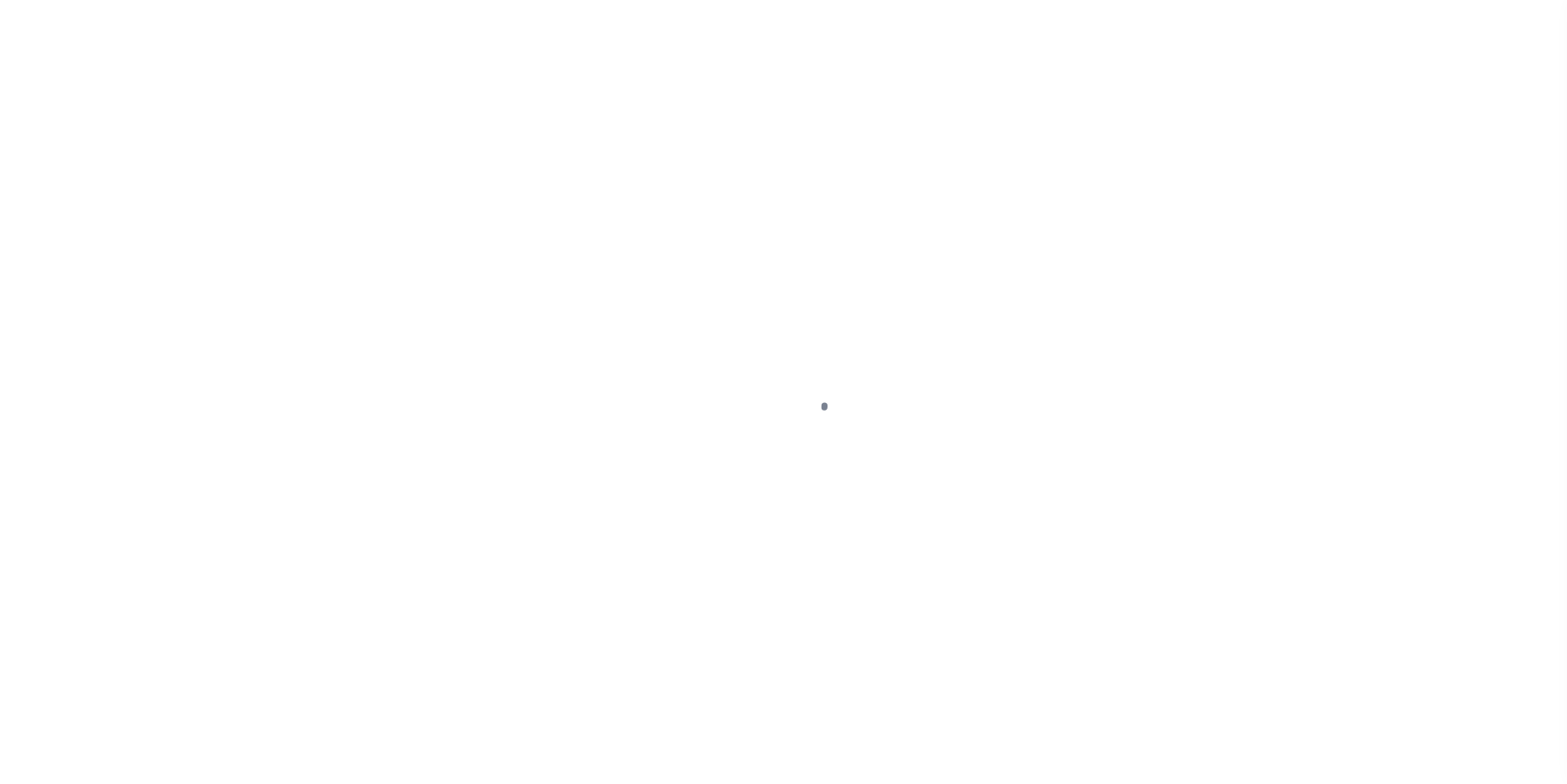
select select "25067"
select select "10"
select select "Escrow"
type input "789 PINEWOOD DRIVE"
type input "O062-0096"
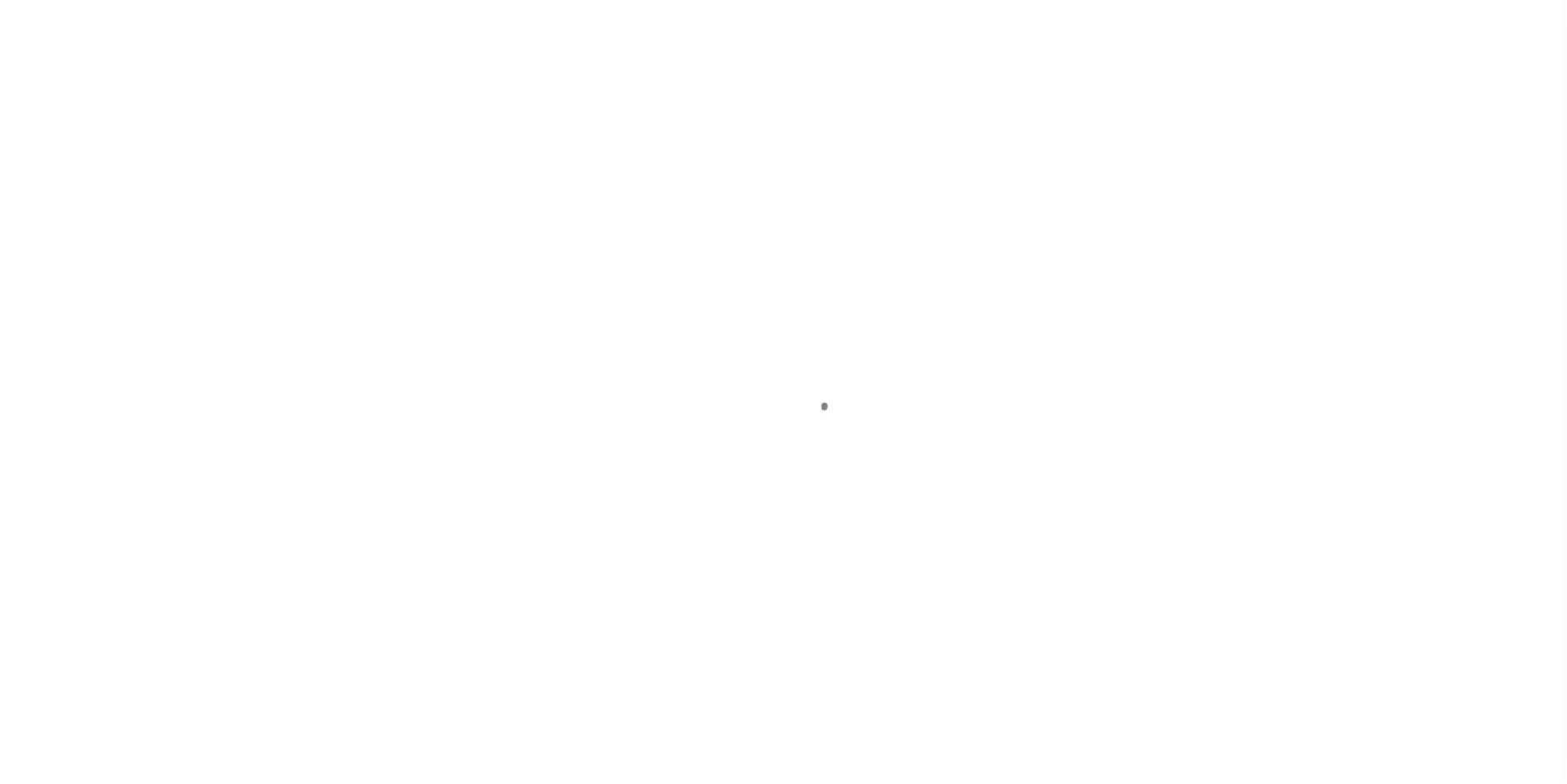
select select
type input "MACON, GA 31204"
type input "a0kUS000007eD2Y"
type input "GA"
select select
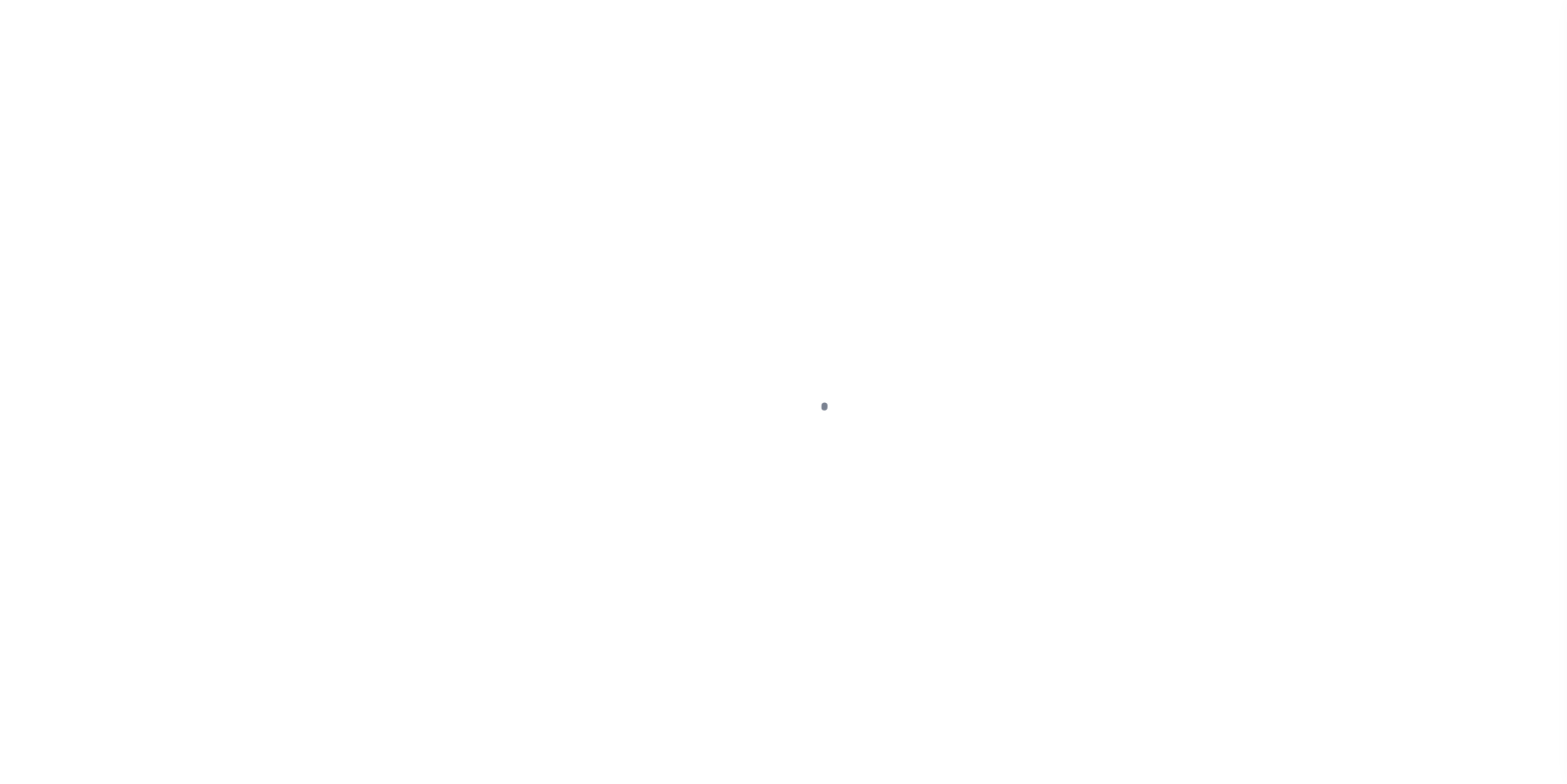
type textarea "Liability Limited to Customer Provided Parcel"
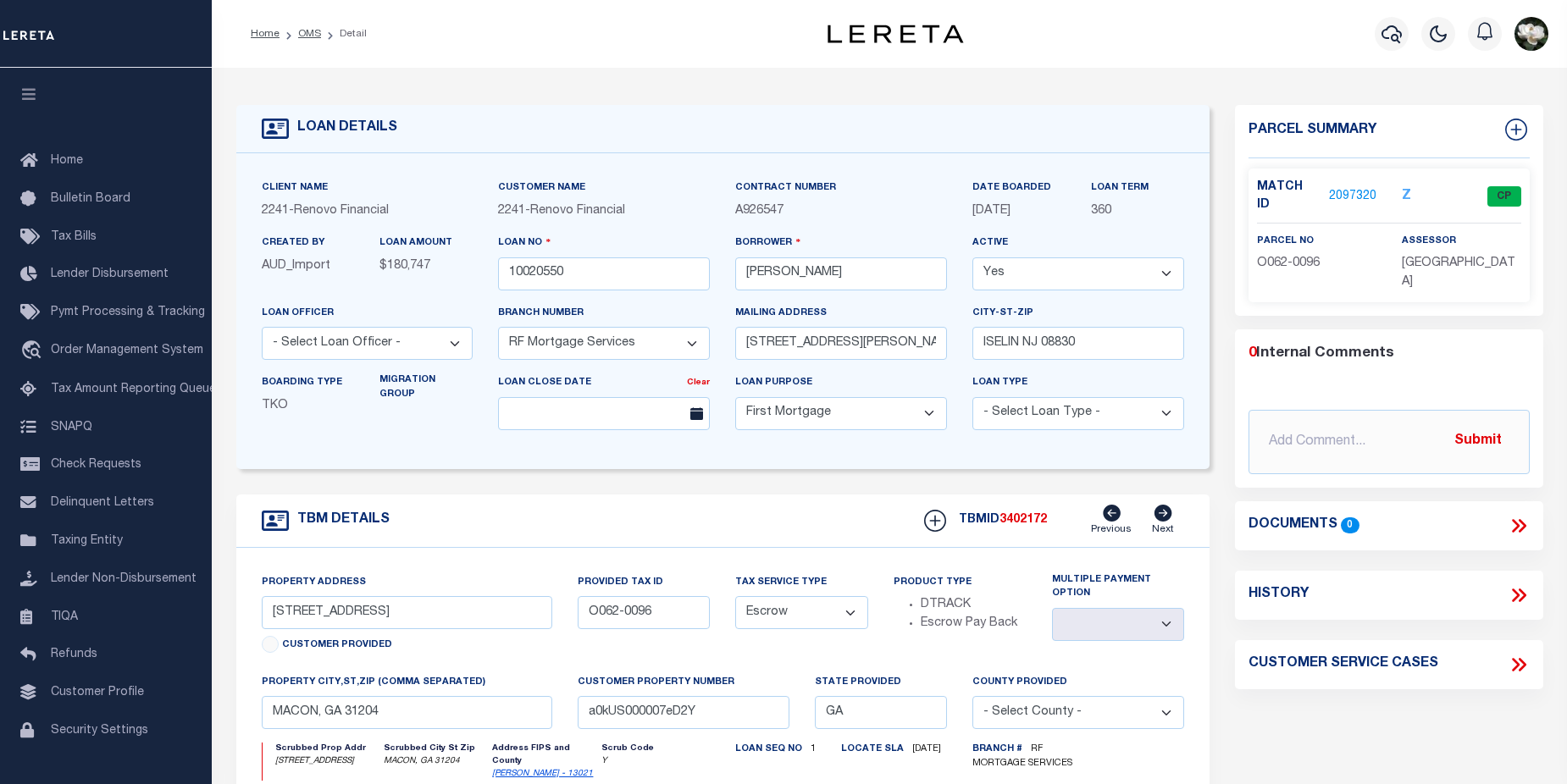
click at [1349, 188] on link "2097320" at bounding box center [1353, 197] width 47 height 18
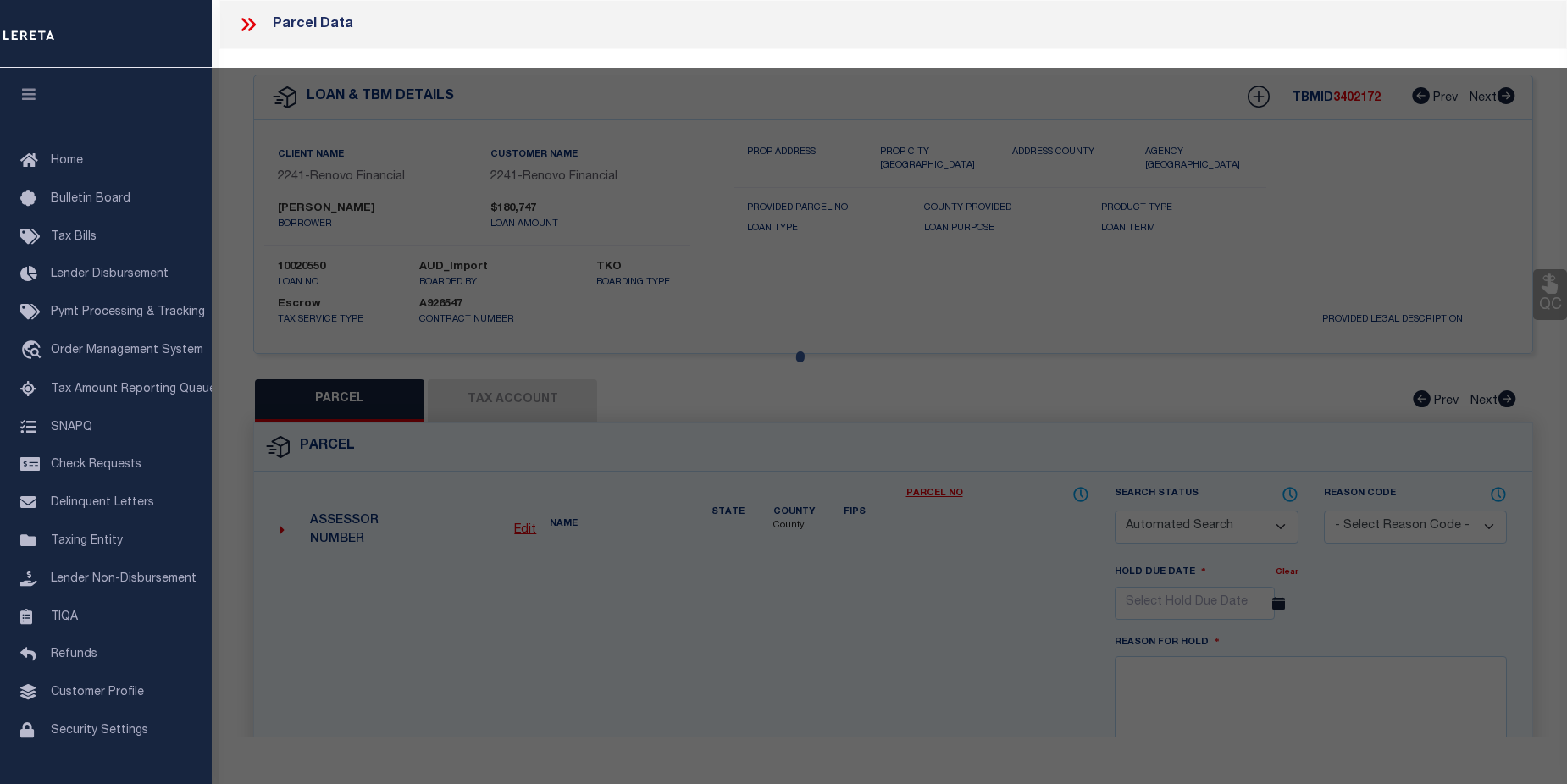
checkbox input "false"
select select "CP"
type input "GUIDO DOMINICK"
select select "AGW"
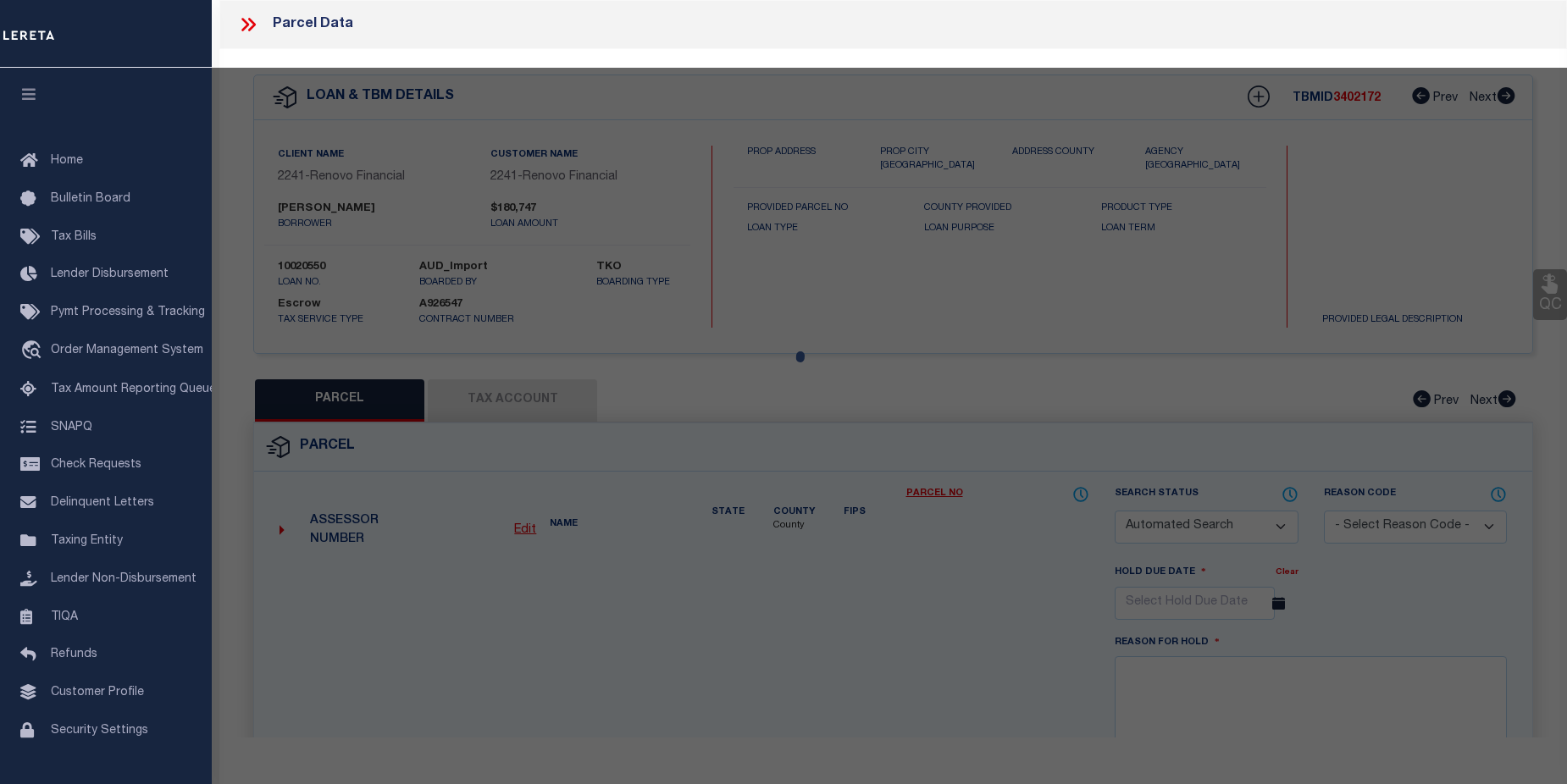
select select
type input "[STREET_ADDRESS]"
type input "MACON, GA 31204"
type textarea "Acres 0.15"
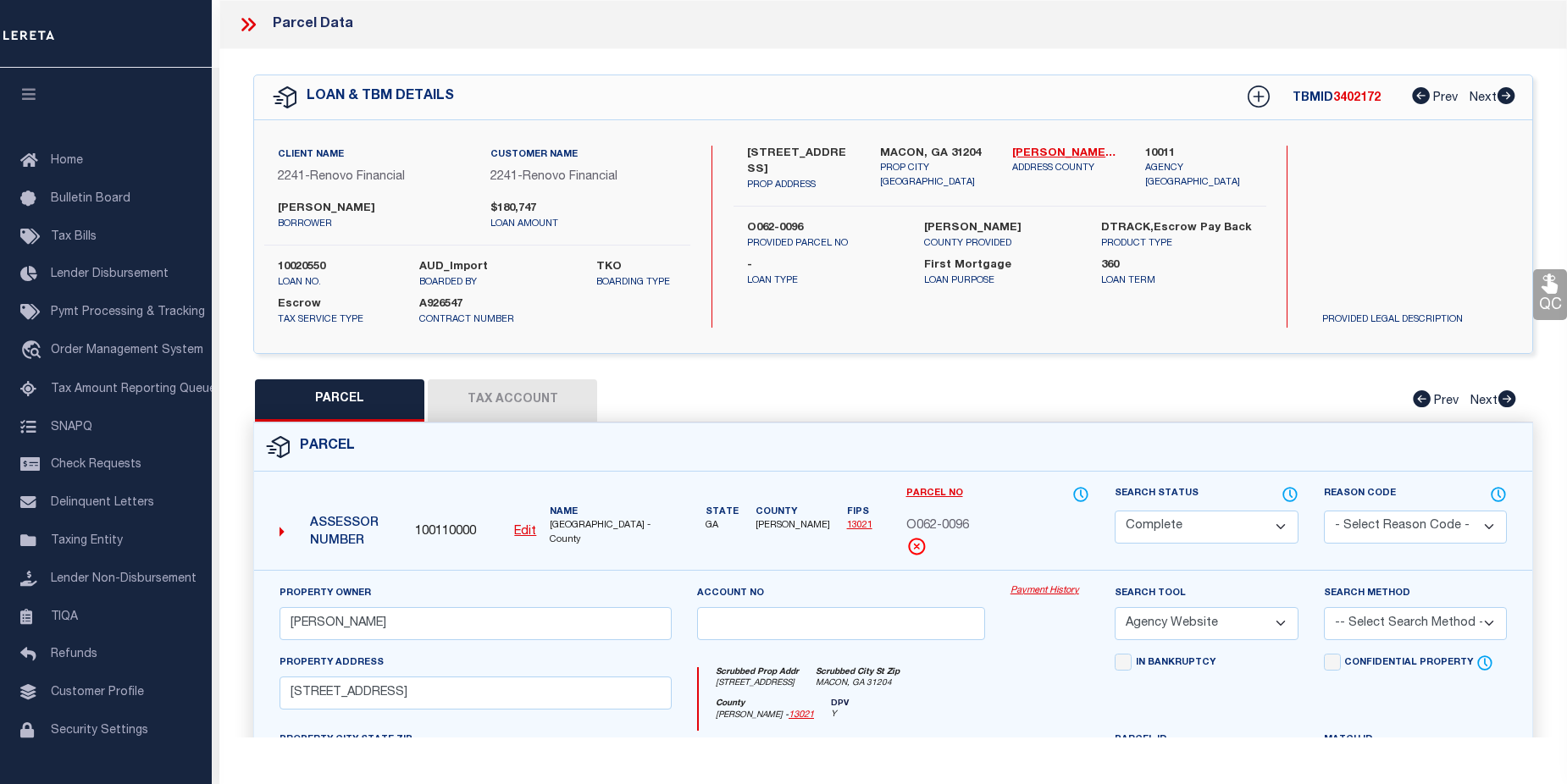
click at [1038, 591] on link "Payment History" at bounding box center [1049, 591] width 79 height 14
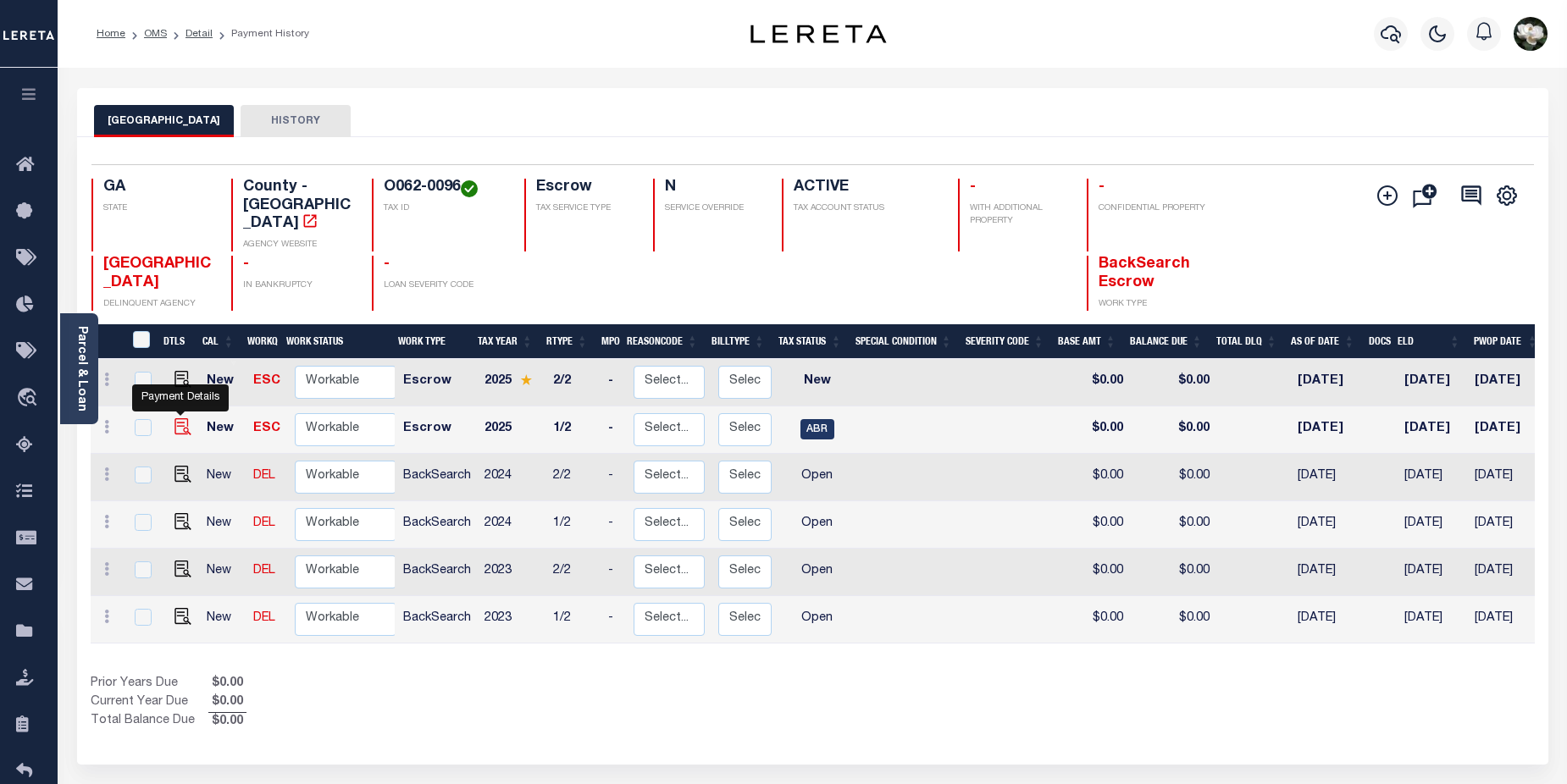
click at [176, 419] on img "" at bounding box center [183, 427] width 17 height 17
checkbox input "true"
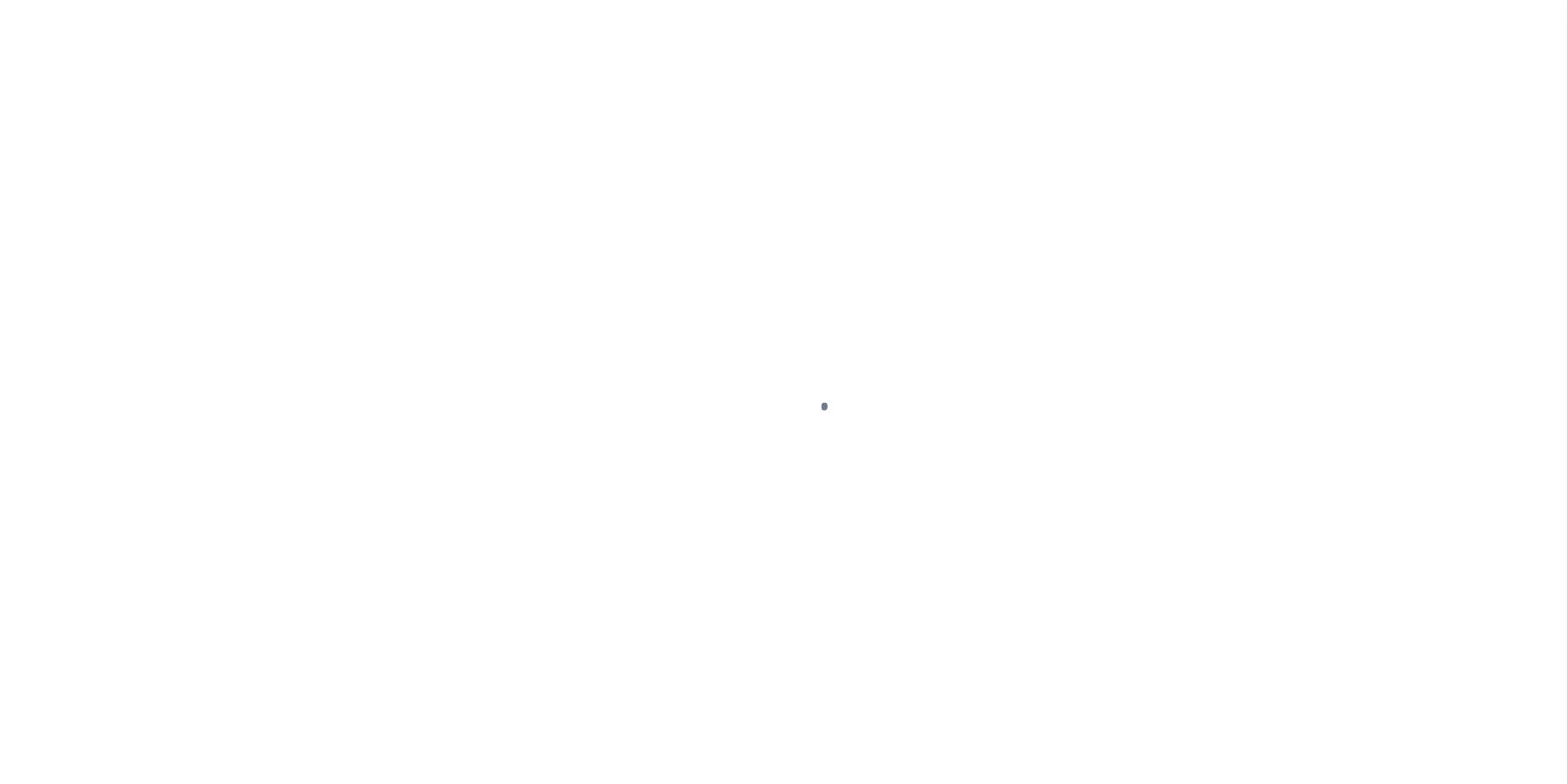
select select "ABR"
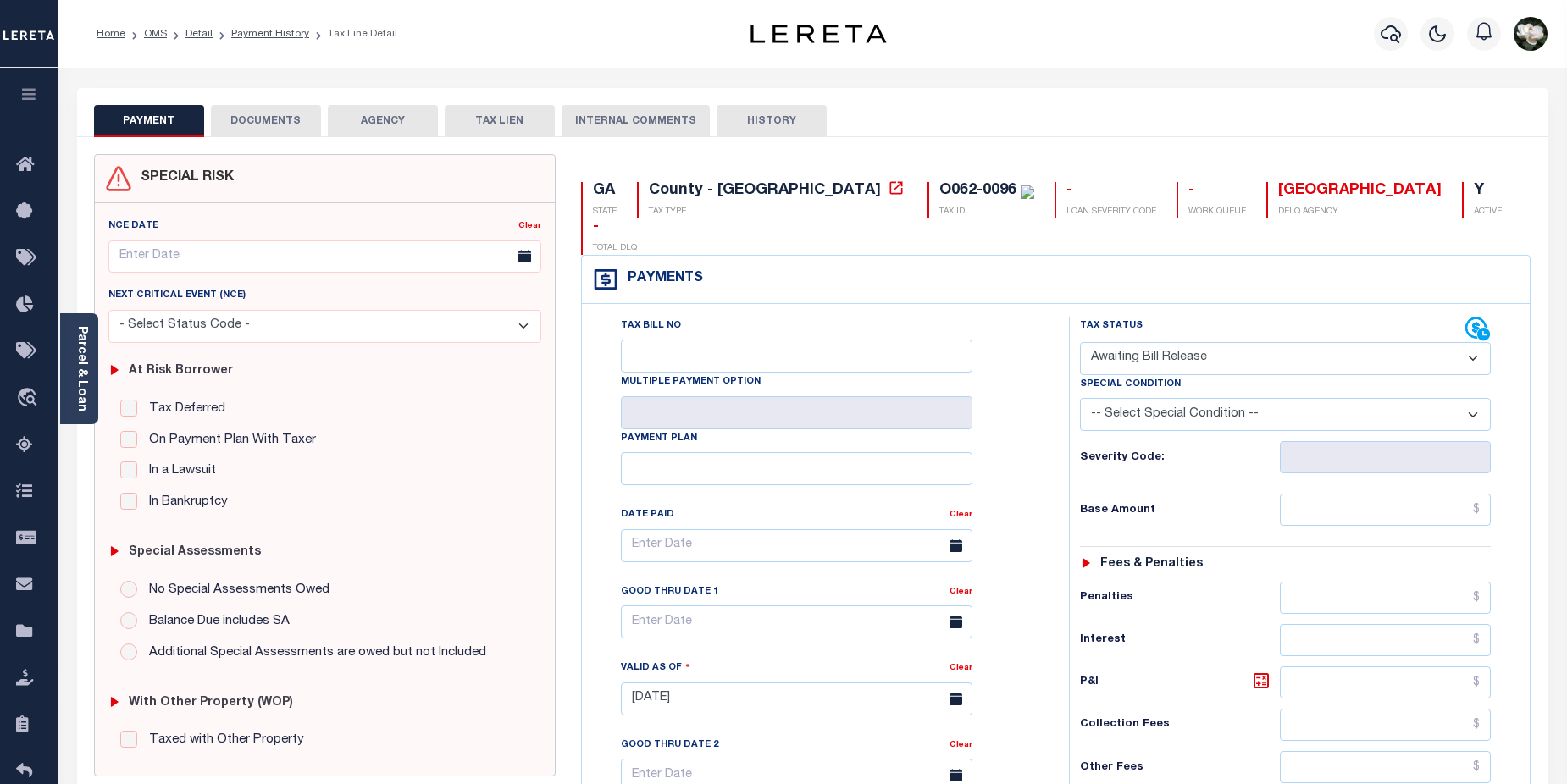
click at [270, 126] on button "DOCUMENTS" at bounding box center [266, 121] width 110 height 33
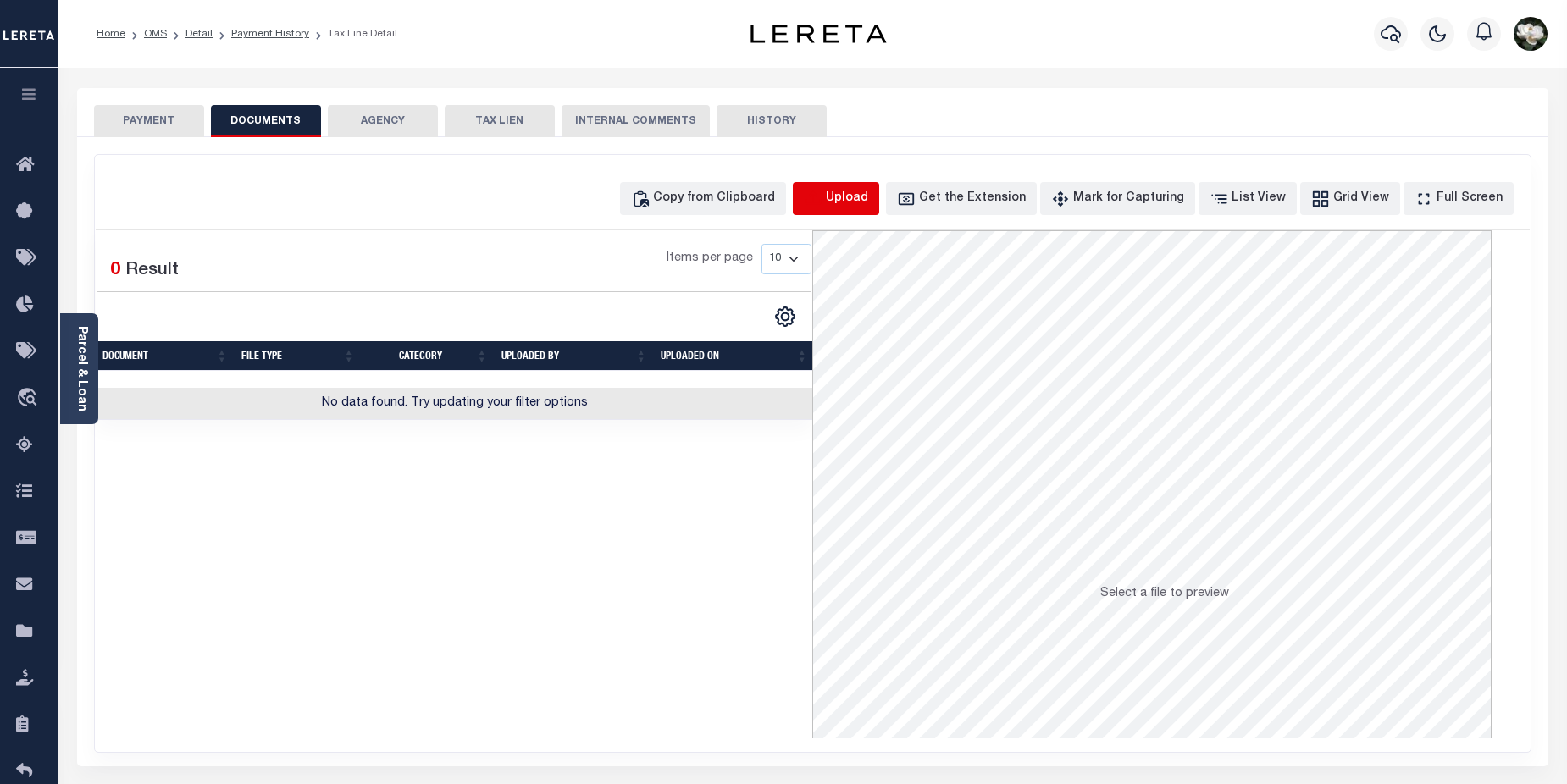
click at [822, 195] on icon "button" at bounding box center [813, 199] width 19 height 19
select select "POP"
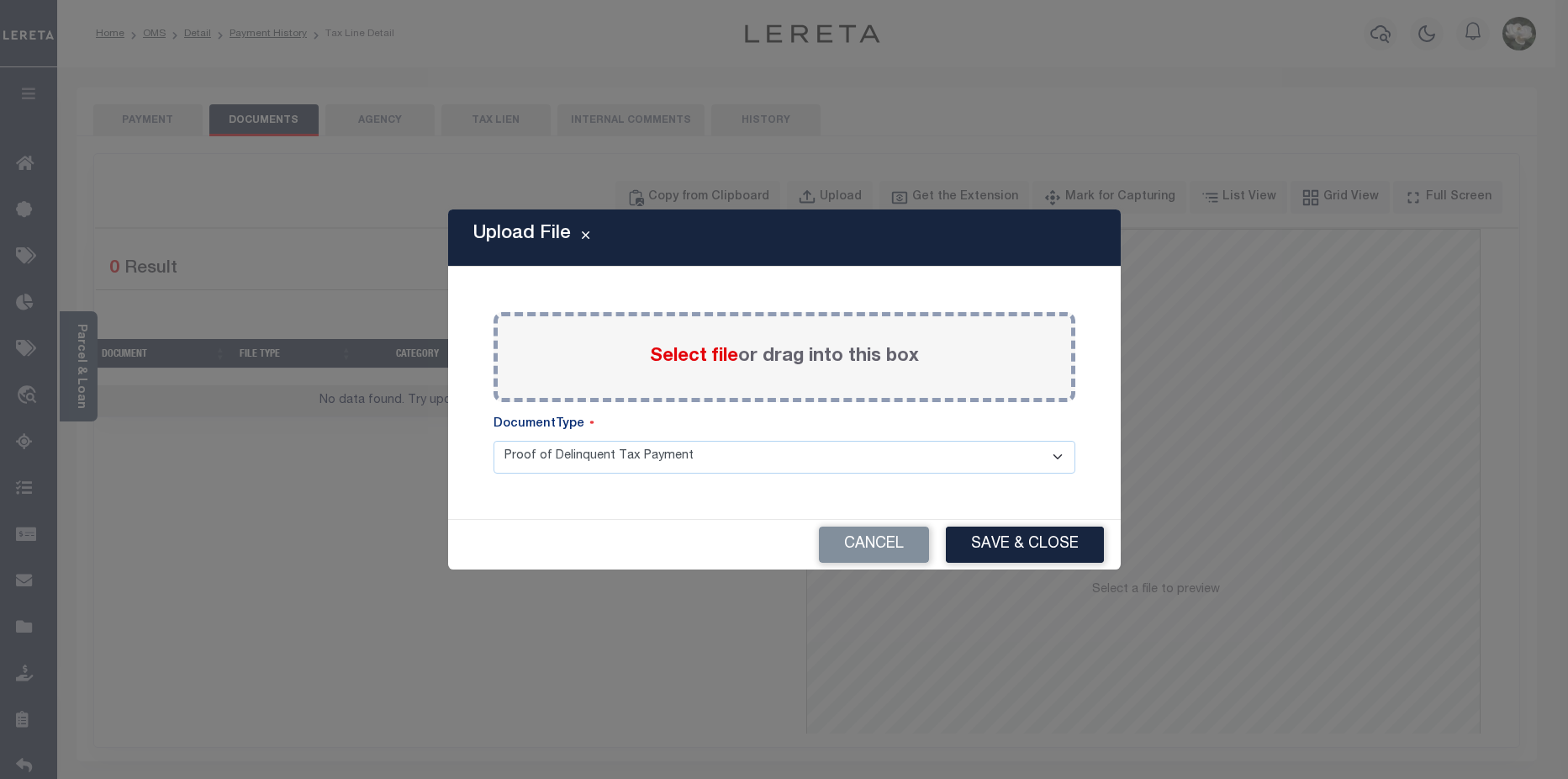
click at [685, 359] on span "Select file" at bounding box center [694, 357] width 88 height 19
click at [0, 0] on input "Select file or drag into this box" at bounding box center [0, 0] width 0 height 0
click at [685, 359] on span "Select file" at bounding box center [694, 357] width 88 height 19
click at [0, 0] on input "Select file or drag into this box" at bounding box center [0, 0] width 0 height 0
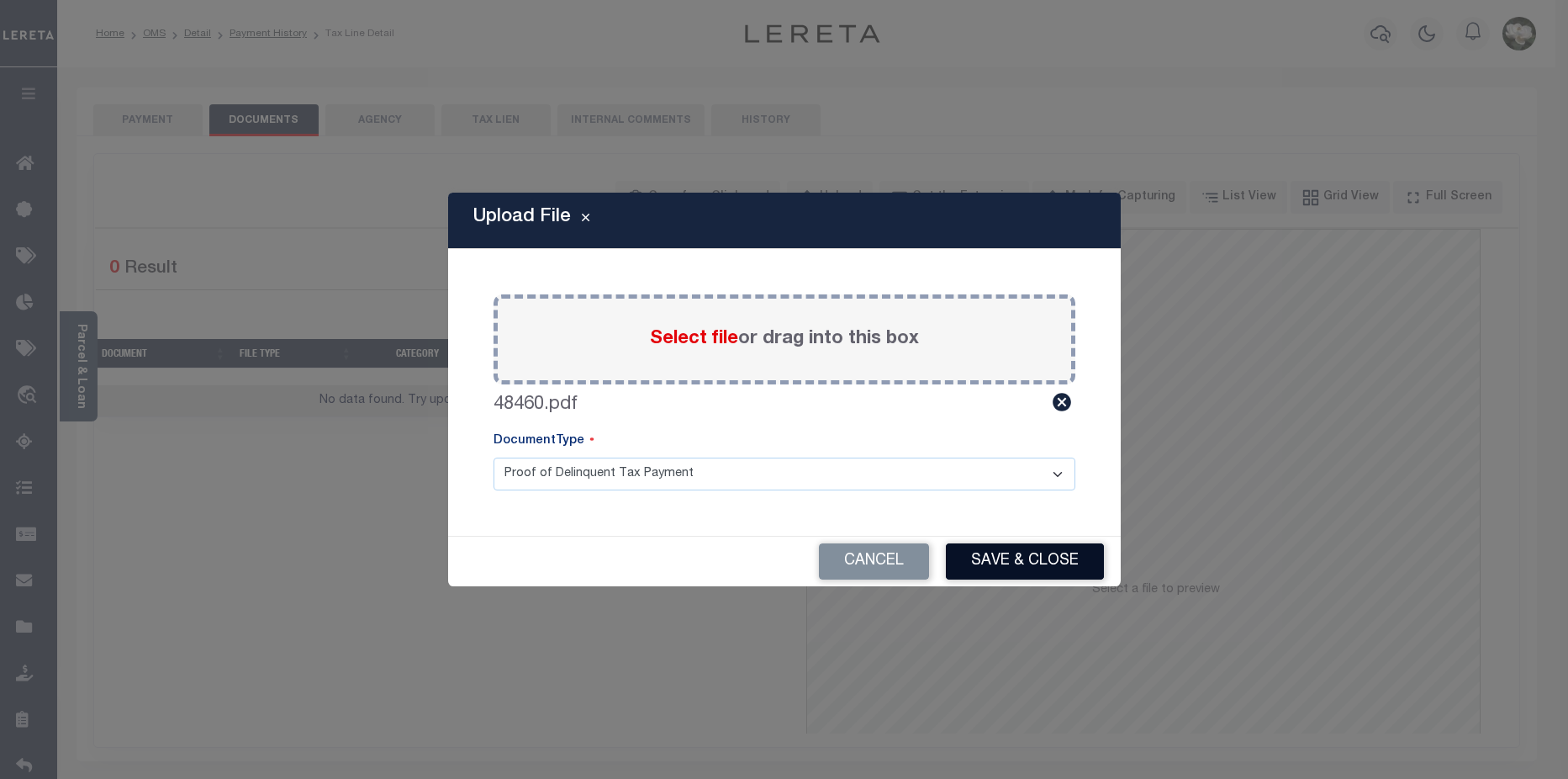
click at [1042, 548] on button "Save & Close" at bounding box center [1025, 562] width 158 height 36
